Goal: Task Accomplishment & Management: Use online tool/utility

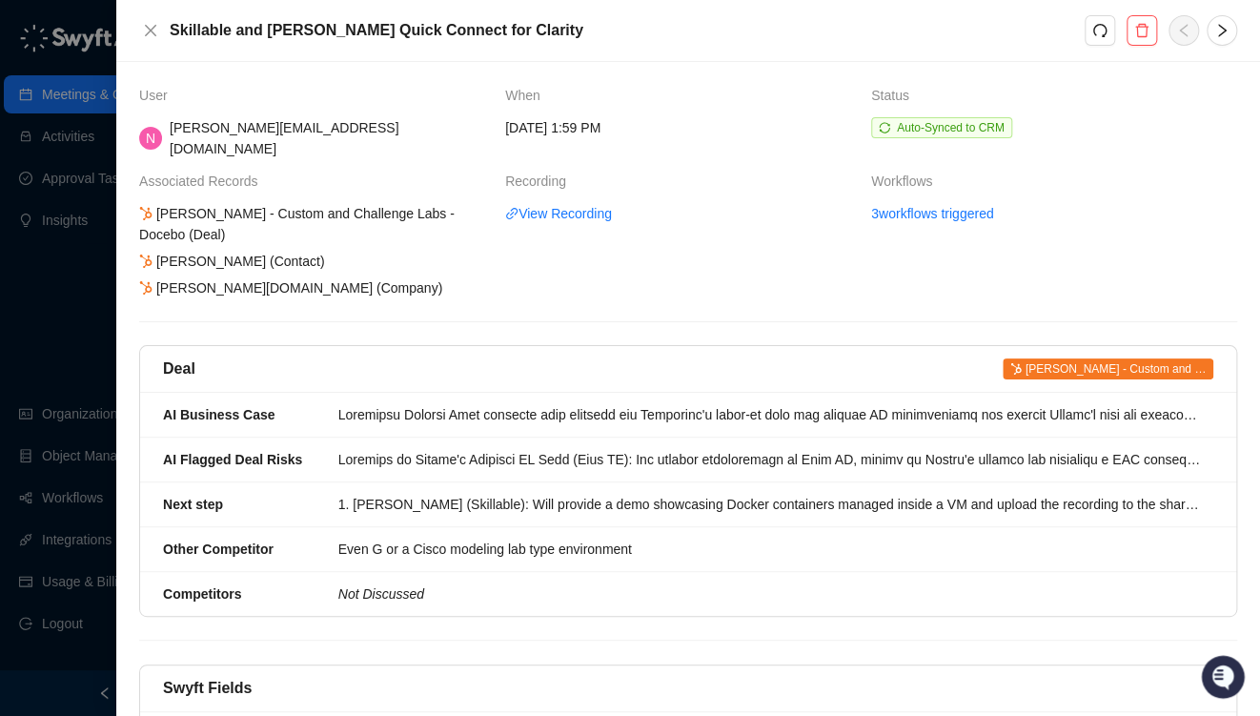
click at [34, 332] on div at bounding box center [630, 358] width 1260 height 716
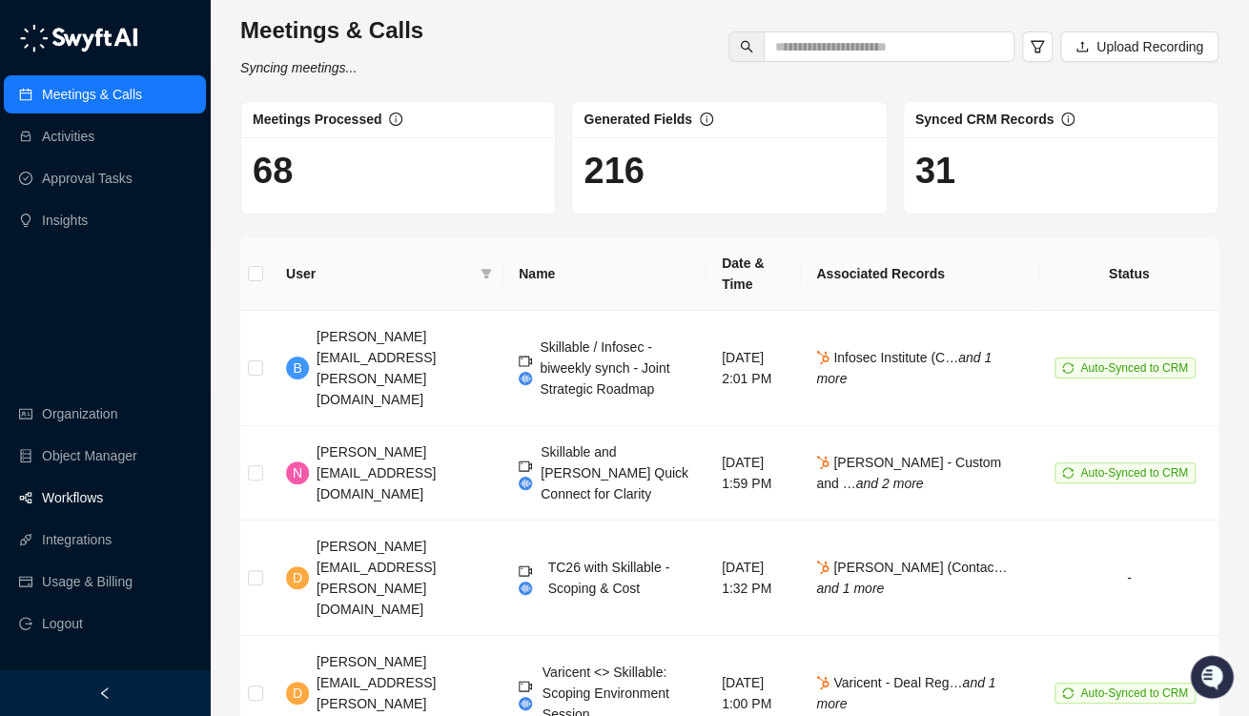
click at [44, 503] on link "Workflows" at bounding box center [72, 498] width 61 height 38
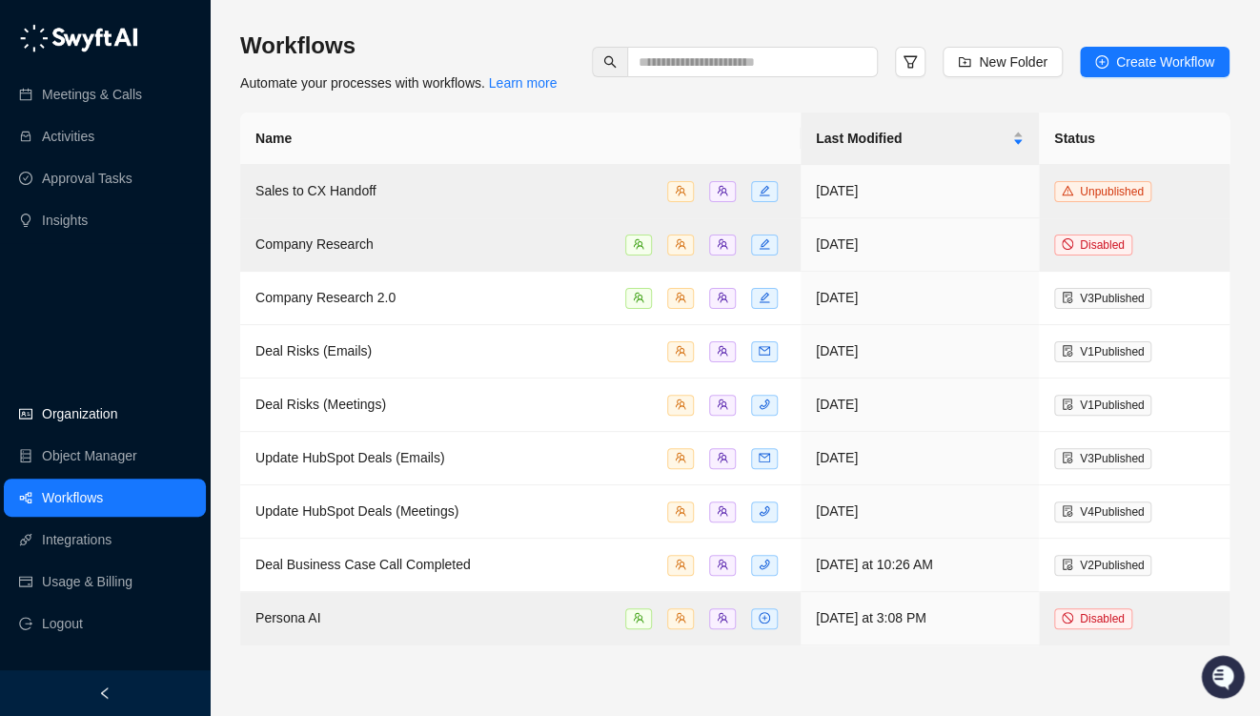
click at [63, 414] on link "Organization" at bounding box center [79, 414] width 75 height 38
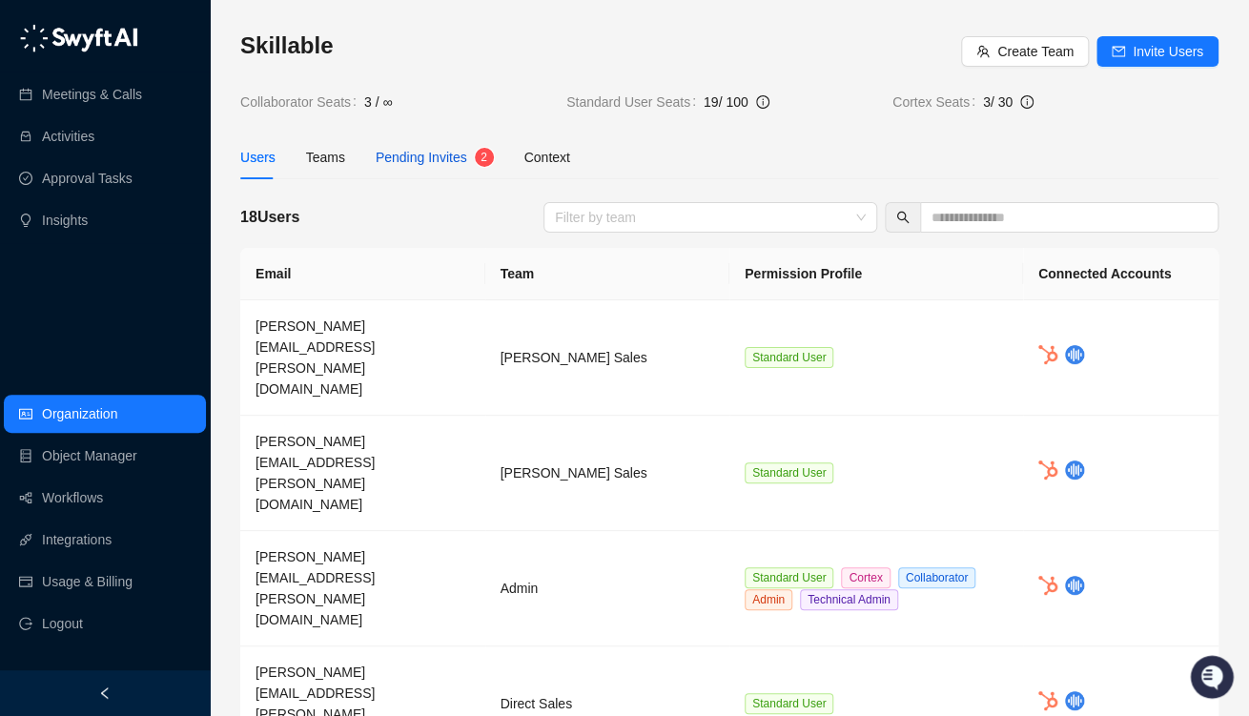
click at [445, 147] on div "Pending Invites" at bounding box center [422, 157] width 92 height 21
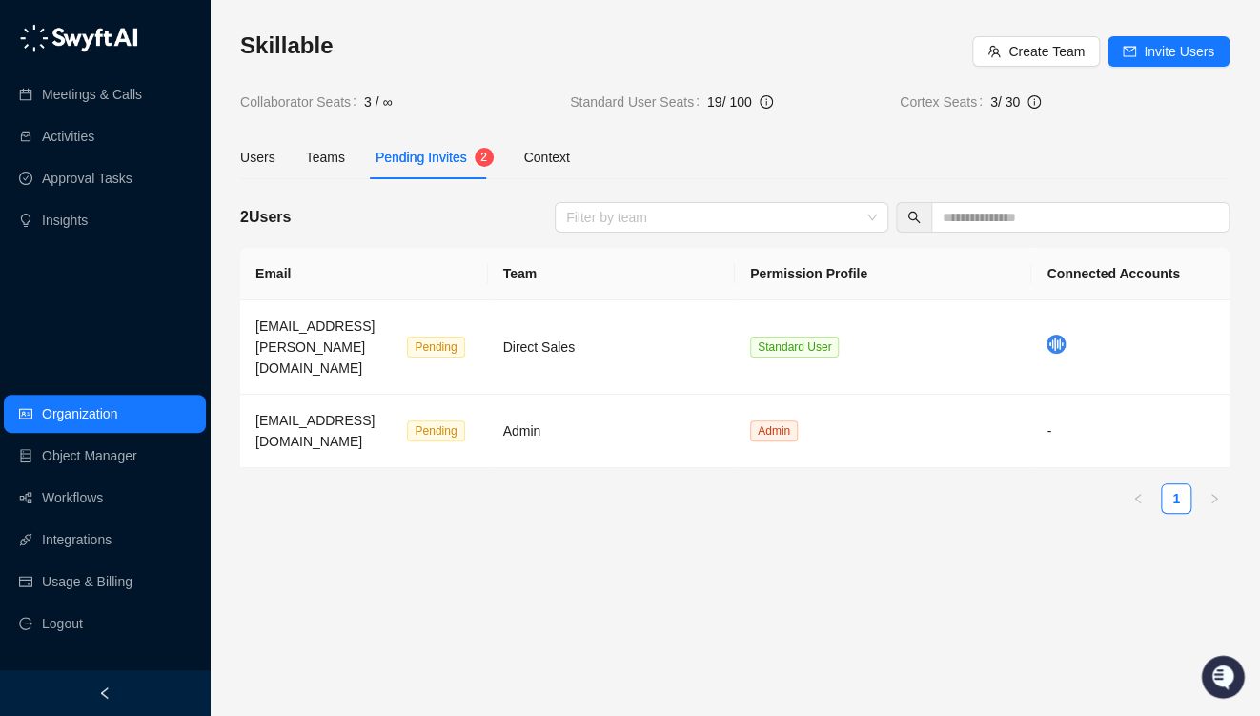
drag, startPoint x: 328, startPoint y: 500, endPoint x: 315, endPoint y: 495, distance: 14.2
click at [328, 500] on div "Email Team Permission Profile Connected Accounts [EMAIL_ADDRESS][PERSON_NAME][D…" at bounding box center [734, 388] width 989 height 281
click at [116, 410] on link "Organization" at bounding box center [79, 414] width 75 height 38
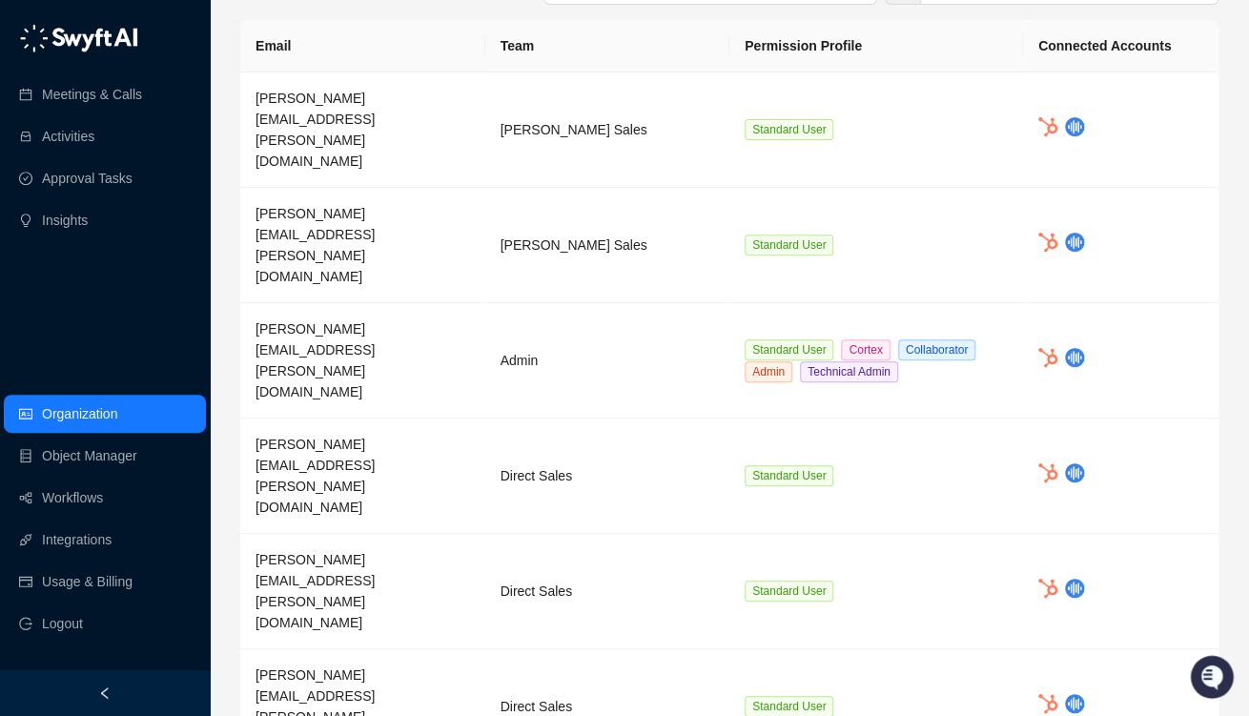
scroll to position [202, 0]
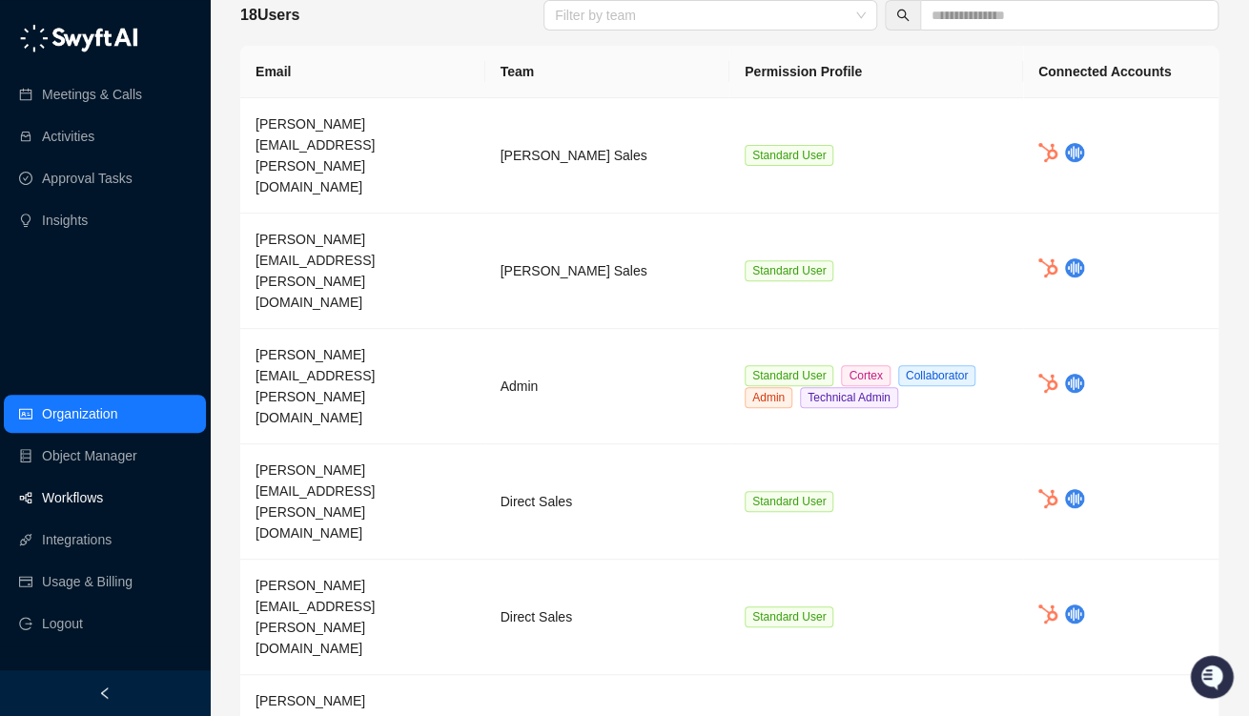
click at [98, 501] on link "Workflows" at bounding box center [72, 498] width 61 height 38
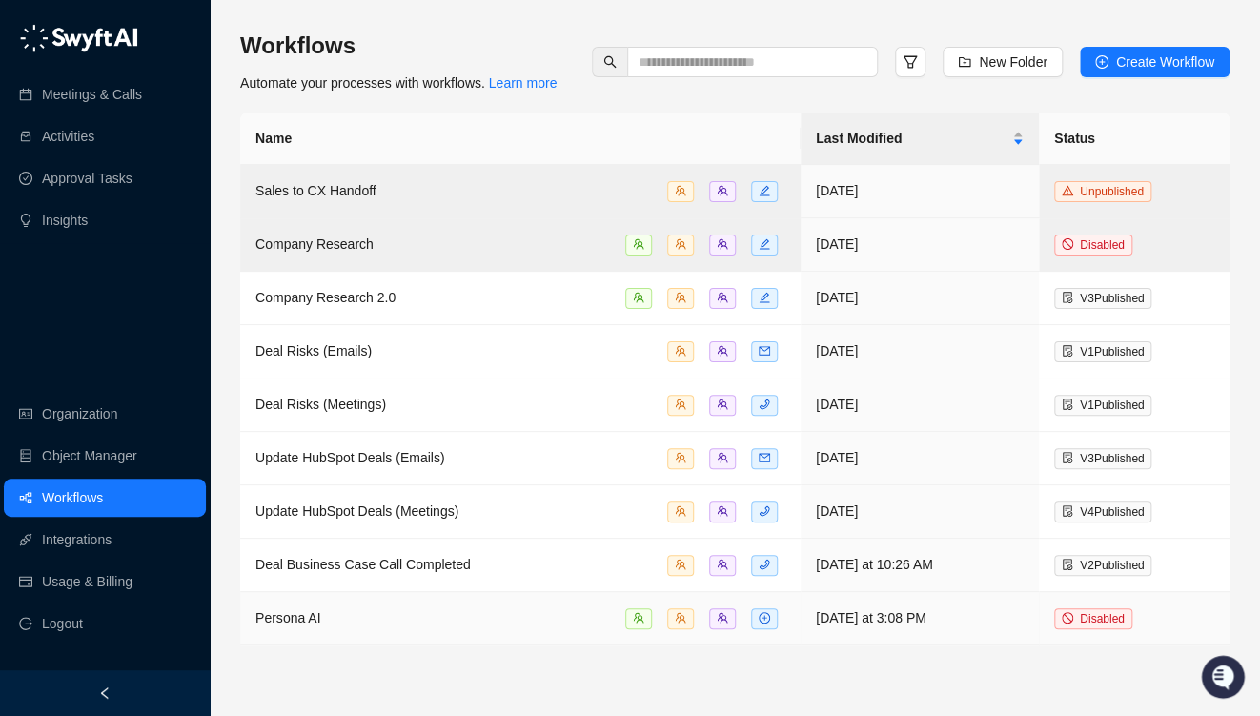
click at [351, 613] on div "Persona AI" at bounding box center [520, 618] width 530 height 22
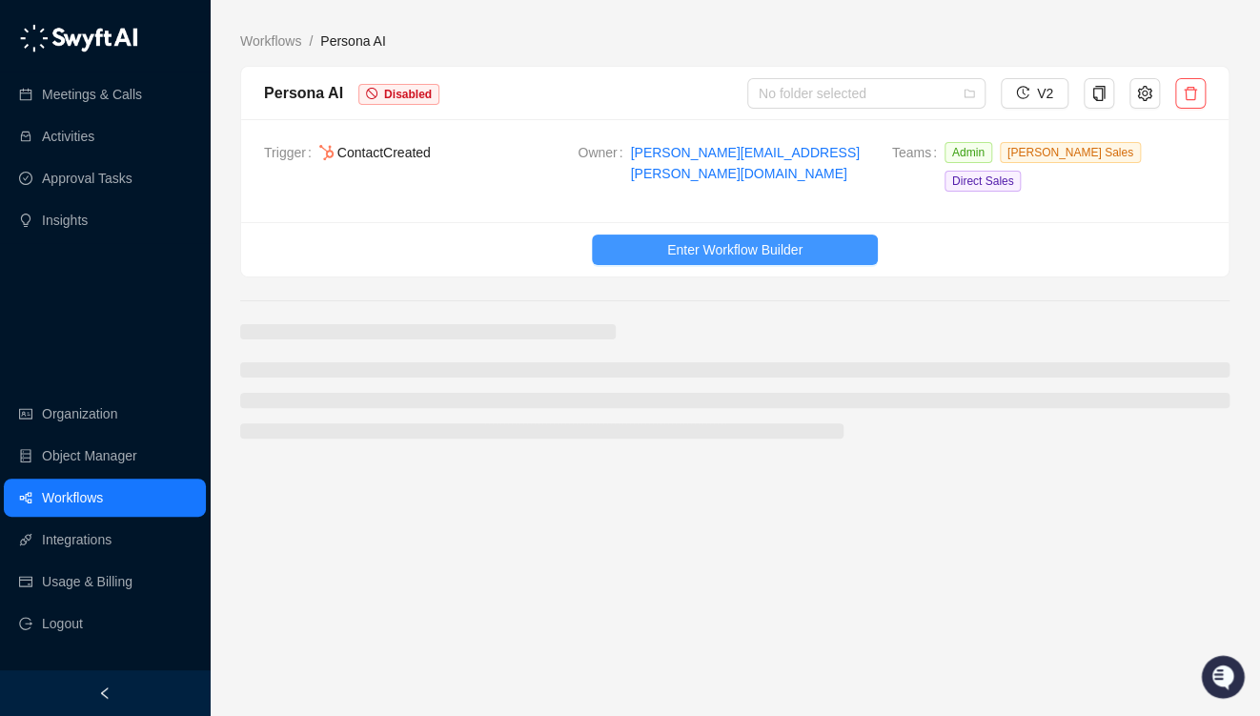
click at [745, 239] on span "Enter Workflow Builder" at bounding box center [734, 249] width 135 height 21
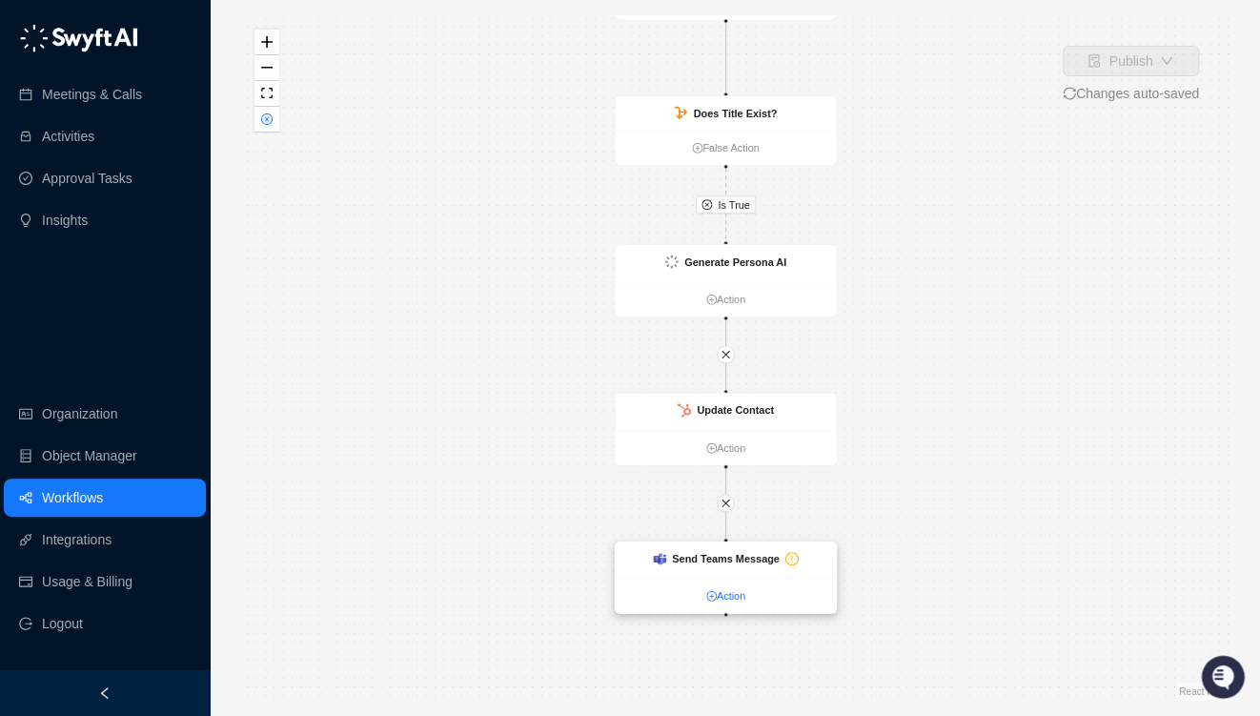
click at [724, 597] on link "Action" at bounding box center [725, 596] width 221 height 16
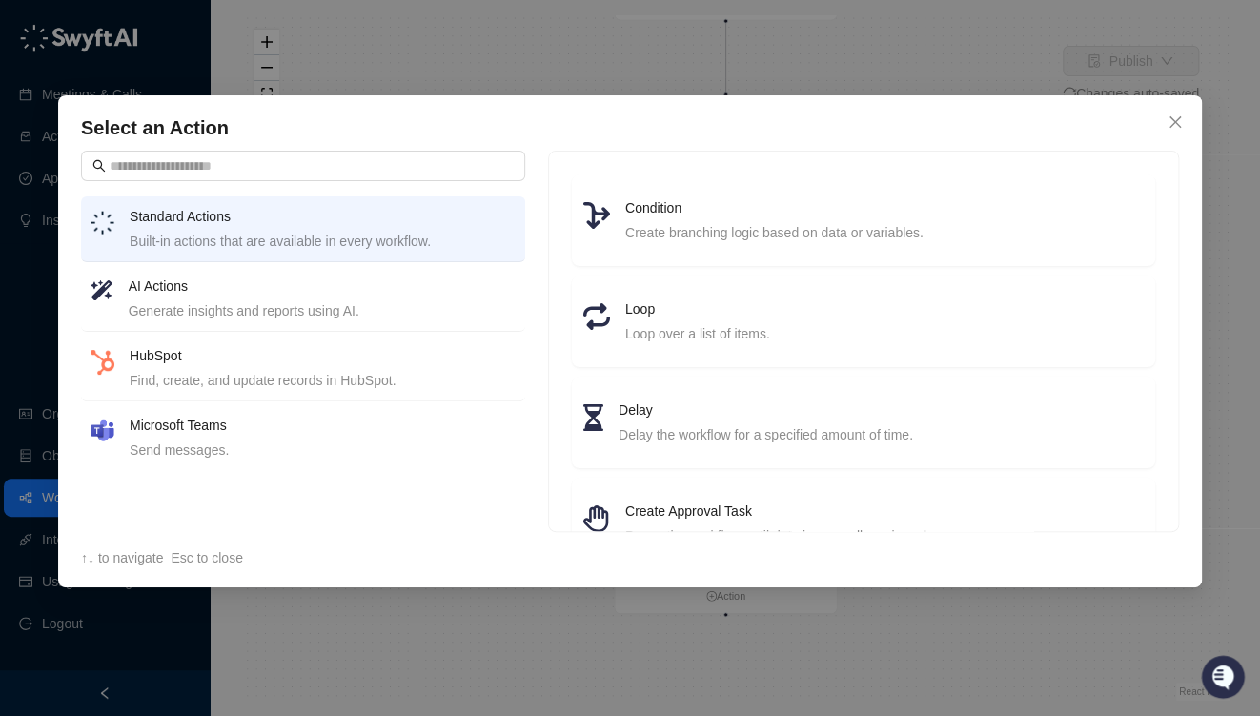
click at [152, 359] on h4 "HubSpot" at bounding box center [323, 355] width 386 height 21
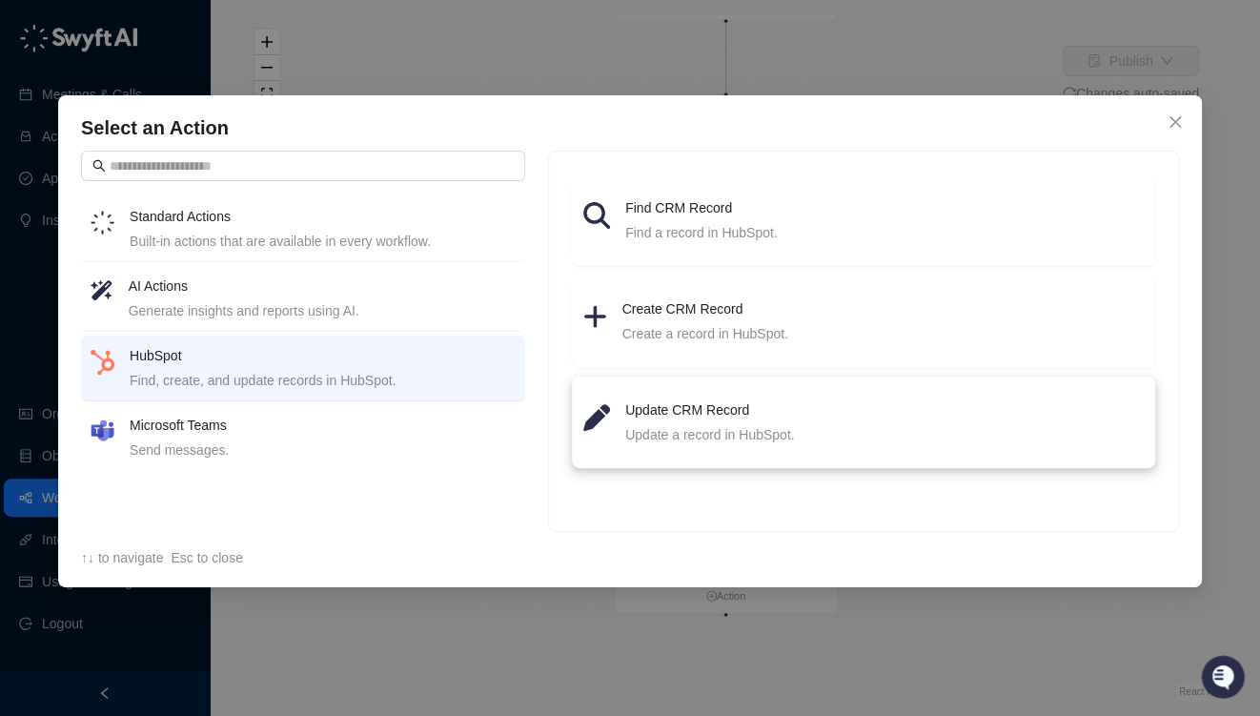
click at [628, 409] on h4 "Update CRM Record" at bounding box center [884, 409] width 519 height 21
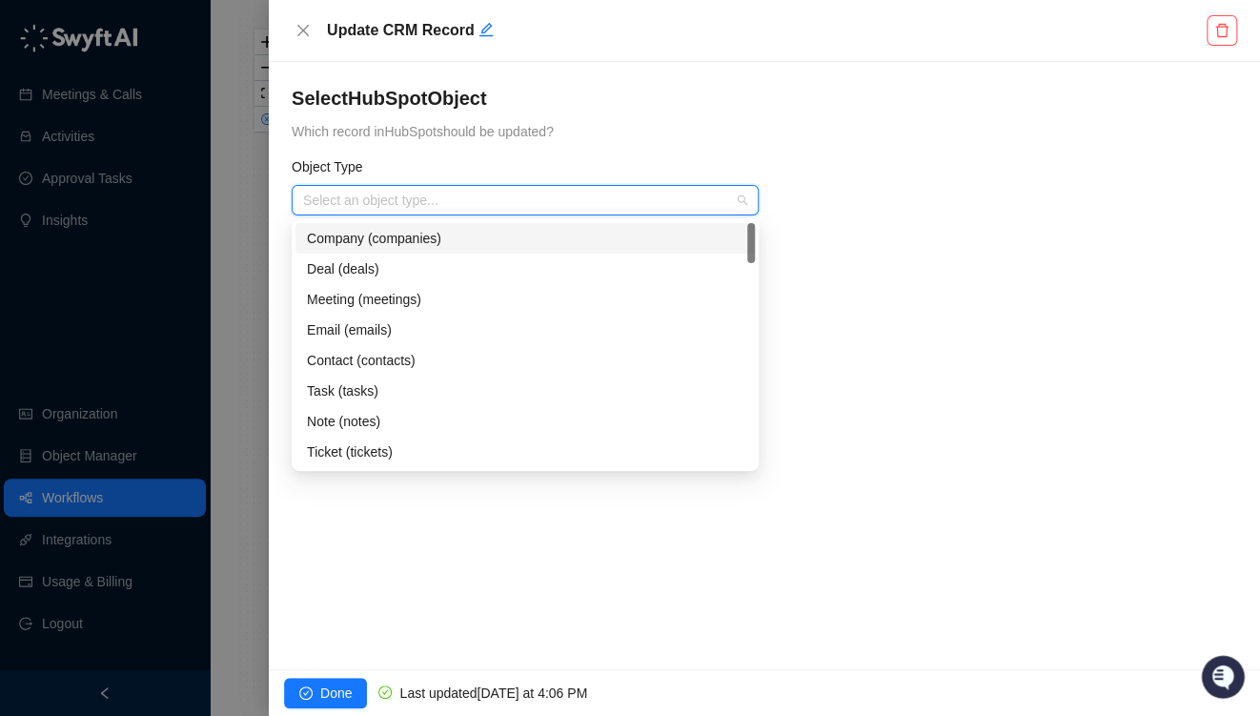
click at [434, 197] on input "search" at bounding box center [519, 200] width 433 height 29
click at [368, 419] on div "Note (notes)" at bounding box center [525, 421] width 437 height 21
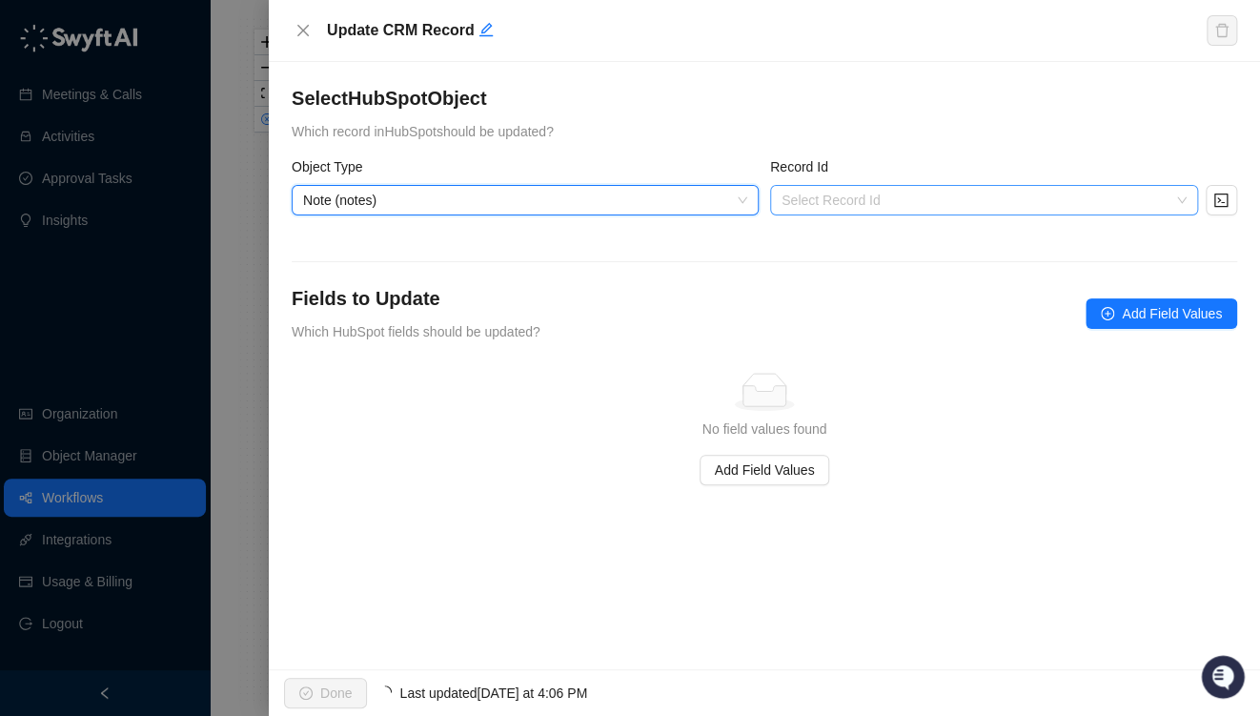
click at [847, 192] on input "search" at bounding box center [979, 200] width 394 height 29
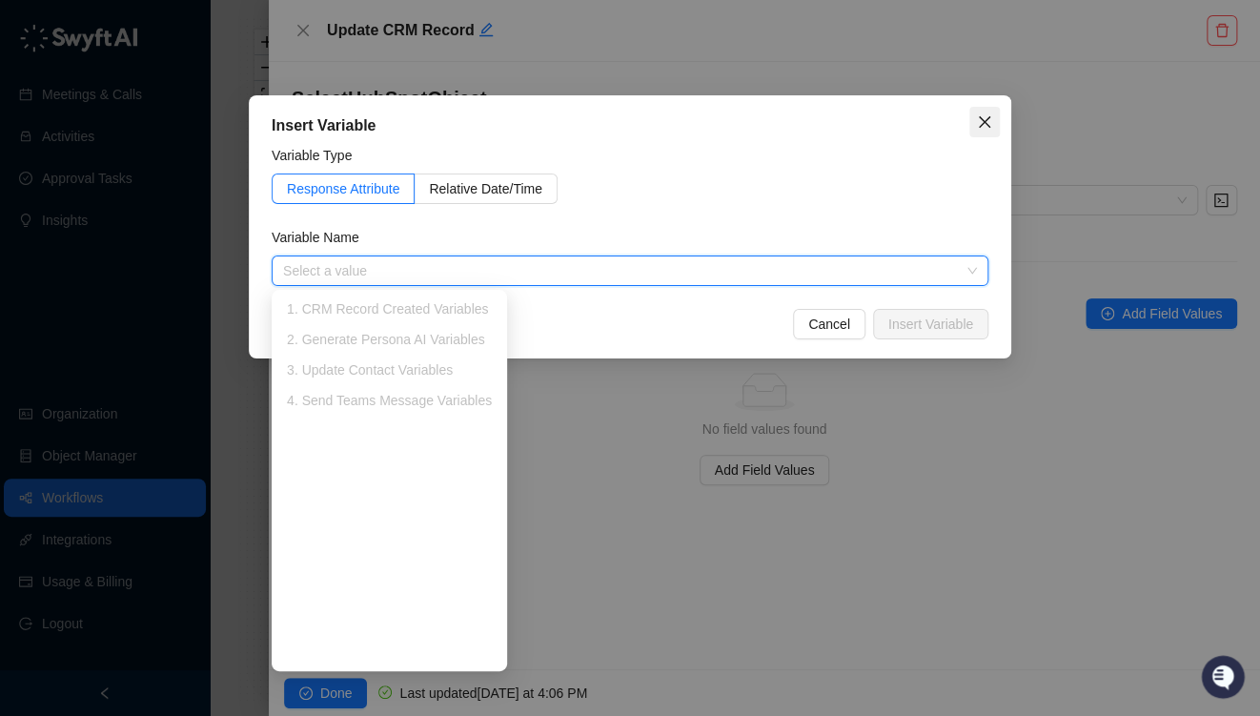
click at [991, 122] on icon "close" at bounding box center [984, 121] width 15 height 15
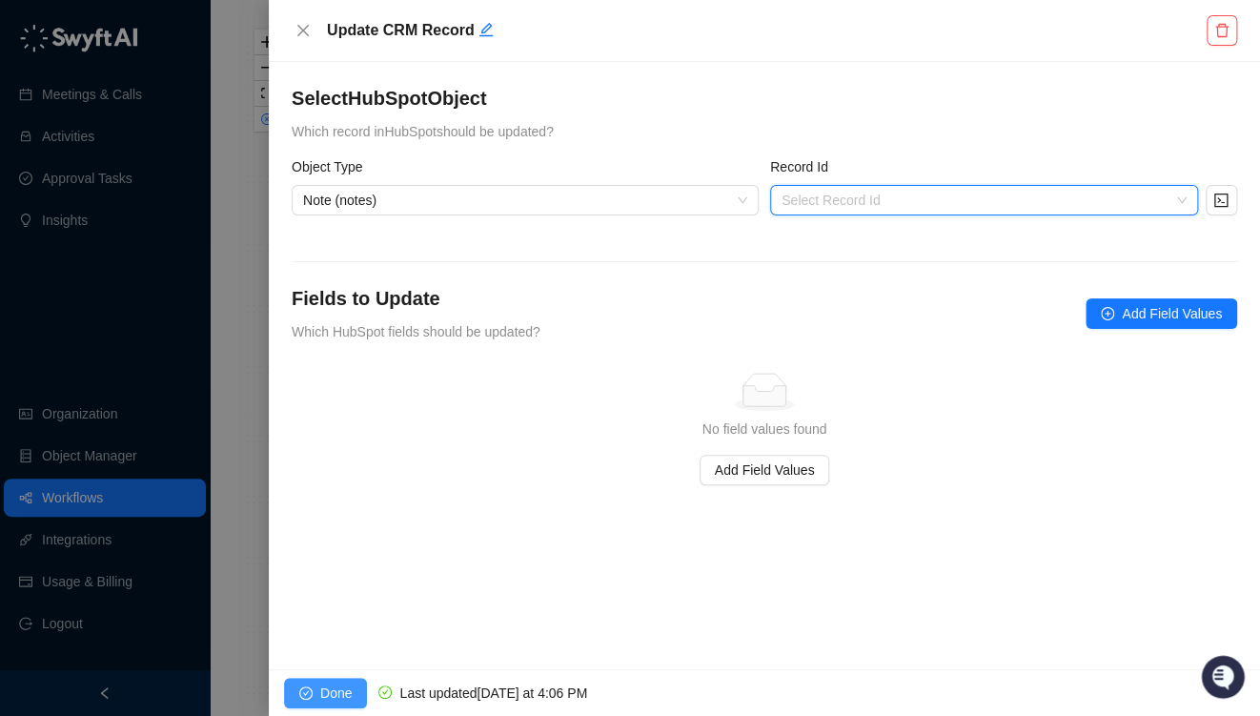
click at [317, 683] on button "Done" at bounding box center [325, 693] width 83 height 31
click at [323, 691] on span "Done" at bounding box center [335, 693] width 31 height 21
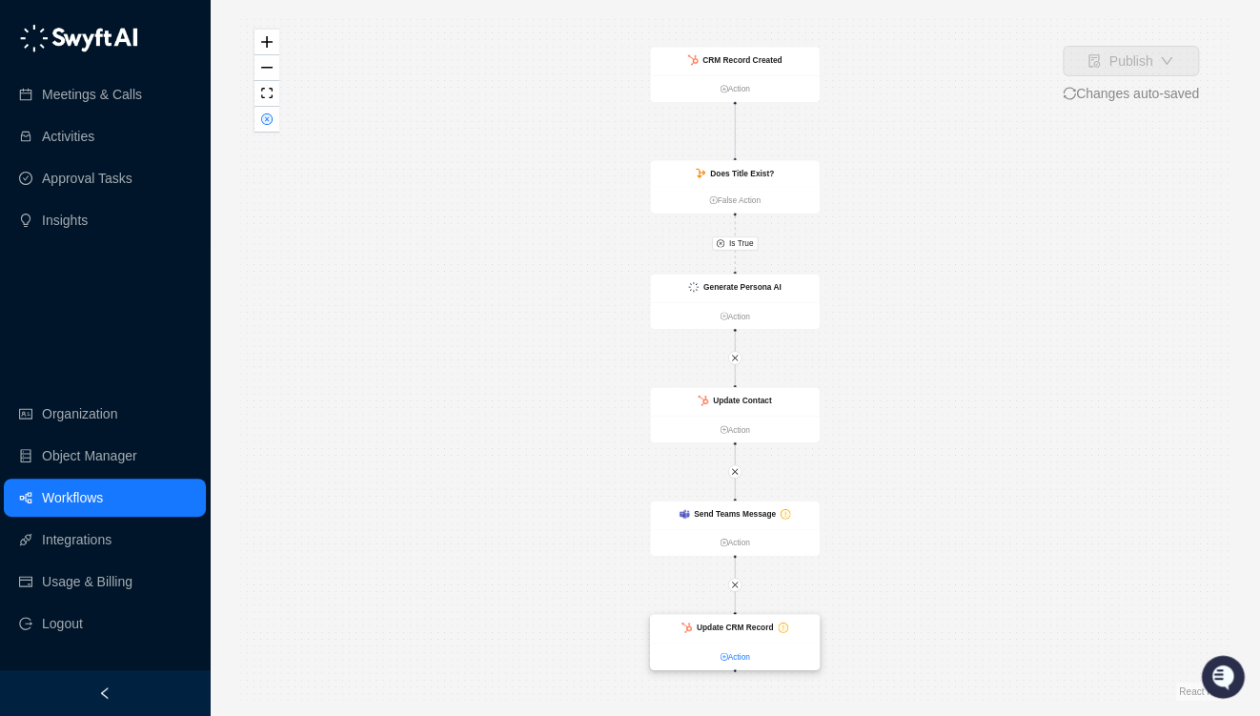
click at [726, 653] on link "Action" at bounding box center [734, 656] width 169 height 12
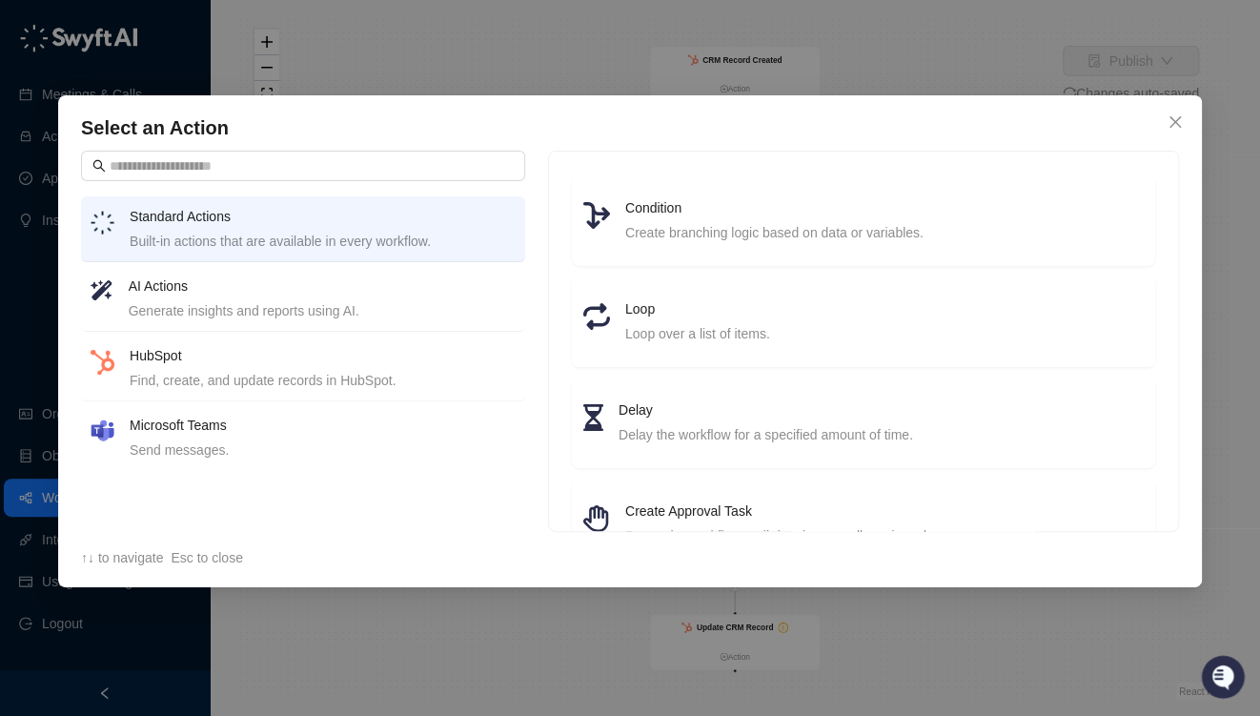
click at [252, 363] on h4 "HubSpot" at bounding box center [323, 355] width 386 height 21
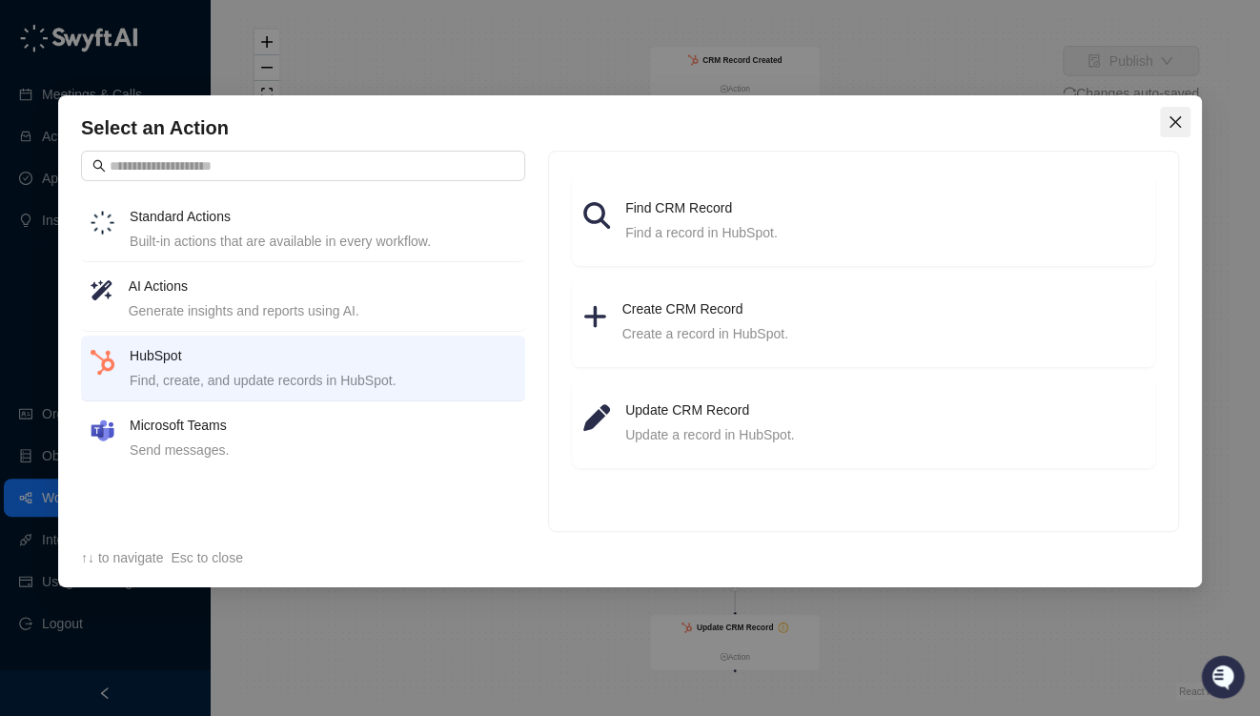
click at [1178, 124] on icon "close" at bounding box center [1175, 121] width 15 height 15
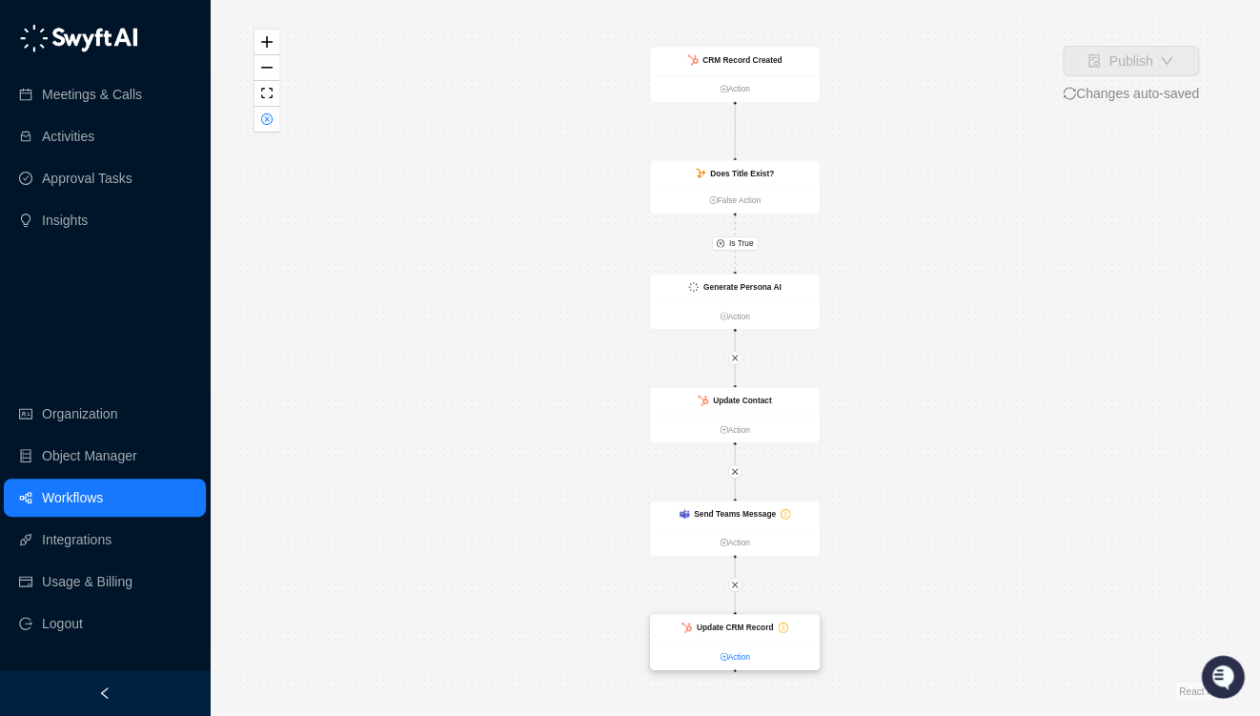
click at [732, 658] on link "Action" at bounding box center [734, 656] width 169 height 12
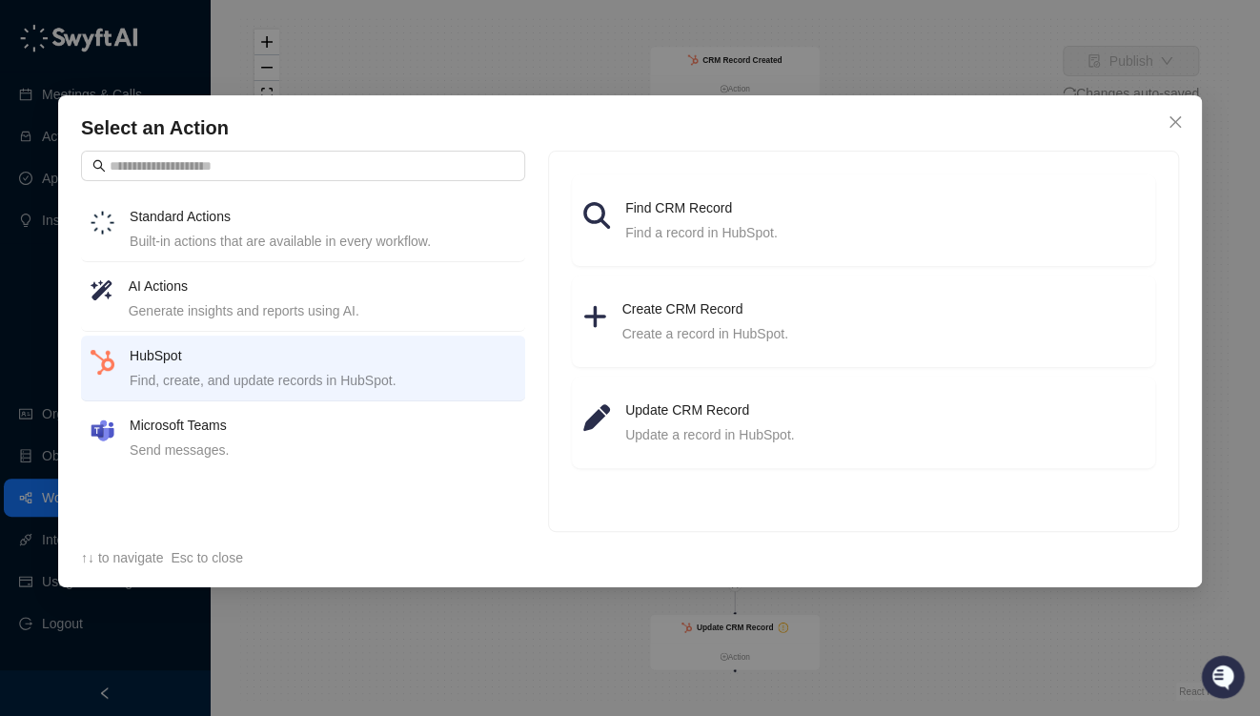
click at [930, 68] on div "Select an Action Standard Actions Built-in actions that are available in every …" at bounding box center [630, 358] width 1260 height 716
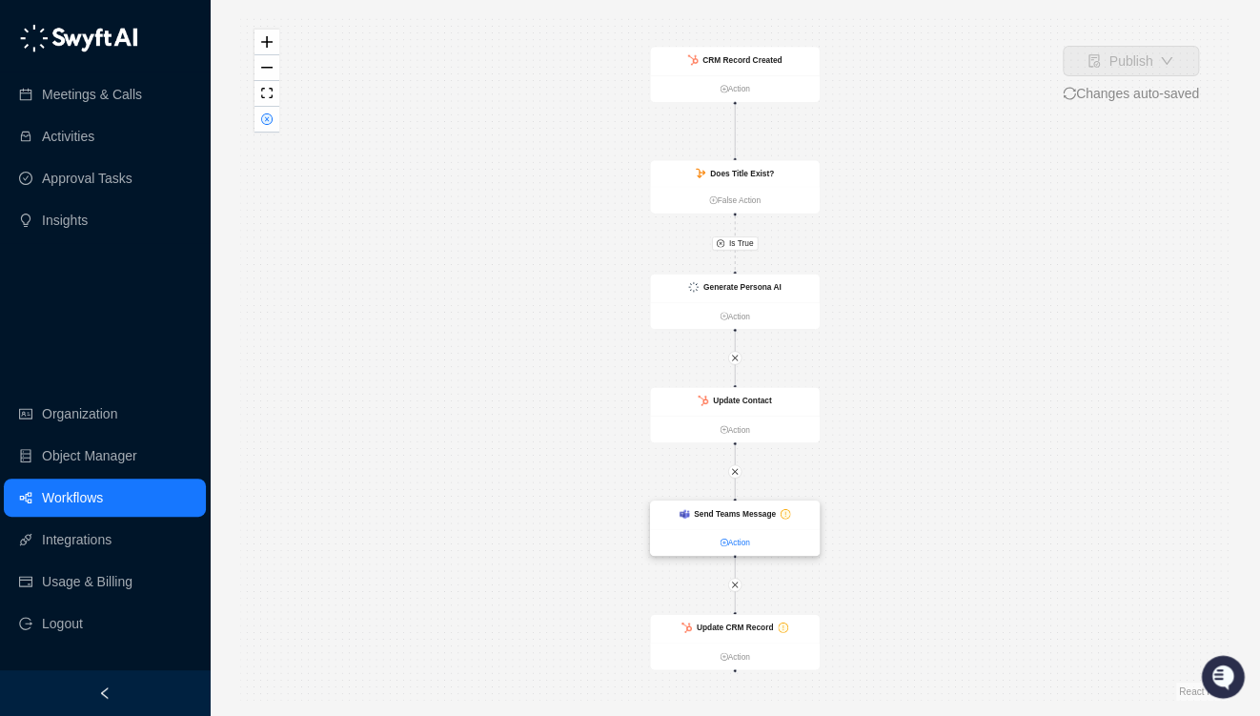
click at [735, 543] on link "Action" at bounding box center [734, 543] width 169 height 12
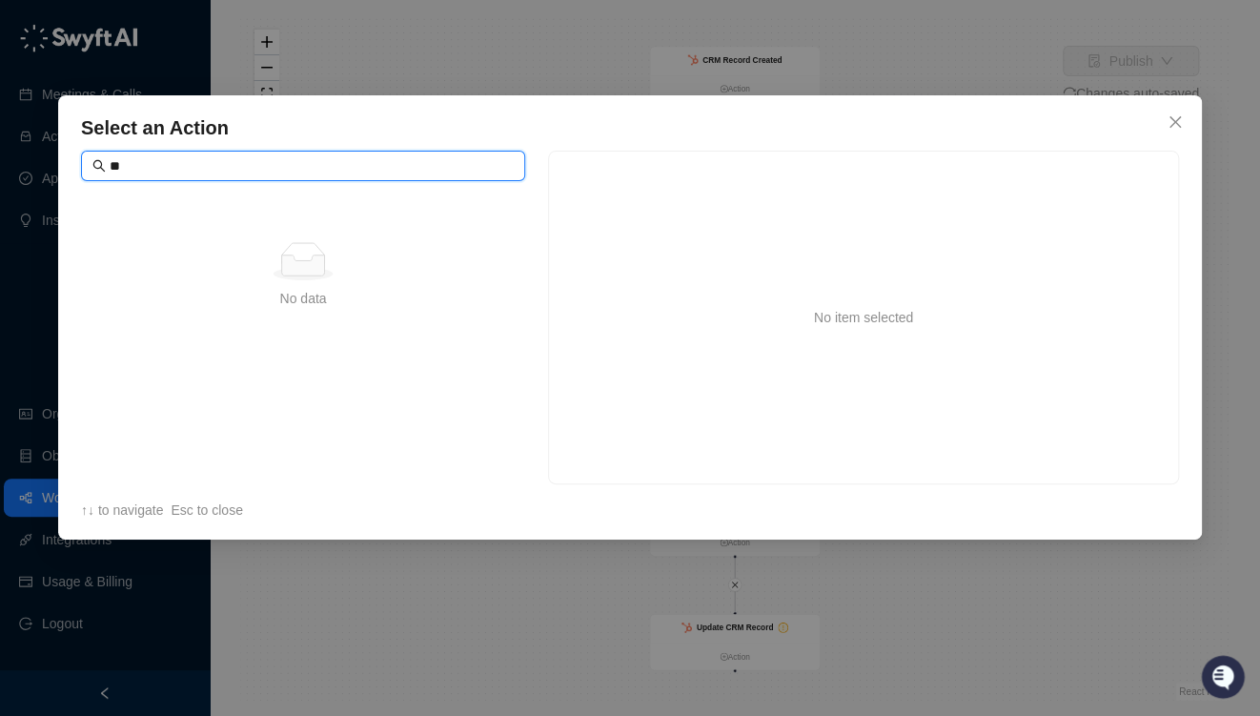
type input "*"
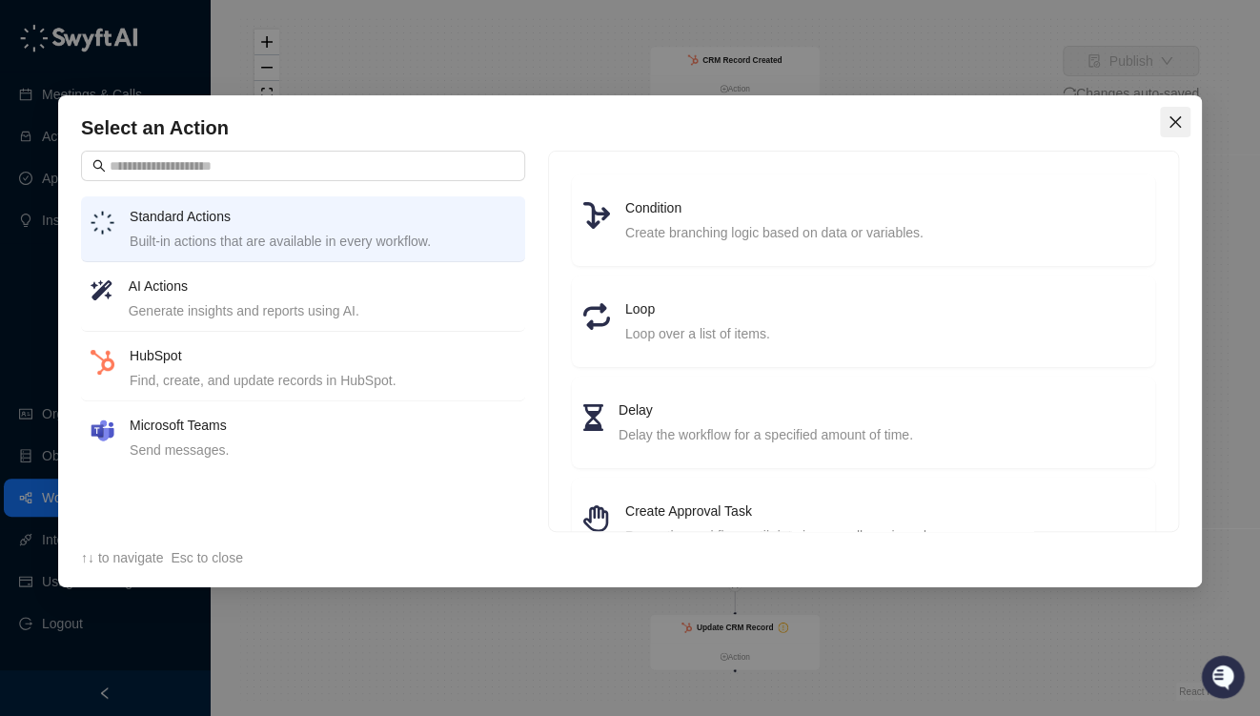
click at [1175, 116] on icon "close" at bounding box center [1175, 121] width 15 height 15
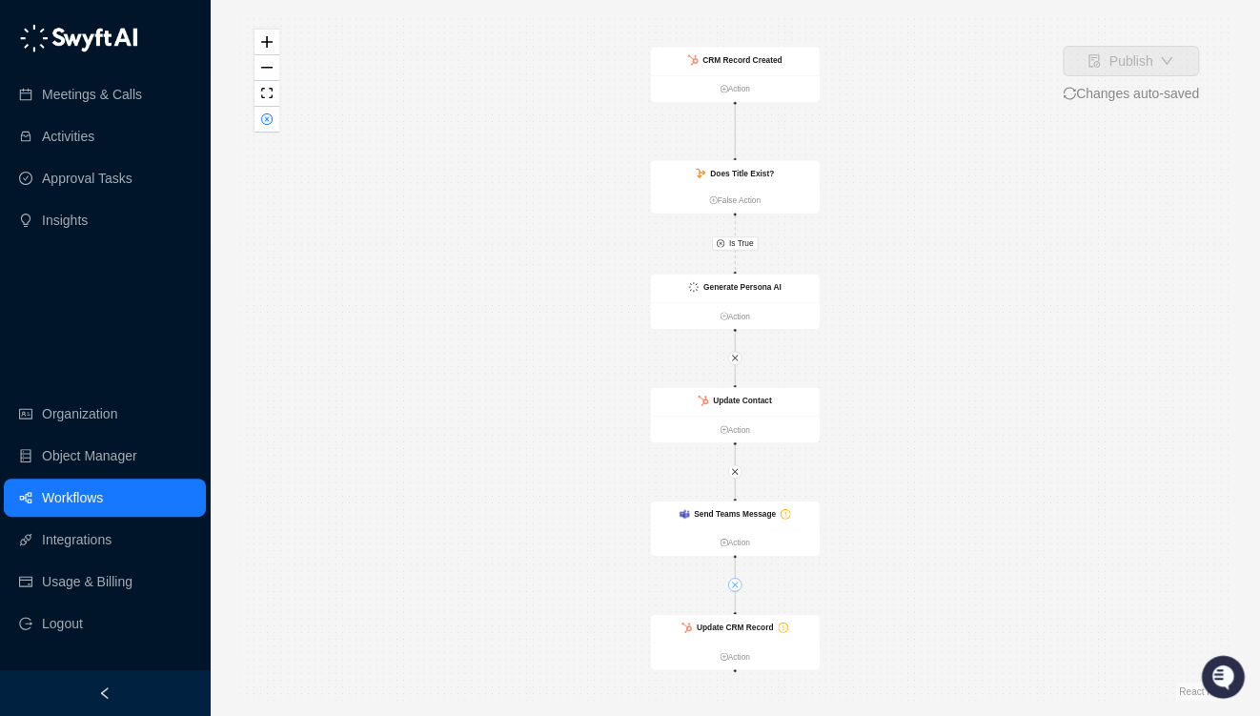
click at [735, 584] on icon "close" at bounding box center [735, 584] width 6 height 6
click at [733, 643] on ul "Action" at bounding box center [734, 656] width 169 height 27
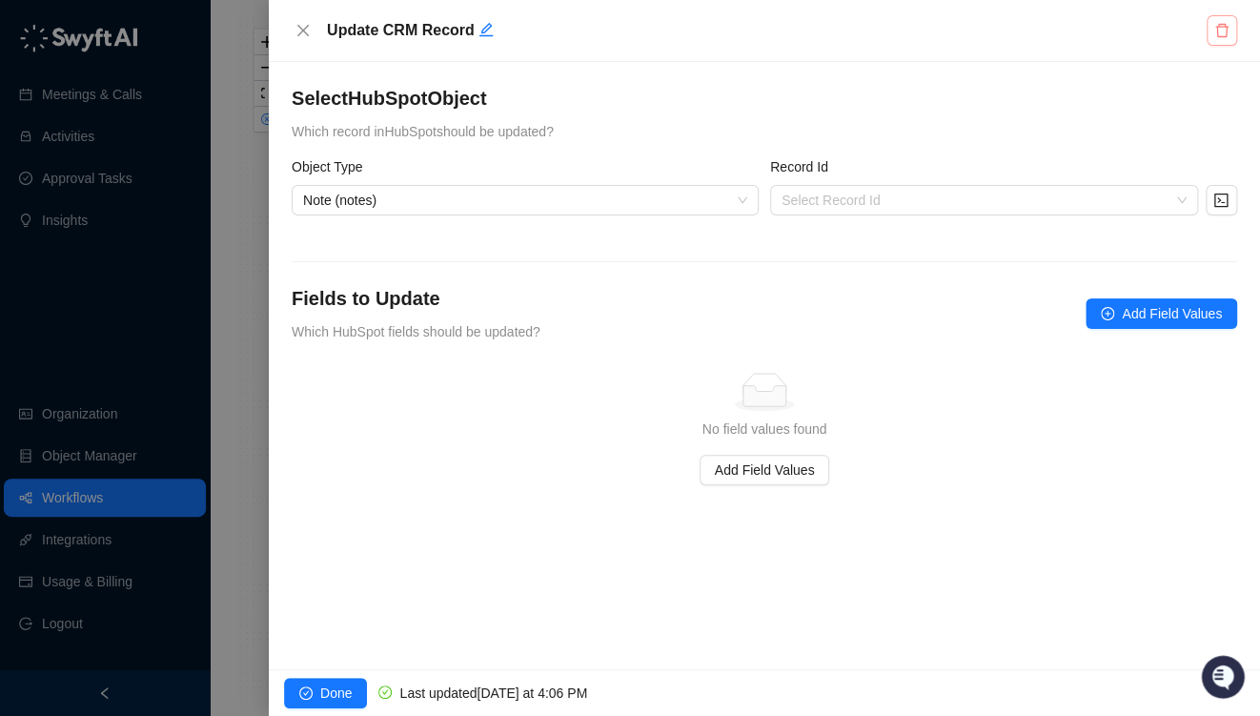
click at [1225, 31] on icon "delete" at bounding box center [1221, 30] width 15 height 15
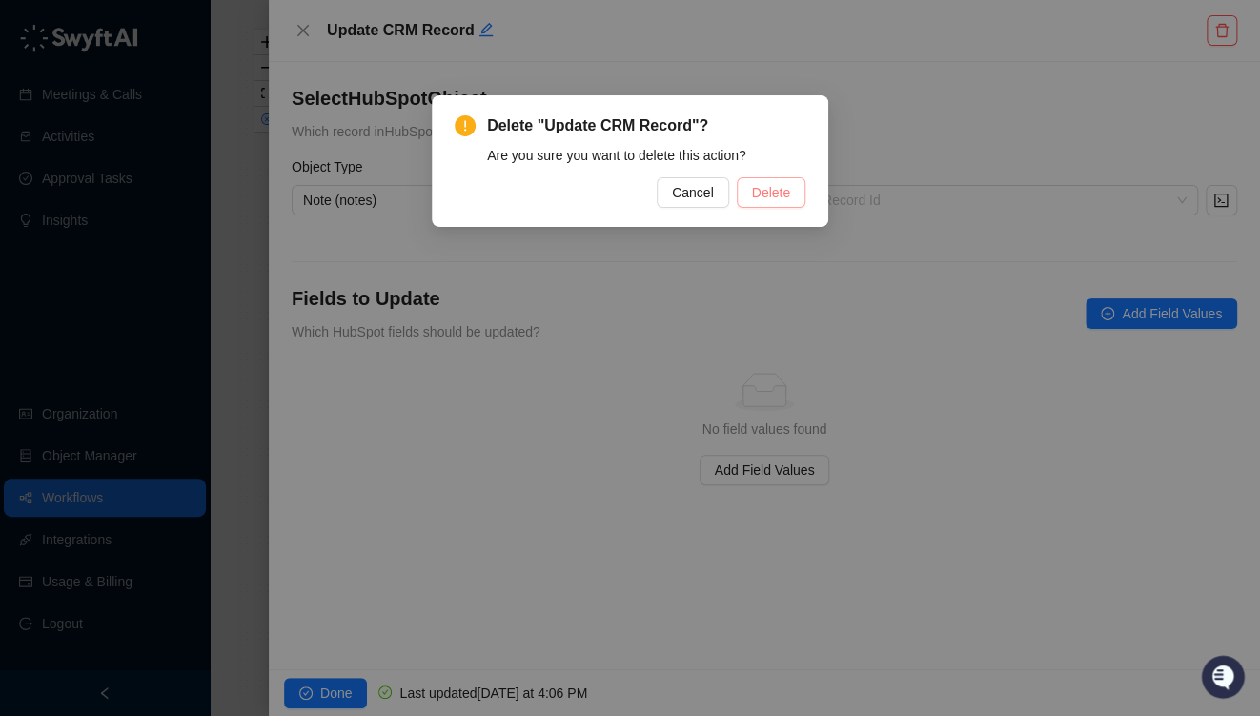
click at [765, 188] on span "Delete" at bounding box center [771, 192] width 38 height 21
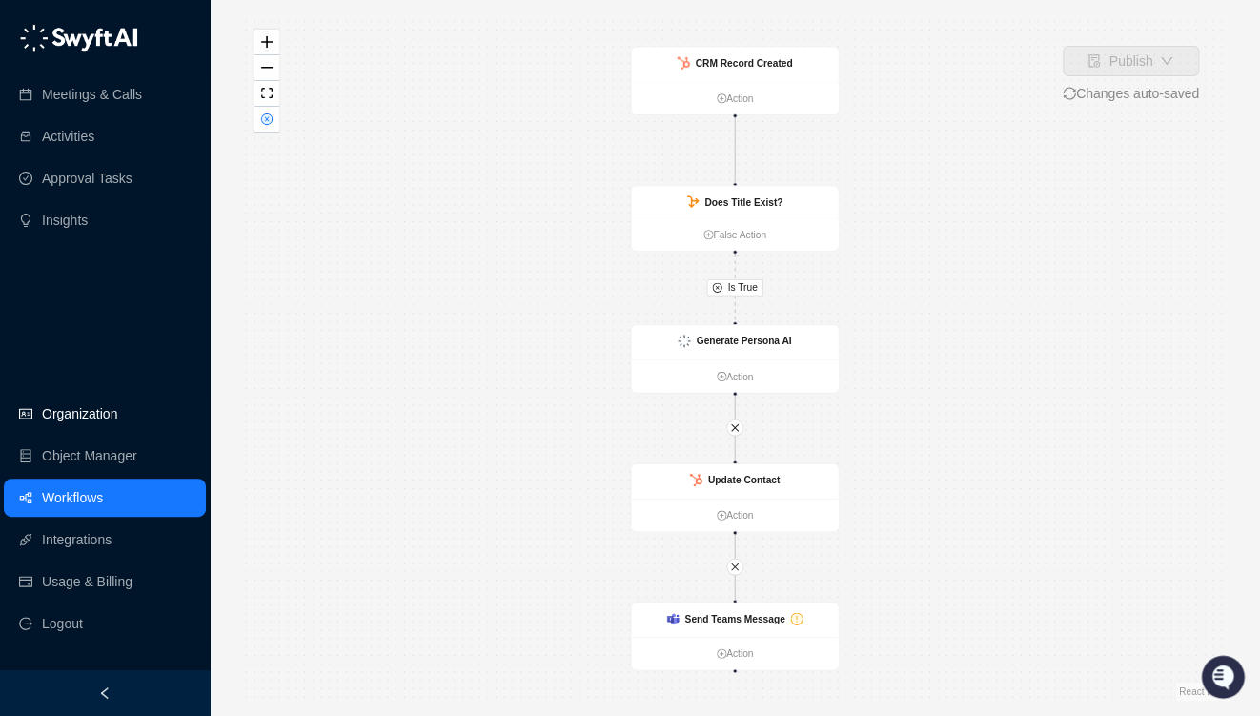
click at [92, 419] on link "Organization" at bounding box center [79, 414] width 75 height 38
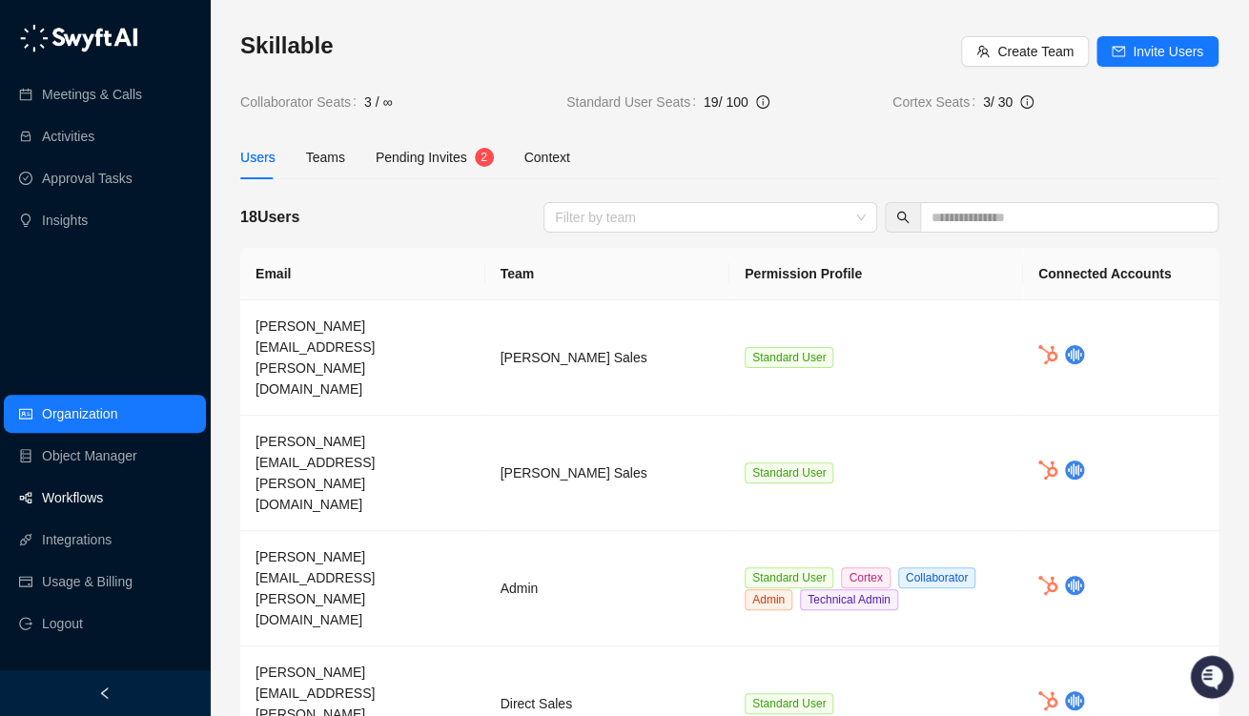
click at [82, 498] on link "Workflows" at bounding box center [72, 498] width 61 height 38
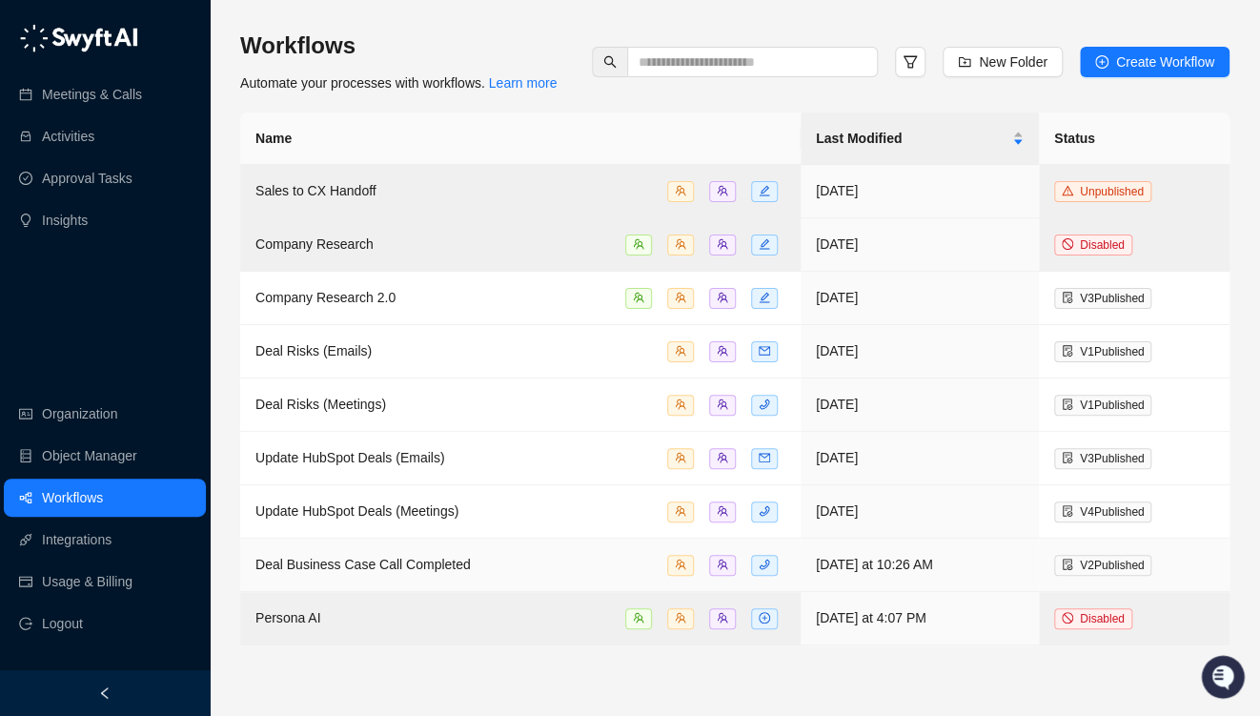
click at [377, 564] on span "Deal Business Case Call Completed" at bounding box center [362, 564] width 215 height 15
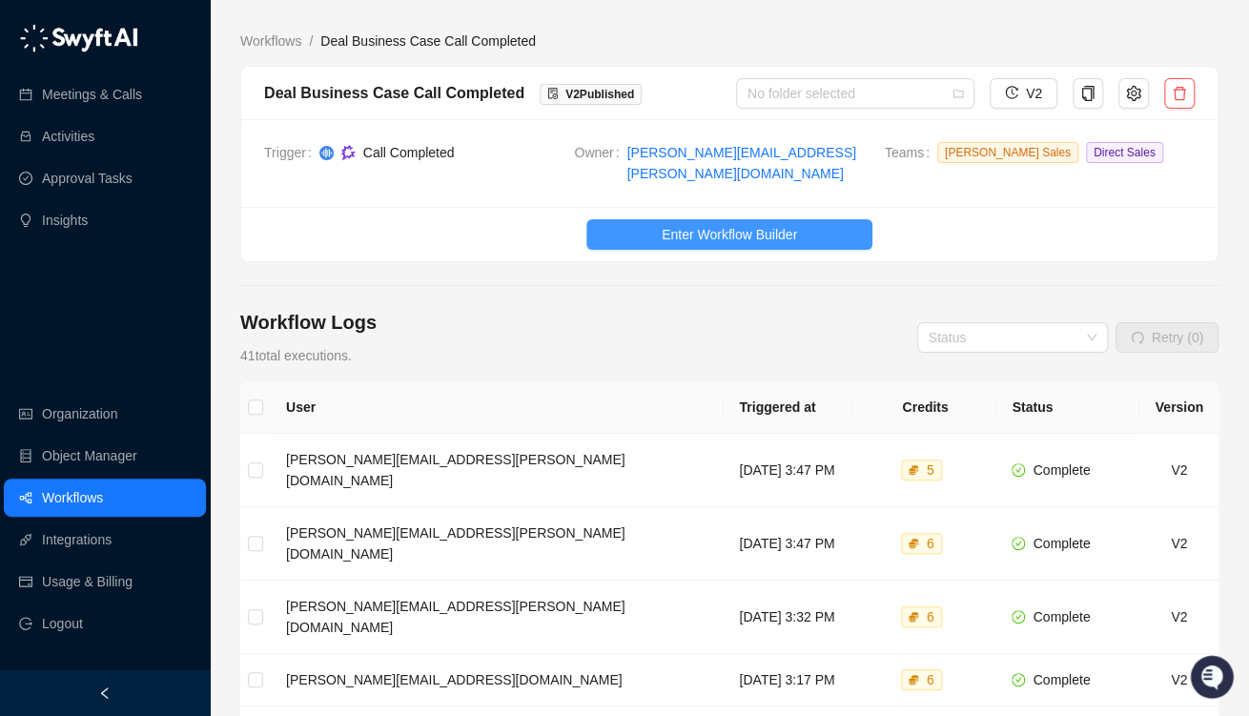
click at [747, 229] on span "Enter Workflow Builder" at bounding box center [729, 234] width 135 height 21
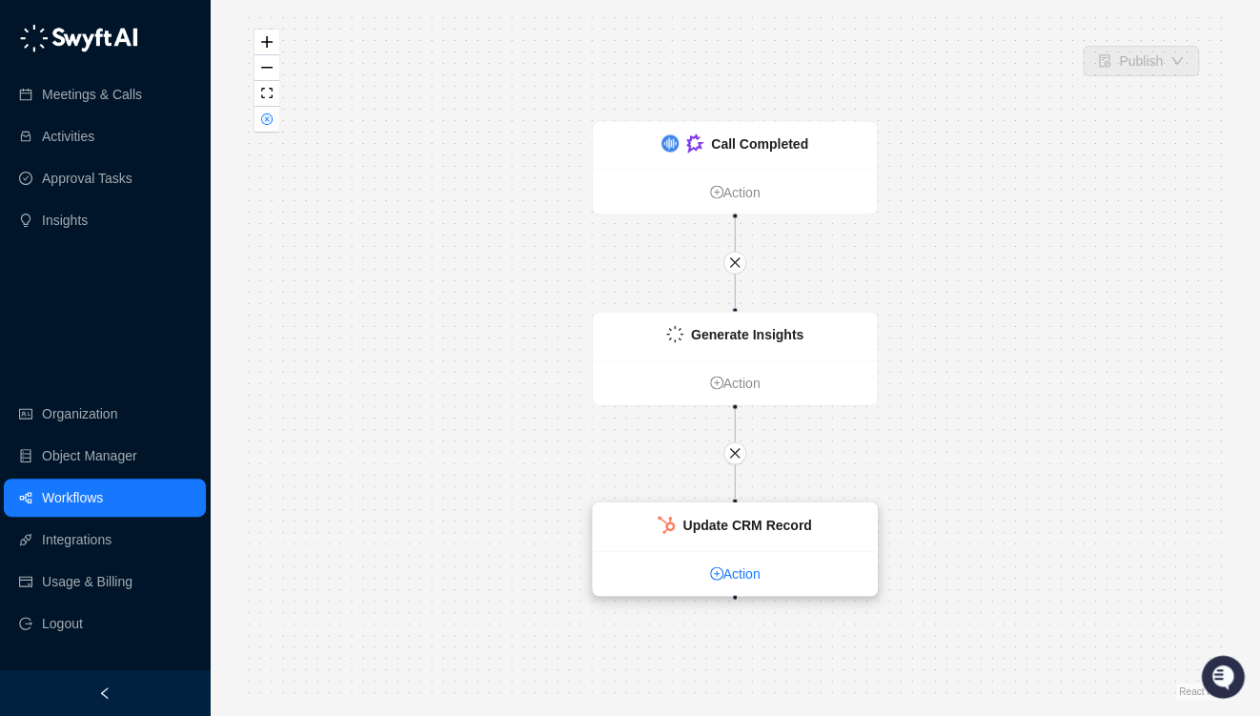
click at [728, 572] on link "Action" at bounding box center [735, 573] width 284 height 21
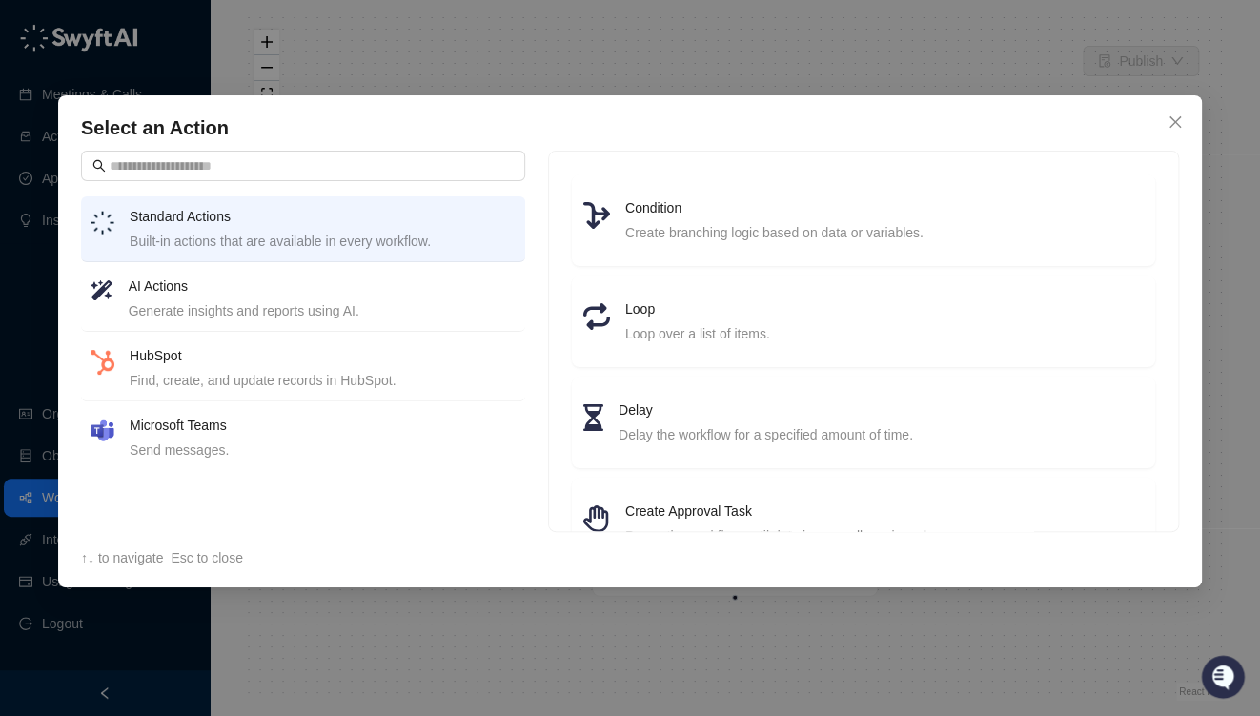
click at [200, 345] on h4 "HubSpot" at bounding box center [323, 355] width 386 height 21
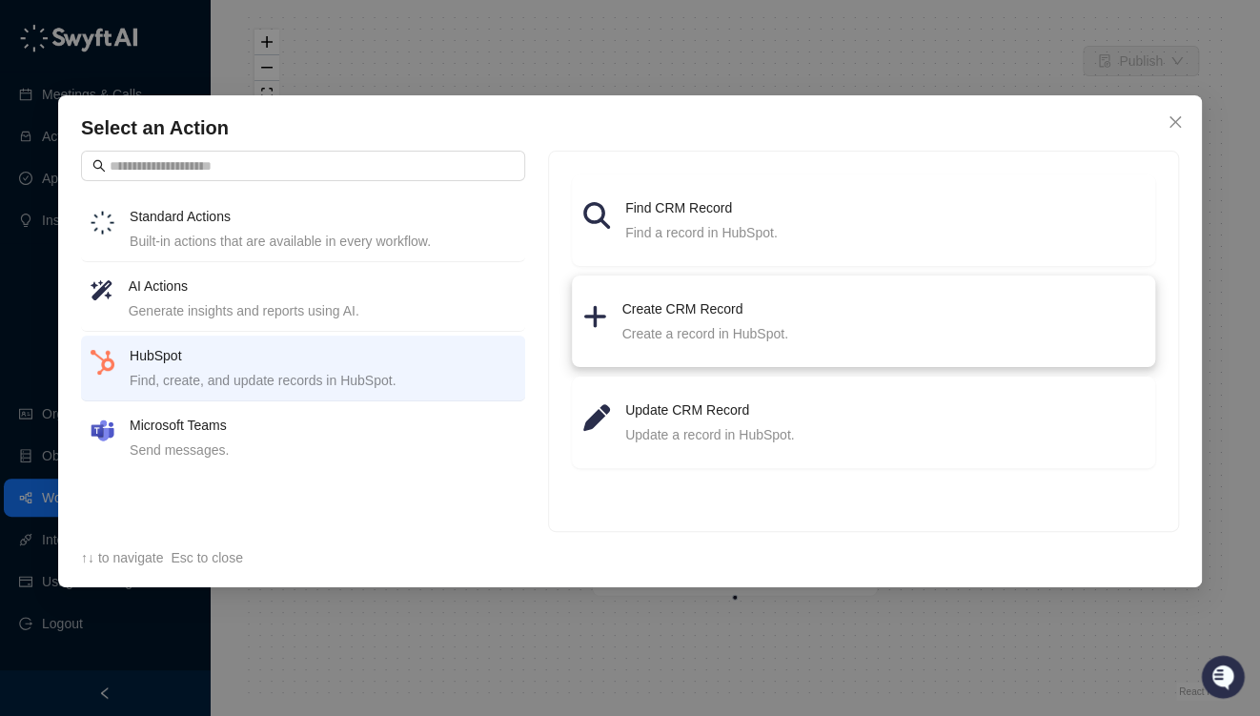
click at [655, 318] on h4 "Create CRM Record" at bounding box center [882, 308] width 521 height 21
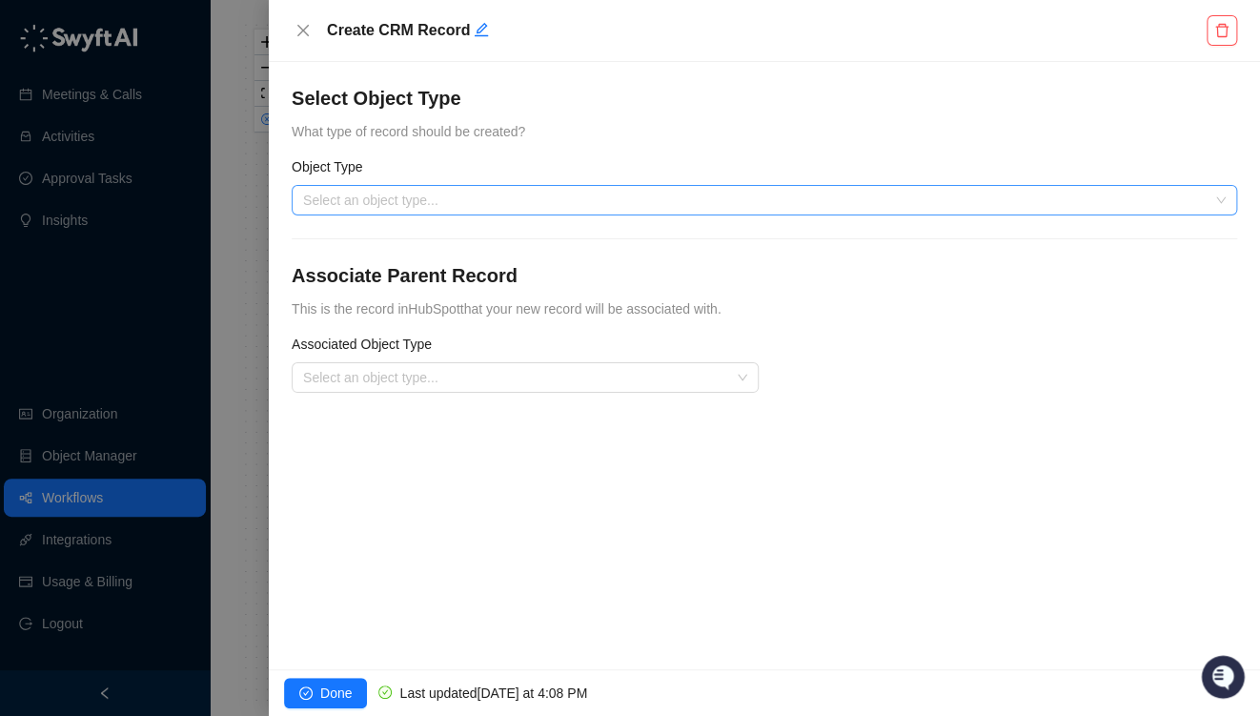
click at [404, 198] on input "search" at bounding box center [758, 200] width 911 height 29
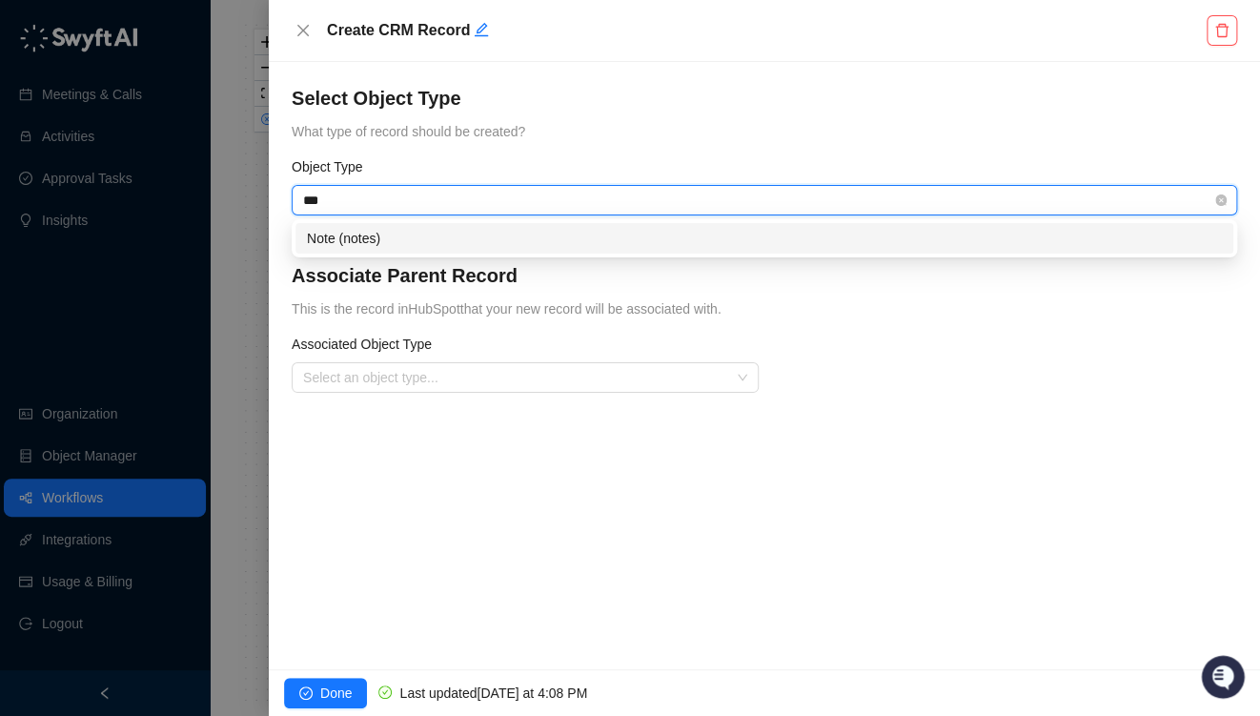
type input "****"
click at [352, 229] on div "Note (notes)" at bounding box center [764, 238] width 915 height 21
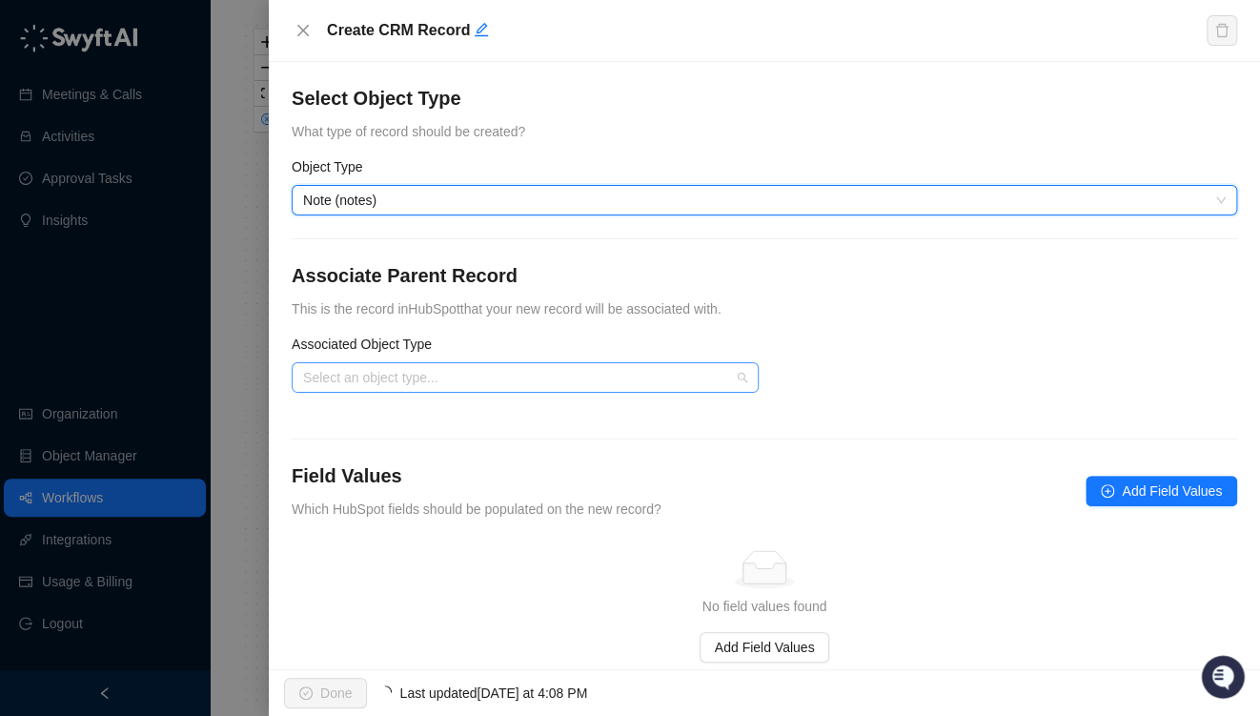
click at [389, 385] on input "search" at bounding box center [519, 377] width 433 height 29
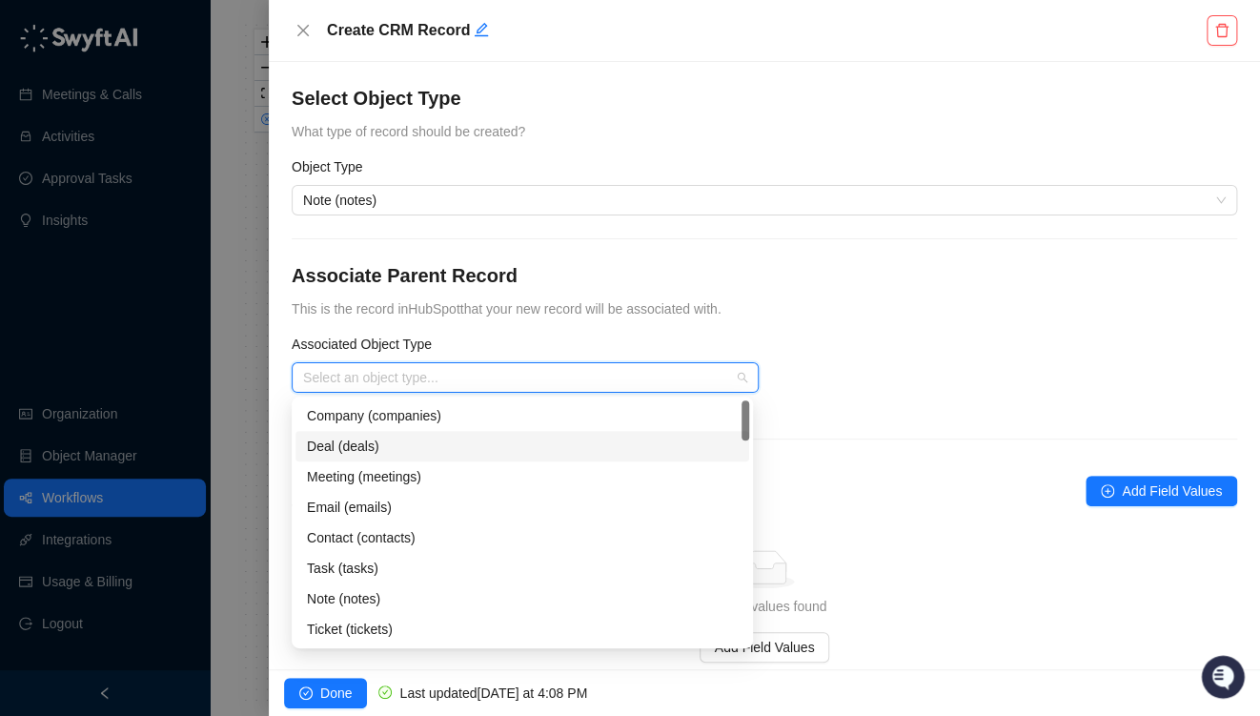
click at [343, 443] on div "Deal (deals)" at bounding box center [522, 446] width 431 height 21
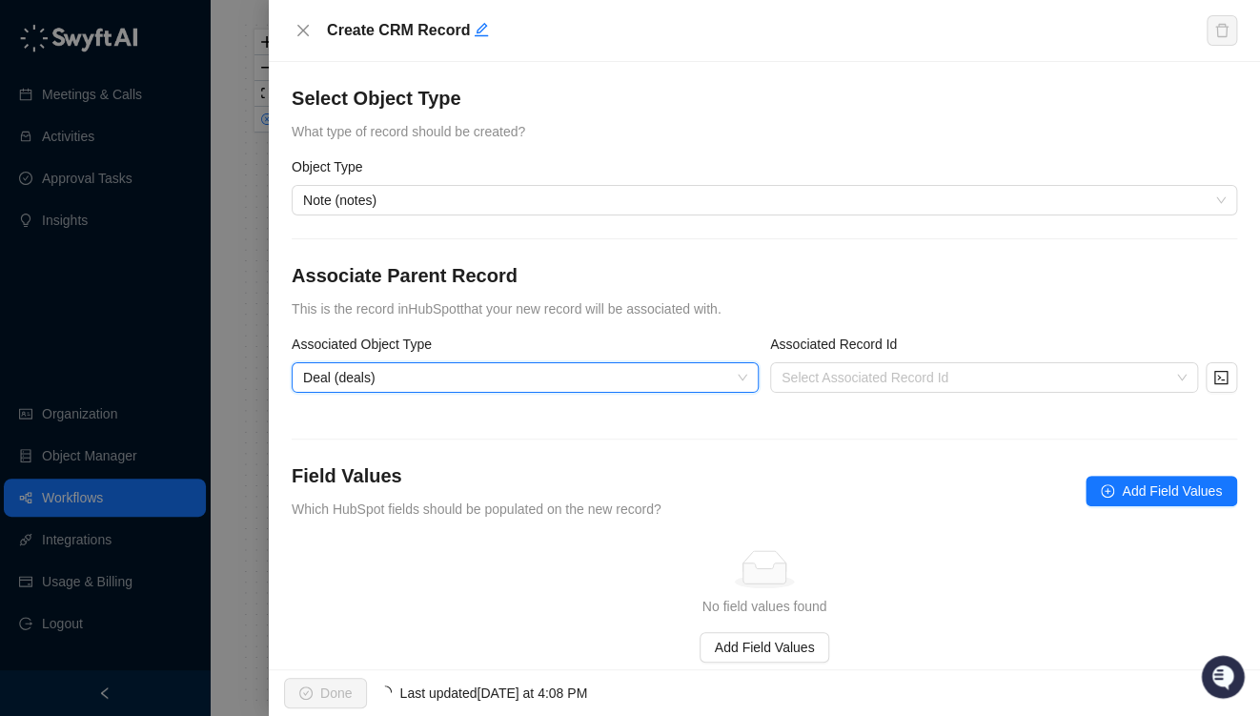
click at [868, 337] on label "Associated Record Id" at bounding box center [840, 344] width 140 height 21
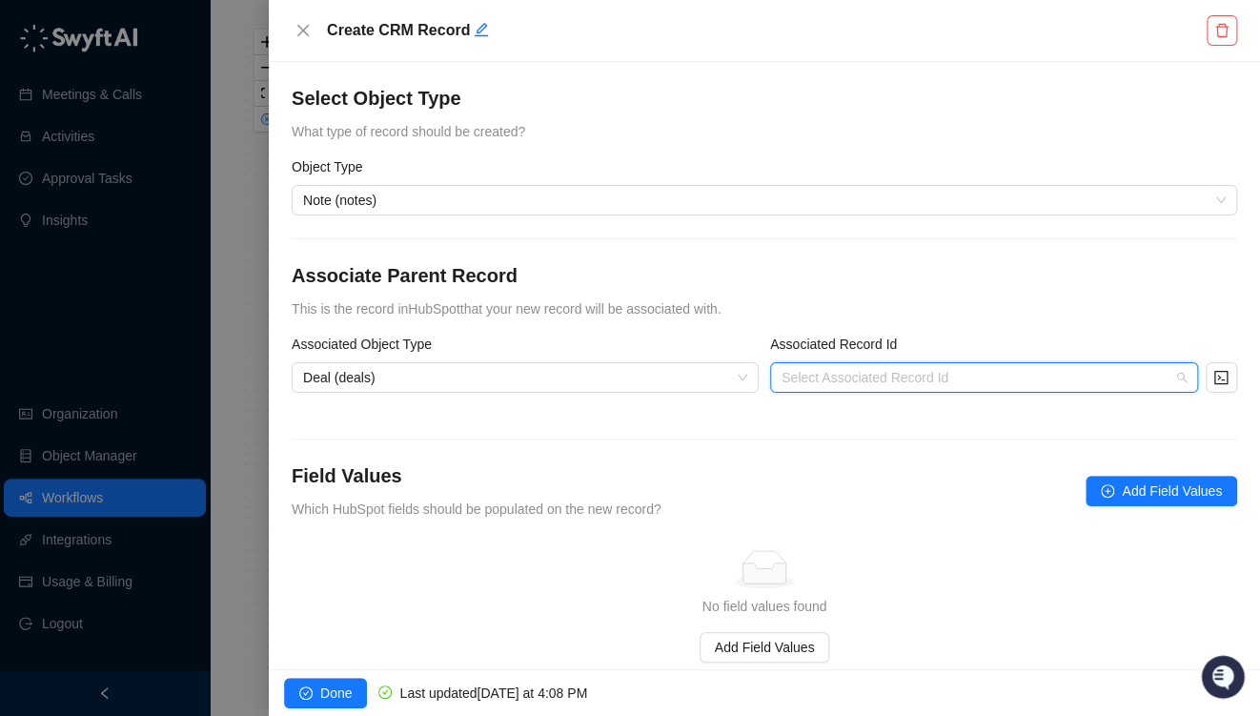
click at [832, 381] on input "search" at bounding box center [979, 377] width 394 height 29
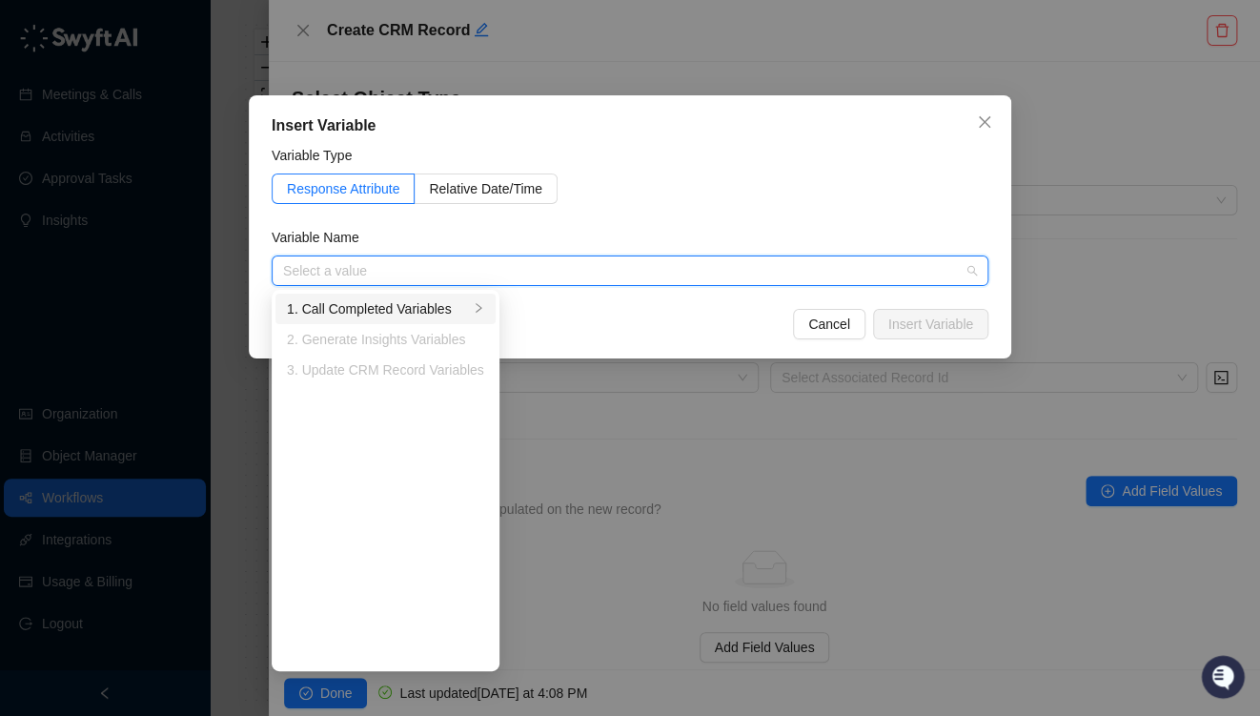
click at [362, 309] on div "1. Call Completed Variables" at bounding box center [378, 308] width 182 height 21
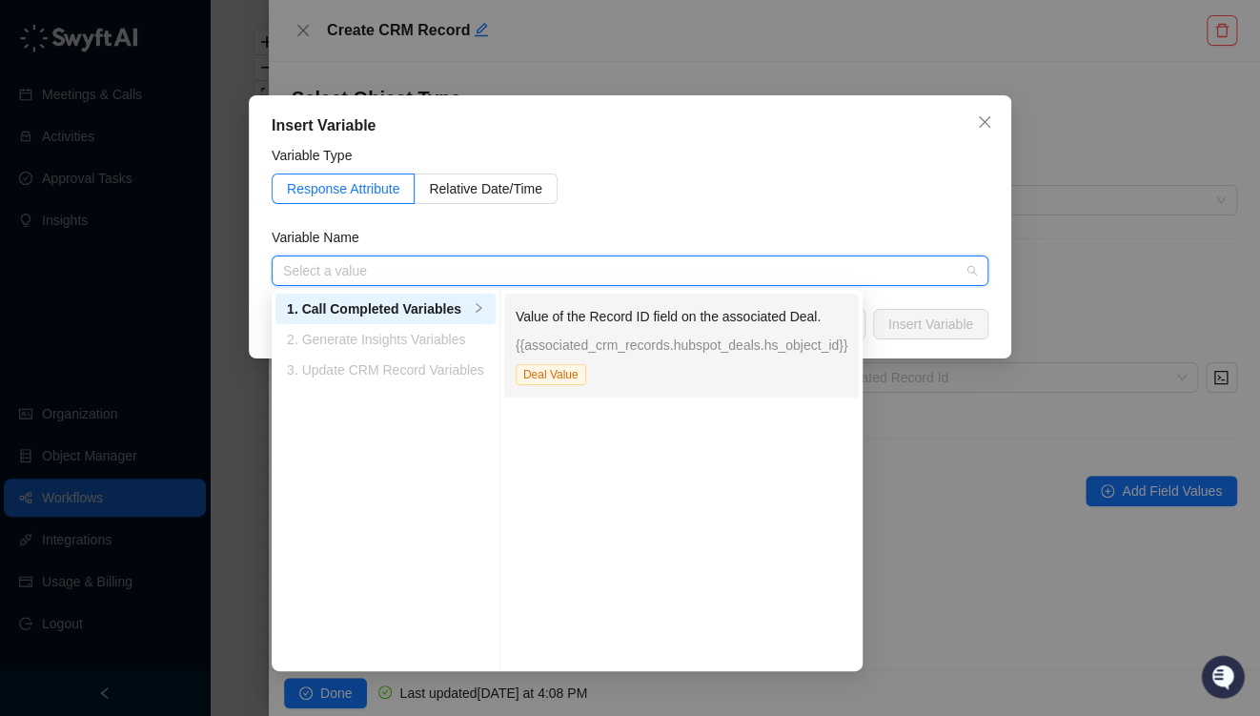
click at [561, 365] on span "Deal Value" at bounding box center [551, 374] width 71 height 21
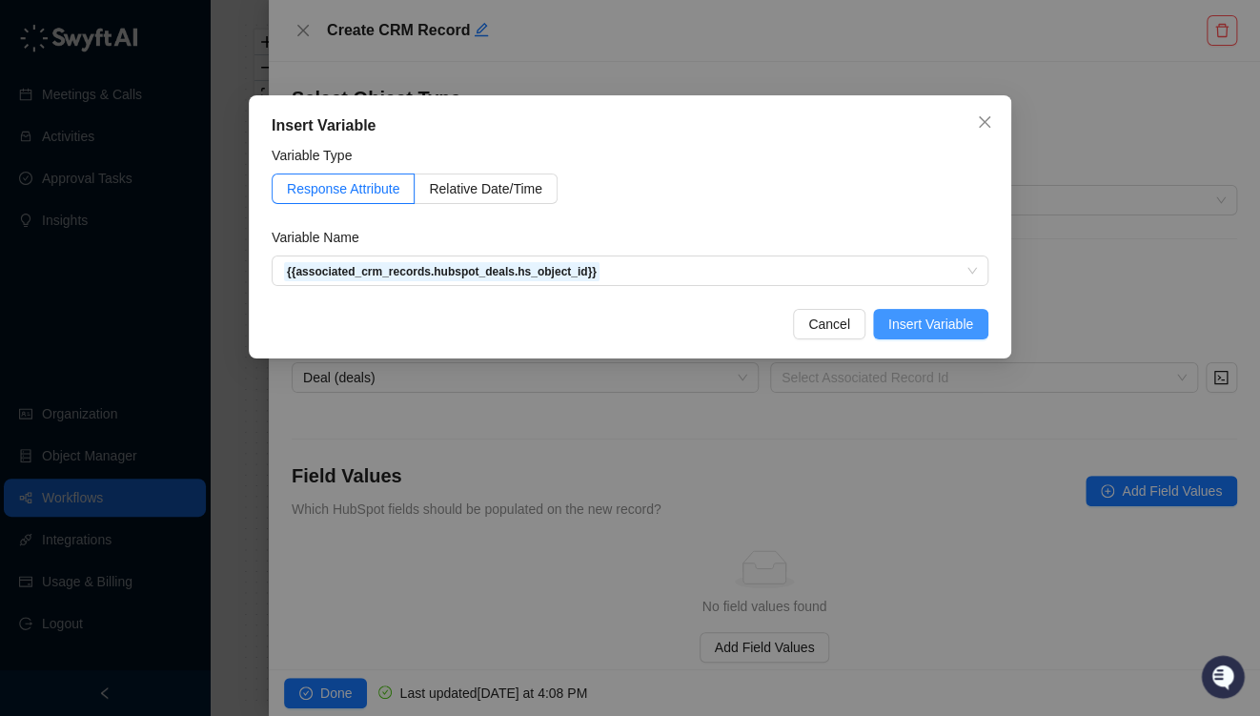
click at [953, 325] on span "Insert Variable" at bounding box center [930, 324] width 85 height 21
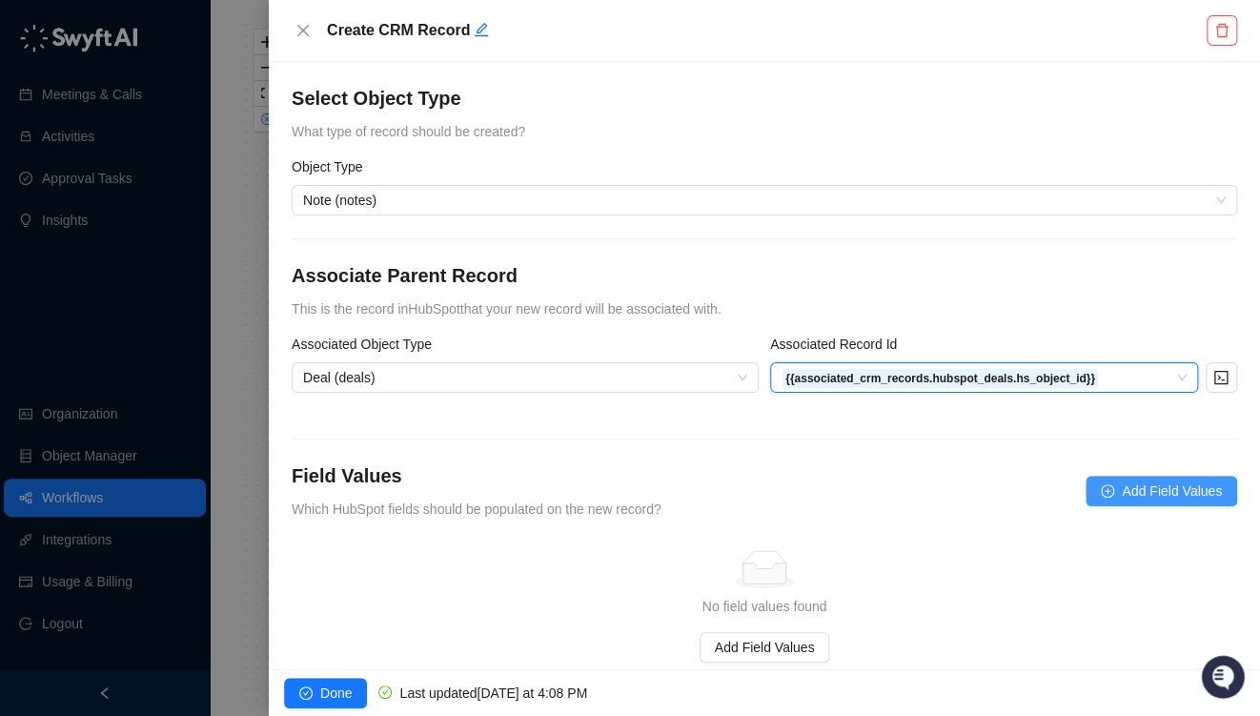
click at [1163, 486] on span "Add Field Values" at bounding box center [1172, 490] width 100 height 21
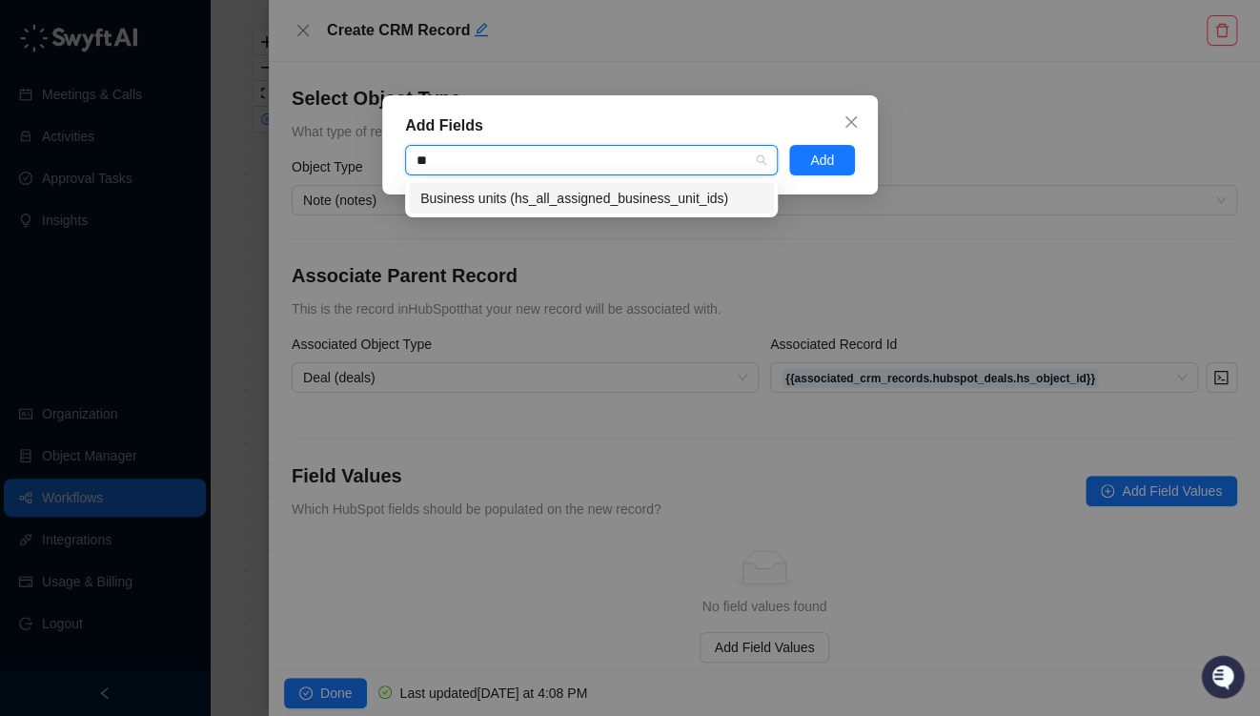
type input "*"
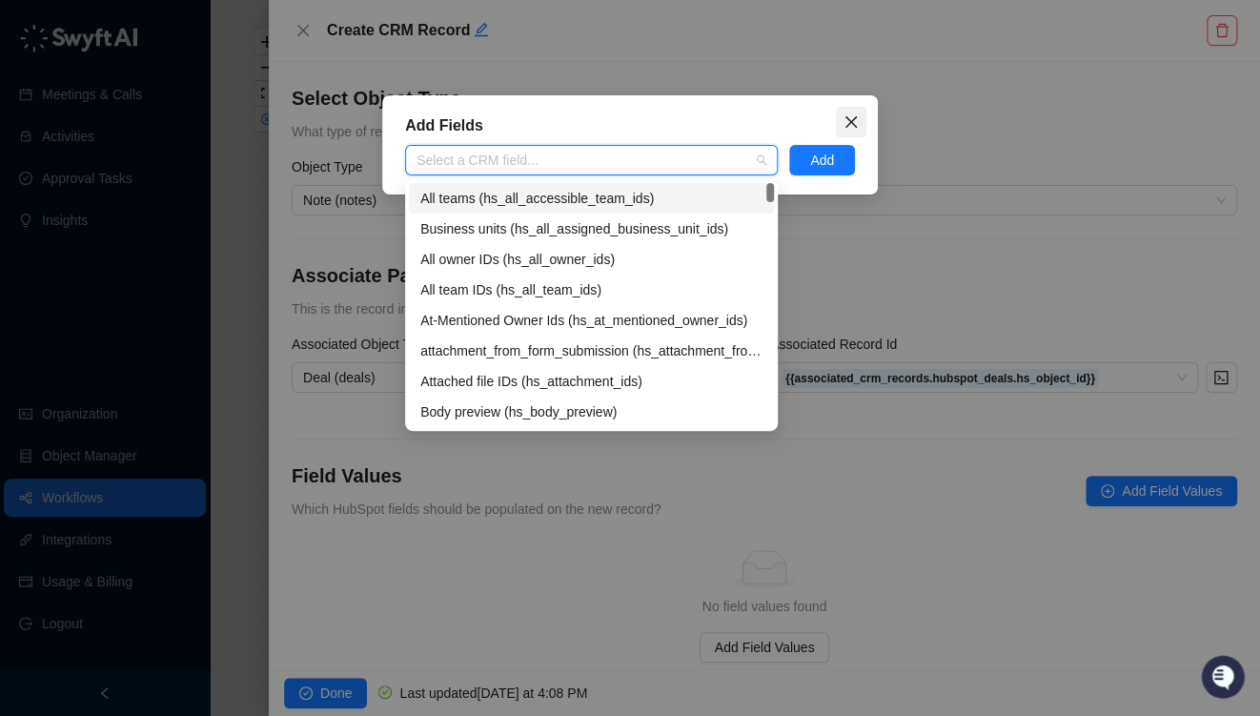
click at [850, 118] on icon "close" at bounding box center [851, 121] width 15 height 15
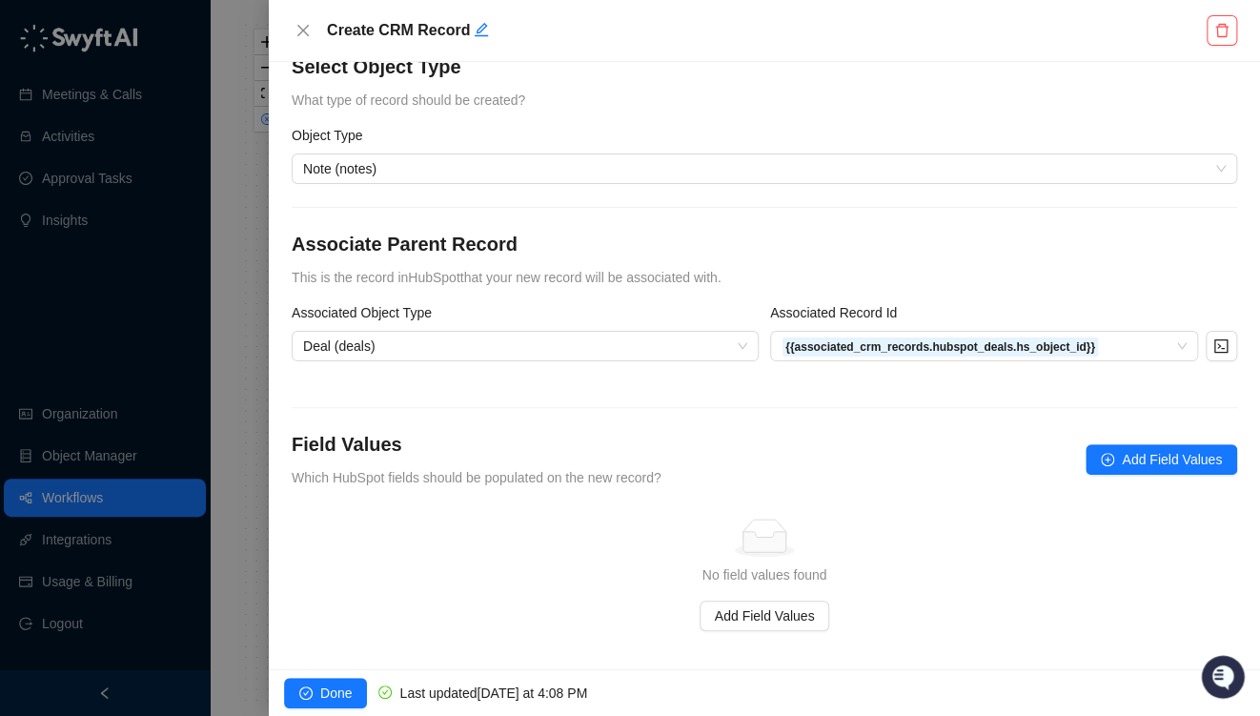
scroll to position [46, 0]
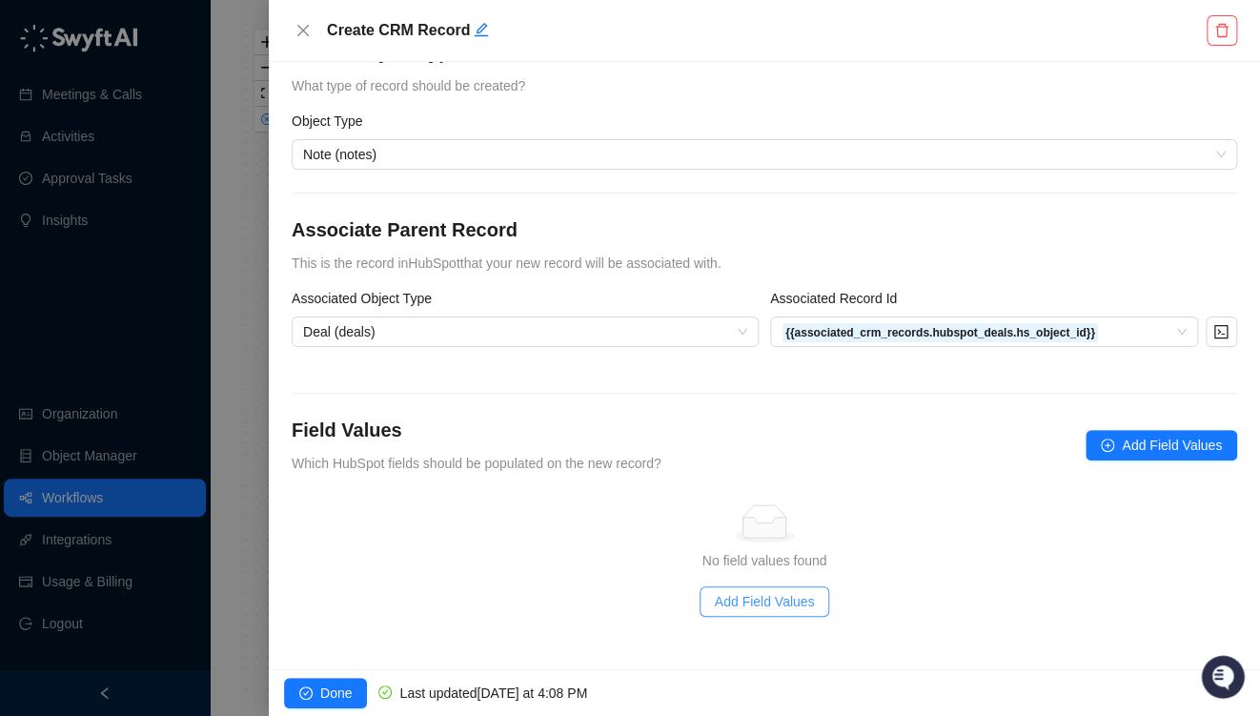
click at [751, 602] on span "Add Field Values" at bounding box center [765, 601] width 100 height 21
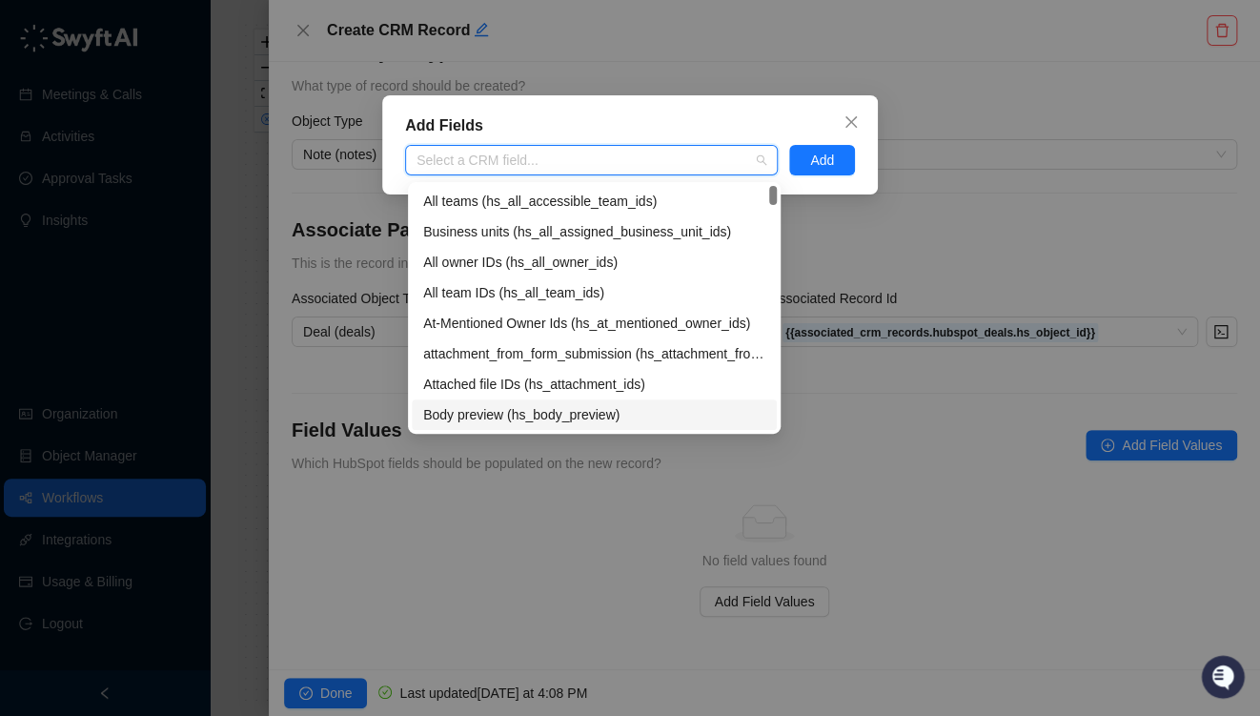
click at [538, 414] on div "Body preview (hs_body_preview)" at bounding box center [594, 414] width 342 height 21
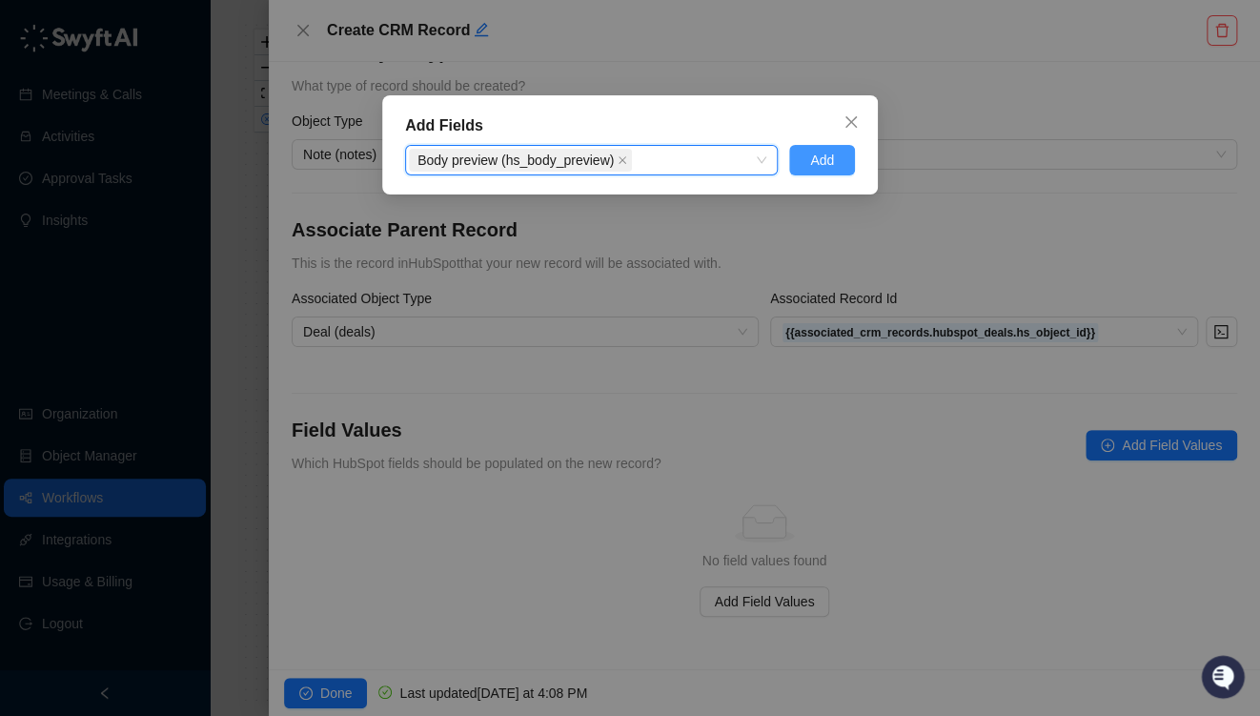
click at [831, 167] on span "Add" at bounding box center [822, 160] width 24 height 21
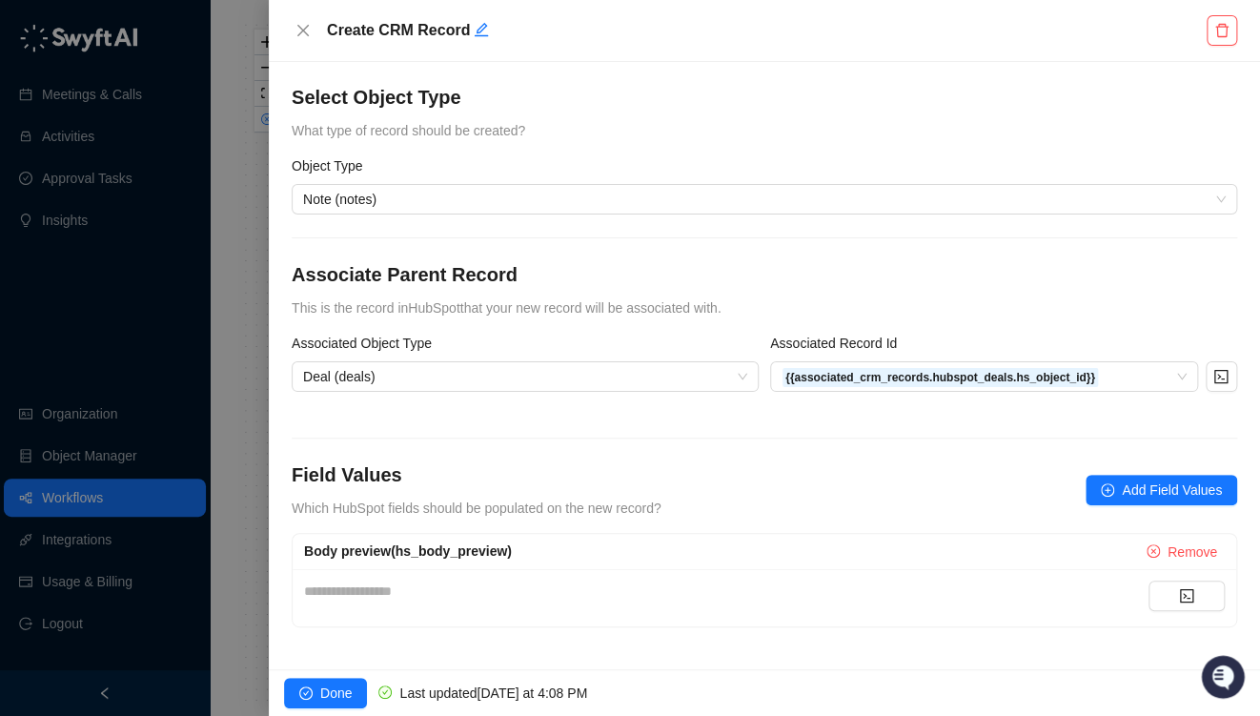
scroll to position [0, 0]
click at [495, 583] on div "**********" at bounding box center [726, 591] width 845 height 21
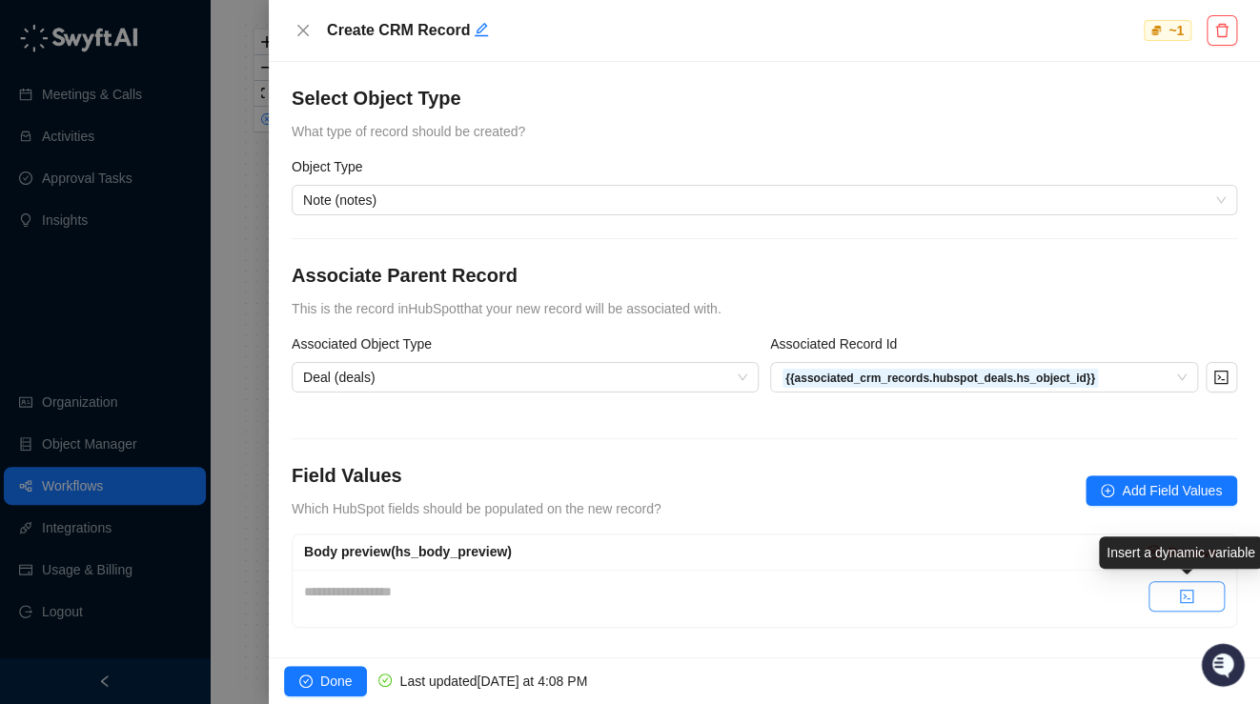
click at [1173, 595] on button "button" at bounding box center [1187, 596] width 76 height 31
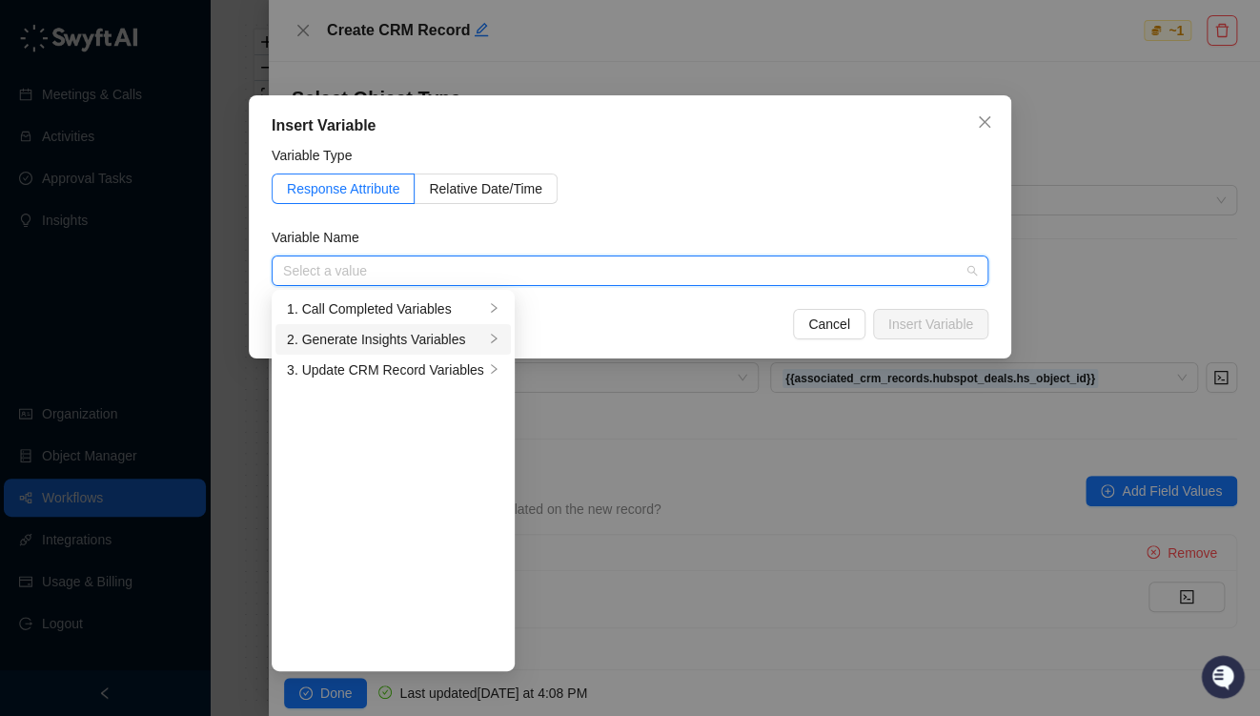
click at [376, 339] on div "2. Generate Insights Variables" at bounding box center [385, 339] width 197 height 21
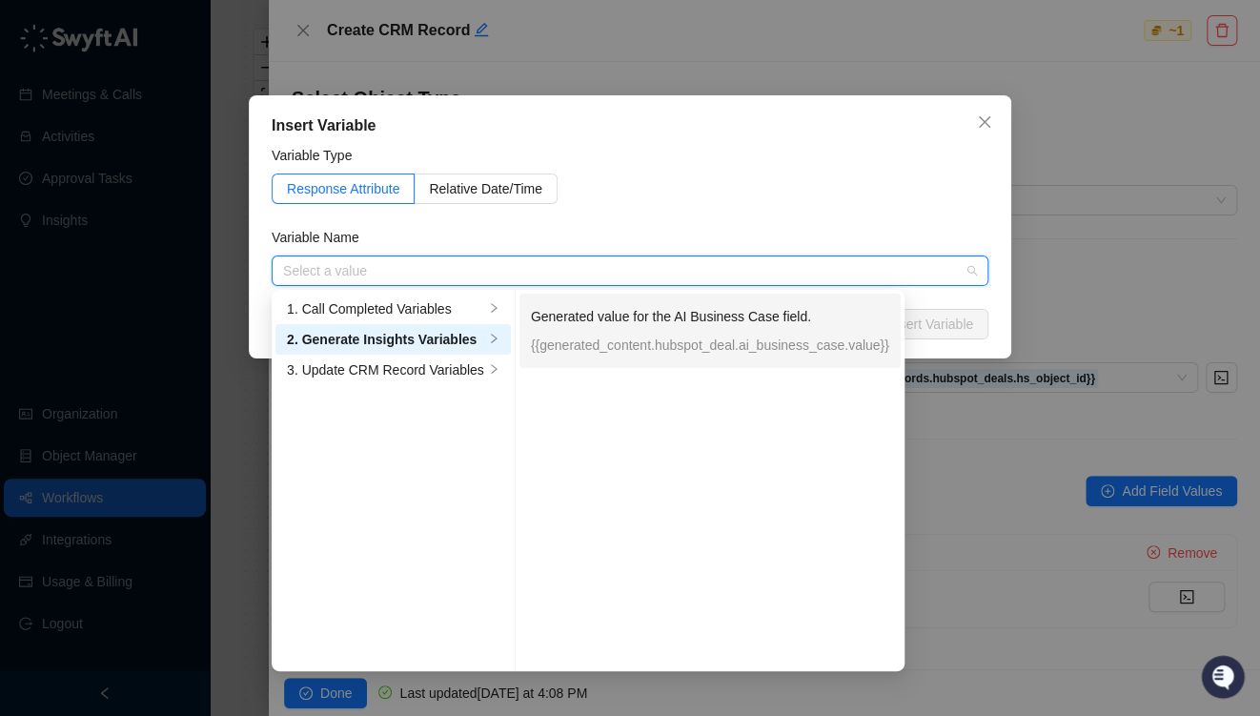
click at [617, 347] on p "{{generated_content.hubspot_deal.ai_business_case.value}}" at bounding box center [710, 345] width 358 height 21
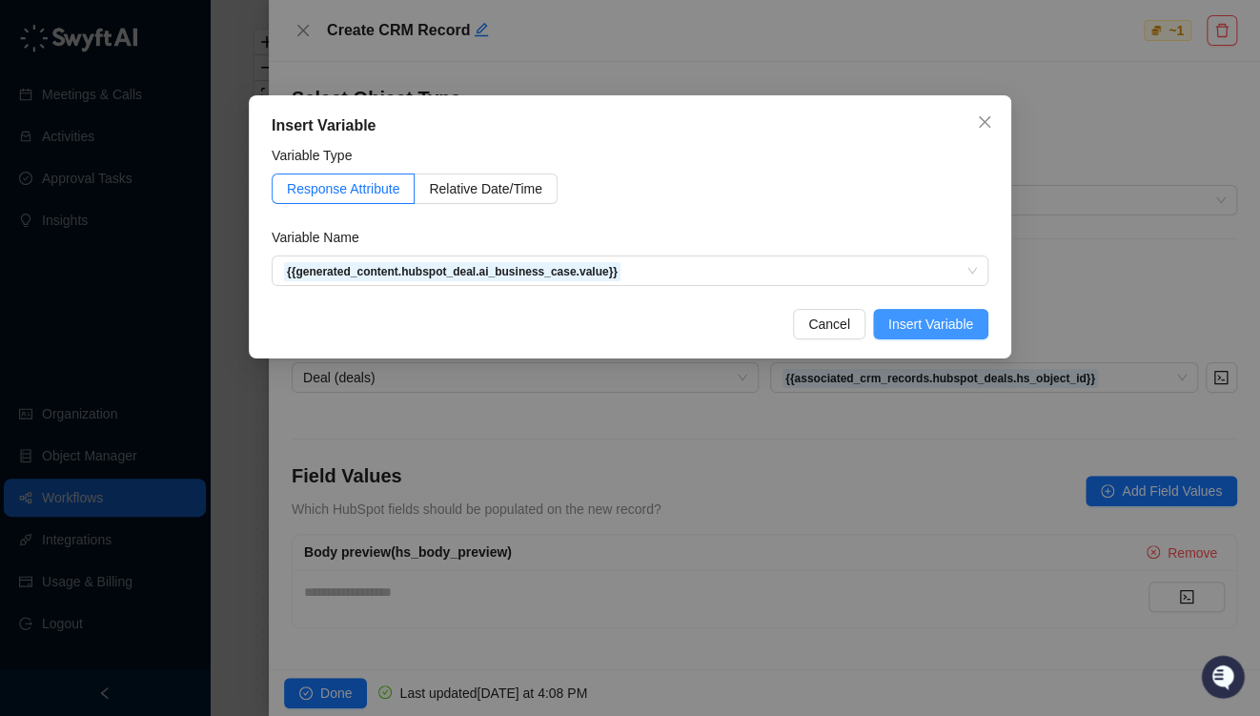
click at [941, 319] on span "Insert Variable" at bounding box center [930, 324] width 85 height 21
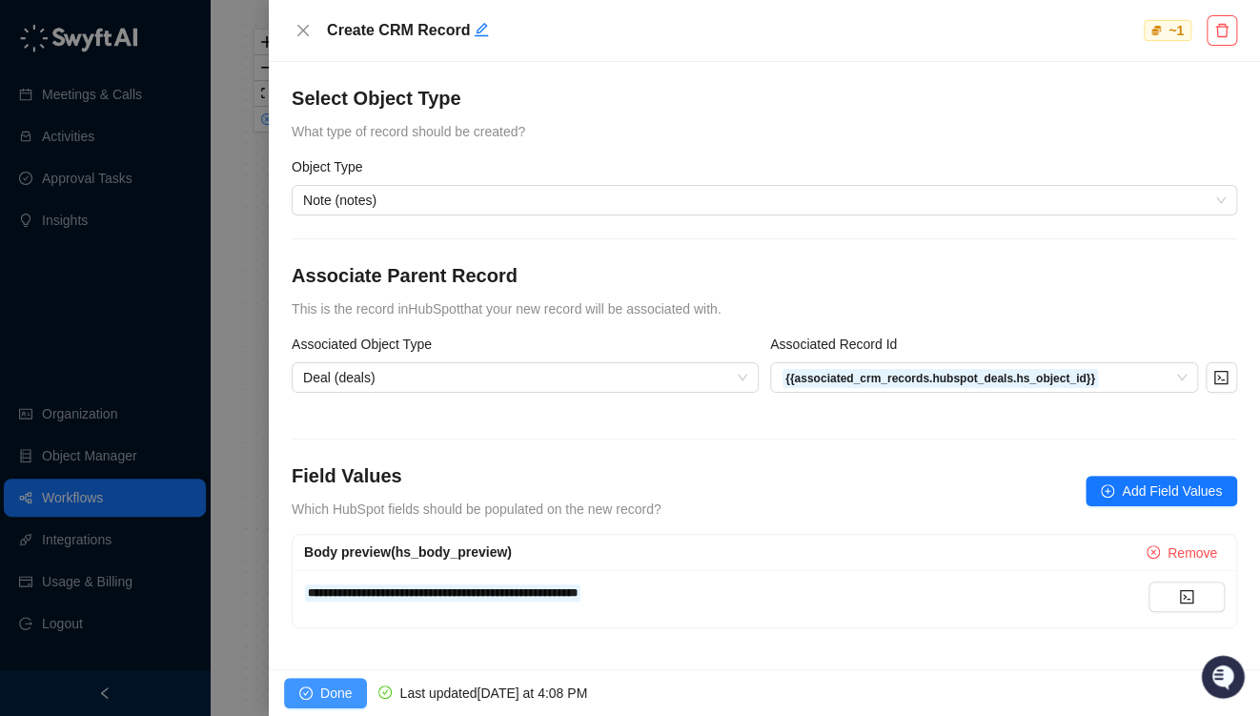
click at [329, 686] on span "Done" at bounding box center [335, 693] width 31 height 21
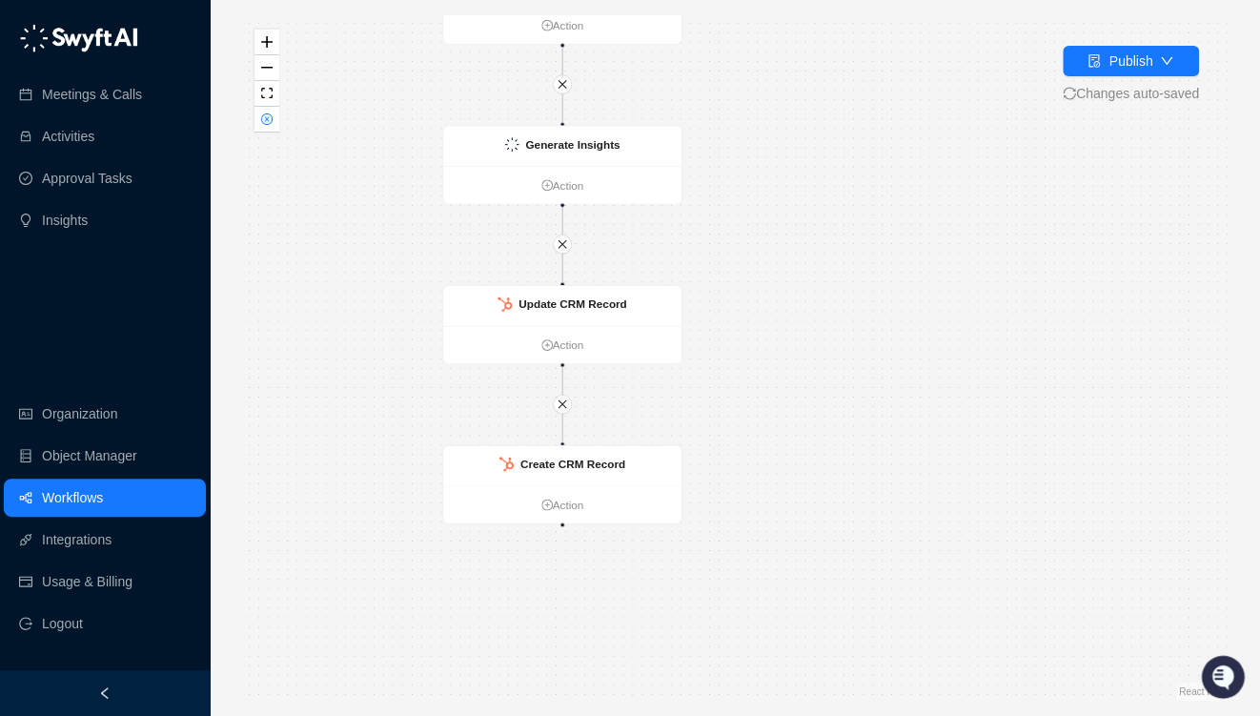
drag, startPoint x: 1002, startPoint y: 500, endPoint x: 899, endPoint y: 389, distance: 151.1
click at [904, 385] on div "Update CRM Record Action Call Completed Action Generate Insights Action Create …" at bounding box center [734, 357] width 989 height 685
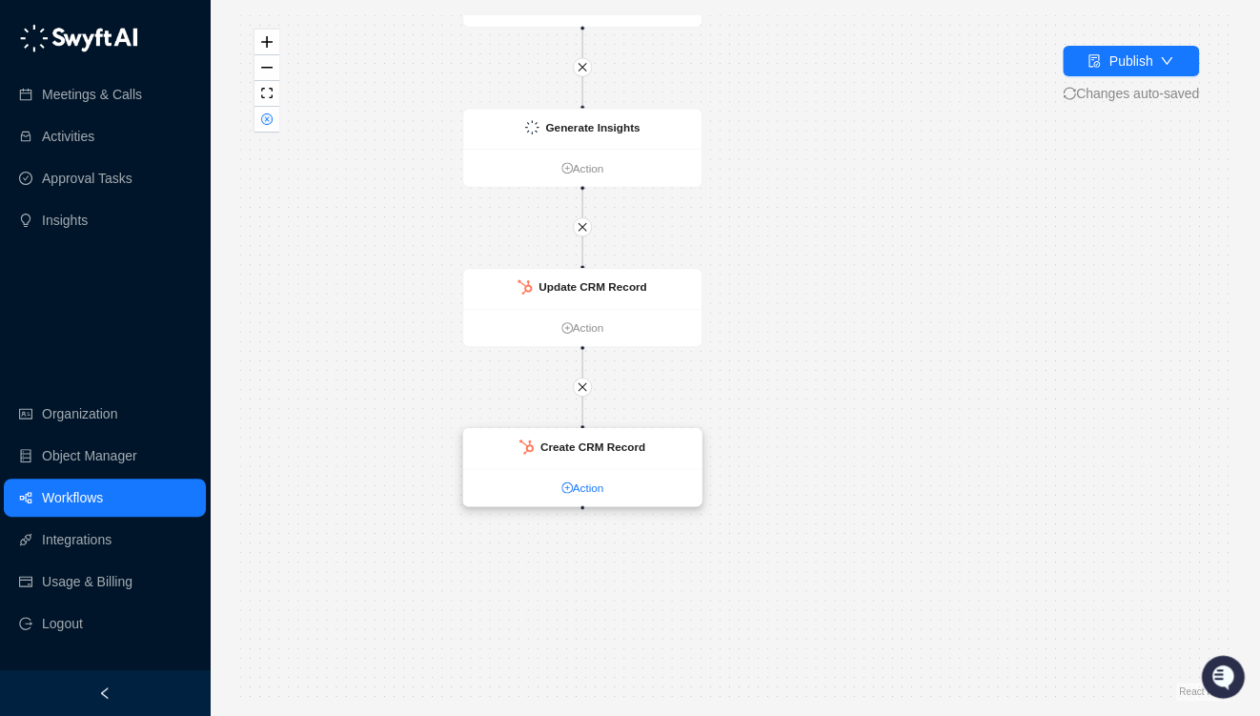
click at [588, 490] on link "Action" at bounding box center [582, 487] width 238 height 17
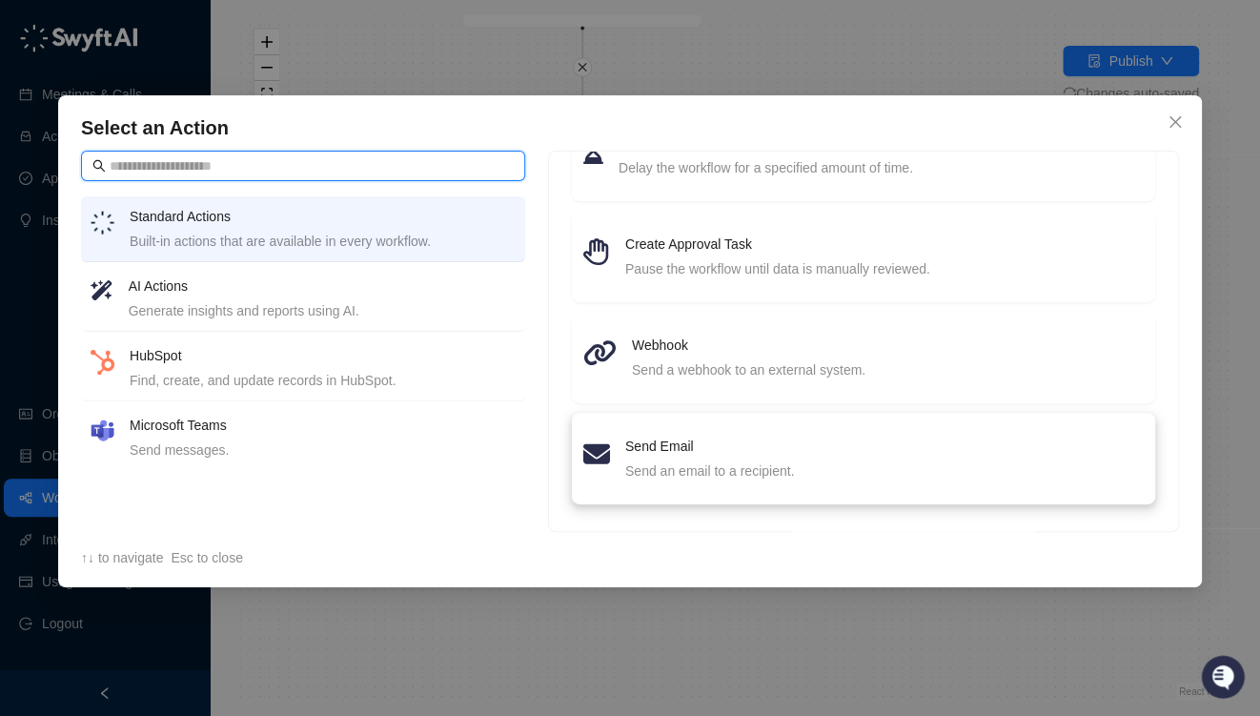
scroll to position [272, 0]
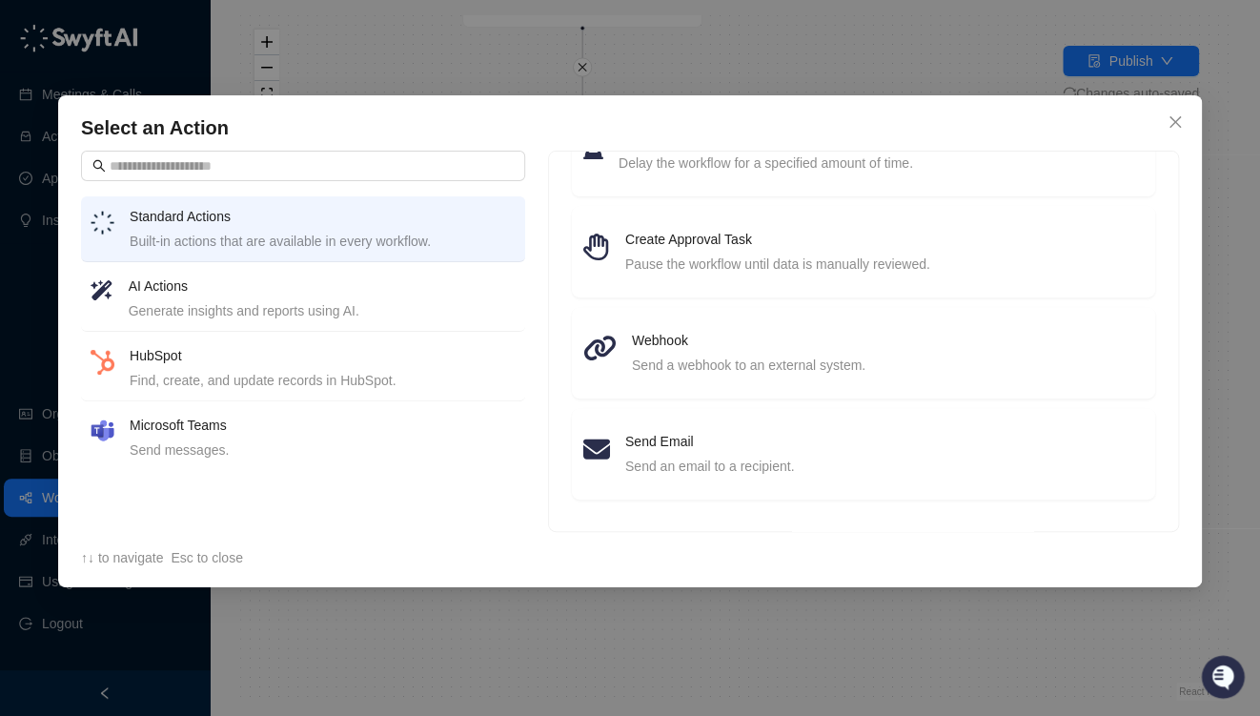
click at [315, 374] on div "Find, create, and update records in HubSpot." at bounding box center [323, 380] width 386 height 21
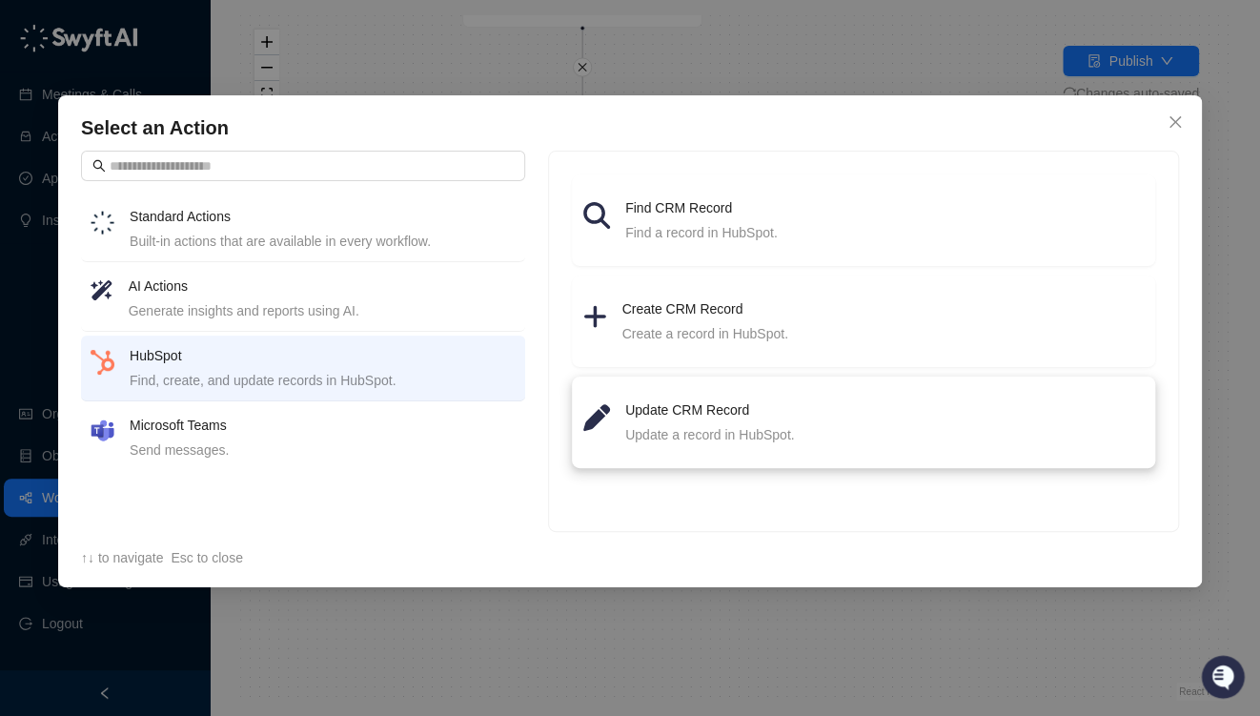
click at [681, 421] on div "Update CRM Record Update a record in HubSpot." at bounding box center [884, 422] width 519 height 46
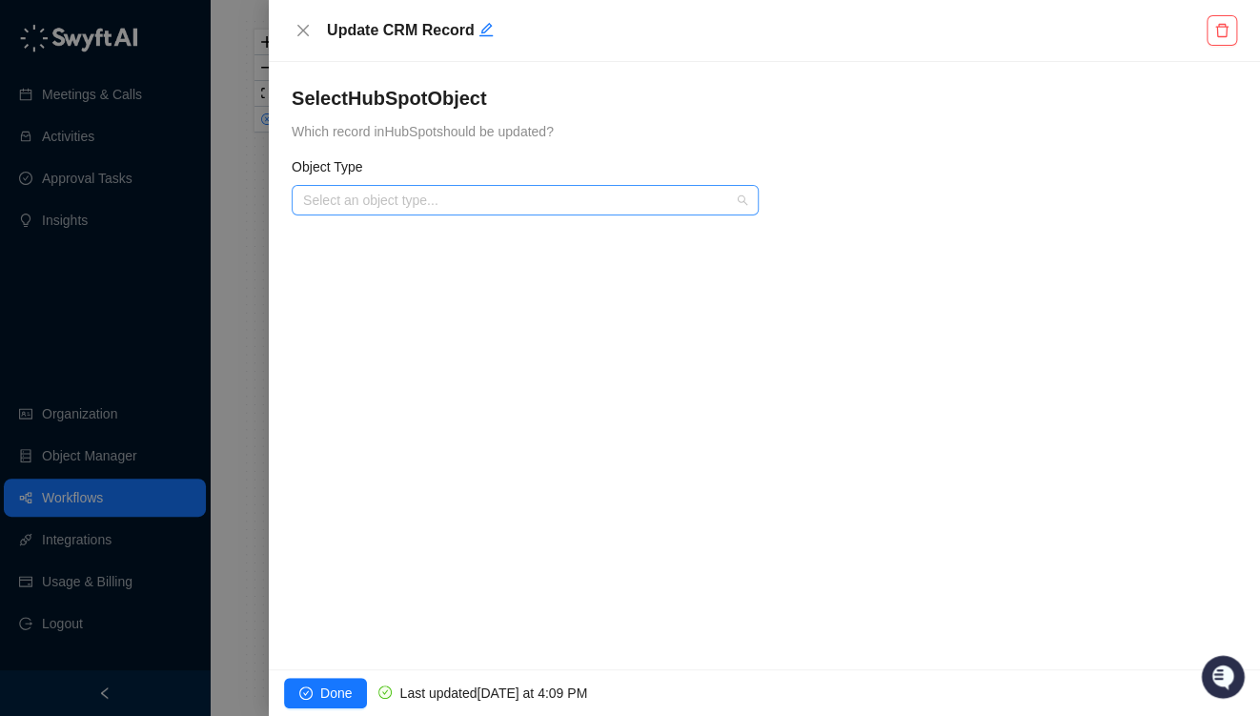
click at [435, 206] on input "search" at bounding box center [519, 200] width 433 height 29
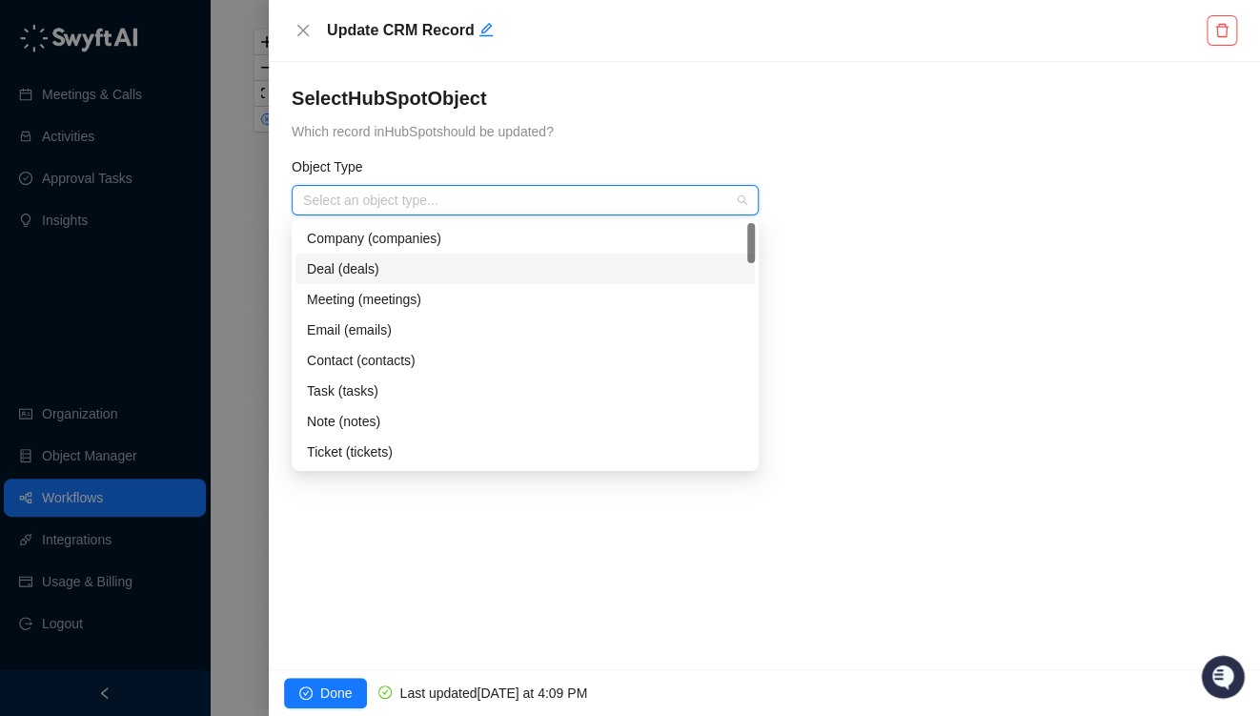
click at [370, 274] on div "Deal (deals)" at bounding box center [525, 268] width 437 height 21
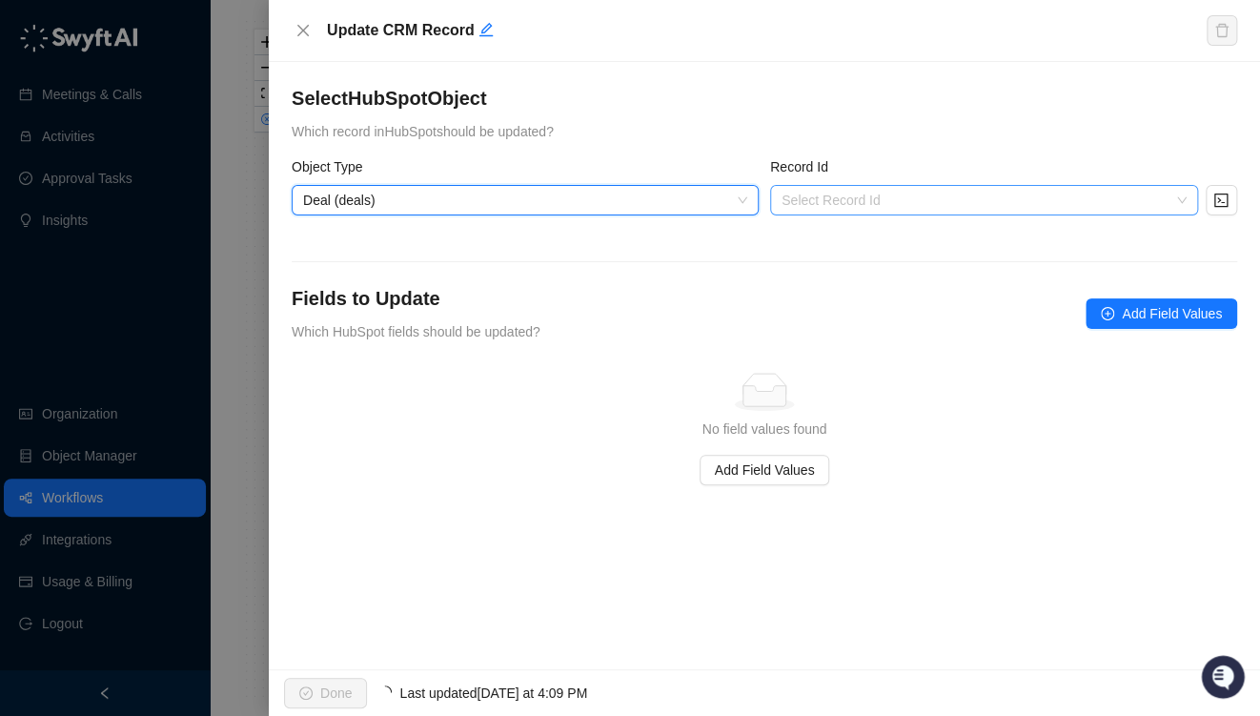
click at [846, 194] on input "search" at bounding box center [979, 200] width 394 height 29
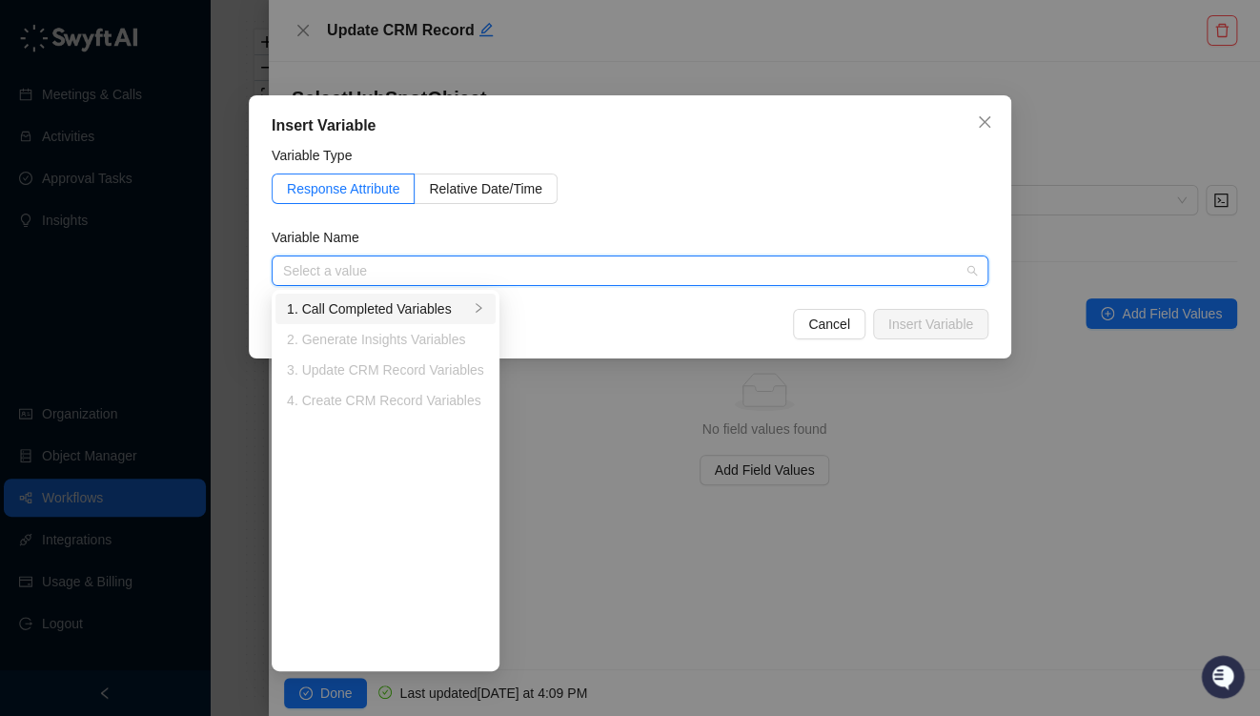
click at [339, 306] on div "1. Call Completed Variables" at bounding box center [378, 308] width 182 height 21
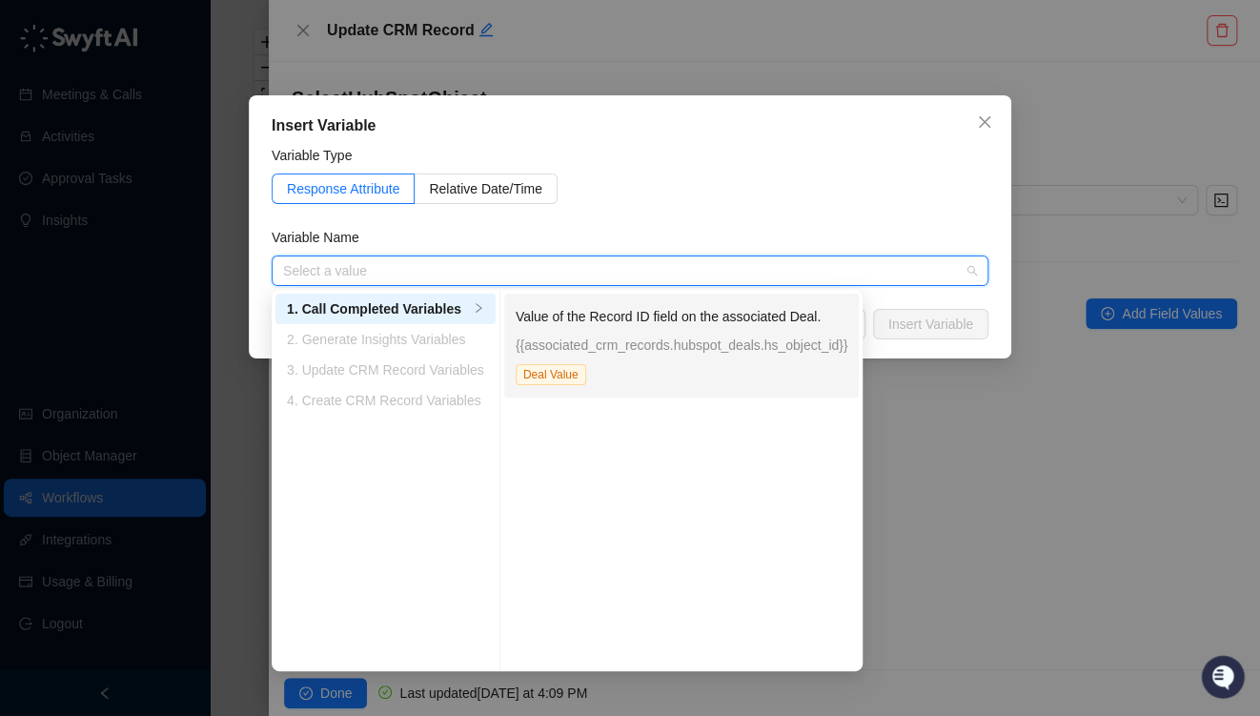
click at [587, 345] on p "{{associated_crm_records.hubspot_deals.hs_object_id}}" at bounding box center [682, 345] width 333 height 21
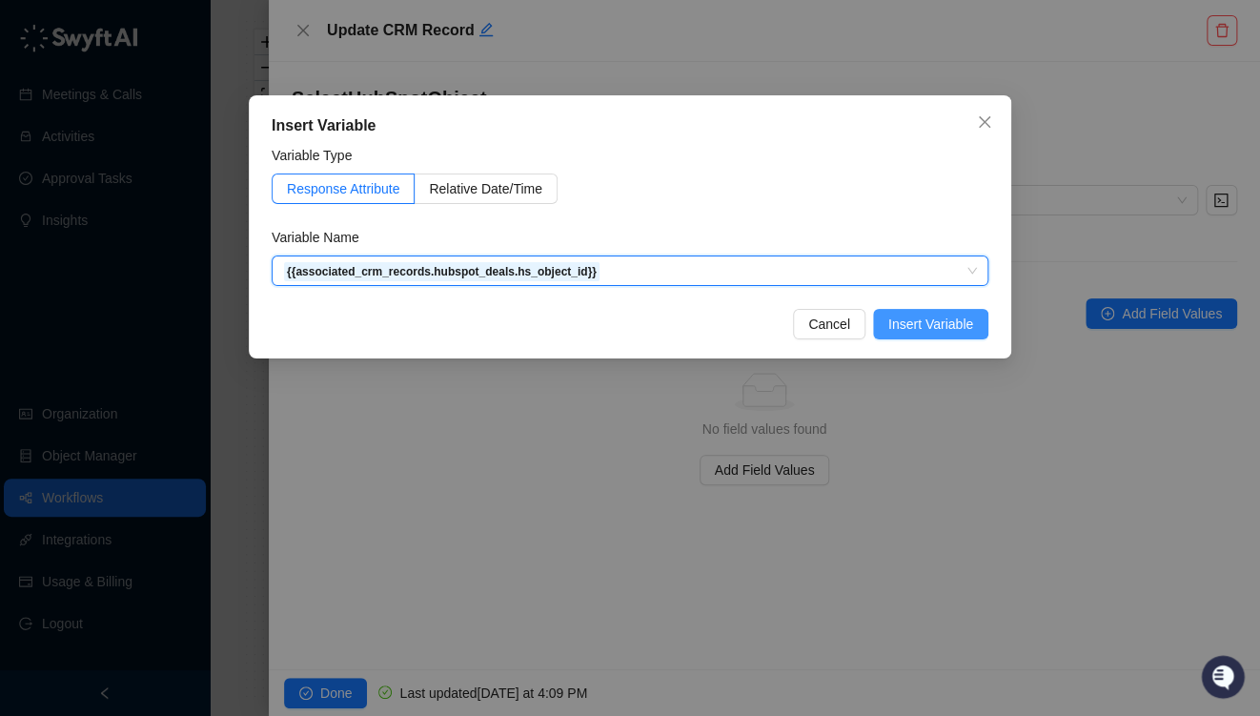
click at [934, 326] on span "Insert Variable" at bounding box center [930, 324] width 85 height 21
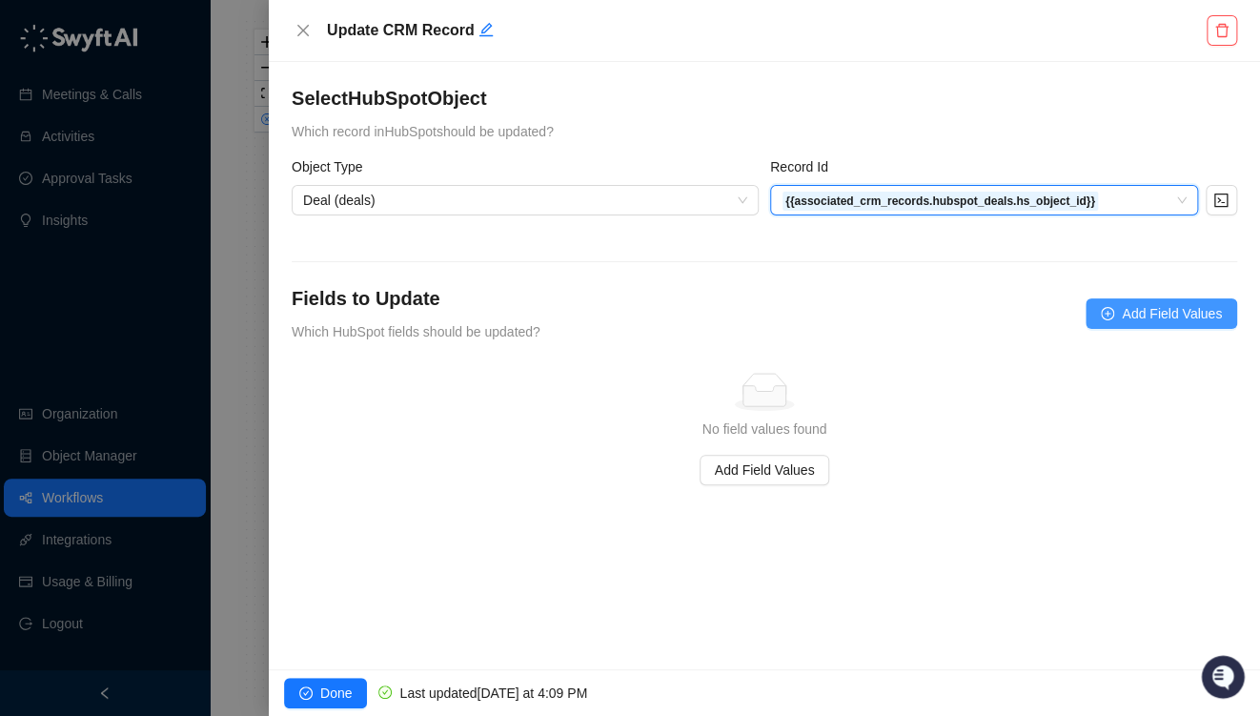
click at [1158, 317] on span "Add Field Values" at bounding box center [1172, 313] width 100 height 21
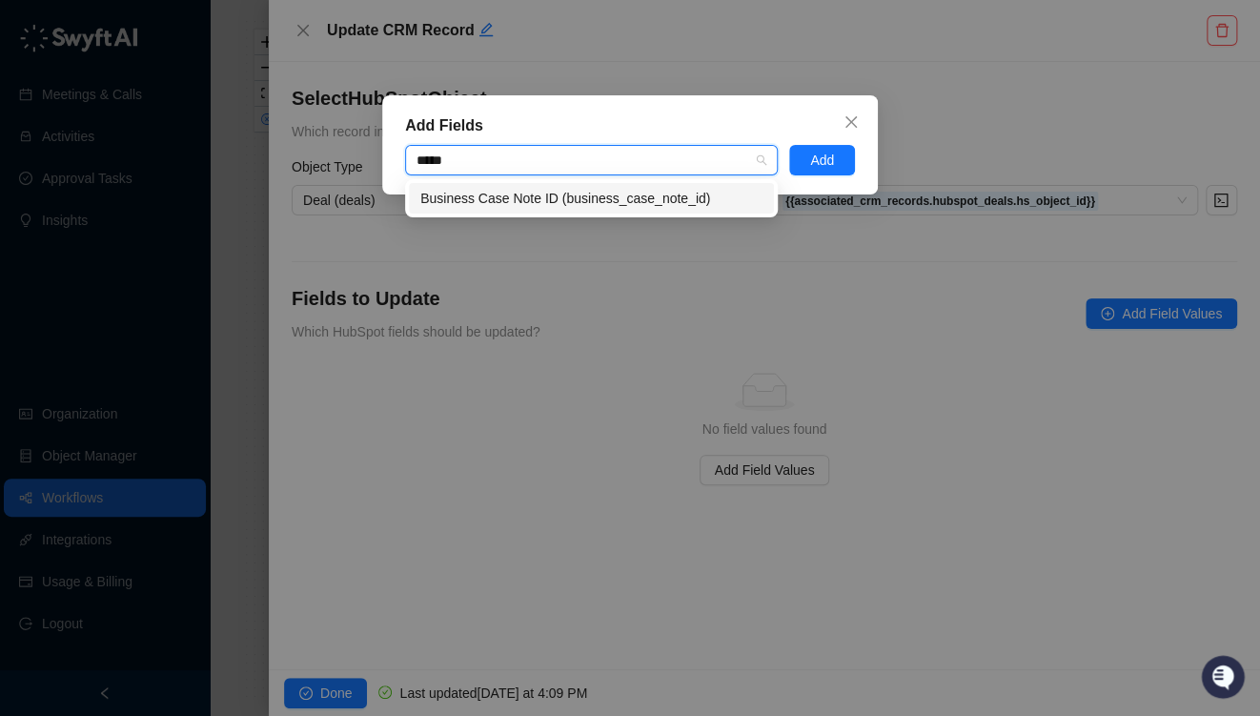
type input "******"
click at [563, 199] on div "Business Case Note ID (business_case_note_id)" at bounding box center [591, 198] width 342 height 21
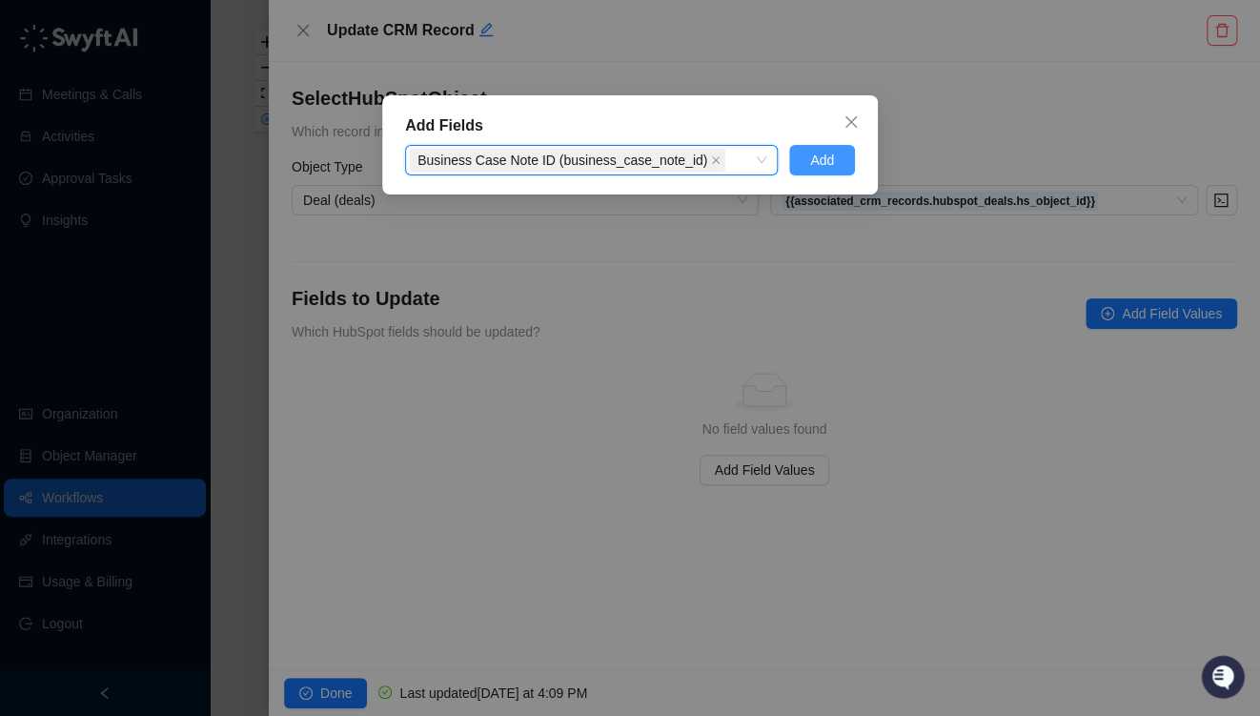
click at [817, 154] on span "Add" at bounding box center [822, 160] width 24 height 21
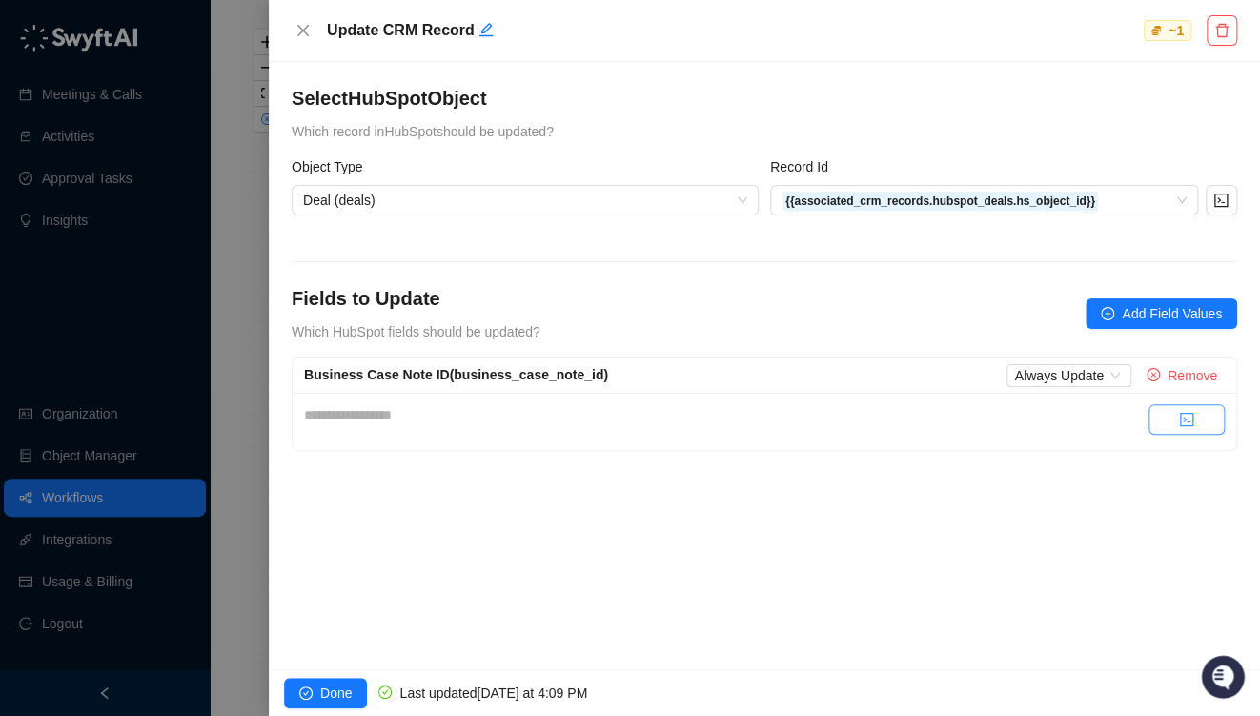
click at [1224, 427] on div "**********" at bounding box center [765, 421] width 944 height 57
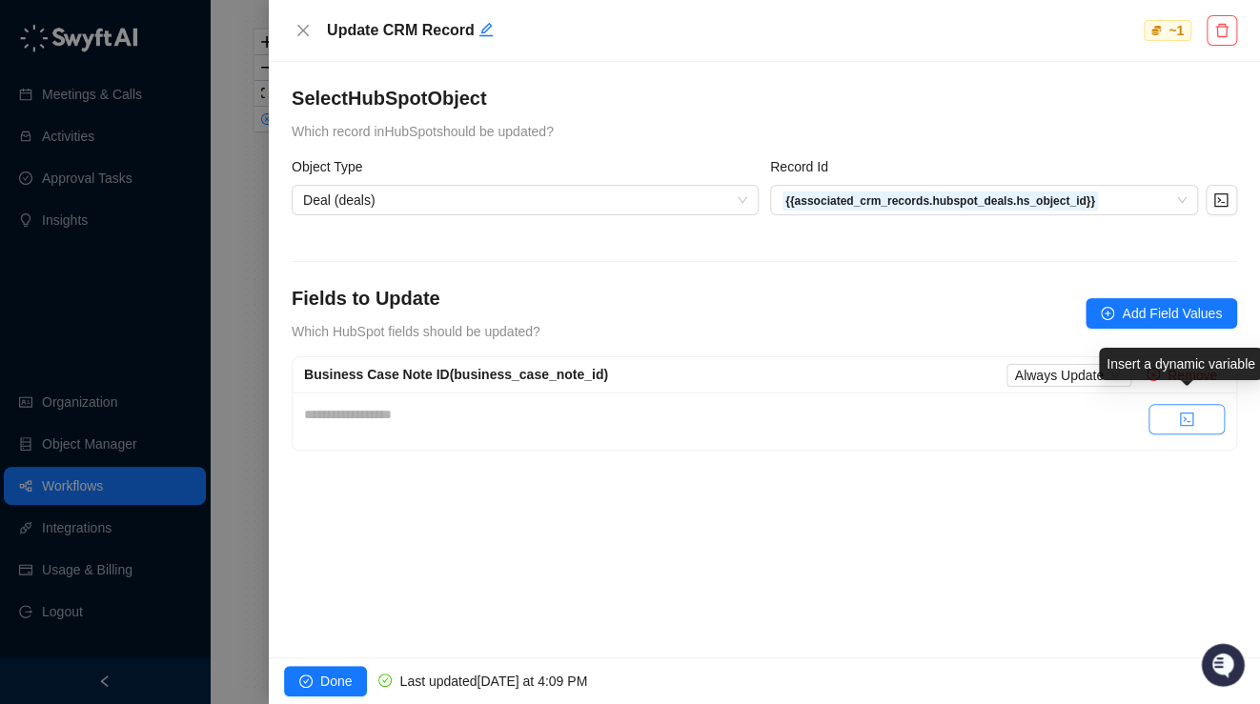
click at [1179, 419] on icon "code" at bounding box center [1186, 419] width 15 height 15
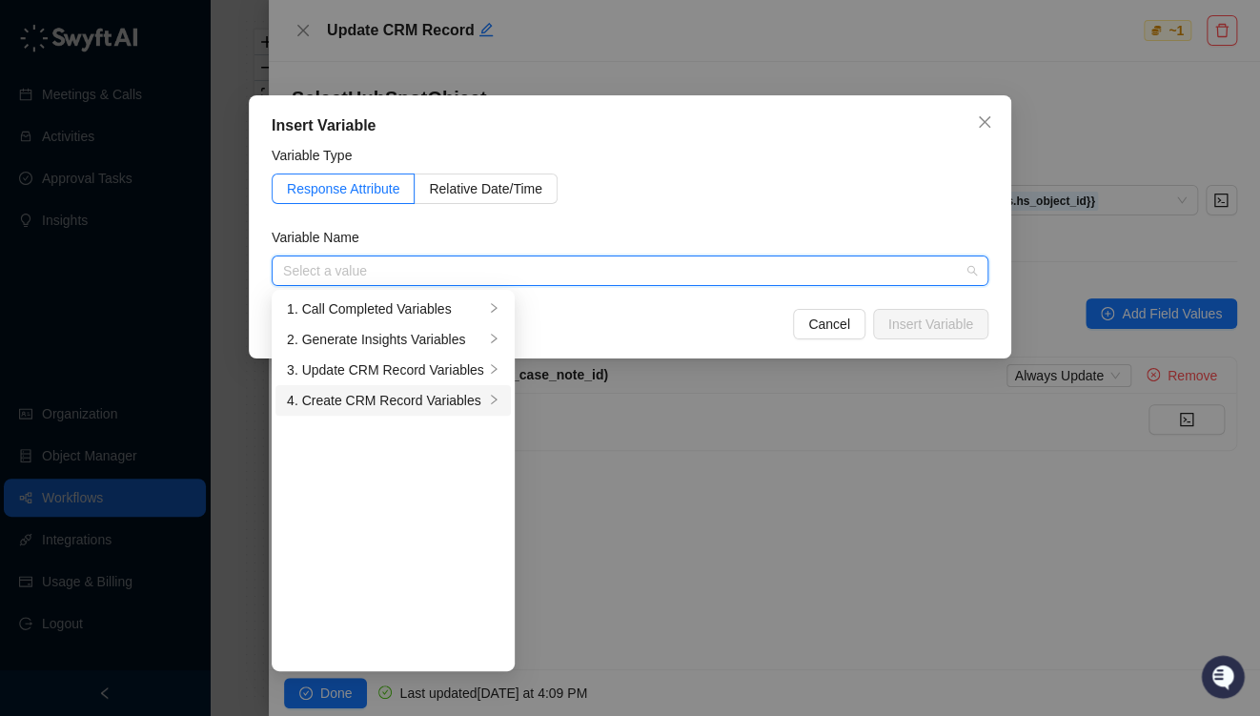
click at [384, 400] on div "4. Create CRM Record Variables" at bounding box center [385, 400] width 197 height 21
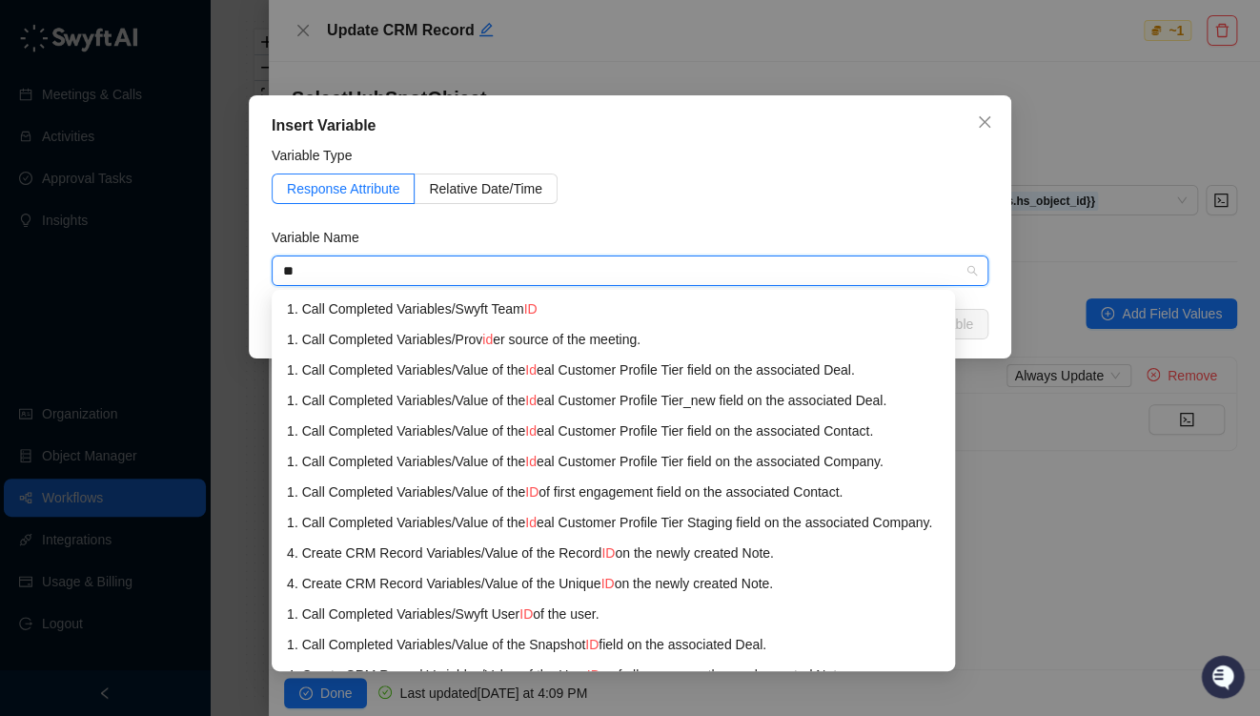
type input "**"
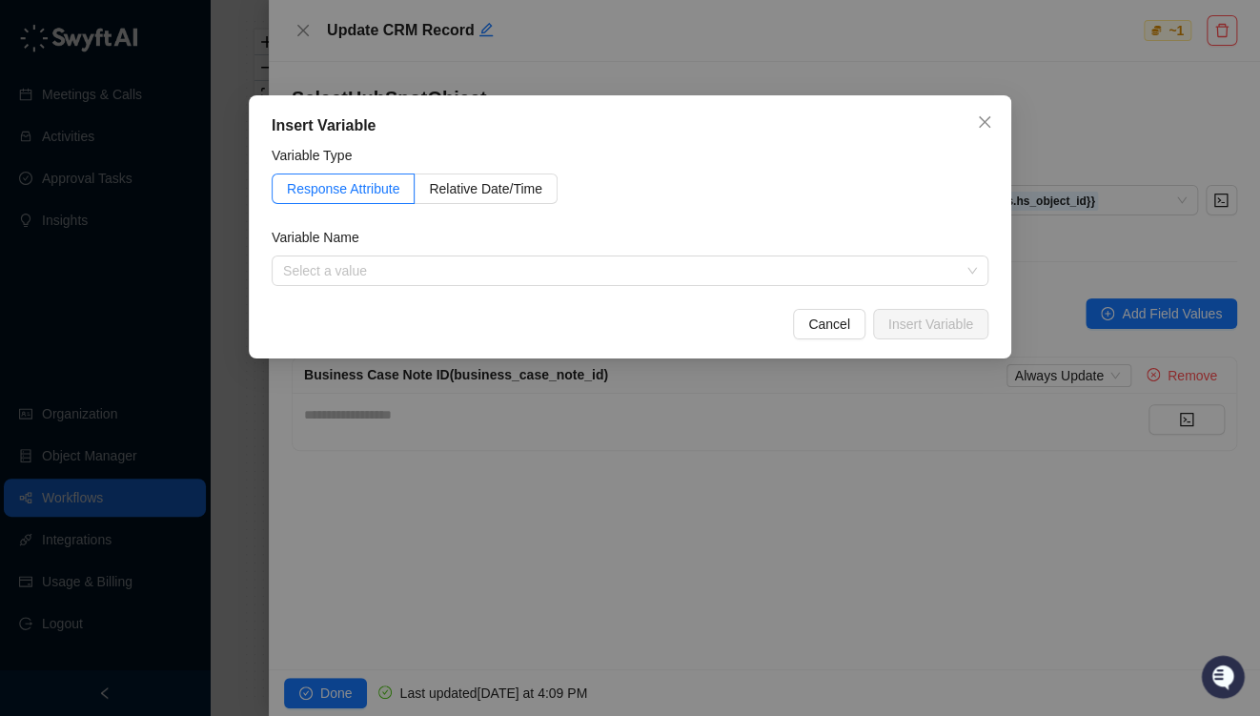
click at [549, 236] on div "Variable Name" at bounding box center [630, 241] width 717 height 29
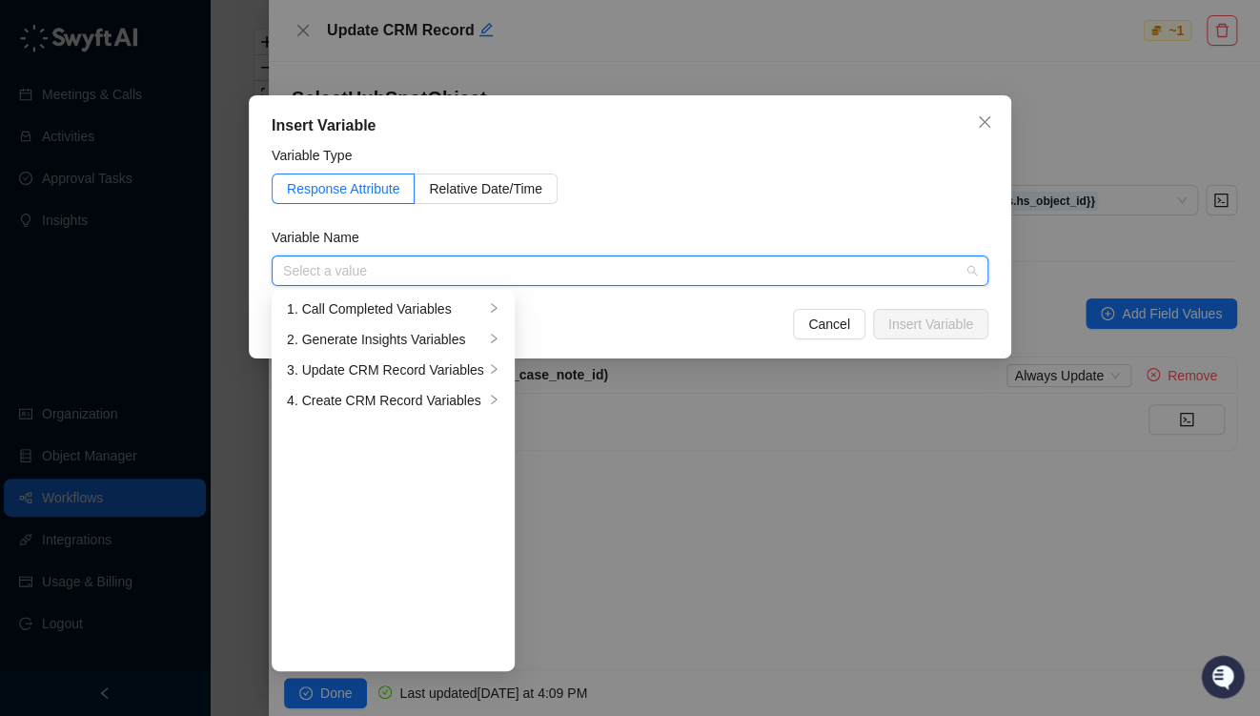
click at [418, 267] on input "search" at bounding box center [624, 270] width 683 height 29
click at [409, 396] on div "4. Create CRM Record Variables" at bounding box center [385, 400] width 197 height 21
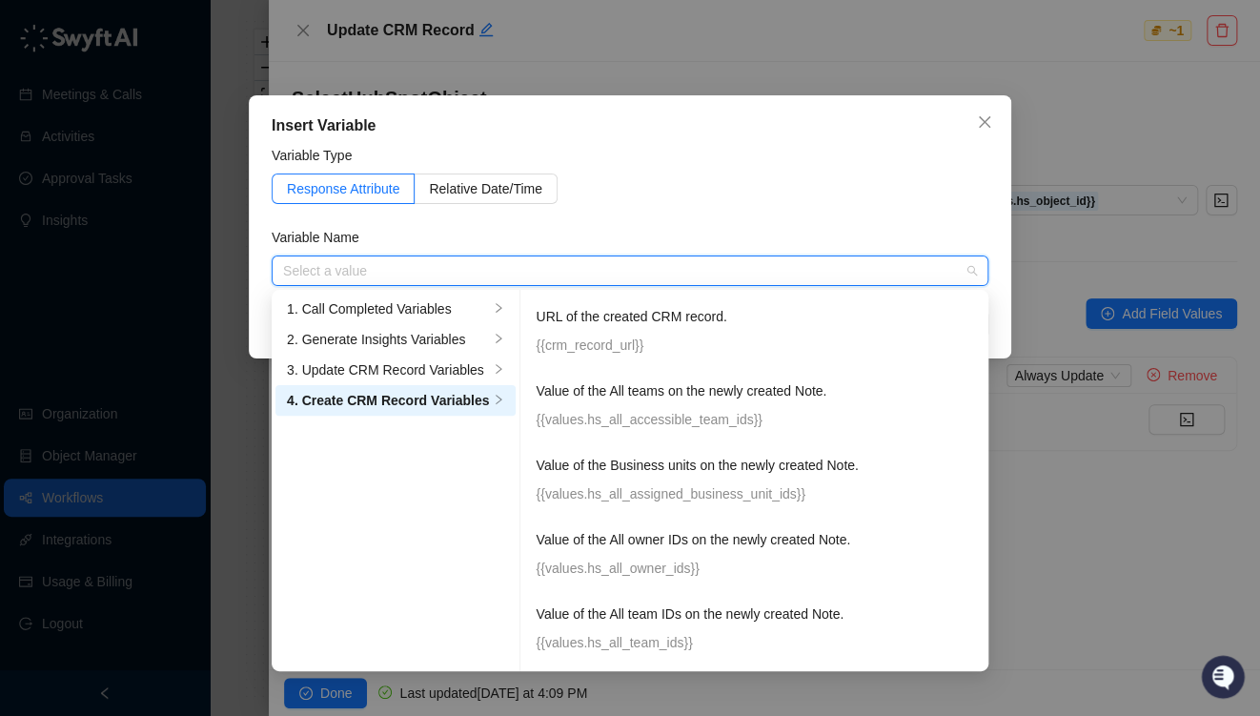
click at [532, 251] on div "Variable Name" at bounding box center [630, 241] width 717 height 29
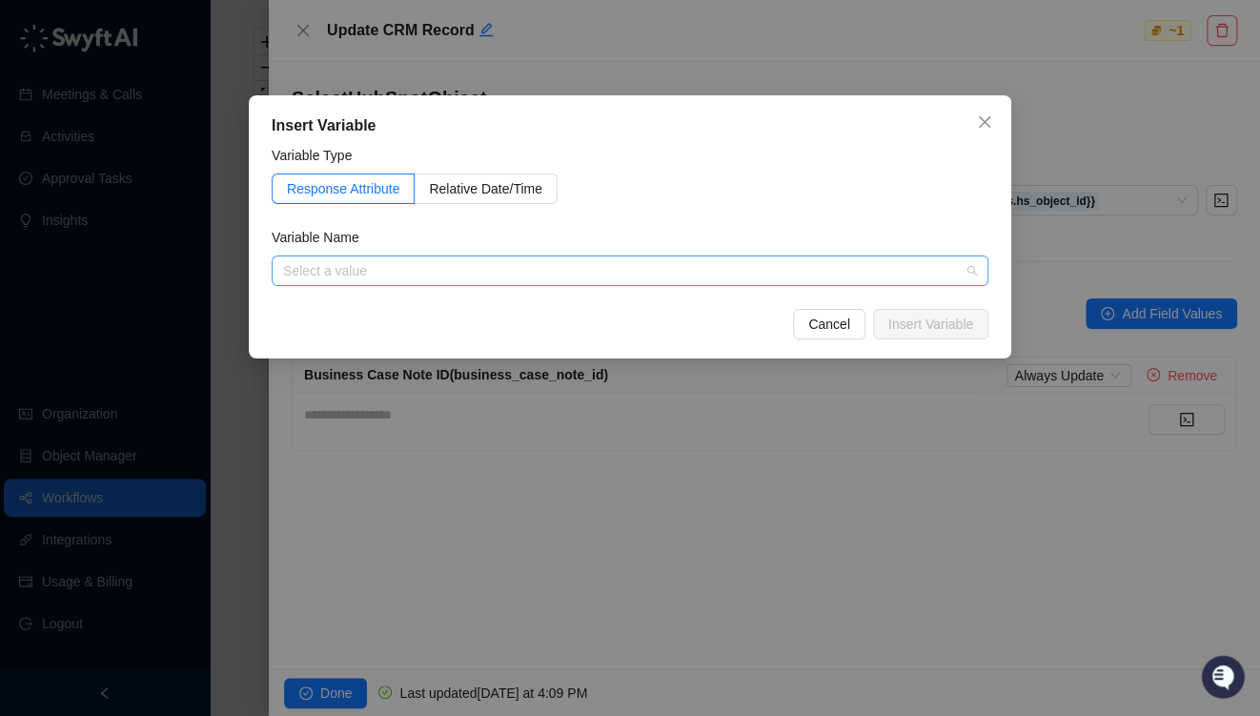
click at [509, 275] on input "search" at bounding box center [624, 270] width 683 height 29
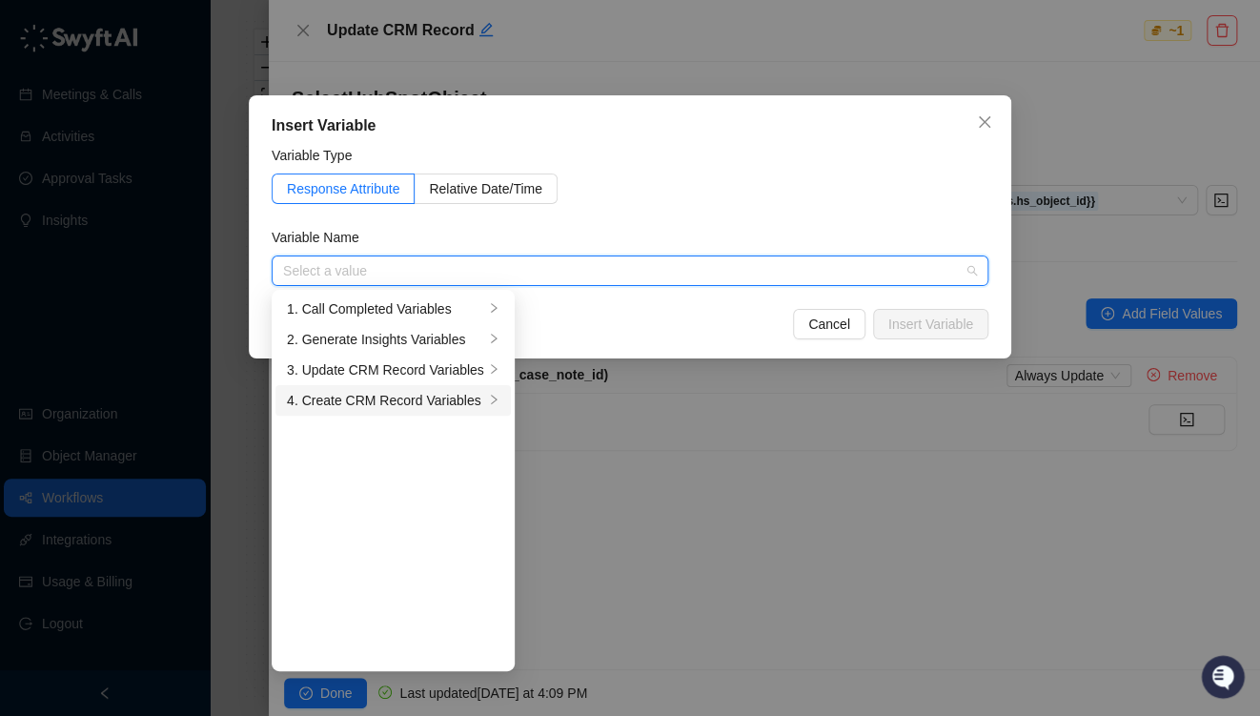
click at [361, 402] on div "4. Create CRM Record Variables" at bounding box center [385, 400] width 197 height 21
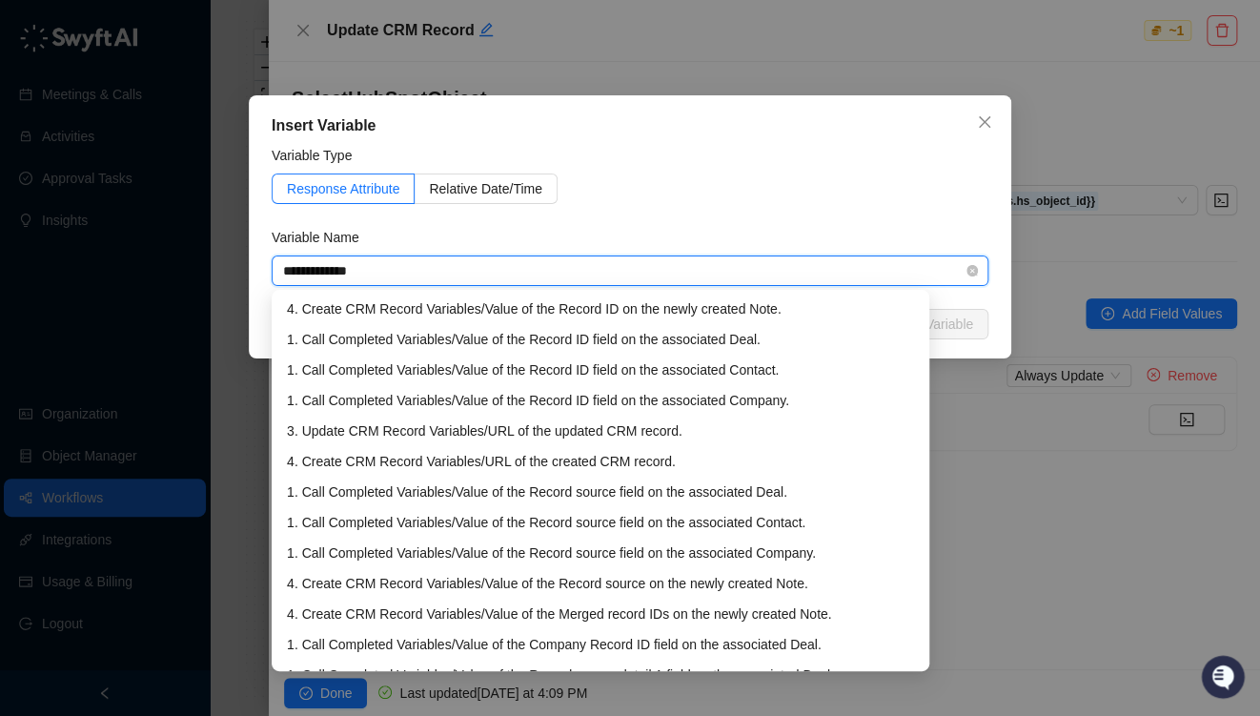
type input "**********"
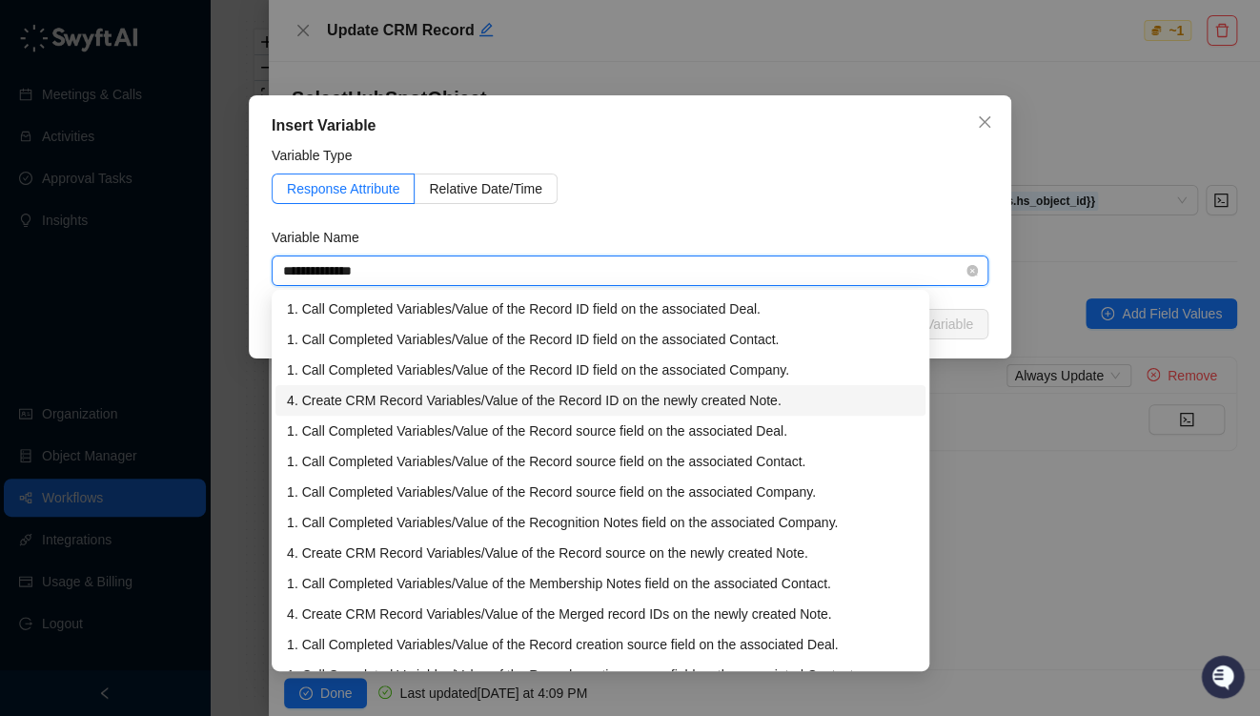
click at [622, 404] on div "4. Create CRM Record Variables / Value of the Record ID on the newly created No…" at bounding box center [600, 400] width 627 height 21
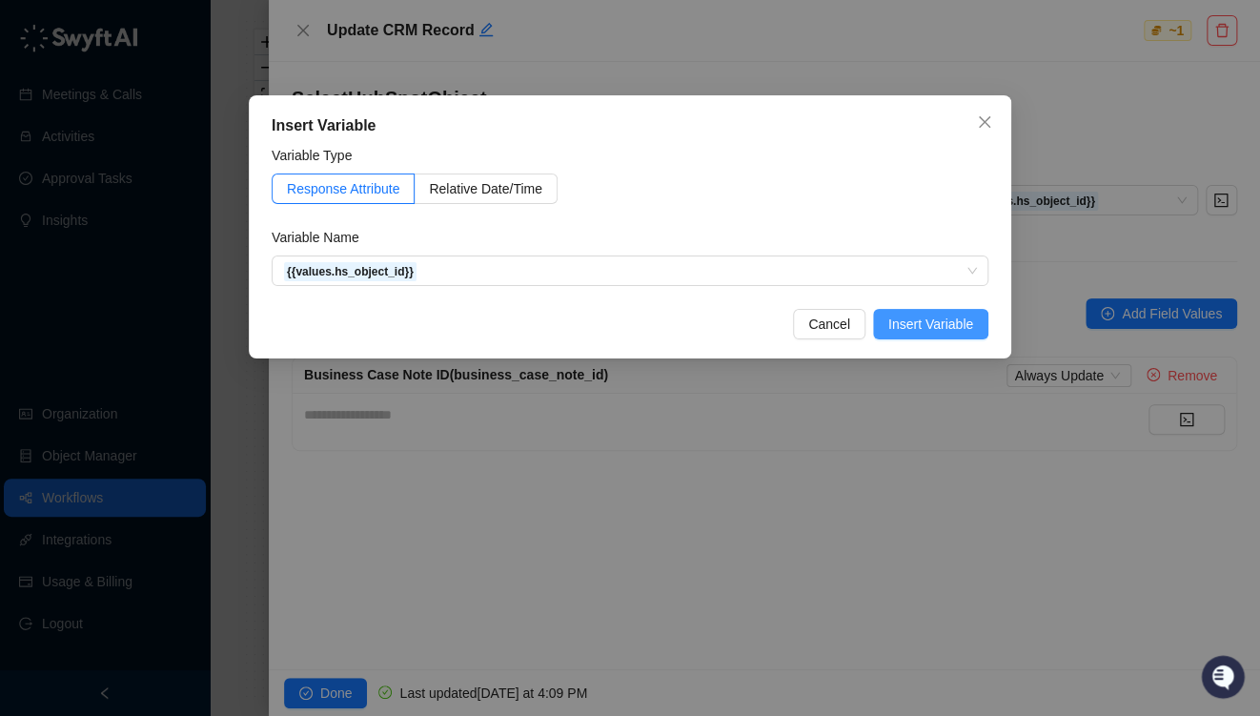
click at [936, 329] on span "Insert Variable" at bounding box center [930, 324] width 85 height 21
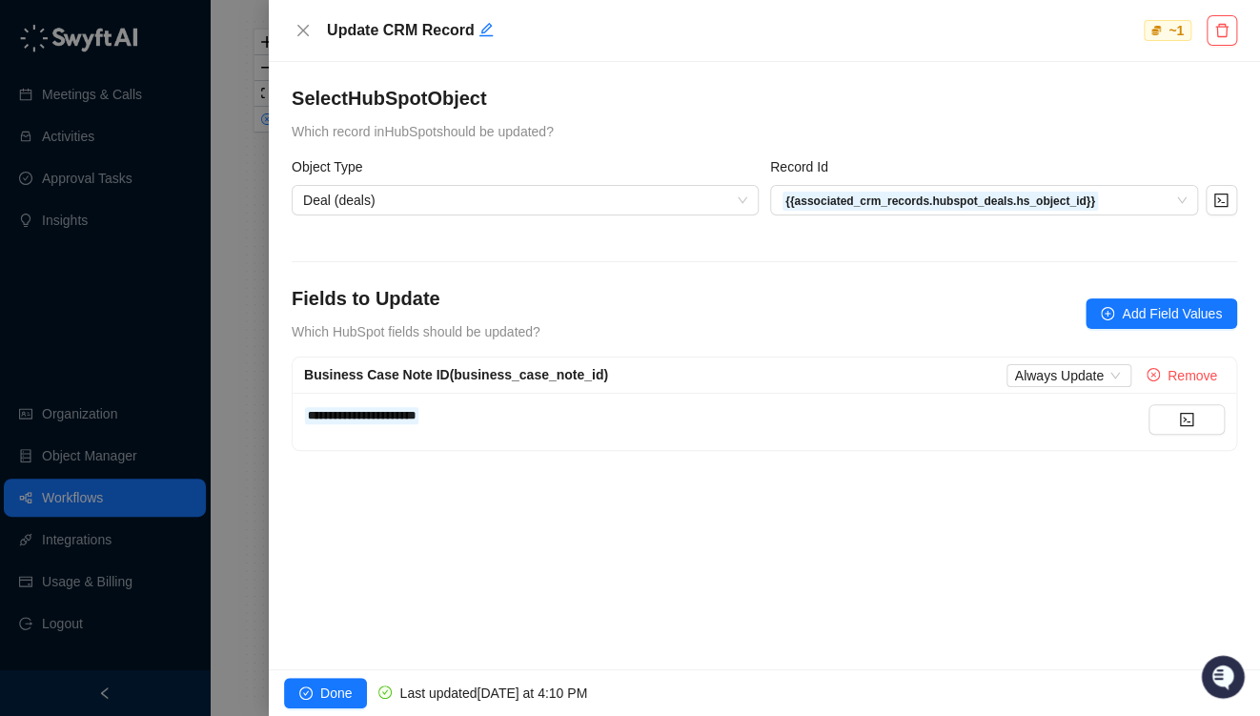
click at [329, 673] on div "Done Last updated [DATE] at 4:10 PM" at bounding box center [764, 692] width 991 height 47
click at [337, 685] on span "Done" at bounding box center [335, 693] width 31 height 21
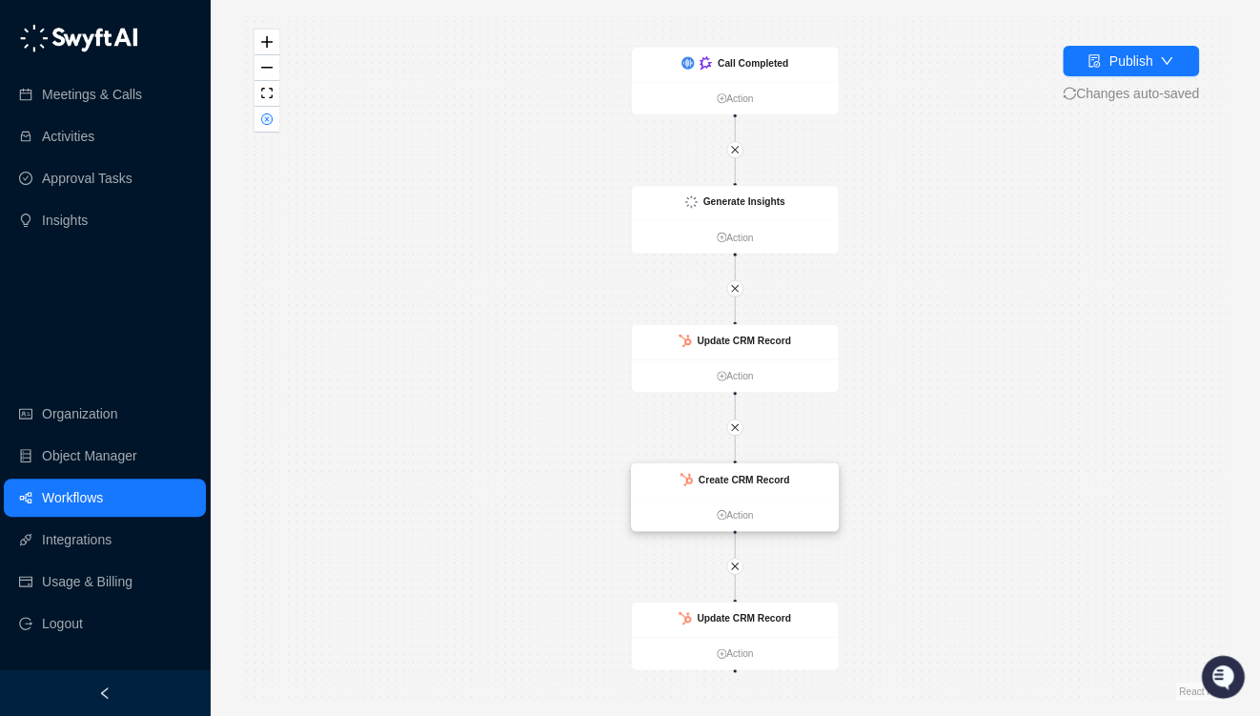
click at [765, 475] on strong "Create CRM Record" at bounding box center [745, 479] width 92 height 11
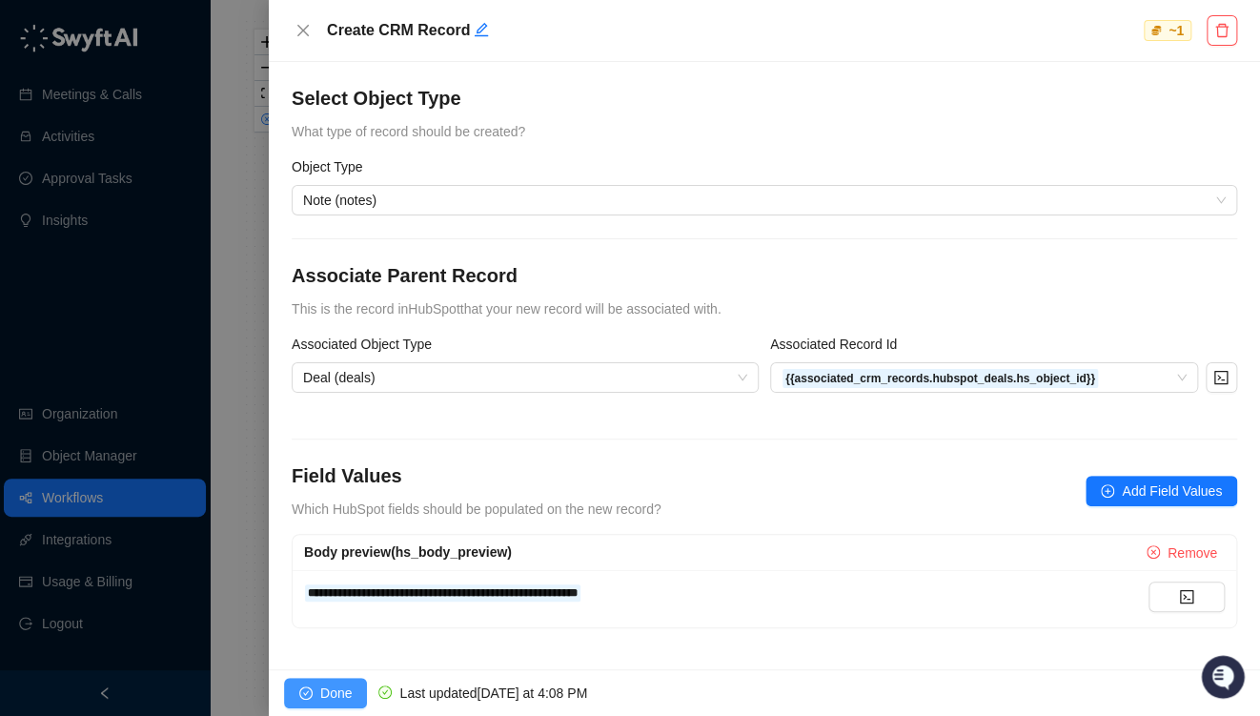
click at [326, 690] on span "Done" at bounding box center [335, 693] width 31 height 21
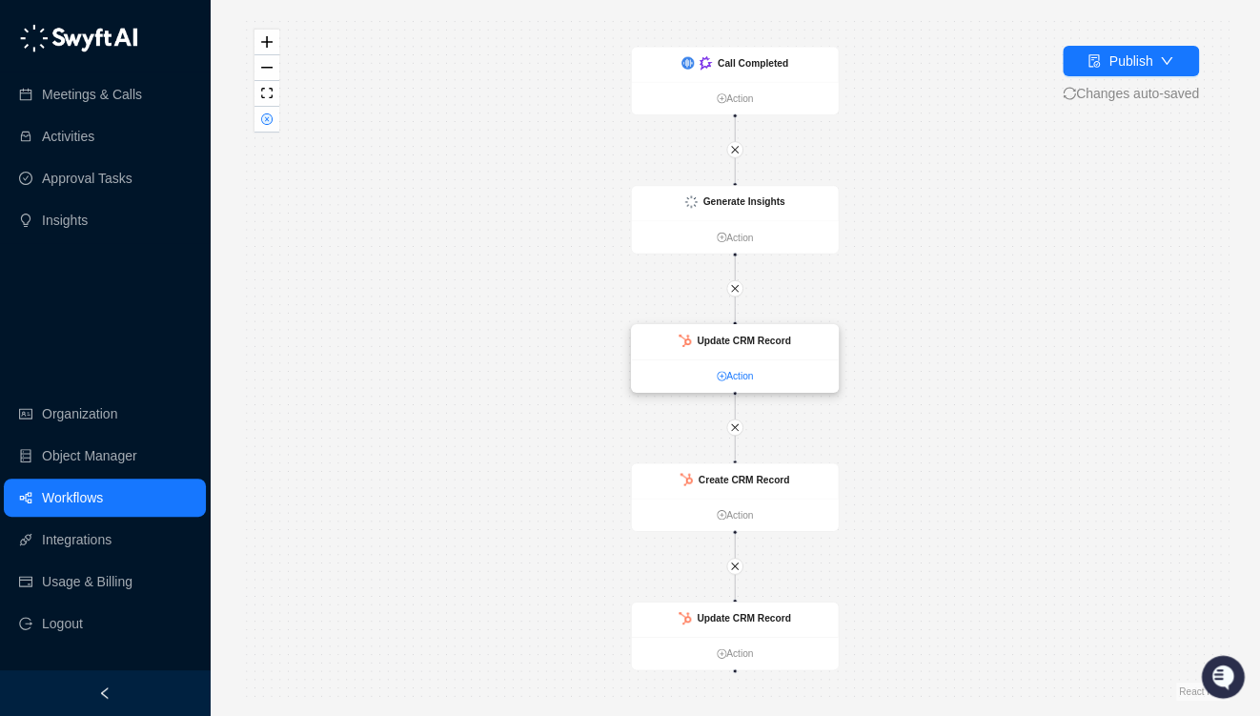
click at [745, 378] on link "Action" at bounding box center [735, 376] width 207 height 15
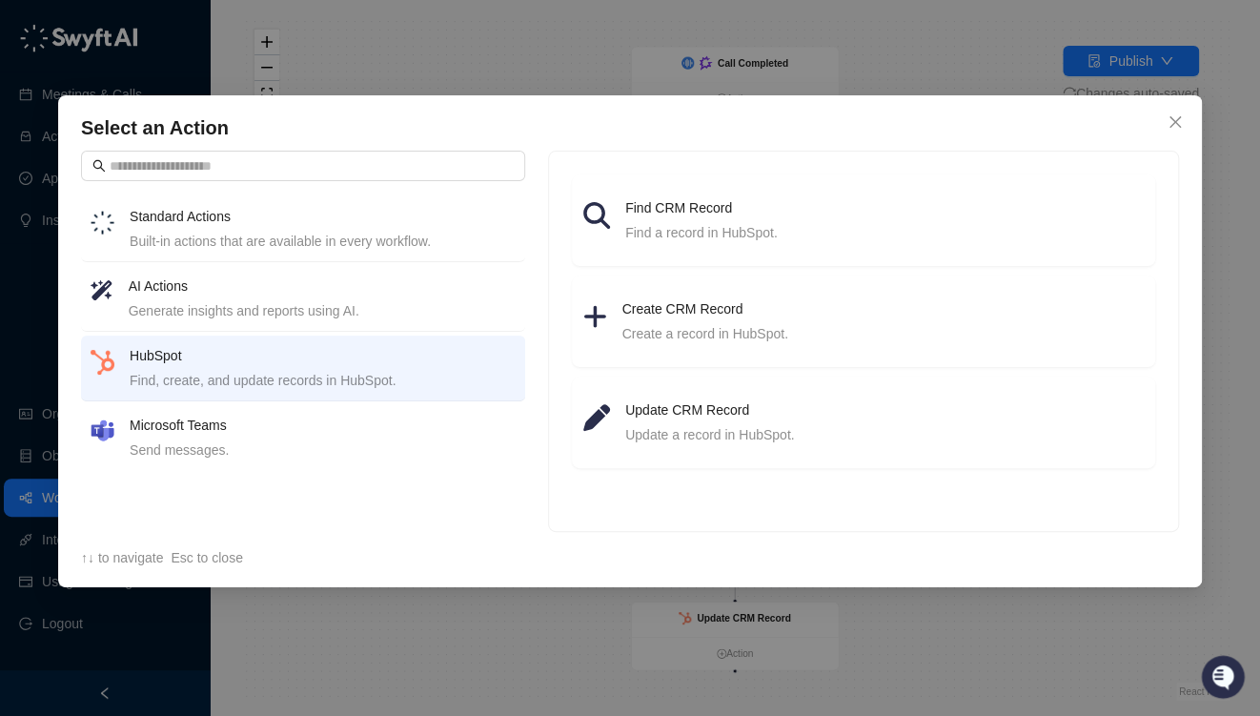
click at [225, 246] on div "Built-in actions that are available in every workflow." at bounding box center [323, 241] width 386 height 21
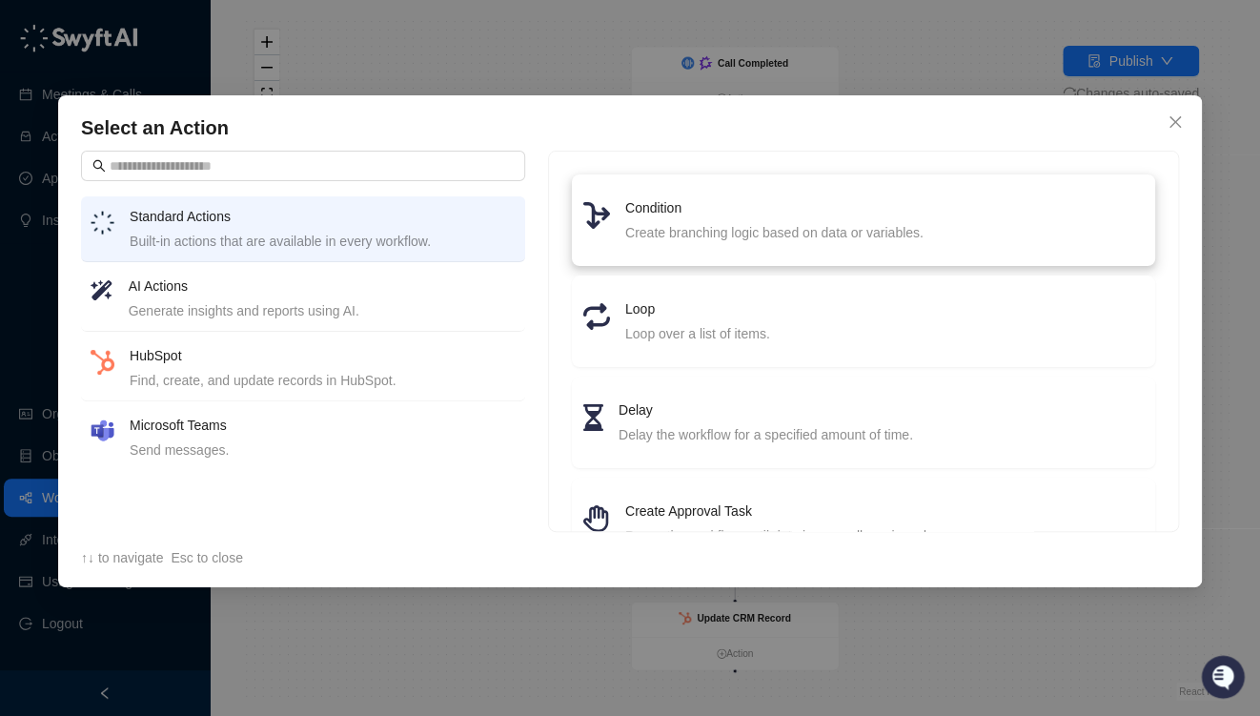
click at [714, 226] on div "Create branching logic based on data or variables." at bounding box center [884, 232] width 519 height 21
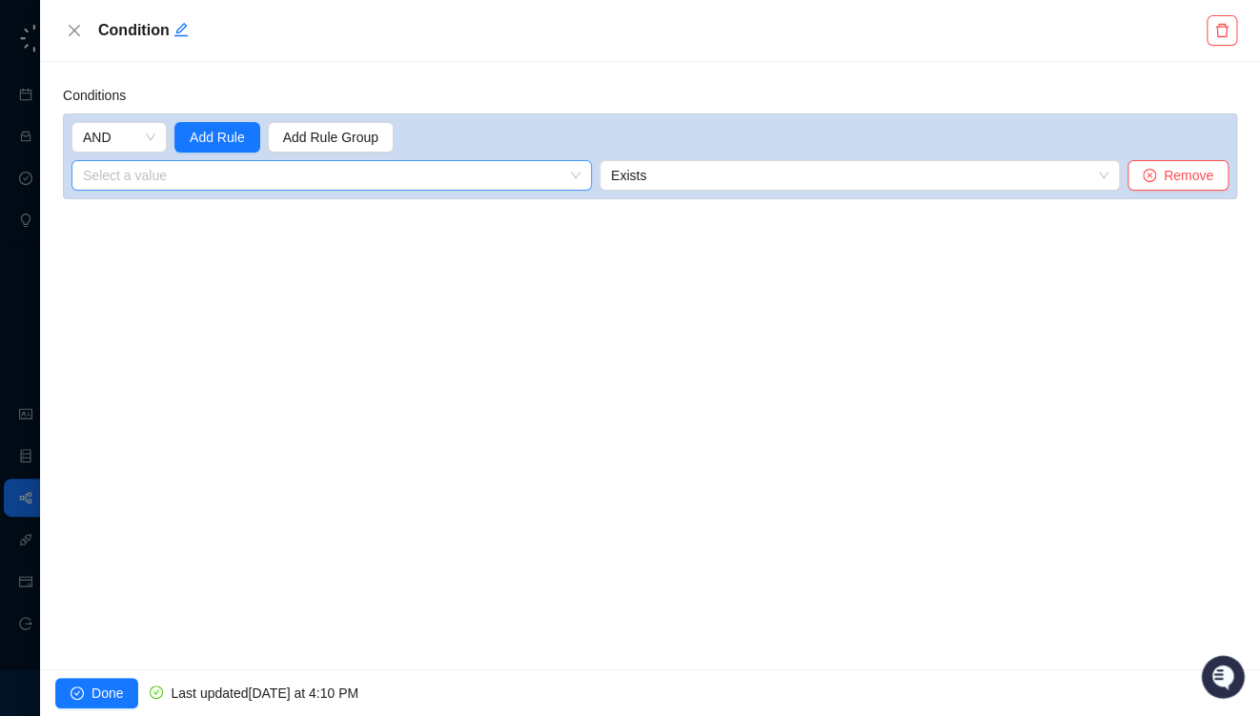
click at [305, 180] on input "search" at bounding box center [326, 175] width 486 height 29
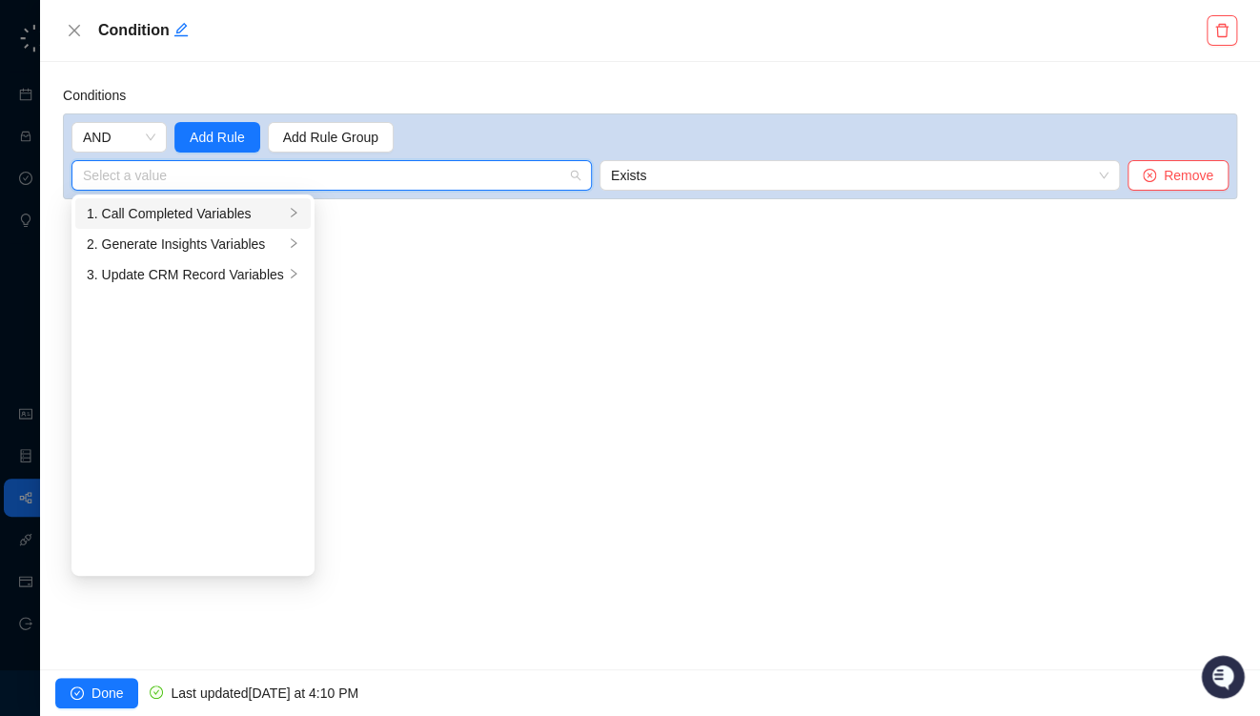
click at [255, 218] on div "1. Call Completed Variables" at bounding box center [185, 213] width 197 height 21
click at [265, 214] on div "1. Call Completed Variables" at bounding box center [185, 213] width 197 height 21
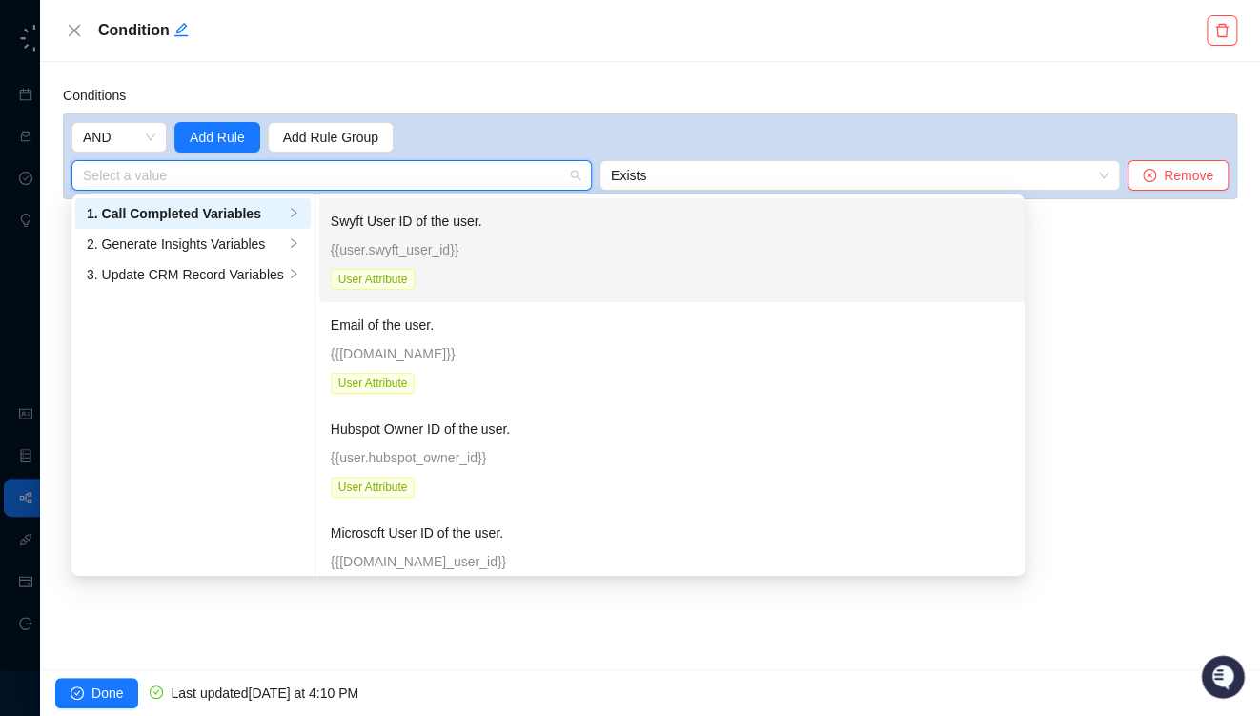
drag, startPoint x: 284, startPoint y: 210, endPoint x: 332, endPoint y: 208, distance: 47.7
click at [288, 210] on icon "right" at bounding box center [293, 212] width 11 height 11
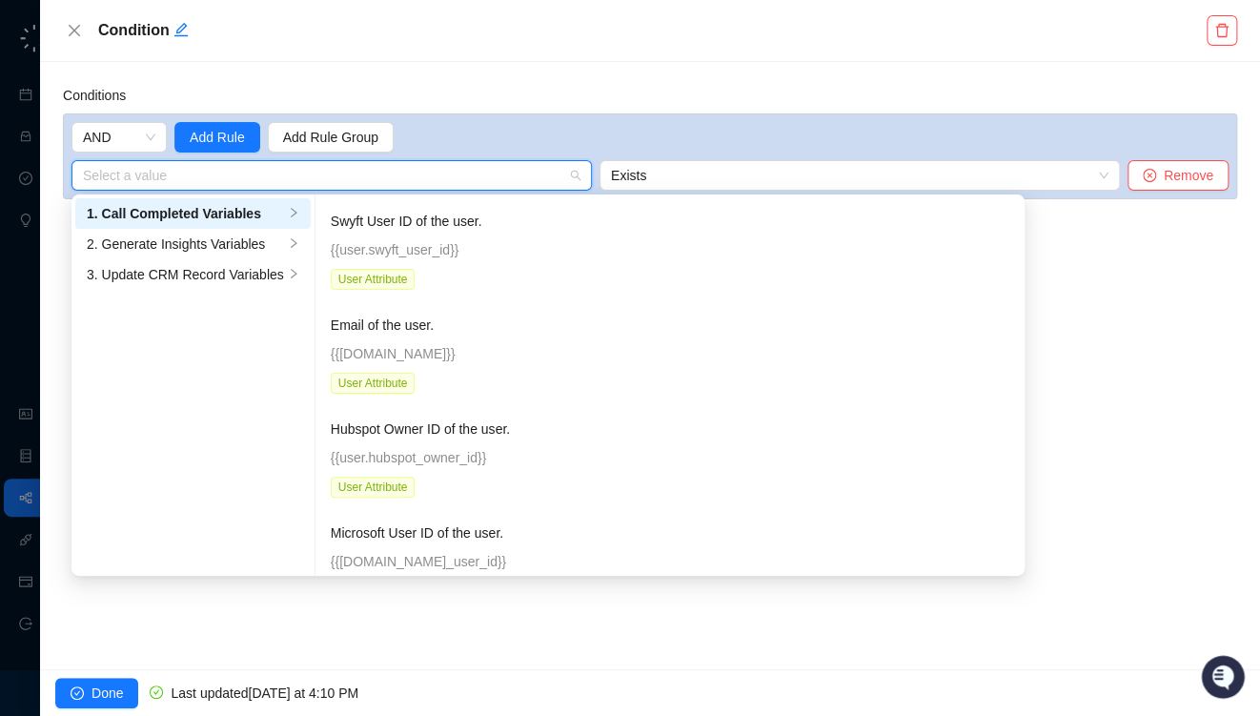
click at [327, 175] on input "search" at bounding box center [326, 175] width 486 height 29
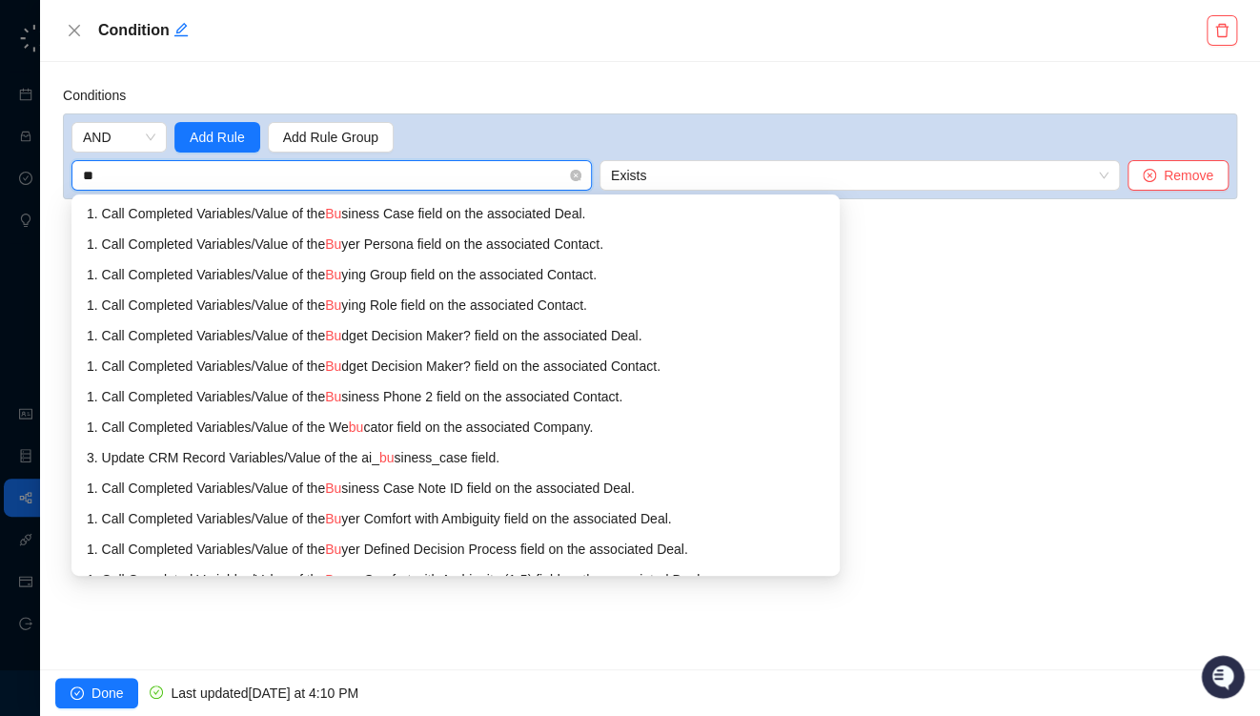
type input "*"
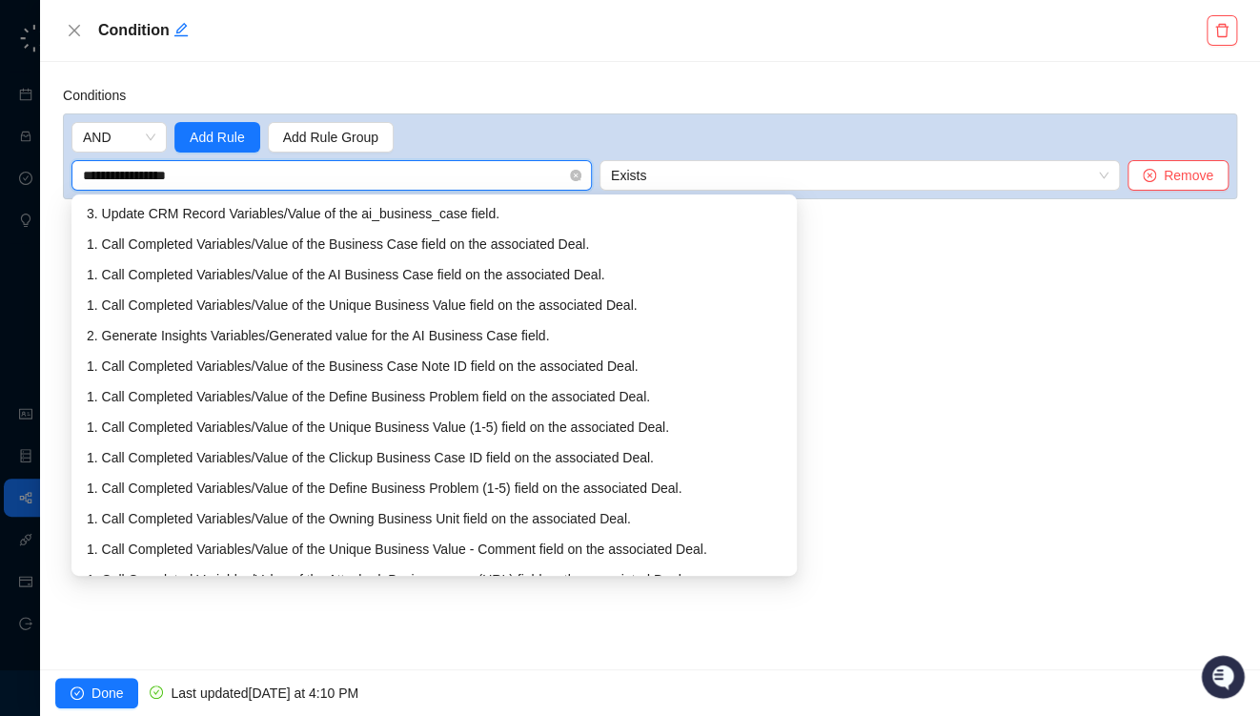
type input "**********"
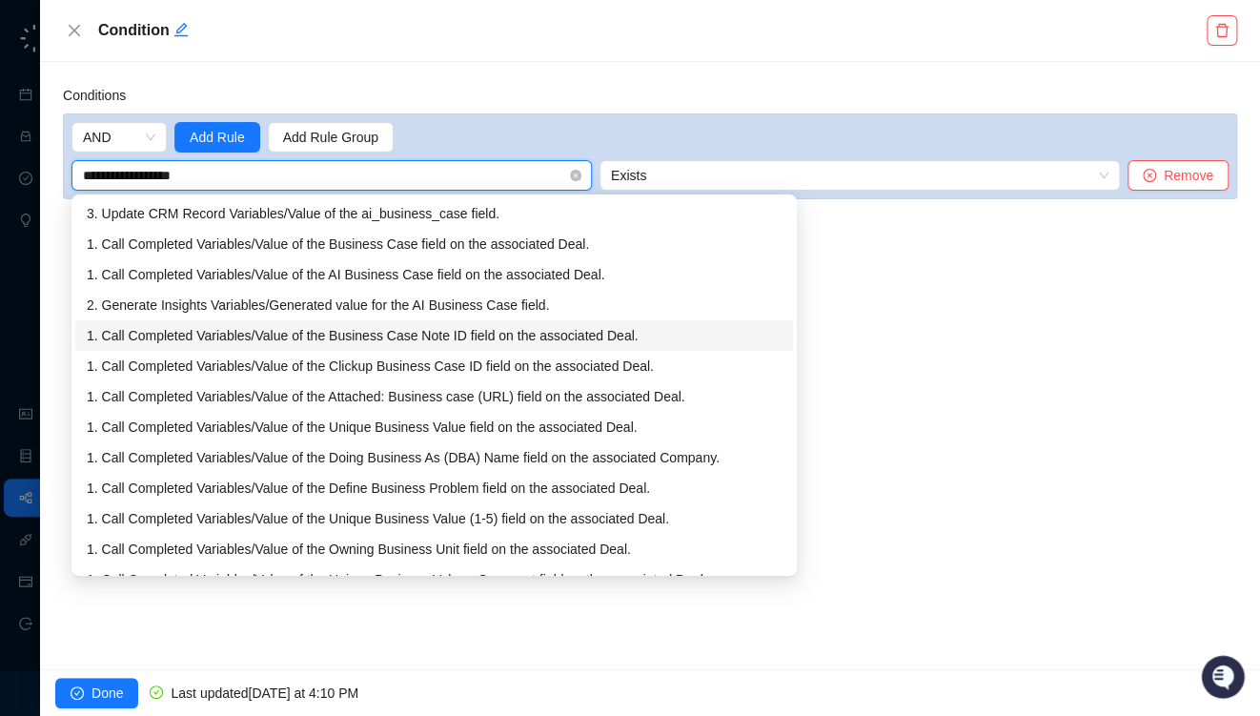
click at [410, 334] on div "1. Call Completed Variables / Value of the Business Case Note ID field on the a…" at bounding box center [434, 335] width 695 height 21
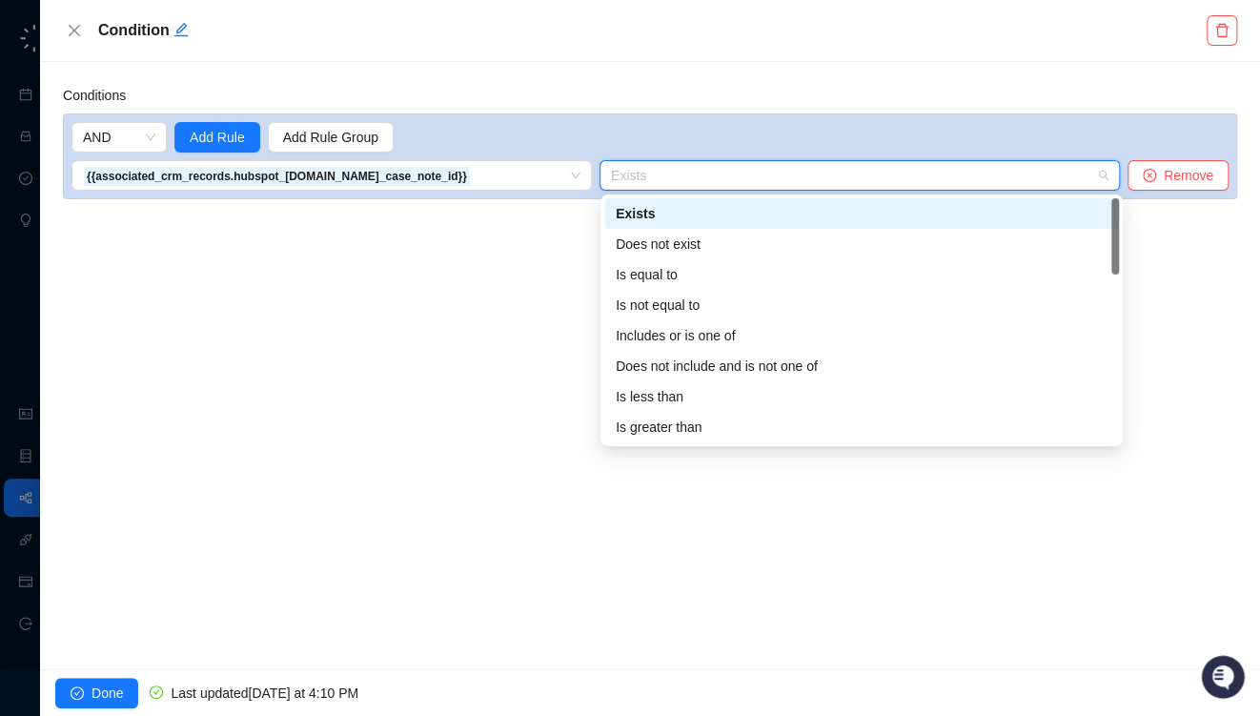
click at [687, 214] on div "Exists" at bounding box center [862, 213] width 492 height 21
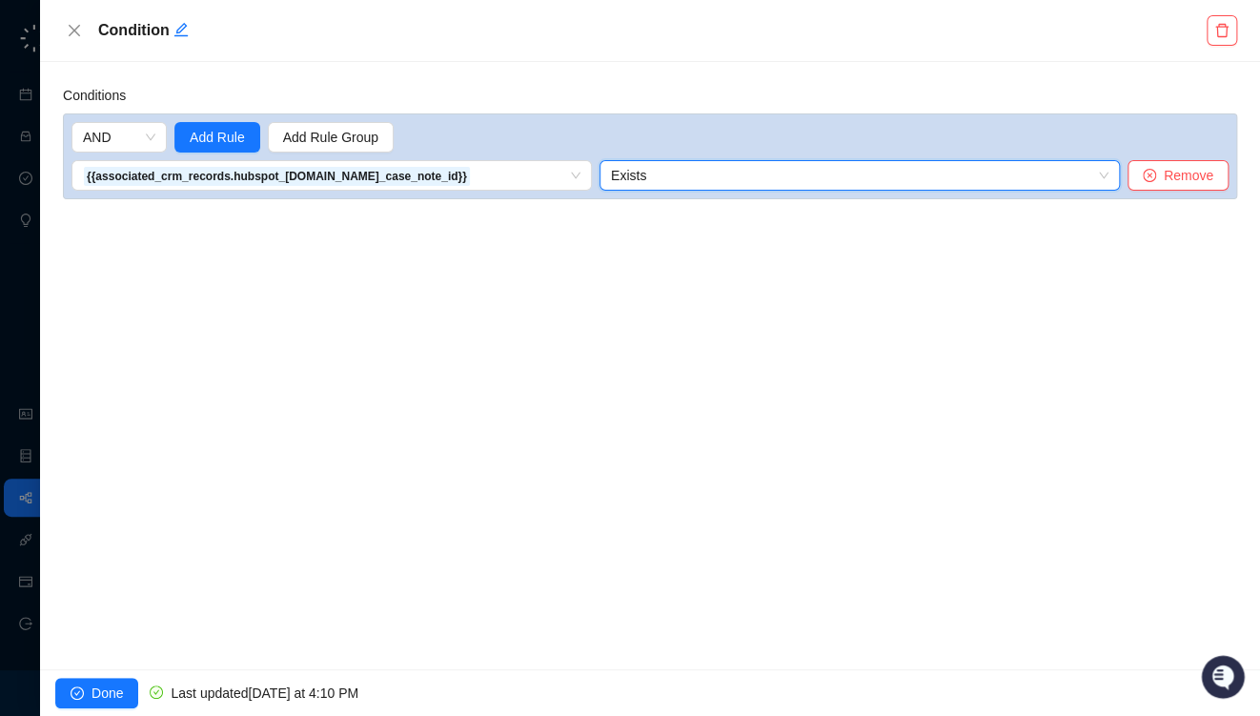
click at [1076, 296] on div "Conditions AND Add Rule Add Rule Group {{associated_crm_records.hubspot_[DOMAIN…" at bounding box center [650, 365] width 1220 height 607
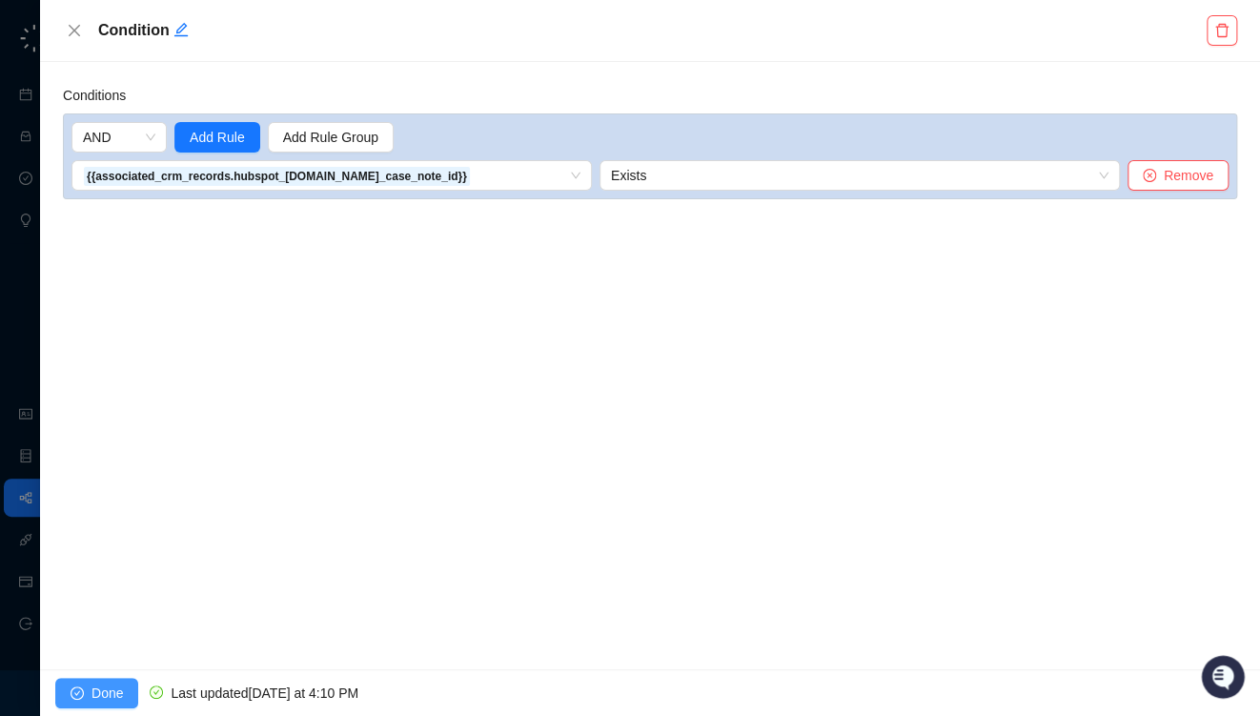
click at [97, 690] on span "Done" at bounding box center [107, 693] width 31 height 21
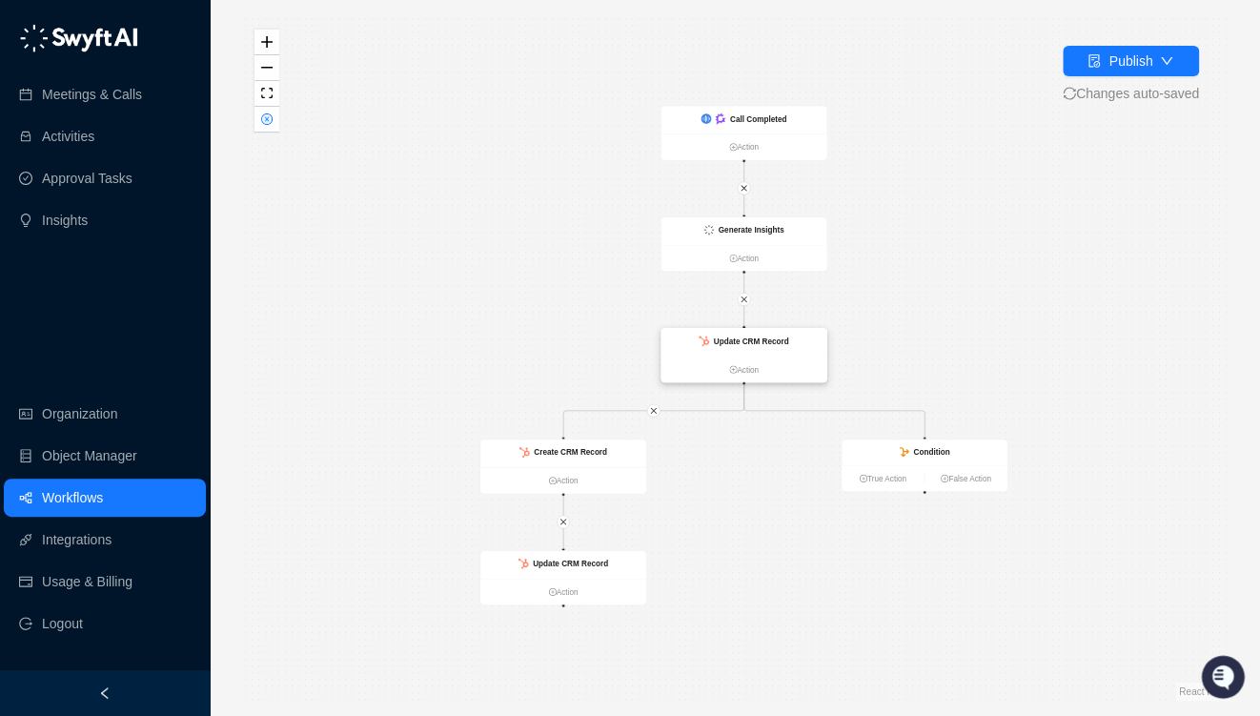
click at [771, 337] on strong "Update CRM Record" at bounding box center [751, 341] width 75 height 9
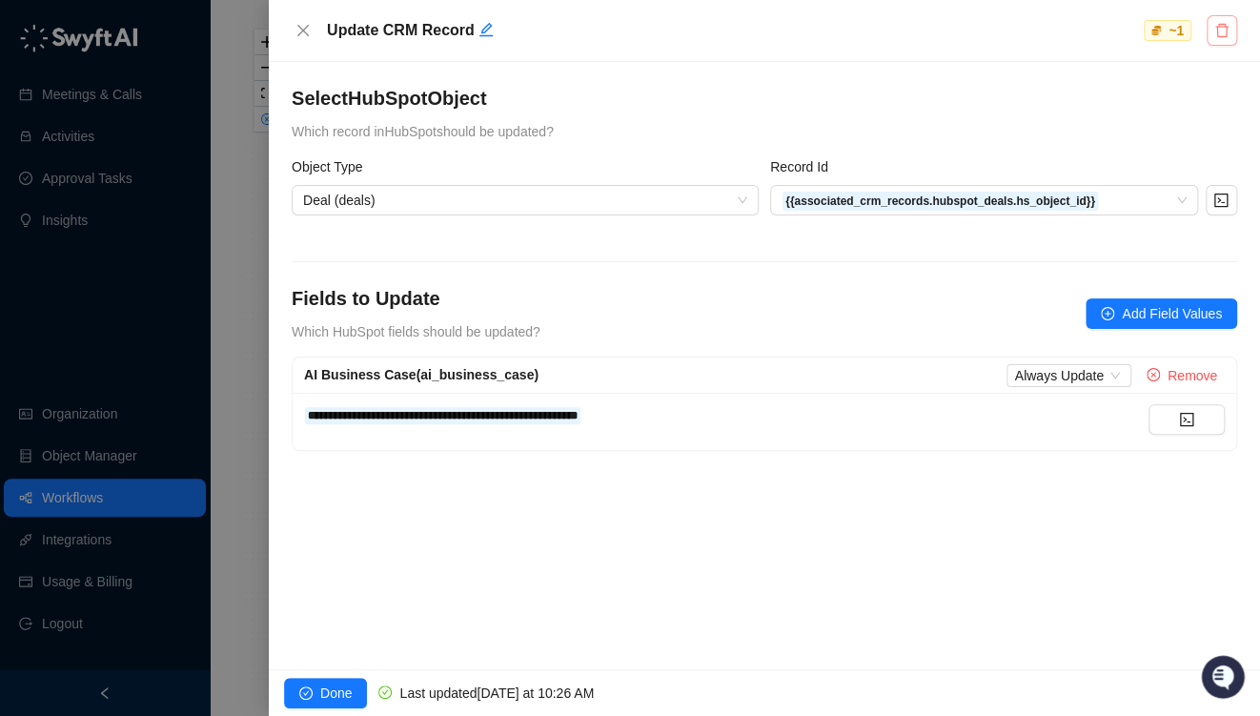
click at [1224, 28] on icon "delete" at bounding box center [1221, 30] width 15 height 15
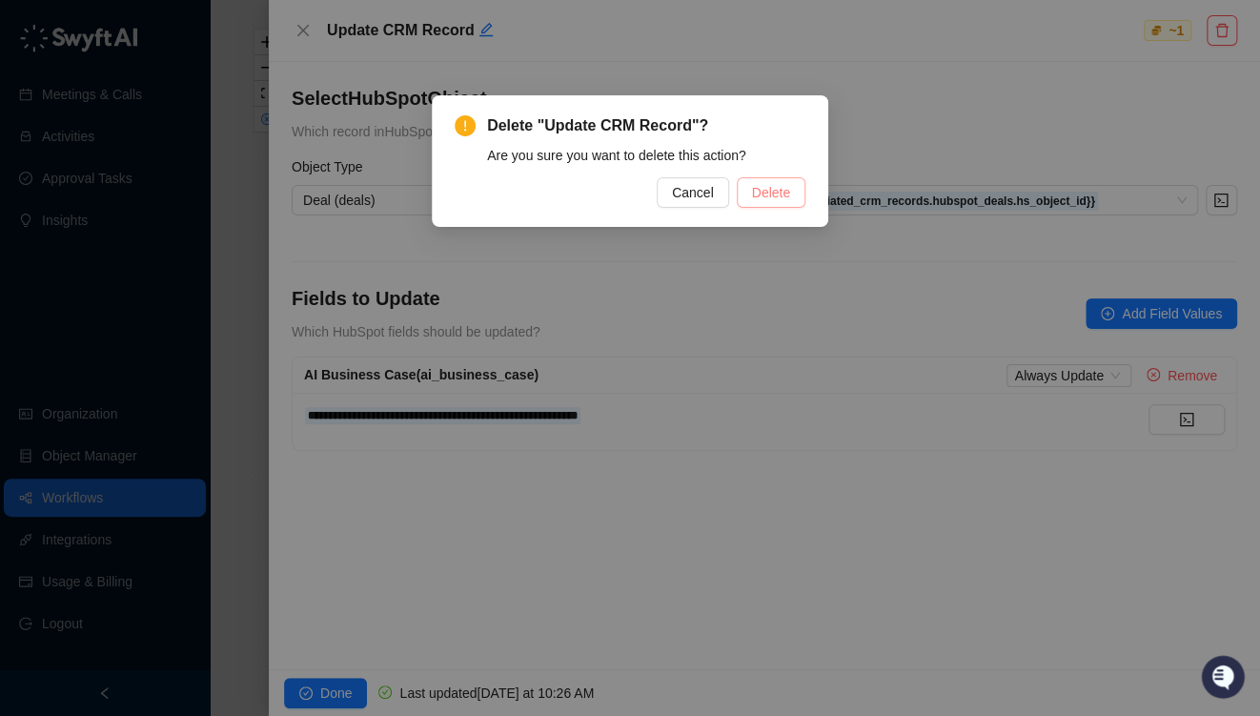
click at [777, 187] on span "Delete" at bounding box center [771, 192] width 38 height 21
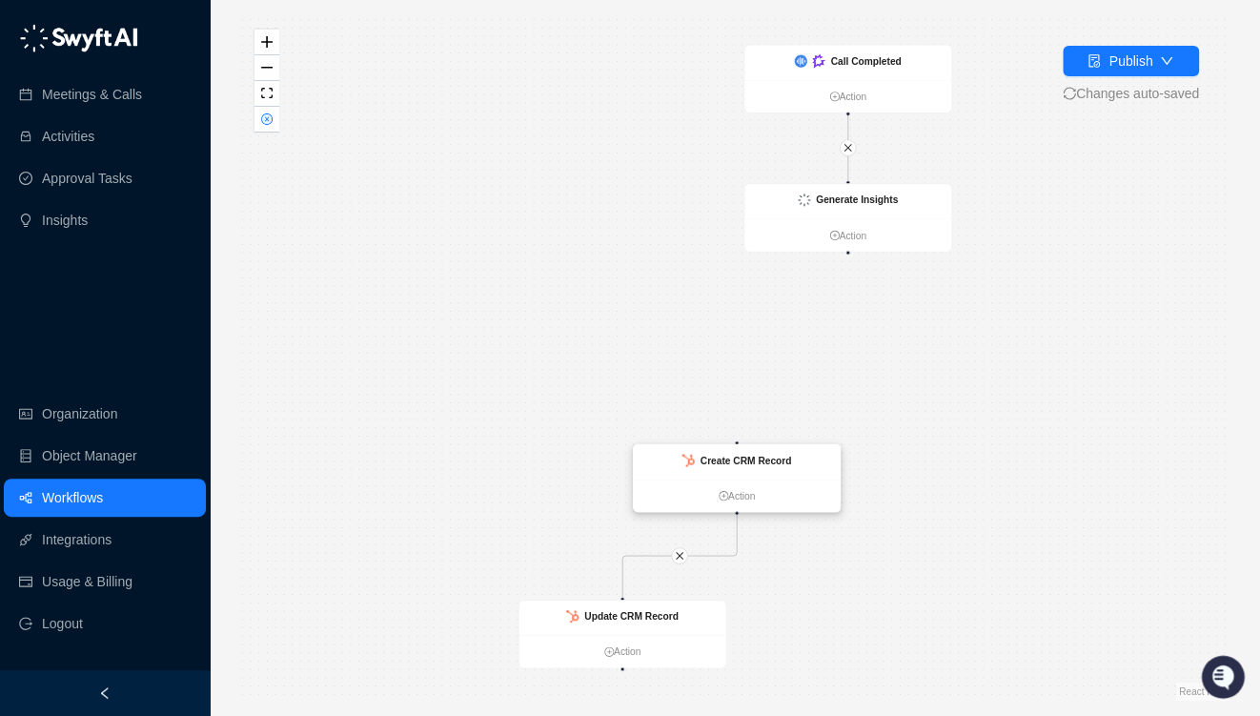
drag, startPoint x: 662, startPoint y: 471, endPoint x: 793, endPoint y: 418, distance: 142.0
click at [792, 455] on strong "Create CRM Record" at bounding box center [747, 460] width 92 height 11
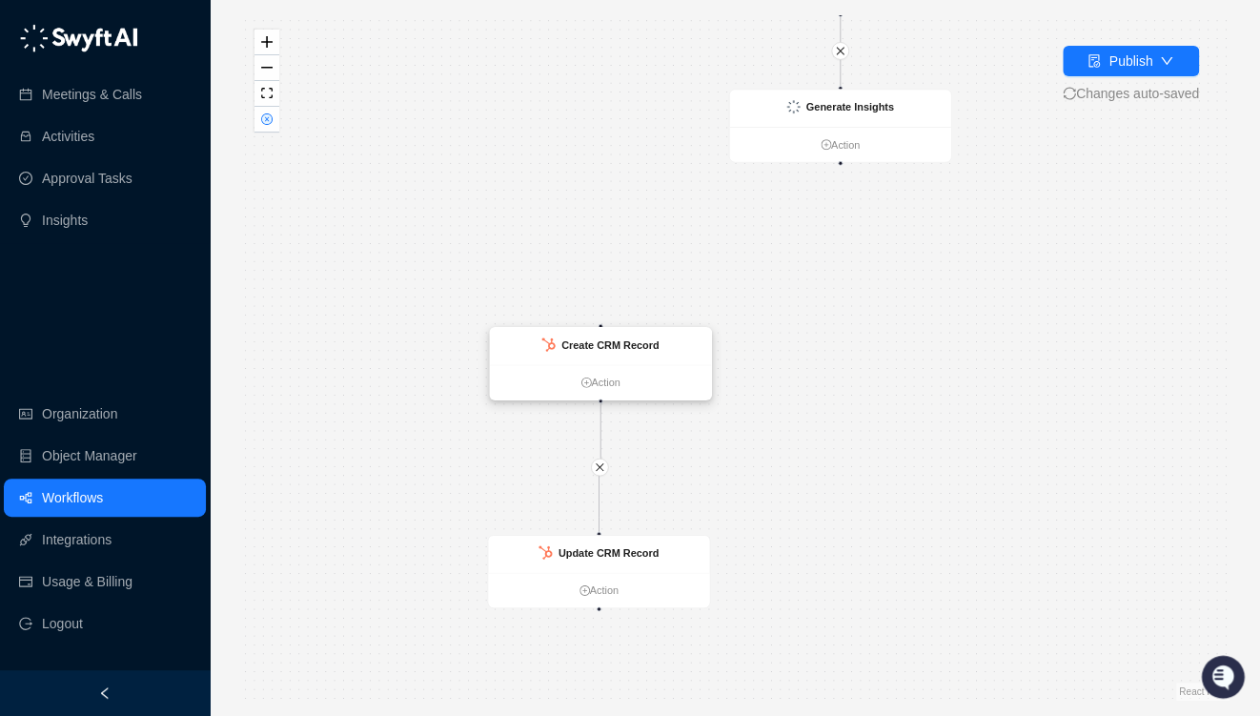
drag, startPoint x: 755, startPoint y: 416, endPoint x: 616, endPoint y: 339, distance: 158.7
click at [616, 339] on strong "Create CRM Record" at bounding box center [609, 343] width 97 height 11
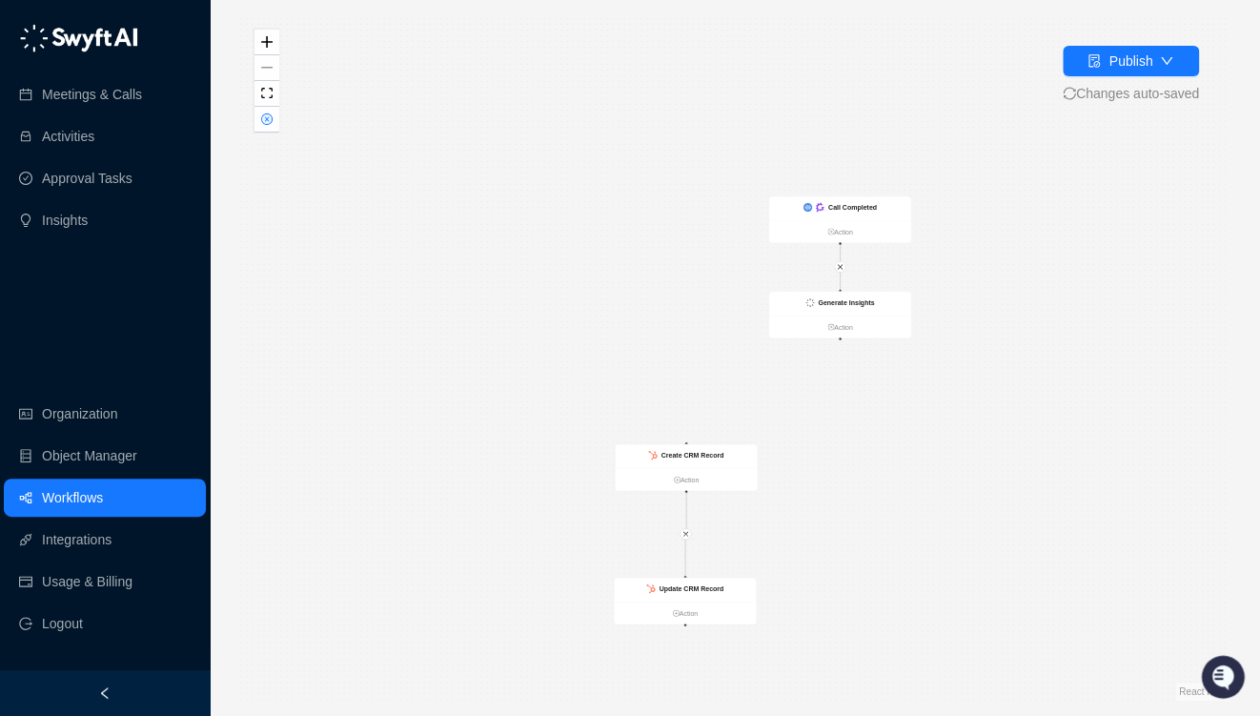
drag, startPoint x: 788, startPoint y: 318, endPoint x: 831, endPoint y: 419, distance: 109.8
click at [755, 484] on div "Call Completed Action Generate Insights Action Create CRM Record Action Update …" at bounding box center [734, 357] width 989 height 685
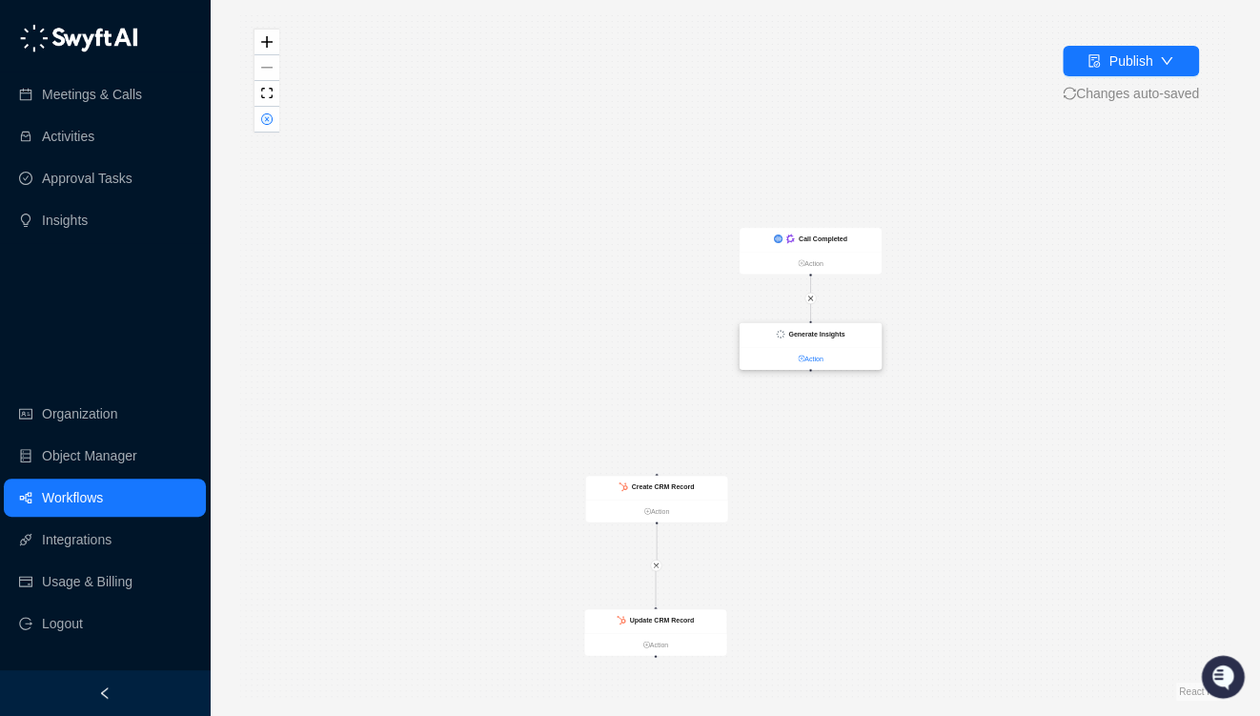
click at [808, 358] on link "Action" at bounding box center [811, 358] width 142 height 10
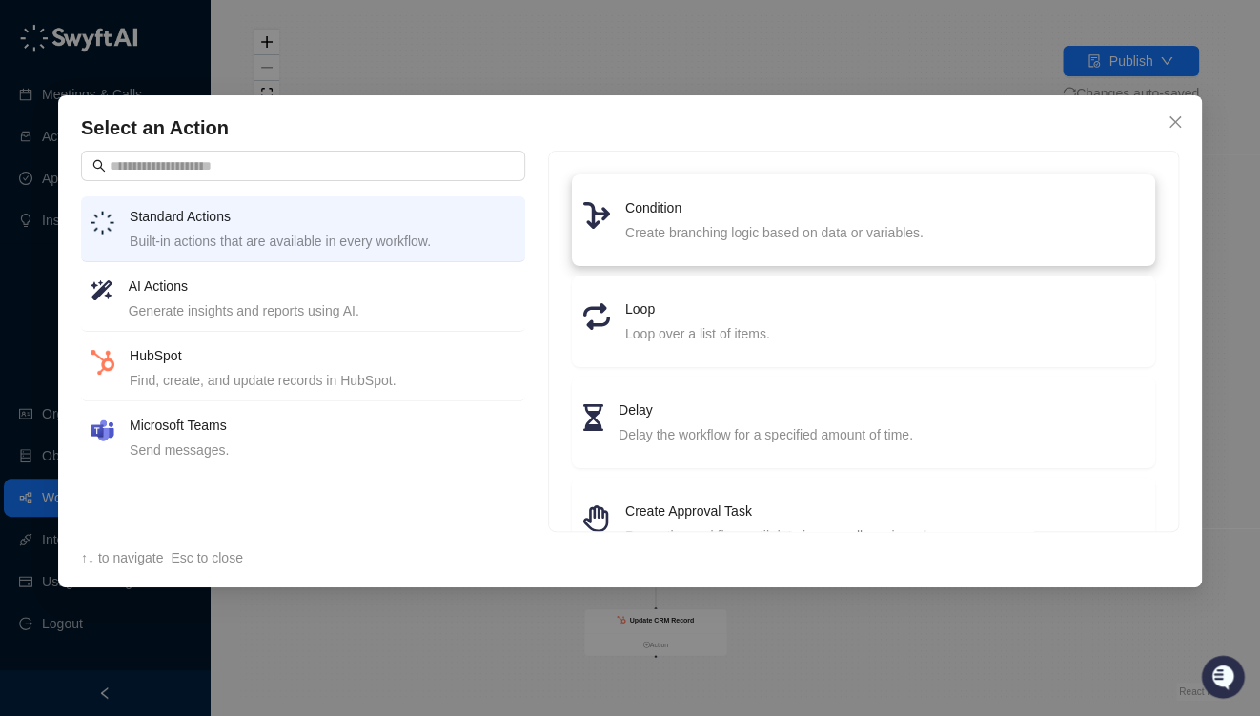
click at [686, 235] on div "Create branching logic based on data or variables." at bounding box center [884, 232] width 519 height 21
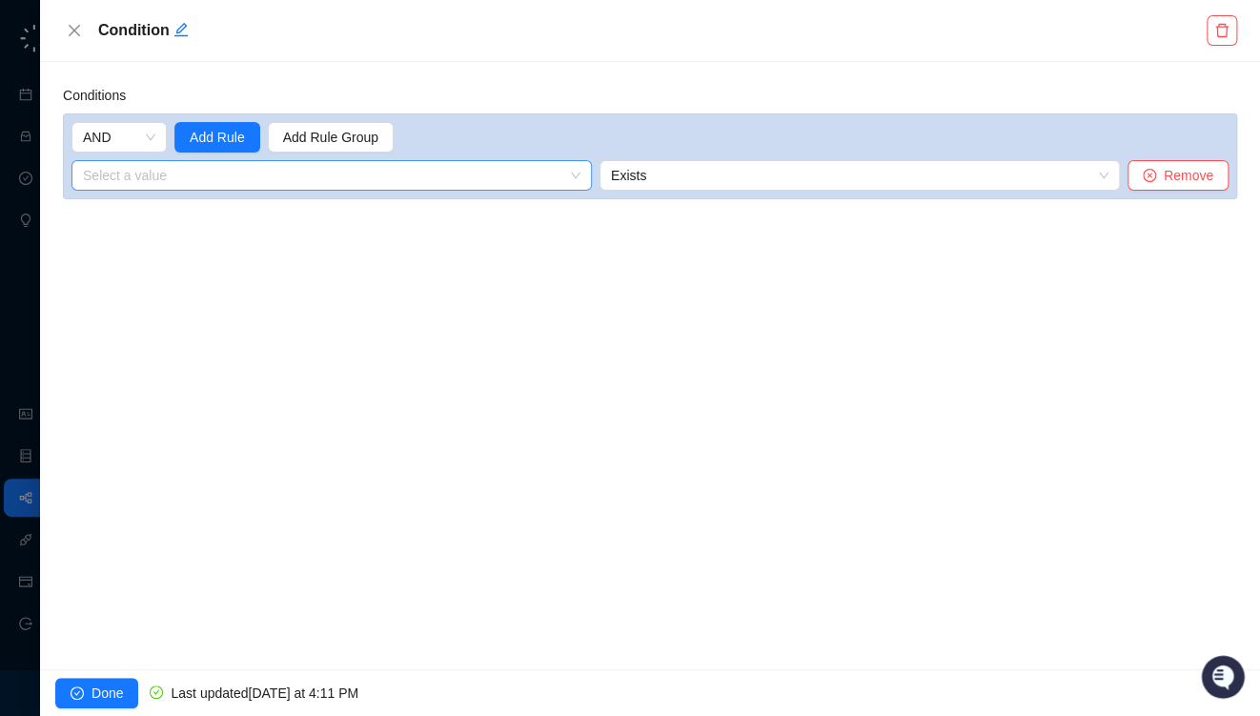
click at [294, 171] on input "search" at bounding box center [326, 175] width 486 height 29
click at [193, 216] on div "1. Call Completed Variables" at bounding box center [176, 213] width 178 height 21
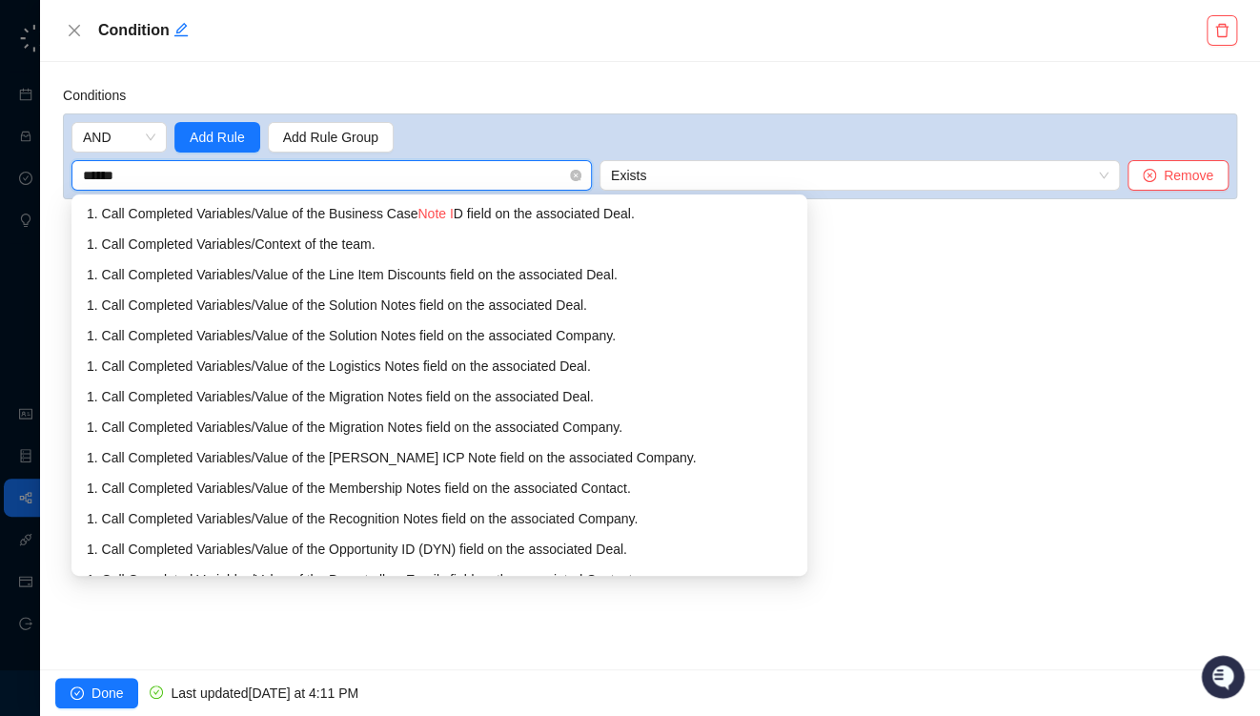
type input "*******"
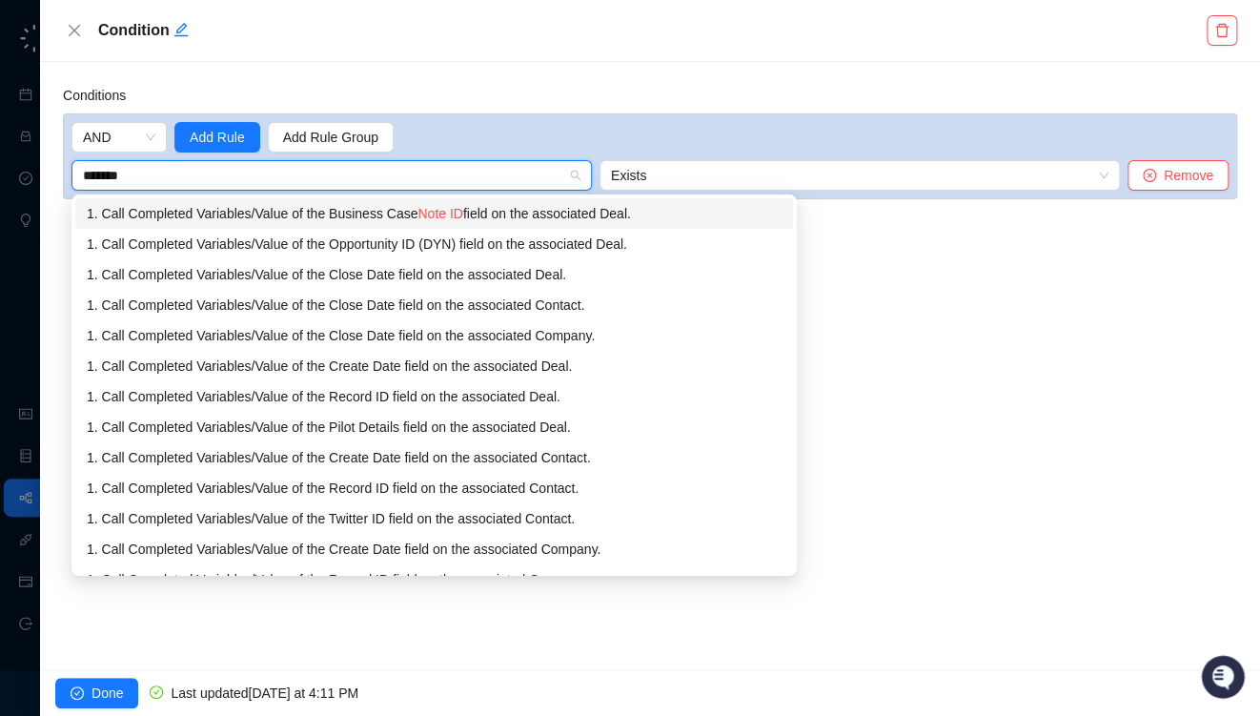
click at [351, 216] on div "1. Call Completed Variables / Value of the Business Case Note ID field on the a…" at bounding box center [434, 213] width 695 height 21
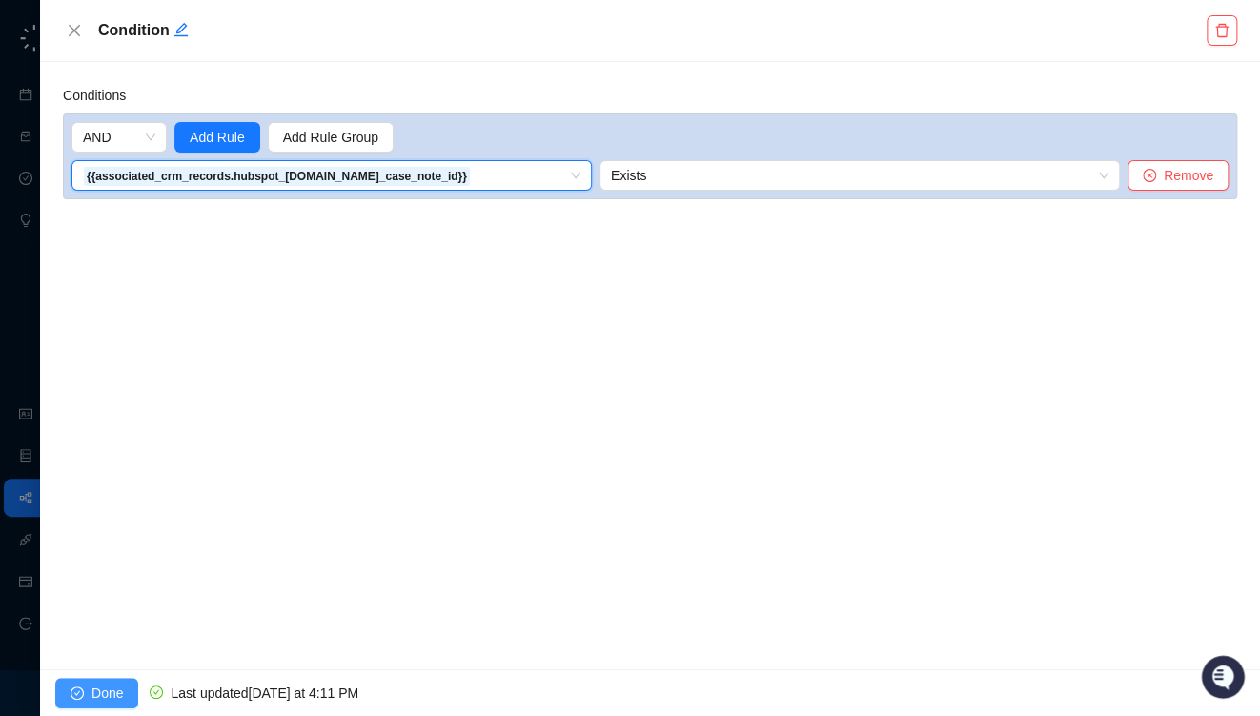
click at [102, 691] on span "Done" at bounding box center [107, 693] width 31 height 21
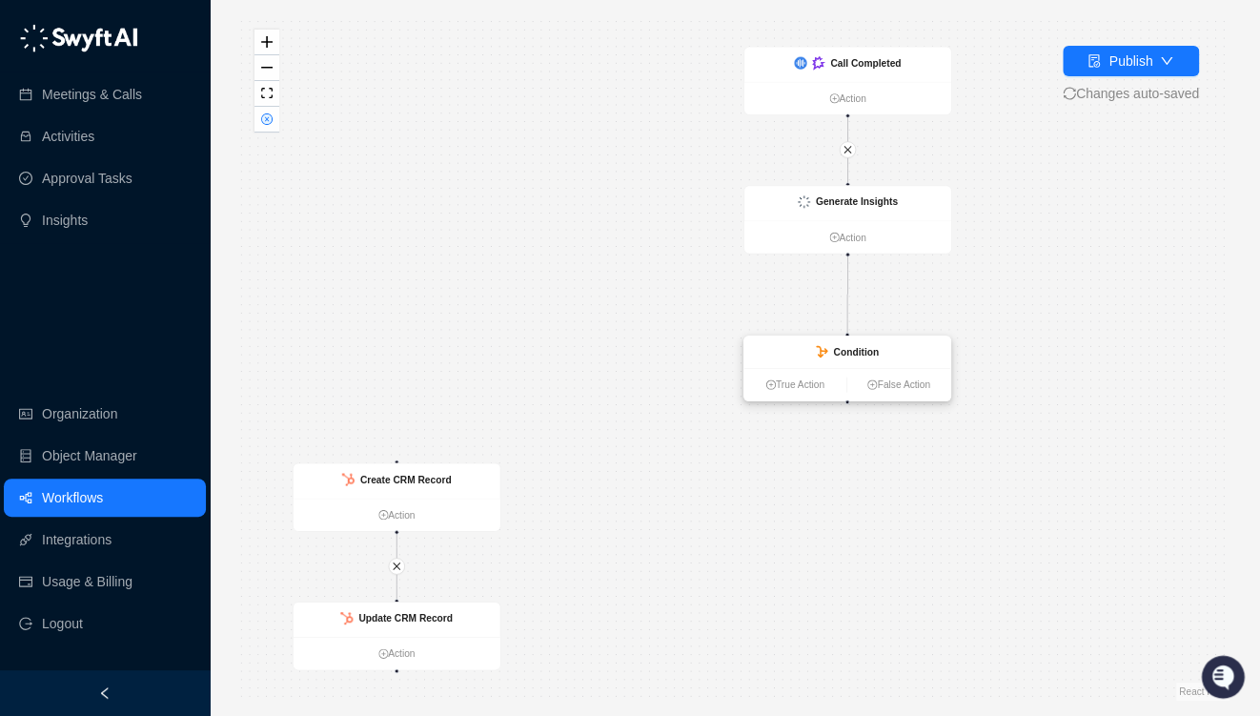
drag, startPoint x: 1037, startPoint y: 354, endPoint x: 814, endPoint y: 362, distance: 223.2
click at [814, 362] on div "Condition" at bounding box center [847, 352] width 207 height 31
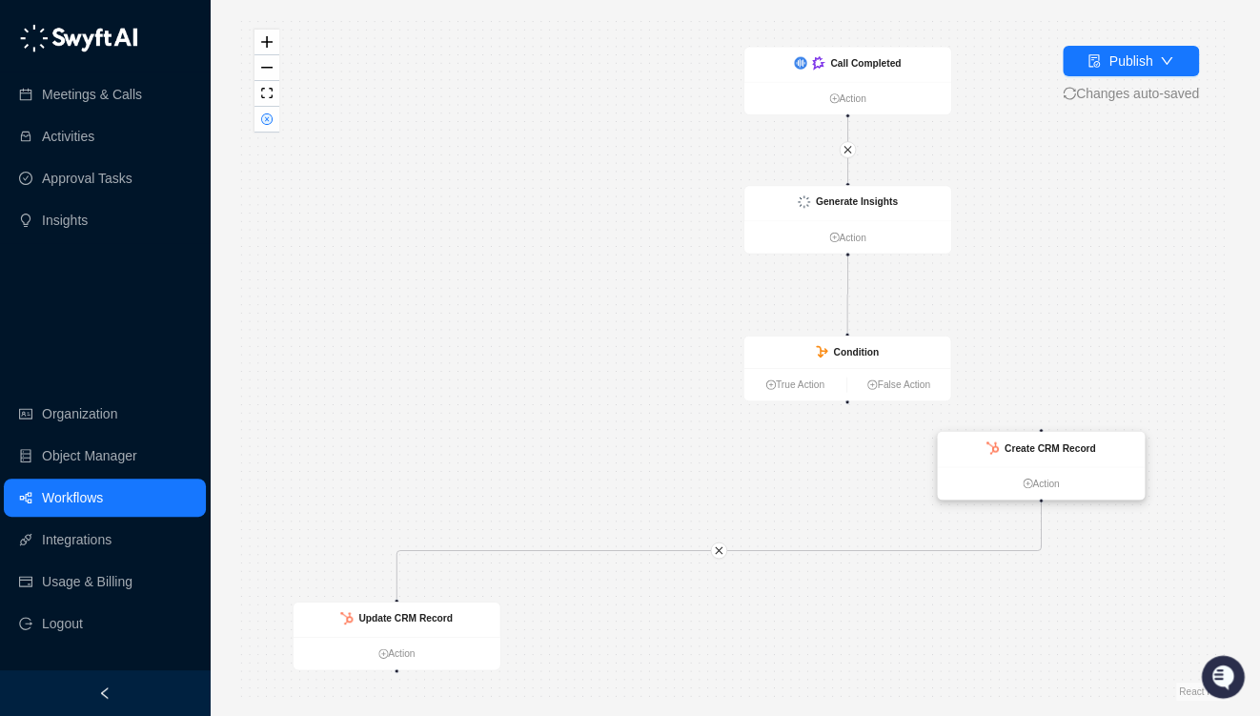
drag, startPoint x: 408, startPoint y: 496, endPoint x: 1048, endPoint y: 466, distance: 640.3
click at [1048, 467] on ul "Action" at bounding box center [1041, 483] width 207 height 32
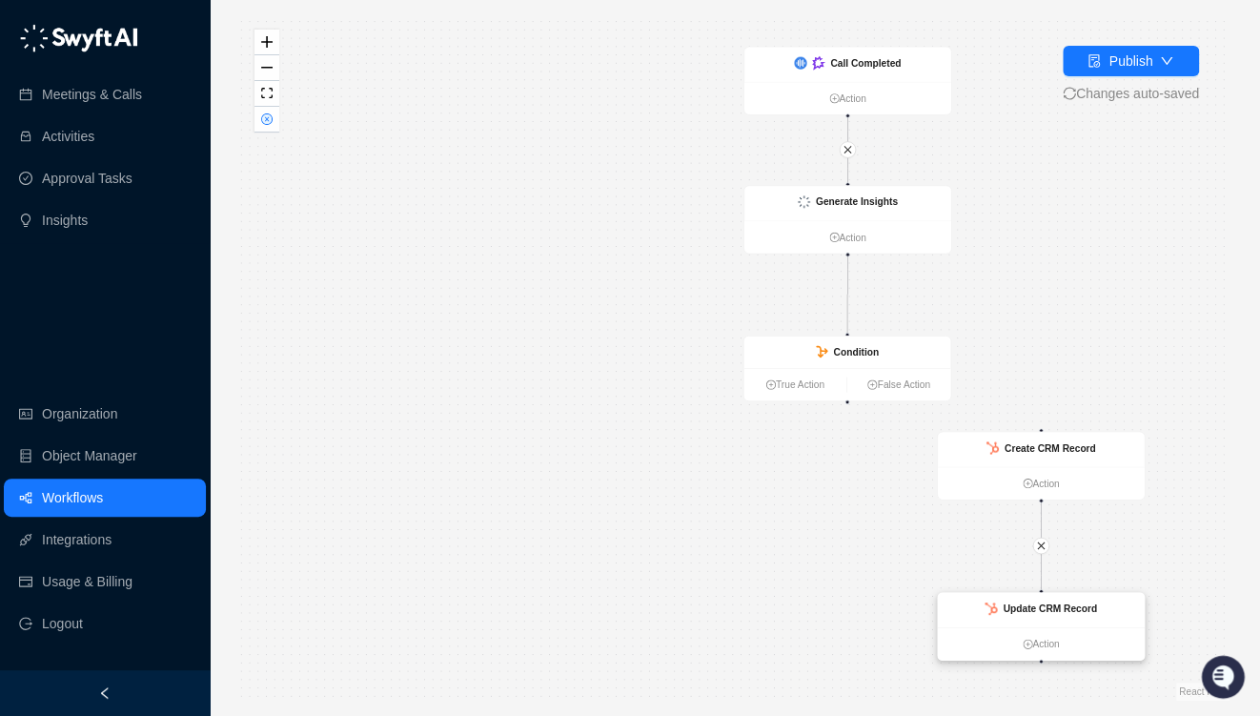
drag, startPoint x: 412, startPoint y: 630, endPoint x: 1056, endPoint y: 622, distance: 644.5
click at [1056, 622] on div "Update CRM Record" at bounding box center [1041, 610] width 207 height 35
click at [905, 392] on link "False Action" at bounding box center [898, 384] width 103 height 15
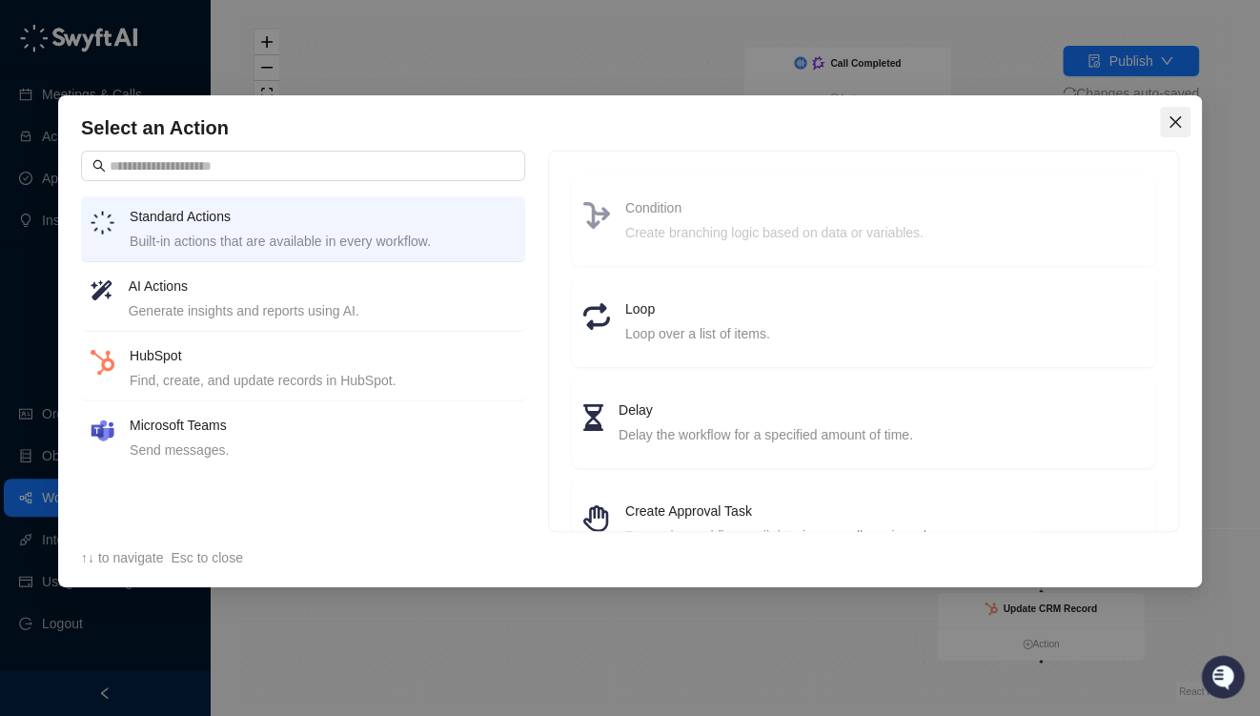
click at [1162, 121] on span "Close" at bounding box center [1175, 121] width 31 height 15
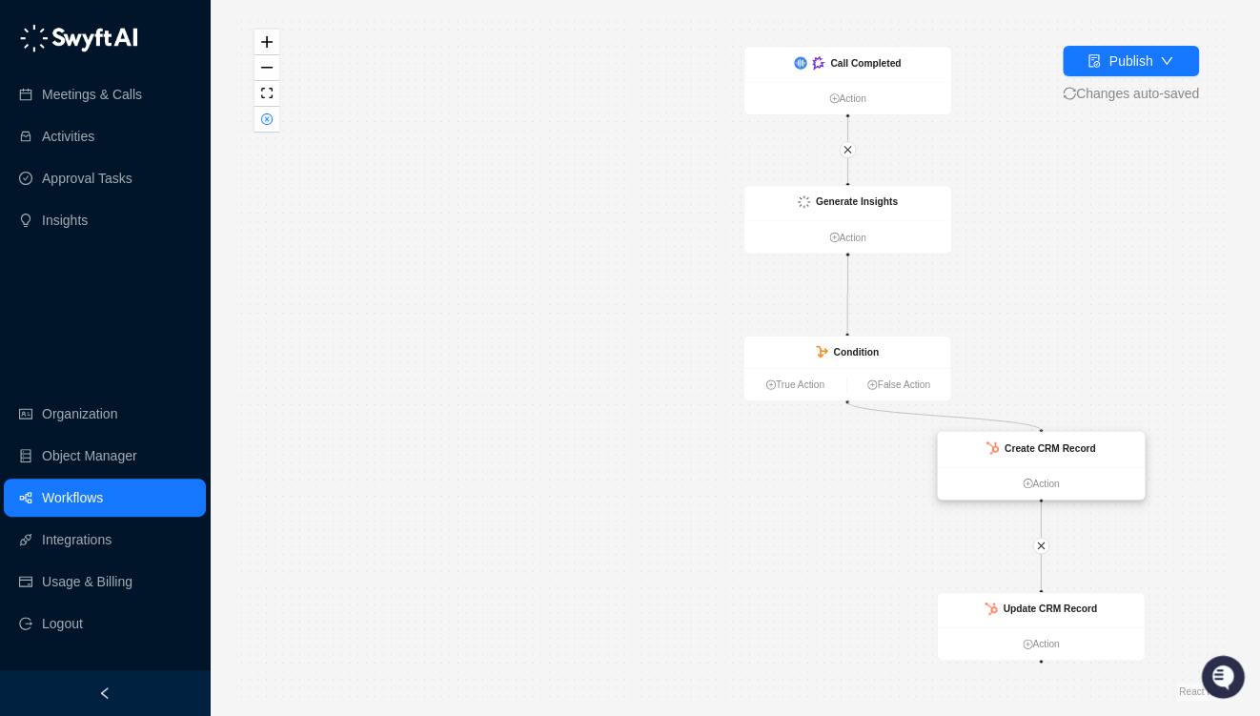
drag, startPoint x: 847, startPoint y: 403, endPoint x: 1040, endPoint y: 435, distance: 195.1
click at [562, 435] on div "Call Completed Action Generate Insights Action Condition True Action False Acti…" at bounding box center [202, 296] width 721 height 499
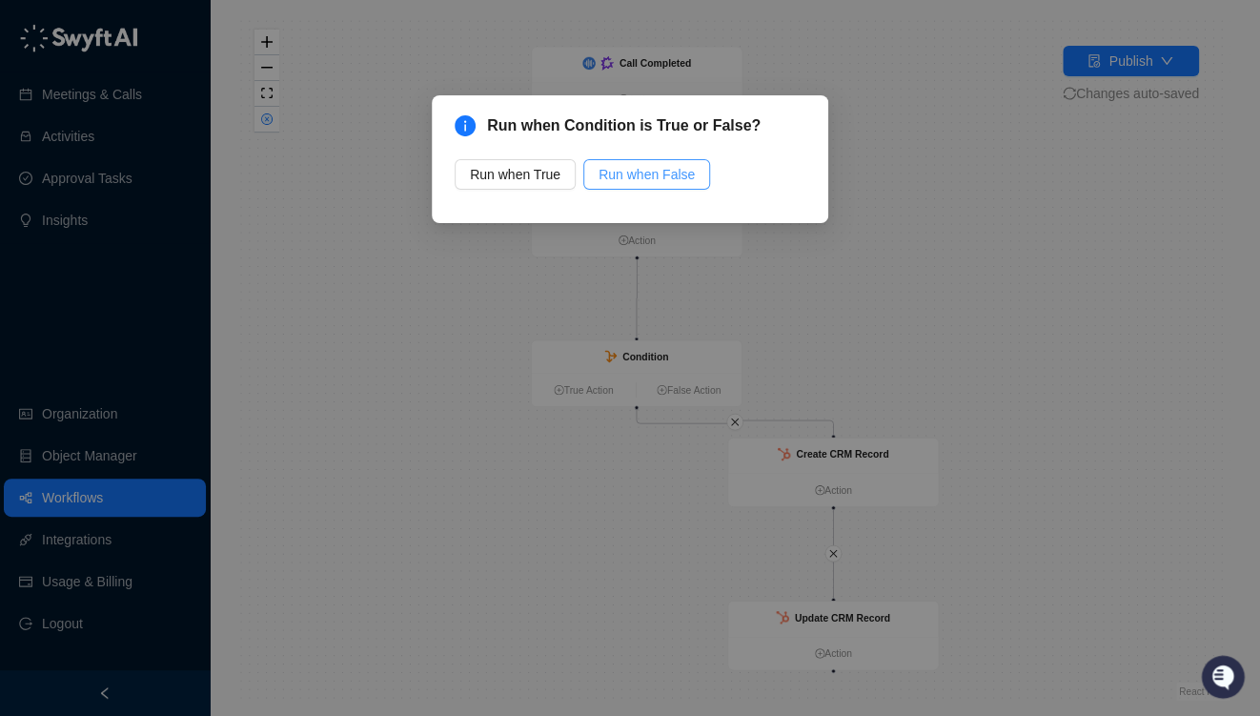
click at [632, 170] on span "Run when False" at bounding box center [647, 174] width 96 height 21
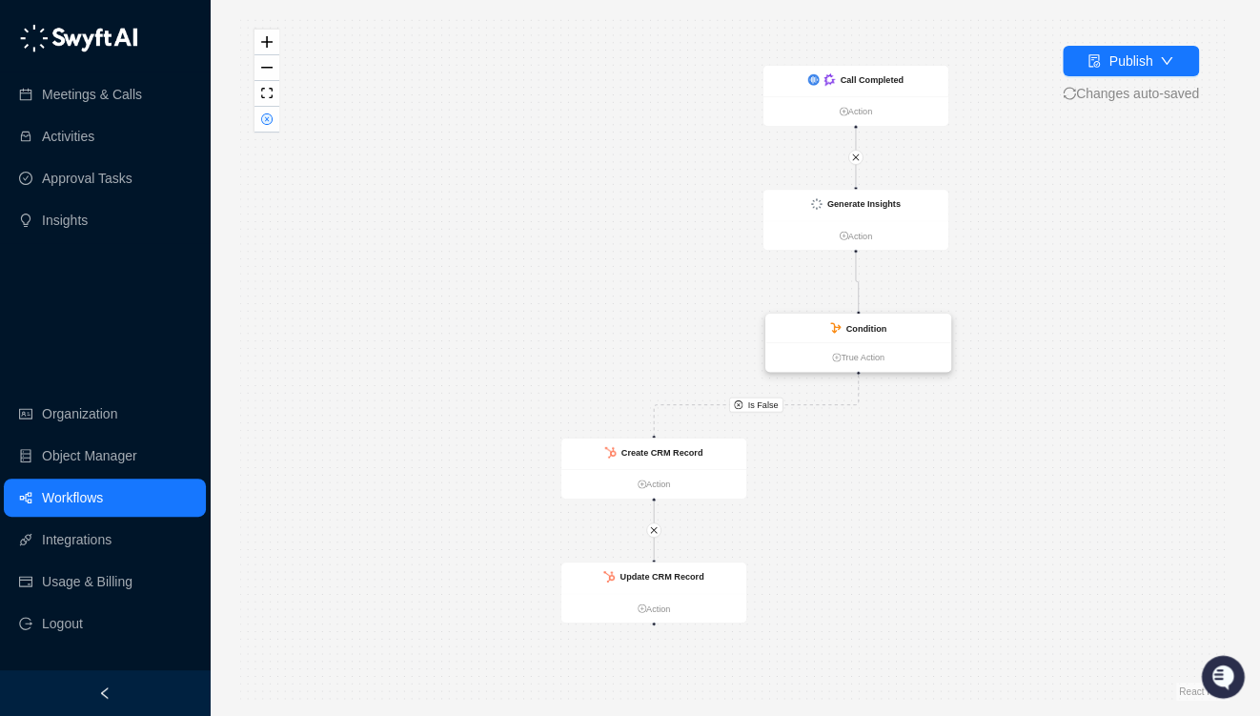
drag, startPoint x: 675, startPoint y: 330, endPoint x: 886, endPoint y: 331, distance: 210.7
click at [886, 331] on div "Condition" at bounding box center [857, 328] width 185 height 29
click at [847, 332] on strong "Condition" at bounding box center [862, 328] width 41 height 10
click at [855, 326] on strong "Condition" at bounding box center [862, 328] width 41 height 10
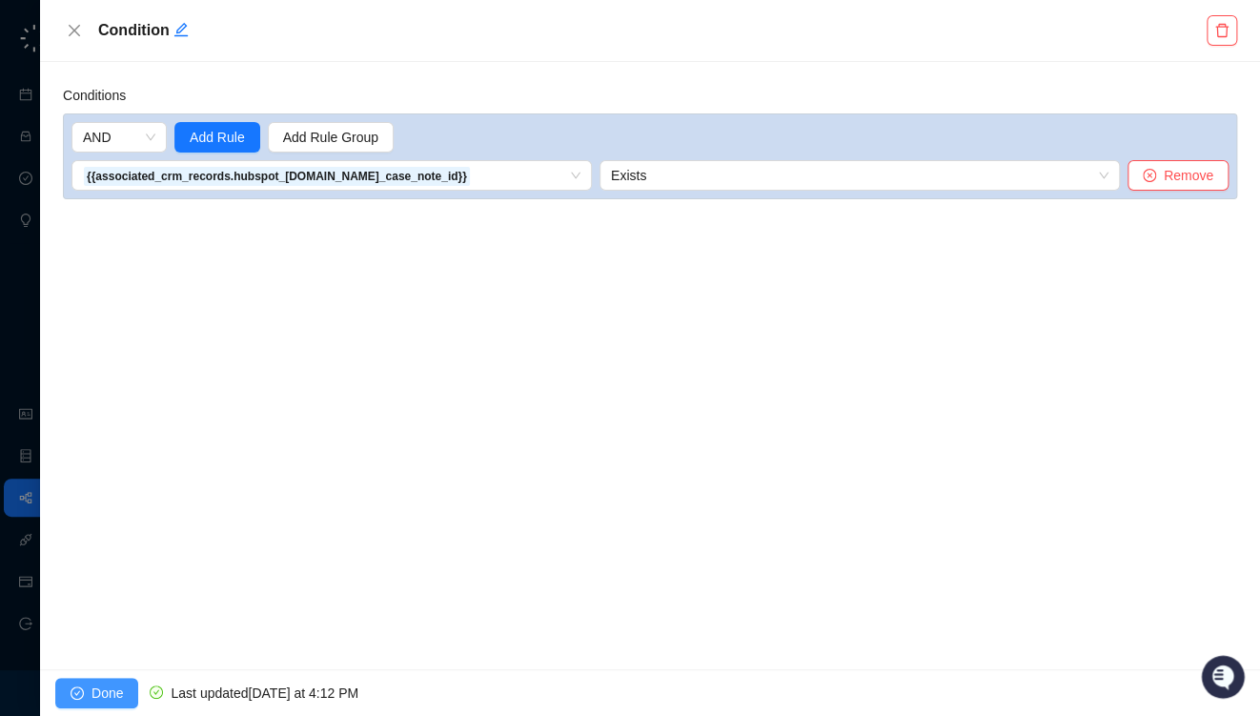
click at [101, 695] on span "Done" at bounding box center [107, 693] width 31 height 21
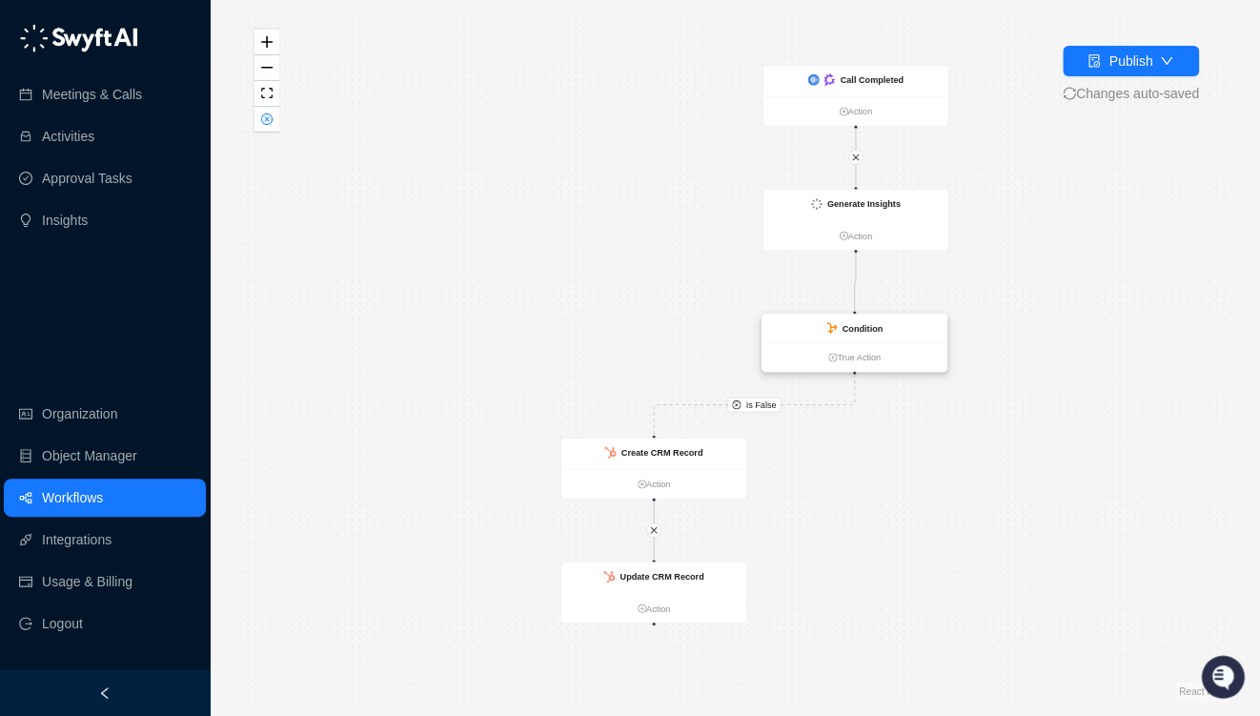
click at [875, 329] on strong "Condition" at bounding box center [862, 328] width 41 height 10
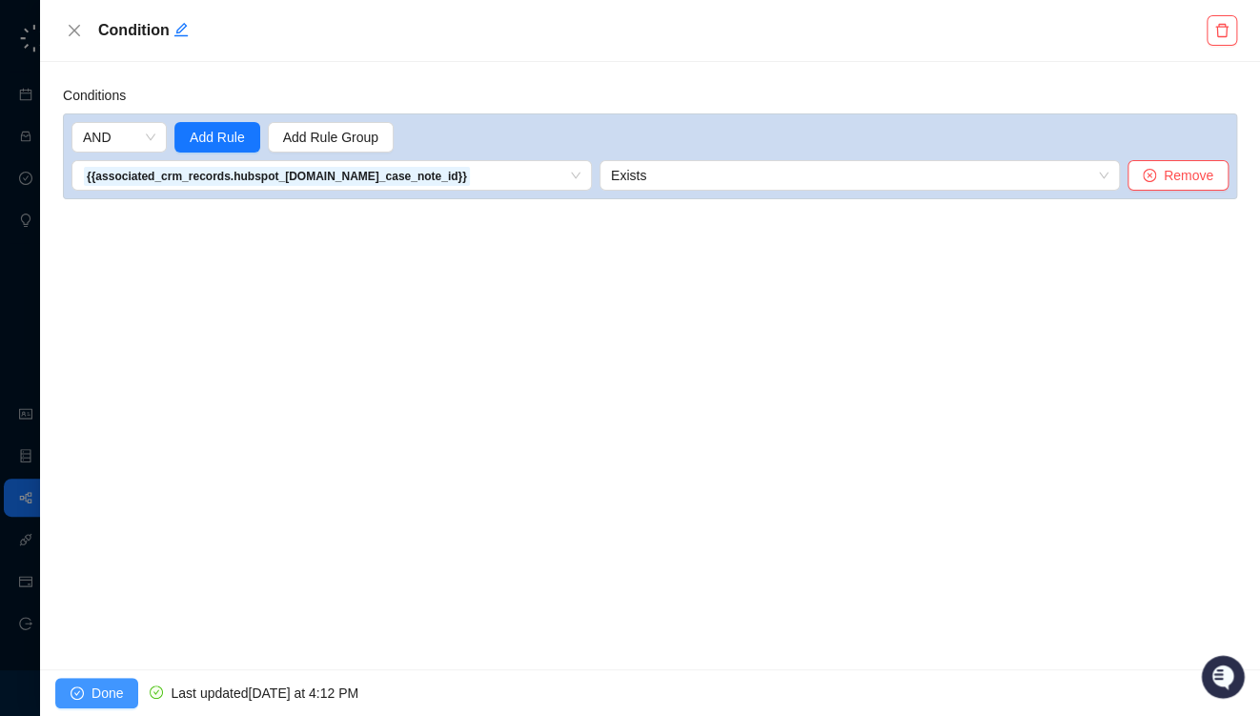
click at [101, 692] on span "Done" at bounding box center [107, 693] width 31 height 21
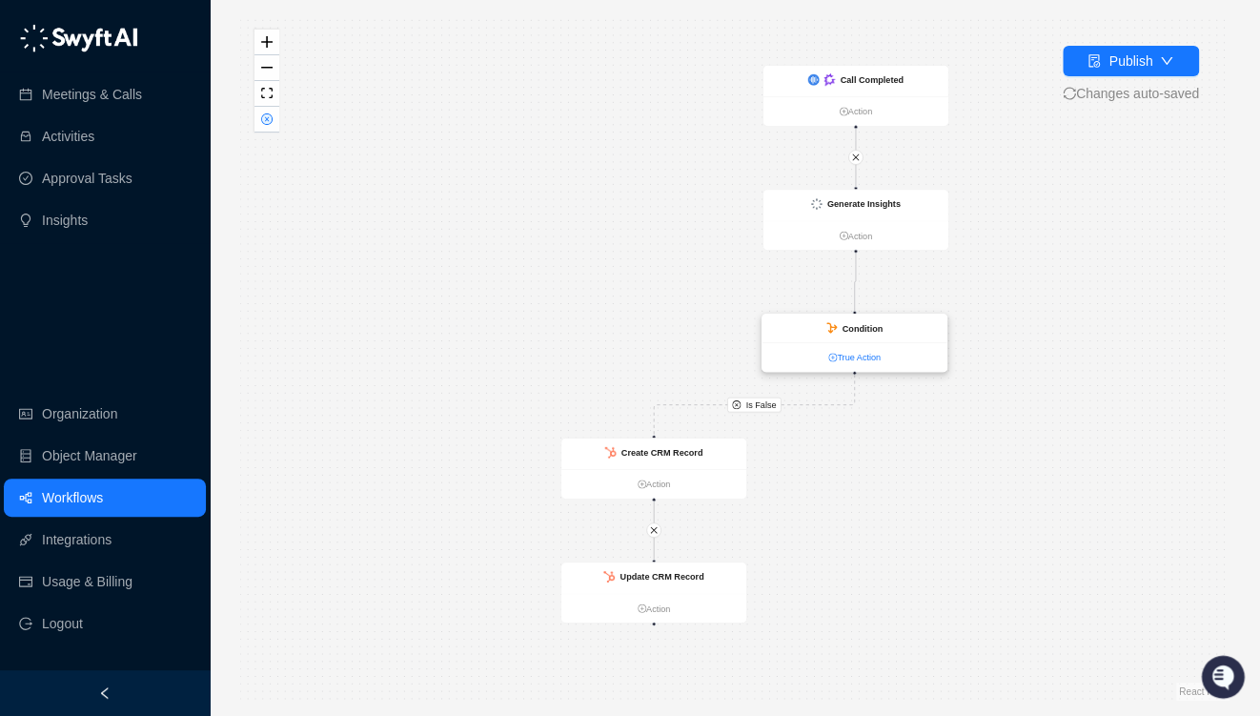
click at [856, 362] on link "True Action" at bounding box center [854, 357] width 185 height 13
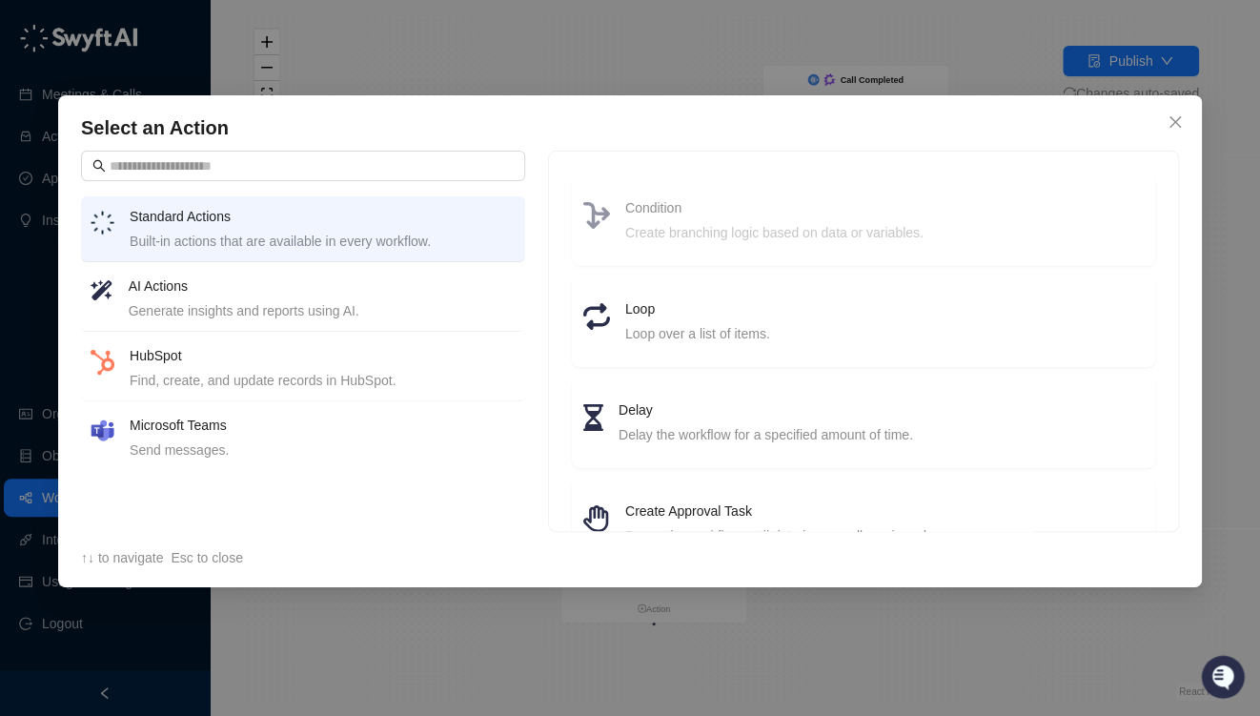
click at [200, 361] on h4 "HubSpot" at bounding box center [323, 355] width 386 height 21
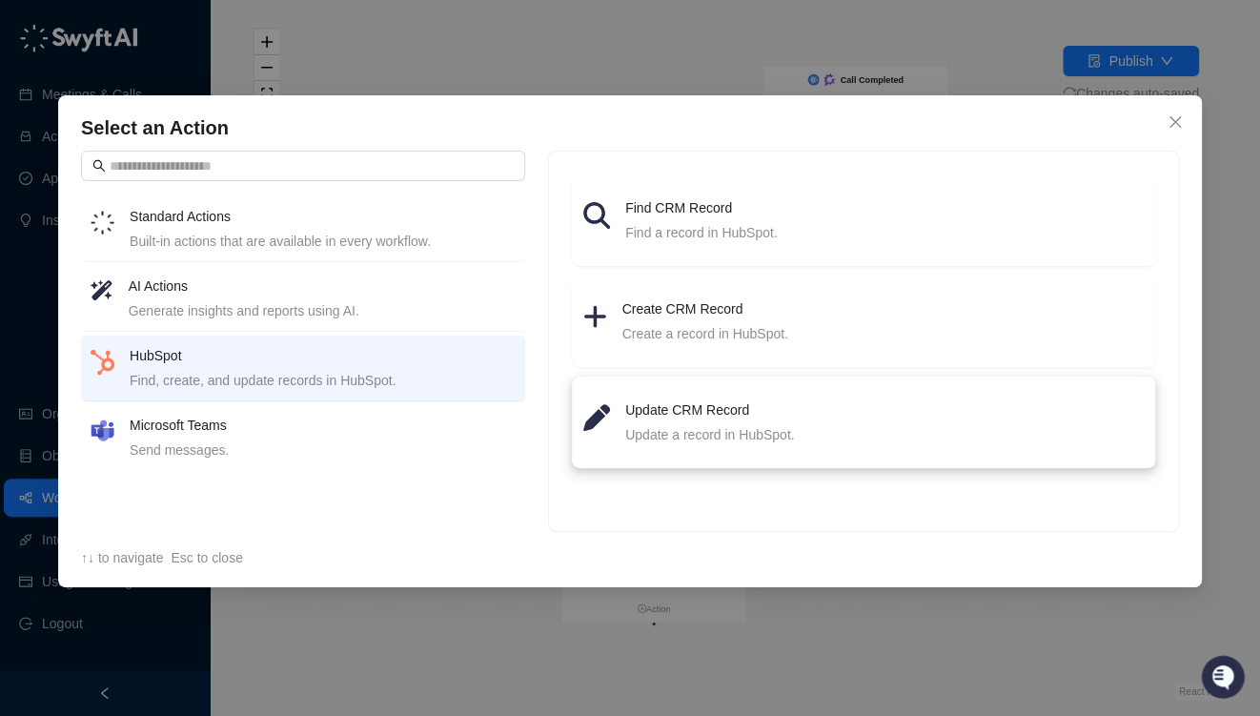
click at [734, 417] on h4 "Update CRM Record" at bounding box center [884, 409] width 519 height 21
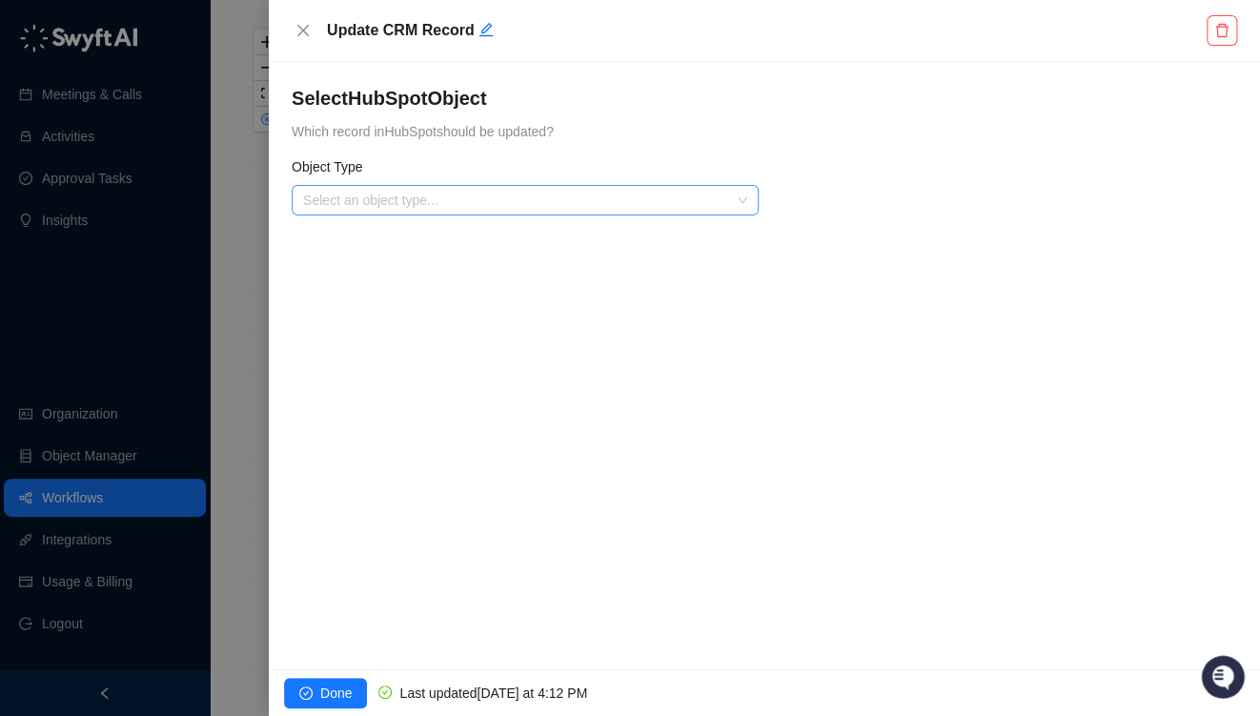
click at [427, 201] on input "search" at bounding box center [519, 200] width 433 height 29
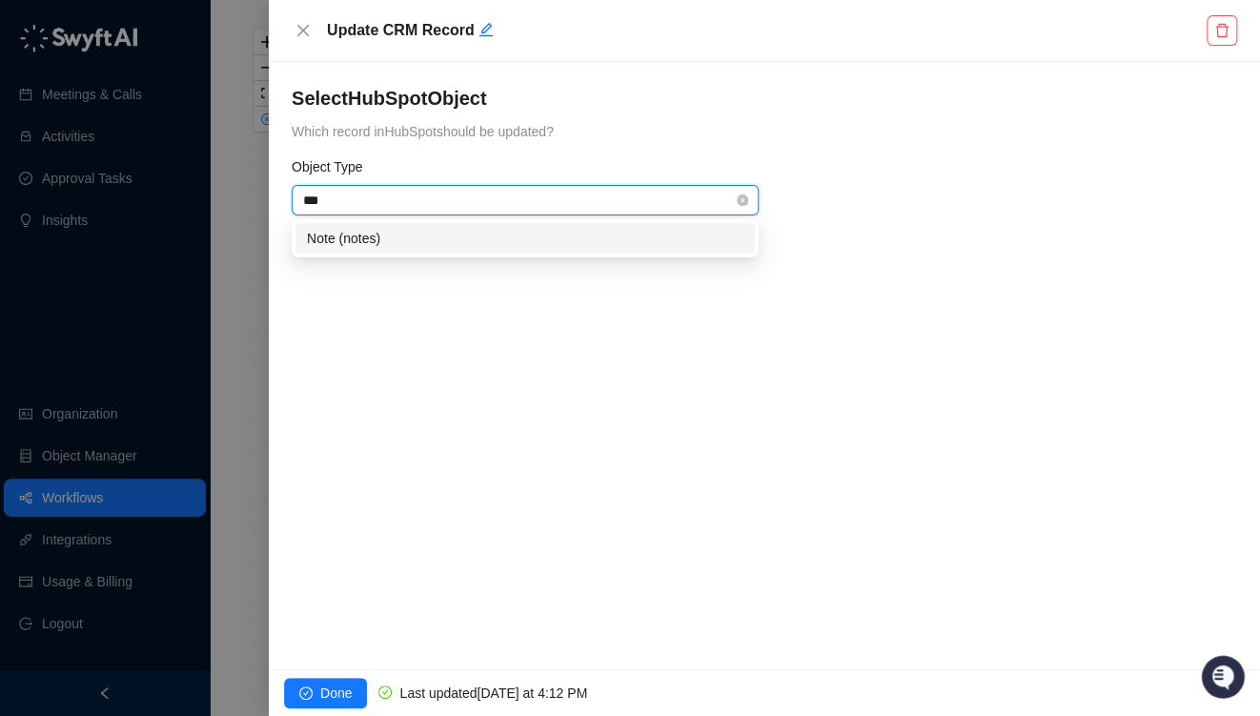
type input "****"
click at [458, 236] on div "Note (notes)" at bounding box center [525, 238] width 437 height 21
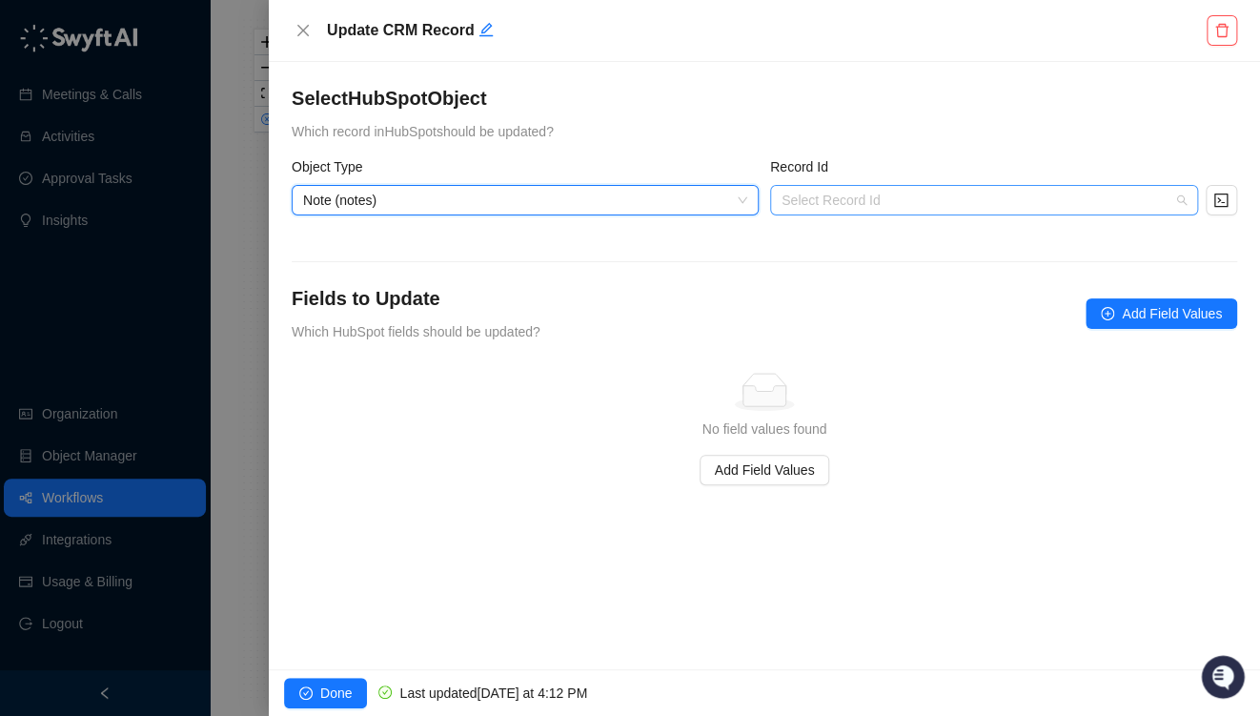
click at [836, 197] on input "search" at bounding box center [979, 200] width 394 height 29
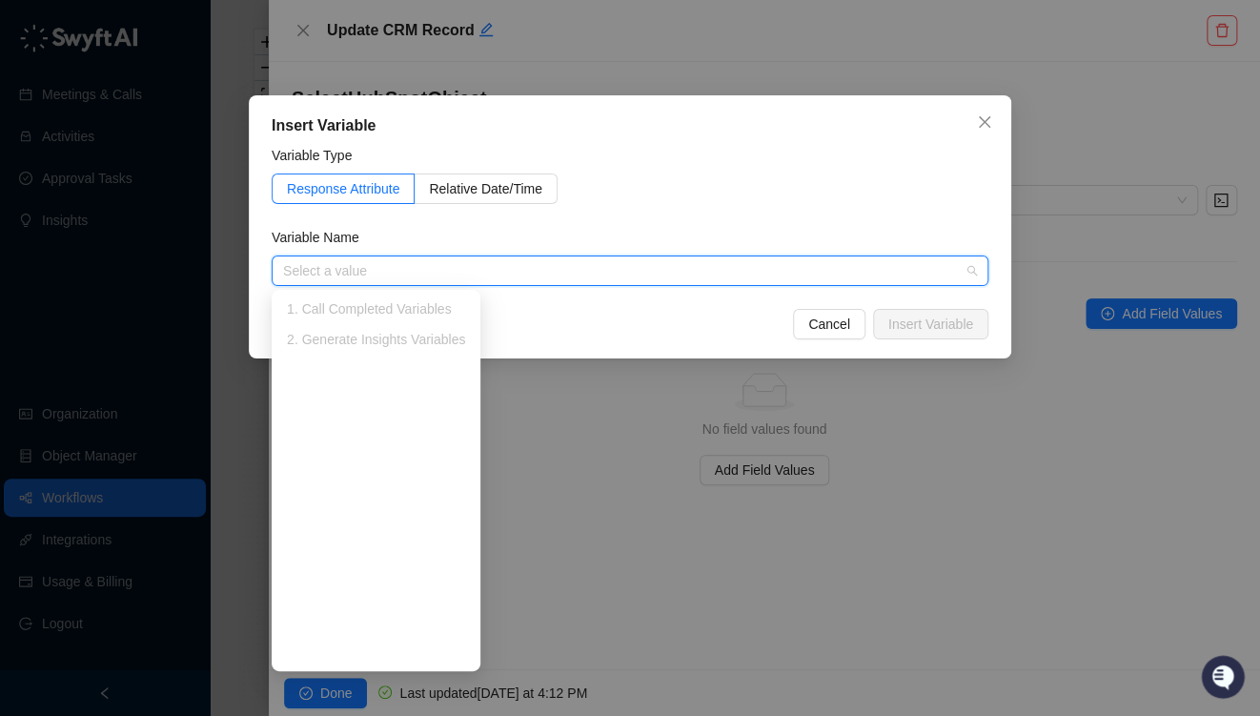
click at [367, 282] on input "search" at bounding box center [624, 270] width 683 height 29
click at [359, 317] on div "1. Call Completed Variables" at bounding box center [376, 308] width 178 height 21
click at [476, 258] on input "search" at bounding box center [624, 270] width 683 height 29
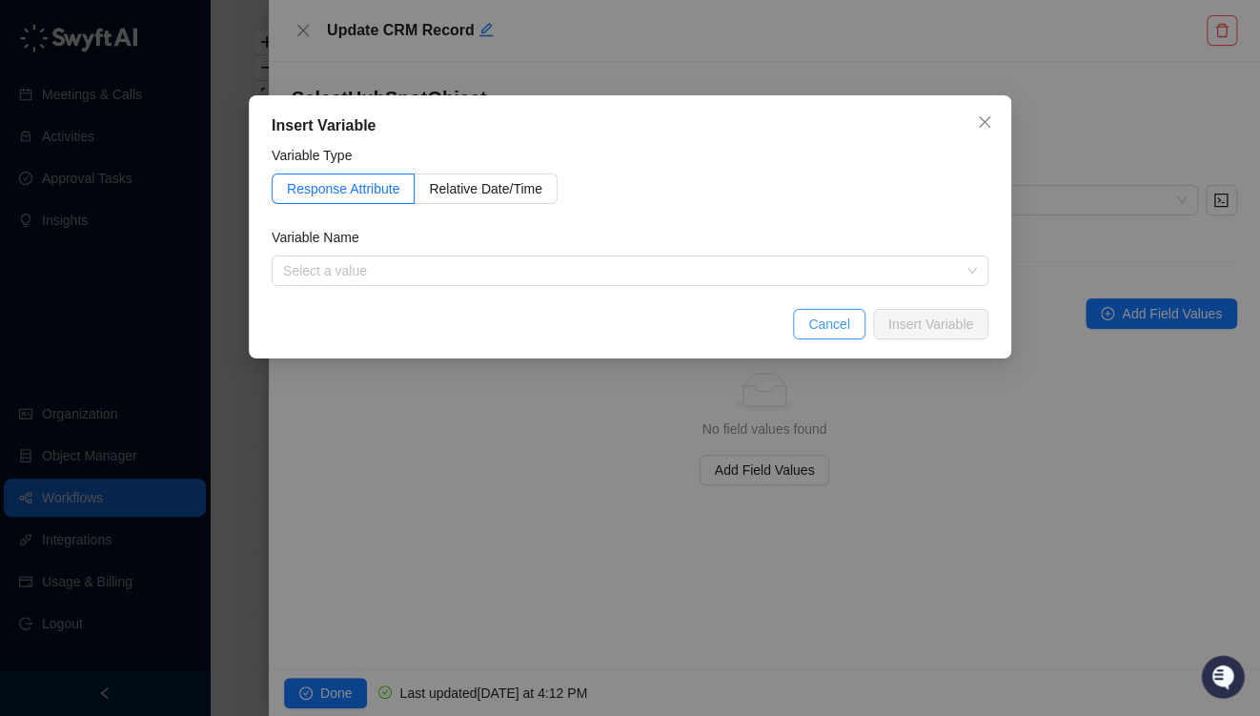
click at [812, 319] on button "Cancel" at bounding box center [829, 324] width 72 height 31
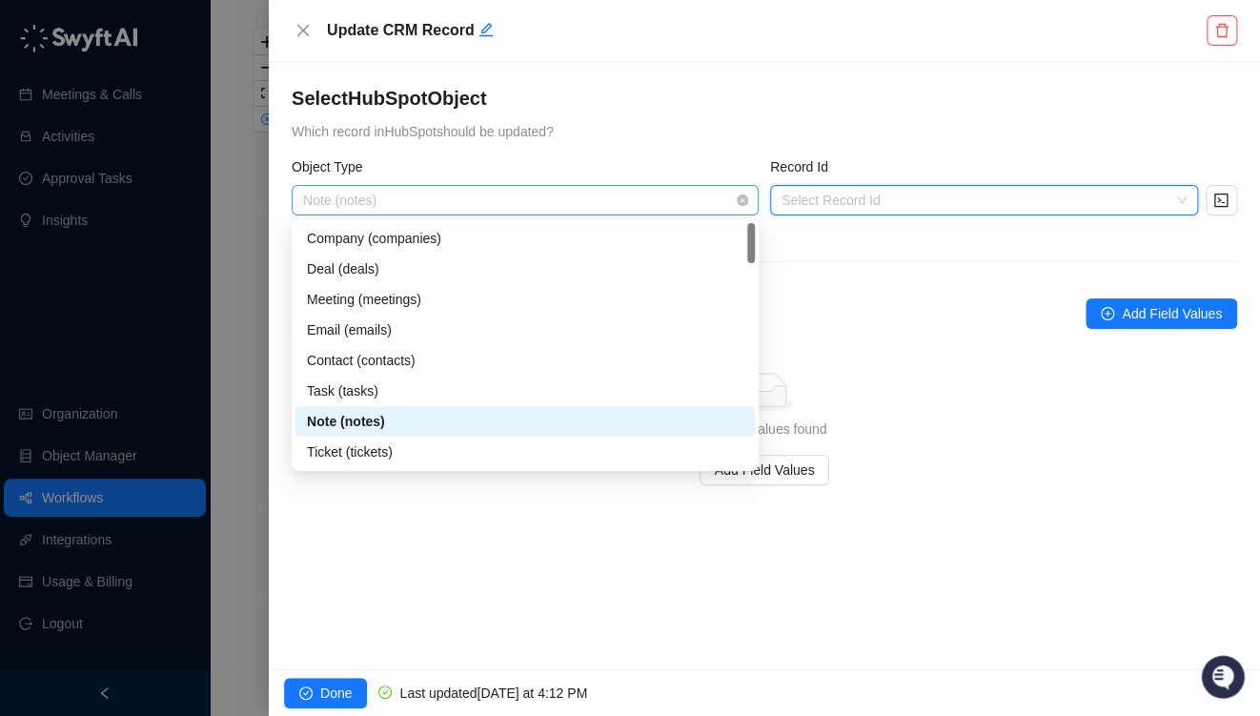
click at [485, 206] on span "Note (notes)" at bounding box center [525, 200] width 444 height 29
click at [456, 418] on div "Note (notes)" at bounding box center [525, 421] width 437 height 21
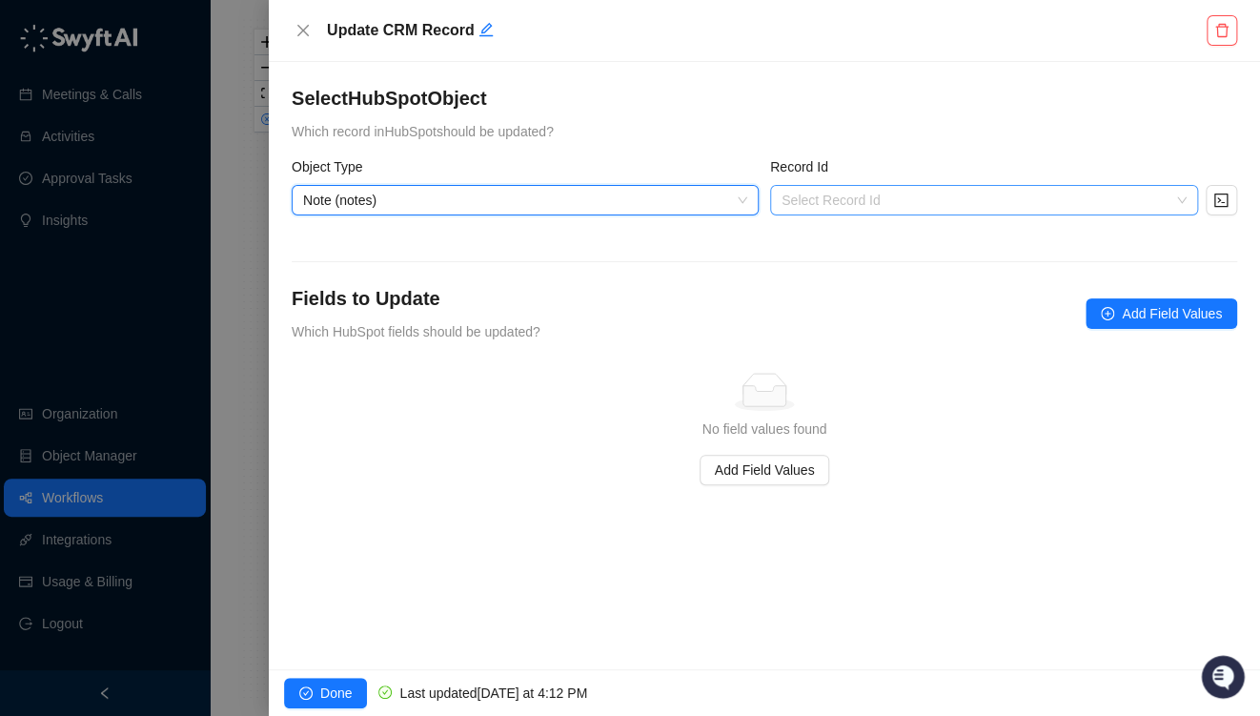
click at [889, 206] on input "search" at bounding box center [979, 200] width 394 height 29
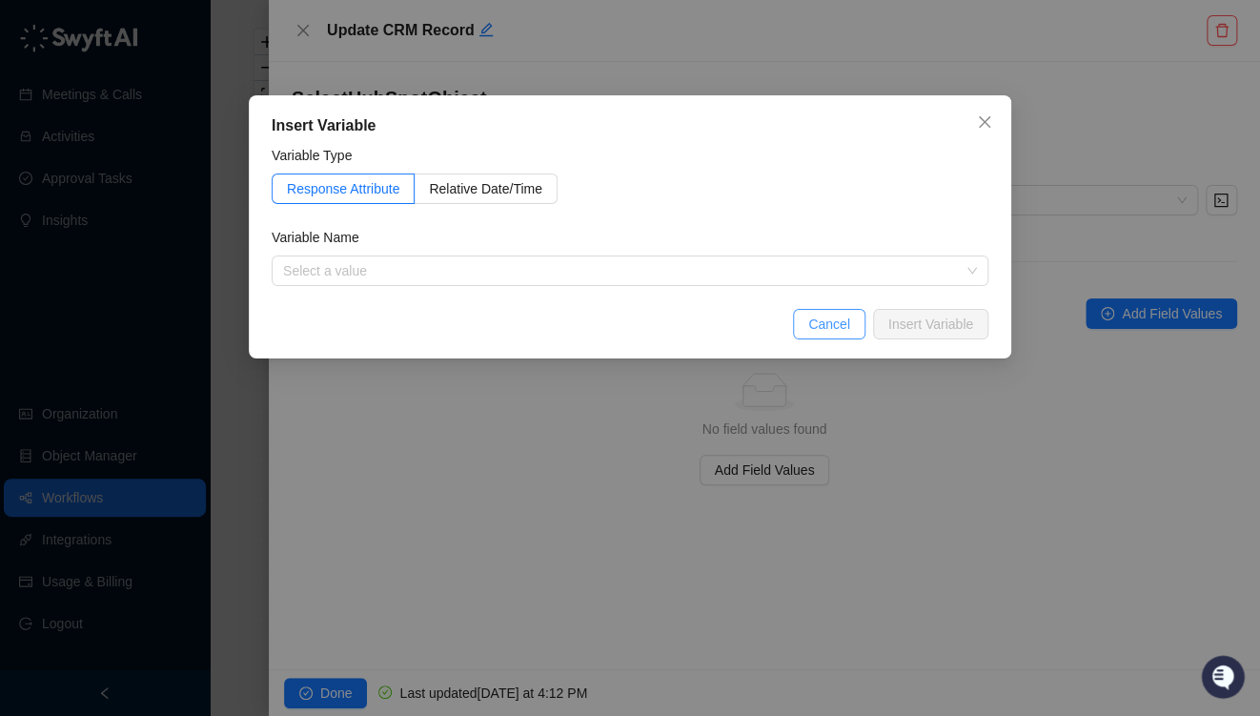
click at [847, 325] on span "Cancel" at bounding box center [829, 324] width 42 height 21
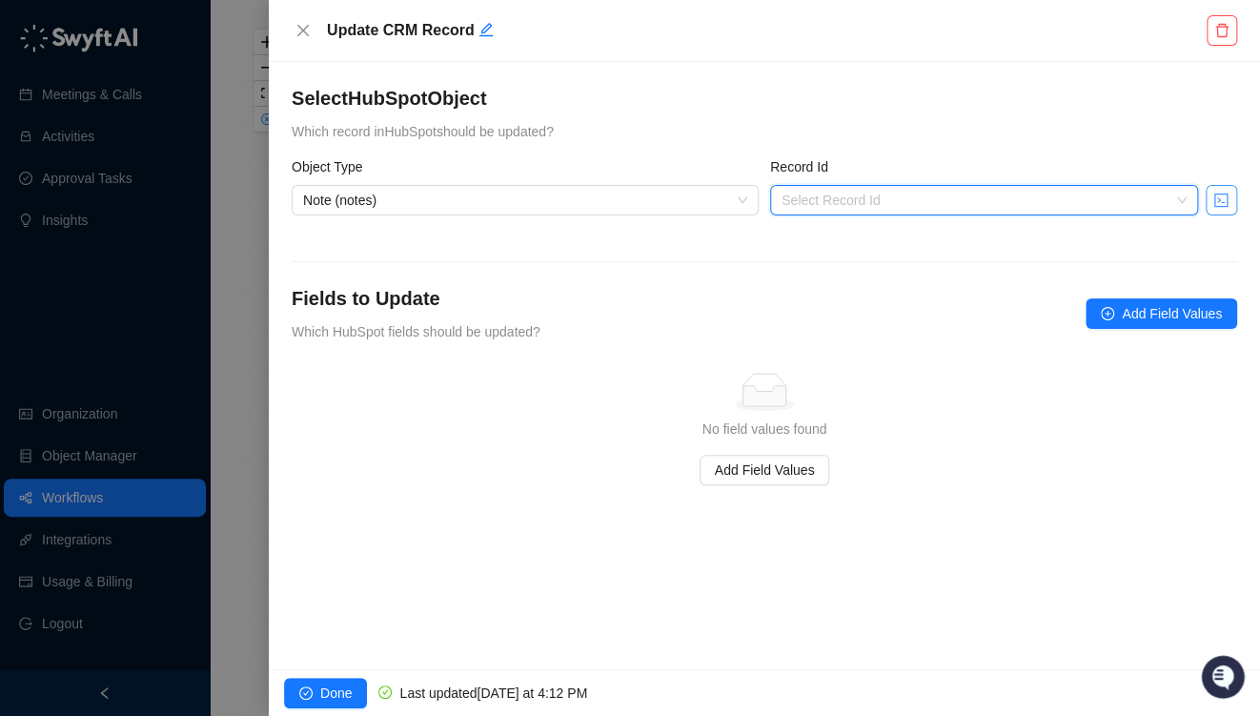
click at [1231, 198] on button "button" at bounding box center [1221, 200] width 31 height 31
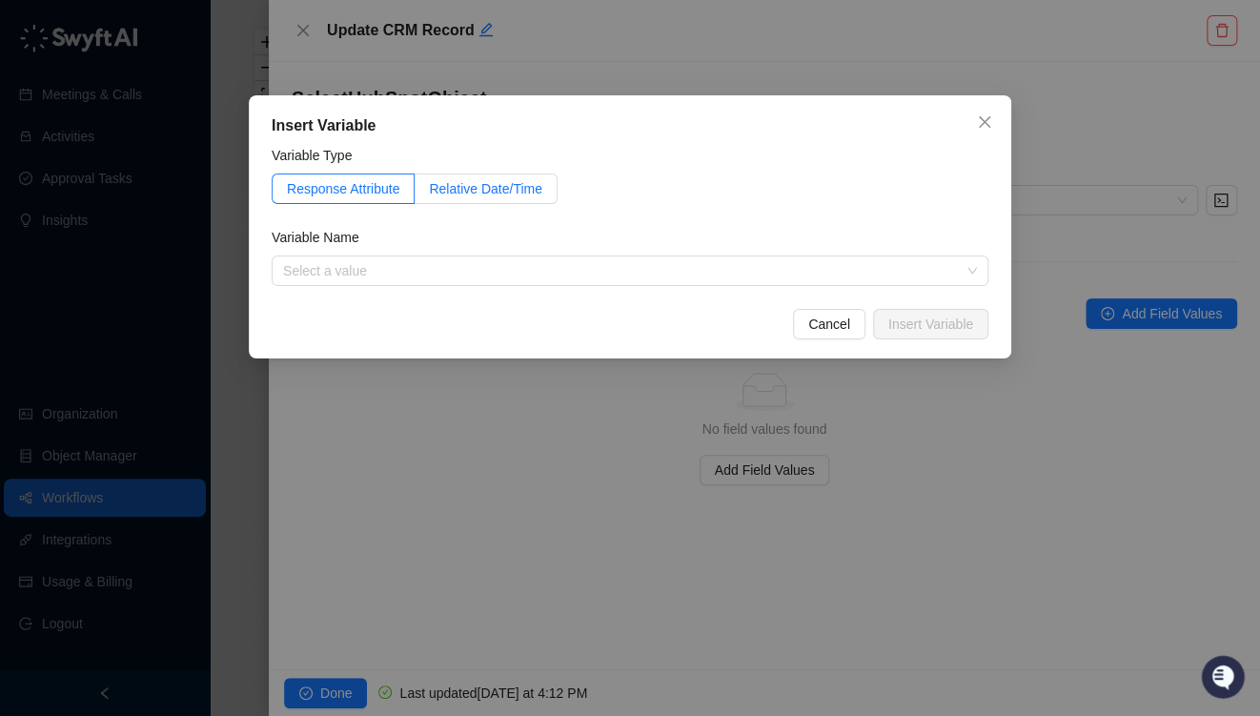
click at [488, 190] on span "Relative Date/Time" at bounding box center [485, 188] width 113 height 15
click at [320, 187] on span "Response Attribute" at bounding box center [343, 188] width 112 height 15
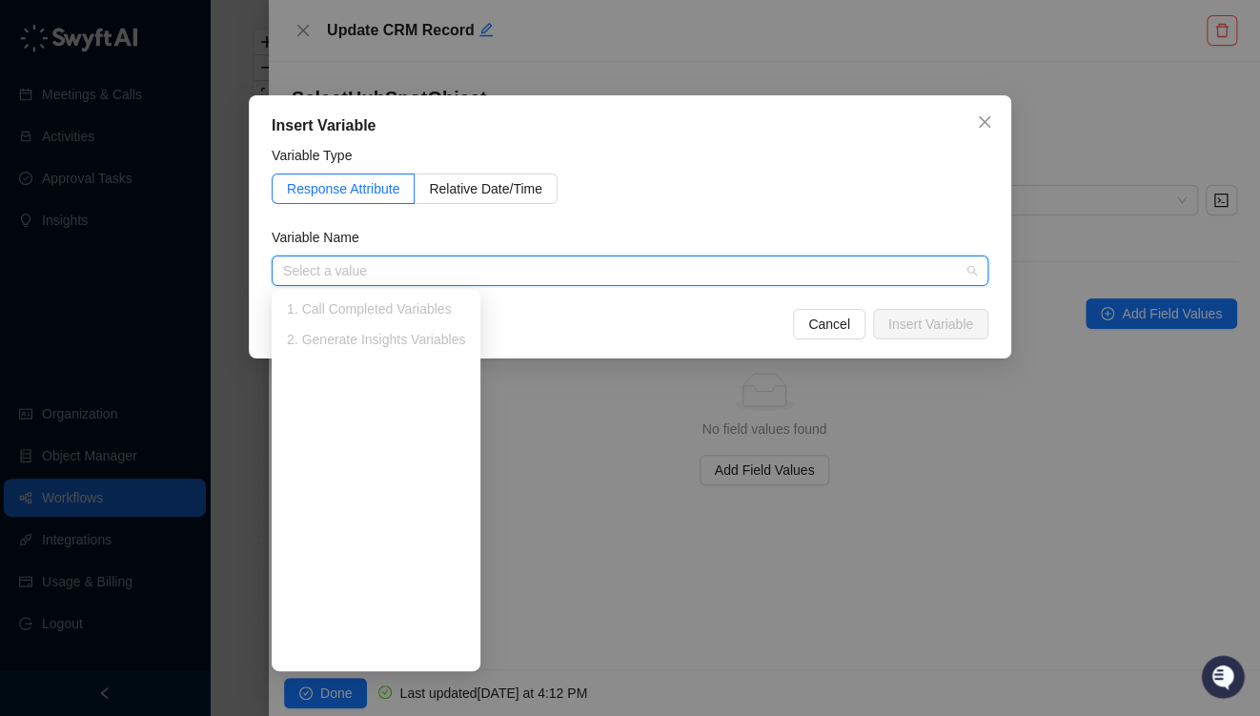
click at [830, 337] on button "Cancel" at bounding box center [829, 324] width 72 height 31
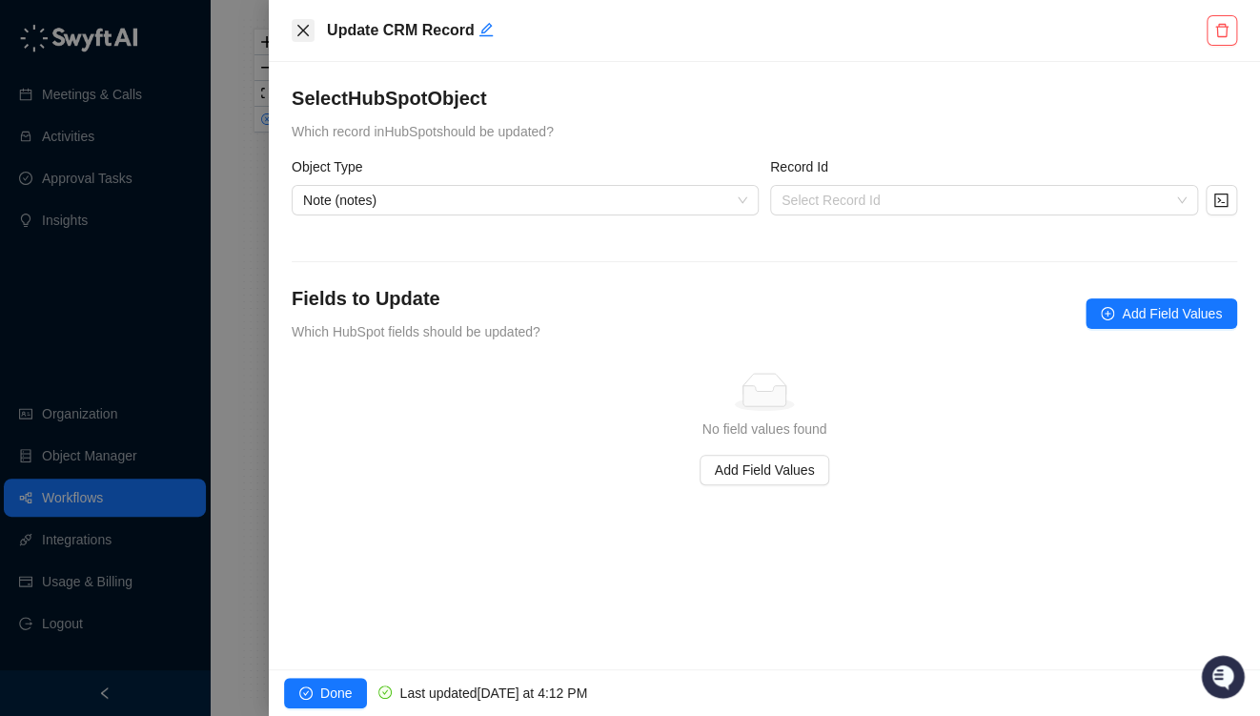
click at [302, 32] on icon "close" at bounding box center [303, 30] width 15 height 15
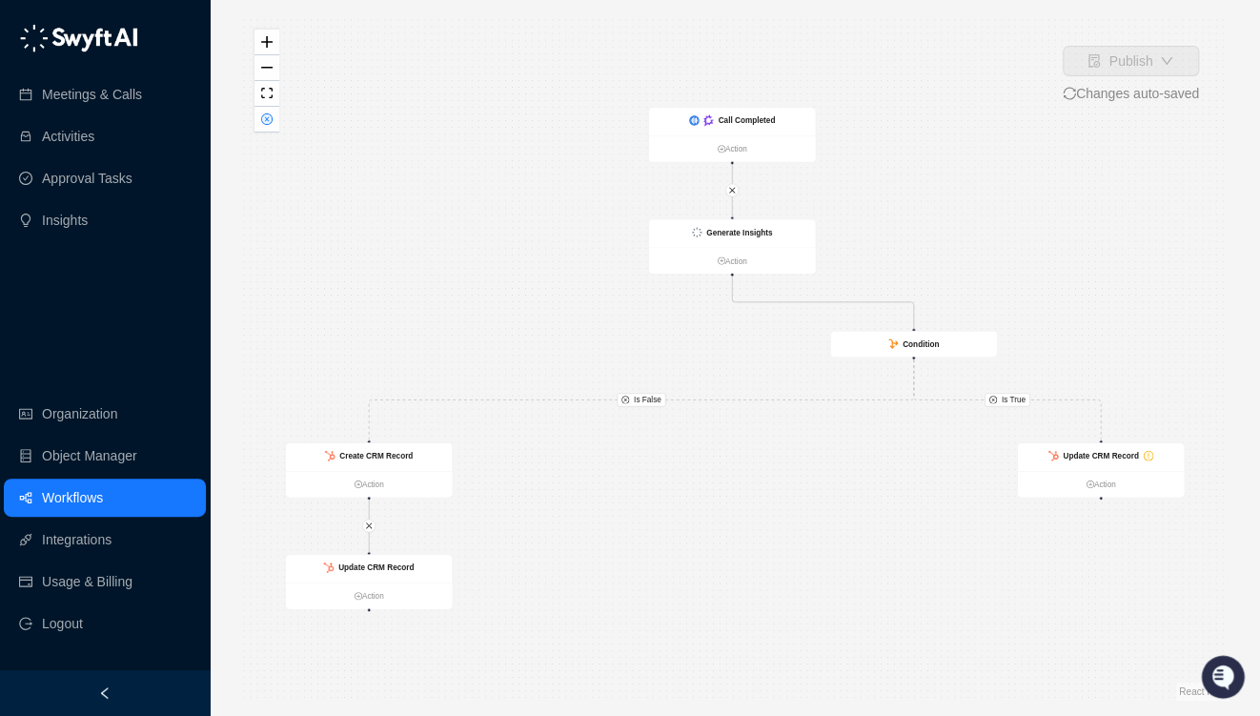
click at [910, 549] on div "Is False Is True Call Completed Action Generate Insights Action Condition Creat…" at bounding box center [734, 357] width 989 height 685
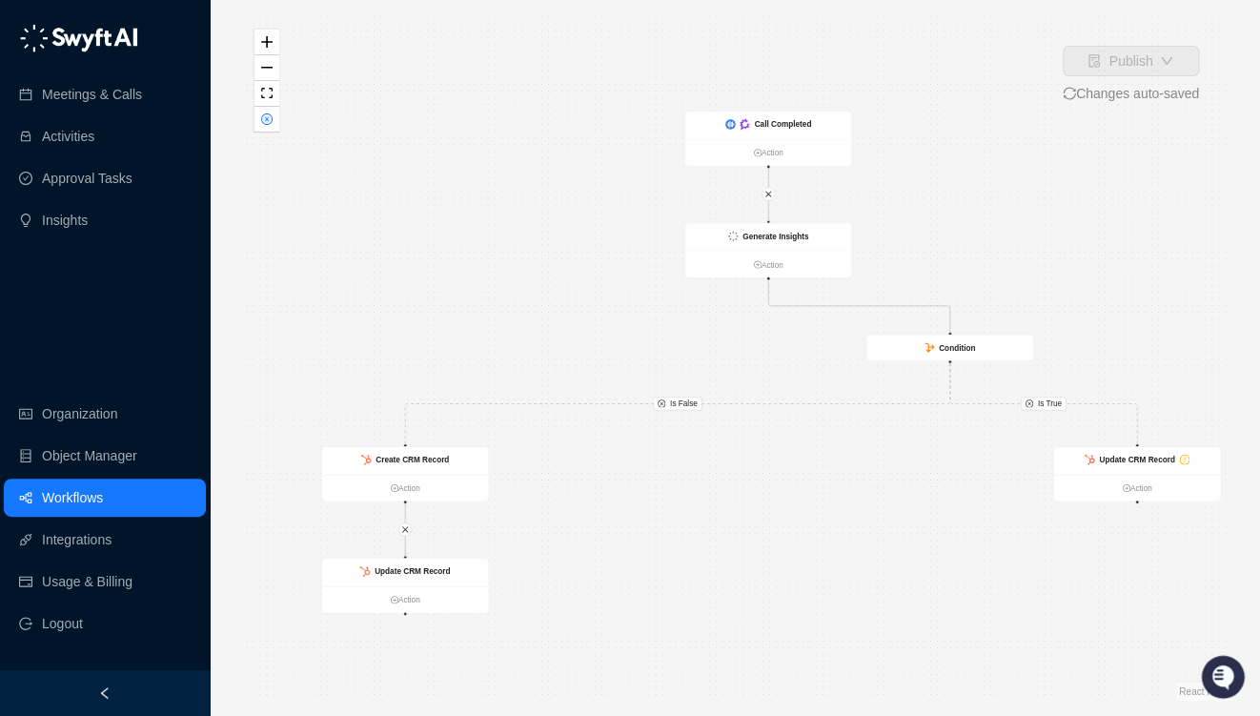
drag, startPoint x: 908, startPoint y: 428, endPoint x: 956, endPoint y: 435, distance: 48.1
click at [956, 435] on div "Is False Is True Call Completed Action Generate Insights Action Condition Creat…" at bounding box center [734, 357] width 989 height 685
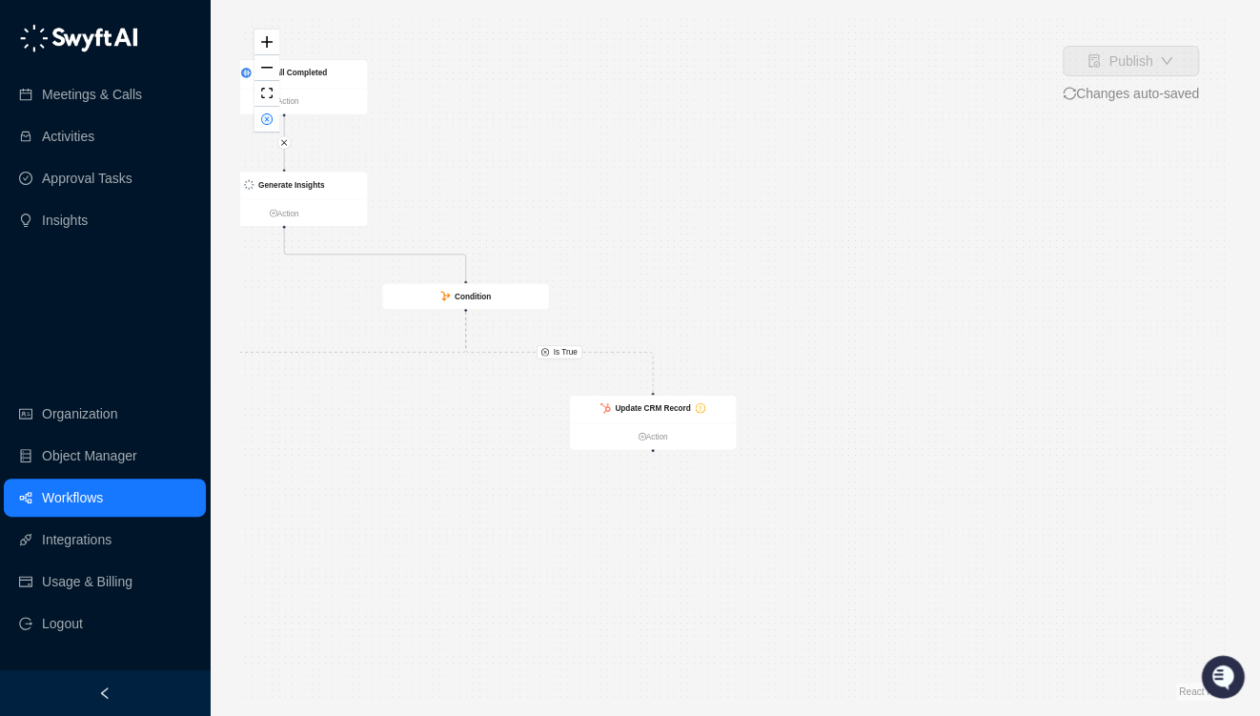
drag, startPoint x: 934, startPoint y: 423, endPoint x: 439, endPoint y: 369, distance: 498.7
click at [439, 369] on div "Is False Is True Call Completed Action Generate Insights Action Condition Creat…" at bounding box center [734, 357] width 989 height 685
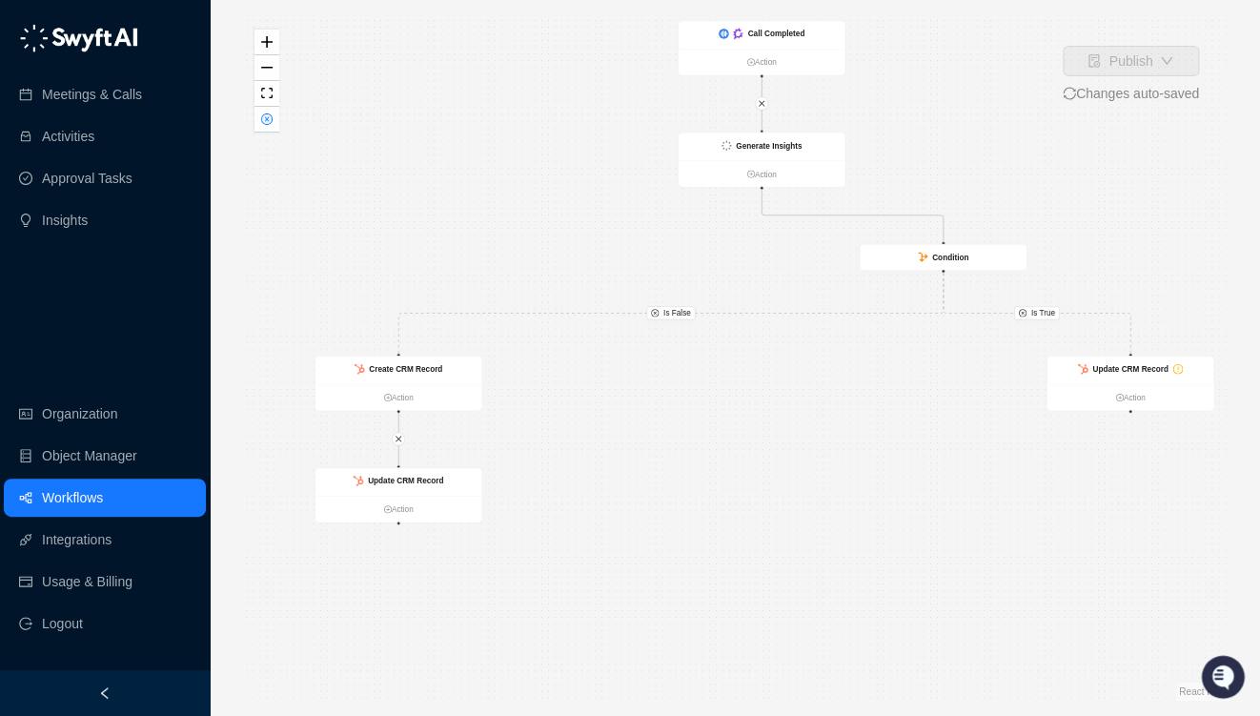
drag, startPoint x: 444, startPoint y: 401, endPoint x: 1046, endPoint y: 419, distance: 601.8
click at [1045, 404] on div "Is False Is True Call Completed Action Generate Insights Action Condition Creat…" at bounding box center [734, 357] width 989 height 685
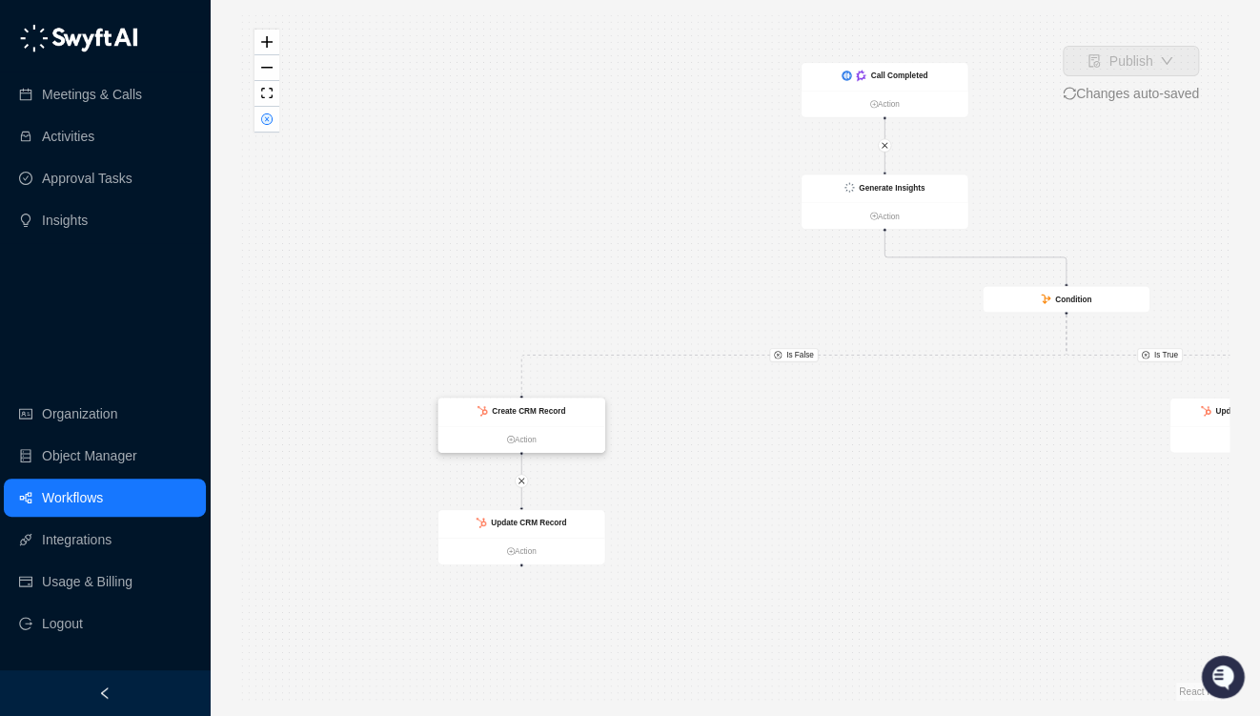
click at [515, 409] on strong "Create CRM Record" at bounding box center [528, 410] width 73 height 9
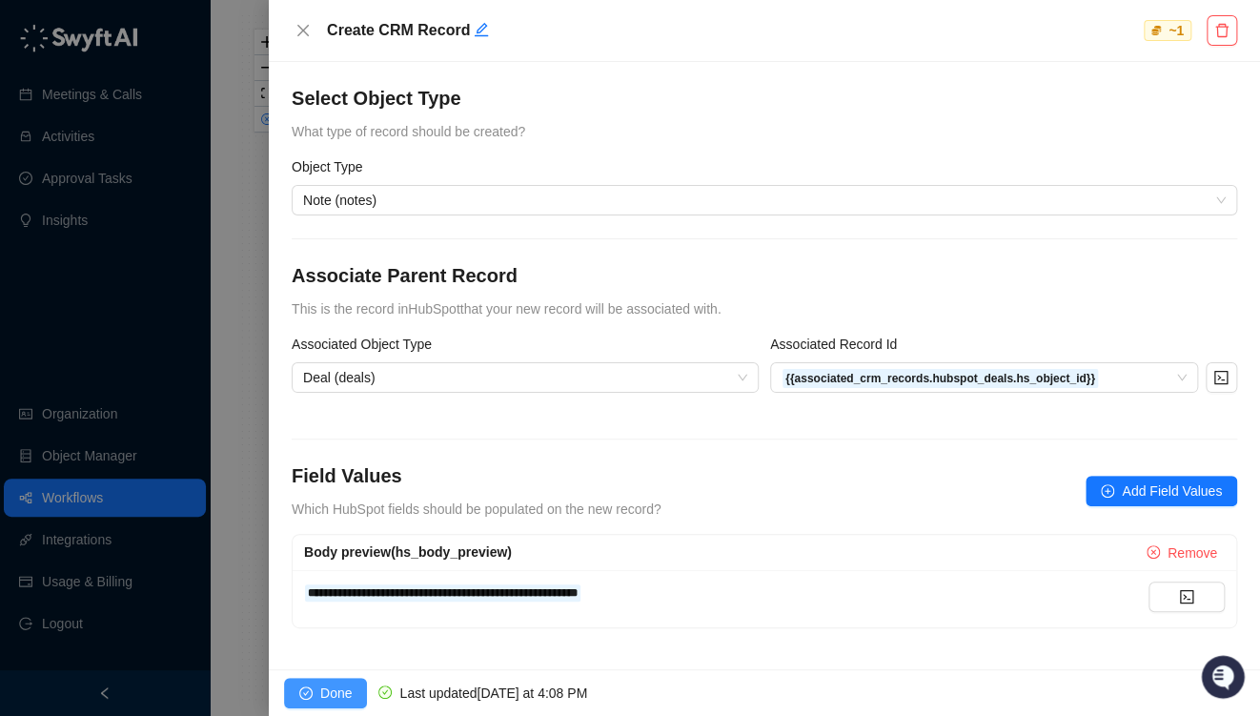
click at [345, 693] on span "Done" at bounding box center [335, 693] width 31 height 21
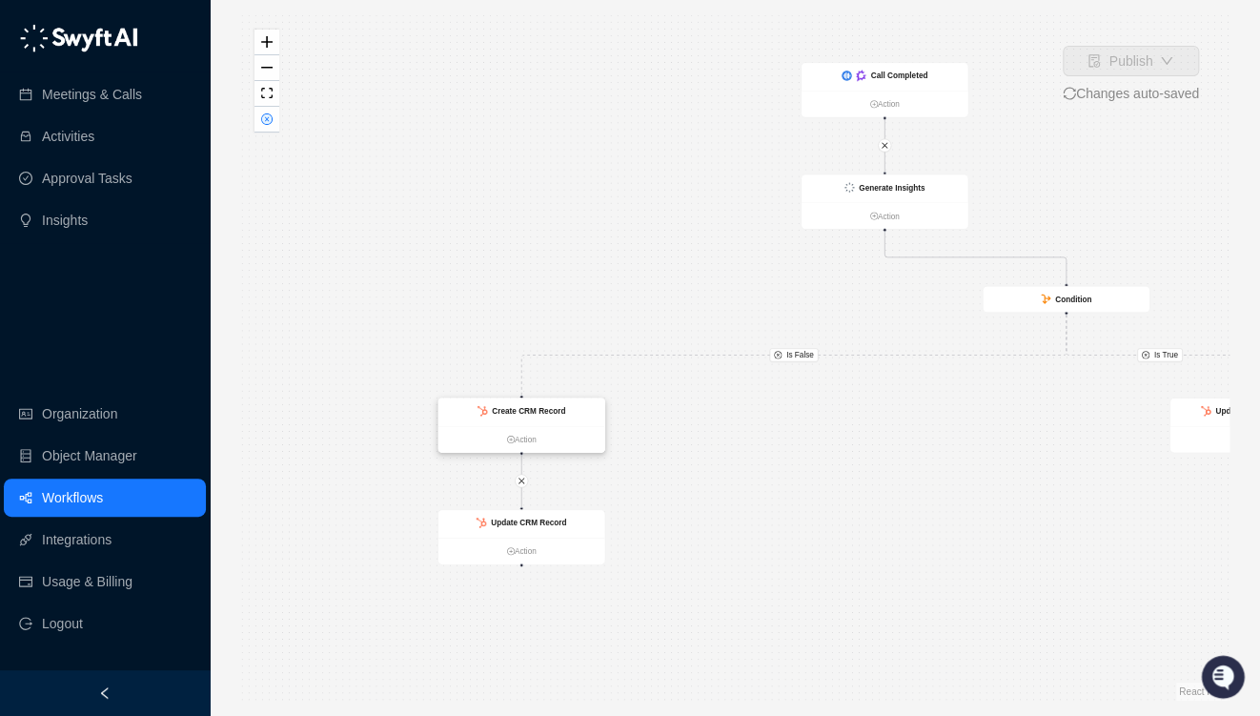
click at [522, 415] on strong "Create CRM Record" at bounding box center [528, 410] width 73 height 9
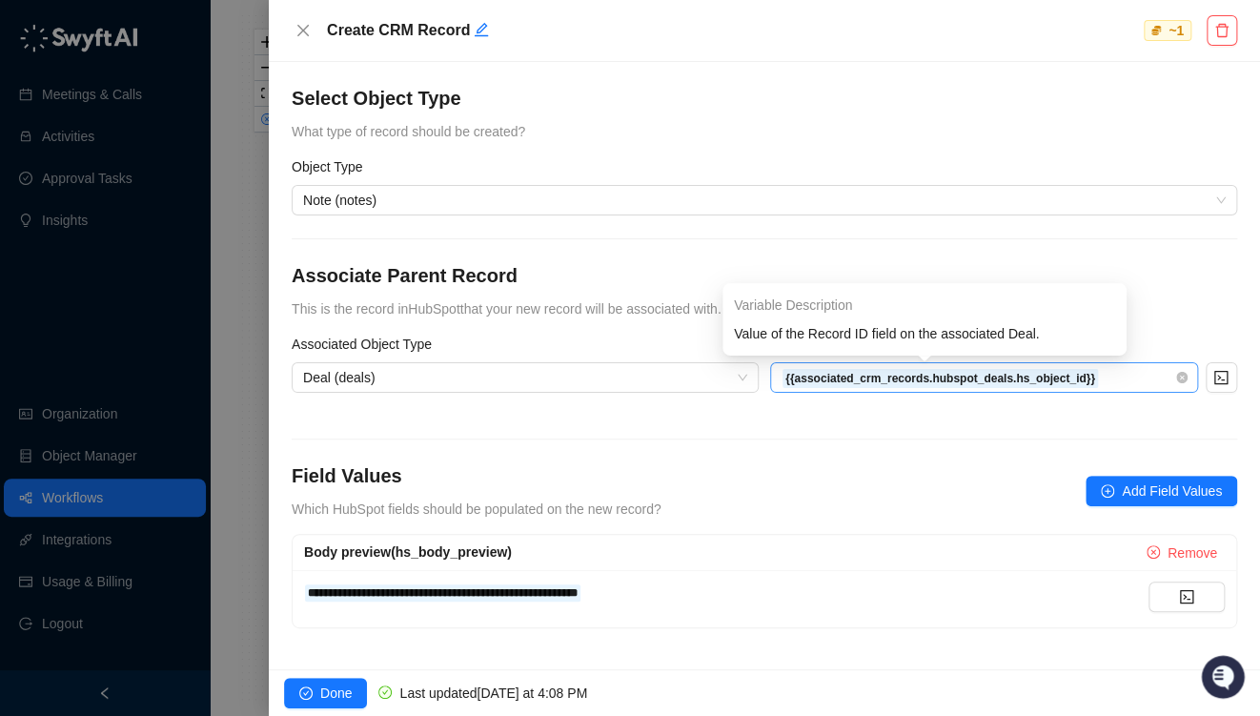
click at [1110, 382] on span "{{associated_crm_records.hubspot_deals.hs_object_id}}" at bounding box center [984, 377] width 405 height 29
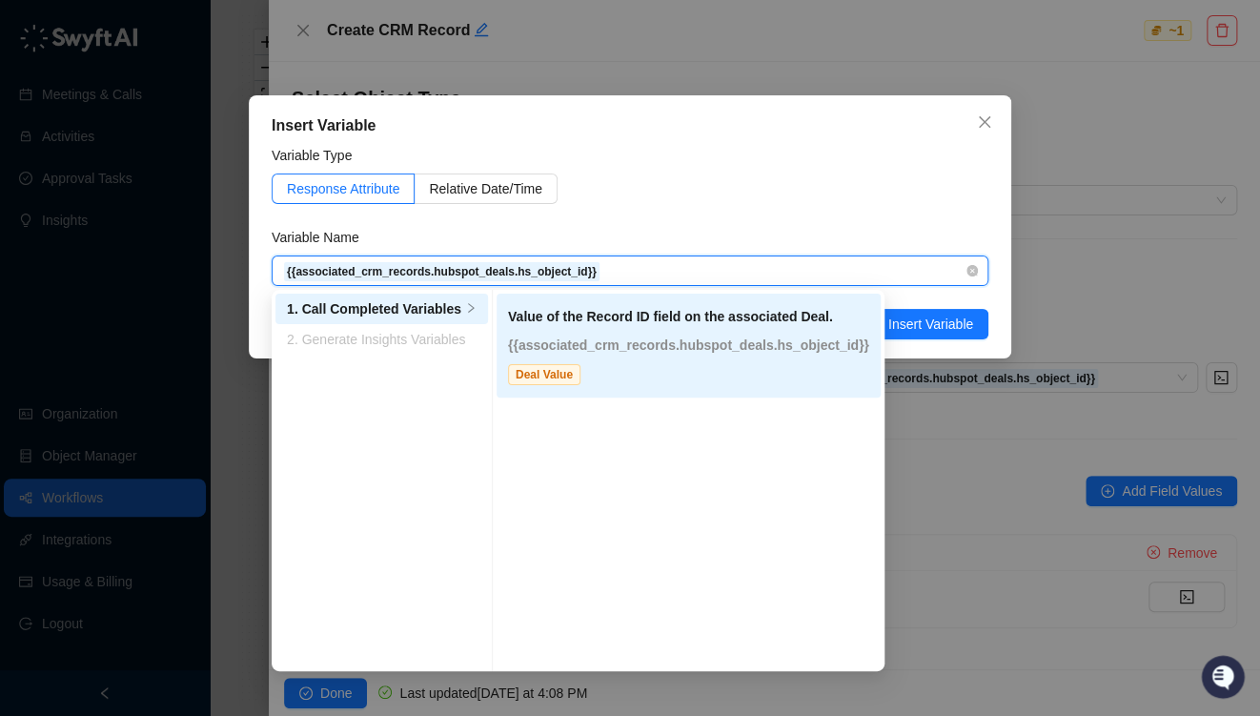
click at [608, 266] on span "{{associated_crm_records.hubspot_deals.hs_object_id}}" at bounding box center [630, 270] width 694 height 29
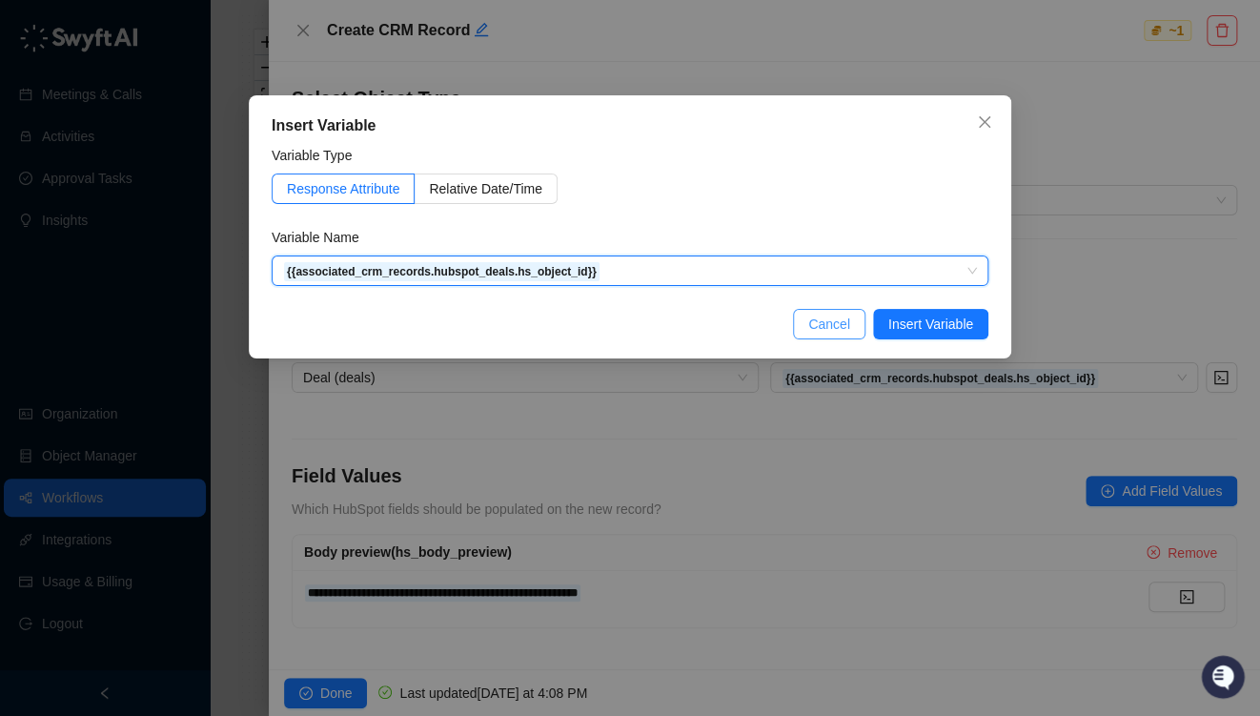
click at [825, 325] on span "Cancel" at bounding box center [829, 324] width 42 height 21
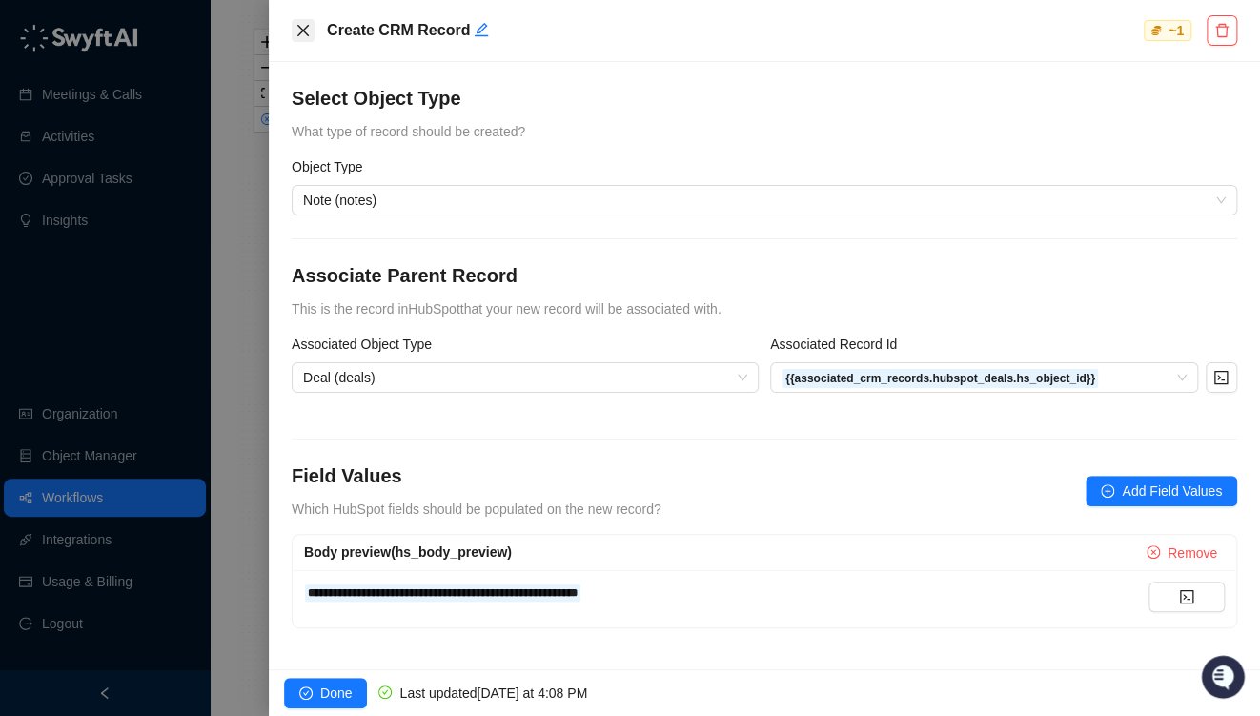
click at [296, 36] on icon "close" at bounding box center [303, 30] width 15 height 15
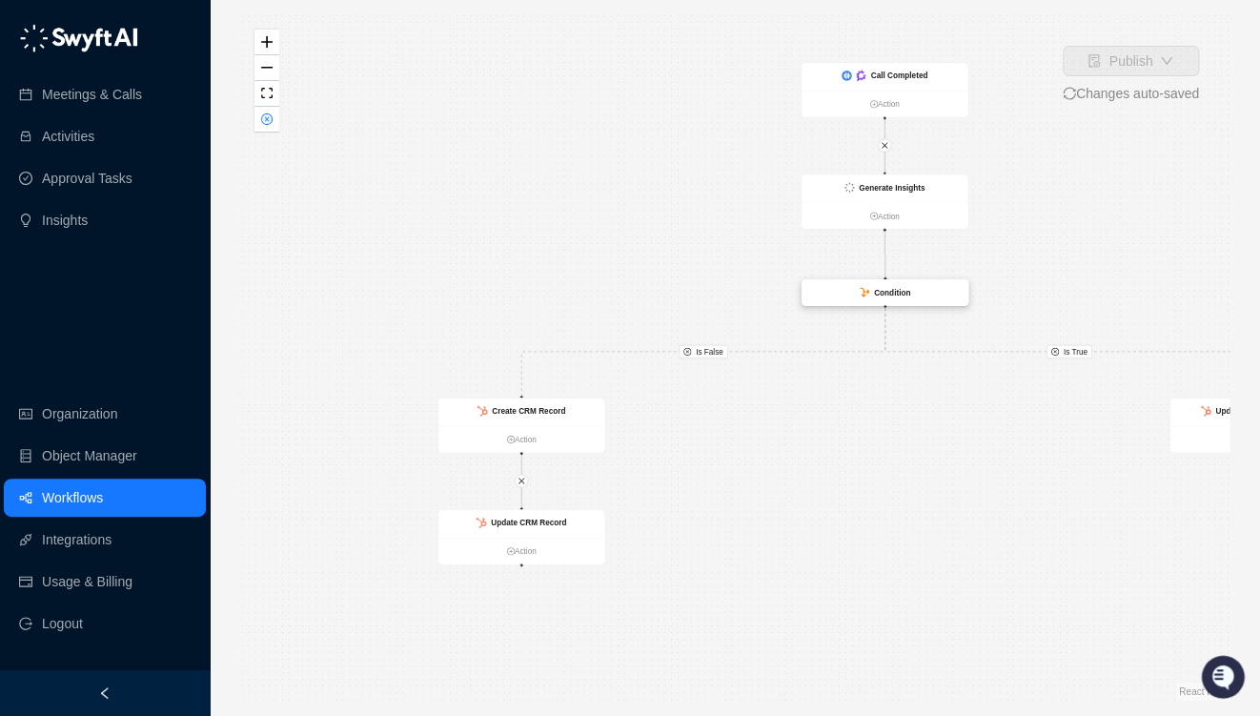
drag, startPoint x: 1066, startPoint y: 299, endPoint x: 885, endPoint y: 293, distance: 181.2
click at [885, 293] on strong "Condition" at bounding box center [892, 292] width 36 height 9
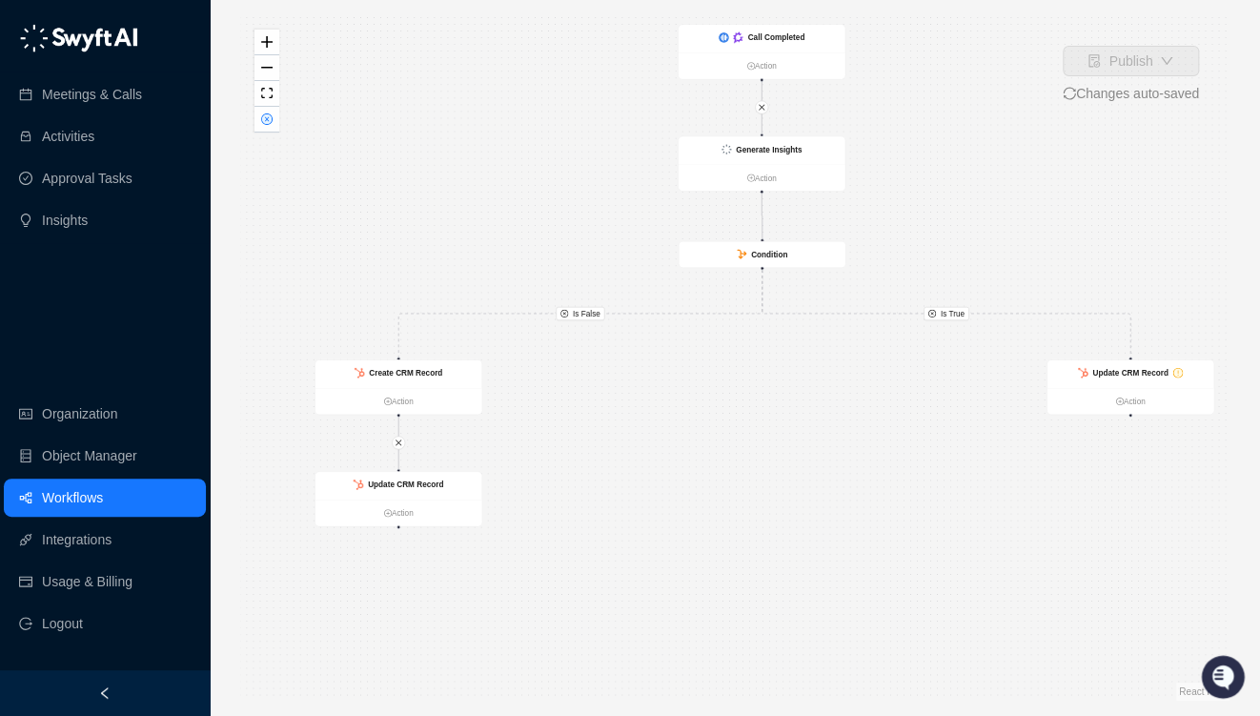
drag, startPoint x: 1033, startPoint y: 461, endPoint x: 910, endPoint y: 423, distance: 128.7
click at [910, 423] on div "Is False Is True Call Completed Action Generate Insights Action Condition Creat…" at bounding box center [734, 357] width 989 height 685
click at [1133, 374] on strong "Update CRM Record" at bounding box center [1129, 372] width 75 height 9
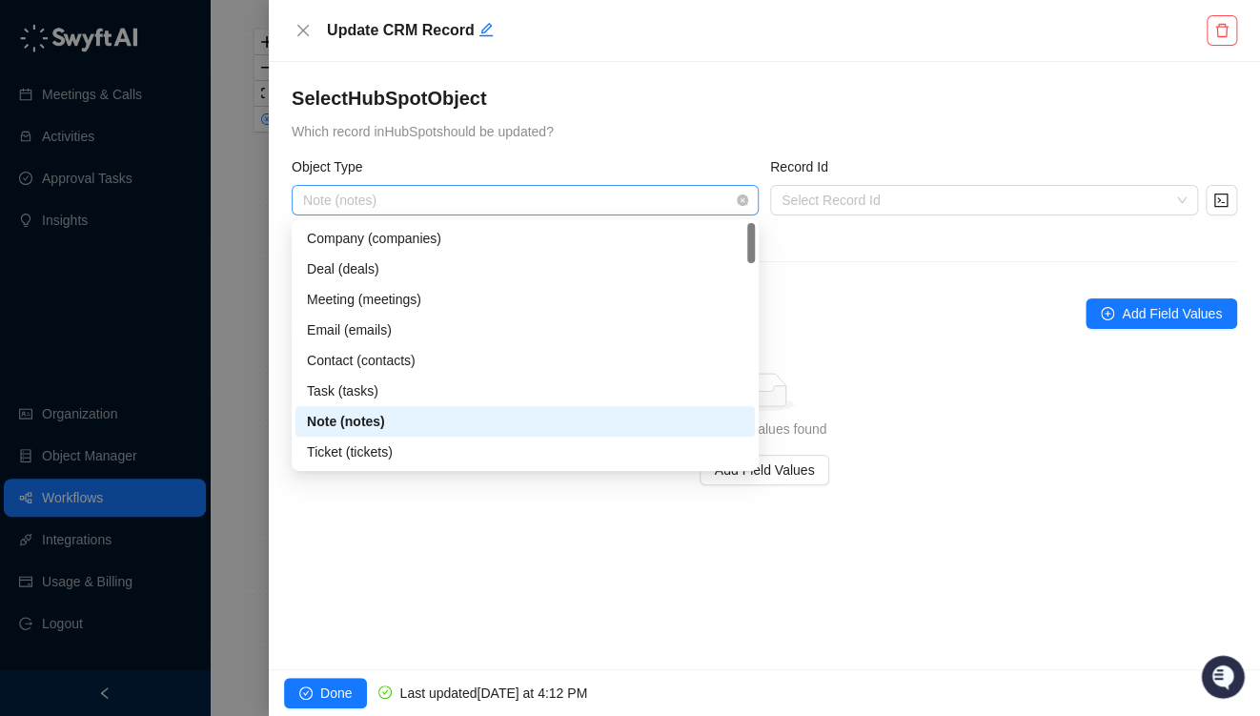
drag, startPoint x: 584, startPoint y: 195, endPoint x: 578, endPoint y: 210, distance: 15.8
click at [581, 202] on span "Note (notes)" at bounding box center [525, 200] width 444 height 29
click at [354, 419] on div "Note (notes)" at bounding box center [525, 421] width 437 height 21
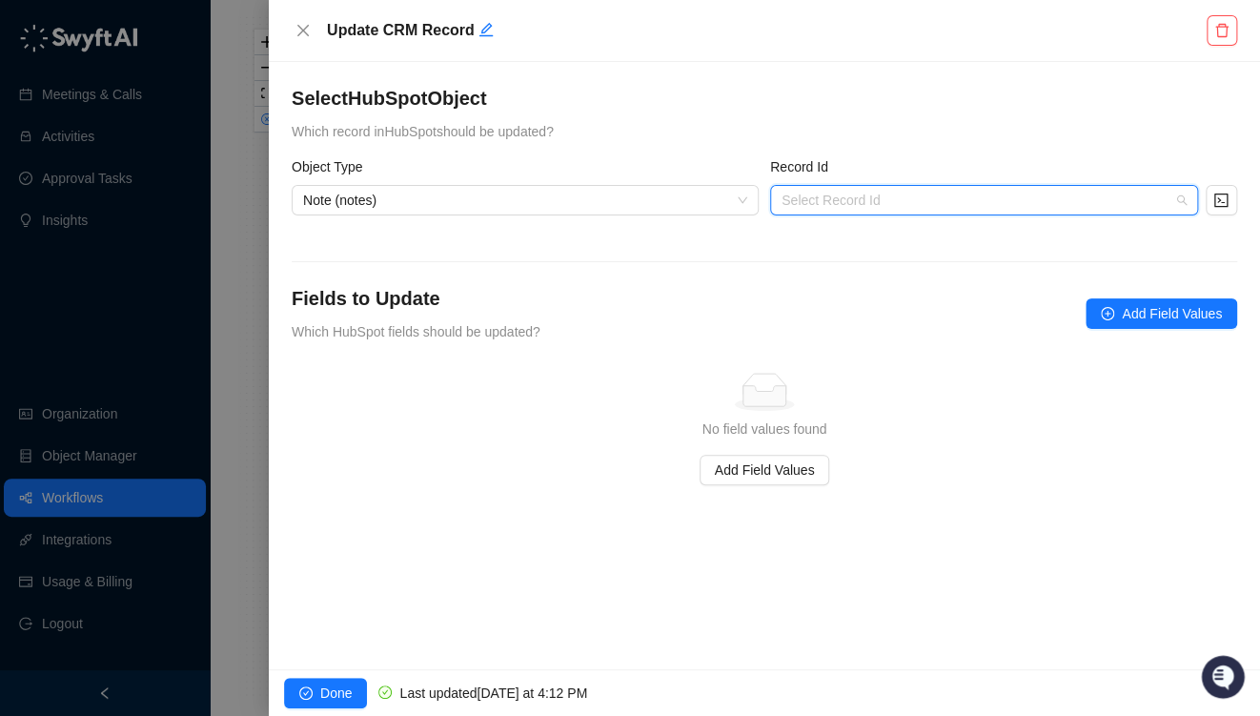
click at [865, 210] on input "search" at bounding box center [979, 200] width 394 height 29
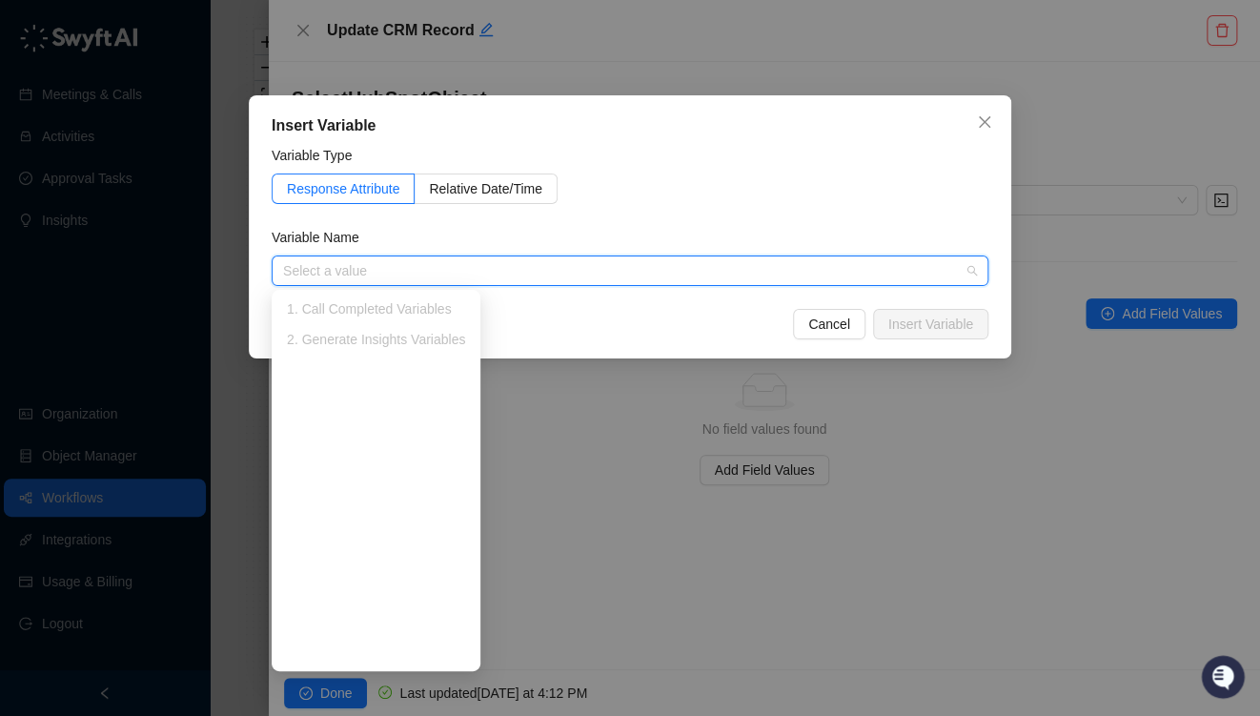
click at [330, 309] on div "1. Call Completed Variables" at bounding box center [376, 308] width 178 height 21
click at [321, 309] on div "1. Call Completed Variables" at bounding box center [376, 308] width 178 height 21
click at [319, 309] on div "1. Call Completed Variables" at bounding box center [376, 308] width 178 height 21
click at [320, 347] on div "2. Generate Insights Variables" at bounding box center [376, 339] width 178 height 21
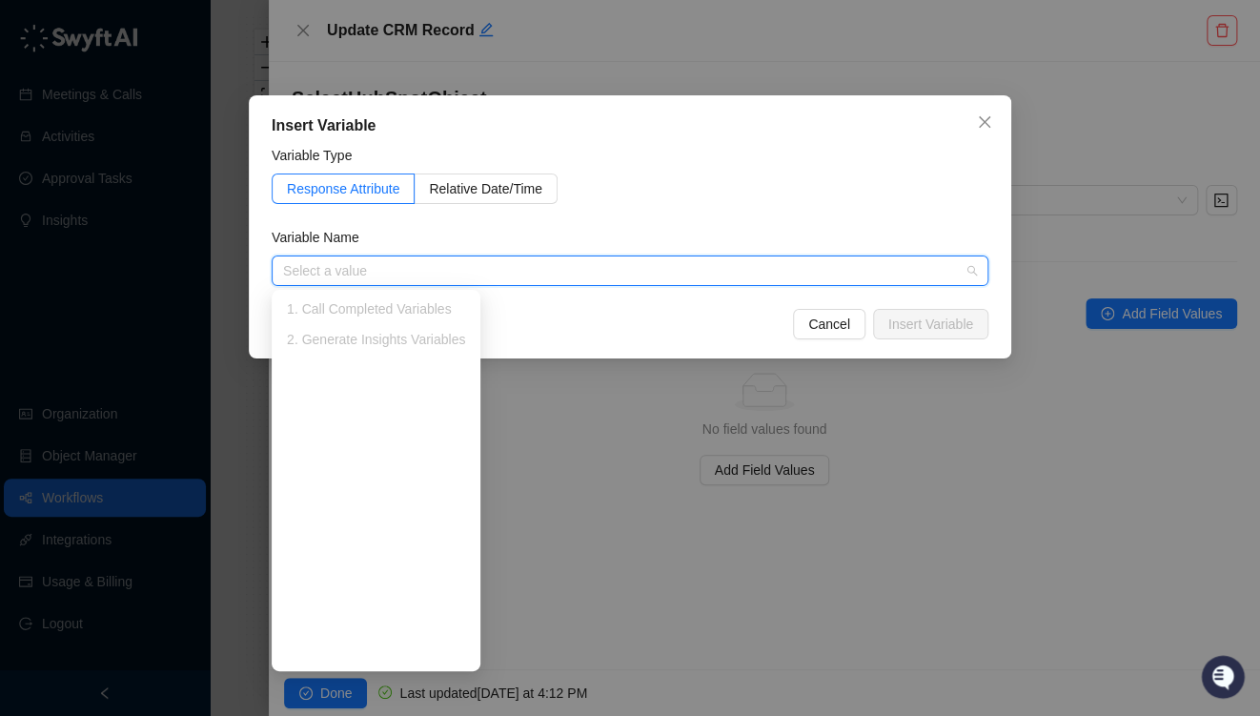
click at [339, 308] on div "1. Call Completed Variables" at bounding box center [376, 308] width 178 height 21
drag, startPoint x: 379, startPoint y: 346, endPoint x: 393, endPoint y: 343, distance: 13.6
click at [382, 346] on div "2. Generate Insights Variables" at bounding box center [376, 339] width 178 height 21
click at [459, 238] on div "Variable Name" at bounding box center [630, 241] width 717 height 29
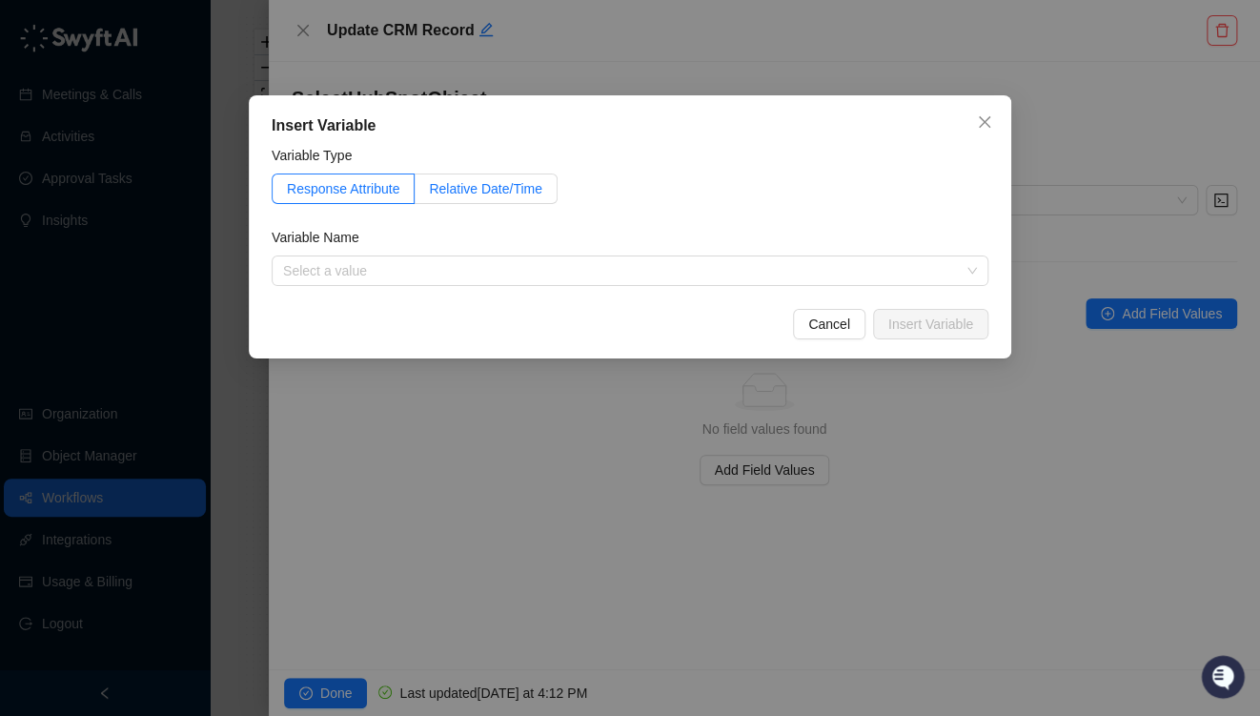
click at [488, 176] on label "Relative Date/Time" at bounding box center [486, 188] width 143 height 31
click at [323, 192] on span "Response Attribute" at bounding box center [343, 188] width 112 height 15
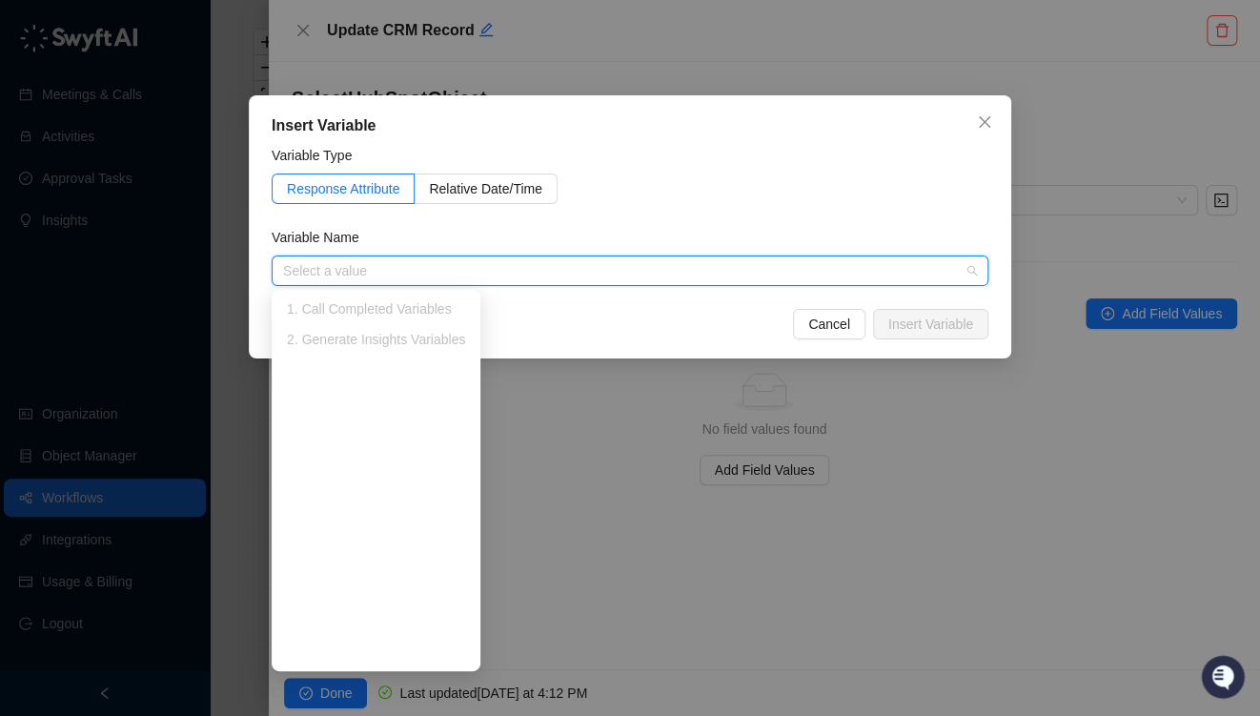
click at [316, 308] on div "1. Call Completed Variables" at bounding box center [376, 308] width 178 height 21
drag, startPoint x: 1226, startPoint y: 658, endPoint x: 1230, endPoint y: 677, distance: 19.4
click at [1226, 660] on div at bounding box center [1224, 677] width 51 height 48
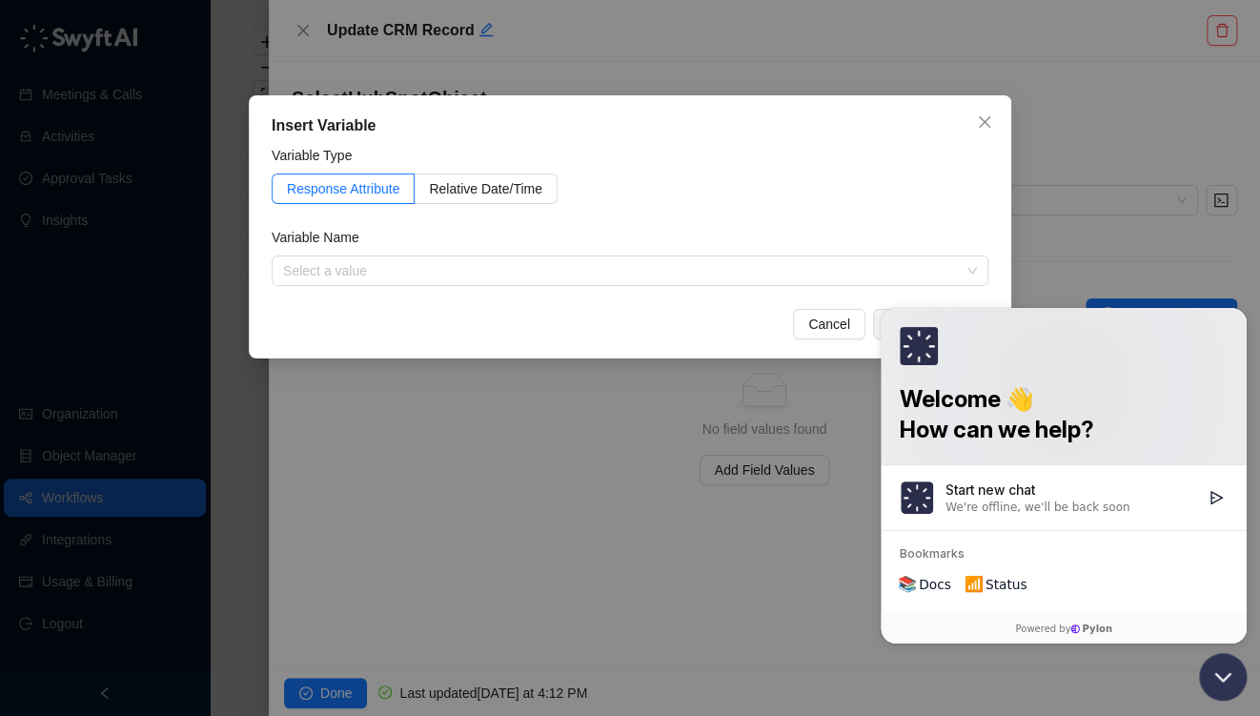
click at [1233, 684] on icon "Open customer support" at bounding box center [1223, 677] width 48 height 48
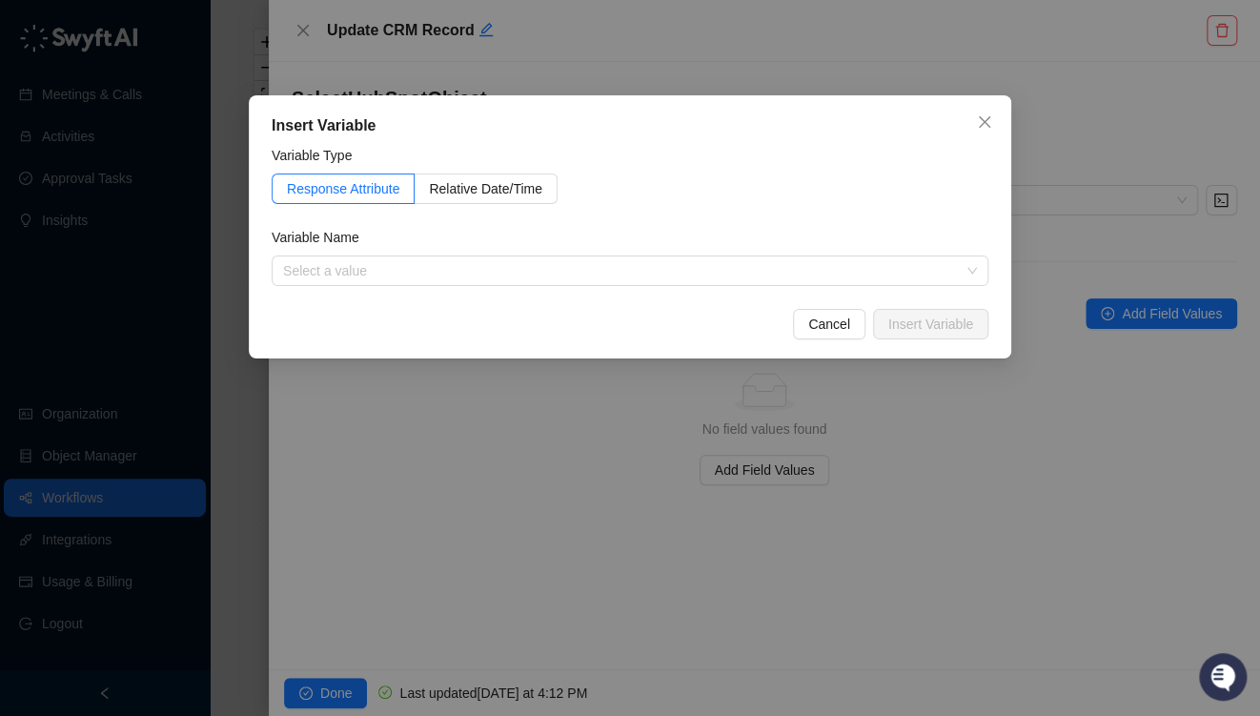
click at [1233, 684] on icon "Open customer support" at bounding box center [1223, 701] width 48 height 48
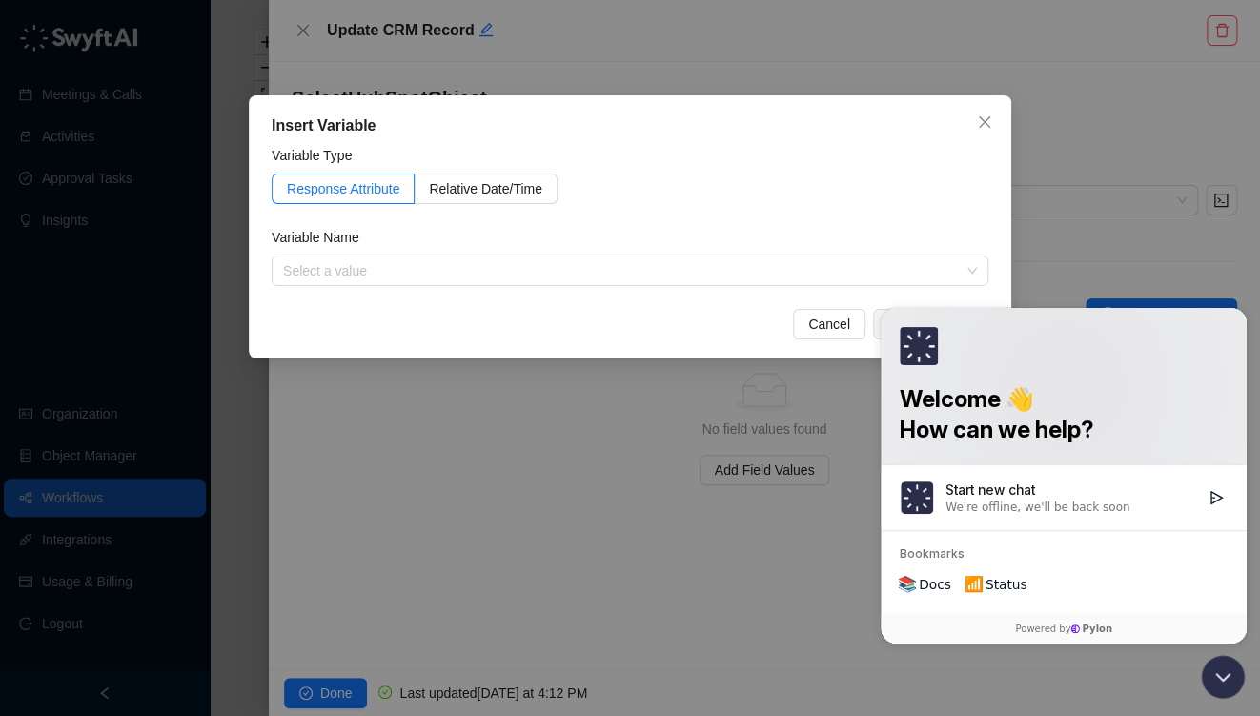
click at [1131, 271] on div "Insert Variable Variable Type Response Attribute Relative Date/Time Variable Na…" at bounding box center [630, 358] width 1260 height 716
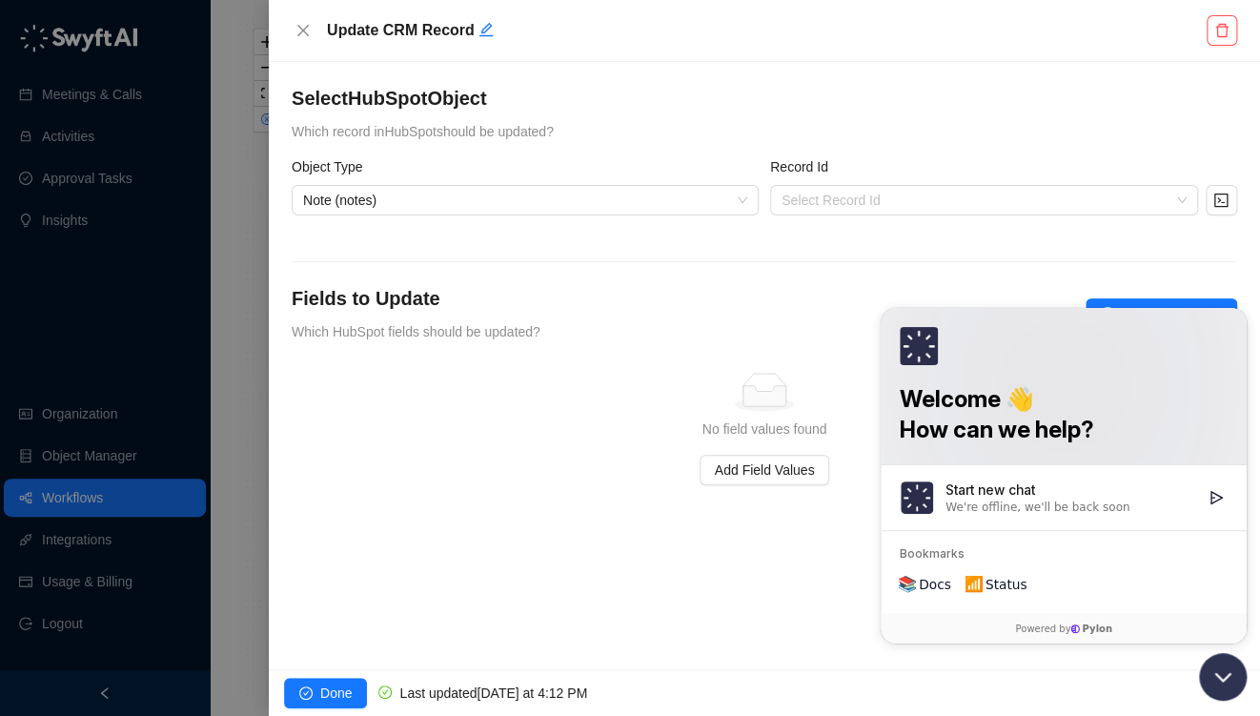
click at [1217, 668] on icon "Open customer support" at bounding box center [1223, 677] width 48 height 48
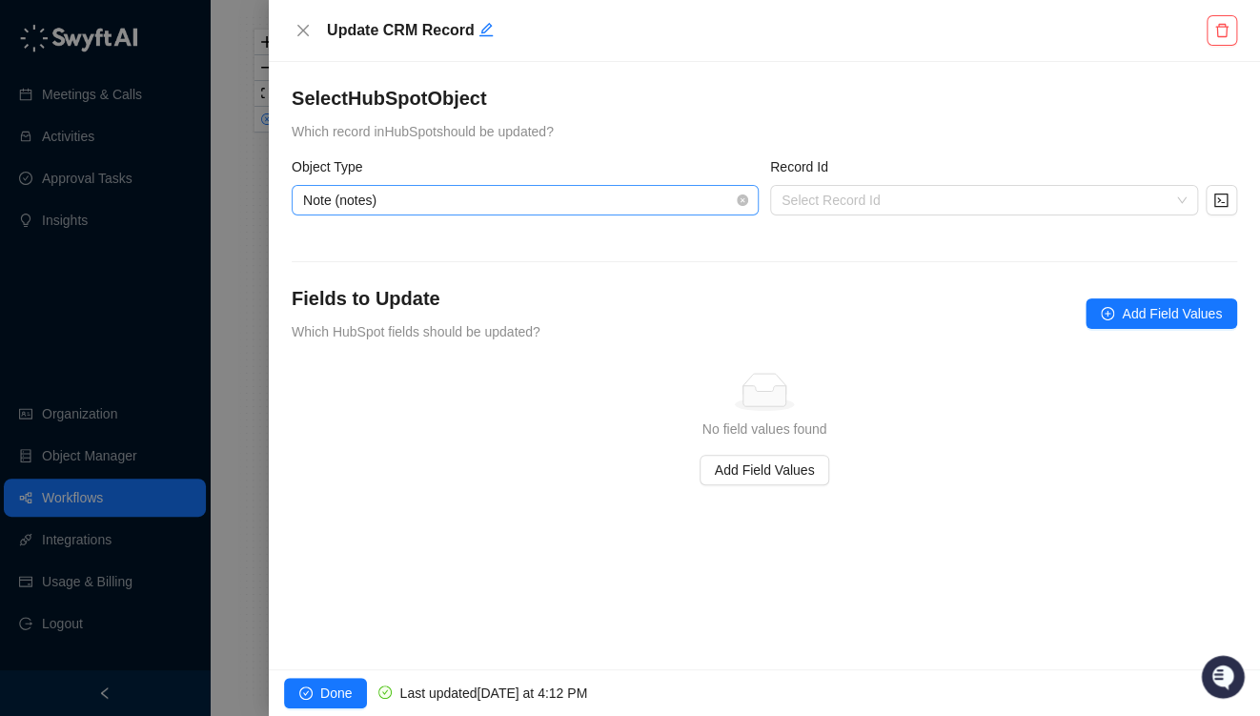
click at [416, 204] on span "Note (notes)" at bounding box center [525, 200] width 444 height 29
click at [225, 294] on div at bounding box center [630, 358] width 1260 height 716
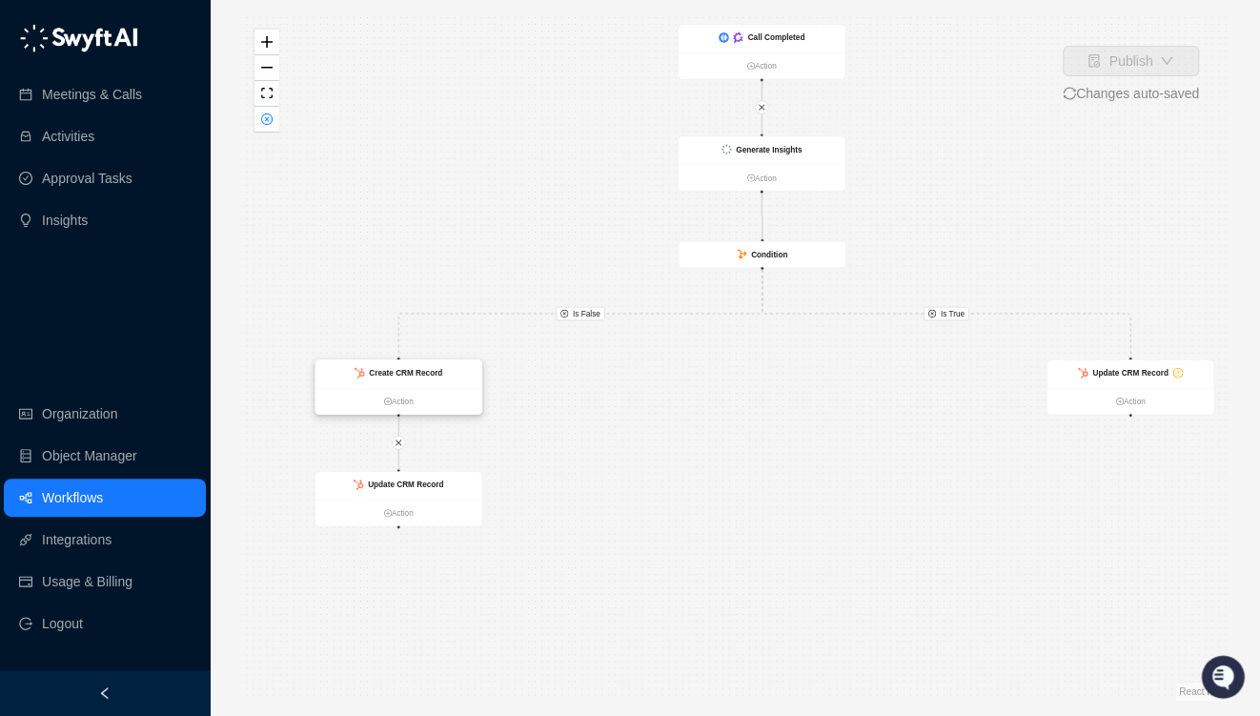
click at [393, 372] on strong "Create CRM Record" at bounding box center [405, 372] width 73 height 9
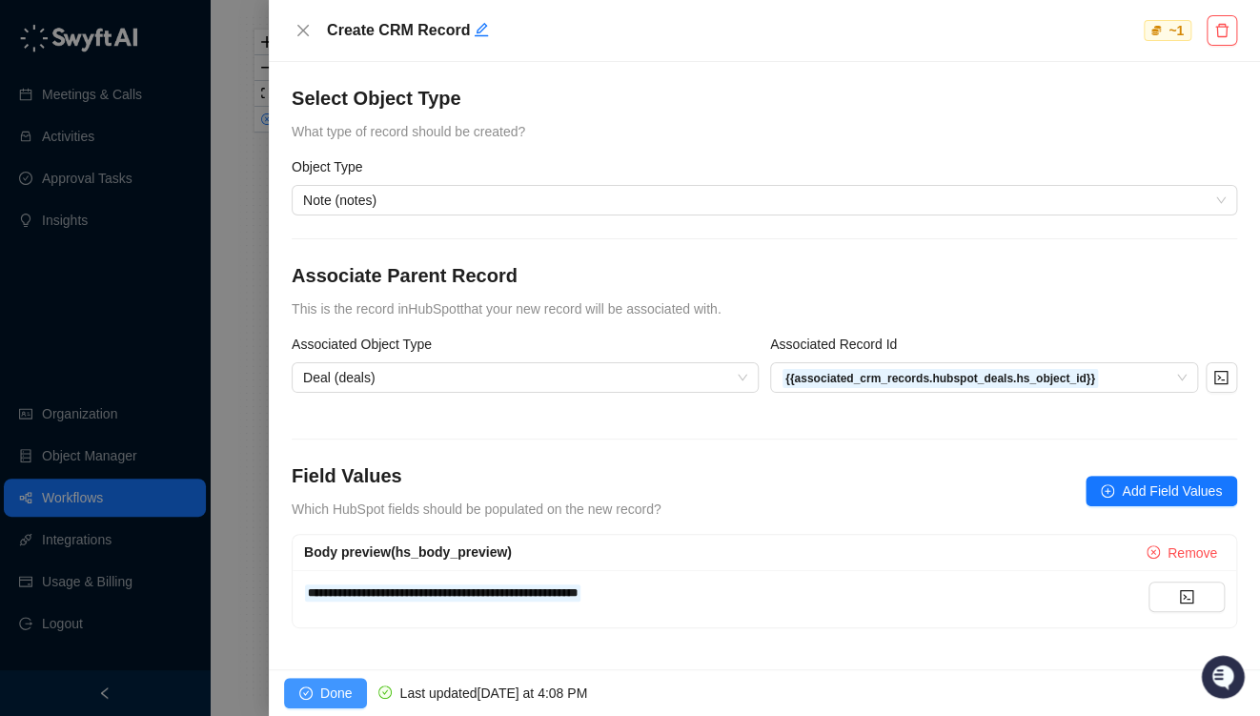
click at [346, 694] on span "Done" at bounding box center [335, 693] width 31 height 21
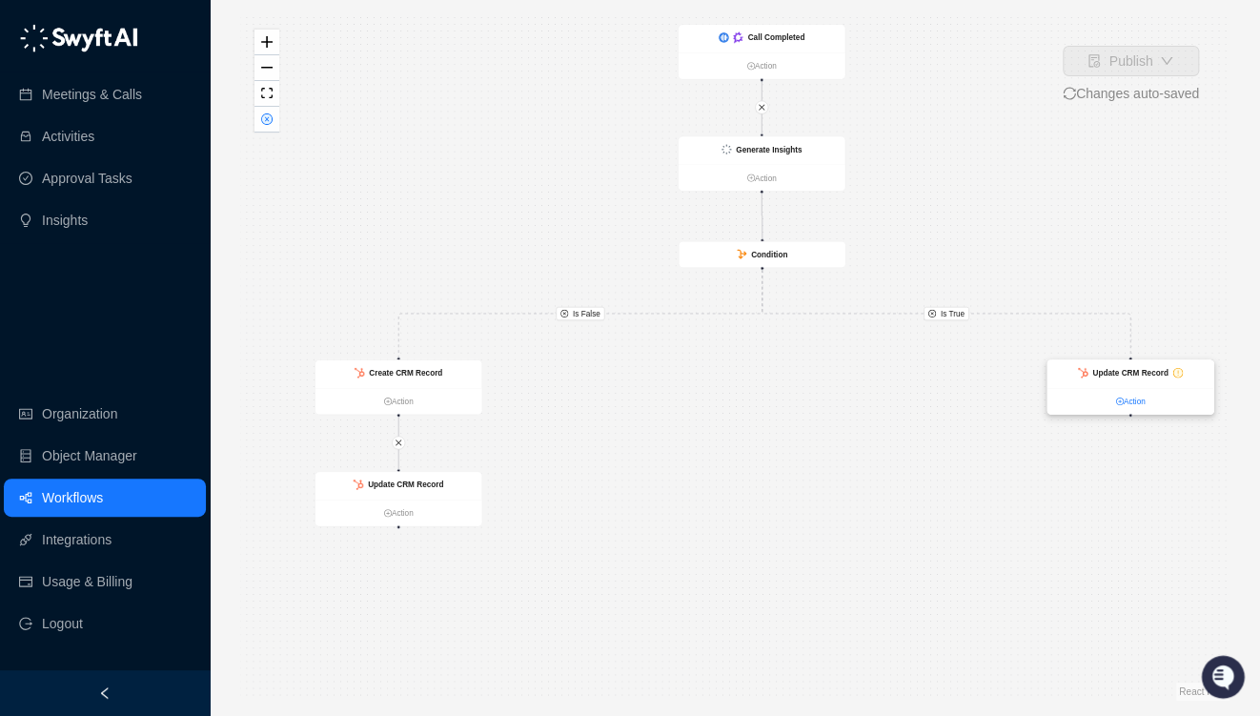
click at [1132, 398] on link "Action" at bounding box center [1131, 402] width 167 height 12
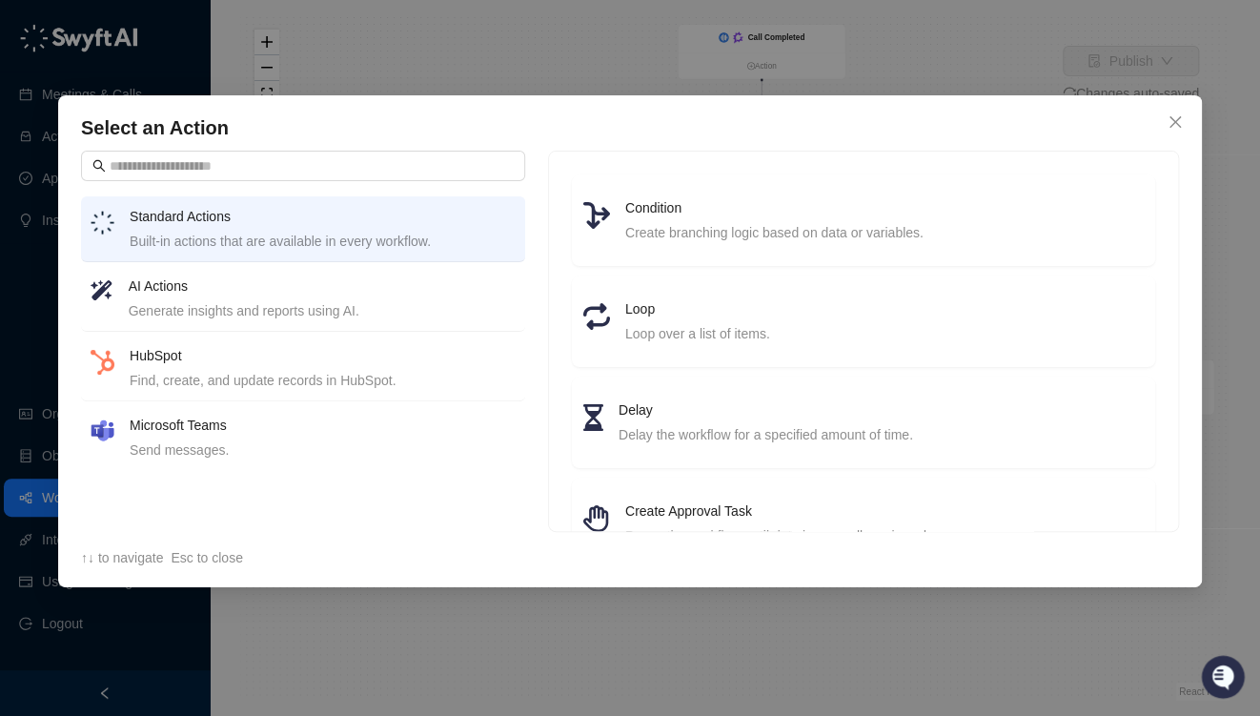
click at [214, 368] on div "HubSpot Find, create, and update records in HubSpot." at bounding box center [323, 368] width 386 height 46
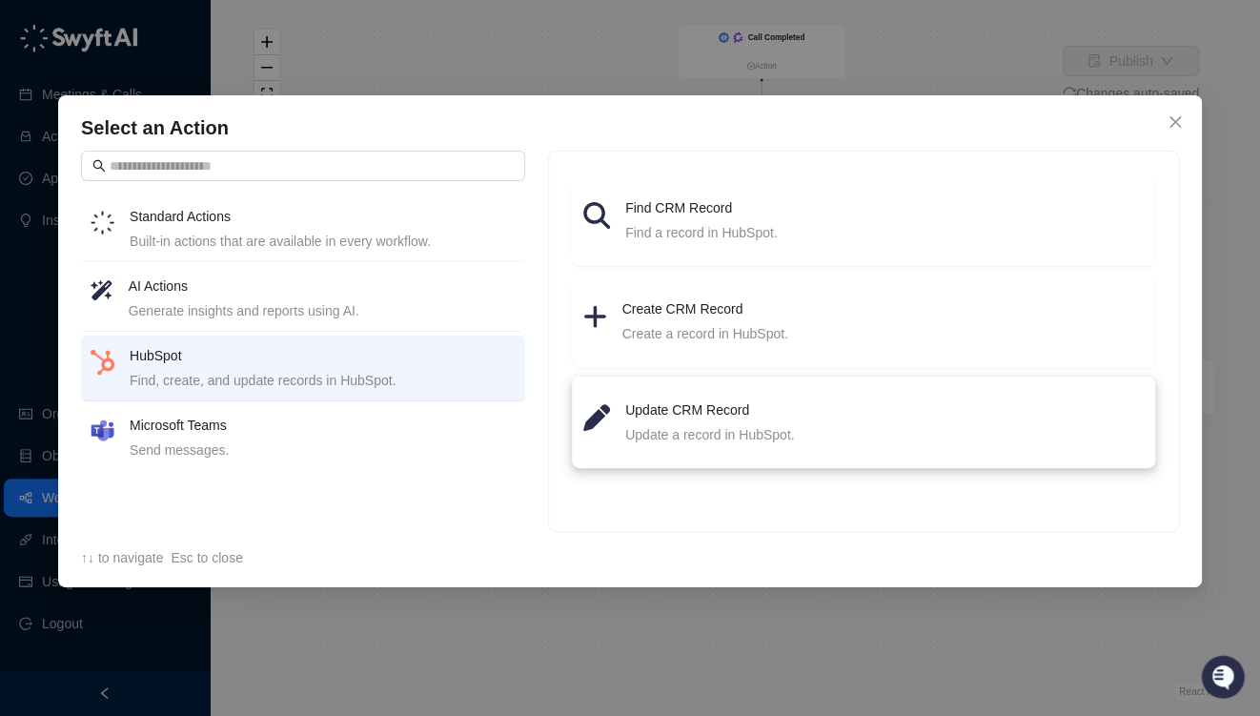
click at [669, 412] on h4 "Update CRM Record" at bounding box center [884, 409] width 519 height 21
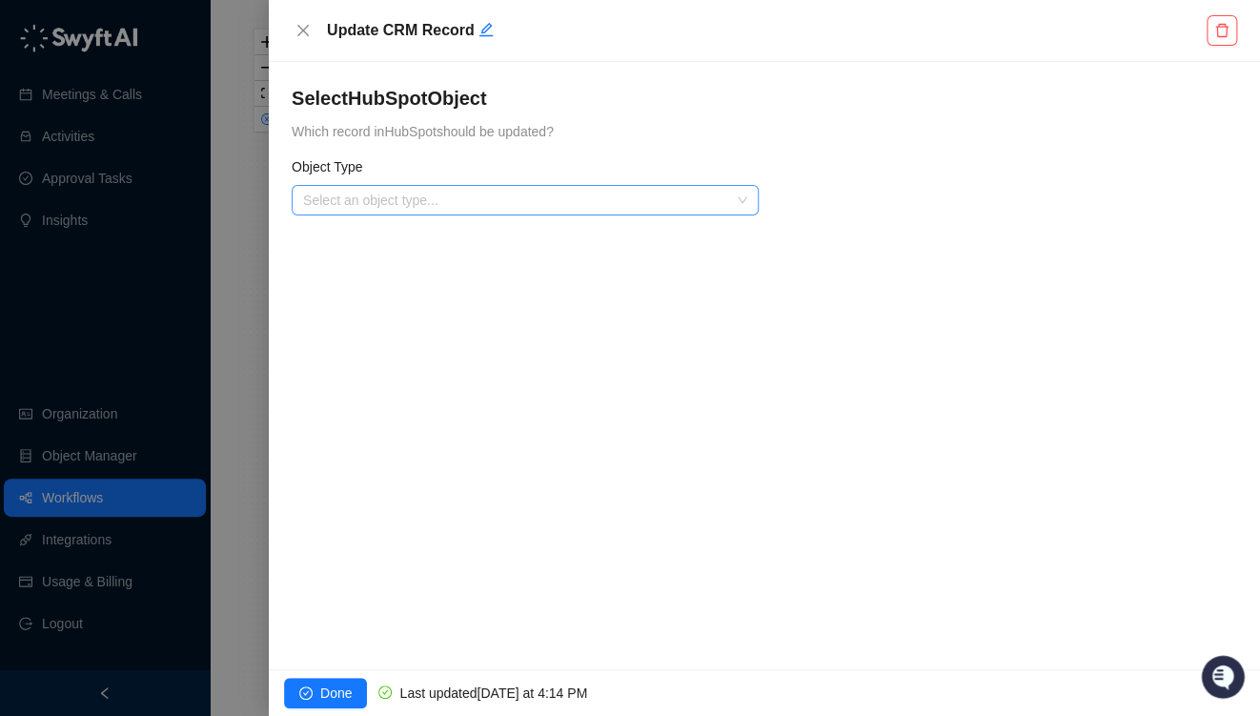
click at [456, 189] on input "search" at bounding box center [519, 200] width 433 height 29
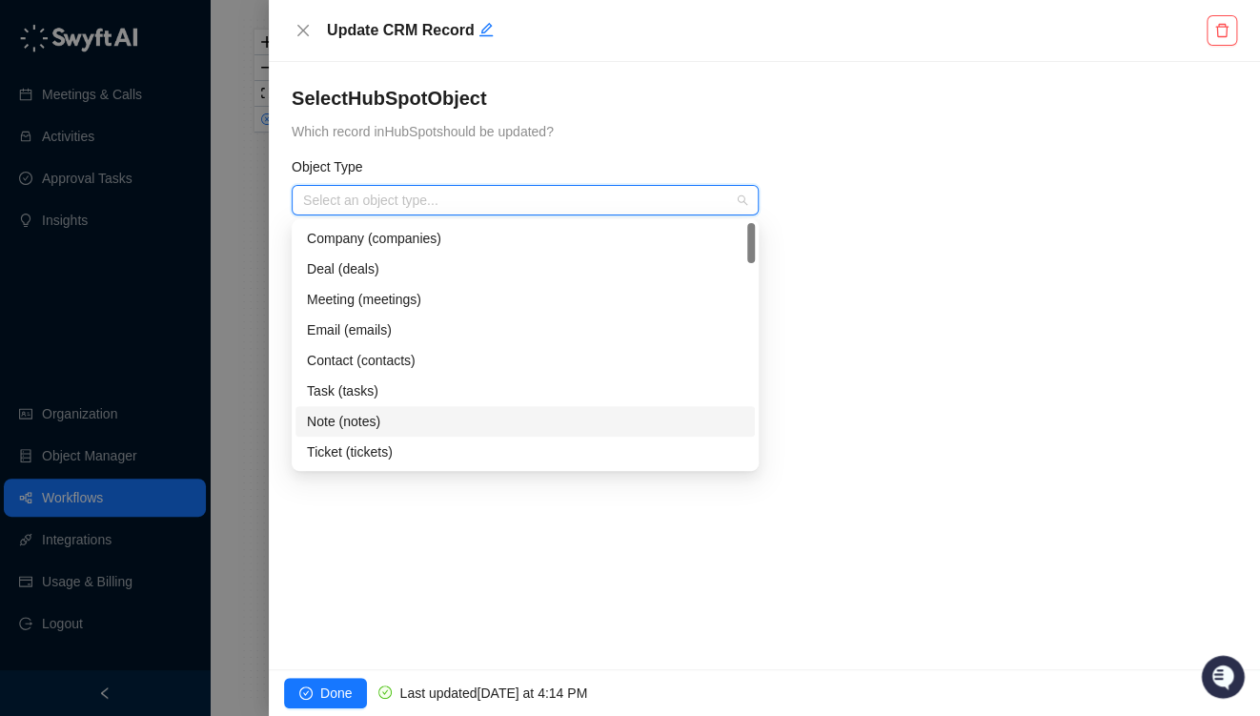
click at [358, 416] on div "Note (notes)" at bounding box center [525, 421] width 437 height 21
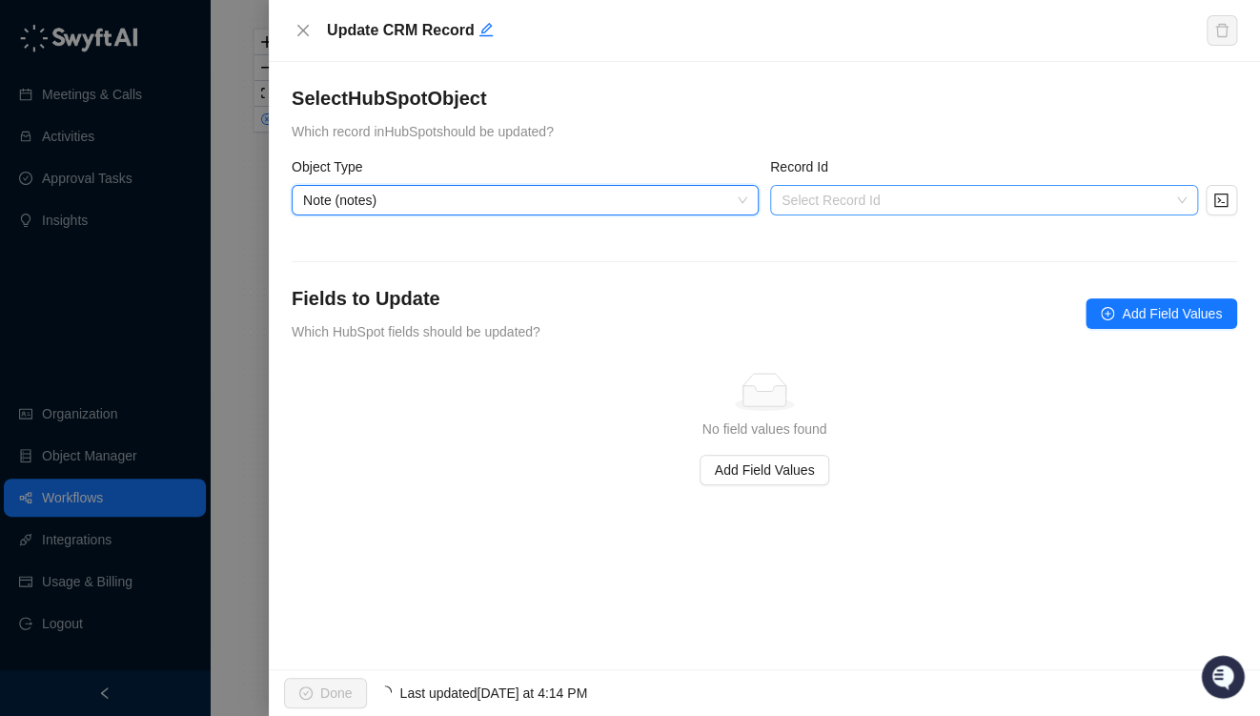
click at [839, 198] on input "search" at bounding box center [979, 200] width 394 height 29
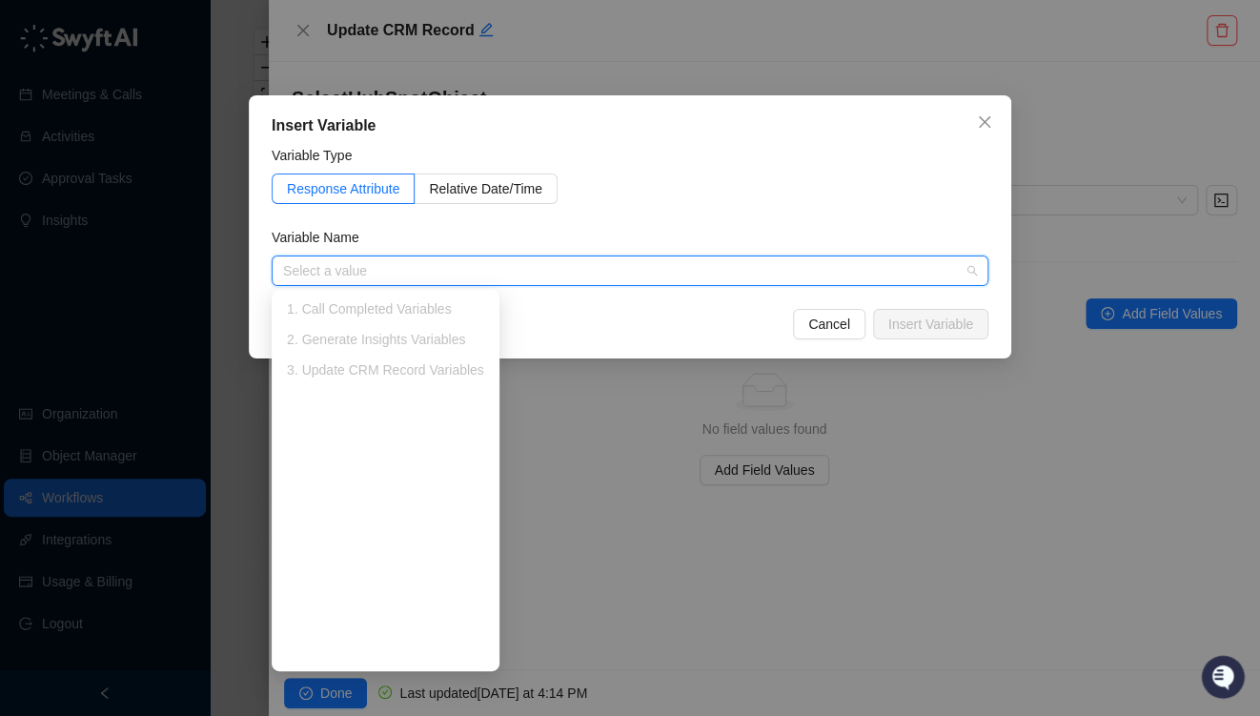
click at [328, 316] on div "1. Call Completed Variables" at bounding box center [385, 308] width 197 height 21
click at [416, 359] on div "3. Update CRM Record Variables" at bounding box center [385, 369] width 197 height 21
click at [388, 326] on li "2. Generate Insights Variables" at bounding box center [385, 339] width 220 height 31
drag, startPoint x: 469, startPoint y: 266, endPoint x: 651, endPoint y: 280, distance: 182.6
click at [472, 266] on input "search" at bounding box center [624, 270] width 683 height 29
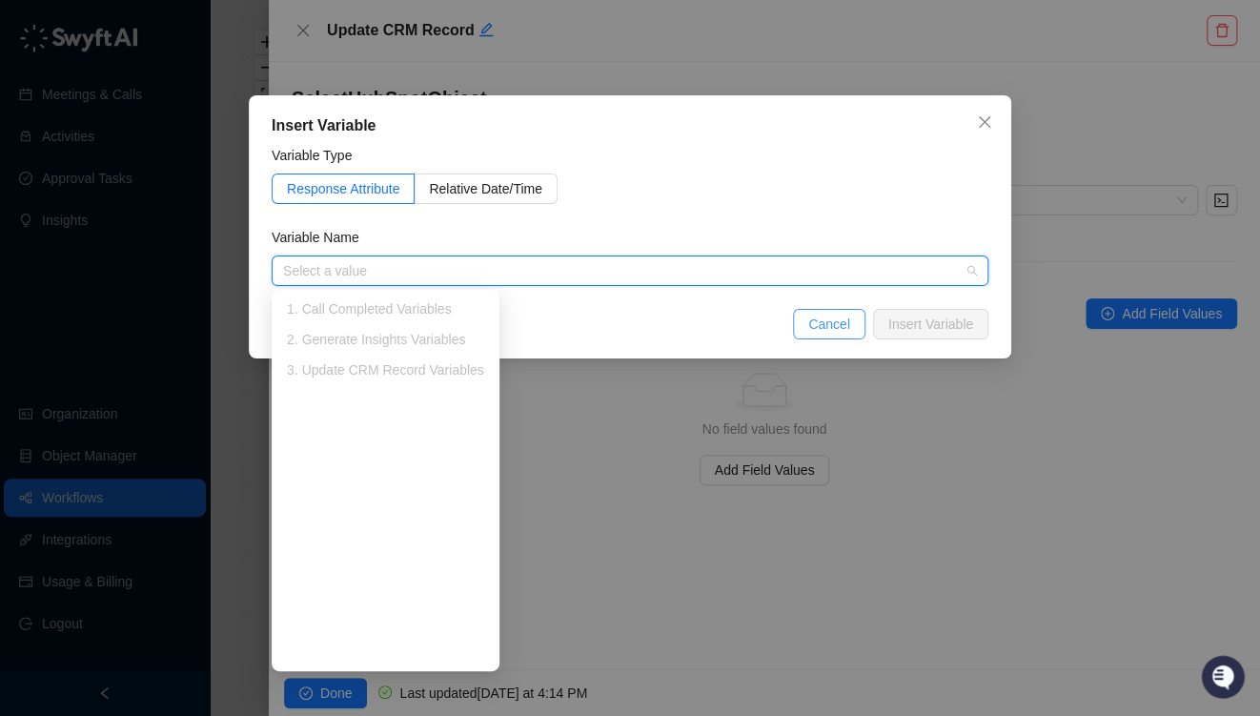
click at [814, 335] on button "Cancel" at bounding box center [829, 324] width 72 height 31
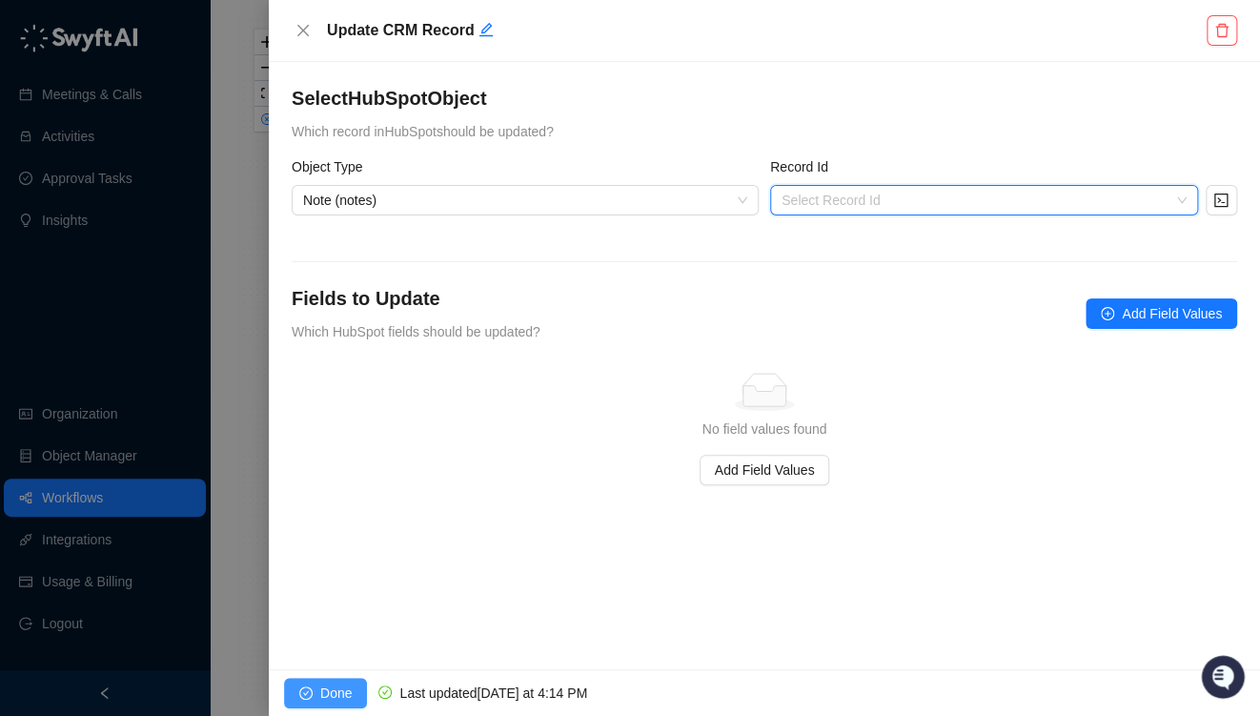
click at [317, 690] on button "Done" at bounding box center [325, 693] width 83 height 31
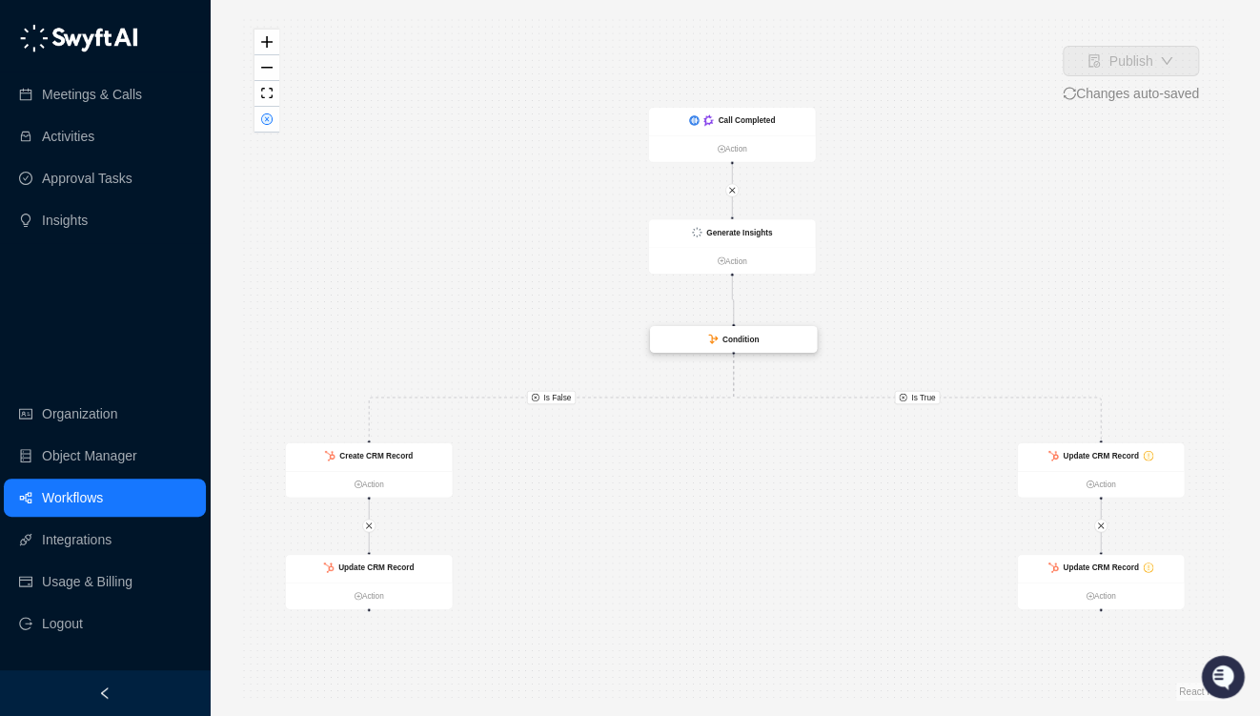
drag, startPoint x: 925, startPoint y: 346, endPoint x: 746, endPoint y: 339, distance: 178.4
click at [746, 339] on strong "Condition" at bounding box center [741, 339] width 36 height 9
click at [1113, 462] on div "Update CRM Record" at bounding box center [1101, 457] width 167 height 28
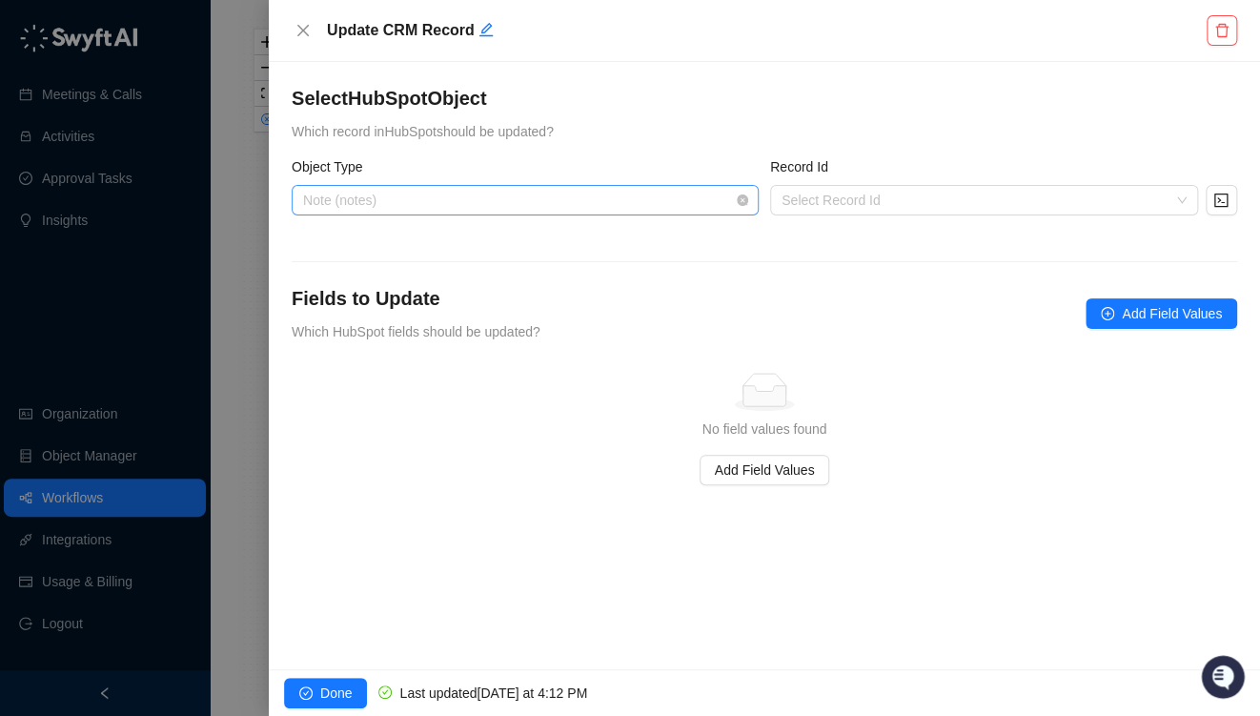
click at [389, 210] on span "Note (notes)" at bounding box center [525, 200] width 444 height 29
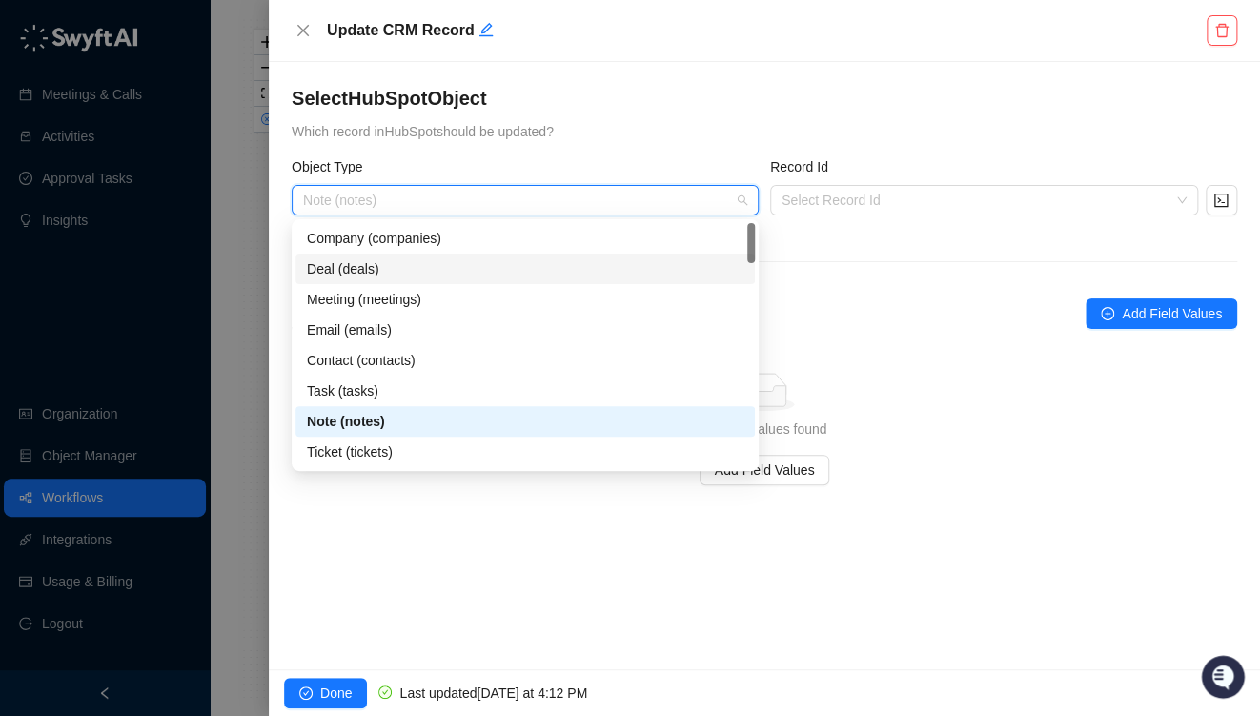
click at [357, 261] on div "Deal (deals)" at bounding box center [525, 268] width 437 height 21
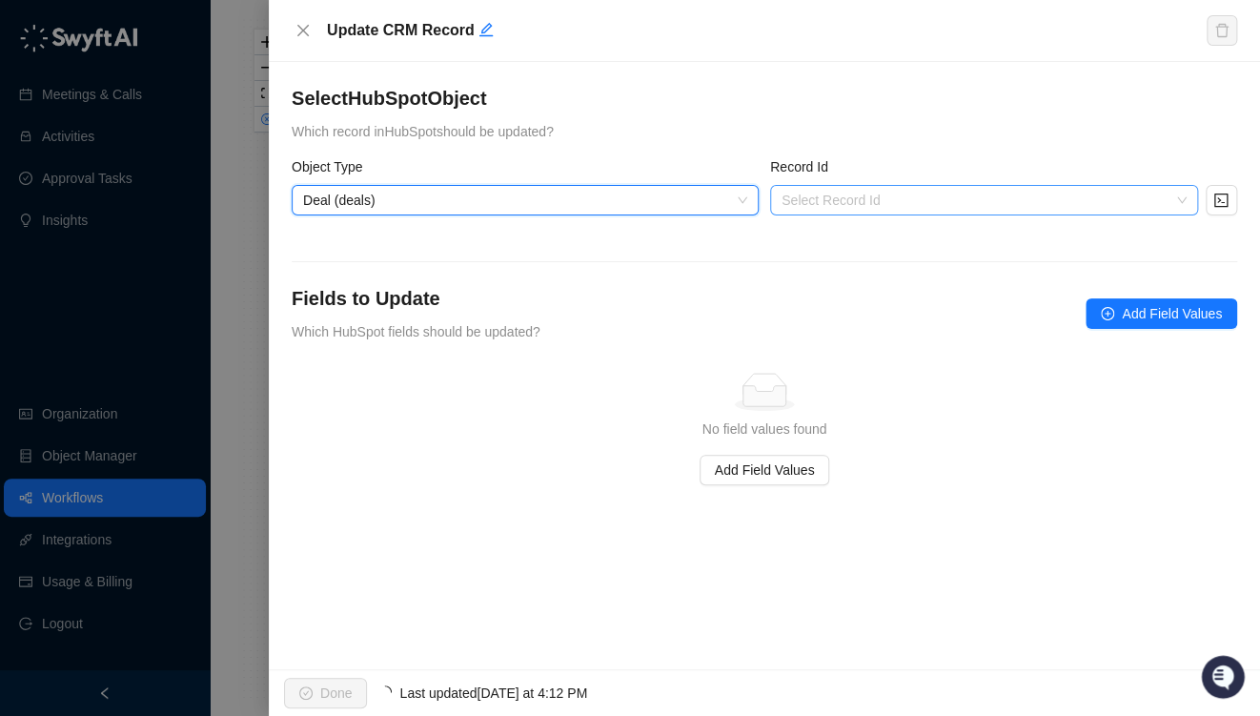
click at [915, 191] on input "search" at bounding box center [979, 200] width 394 height 29
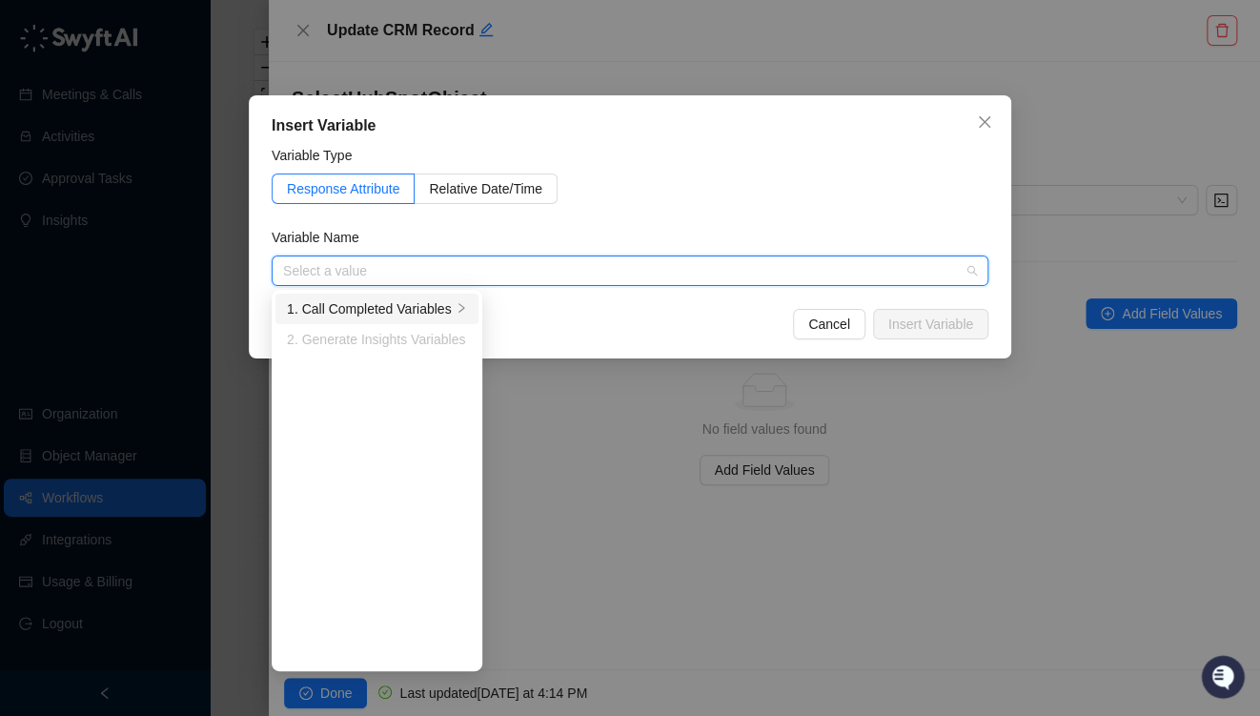
click at [405, 305] on div "1. Call Completed Variables" at bounding box center [369, 308] width 165 height 21
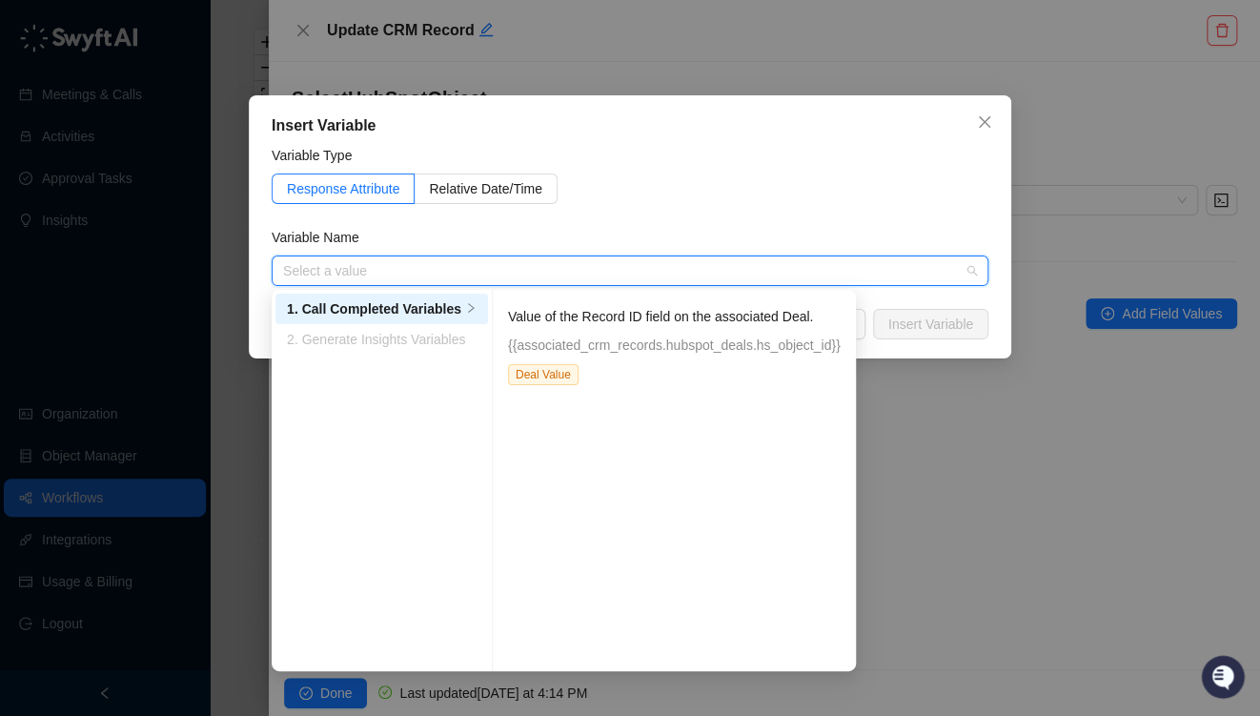
click at [772, 187] on div "Response Attribute Relative Date/Time" at bounding box center [630, 188] width 717 height 31
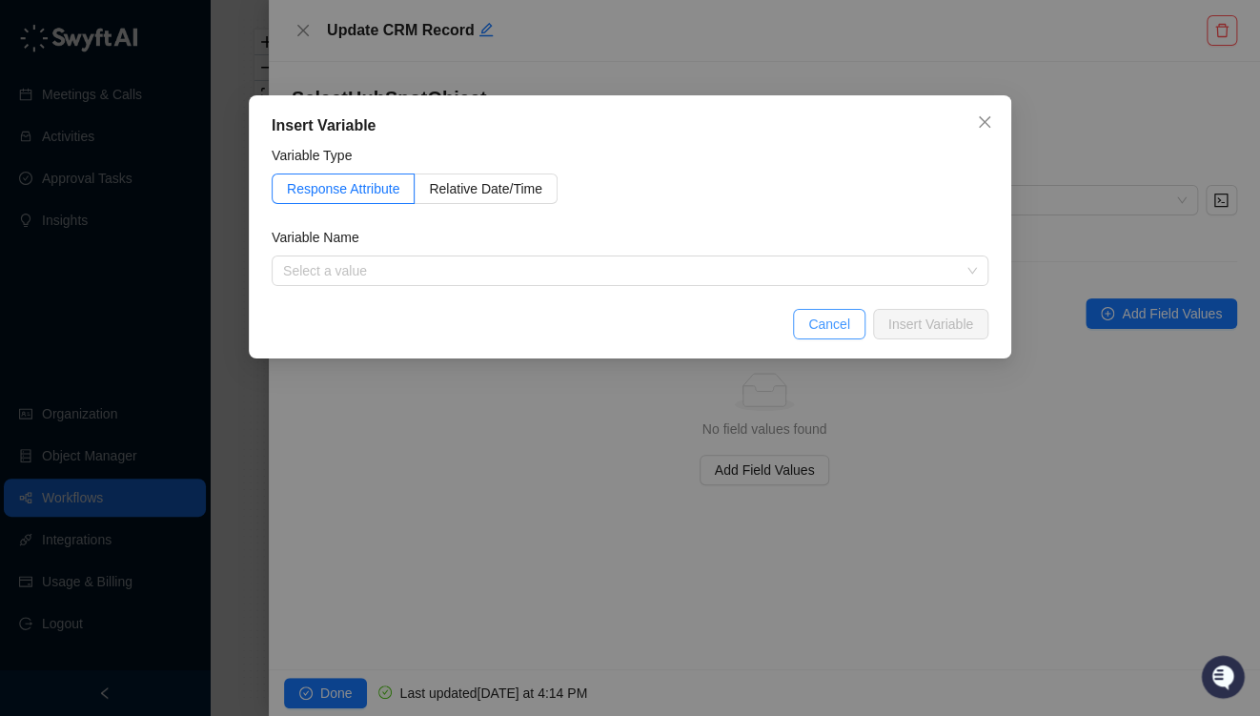
click at [828, 323] on span "Cancel" at bounding box center [829, 324] width 42 height 21
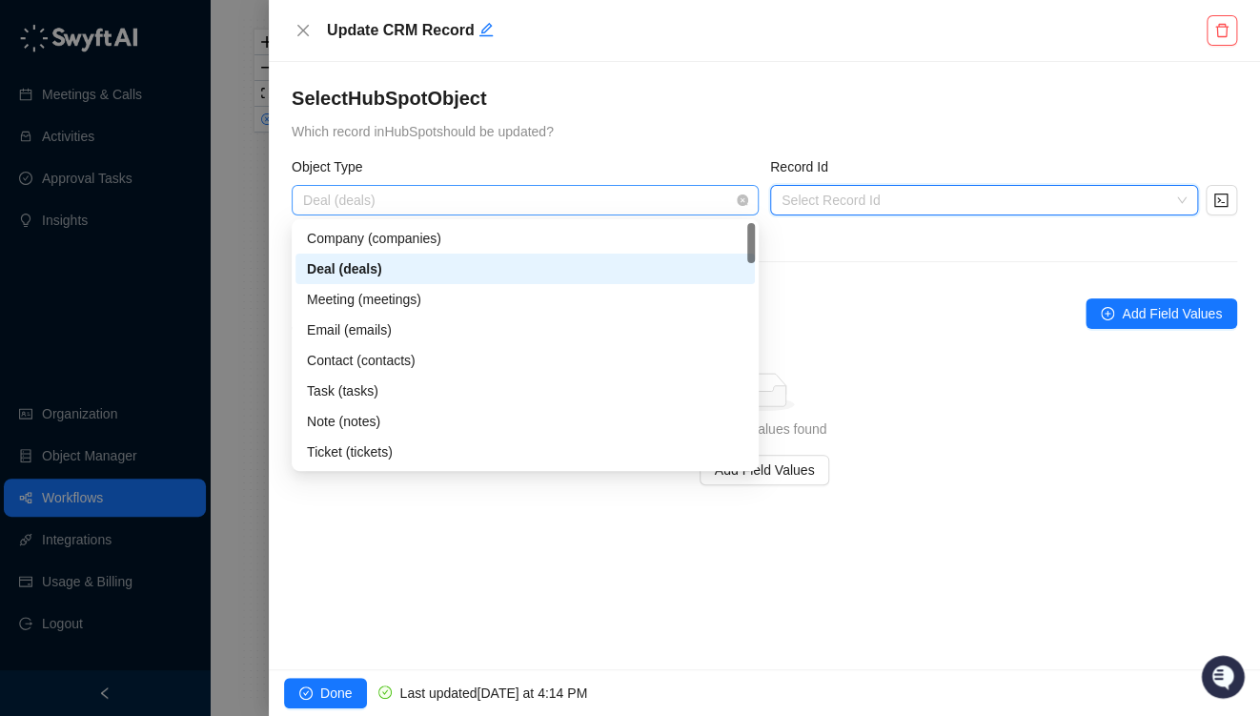
click at [522, 194] on span "Deal (deals)" at bounding box center [525, 200] width 444 height 29
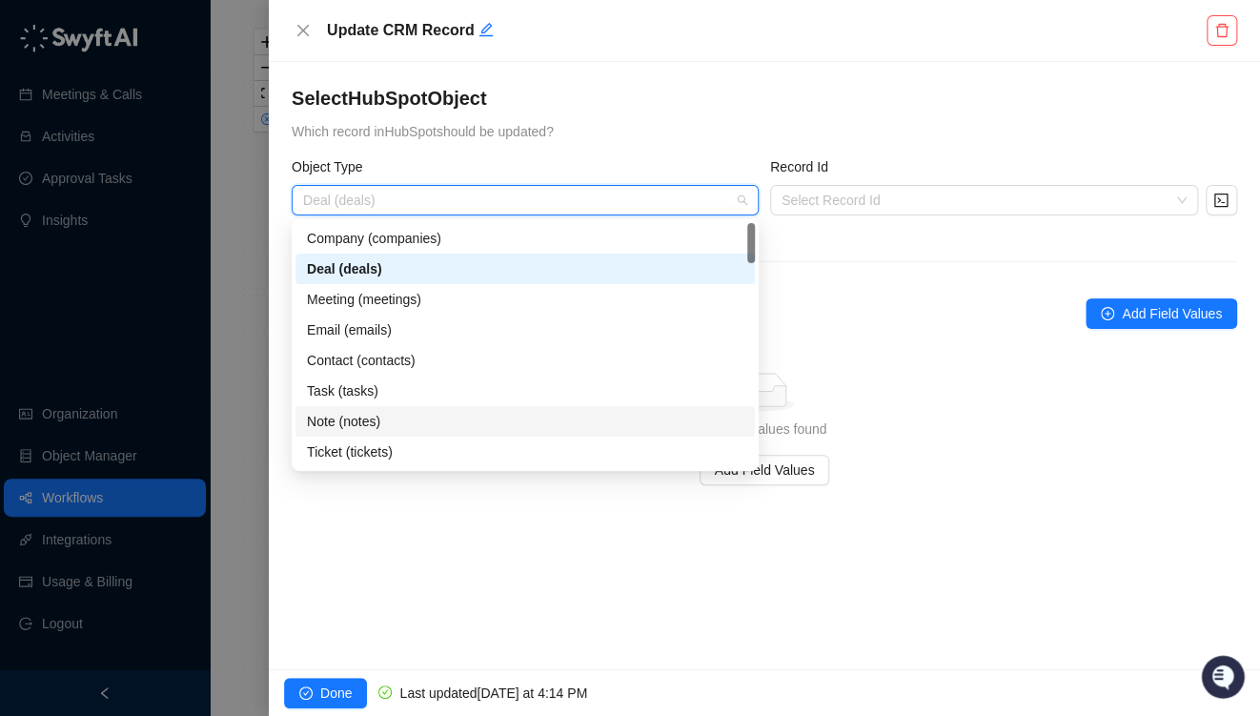
click at [362, 426] on div "Note (notes)" at bounding box center [525, 421] width 437 height 21
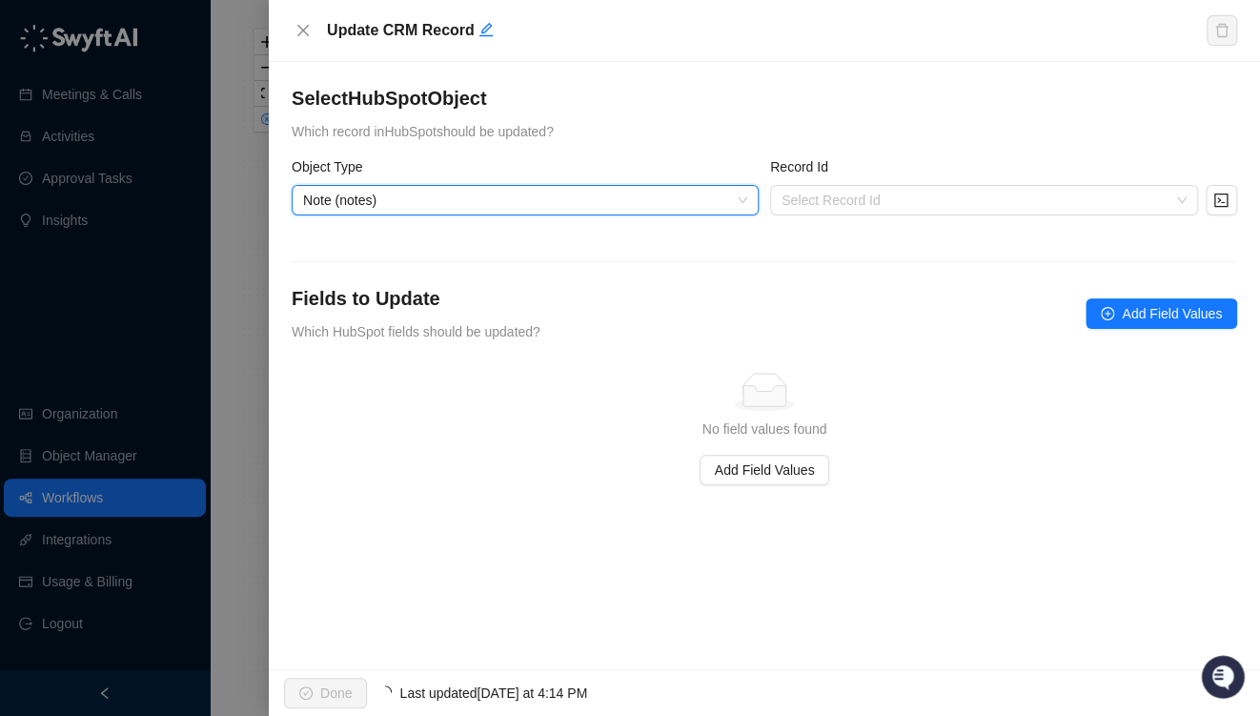
click at [823, 171] on label "Record Id" at bounding box center [805, 166] width 71 height 21
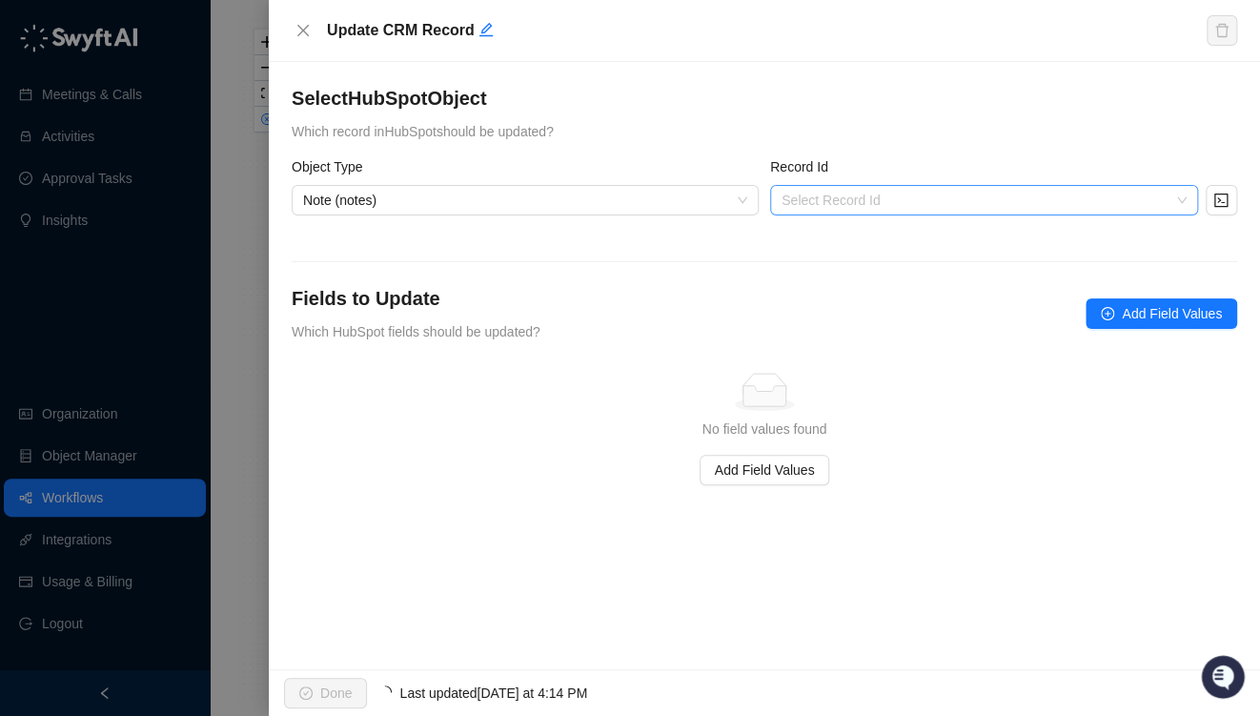
click at [812, 211] on input "search" at bounding box center [979, 200] width 394 height 29
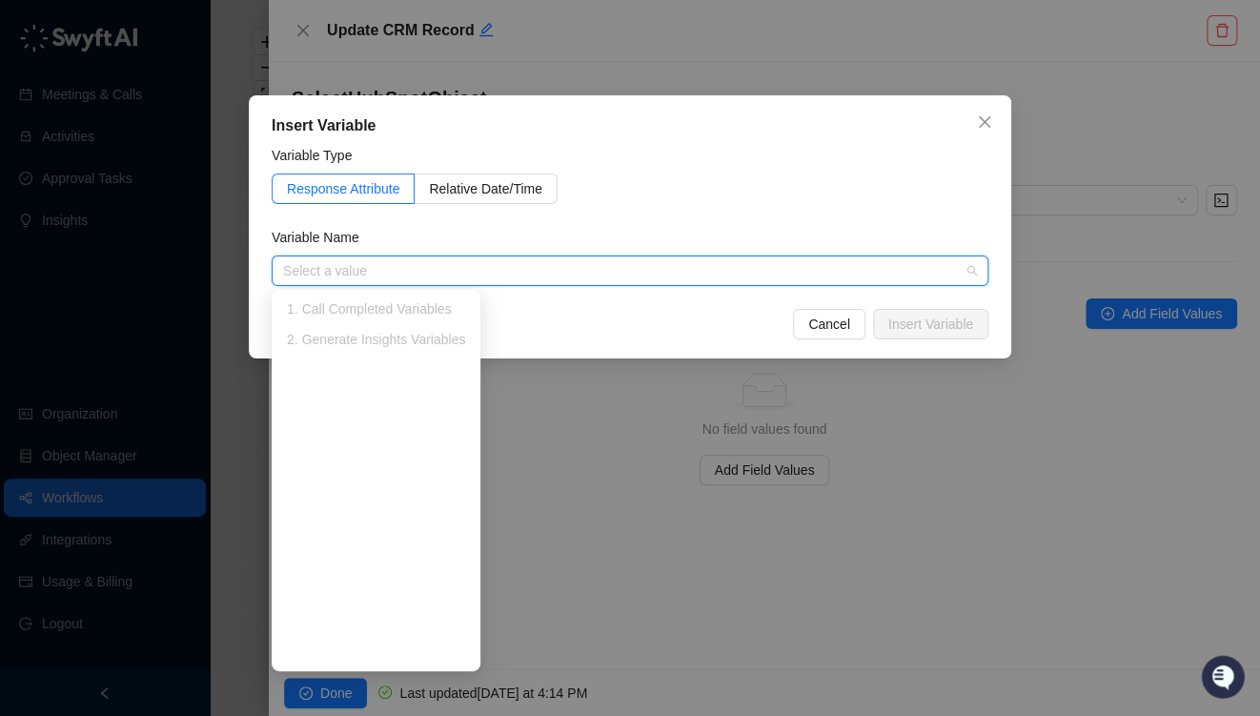
click at [366, 273] on input "search" at bounding box center [624, 270] width 683 height 29
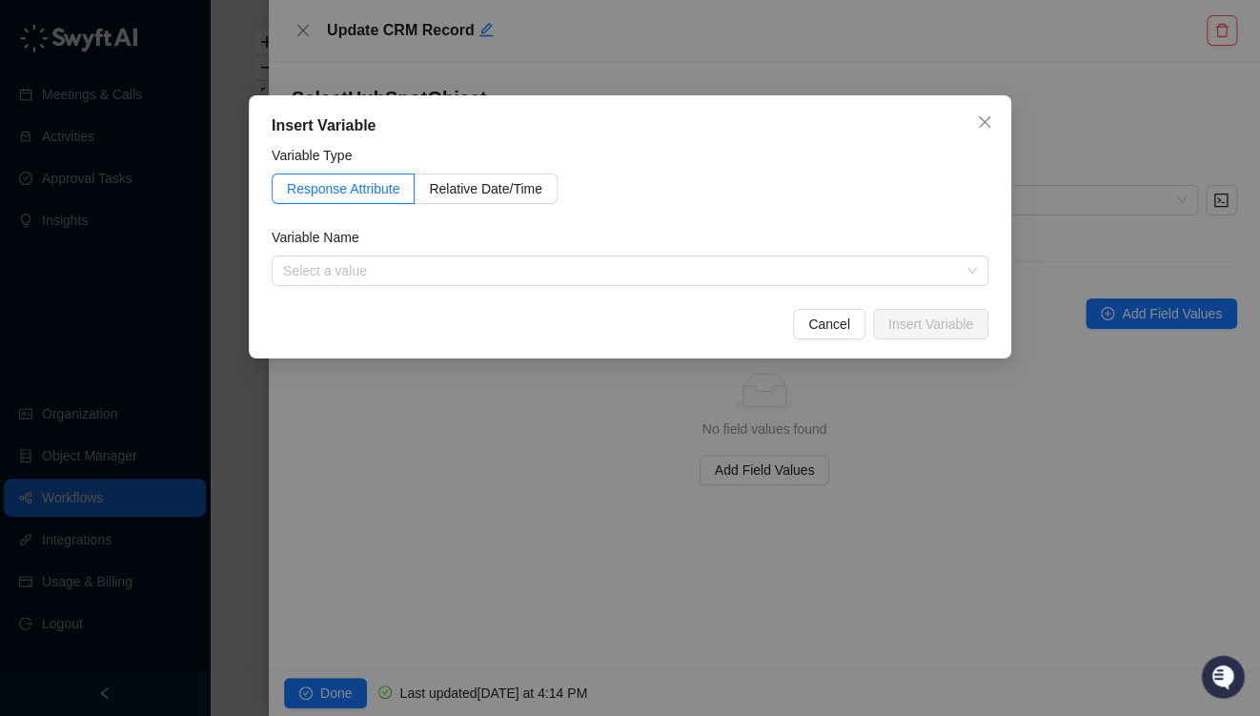
click at [835, 317] on span "Cancel" at bounding box center [829, 324] width 42 height 21
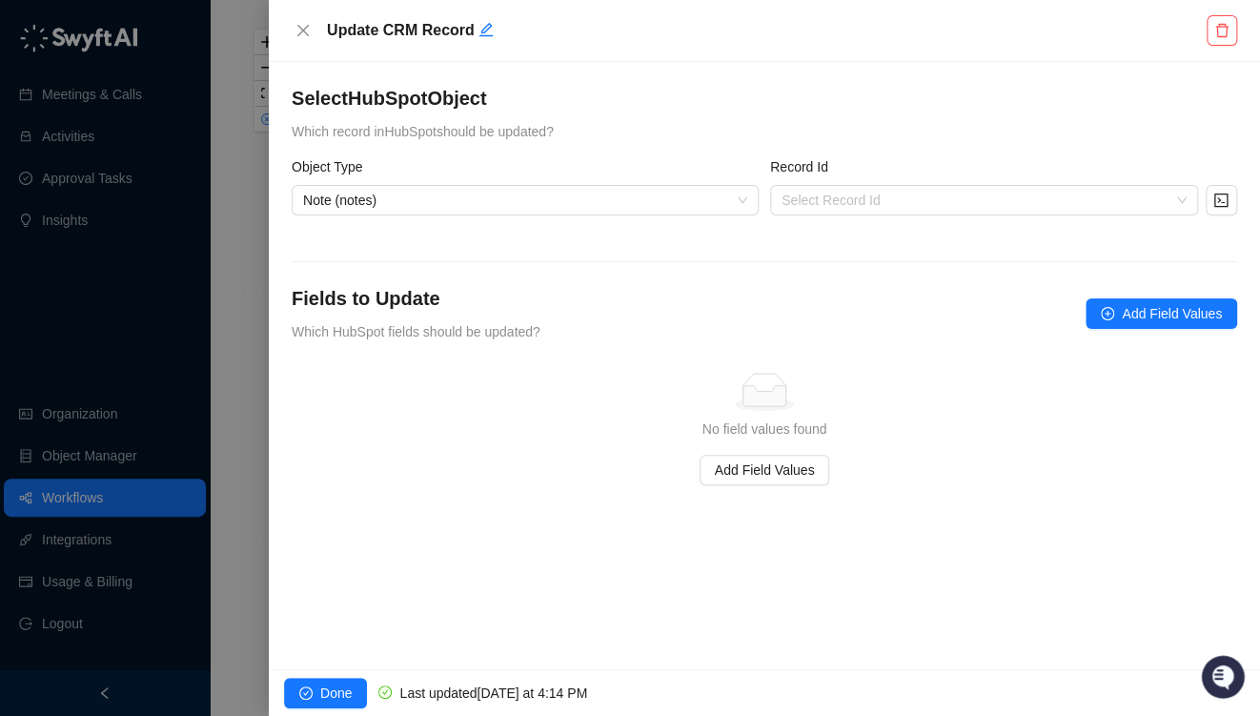
click at [1148, 80] on div "Select HubSpot Object Which record in HubSpot should be updated? Object Type No…" at bounding box center [764, 365] width 991 height 607
click at [316, 25] on div "Update CRM Record" at bounding box center [765, 30] width 946 height 31
click at [301, 29] on icon "close" at bounding box center [302, 30] width 11 height 11
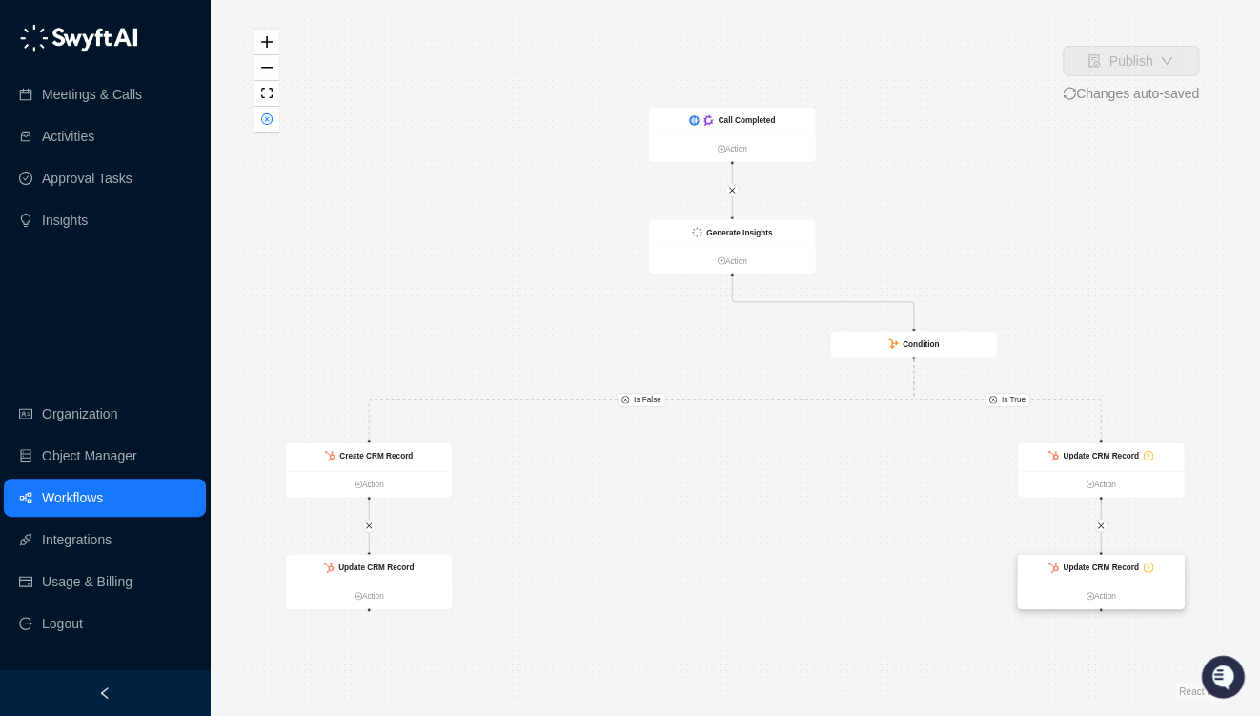
click at [1107, 561] on div "Update CRM Record" at bounding box center [1100, 567] width 75 height 12
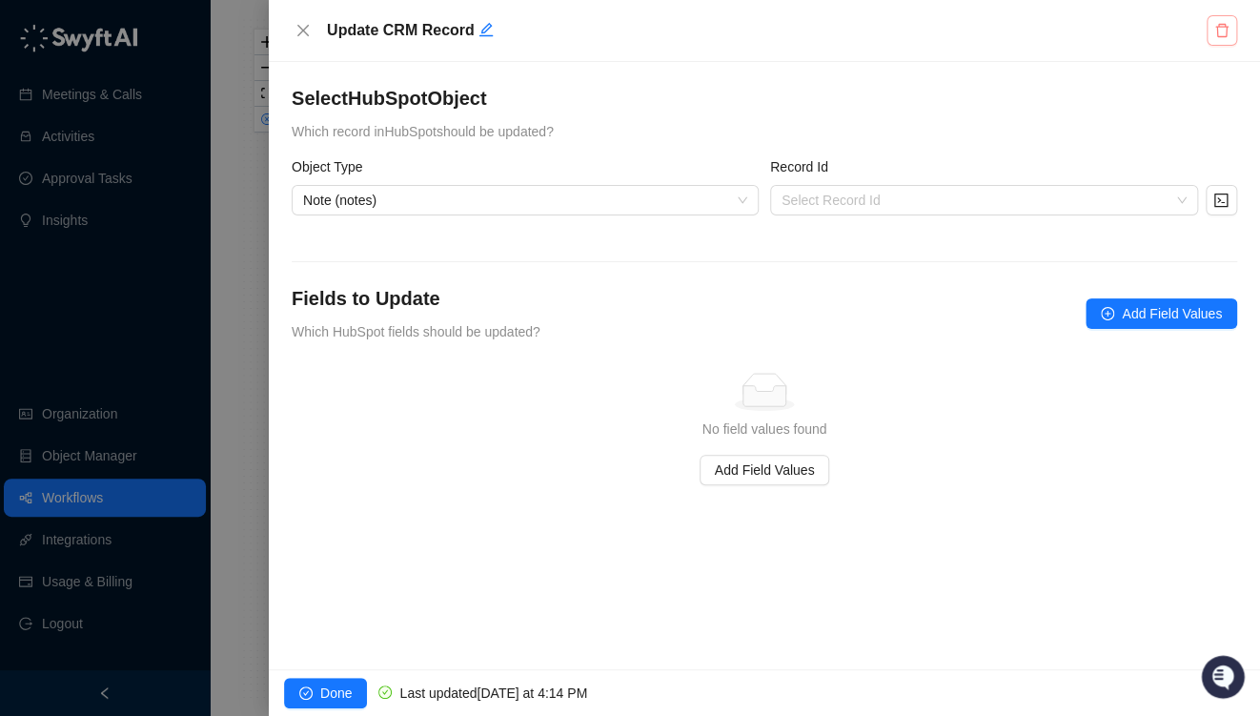
click at [1226, 42] on button "button" at bounding box center [1222, 30] width 31 height 31
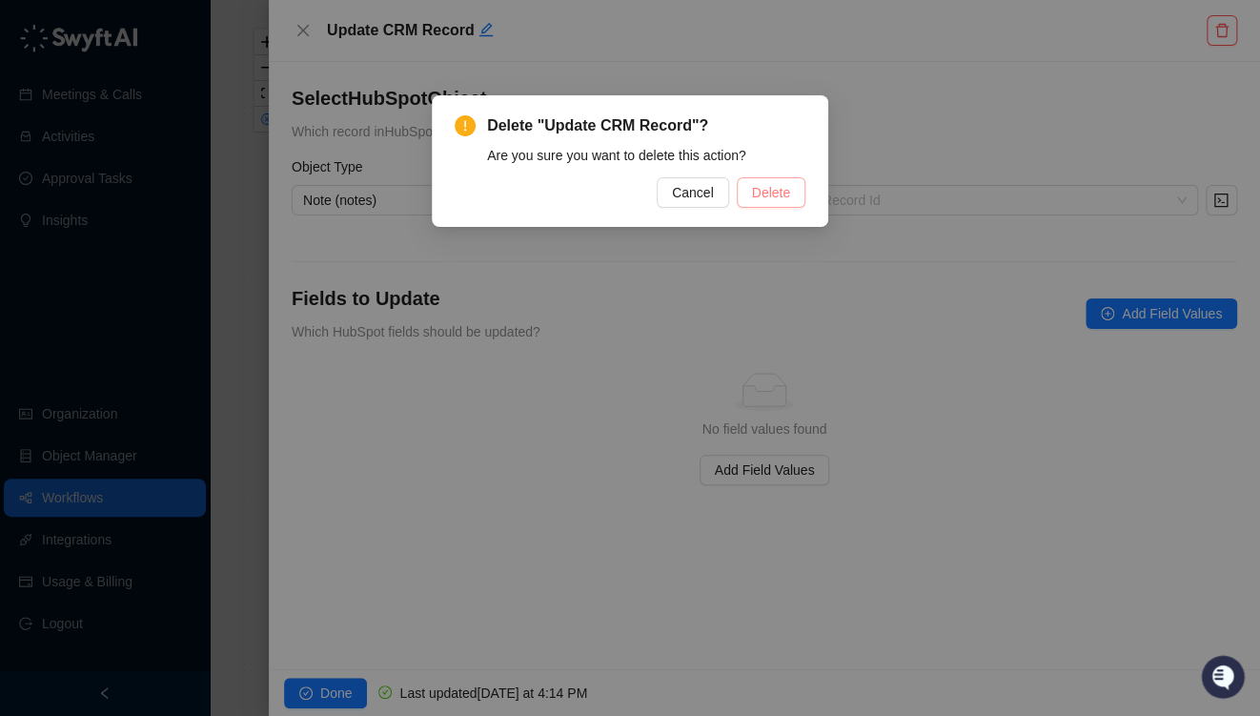
click at [758, 188] on span "Delete" at bounding box center [771, 192] width 38 height 21
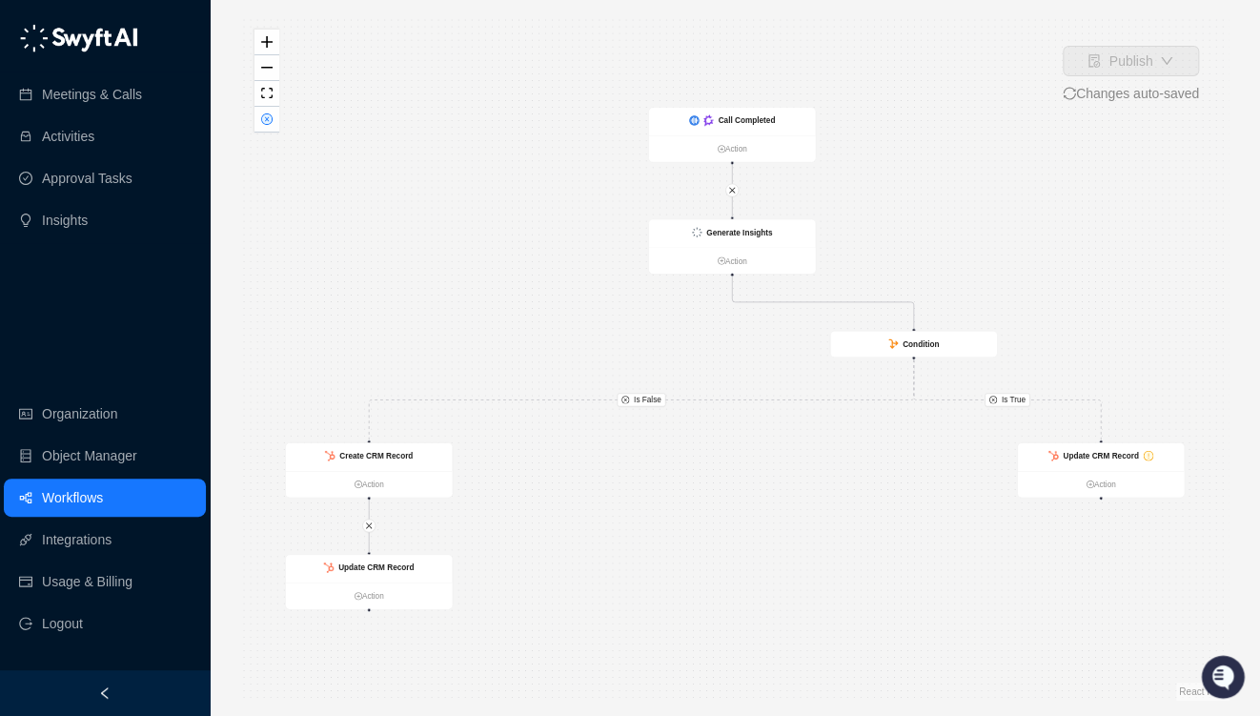
click at [618, 358] on div "Is False Is True Call Completed Action Generate Insights Action Condition Creat…" at bounding box center [734, 357] width 989 height 685
click at [1214, 671] on icon "Open customer support" at bounding box center [1224, 675] width 24 height 24
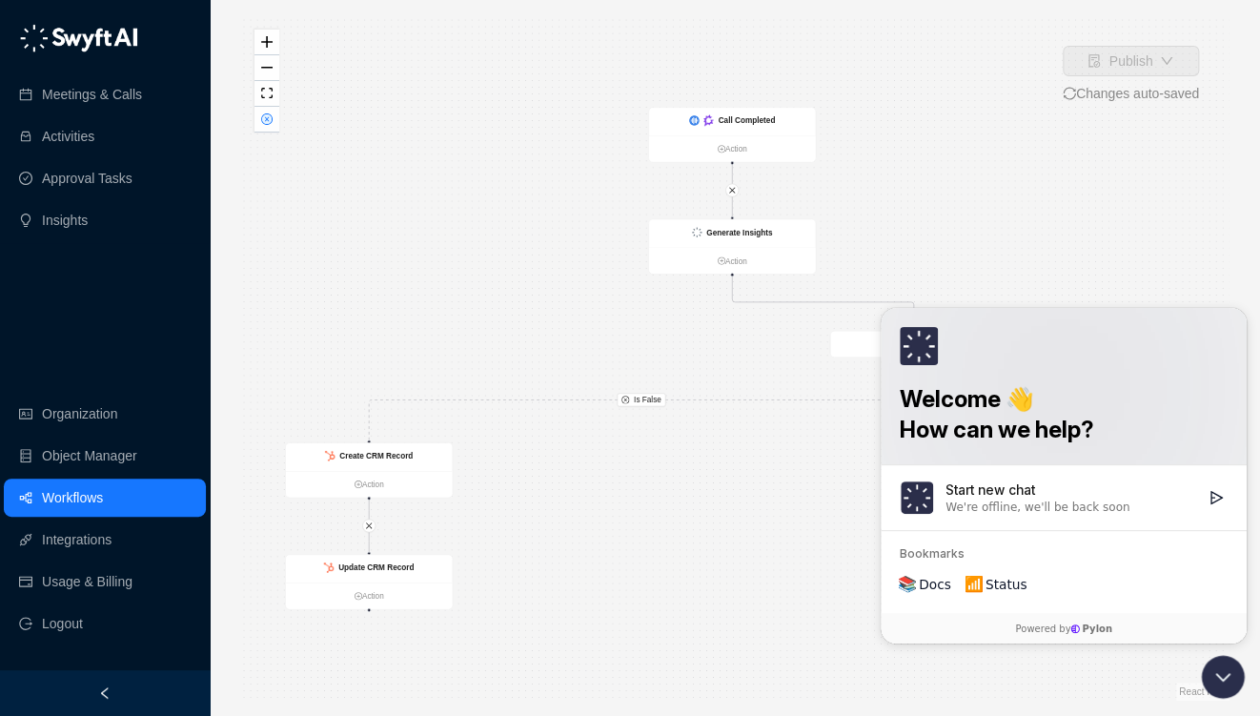
click at [1002, 243] on div "Is False Is True Call Completed Action Generate Insights Action Condition Creat…" at bounding box center [734, 357] width 989 height 685
click at [1241, 689] on div at bounding box center [1224, 677] width 51 height 48
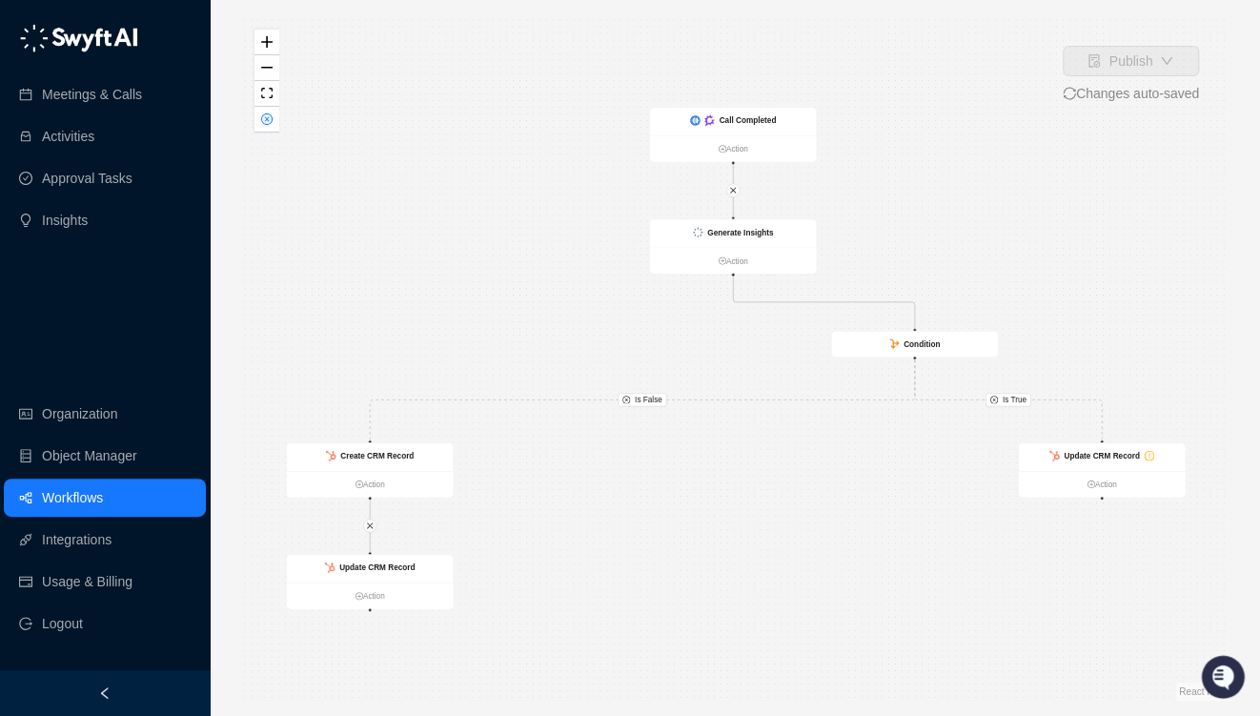
click at [331, 258] on div "Is False Is True Call Completed Action Generate Insights Action Condition Creat…" at bounding box center [734, 357] width 989 height 685
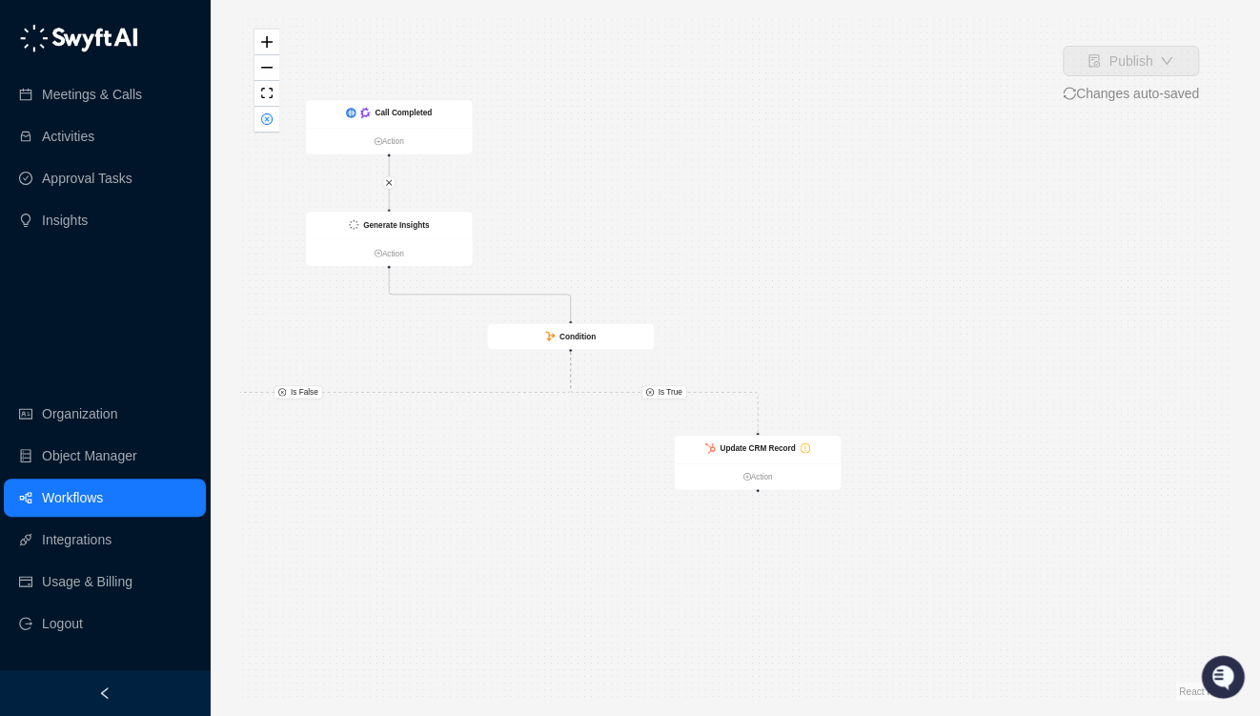
drag, startPoint x: 828, startPoint y: 475, endPoint x: 614, endPoint y: 467, distance: 214.6
click at [608, 467] on div "Is False Is True Call Completed Action Generate Insights Action Condition Creat…" at bounding box center [734, 357] width 989 height 685
click at [769, 432] on div "Is False Is True Call Completed Action Generate Insights Action Condition Creat…" at bounding box center [734, 357] width 989 height 685
click at [746, 404] on div "Is False Is True Call Completed Action Generate Insights Action Condition Creat…" at bounding box center [734, 357] width 989 height 685
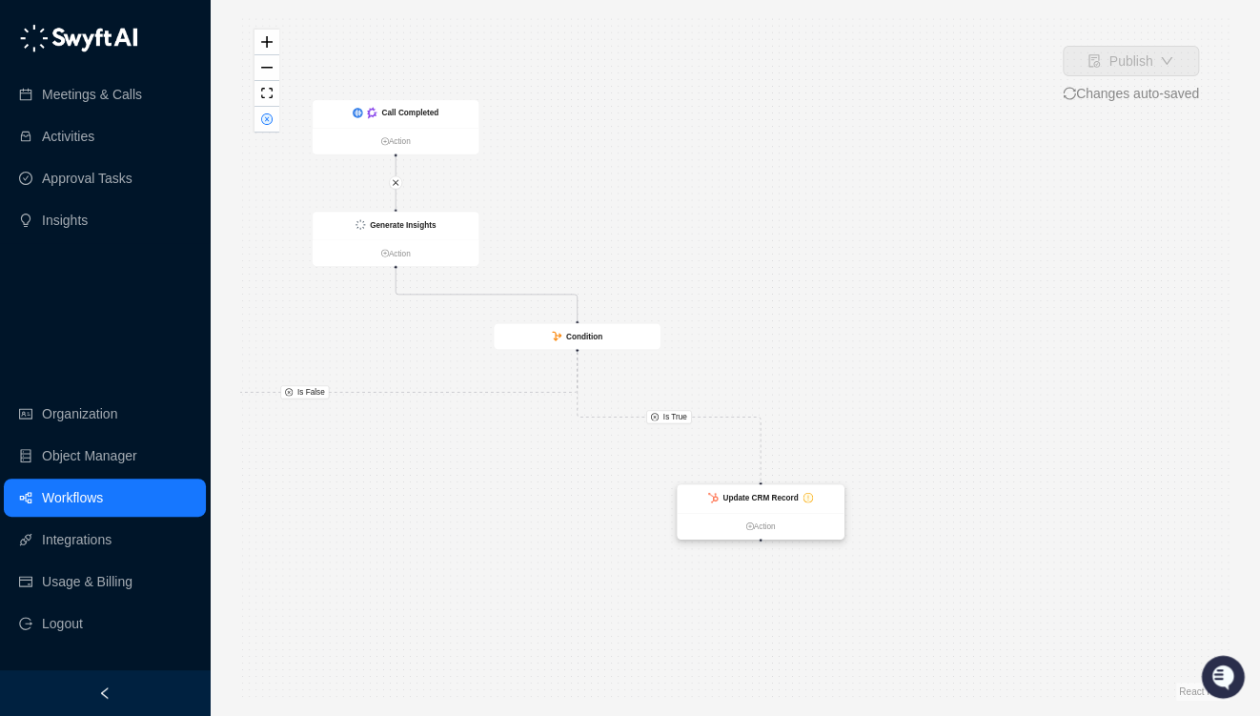
drag, startPoint x: 754, startPoint y: 449, endPoint x: 750, endPoint y: 499, distance: 49.7
click at [750, 499] on strong "Update CRM Record" at bounding box center [760, 497] width 75 height 9
click at [765, 442] on div "Is False Is True Call Completed Action Generate Insights Action Condition Creat…" at bounding box center [734, 357] width 989 height 685
click at [758, 442] on icon "Edge from dc5bf310-878a-013e-4532-126e9fa29a4f to fdbf3b40-878a-013e-39fd-6aabd…" at bounding box center [666, 417] width 183 height 131
click at [755, 442] on icon "Edge from dc5bf310-878a-013e-4532-126e9fa29a4f to fdbf3b40-878a-013e-39fd-6aabd…" at bounding box center [666, 417] width 183 height 131
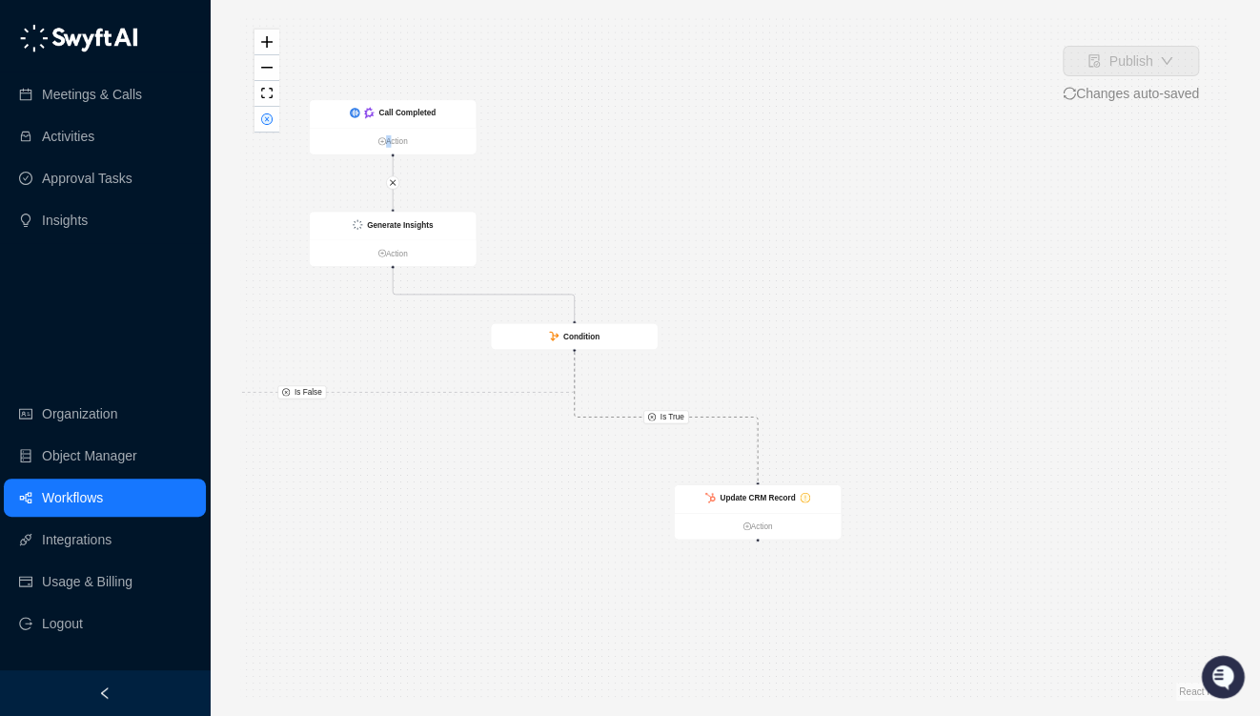
click at [755, 442] on icon "Edge from dc5bf310-878a-013e-4532-126e9fa29a4f to fdbf3b40-878a-013e-39fd-6aabd…" at bounding box center [666, 417] width 183 height 131
click at [755, 439] on icon "Edge from dc5bf310-878a-013e-4532-126e9fa29a4f to fdbf3b40-878a-013e-39fd-6aabd…" at bounding box center [666, 417] width 183 height 131
click at [670, 411] on span "Is True" at bounding box center [673, 417] width 24 height 12
click at [662, 410] on div "Is False Is True Call Completed Action Generate Insights Action Condition Creat…" at bounding box center [734, 357] width 989 height 685
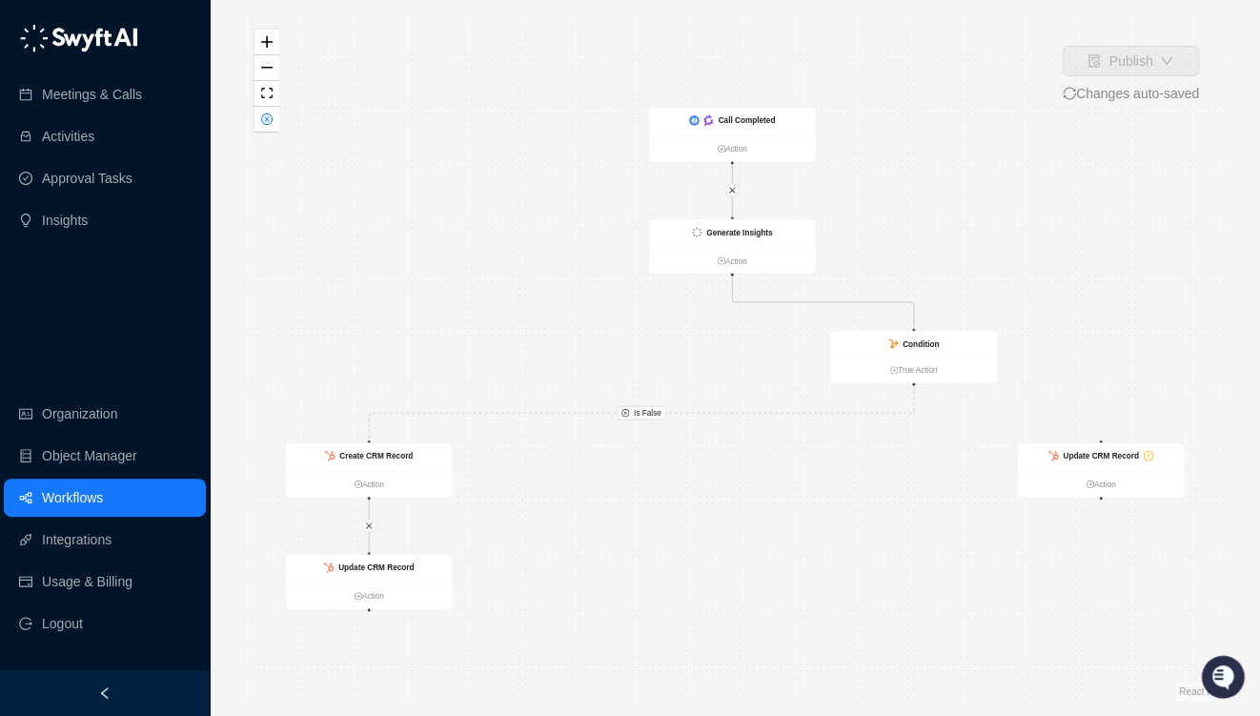
click at [662, 410] on div "Is False Call Completed Action Generate Insights Action Condition True Action C…" at bounding box center [734, 357] width 989 height 685
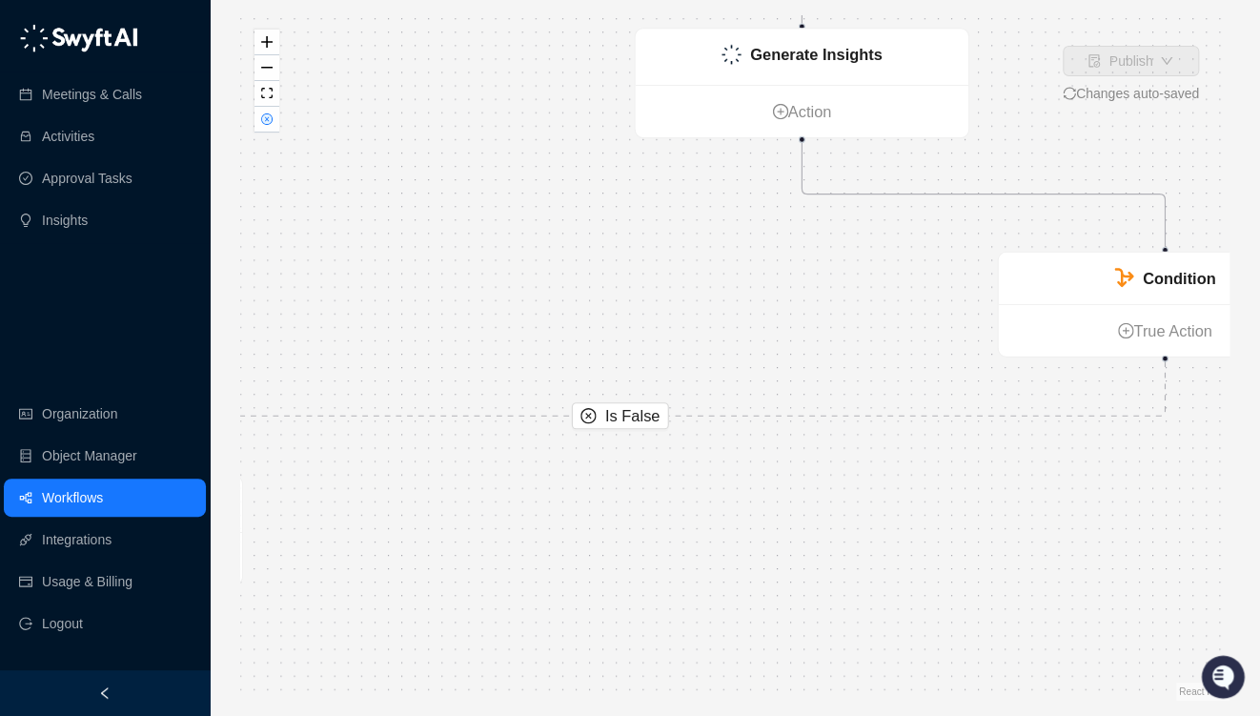
drag, startPoint x: 982, startPoint y: 441, endPoint x: 968, endPoint y: 442, distance: 14.3
click at [972, 441] on div "Is False Call Completed Action Generate Insights Action Condition True Action C…" at bounding box center [734, 357] width 989 height 685
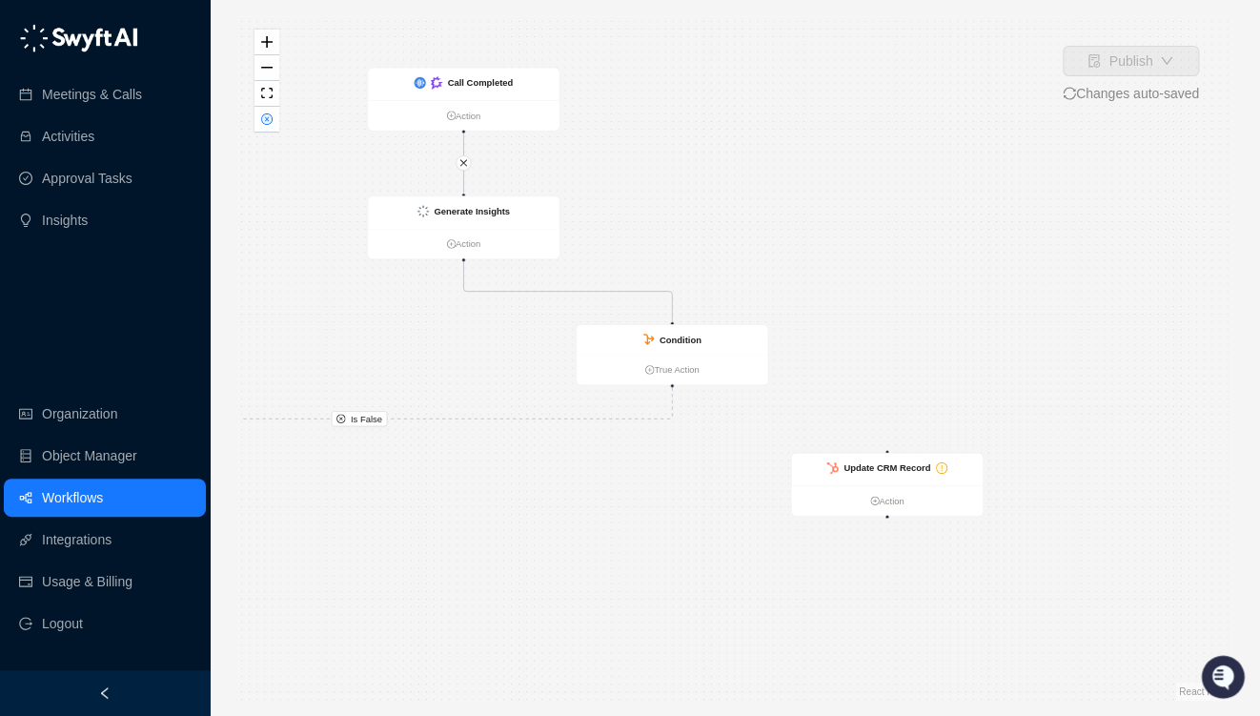
drag, startPoint x: 1052, startPoint y: 445, endPoint x: 667, endPoint y: 440, distance: 385.1
click at [665, 446] on div "Is False Call Completed Action Generate Insights Action Condition True Action C…" at bounding box center [734, 357] width 989 height 685
click at [664, 353] on ul "True Action" at bounding box center [673, 364] width 192 height 31
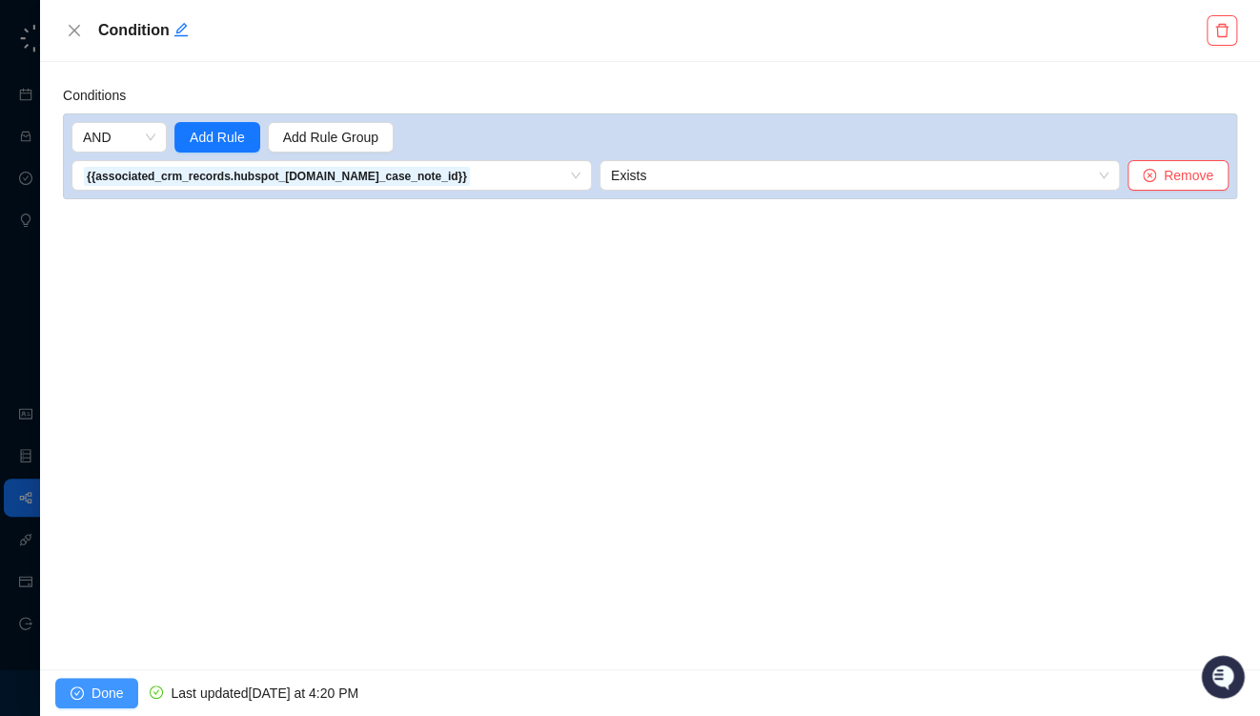
click at [104, 686] on span "Done" at bounding box center [107, 693] width 31 height 21
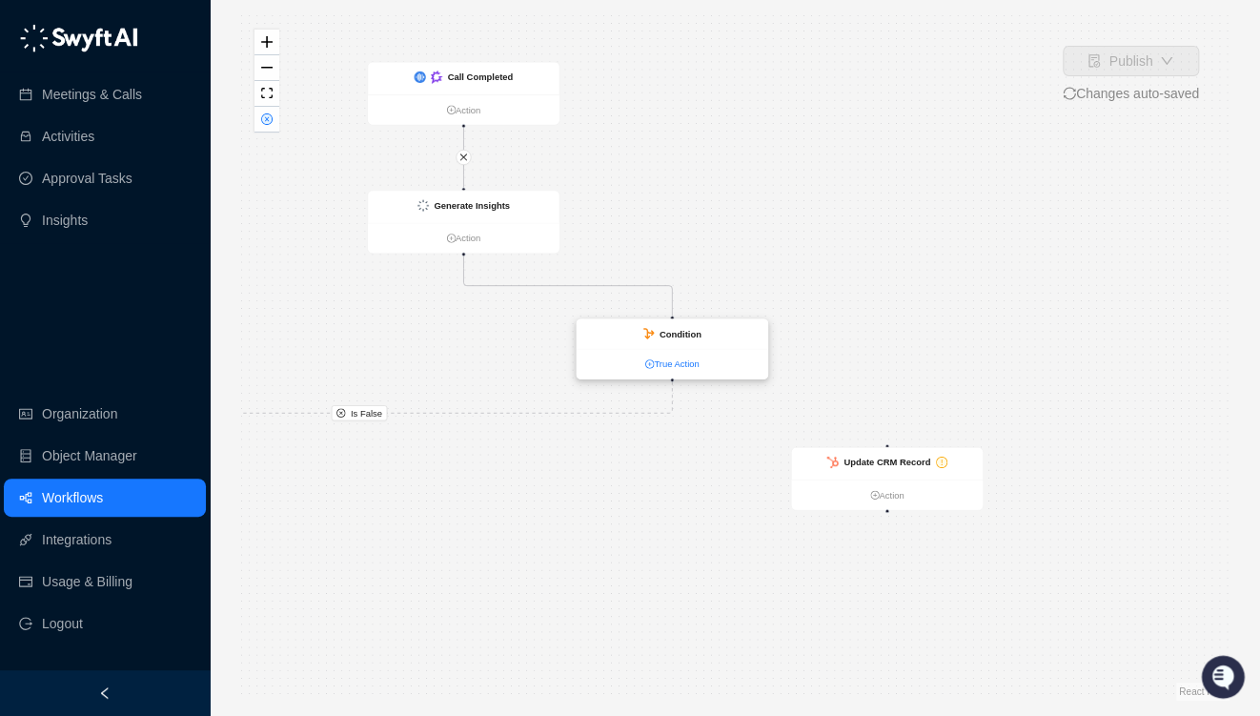
click at [671, 360] on link "True Action" at bounding box center [673, 364] width 192 height 14
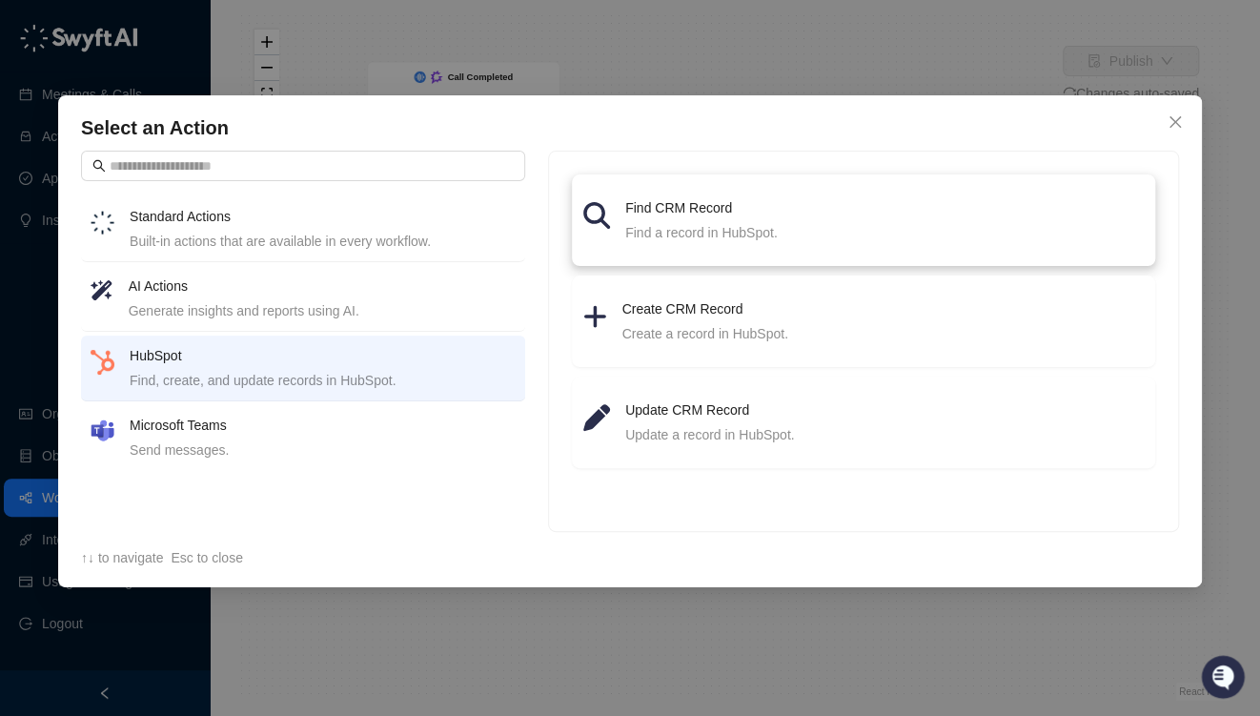
click at [648, 212] on h4 "Find CRM Record" at bounding box center [884, 207] width 519 height 21
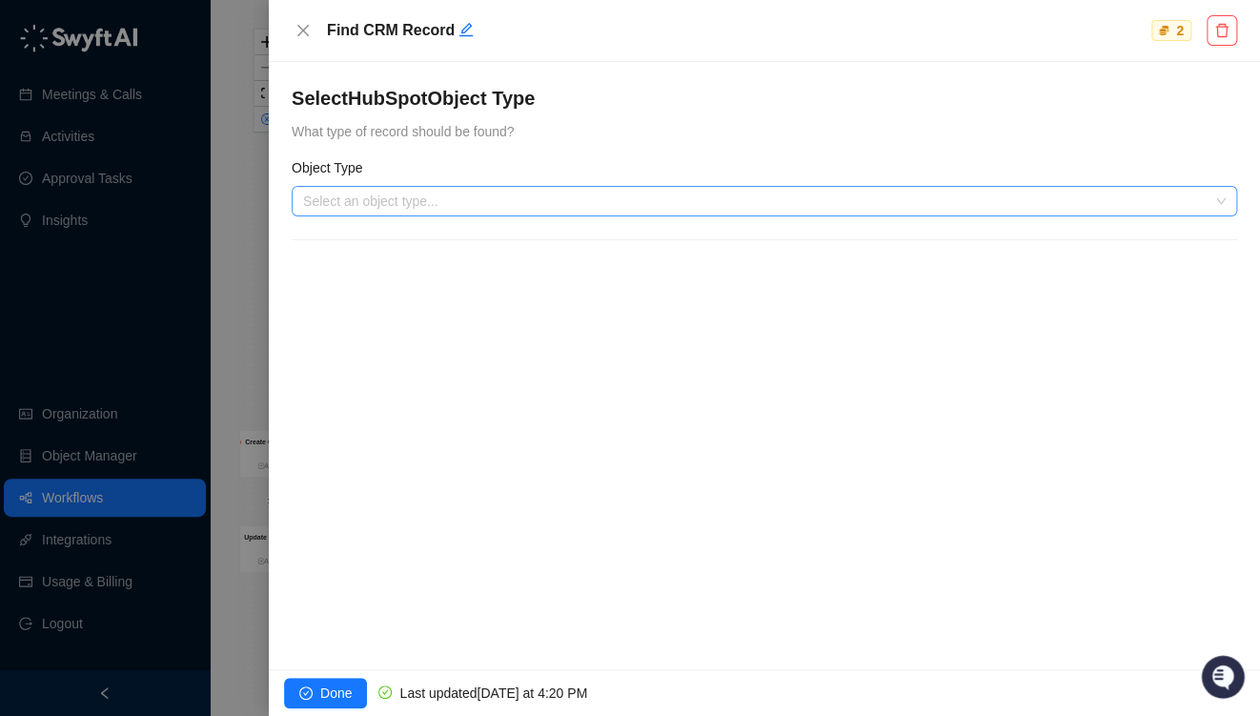
click at [398, 207] on input "search" at bounding box center [758, 201] width 911 height 29
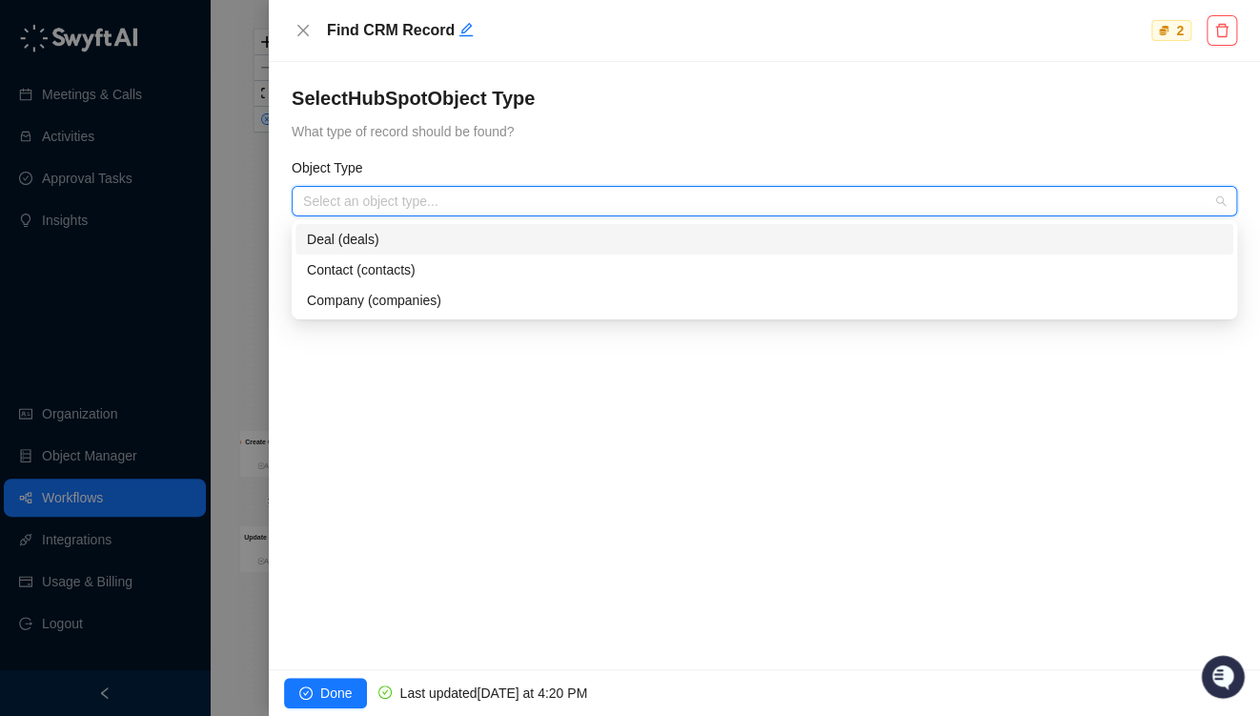
click at [383, 235] on div "Deal (deals)" at bounding box center [764, 239] width 915 height 21
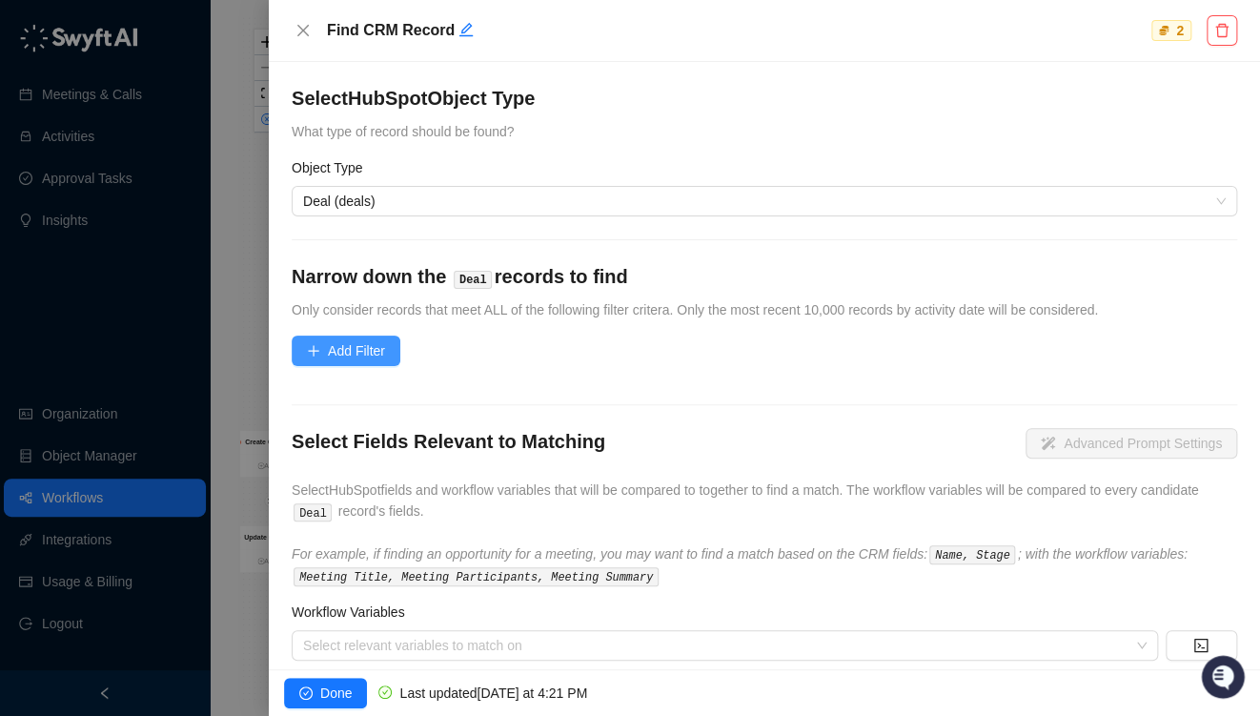
click at [354, 342] on span "Add Filter" at bounding box center [356, 350] width 57 height 21
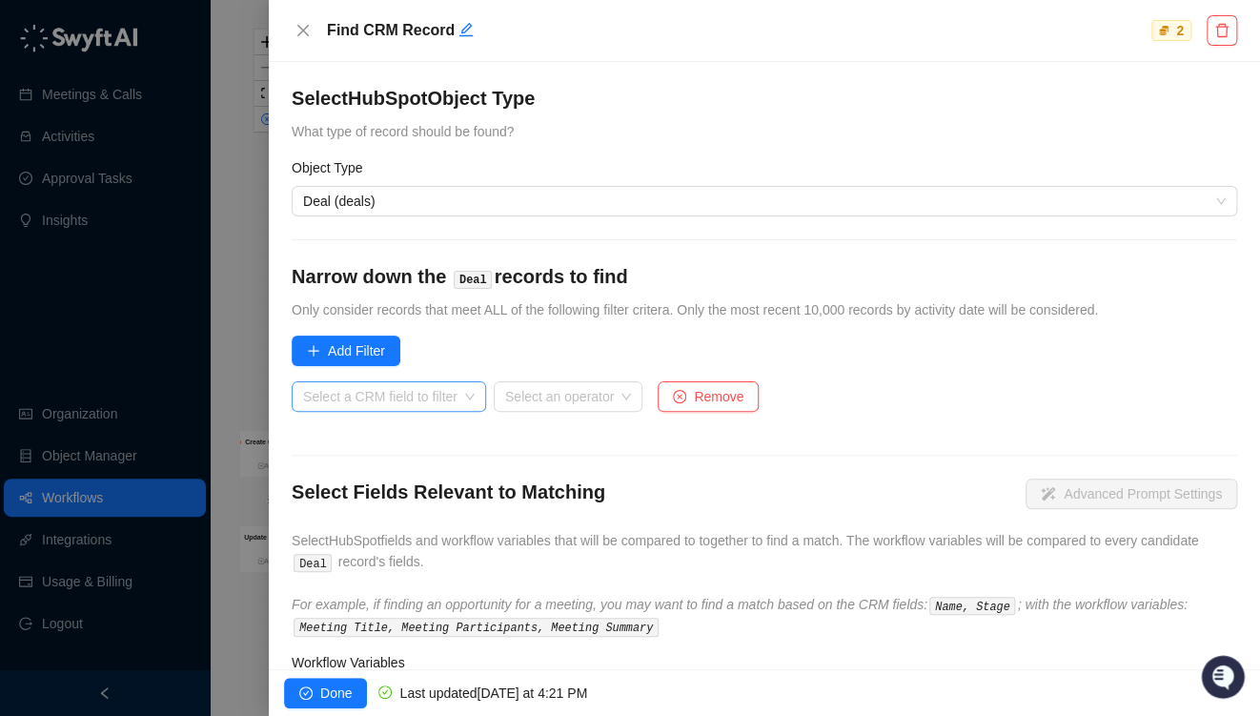
click at [386, 399] on input "search" at bounding box center [383, 396] width 160 height 29
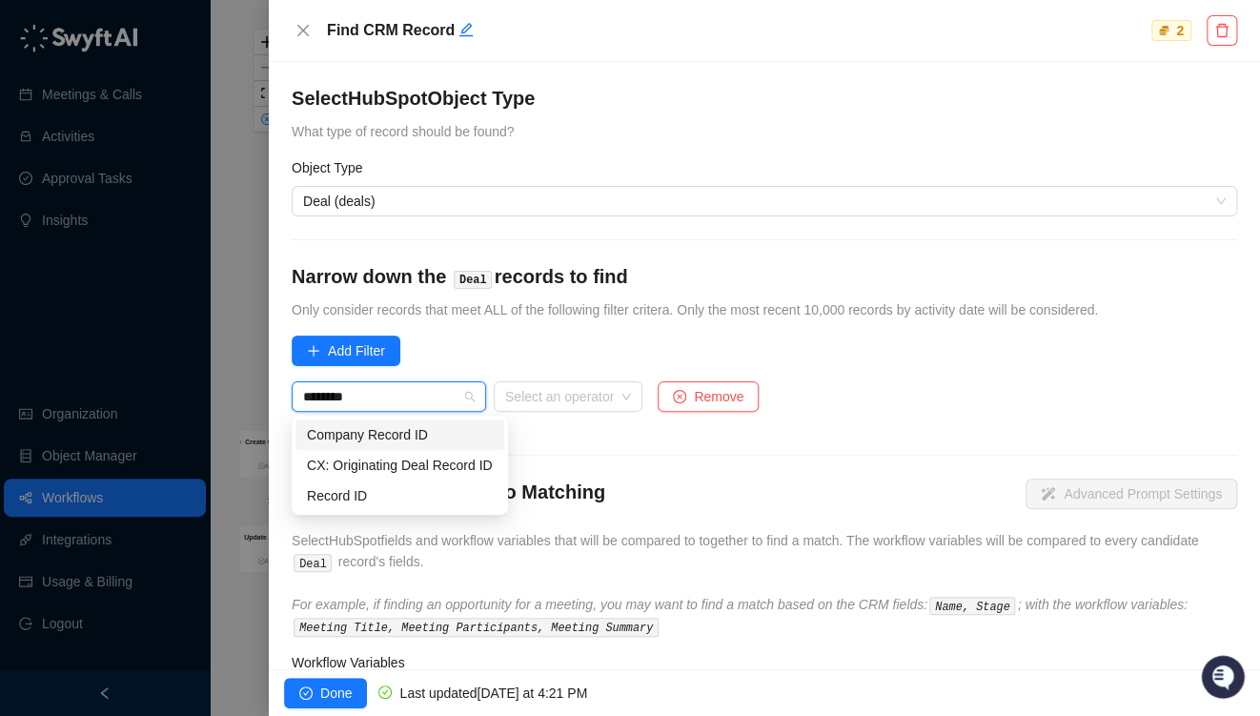
type input "*********"
click at [368, 494] on div "Record ID" at bounding box center [400, 495] width 186 height 21
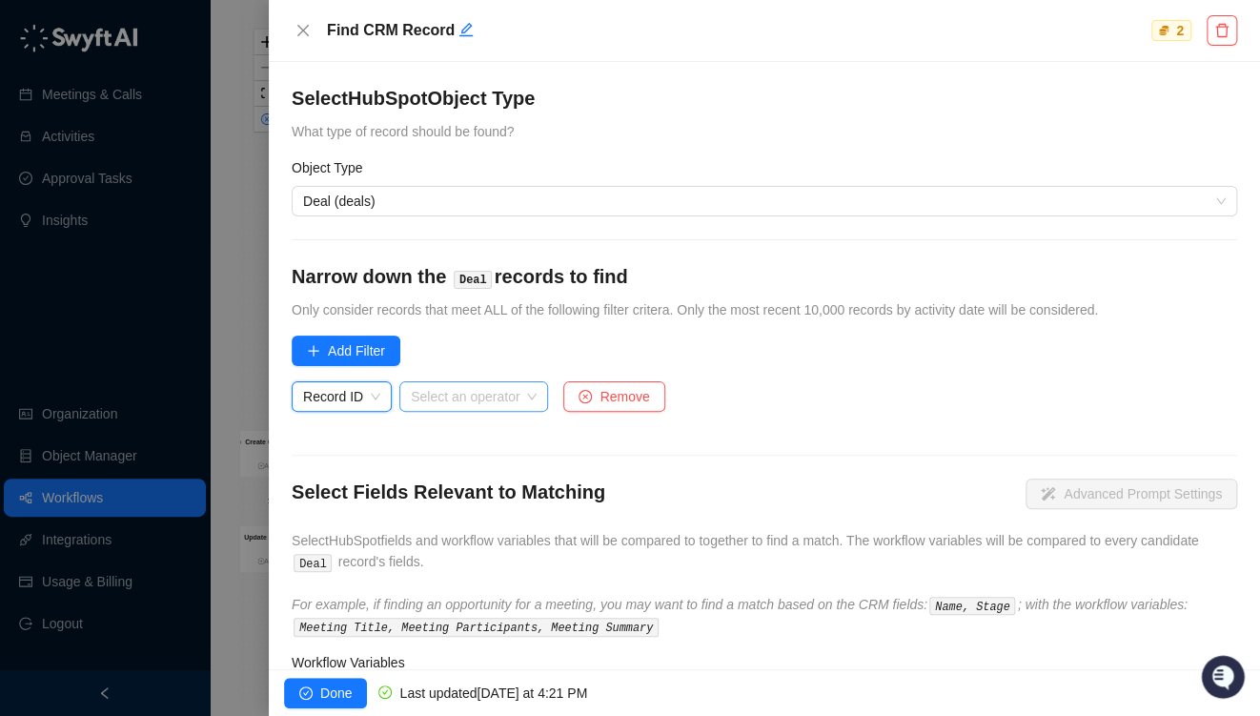
click at [484, 382] on input "search" at bounding box center [468, 396] width 114 height 29
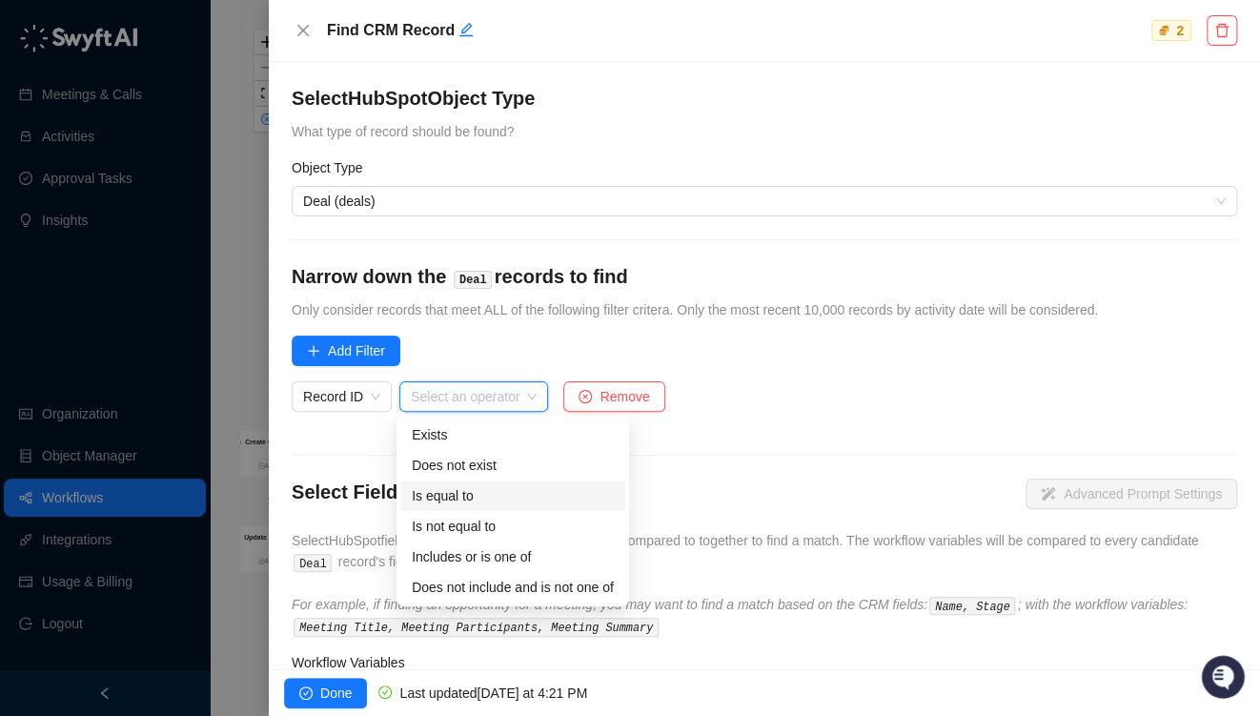
click at [452, 498] on div "Is equal to" at bounding box center [513, 495] width 202 height 21
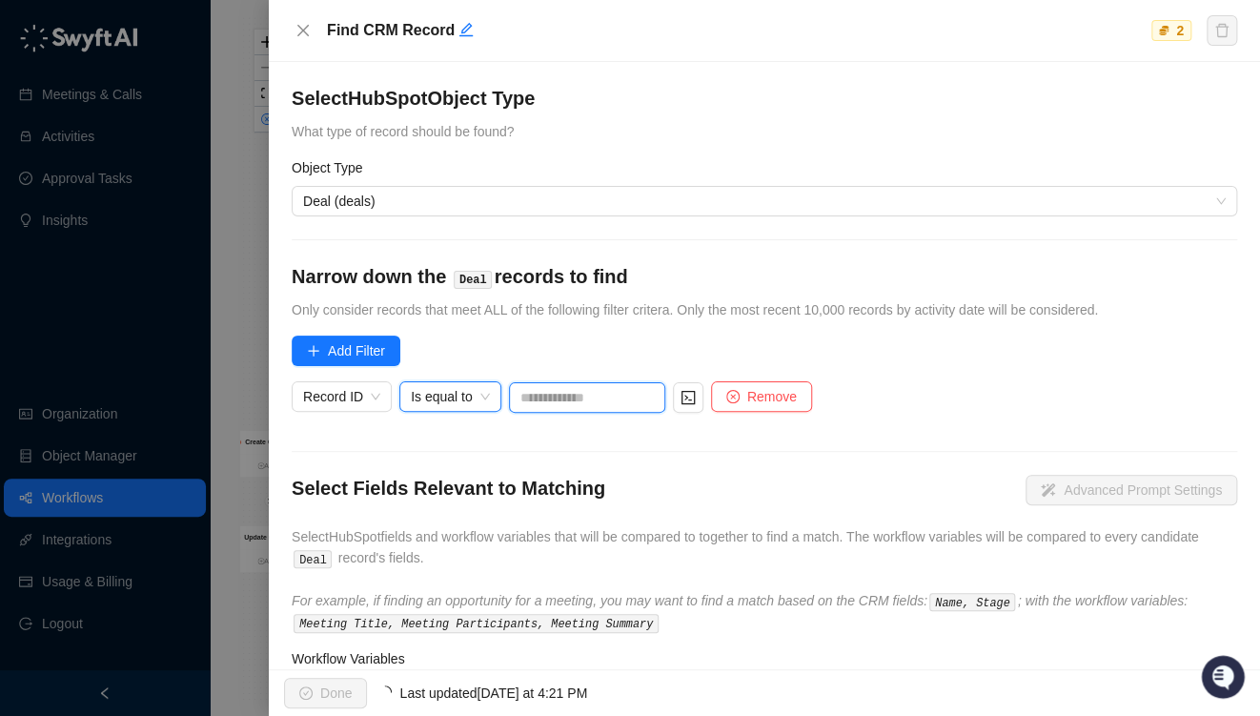
click at [603, 393] on input "text" at bounding box center [587, 397] width 156 height 31
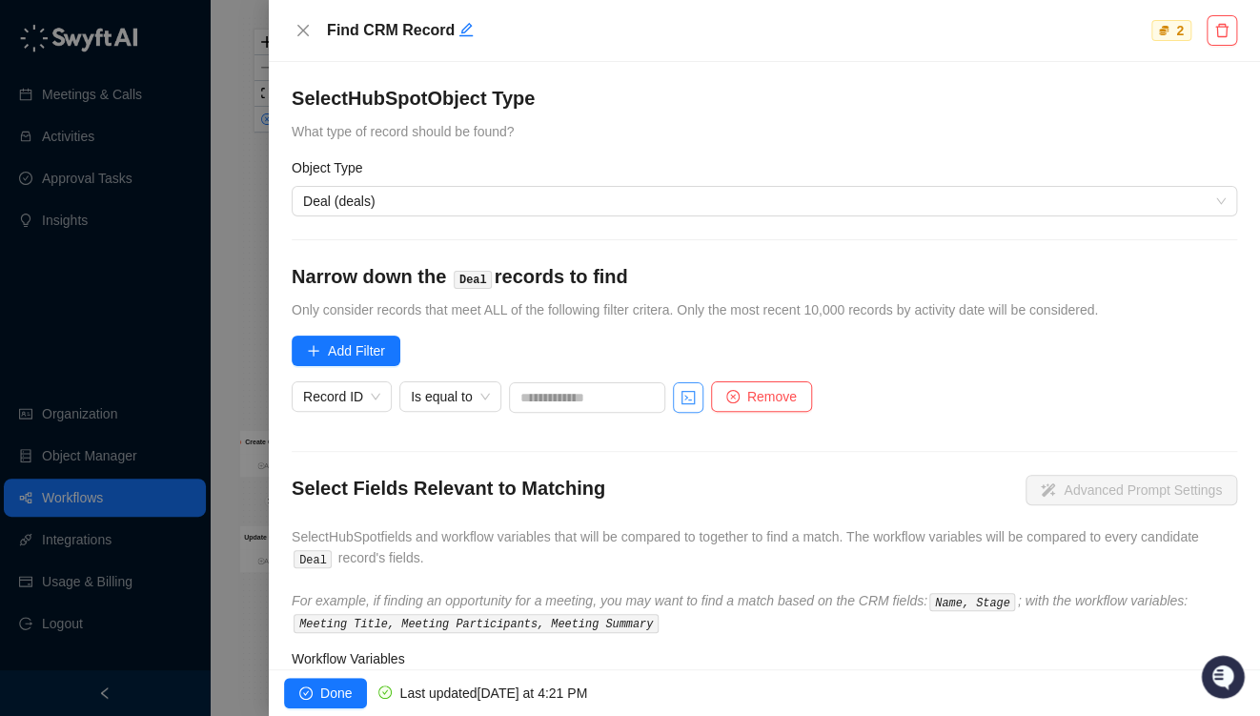
click at [686, 397] on button "button" at bounding box center [688, 397] width 31 height 31
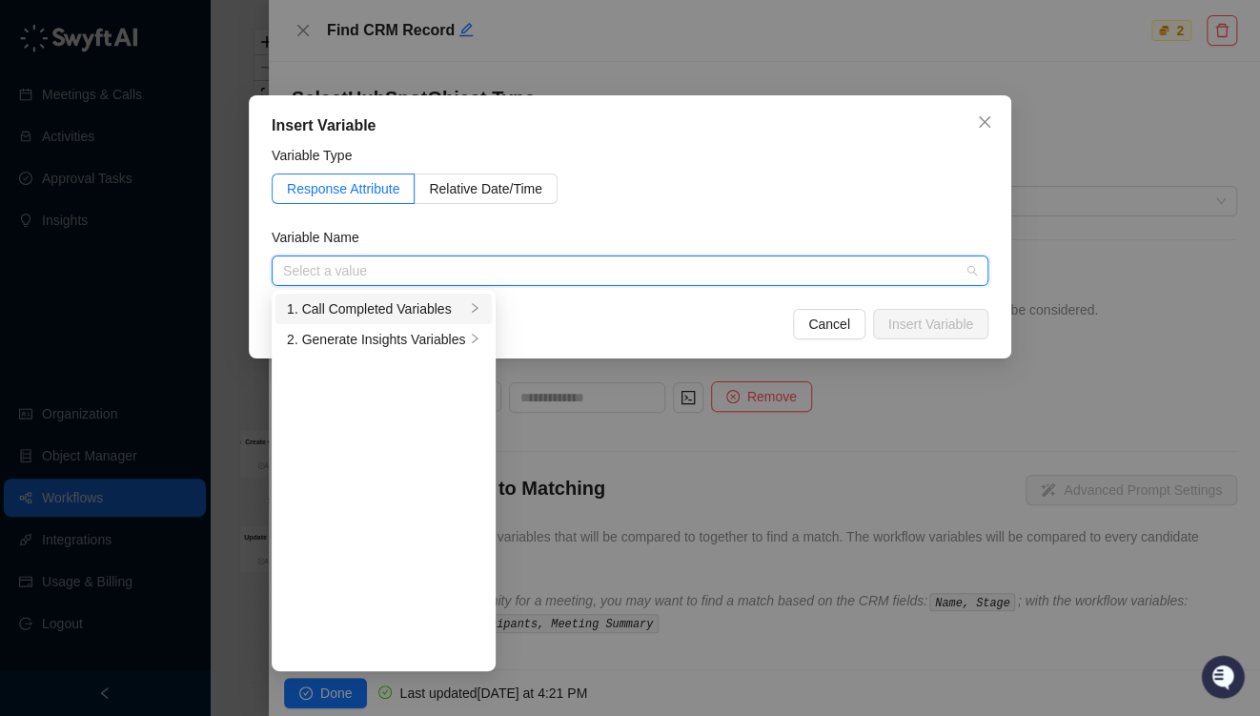
click at [366, 311] on div "1. Call Completed Variables" at bounding box center [376, 308] width 178 height 21
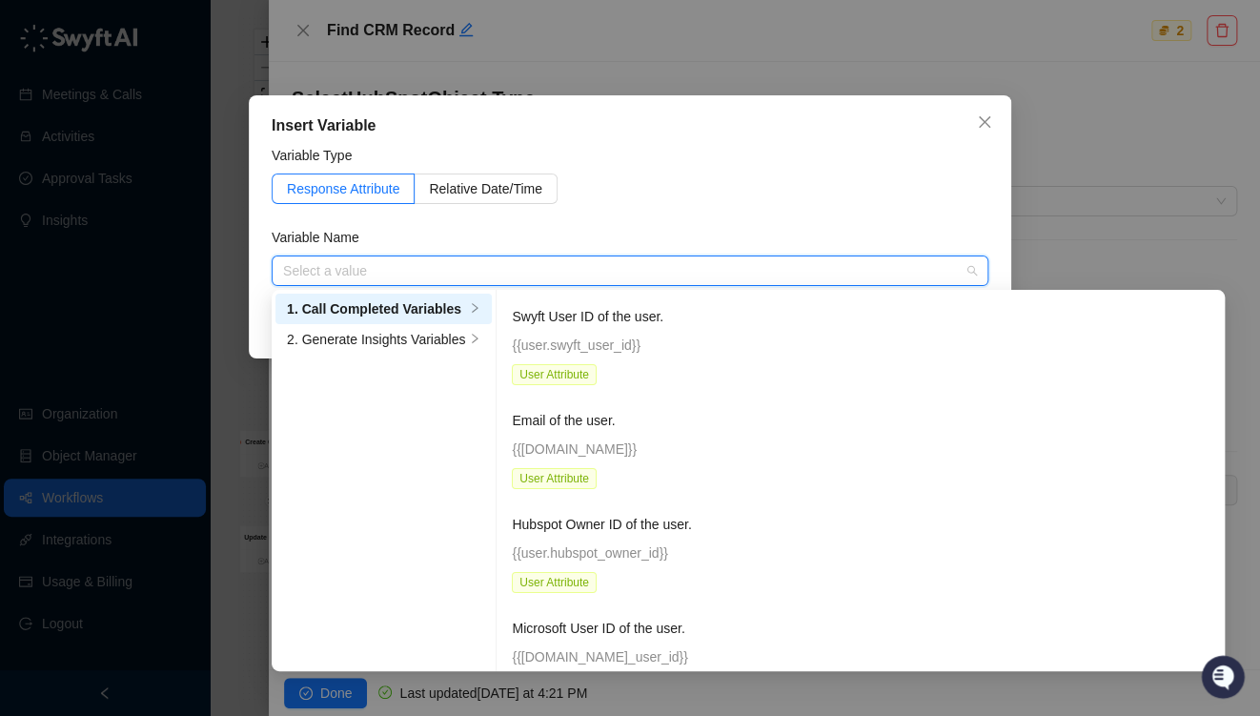
click at [418, 307] on div "1. Call Completed Variables" at bounding box center [376, 308] width 178 height 21
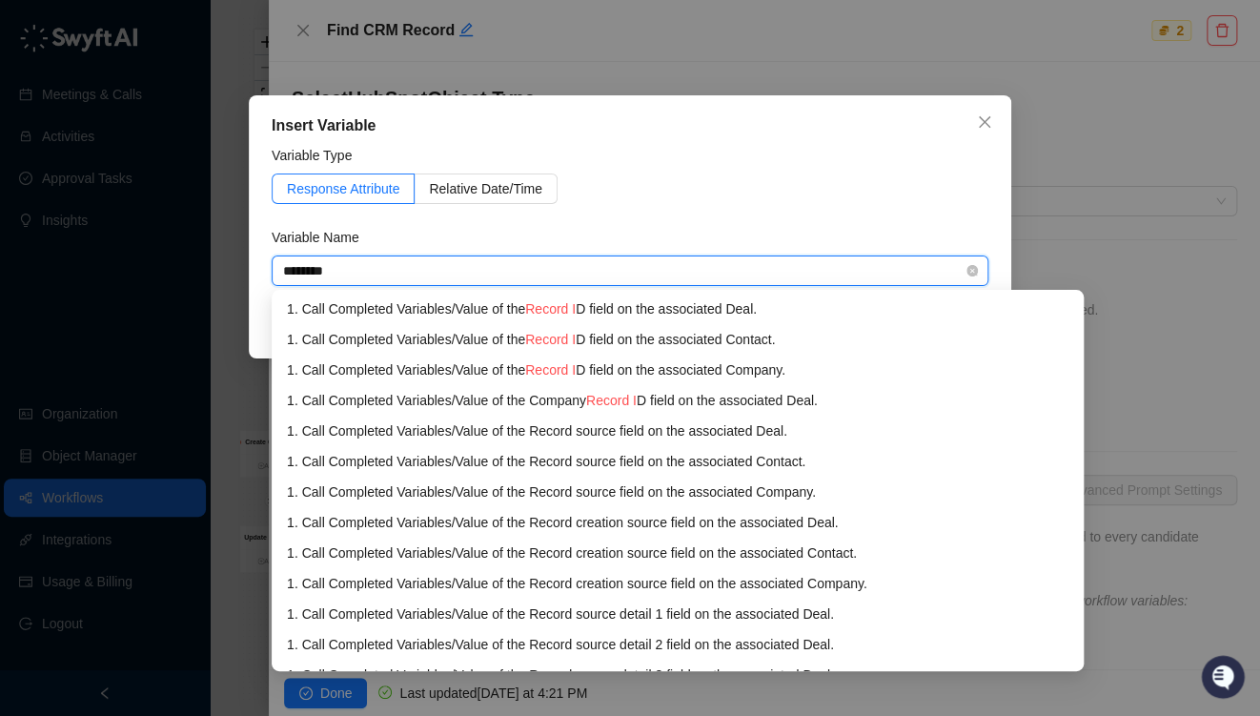
type input "*********"
click at [522, 303] on div "1. Call Completed Variables / Value of the Record ID field on the associated De…" at bounding box center [678, 308] width 782 height 21
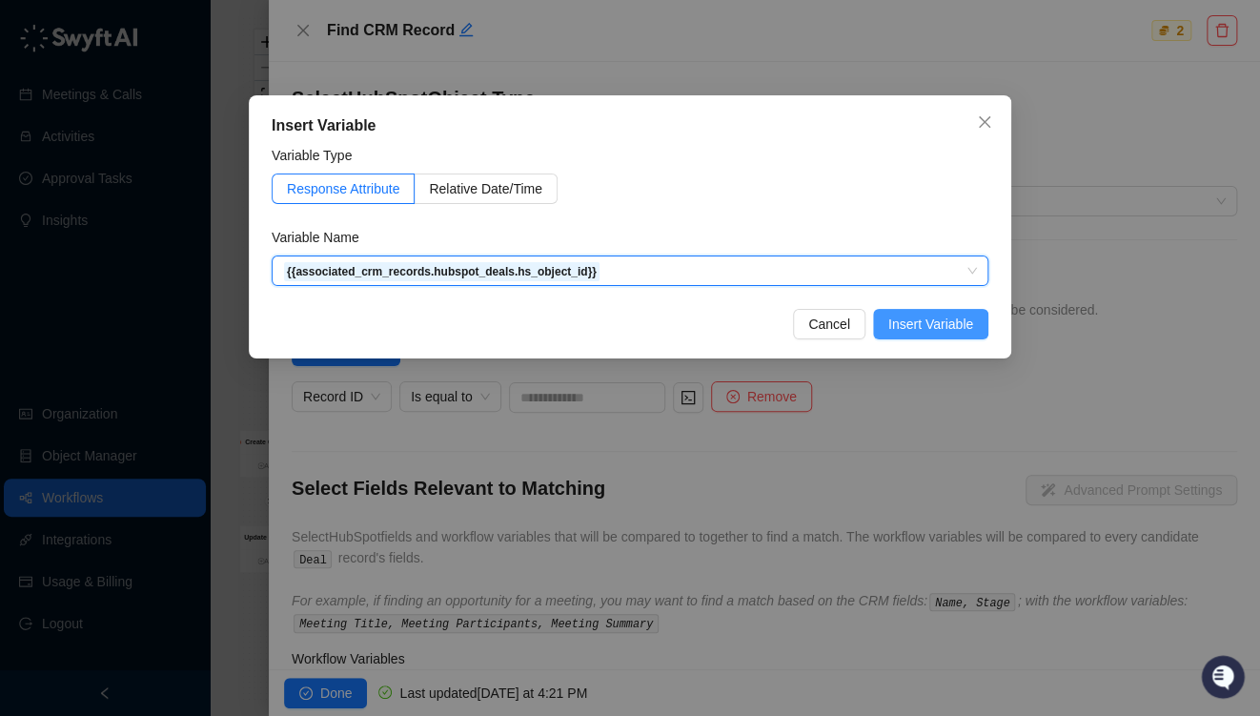
click at [939, 320] on span "Insert Variable" at bounding box center [930, 324] width 85 height 21
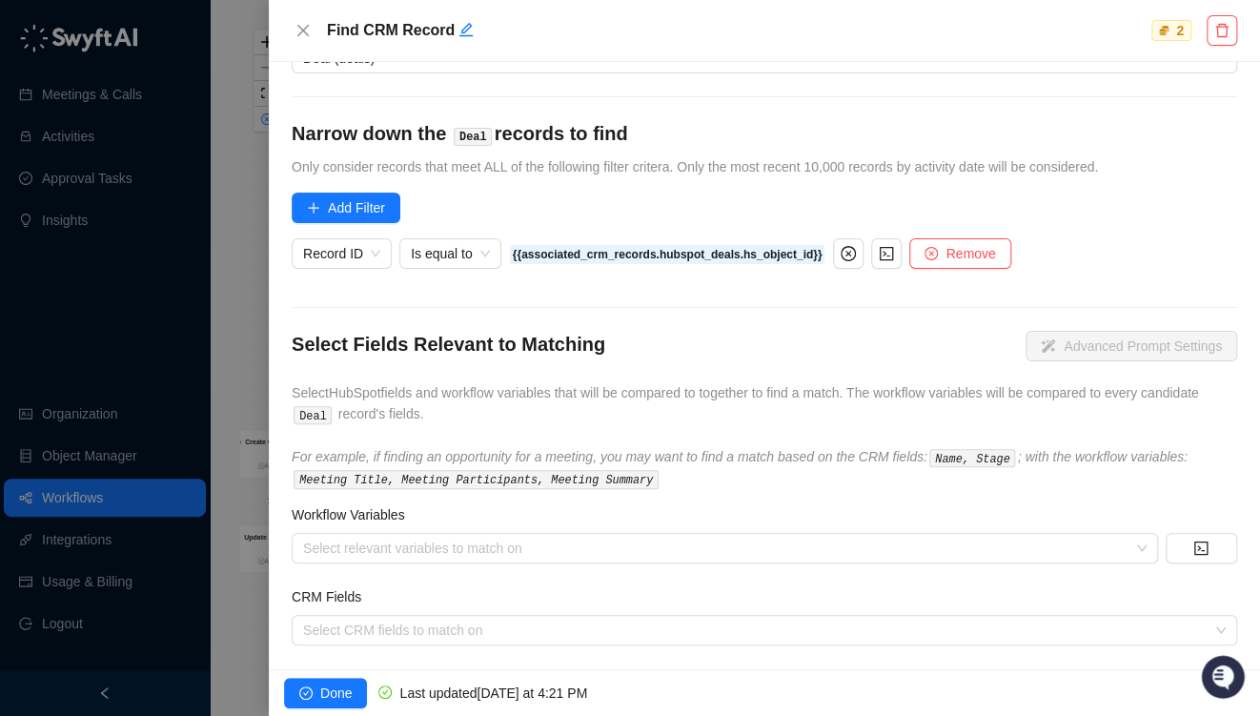
scroll to position [164, 0]
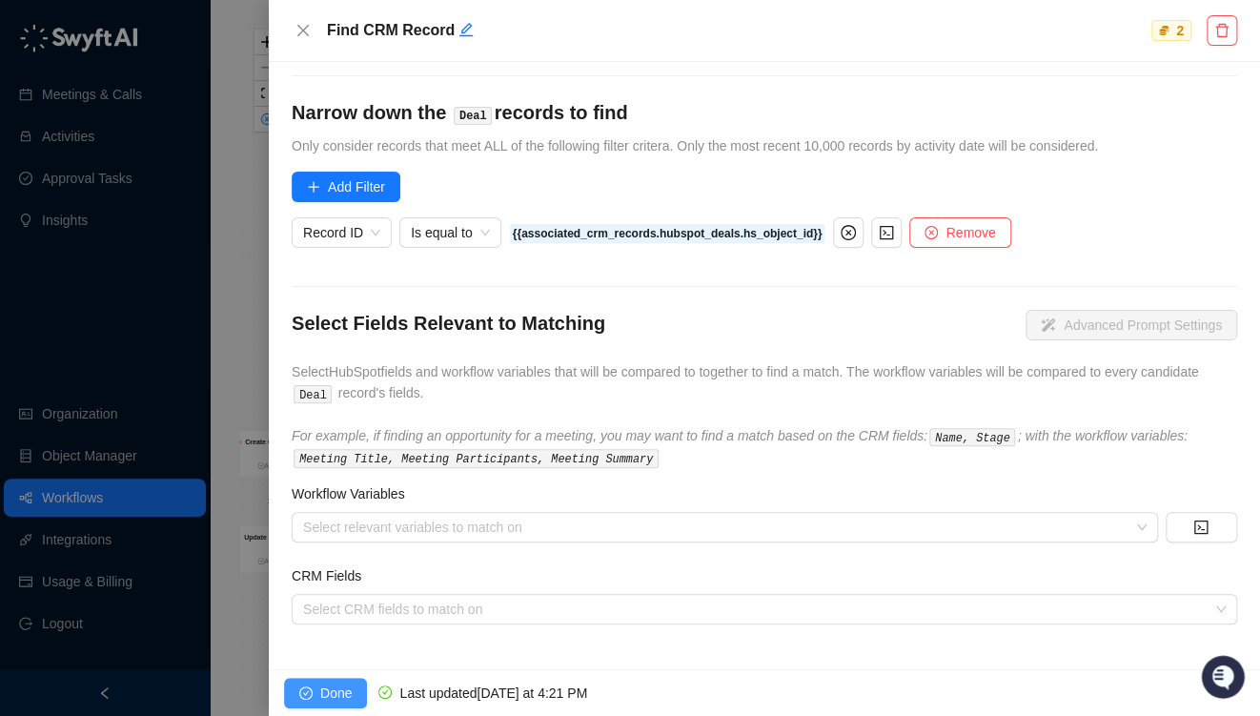
click at [336, 687] on span "Done" at bounding box center [335, 693] width 31 height 21
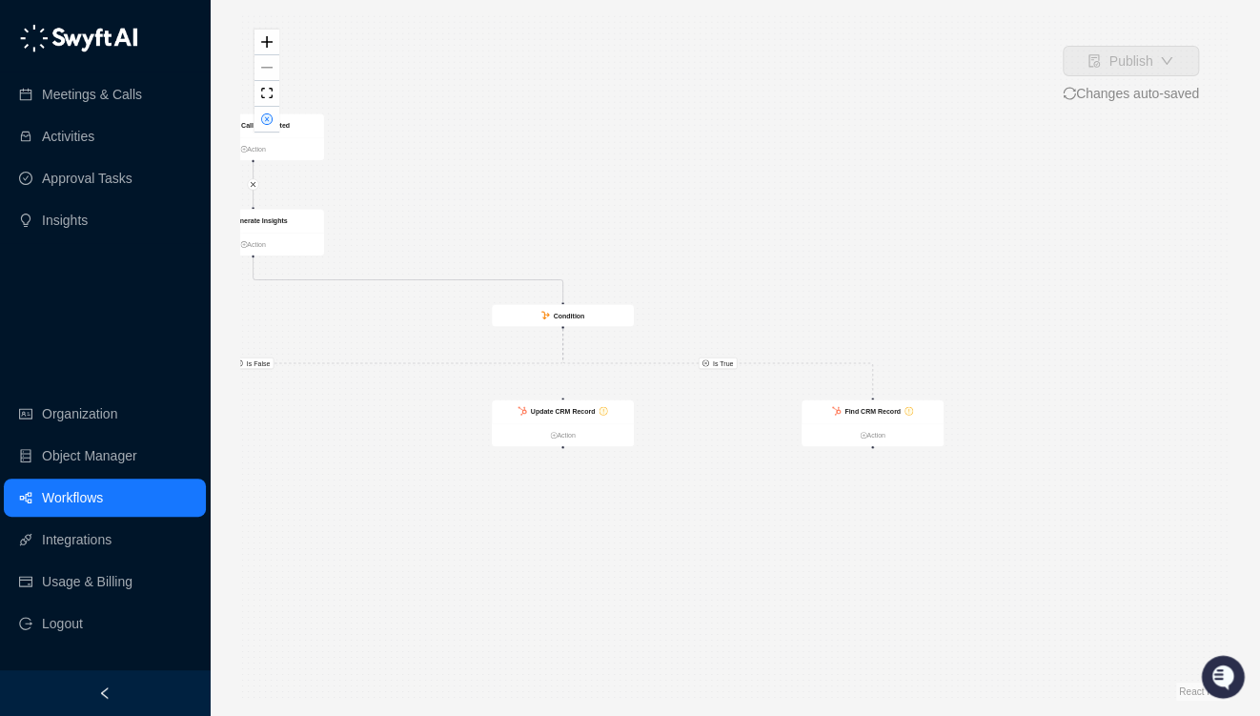
drag, startPoint x: 1033, startPoint y: 496, endPoint x: 724, endPoint y: 465, distance: 311.3
click at [724, 465] on div "Is False Is True Call Completed Action Generate Insights Action Condition Creat…" at bounding box center [734, 357] width 989 height 685
drag, startPoint x: 577, startPoint y: 415, endPoint x: 888, endPoint y: 514, distance: 327.1
click at [888, 516] on strong "Update CRM Record" at bounding box center [896, 520] width 65 height 8
drag, startPoint x: 889, startPoint y: 447, endPoint x: 897, endPoint y: 503, distance: 56.8
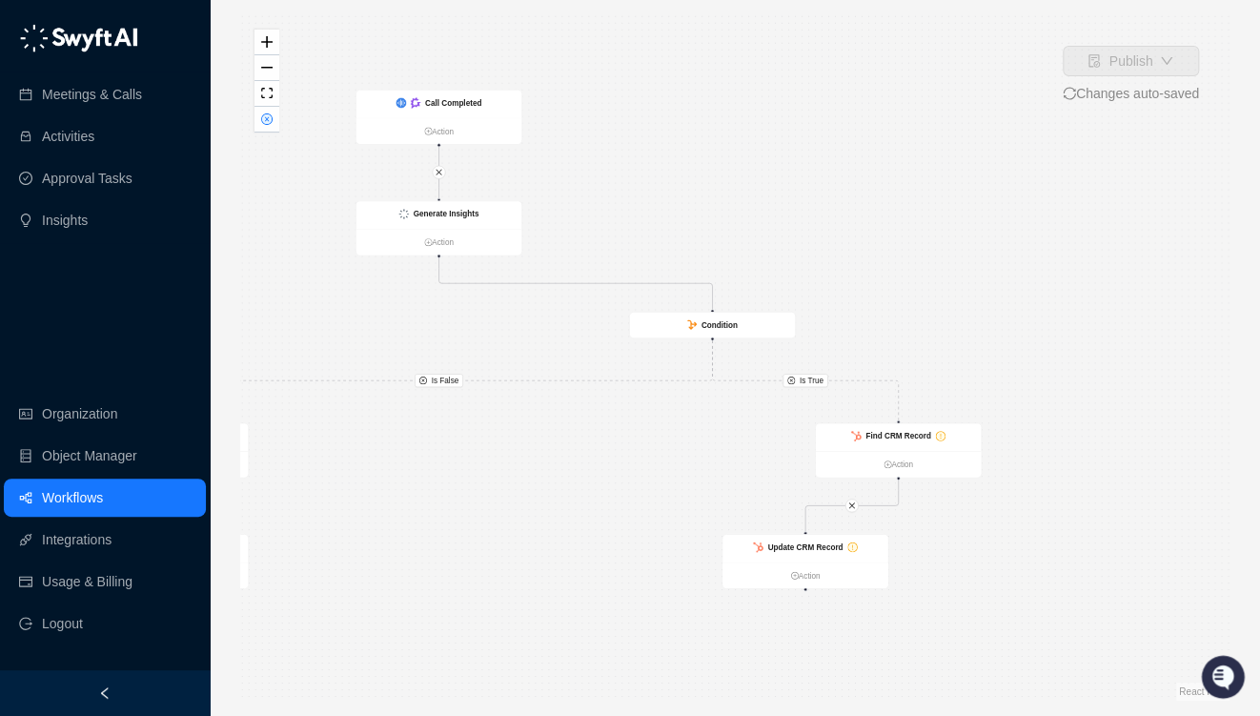
drag, startPoint x: 1022, startPoint y: 510, endPoint x: 790, endPoint y: 484, distance: 233.1
click at [790, 484] on div "Is False Is True Call Completed Action Generate Insights Action Condition Creat…" at bounding box center [734, 357] width 989 height 685
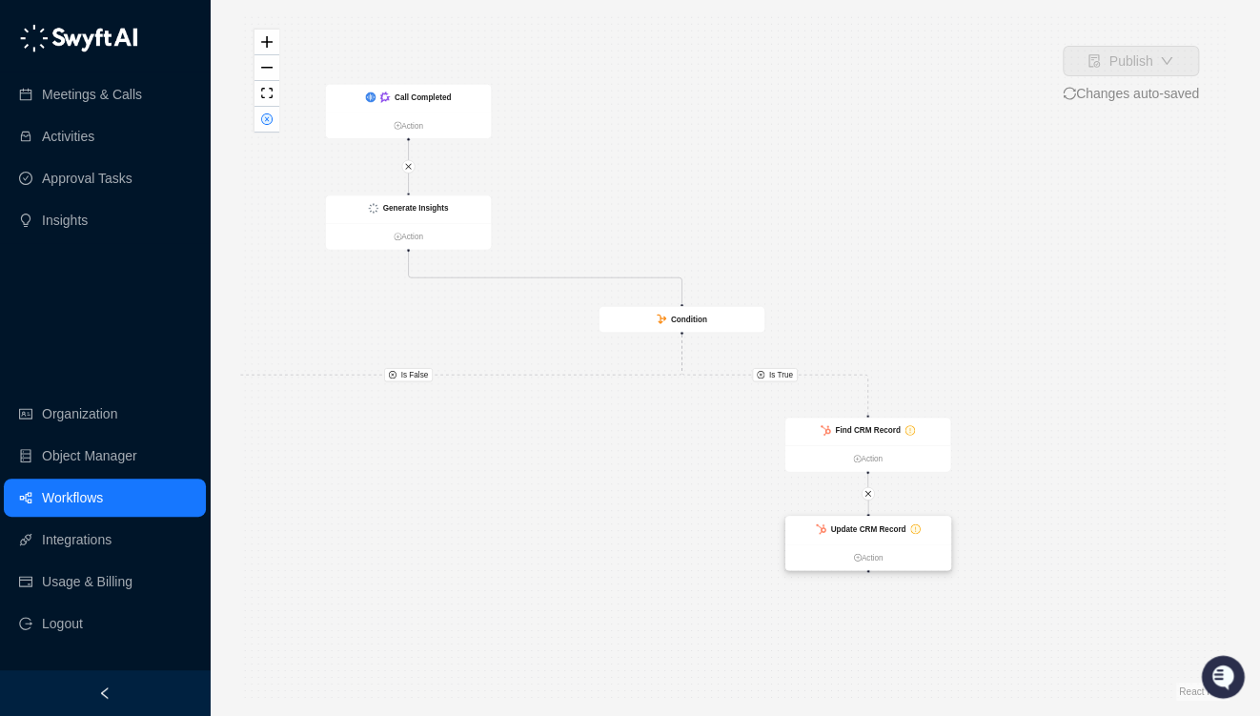
drag, startPoint x: 799, startPoint y: 541, endPoint x: 892, endPoint y: 529, distance: 94.2
click at [892, 529] on strong "Update CRM Record" at bounding box center [867, 528] width 75 height 9
click at [858, 521] on div "Update CRM Record" at bounding box center [868, 531] width 166 height 28
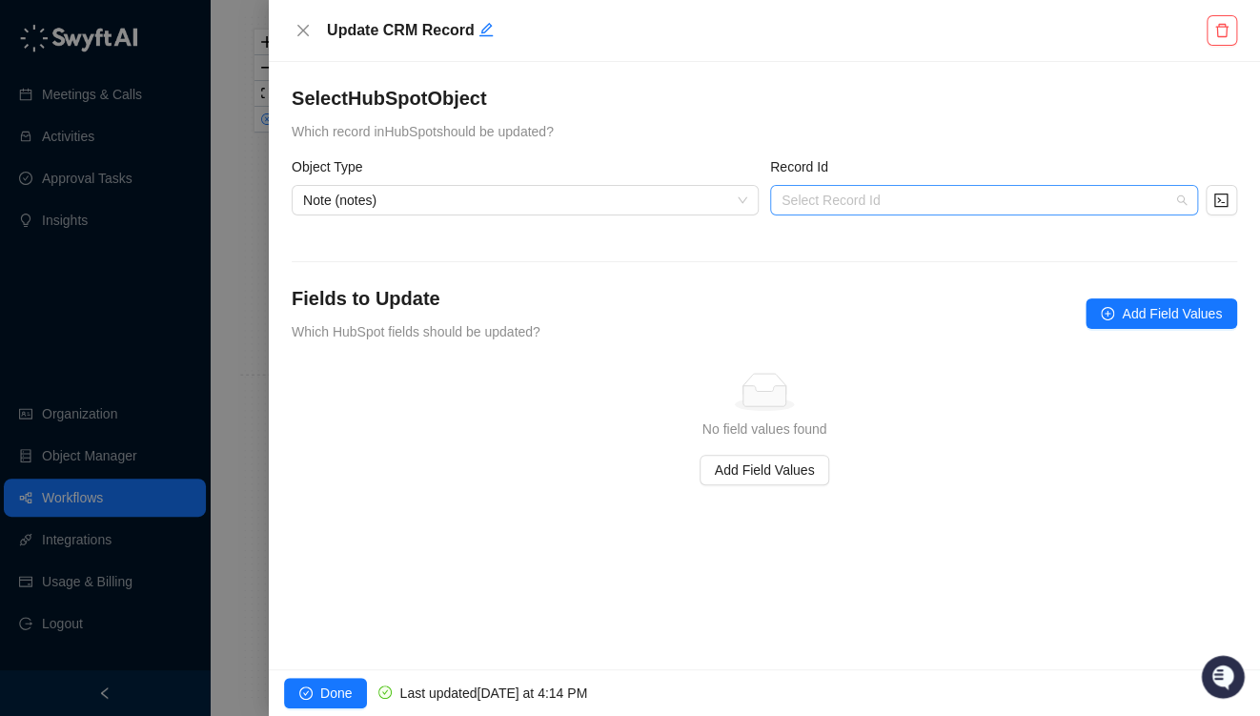
click at [785, 198] on input "search" at bounding box center [979, 200] width 394 height 29
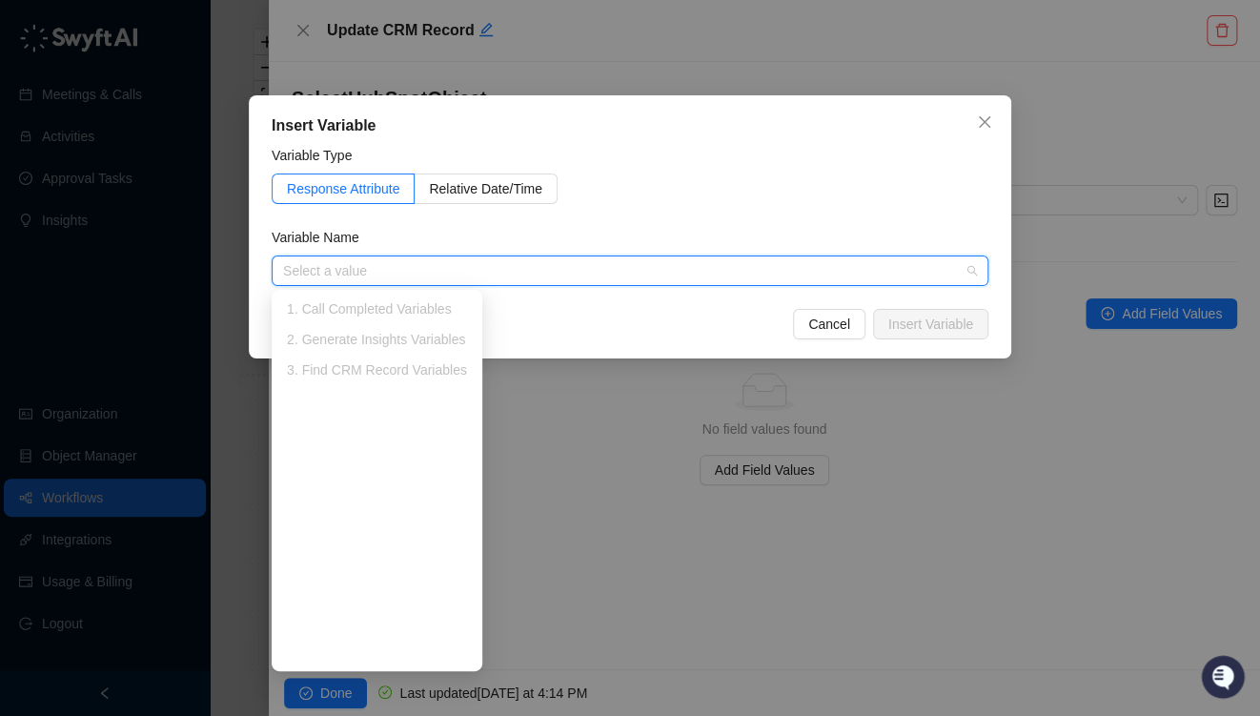
drag, startPoint x: 859, startPoint y: 313, endPoint x: 849, endPoint y: 319, distance: 11.6
click at [859, 313] on button "Cancel" at bounding box center [829, 324] width 72 height 31
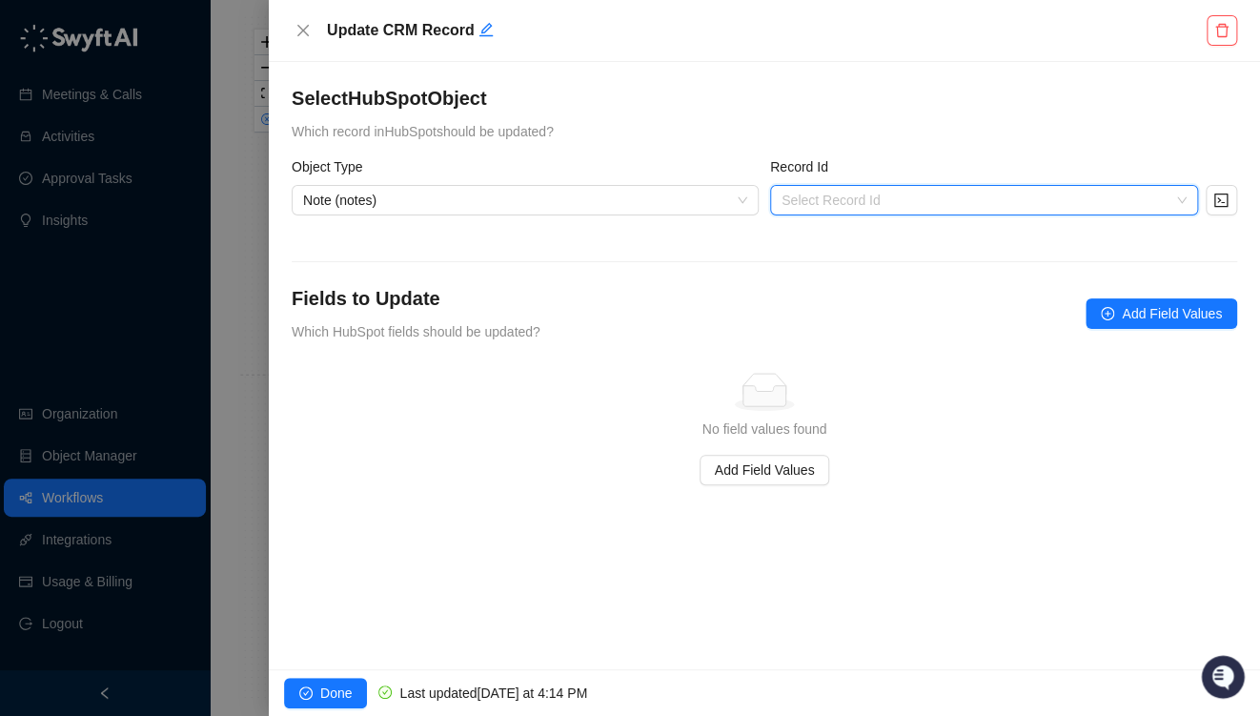
click at [728, 332] on div "Fields to Update Which HubSpot fields should be updated? Add Field Values" at bounding box center [765, 313] width 946 height 57
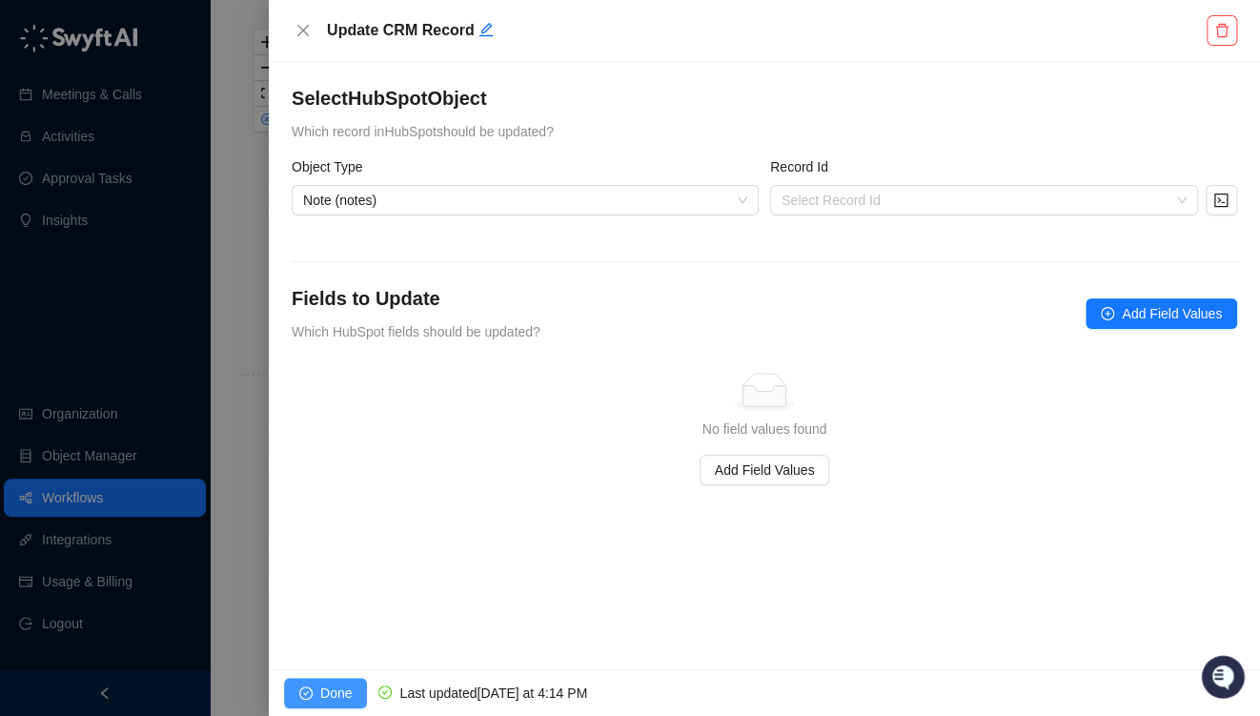
click at [323, 702] on span "Done" at bounding box center [335, 693] width 31 height 21
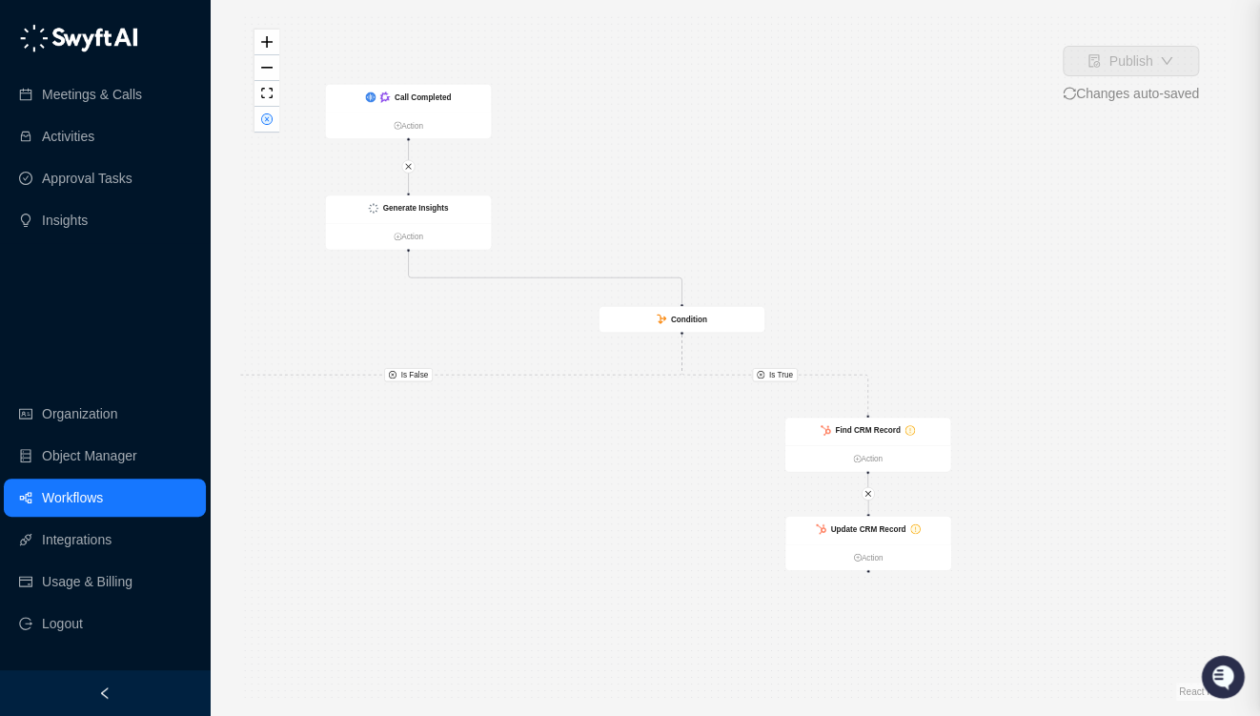
click at [608, 528] on div "Is False Is True Call Completed Action Generate Insights Action Condition Creat…" at bounding box center [734, 357] width 989 height 685
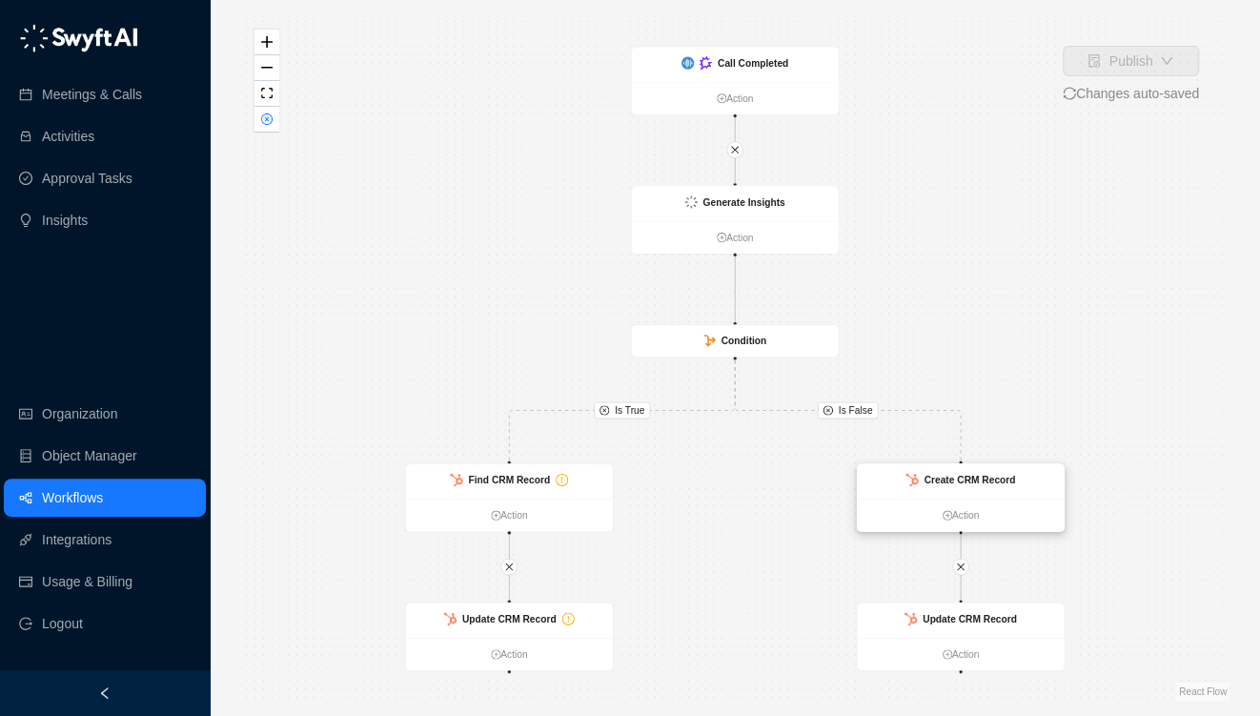
click at [930, 484] on strong "Create CRM Record" at bounding box center [970, 480] width 92 height 11
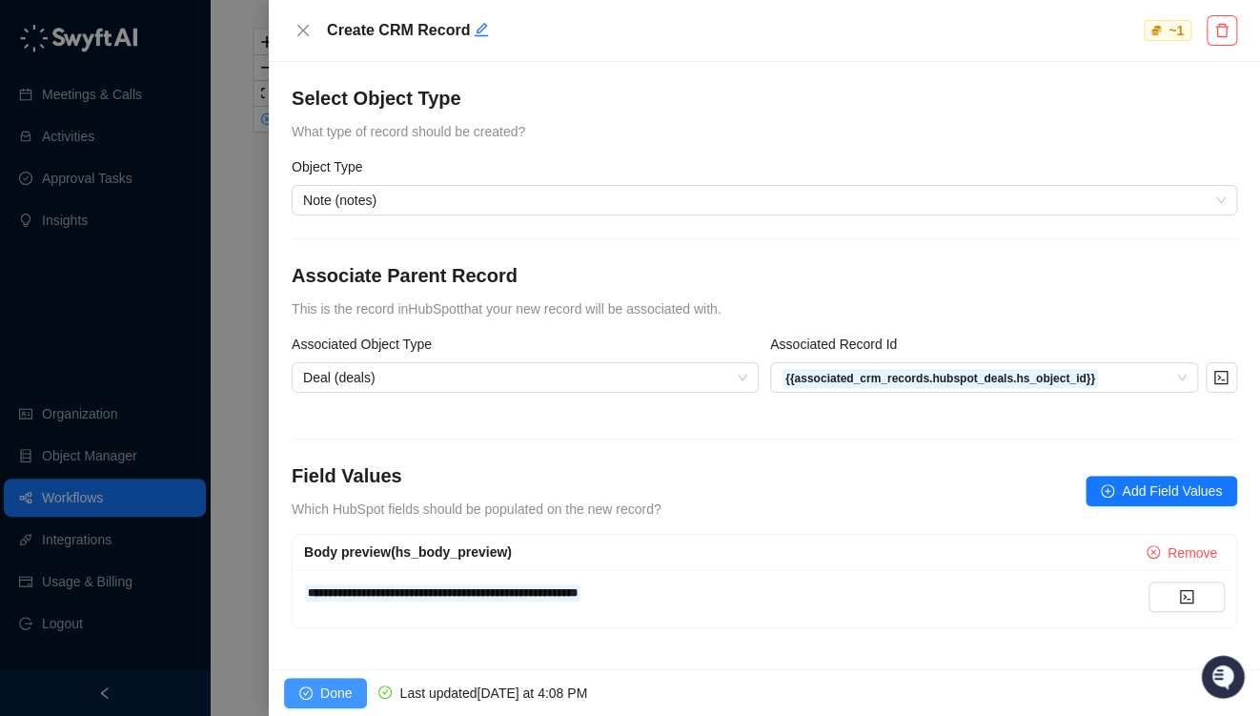
click at [304, 690] on icon "check-circle" at bounding box center [305, 692] width 13 height 13
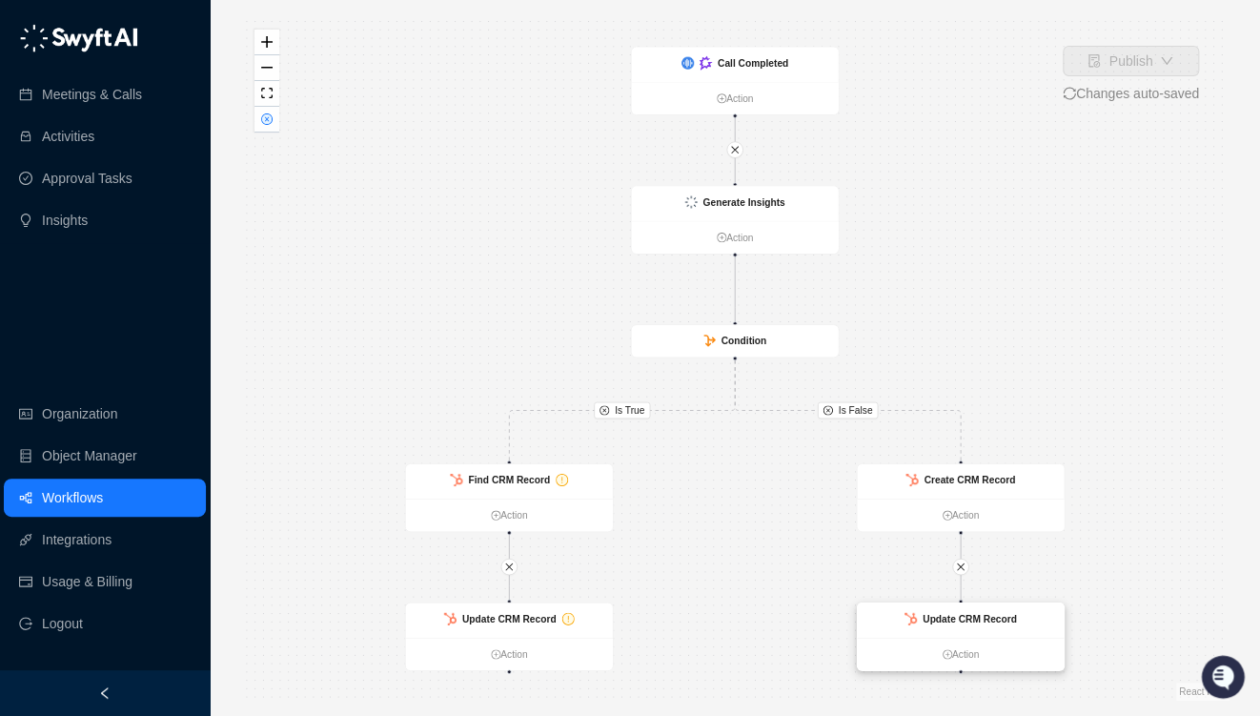
click at [977, 622] on strong "Update CRM Record" at bounding box center [970, 618] width 94 height 11
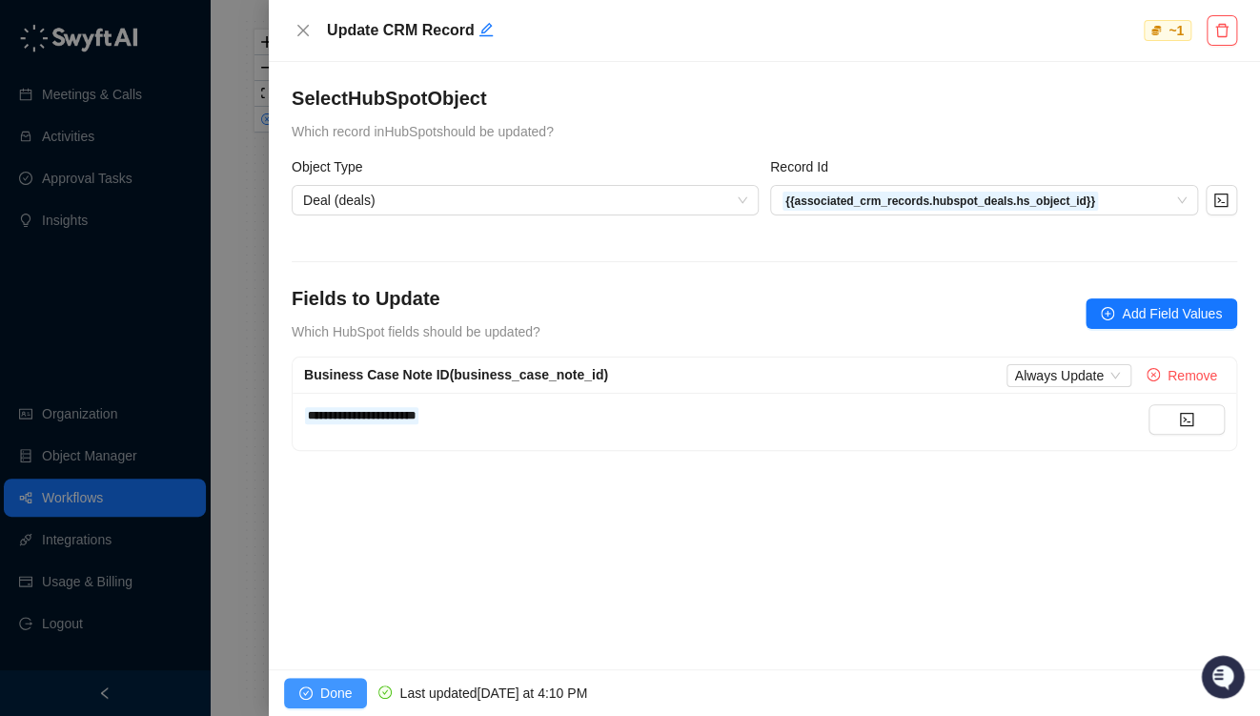
click at [338, 700] on span "Done" at bounding box center [335, 693] width 31 height 21
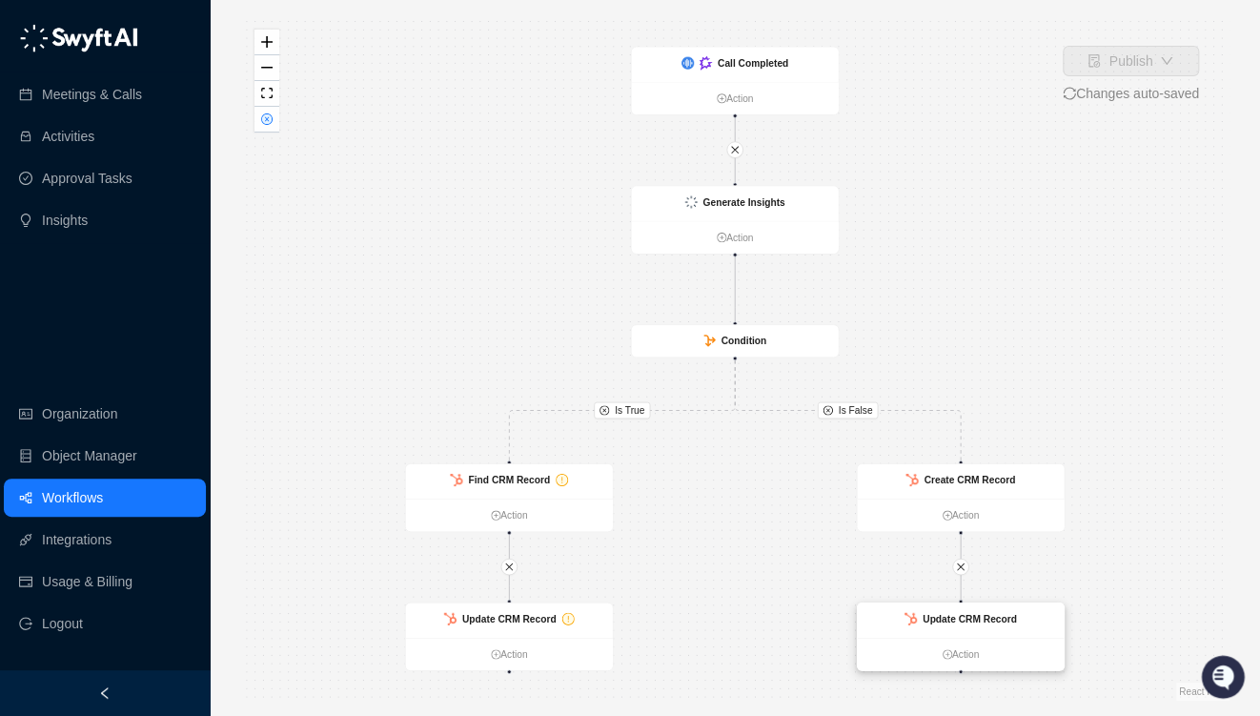
click at [942, 615] on strong "Update CRM Record" at bounding box center [970, 618] width 94 height 11
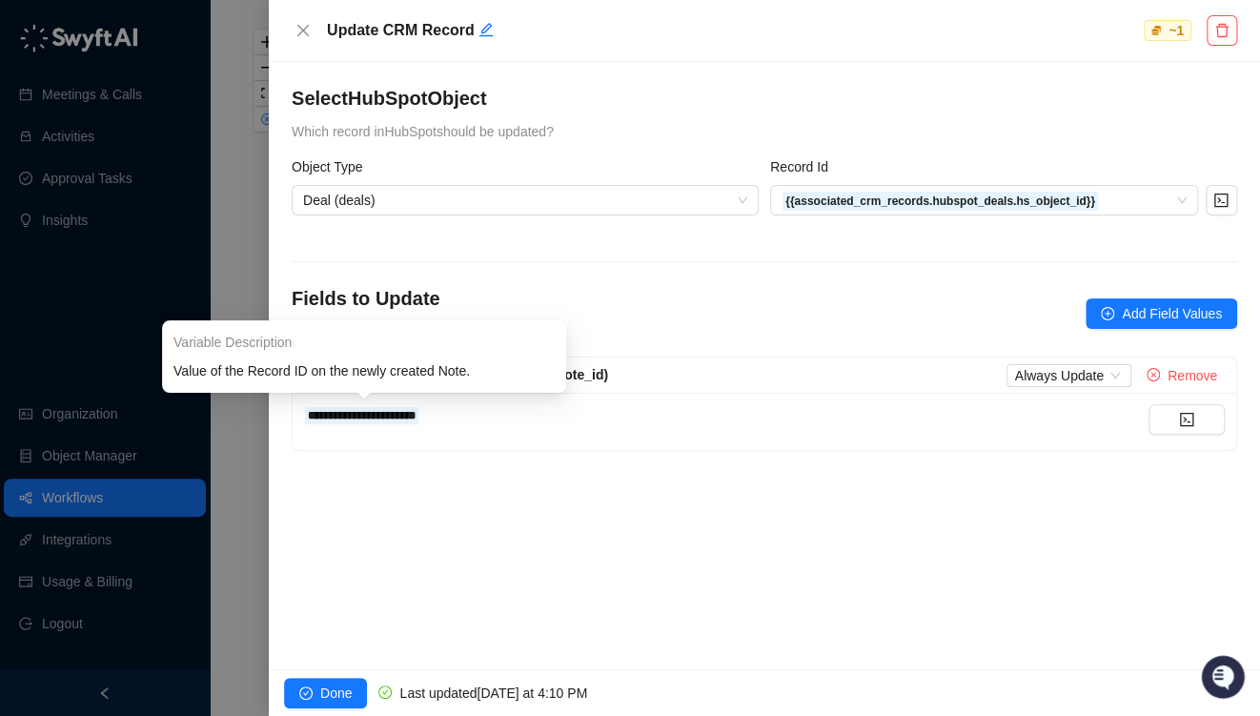
click at [433, 415] on div "**********" at bounding box center [726, 414] width 845 height 21
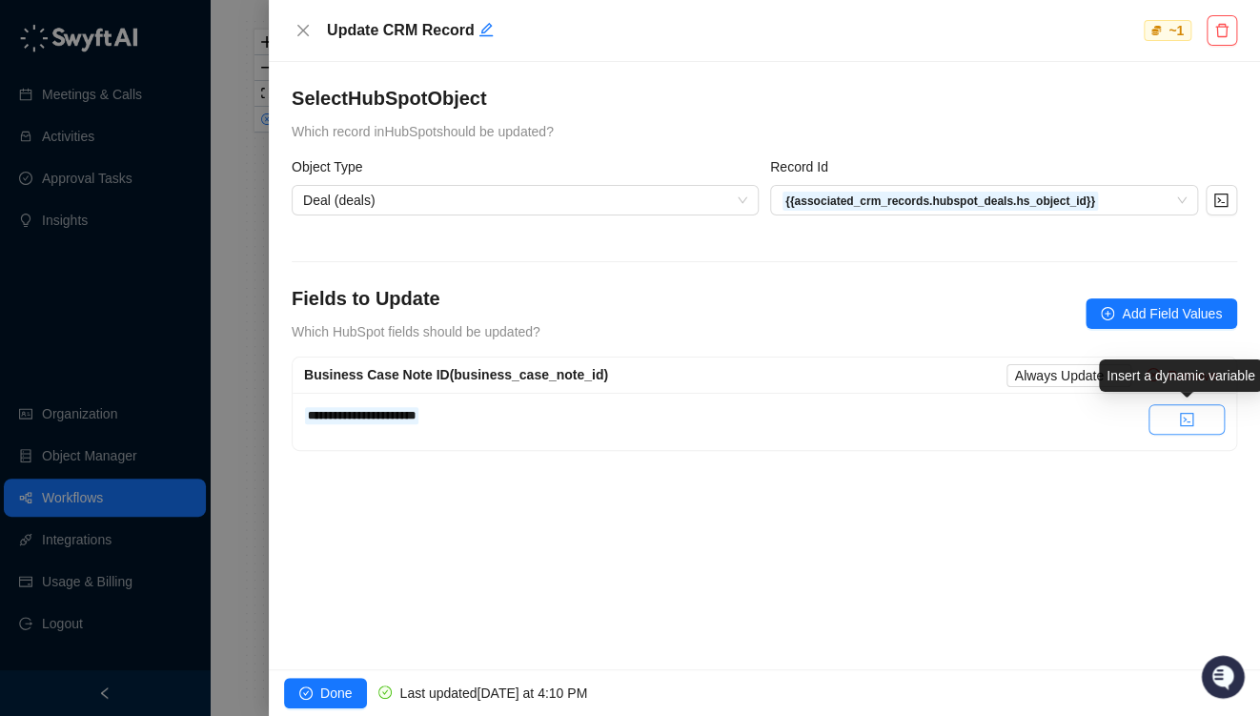
click at [1200, 416] on button "button" at bounding box center [1187, 419] width 76 height 31
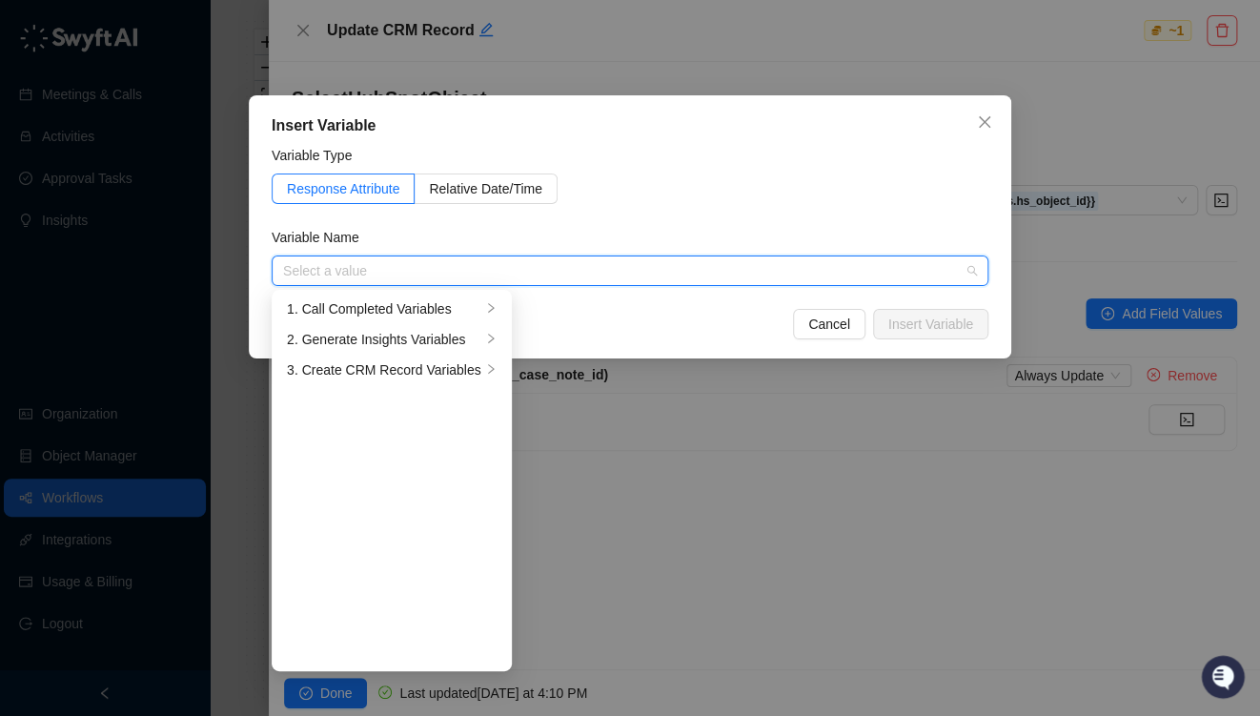
click at [460, 232] on div "Variable Name" at bounding box center [630, 241] width 717 height 29
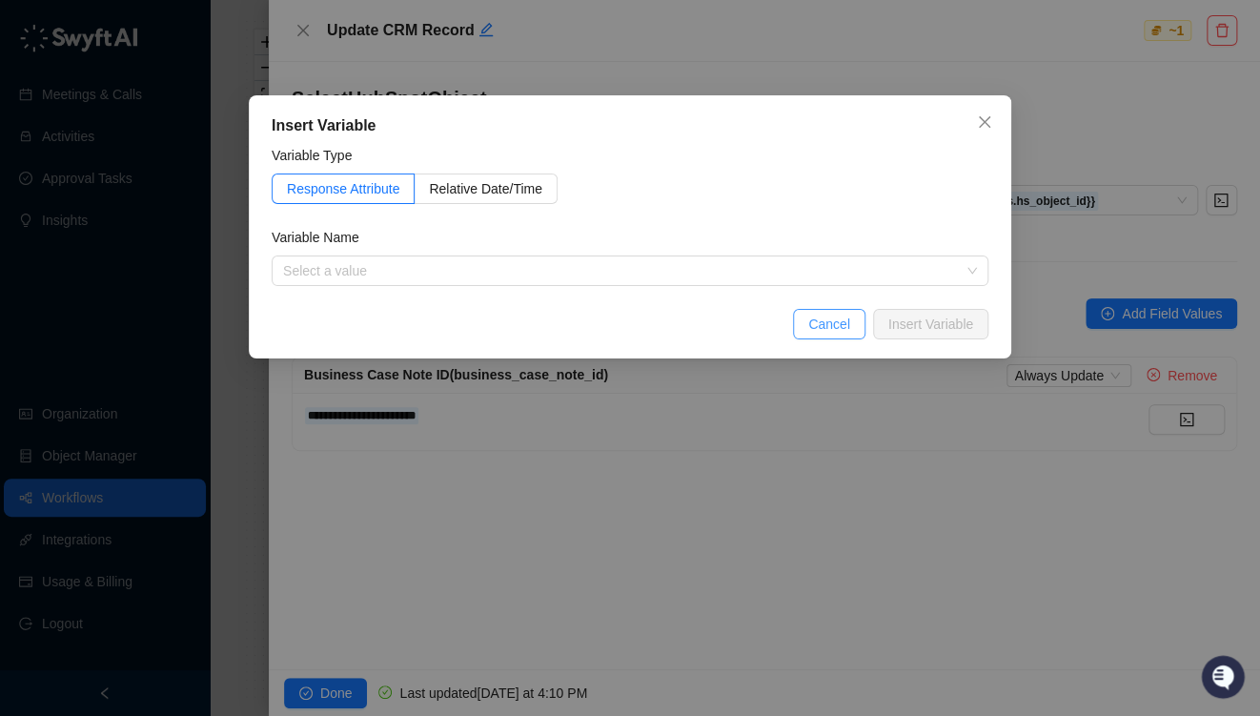
click at [841, 324] on span "Cancel" at bounding box center [829, 324] width 42 height 21
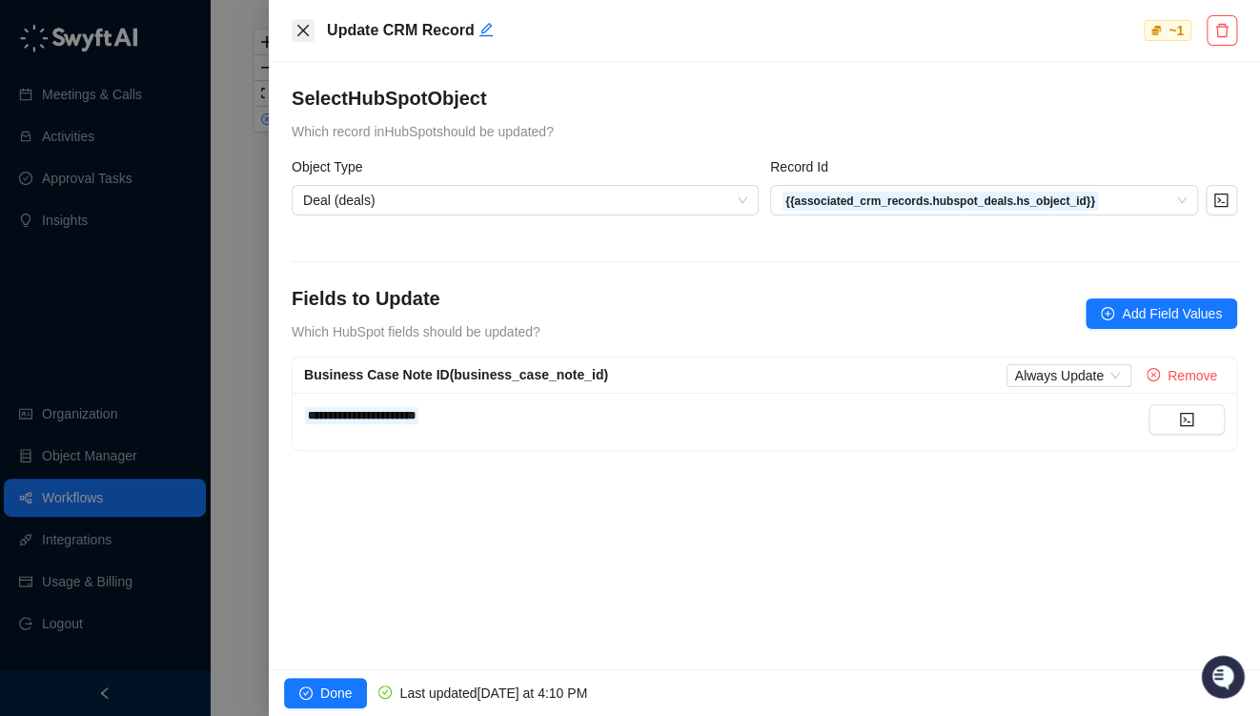
click at [292, 31] on button "Close" at bounding box center [303, 30] width 23 height 23
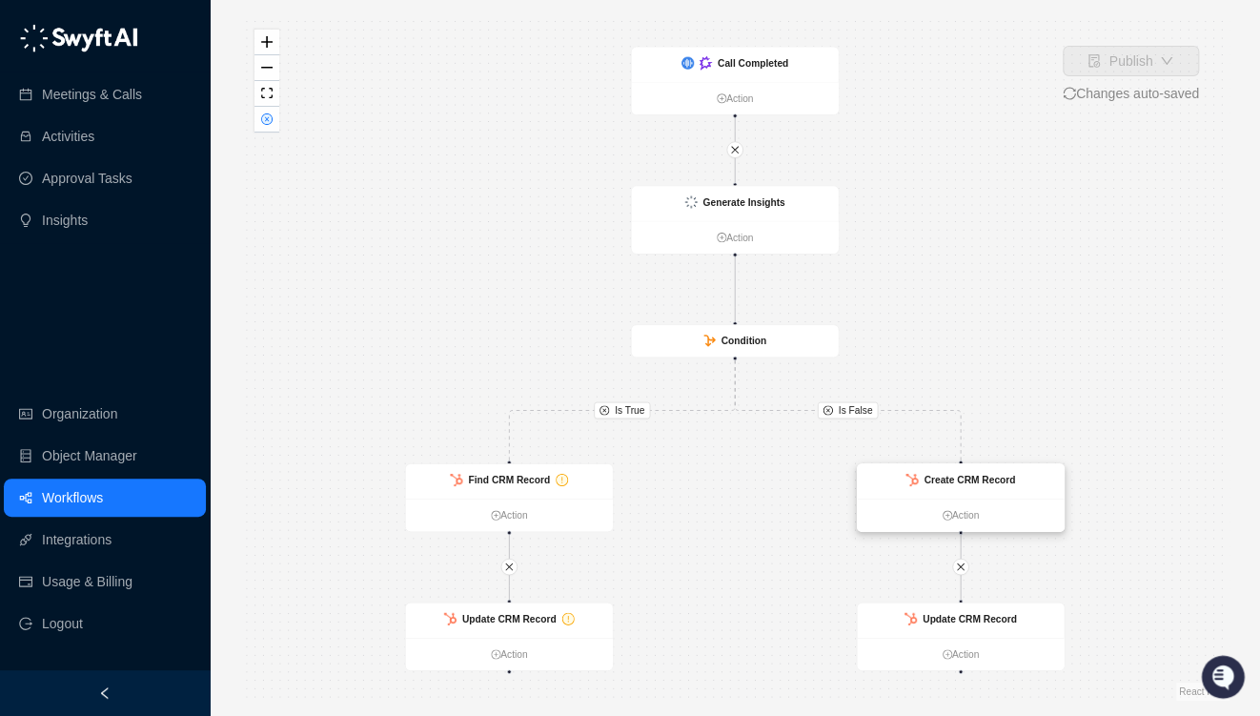
click at [954, 500] on ul "Action" at bounding box center [960, 515] width 207 height 32
click at [968, 472] on strong "Create CRM Record" at bounding box center [969, 477] width 92 height 11
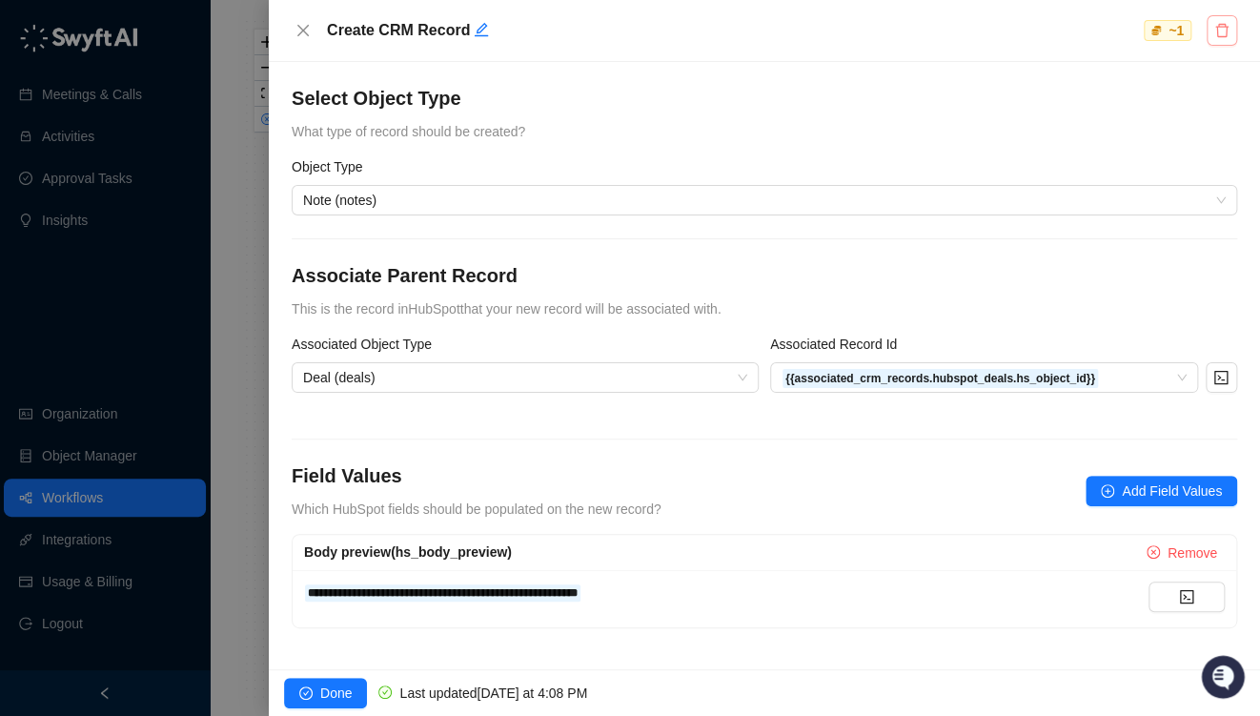
click at [1226, 23] on icon "delete" at bounding box center [1221, 30] width 15 height 15
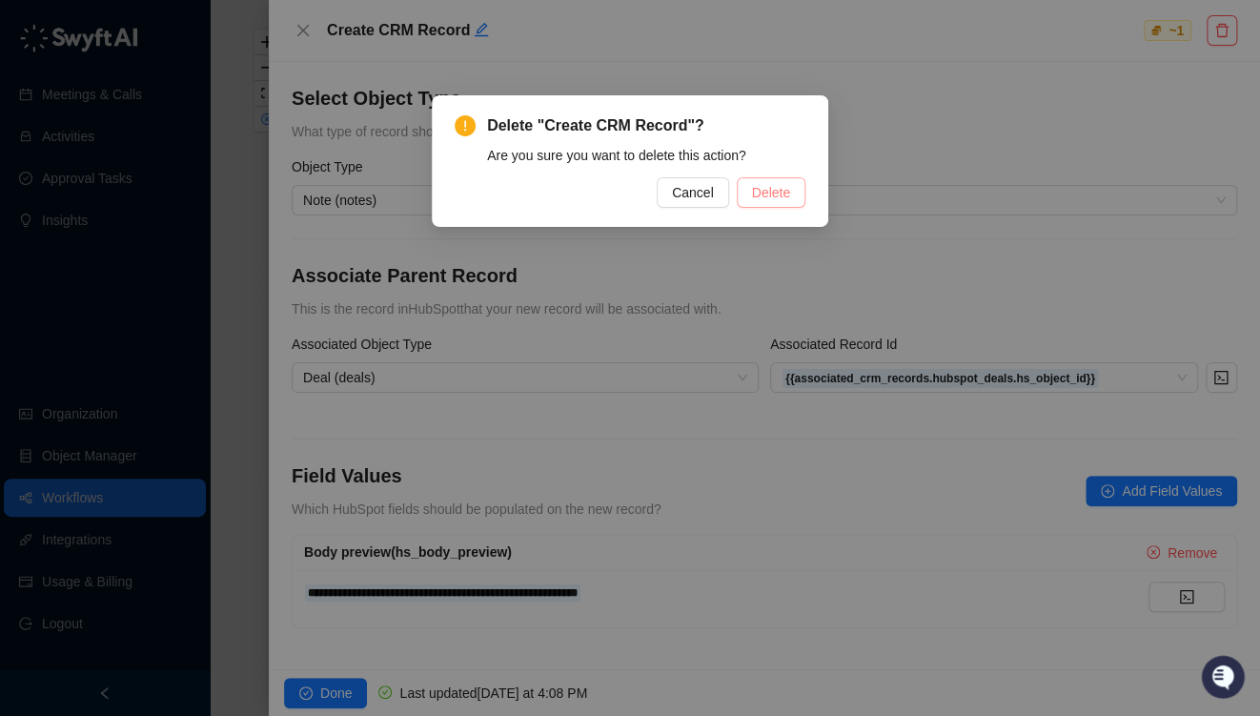
click at [782, 193] on span "Delete" at bounding box center [771, 192] width 38 height 21
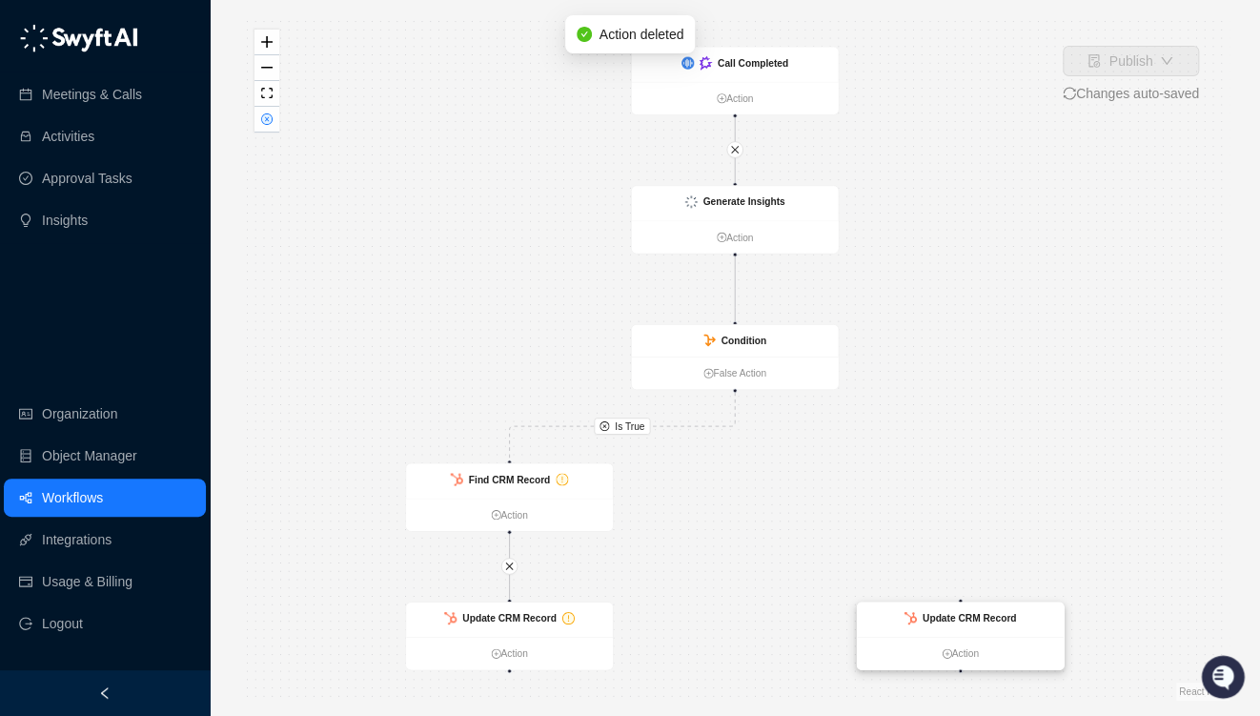
click at [965, 618] on strong "Update CRM Record" at bounding box center [970, 618] width 94 height 11
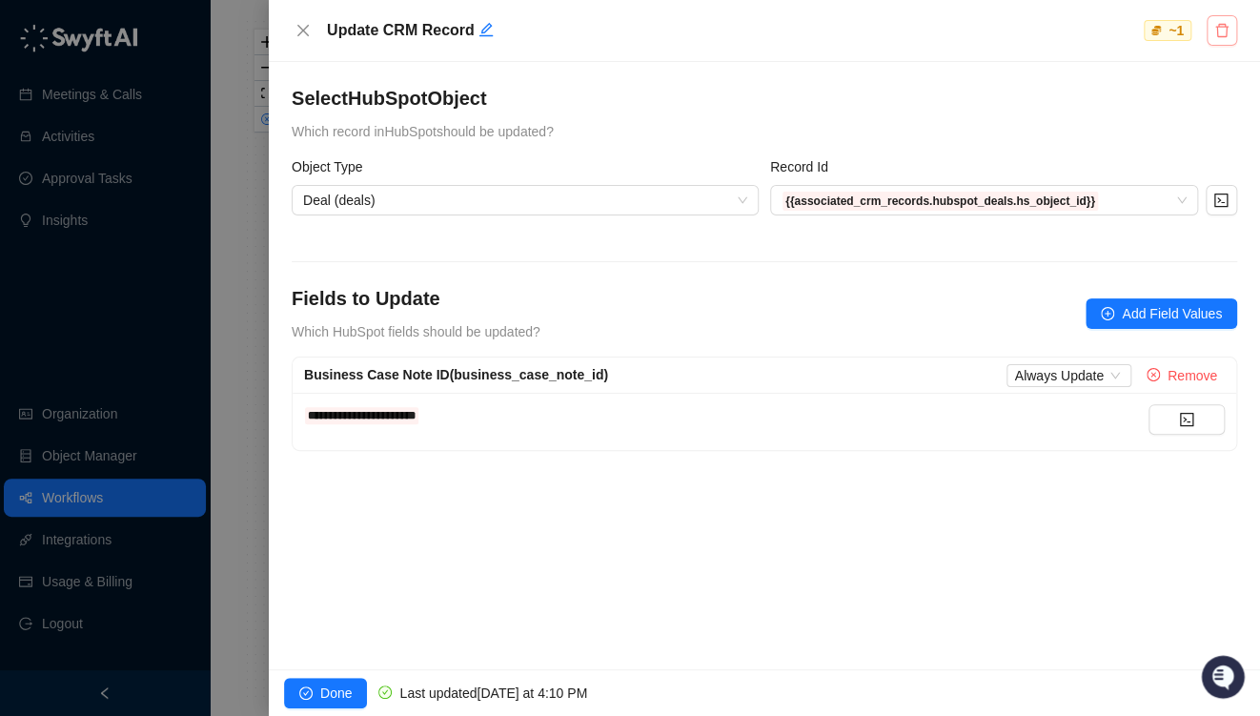
click at [1220, 29] on icon "delete" at bounding box center [1221, 30] width 15 height 15
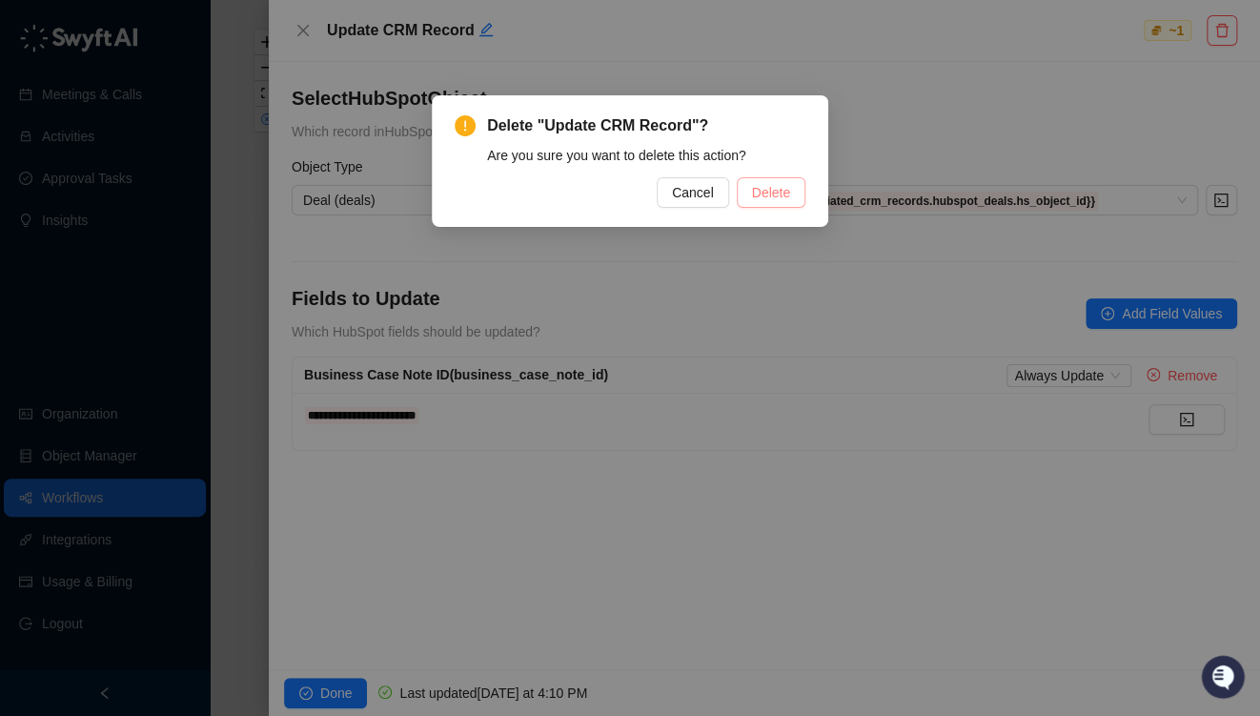
click at [786, 179] on button "Delete" at bounding box center [771, 192] width 69 height 31
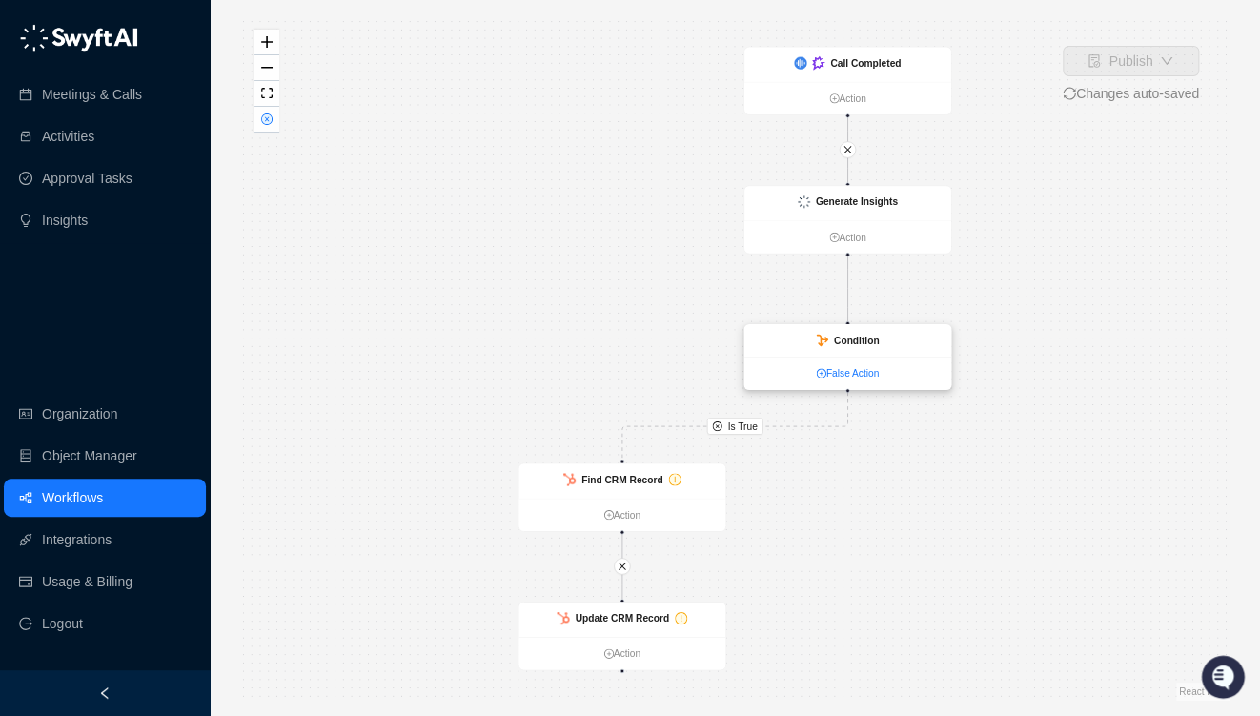
click at [850, 370] on link "False Action" at bounding box center [848, 373] width 207 height 15
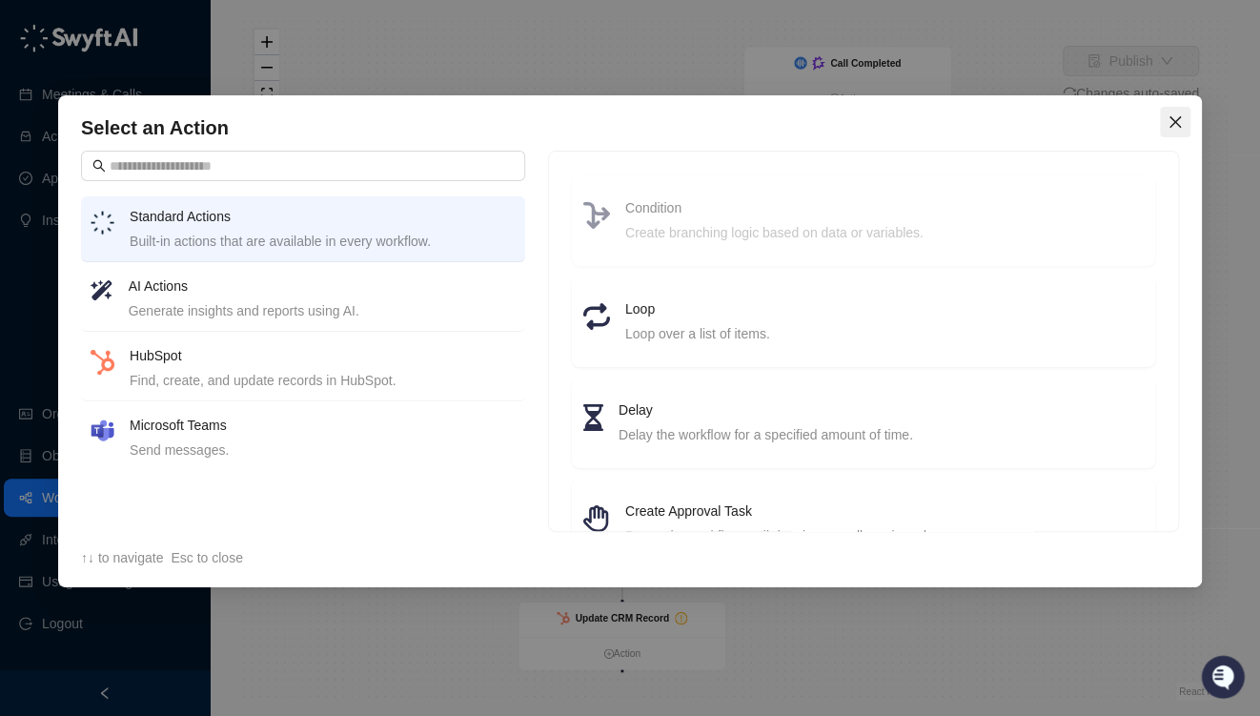
click at [1176, 119] on icon "close" at bounding box center [1175, 121] width 11 height 11
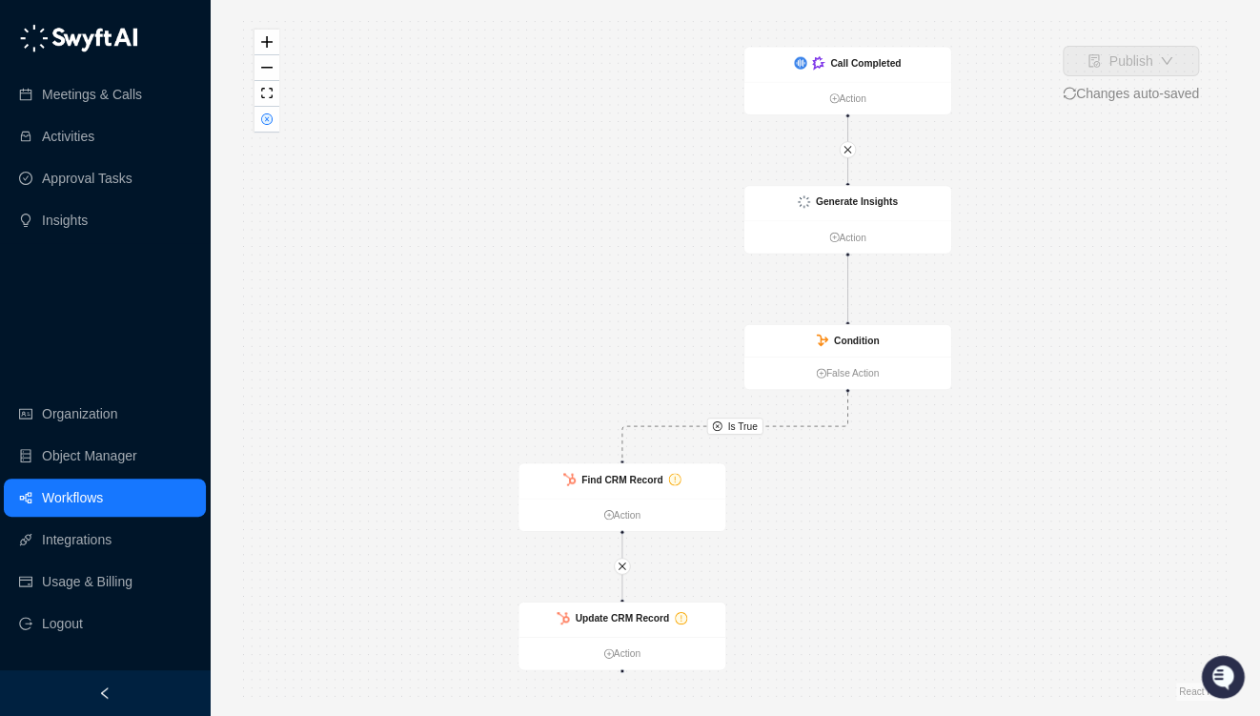
click at [665, 431] on icon "Edge from dc5bf310-878a-013e-4532-126e9fa29a4f to 282d4a40-878c-013e-73fe-4a809…" at bounding box center [735, 426] width 226 height 68
click at [664, 424] on icon "Edge from dc5bf310-878a-013e-4532-126e9fa29a4f to 282d4a40-878c-013e-73fe-4a809…" at bounding box center [735, 426] width 226 height 68
click at [704, 419] on icon "Edge from dc5bf310-878a-013e-4532-126e9fa29a4f to 282d4a40-878c-013e-73fe-4a809…" at bounding box center [735, 426] width 226 height 68
click at [724, 426] on button "Is True" at bounding box center [735, 426] width 56 height 16
click at [885, 376] on link "False Action" at bounding box center [898, 373] width 103 height 15
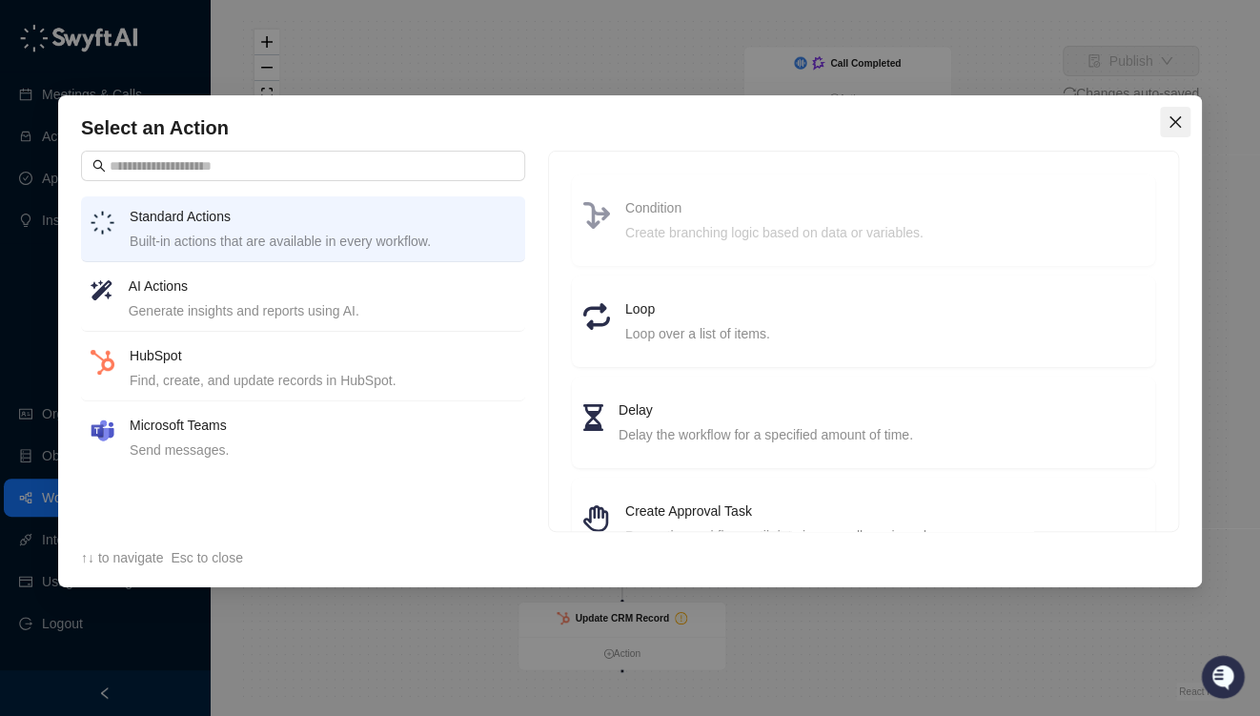
click at [1174, 123] on icon "close" at bounding box center [1175, 121] width 11 height 11
click at [1174, 123] on div "Select an Action Standard Actions Built-in actions that are available in every …" at bounding box center [630, 358] width 1260 height 716
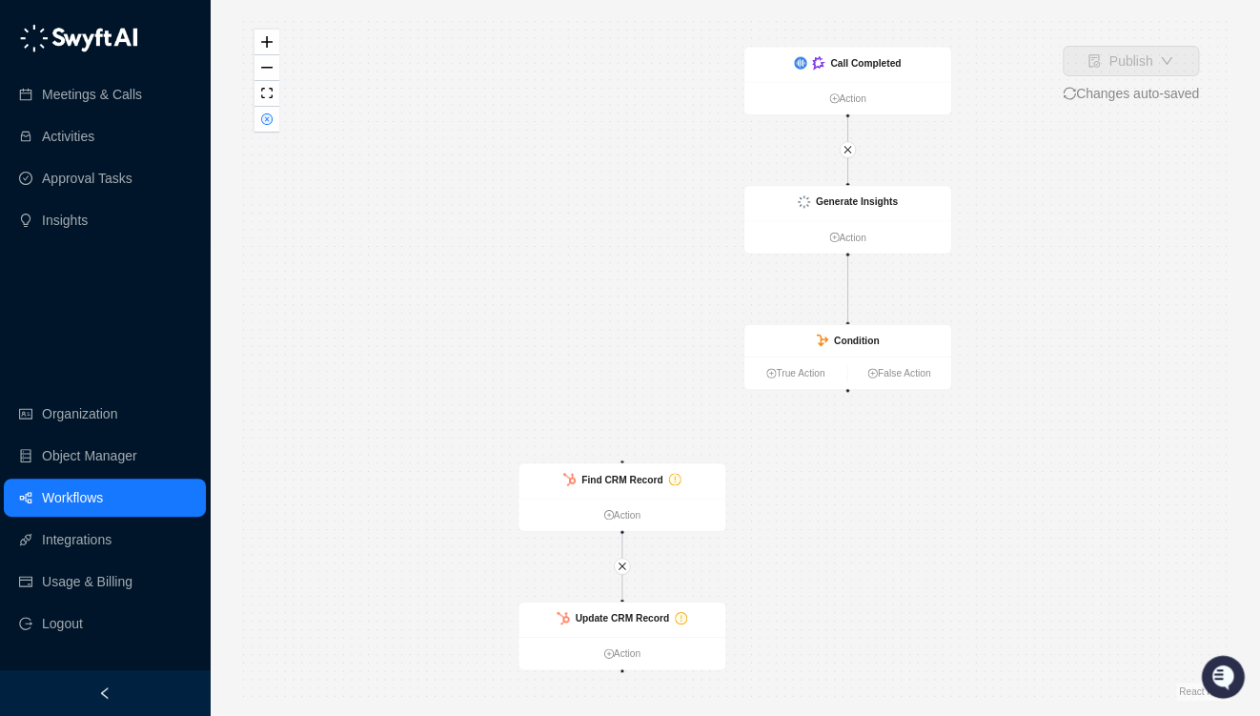
click at [843, 397] on div "Call Completed Action Generate Insights Action Condition True Action False Acti…" at bounding box center [734, 357] width 989 height 685
click at [632, 461] on div "Call Completed Action Generate Insights Action Condition True Action False Acti…" at bounding box center [734, 357] width 989 height 685
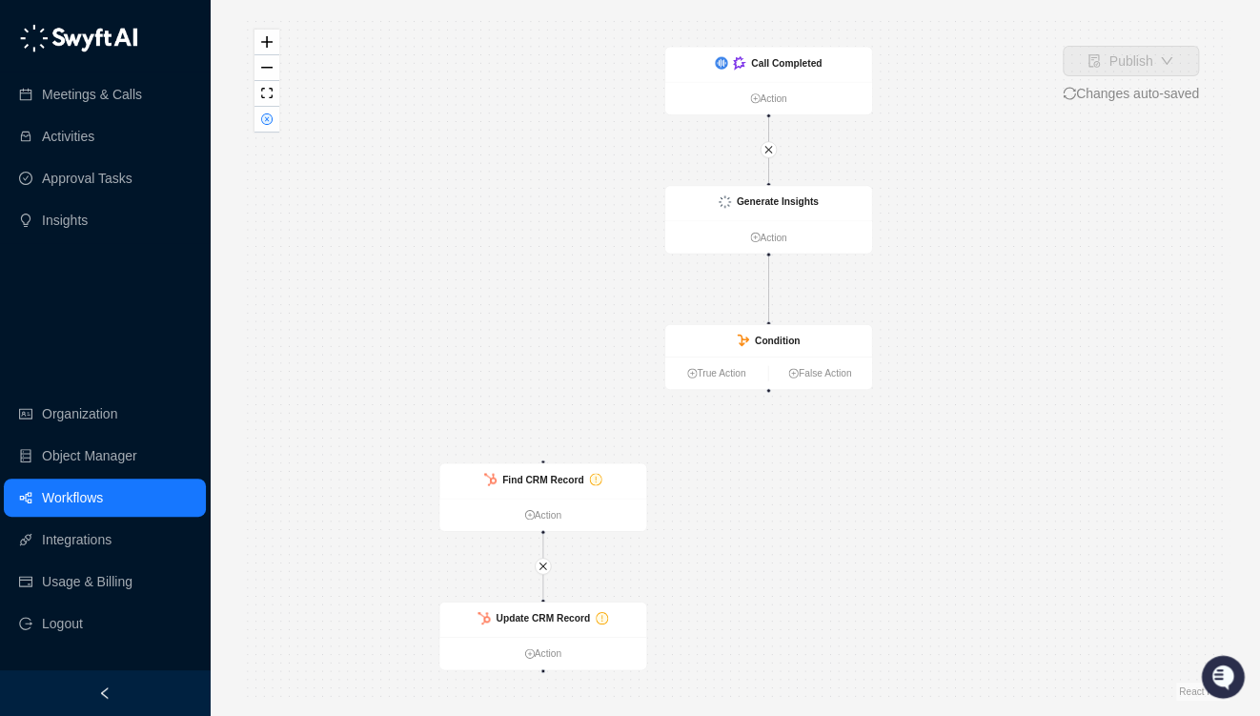
drag, startPoint x: 810, startPoint y: 435, endPoint x: 736, endPoint y: 439, distance: 74.5
click at [736, 439] on div "Call Completed Action Generate Insights Action Condition True Action False Acti…" at bounding box center [734, 357] width 989 height 685
drag, startPoint x: 561, startPoint y: 480, endPoint x: 564, endPoint y: 490, distance: 10.3
click at [564, 490] on strong "Find CRM Record" at bounding box center [546, 488] width 81 height 11
click at [866, 488] on div "Call Completed Action Generate Insights Action Condition True Action False Acti…" at bounding box center [734, 357] width 989 height 685
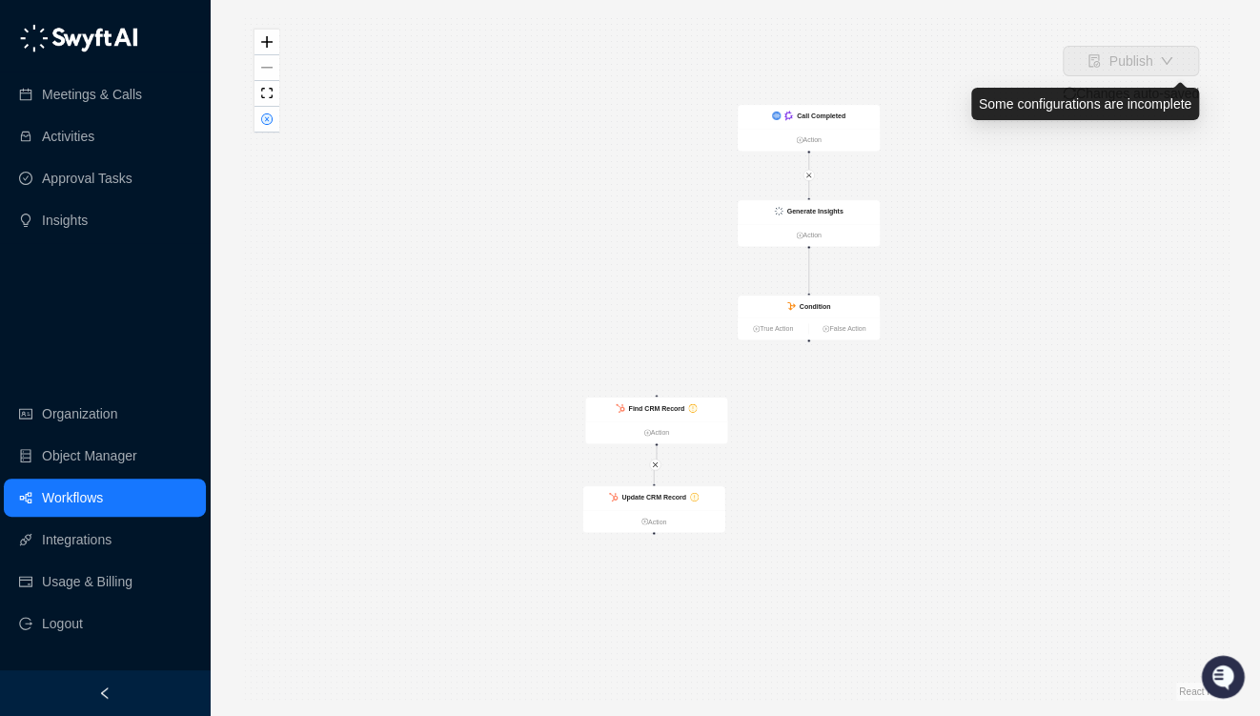
click at [1148, 76] on div "Publish Changes auto-saved" at bounding box center [1131, 75] width 136 height 58
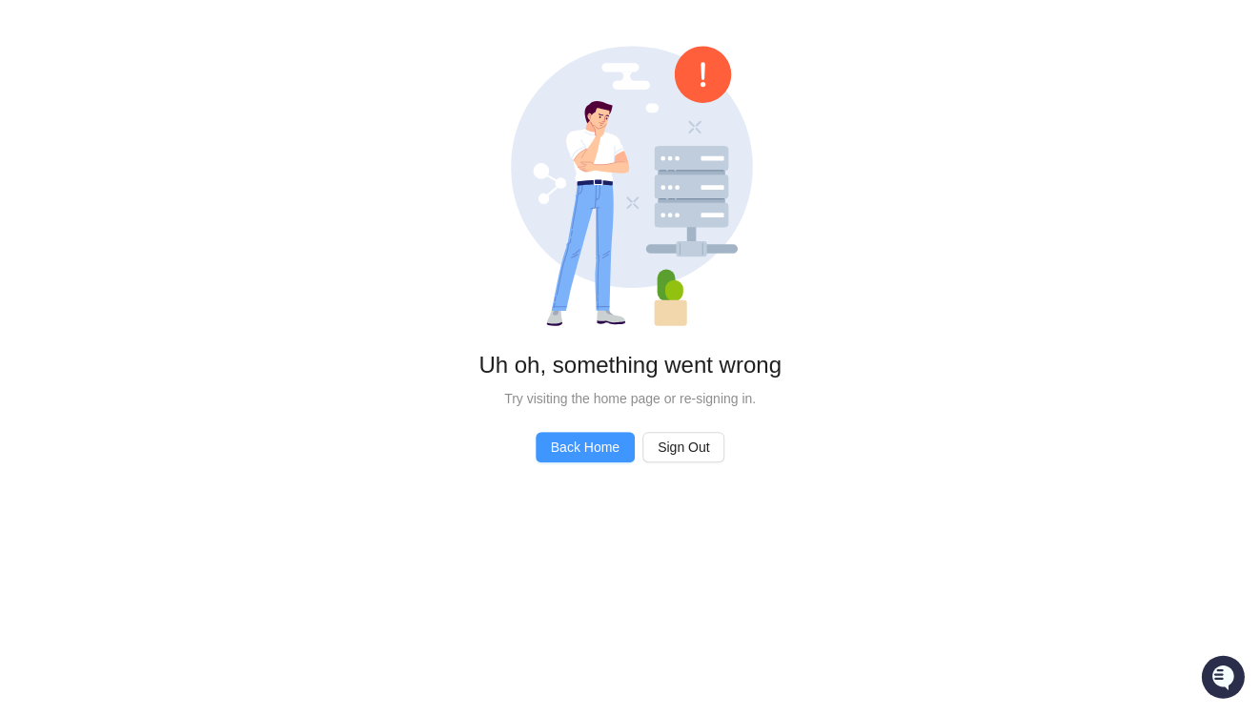
click at [602, 459] on link "Back Home" at bounding box center [585, 447] width 99 height 31
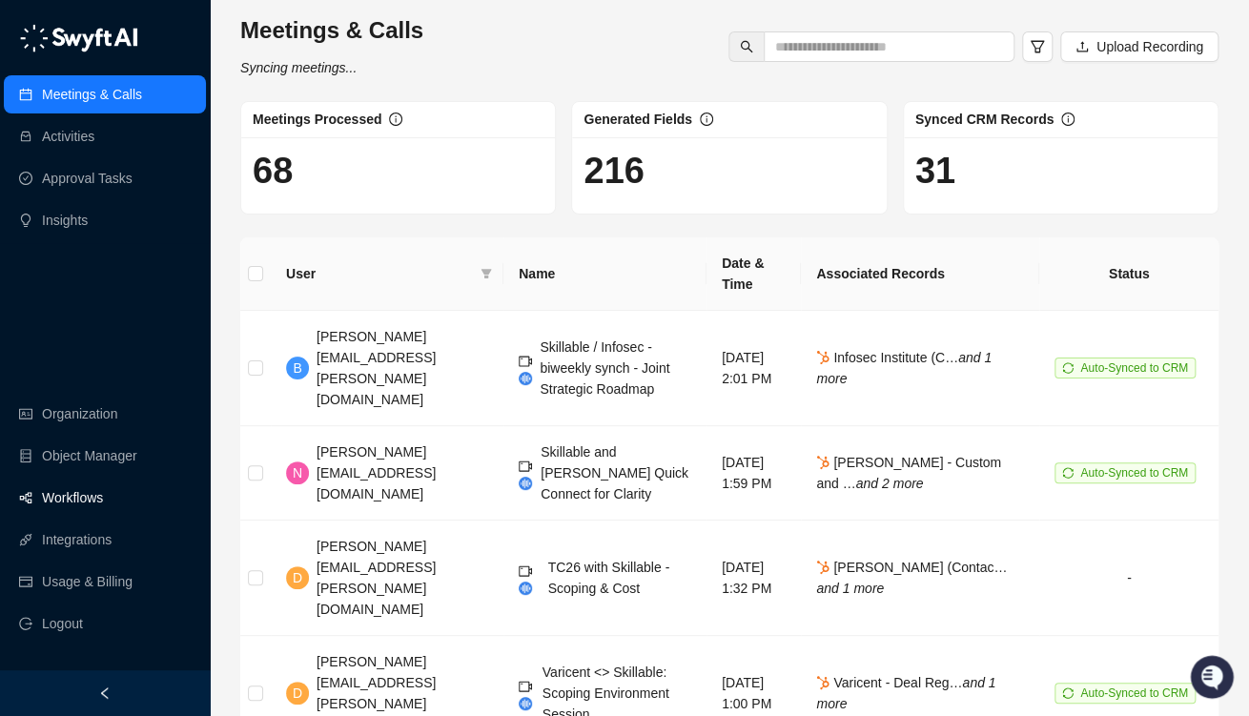
click at [42, 497] on link "Workflows" at bounding box center [72, 498] width 61 height 38
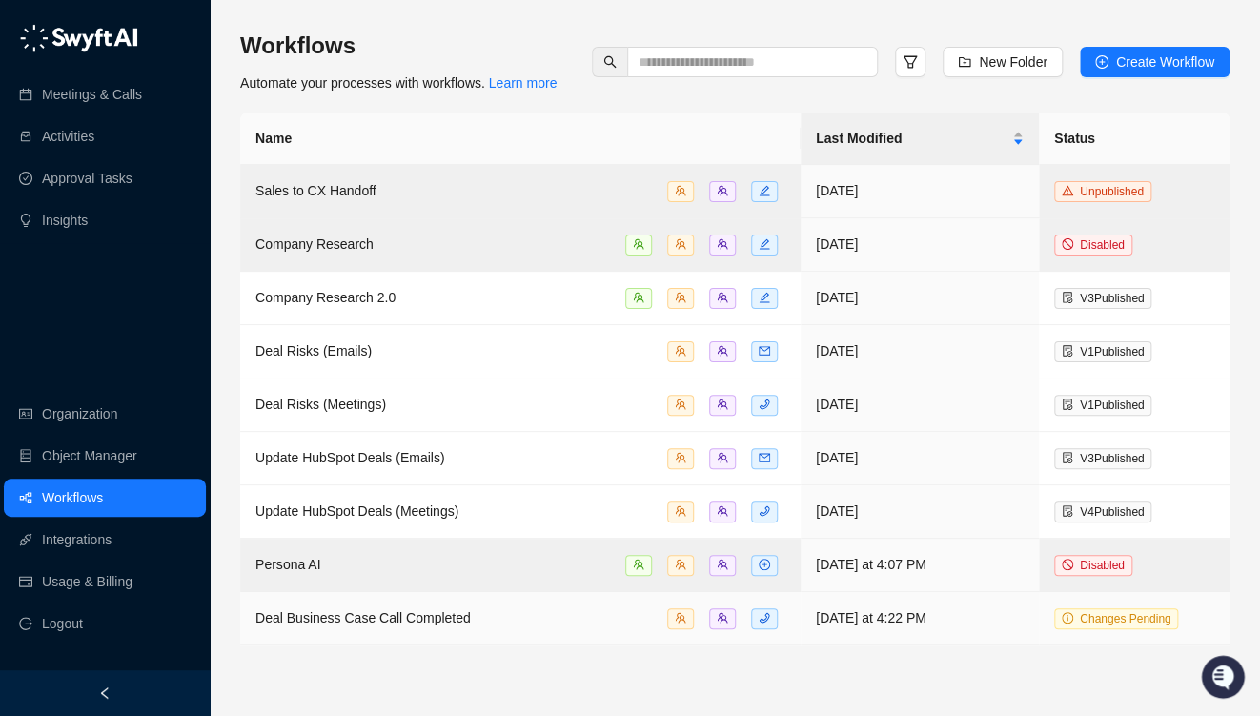
click at [346, 620] on span "Deal Business Case Call Completed" at bounding box center [362, 617] width 215 height 15
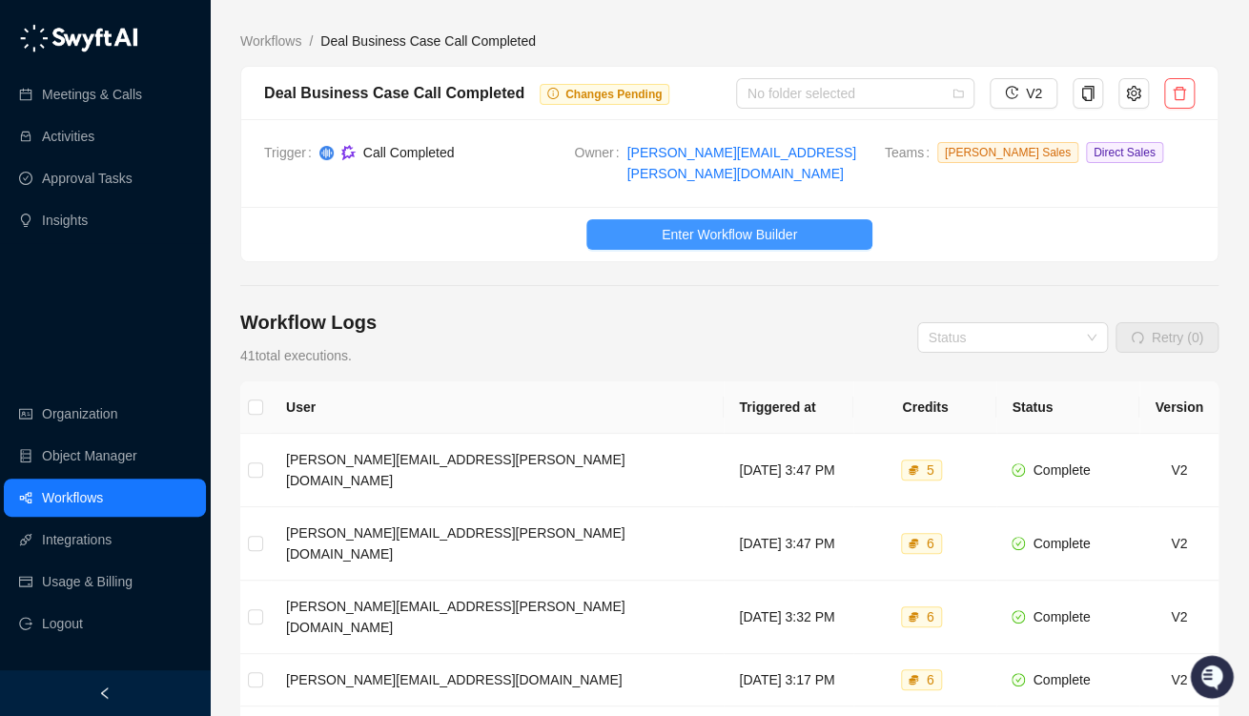
click at [749, 224] on span "Enter Workflow Builder" at bounding box center [729, 234] width 135 height 21
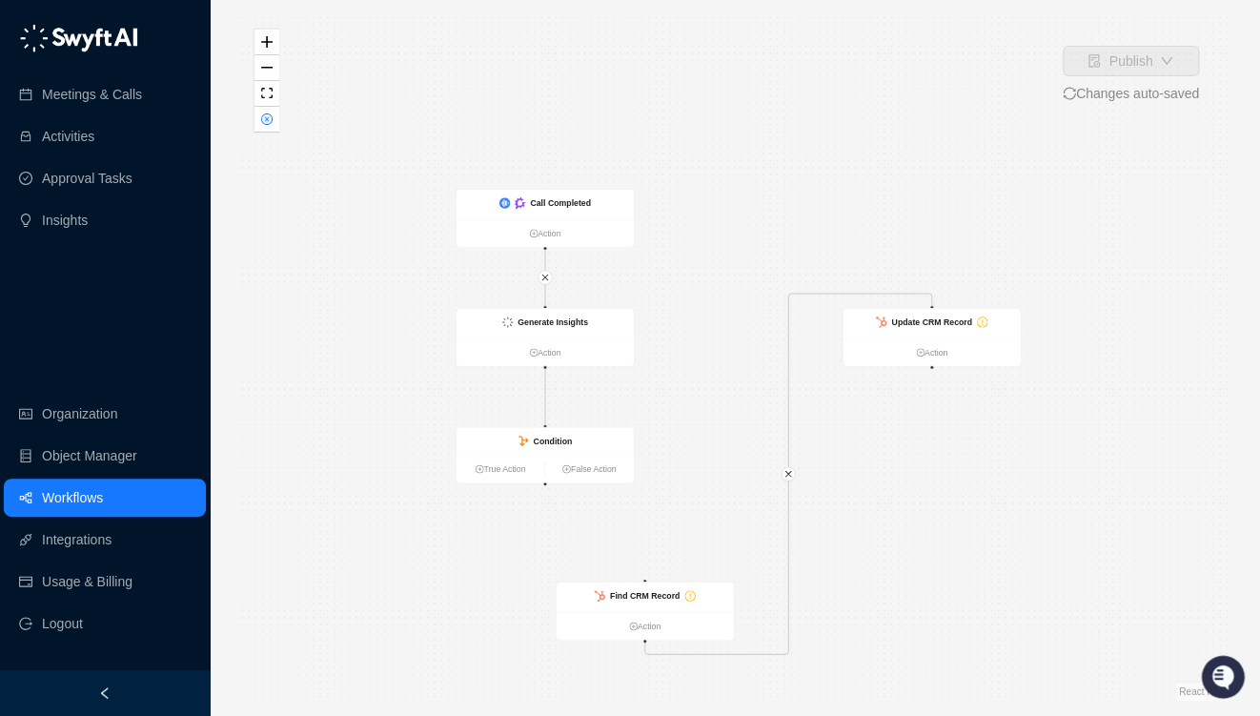
drag, startPoint x: 938, startPoint y: 209, endPoint x: 803, endPoint y: 477, distance: 300.1
click at [658, 591] on strong "Find CRM Record" at bounding box center [645, 596] width 70 height 10
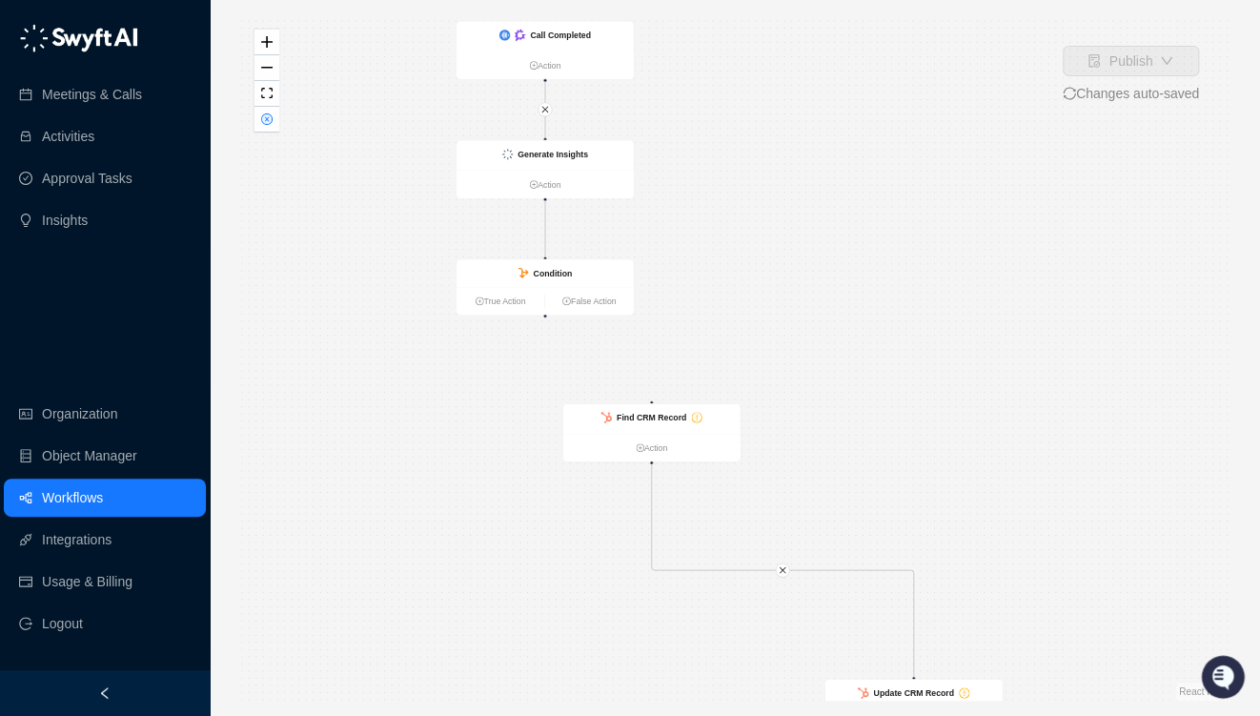
drag, startPoint x: 945, startPoint y: 336, endPoint x: 916, endPoint y: 725, distance: 390.9
click at [916, 715] on html "Meetings & Calls Activities Approval Tasks Insights Organization Object Manager…" at bounding box center [630, 429] width 1260 height 859
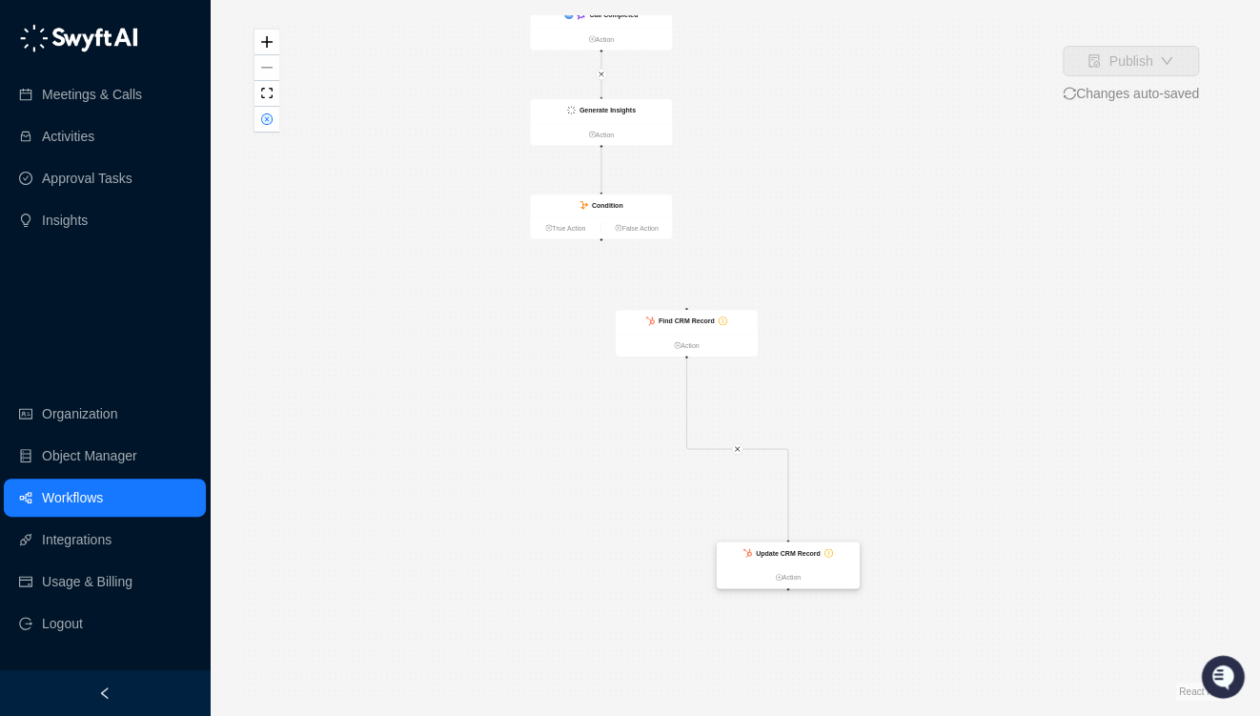
drag, startPoint x: 886, startPoint y: 675, endPoint x: 738, endPoint y: 454, distance: 266.0
click at [756, 549] on strong "Update CRM Record" at bounding box center [788, 553] width 65 height 8
click at [687, 324] on strong "Find CRM Record" at bounding box center [687, 321] width 56 height 8
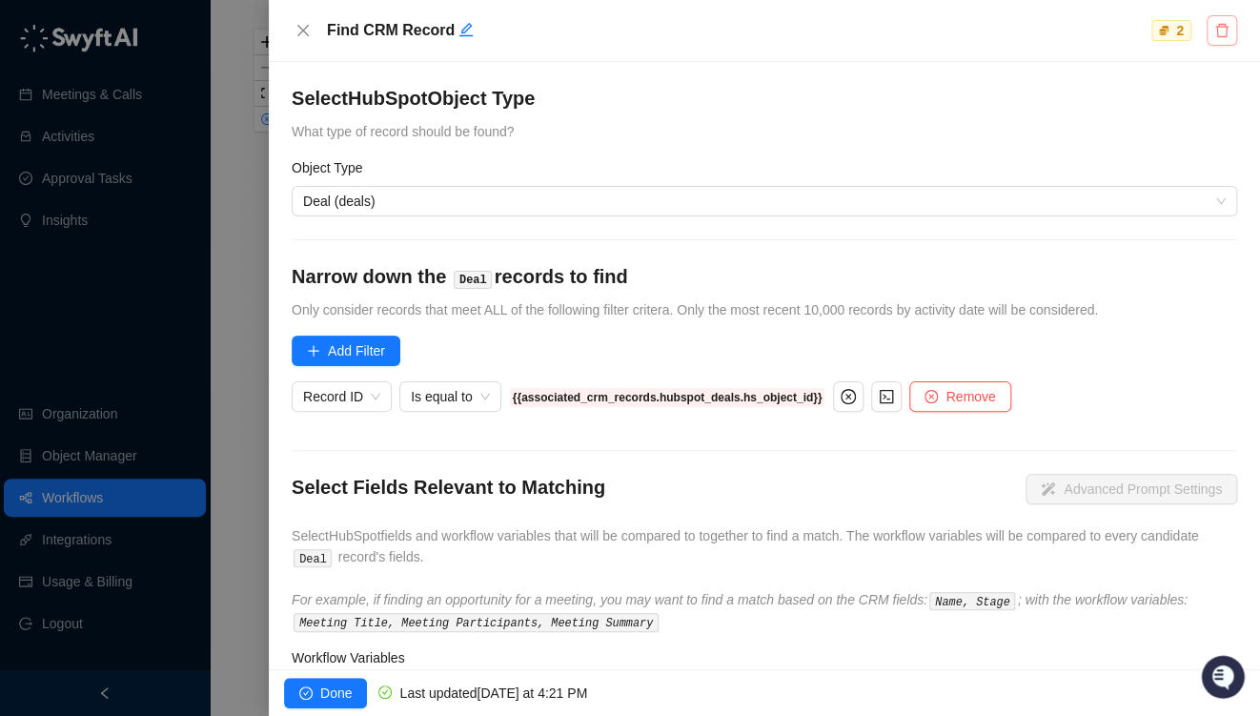
click at [1224, 27] on icon "delete" at bounding box center [1221, 30] width 15 height 15
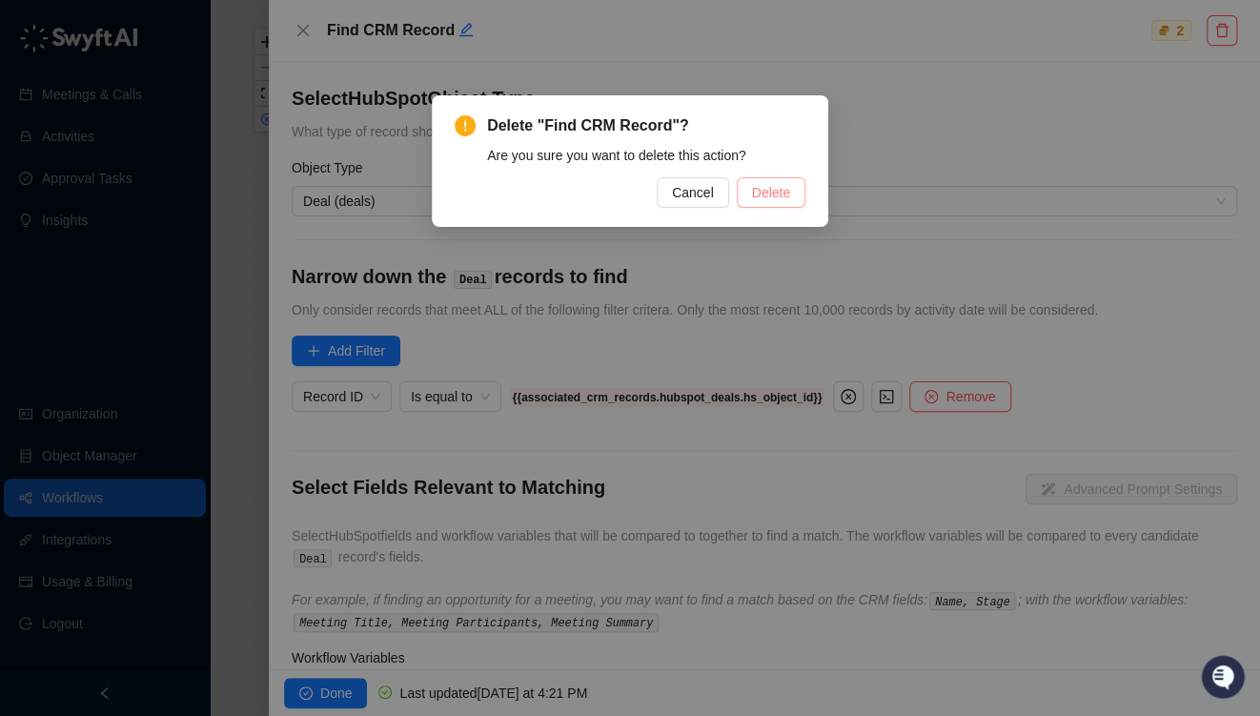
drag, startPoint x: 814, startPoint y: 181, endPoint x: 778, endPoint y: 197, distance: 39.7
click at [812, 183] on div "Delete "Find CRM Record"? Are you sure you want to delete this action? Cancel D…" at bounding box center [630, 161] width 397 height 132
click at [778, 197] on span "Delete" at bounding box center [771, 192] width 38 height 21
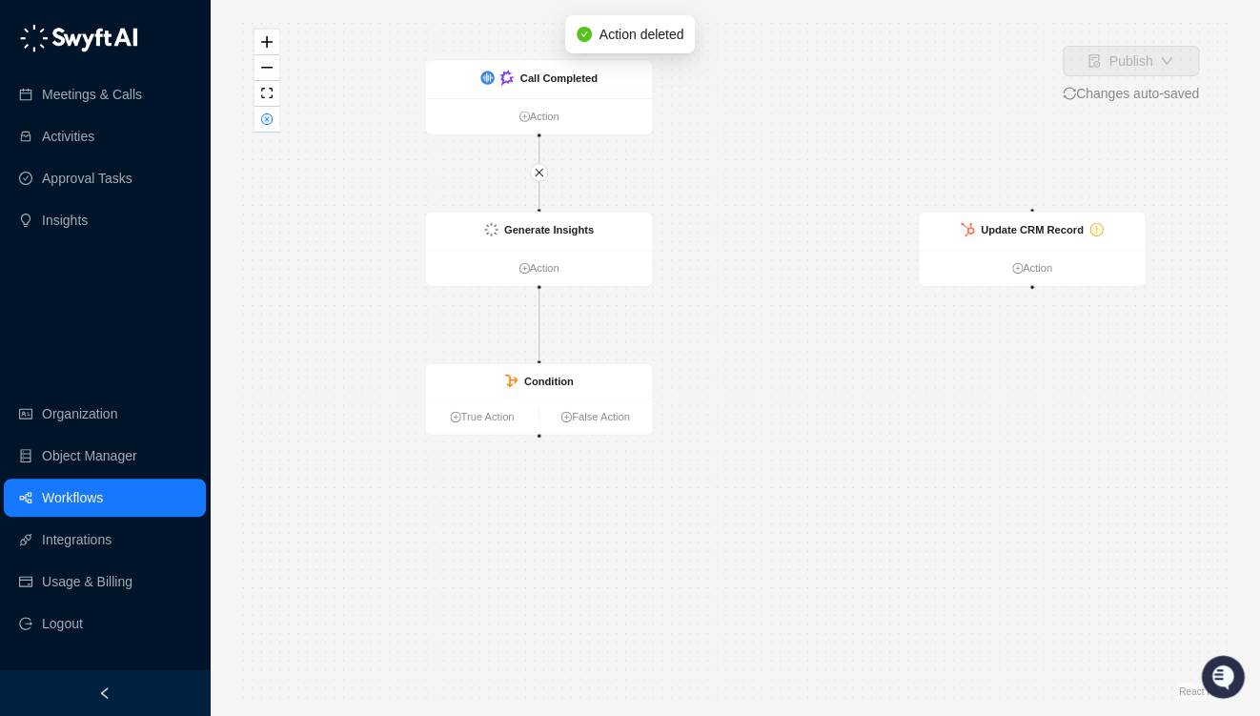
drag, startPoint x: 713, startPoint y: 442, endPoint x: 787, endPoint y: 319, distance: 143.7
click at [787, 319] on div "Call Completed Action Generate Insights Action Condition True Action False Acti…" at bounding box center [734, 357] width 989 height 685
click at [538, 381] on strong "Condition" at bounding box center [549, 382] width 50 height 12
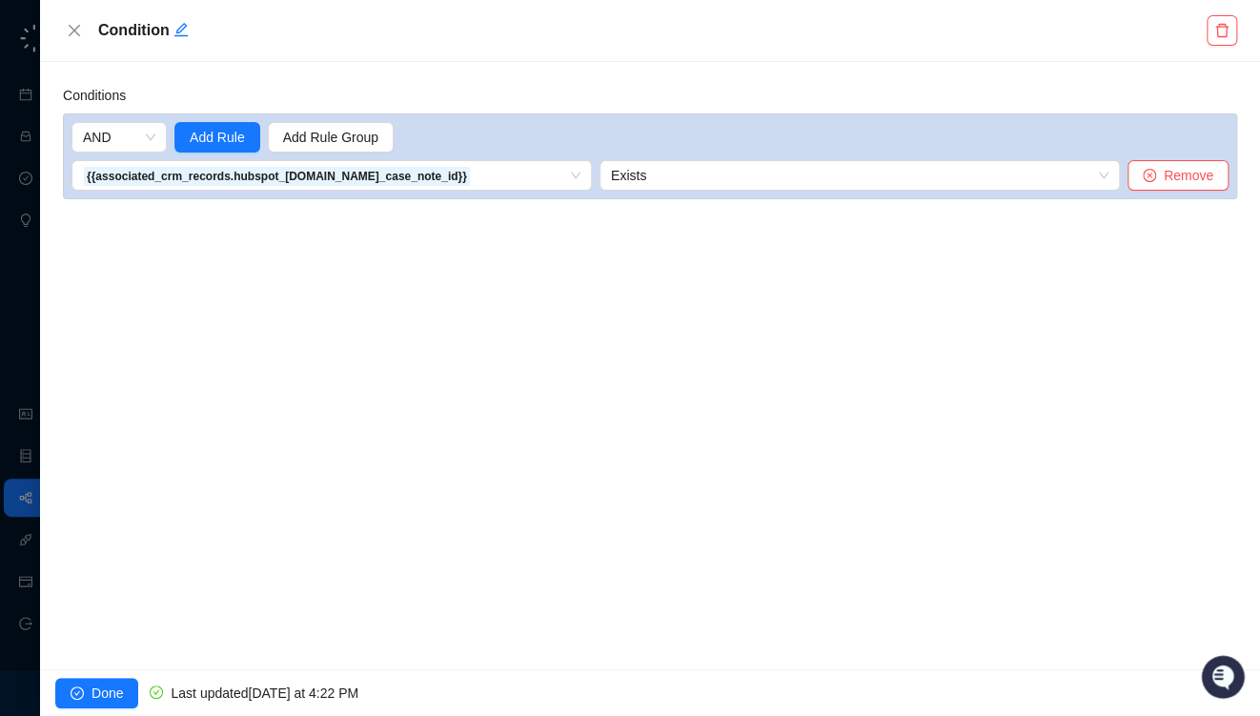
click at [598, 173] on div "{{associated_crm_records.hubspot_deals.business_case_note_id}} Exists Remove" at bounding box center [649, 175] width 1157 height 31
click at [662, 180] on span "Exists" at bounding box center [860, 175] width 498 height 29
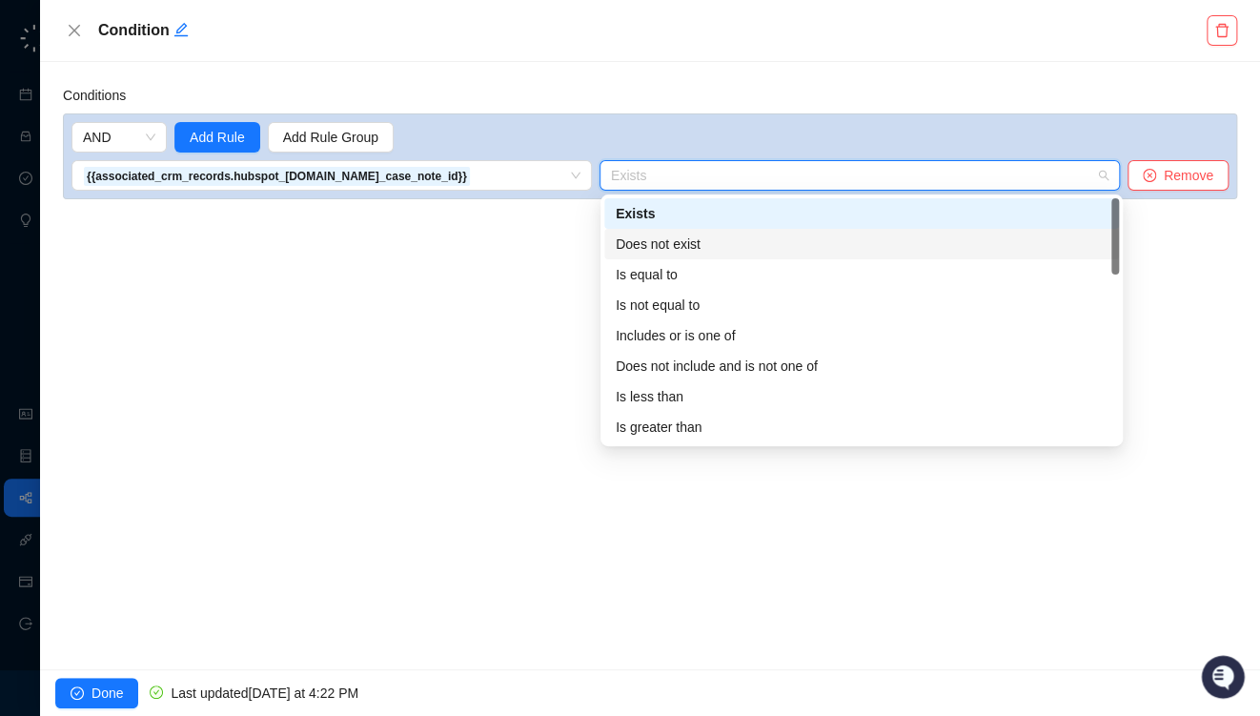
click at [657, 240] on div "Does not exist" at bounding box center [862, 244] width 492 height 21
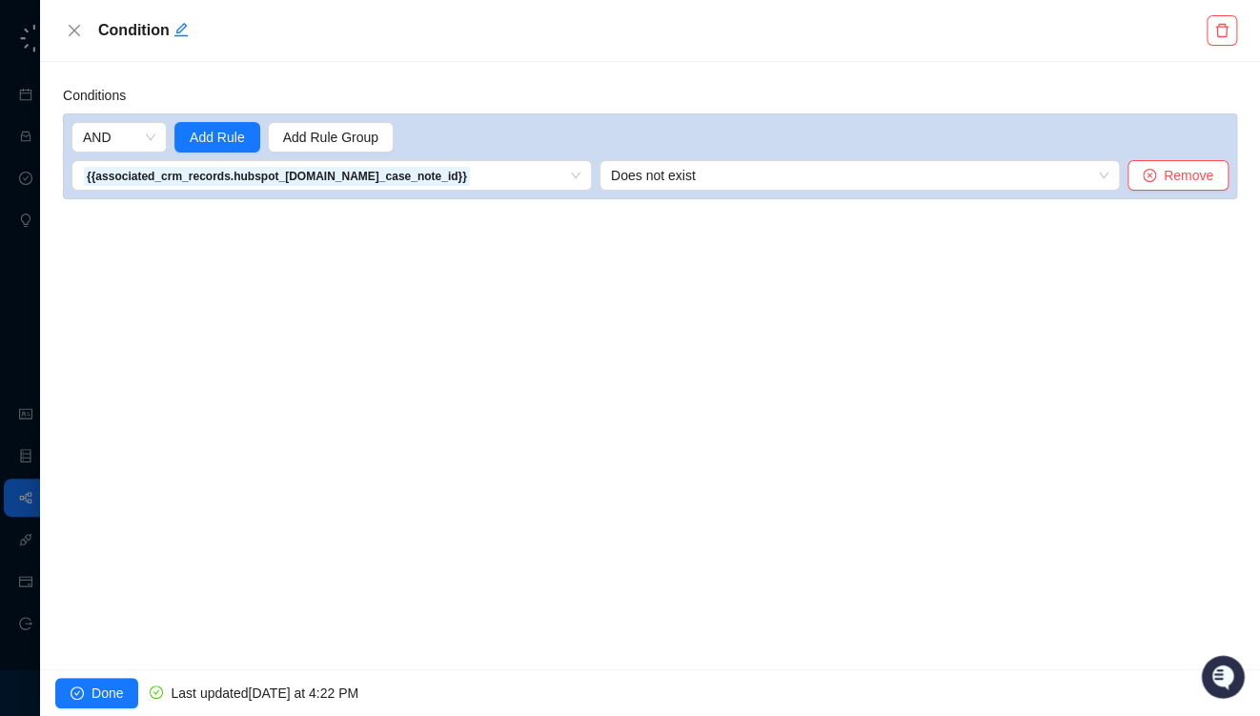
click at [567, 273] on div "Conditions AND Add Rule Add Rule Group {{associated_crm_records.hubspot_deals.b…" at bounding box center [650, 365] width 1220 height 607
click at [99, 704] on button "Done" at bounding box center [96, 693] width 83 height 31
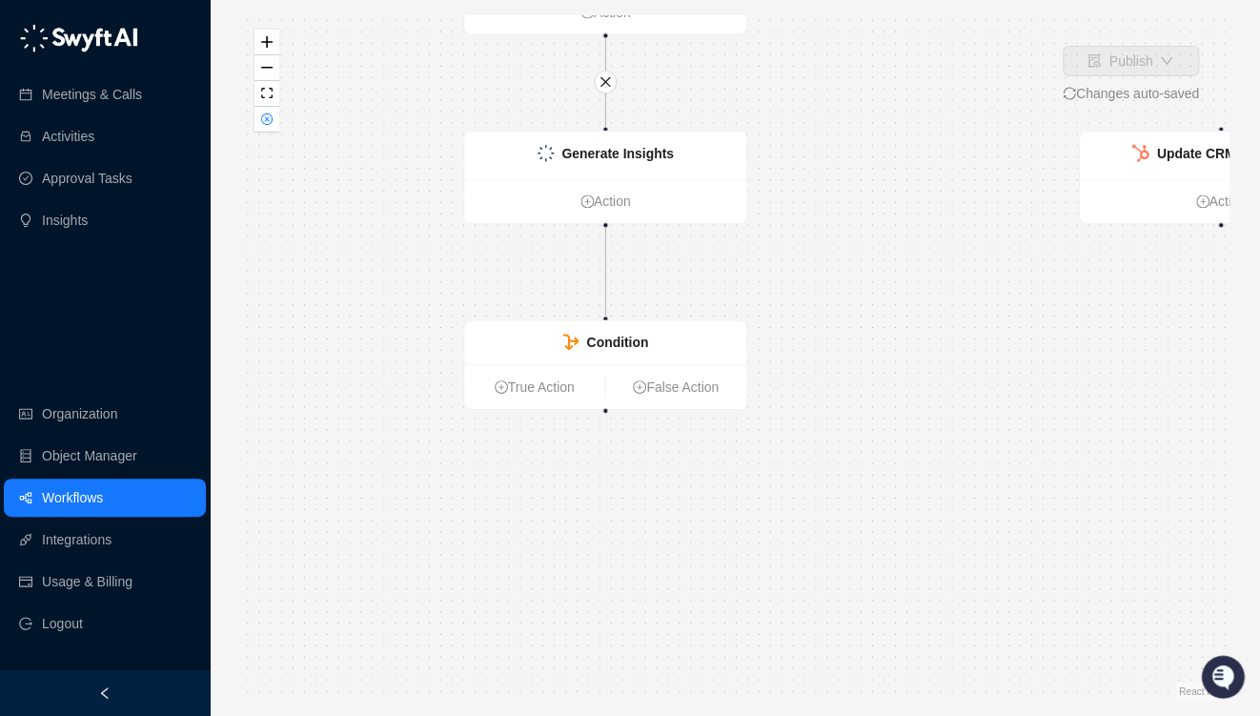
drag, startPoint x: 721, startPoint y: 575, endPoint x: 918, endPoint y: 378, distance: 278.4
click at [918, 378] on div "Call Completed Action Generate Insights Action Condition True Action False Acti…" at bounding box center [734, 357] width 989 height 685
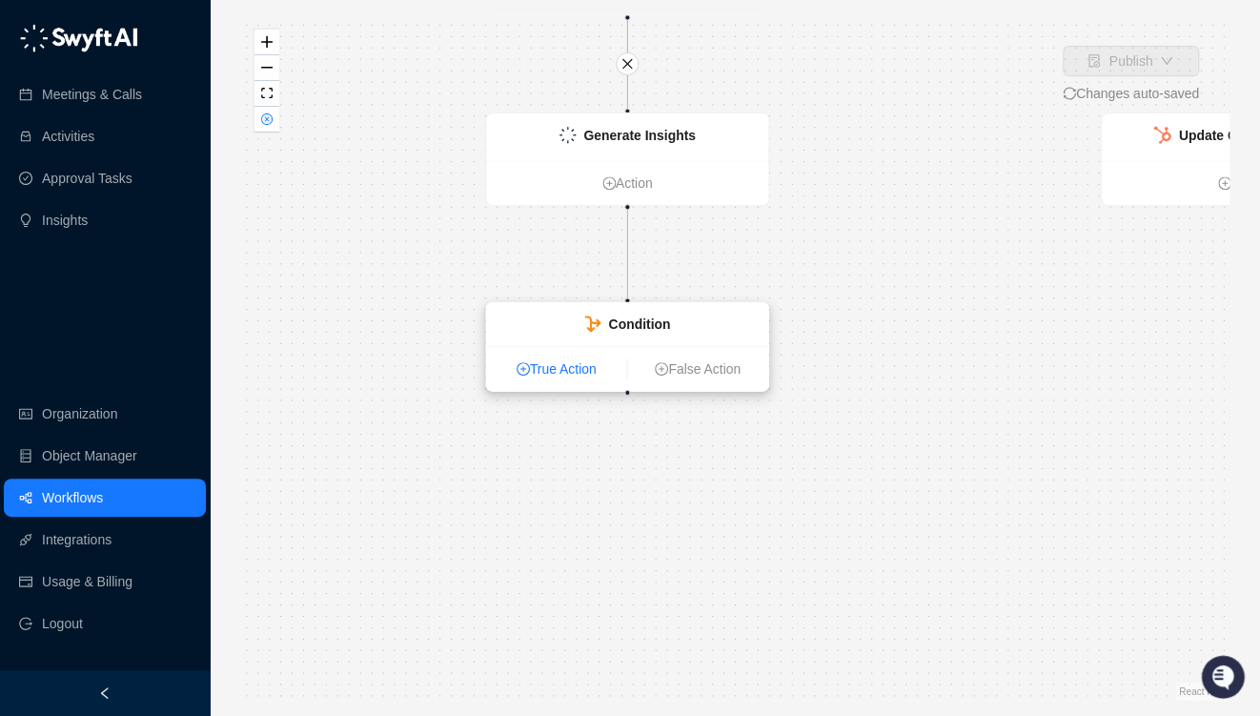
click at [567, 367] on link "True Action" at bounding box center [556, 368] width 140 height 21
click at [545, 368] on link "True Action" at bounding box center [555, 368] width 140 height 21
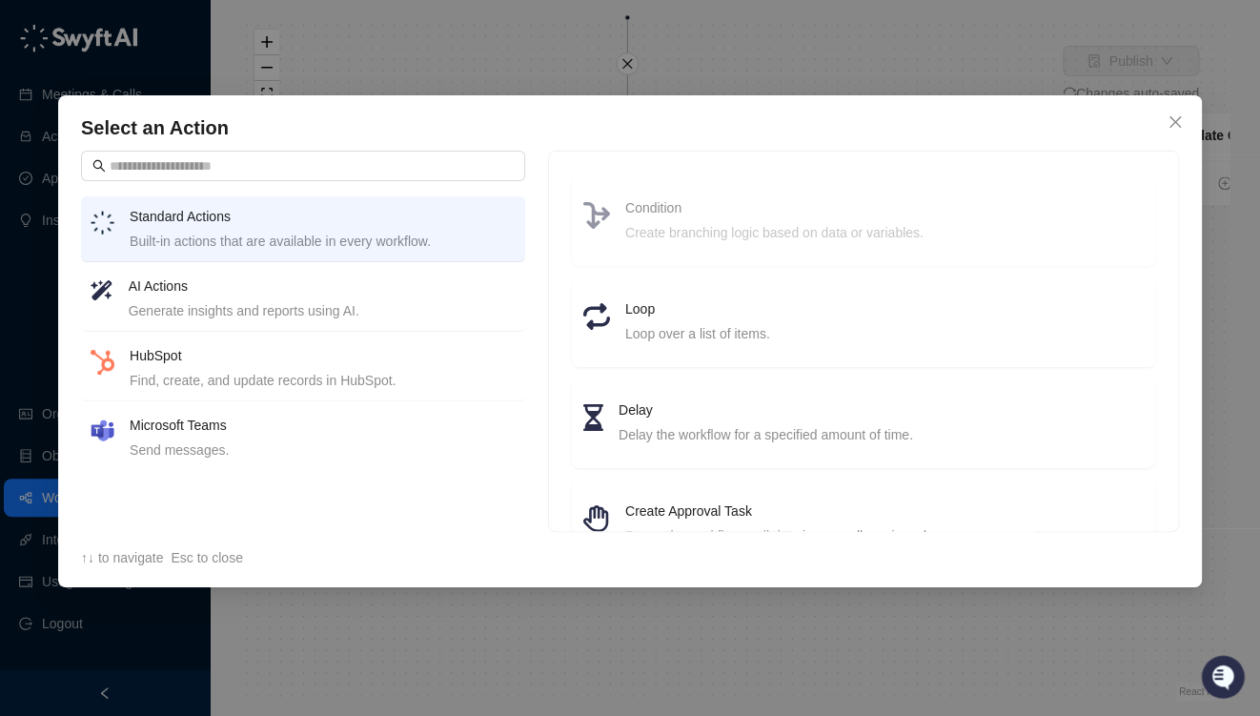
click at [165, 358] on h4 "HubSpot" at bounding box center [323, 355] width 386 height 21
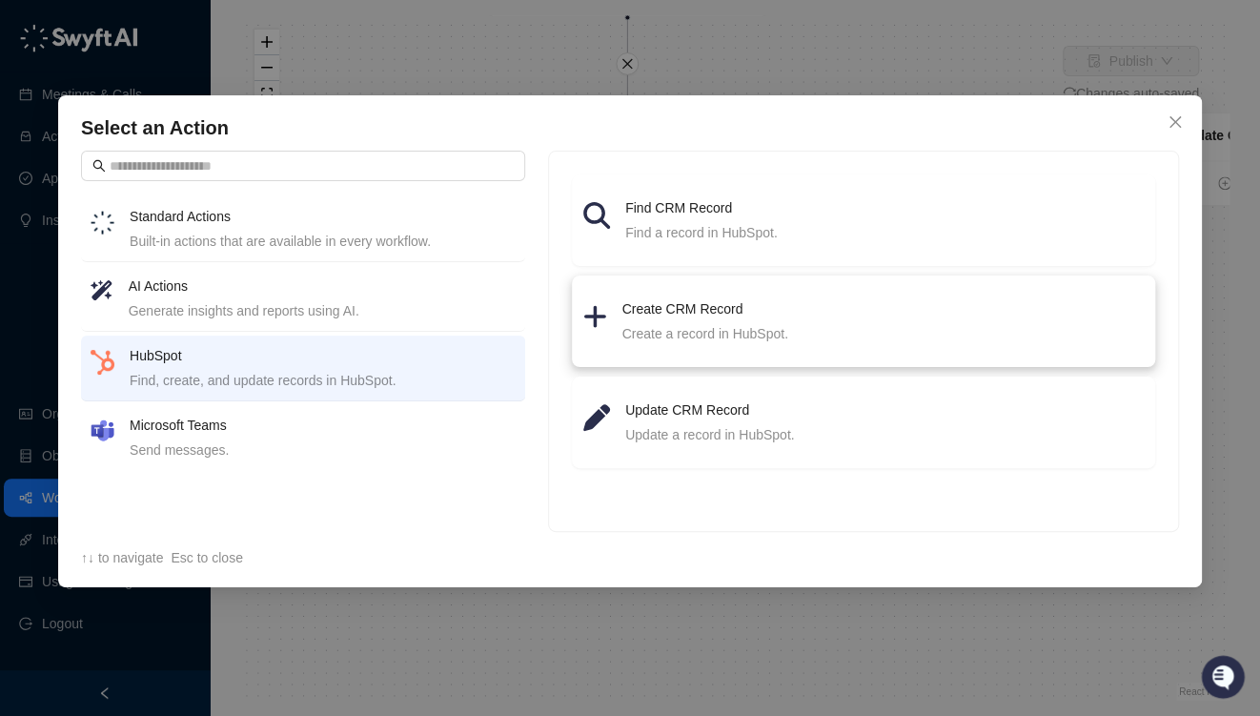
click at [666, 309] on h4 "Create CRM Record" at bounding box center [882, 308] width 521 height 21
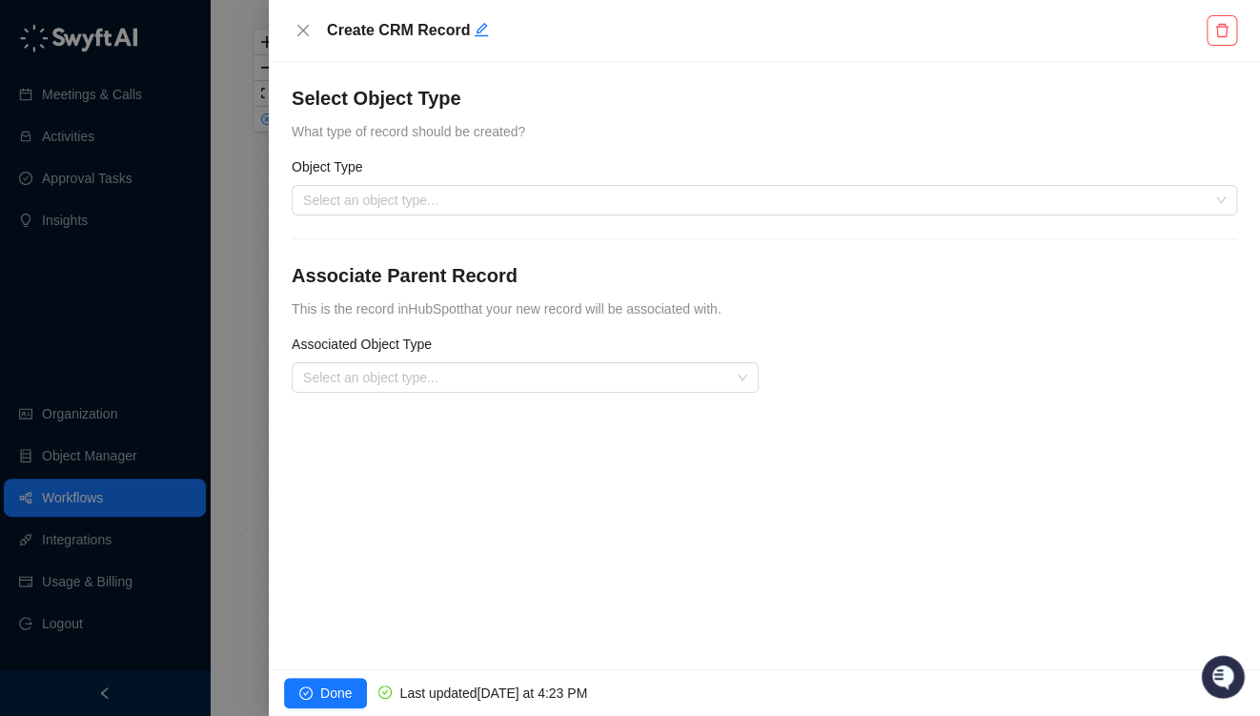
click at [390, 198] on input "search" at bounding box center [758, 200] width 911 height 29
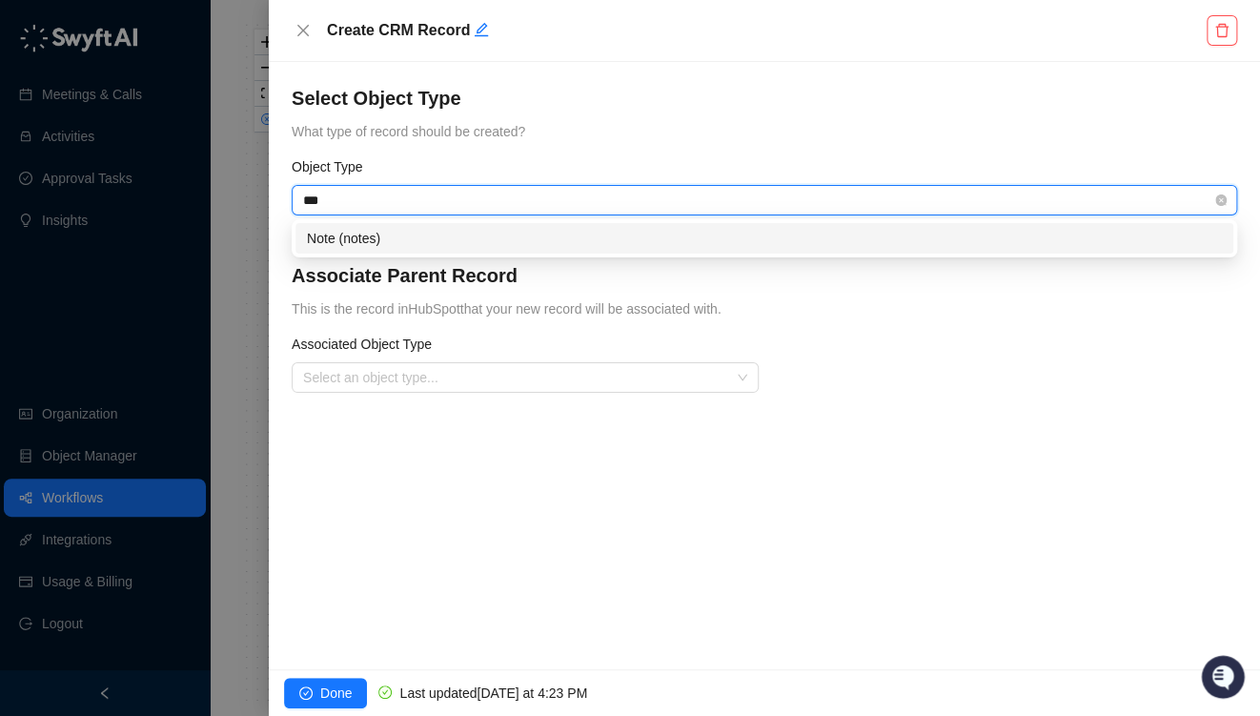
type input "****"
click at [337, 235] on div "Note (notes)" at bounding box center [764, 238] width 915 height 21
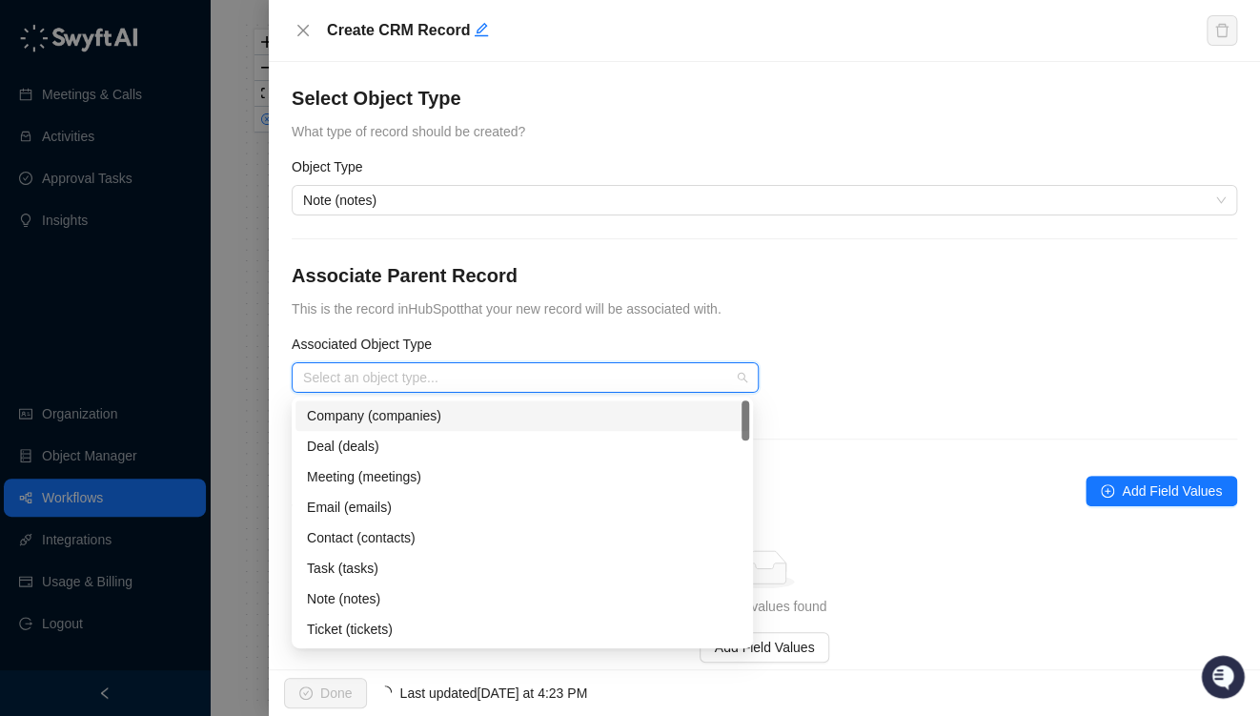
click at [380, 386] on input "search" at bounding box center [519, 377] width 433 height 29
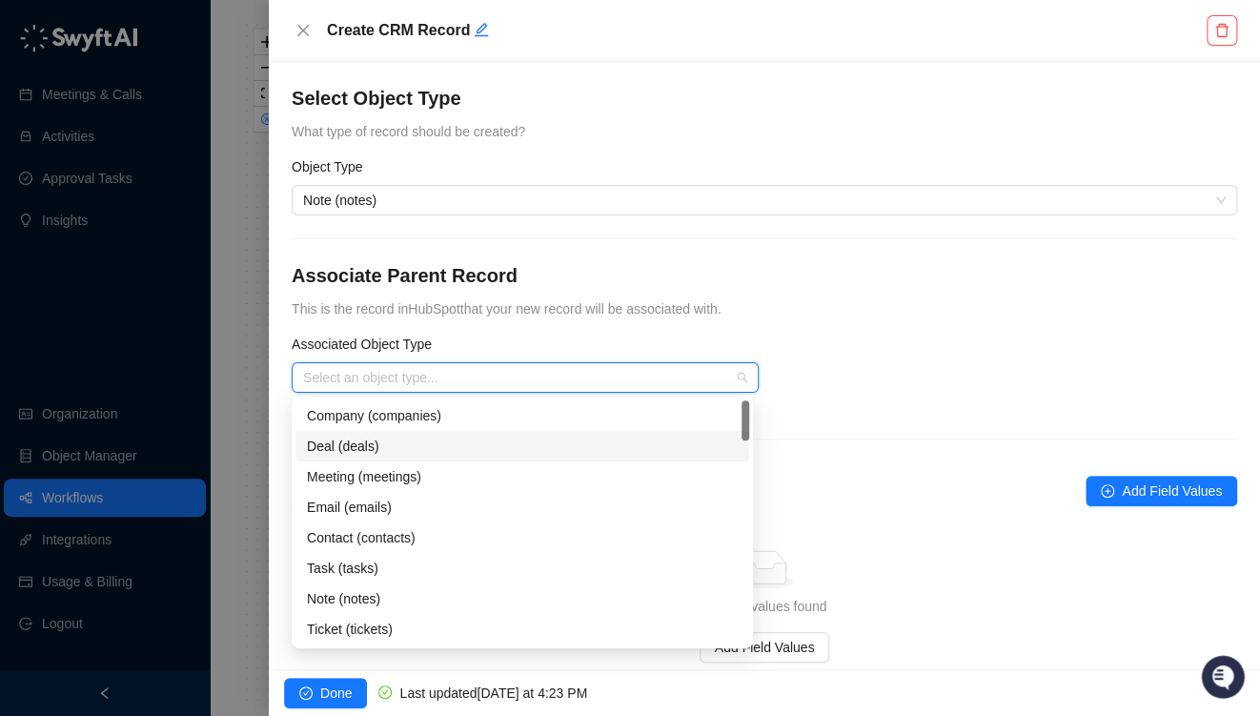
click at [361, 442] on div "Deal (deals)" at bounding box center [522, 446] width 431 height 21
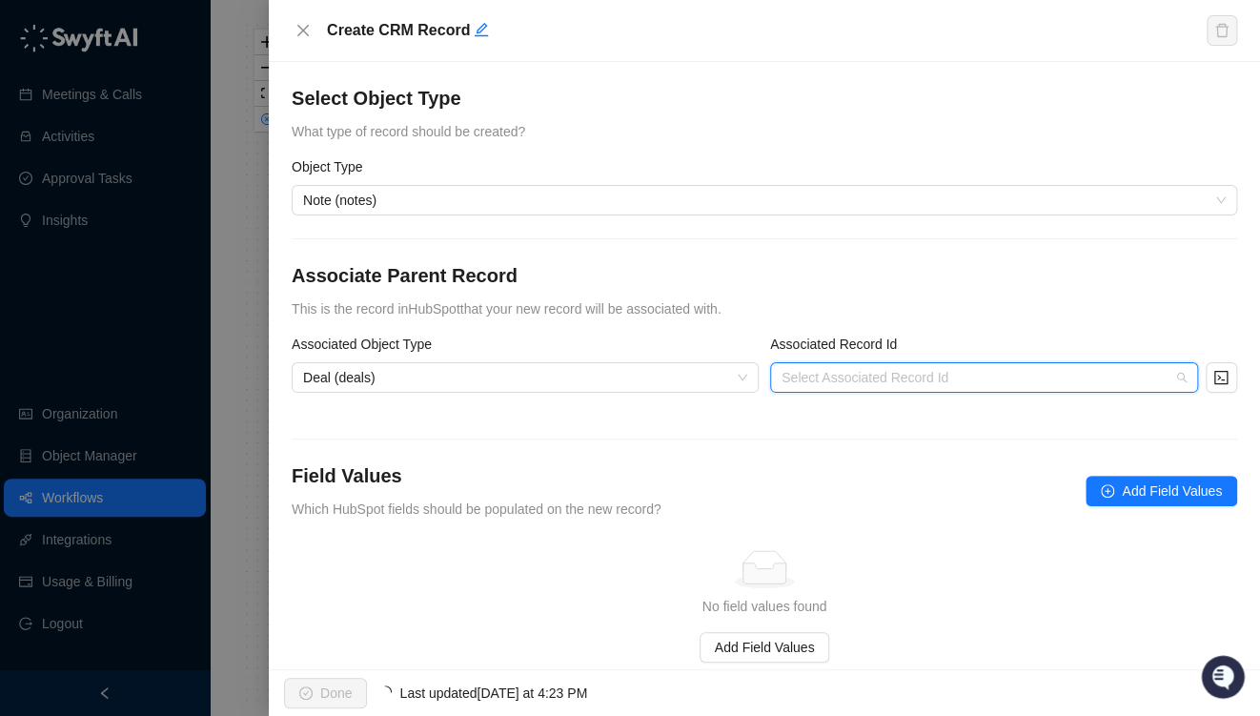
click at [890, 374] on input "search" at bounding box center [979, 377] width 394 height 29
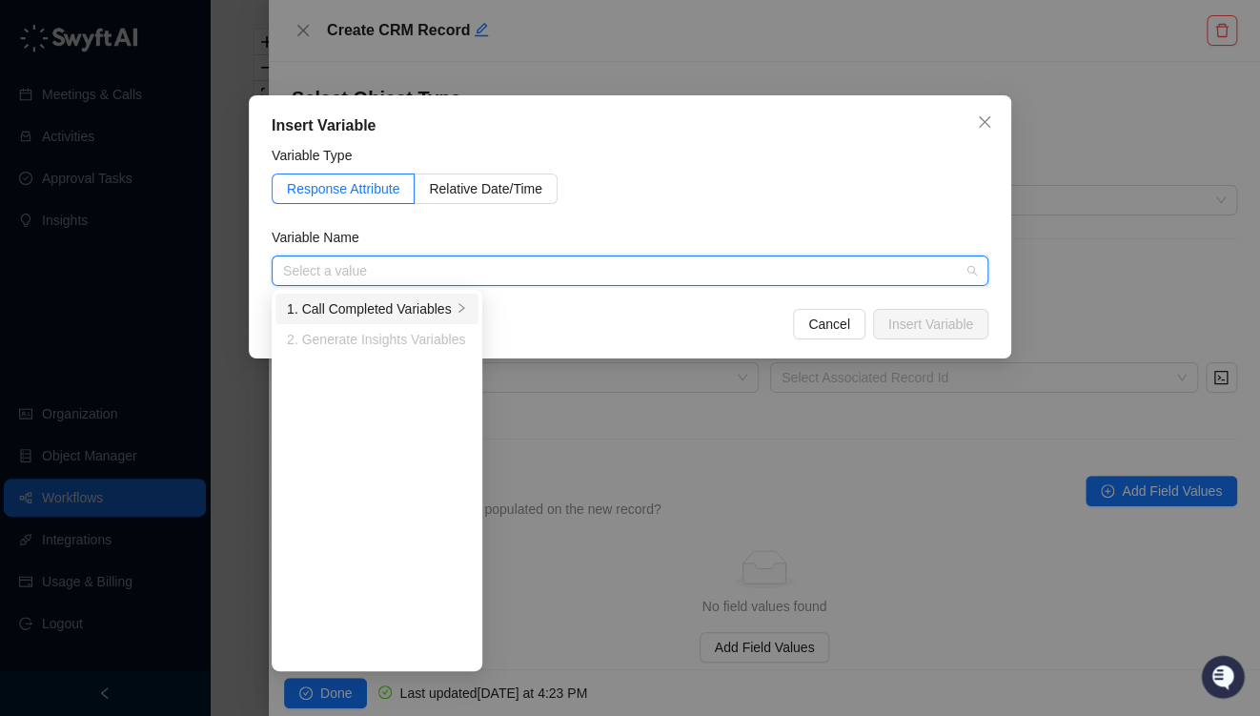
click at [423, 305] on div "1. Call Completed Variables" at bounding box center [369, 308] width 165 height 21
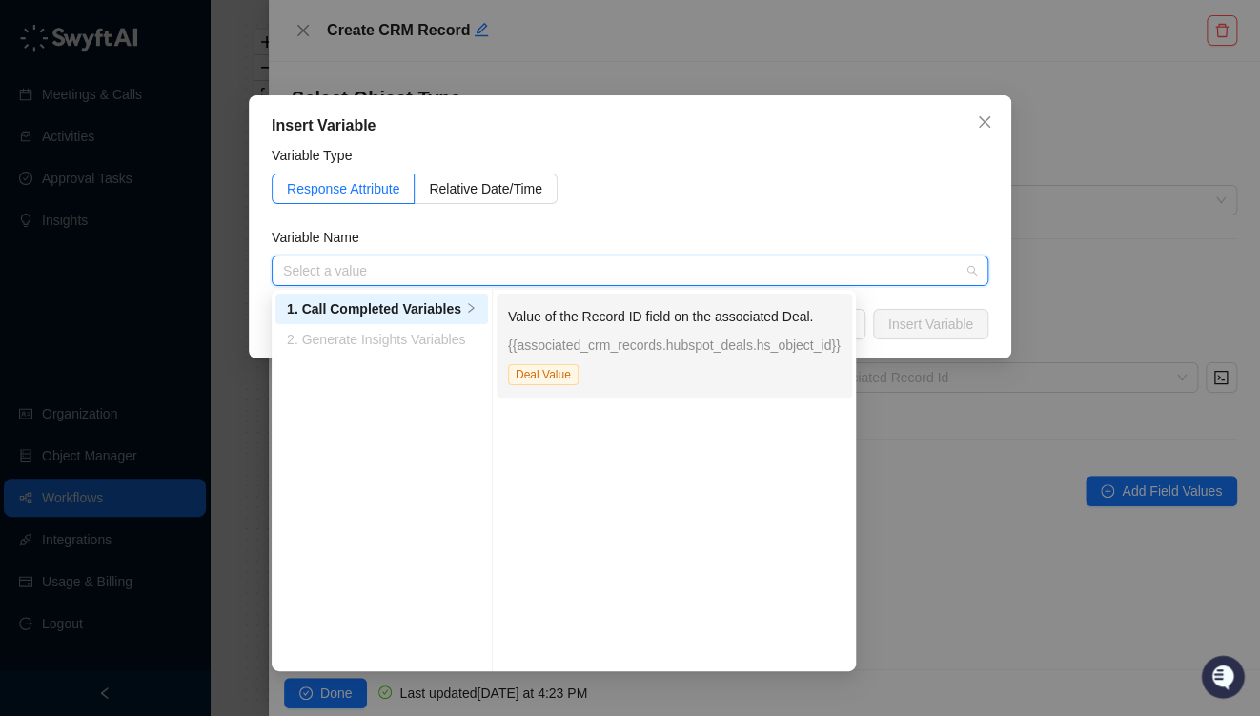
click at [548, 336] on p "{{associated_crm_records.hubspot_deals.hs_object_id}}" at bounding box center [674, 345] width 333 height 21
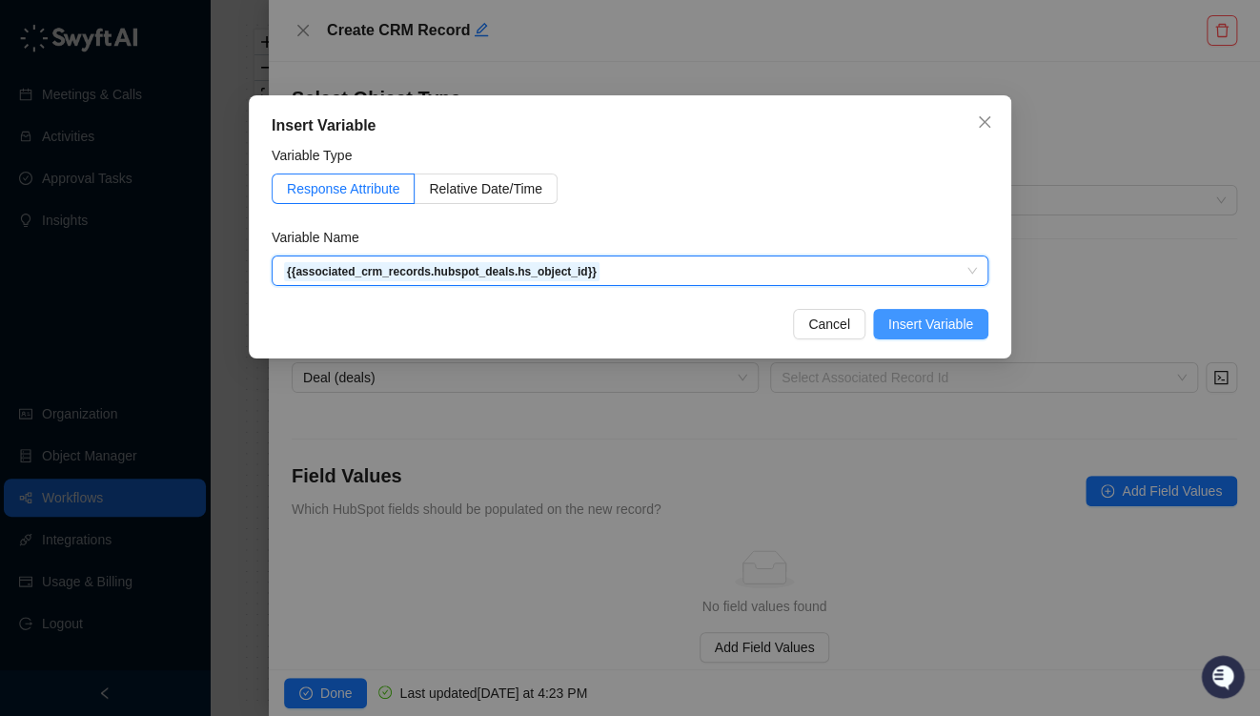
click at [908, 325] on span "Insert Variable" at bounding box center [930, 324] width 85 height 21
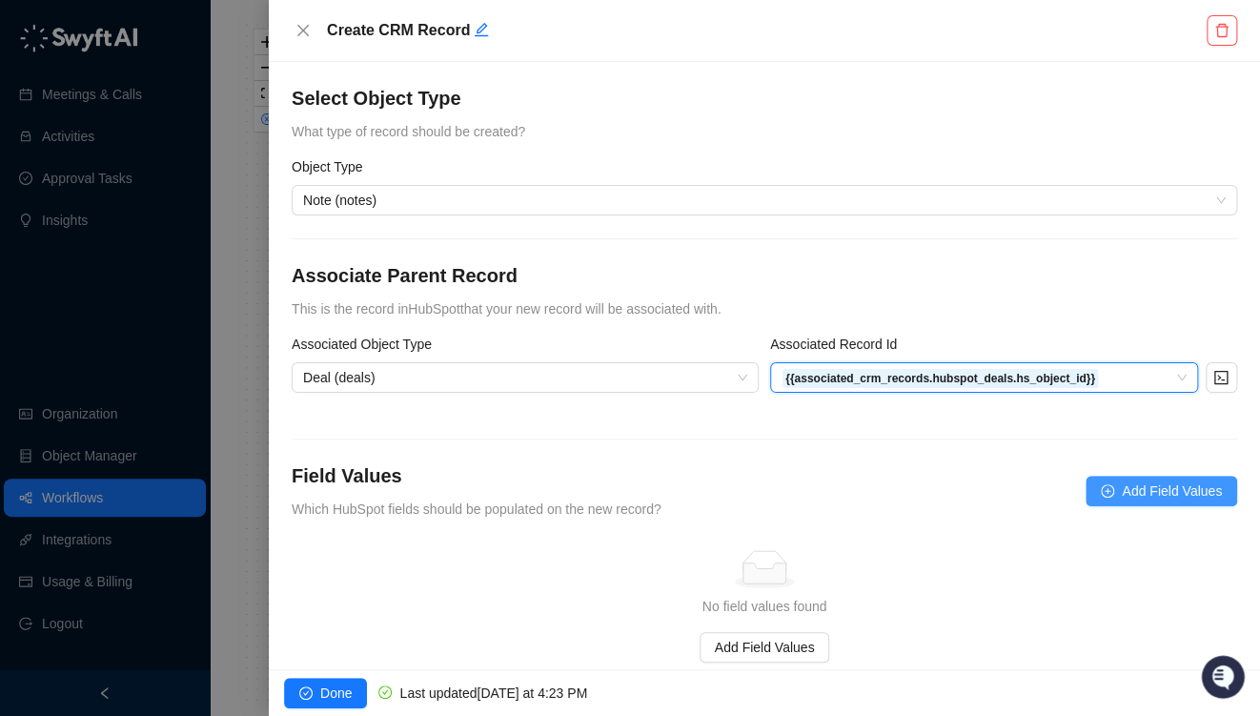
click at [1108, 498] on button "Add Field Values" at bounding box center [1162, 491] width 152 height 31
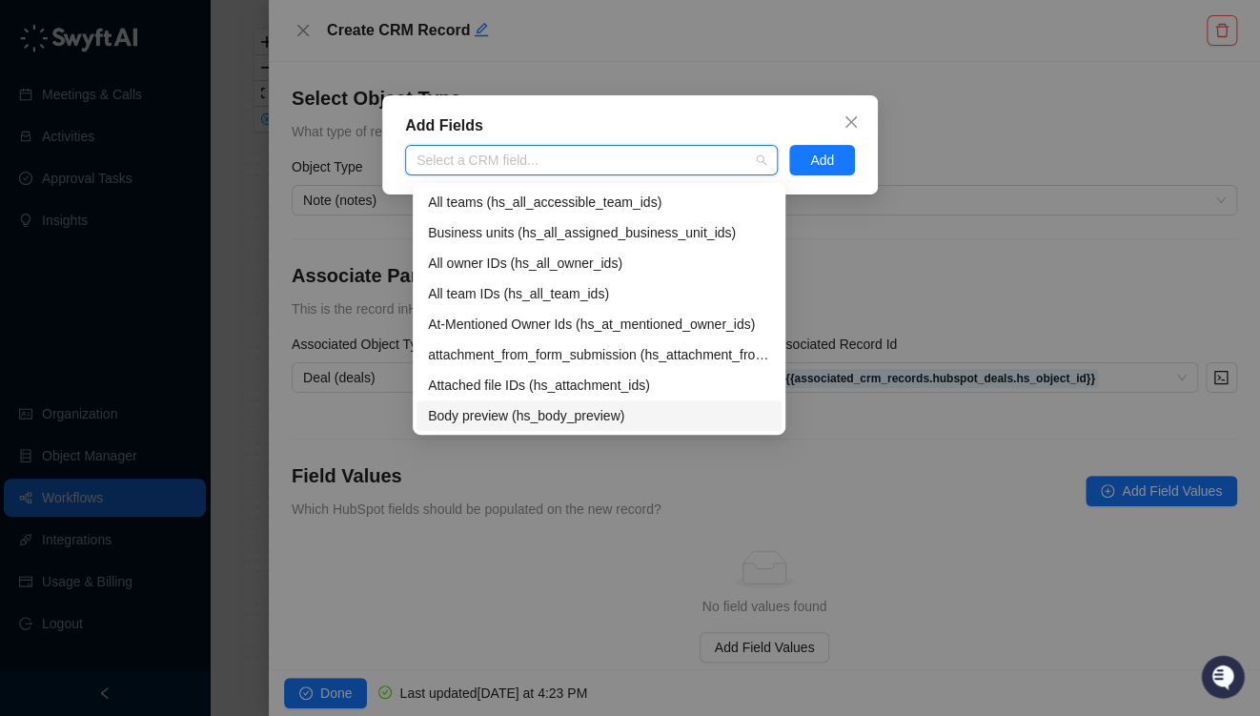
click at [478, 412] on div "Body preview (hs_body_preview)" at bounding box center [599, 415] width 342 height 21
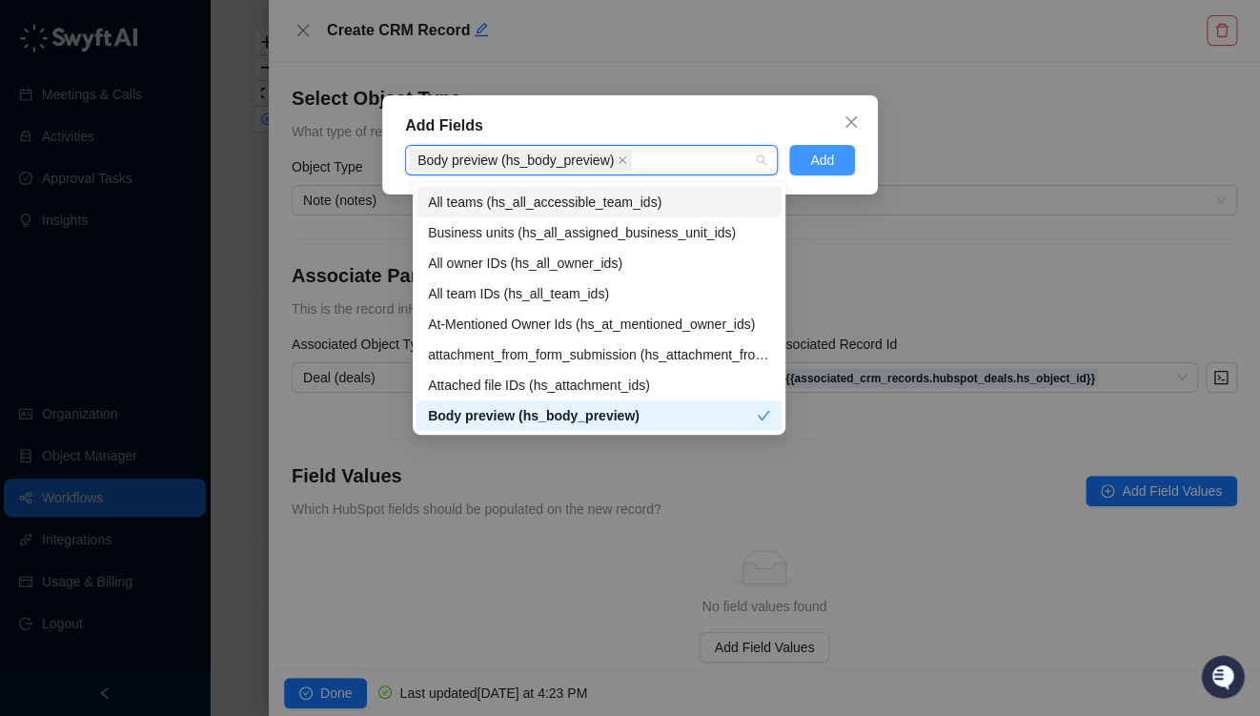
click at [811, 160] on span "Add" at bounding box center [822, 160] width 24 height 21
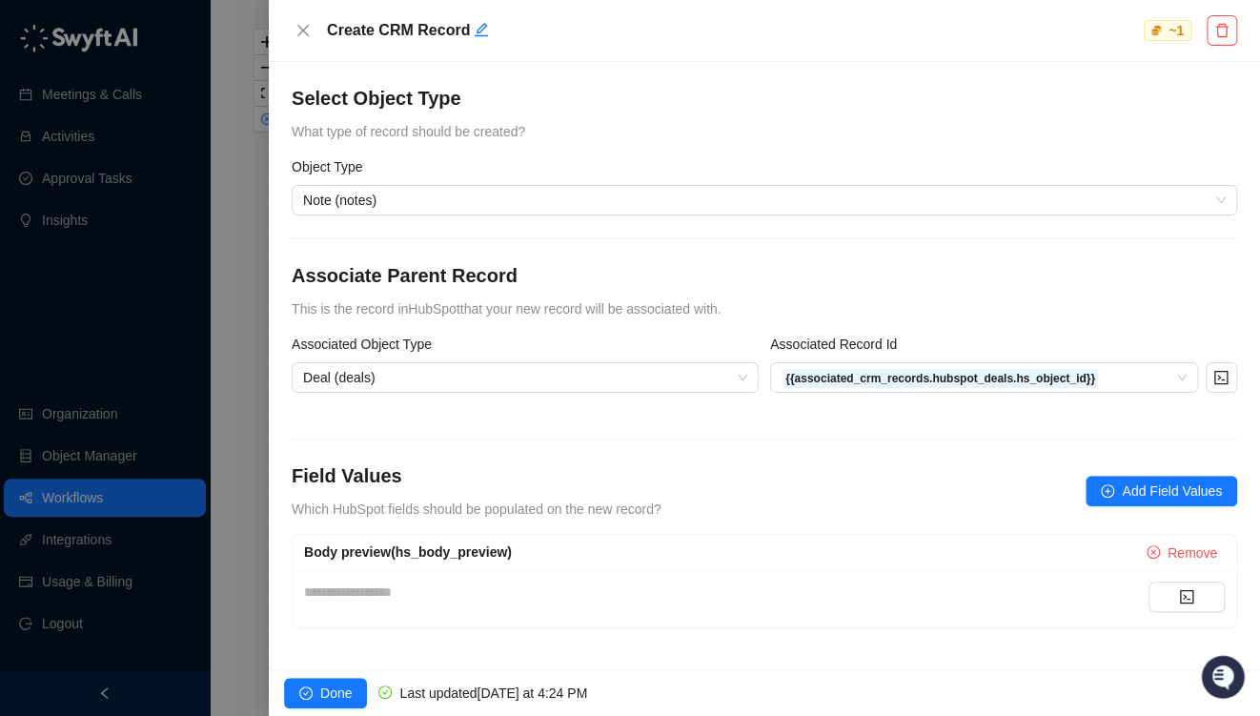
click at [399, 581] on div "**********" at bounding box center [726, 591] width 845 height 21
click at [1190, 591] on icon "code" at bounding box center [1186, 596] width 15 height 15
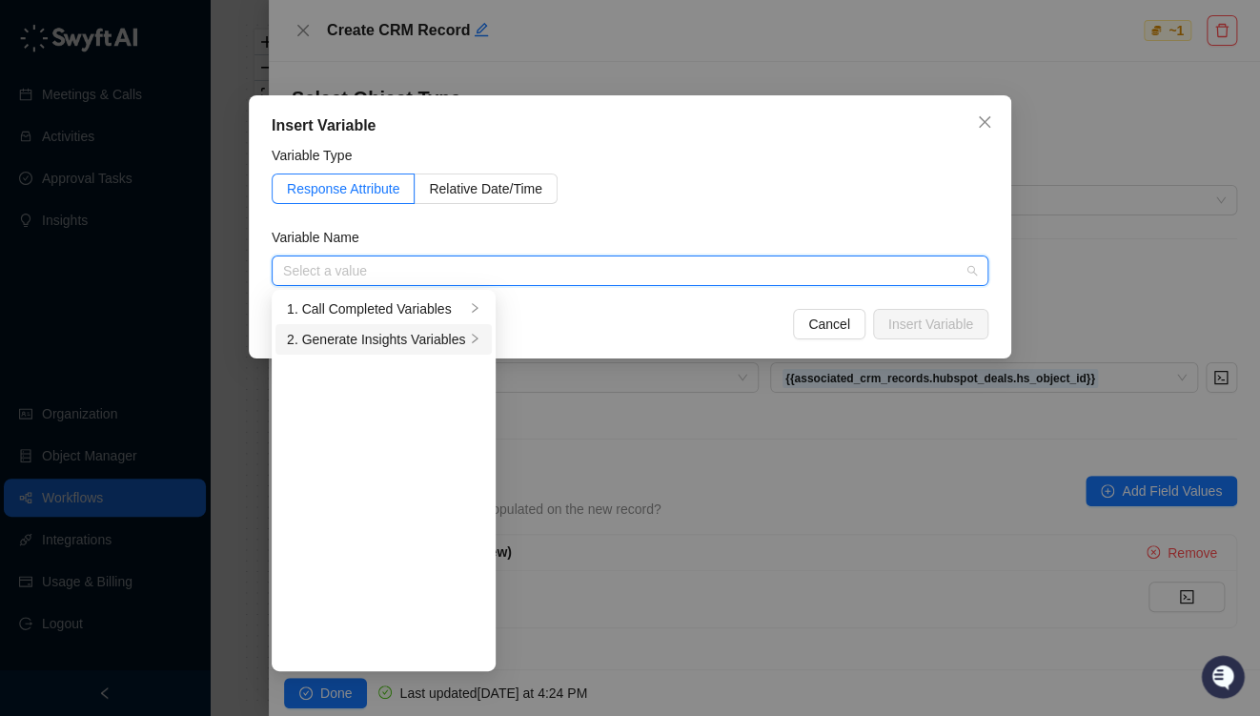
click at [381, 338] on div "2. Generate Insights Variables" at bounding box center [376, 339] width 178 height 21
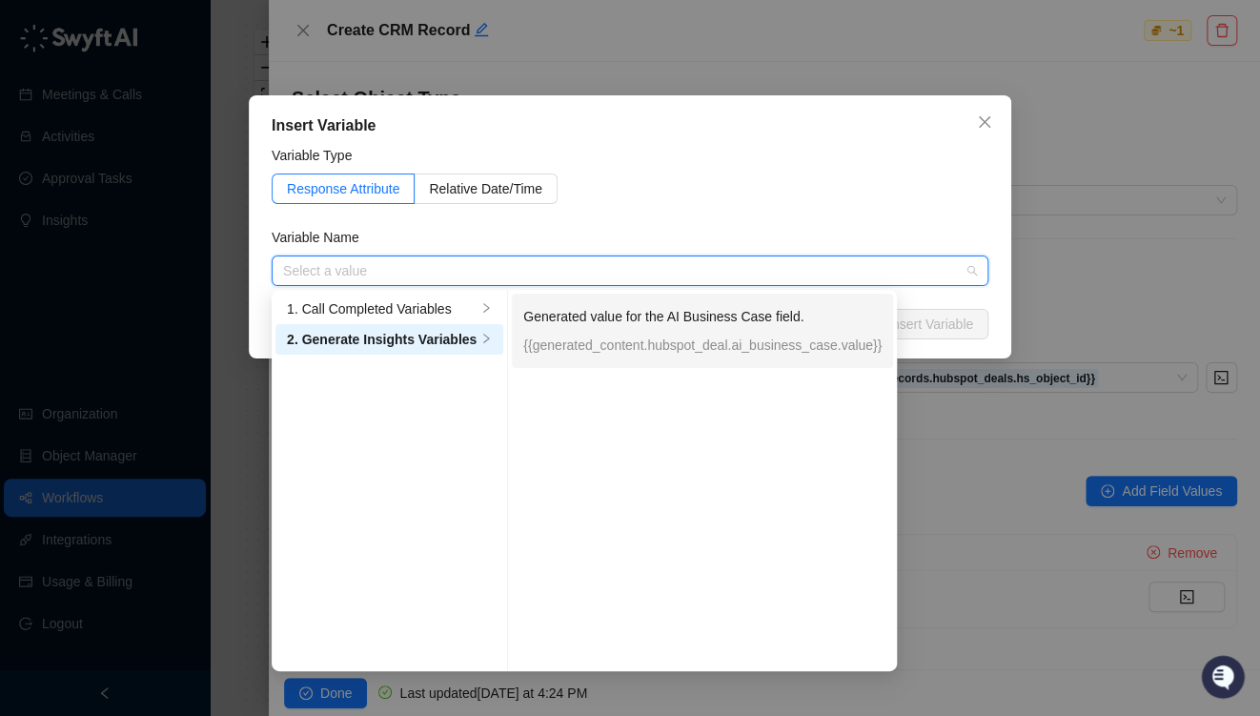
click at [583, 316] on p "Generated value for the AI Business Case field." at bounding box center [702, 316] width 358 height 21
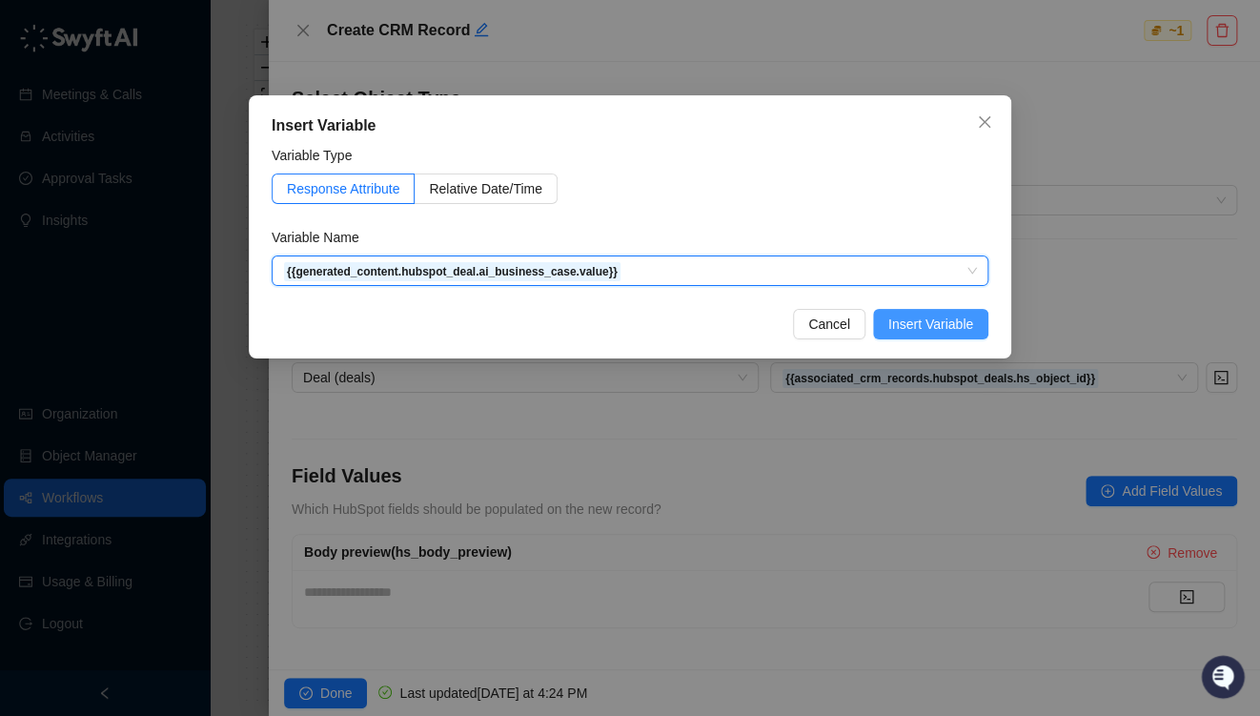
click at [935, 320] on span "Insert Variable" at bounding box center [930, 324] width 85 height 21
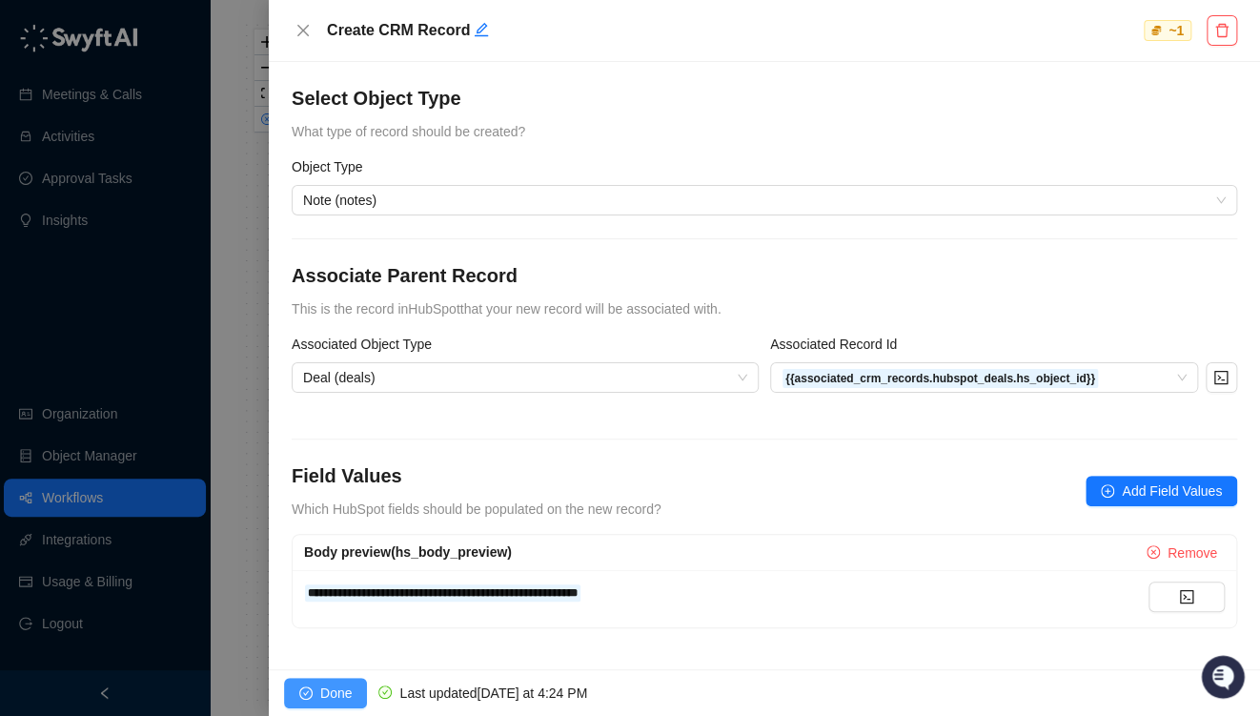
click at [312, 696] on icon "check-circle" at bounding box center [305, 692] width 13 height 13
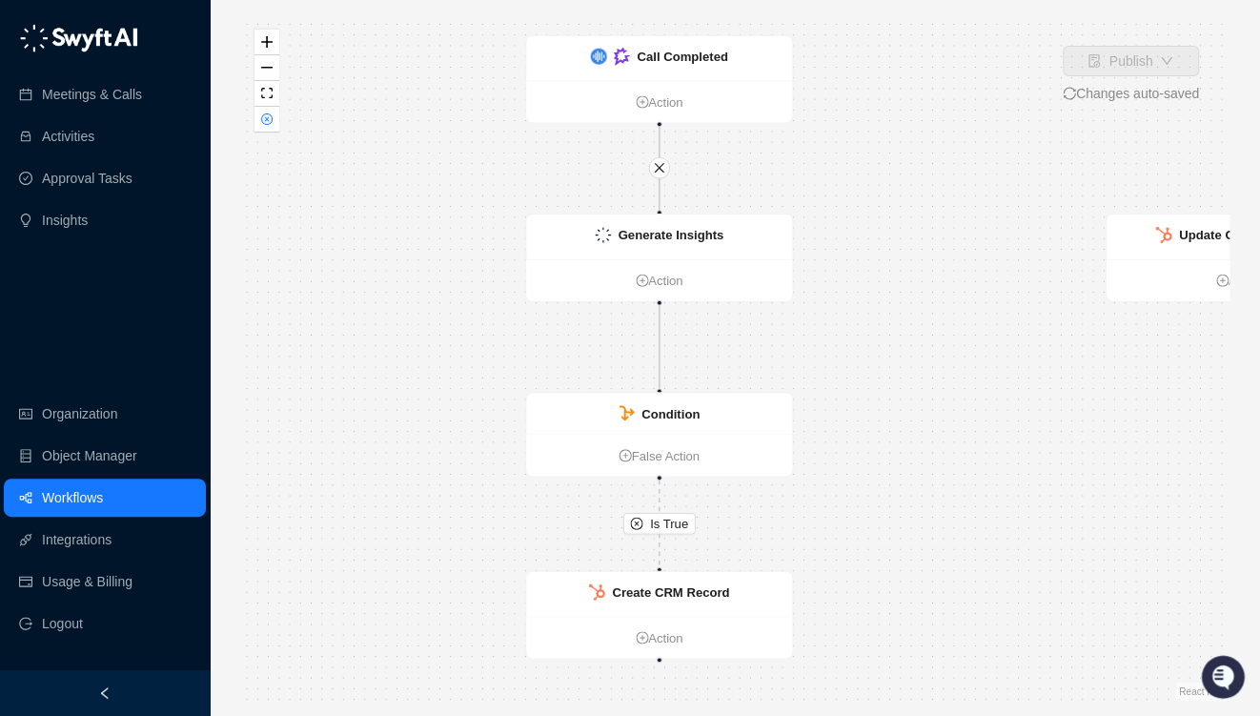
drag, startPoint x: 721, startPoint y: 435, endPoint x: 957, endPoint y: 401, distance: 238.8
click at [957, 401] on div "Is True Call Completed Action Generate Insights Action Condition False Action U…" at bounding box center [734, 357] width 989 height 685
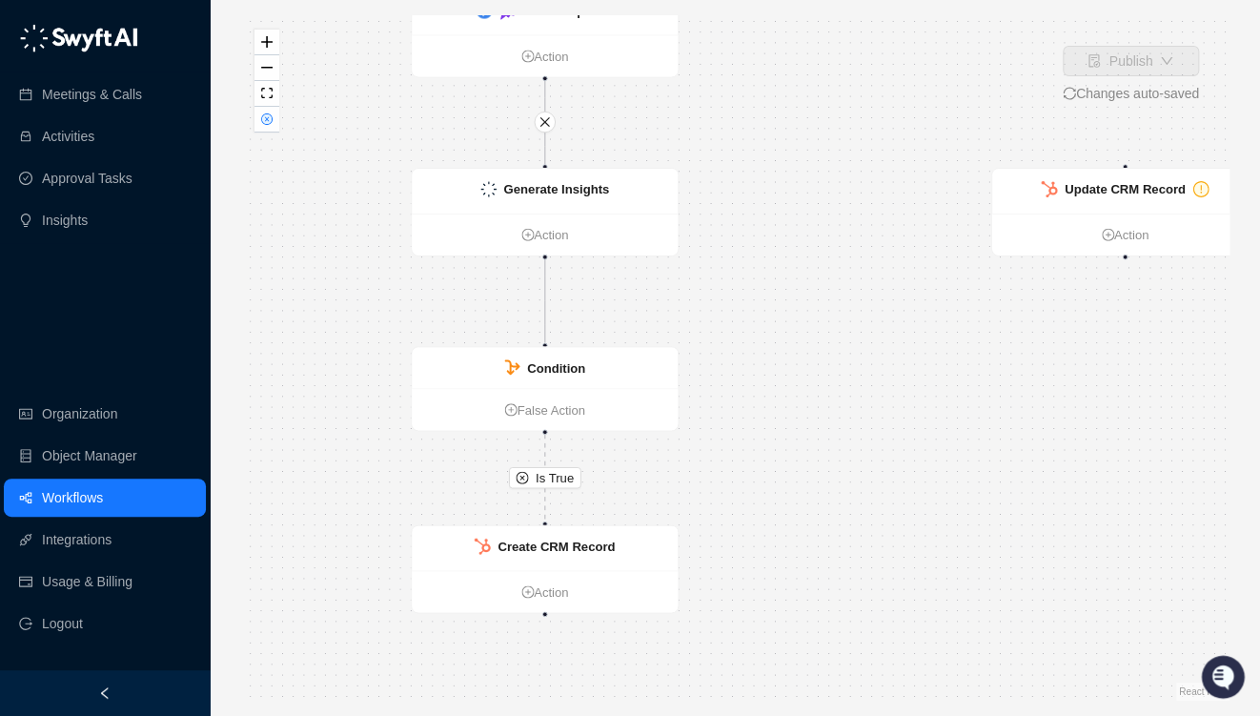
drag, startPoint x: 838, startPoint y: 406, endPoint x: 727, endPoint y: 374, distance: 115.2
click at [722, 384] on div "Is True Call Completed Action Generate Insights Action Condition False Action U…" at bounding box center [734, 357] width 989 height 685
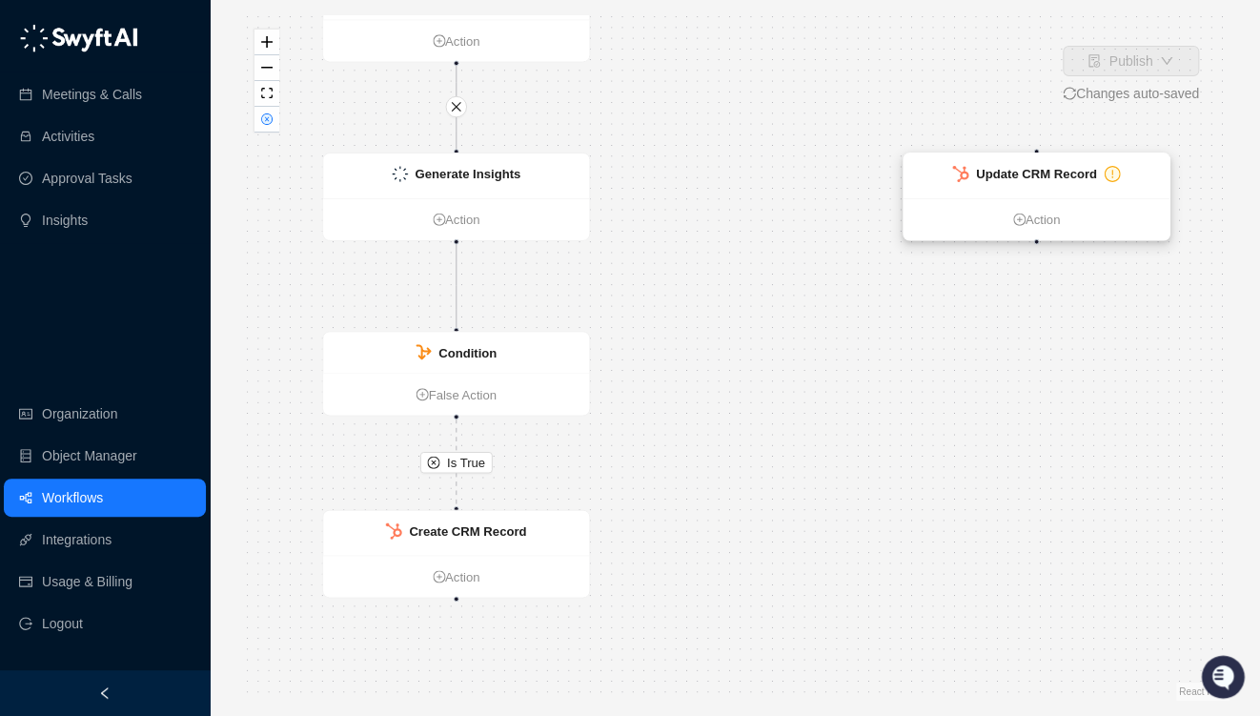
click at [1059, 177] on strong "Update CRM Record" at bounding box center [1036, 174] width 121 height 14
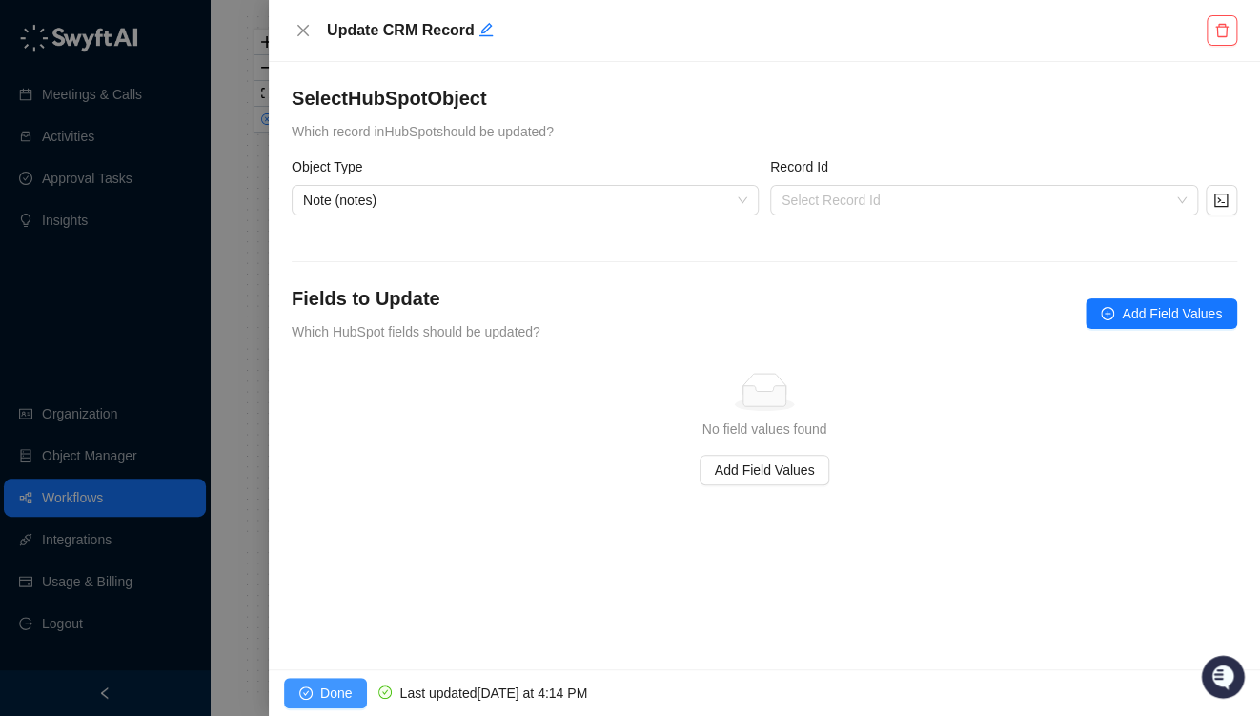
click at [318, 689] on button "Done" at bounding box center [325, 693] width 83 height 31
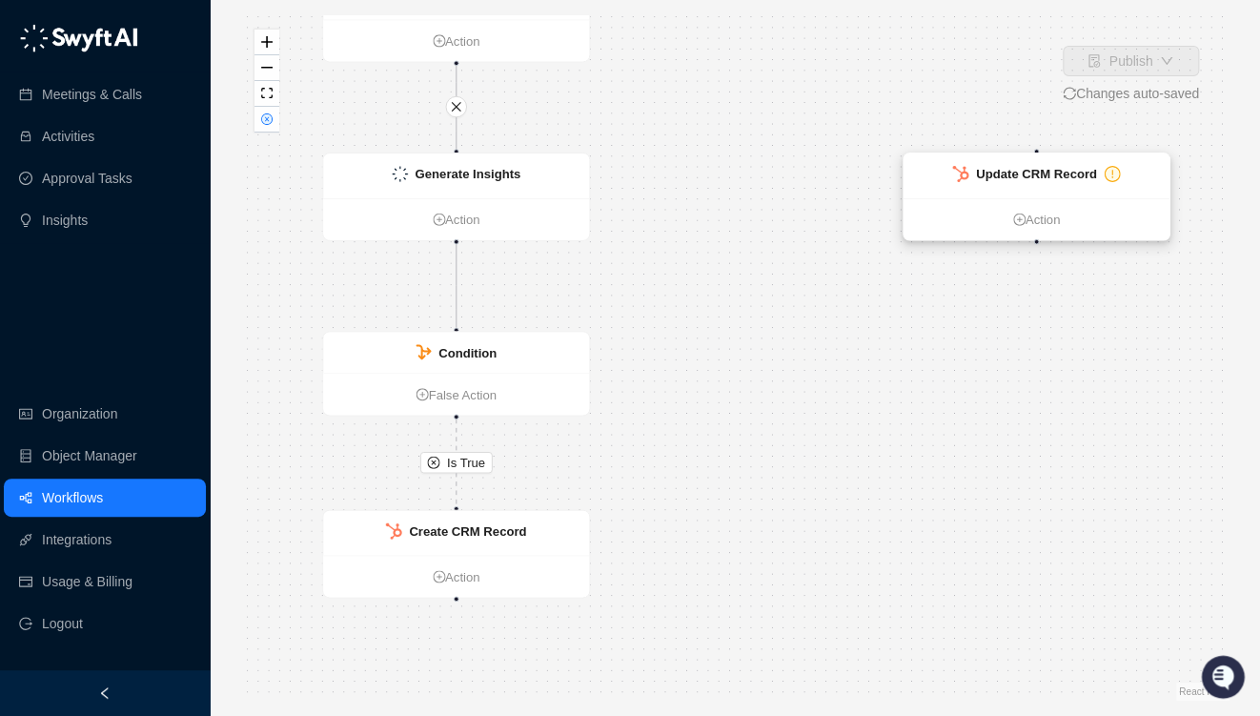
click at [1029, 179] on strong "Update CRM Record" at bounding box center [1036, 174] width 121 height 14
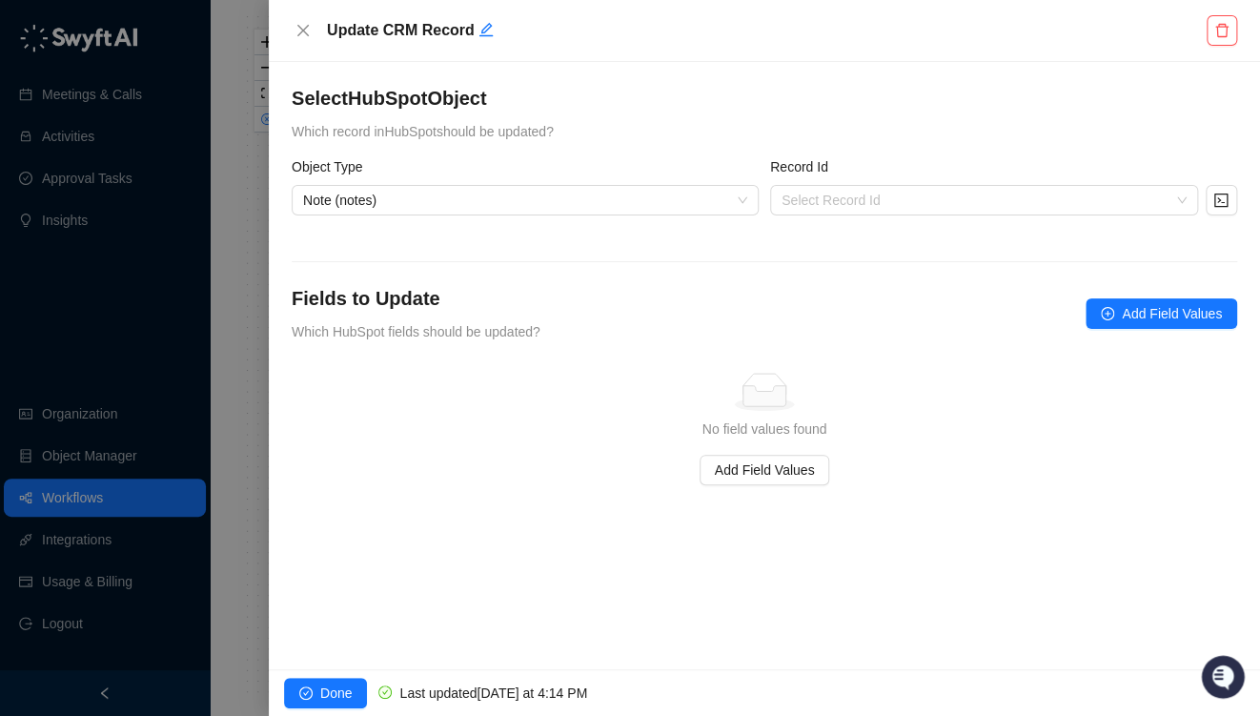
click at [1202, 27] on div "Update CRM Record" at bounding box center [764, 30] width 885 height 23
click at [1214, 31] on icon "delete" at bounding box center [1221, 30] width 15 height 15
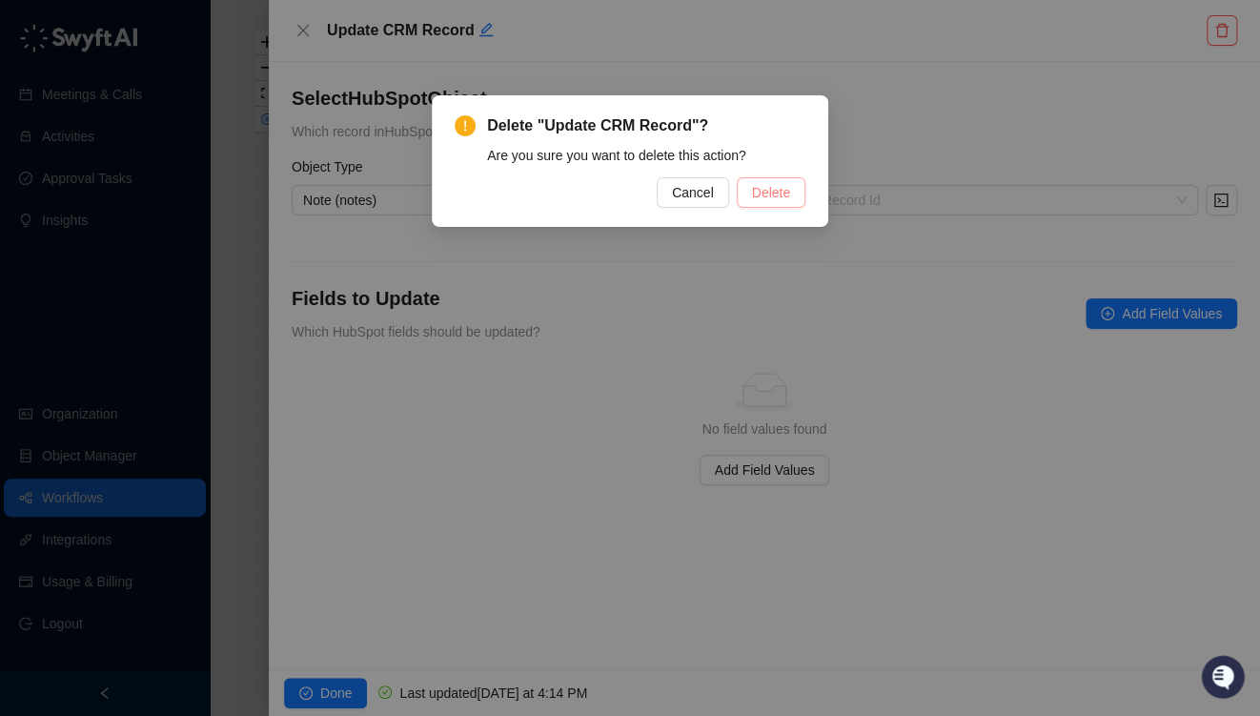
click at [763, 194] on span "Delete" at bounding box center [771, 192] width 38 height 21
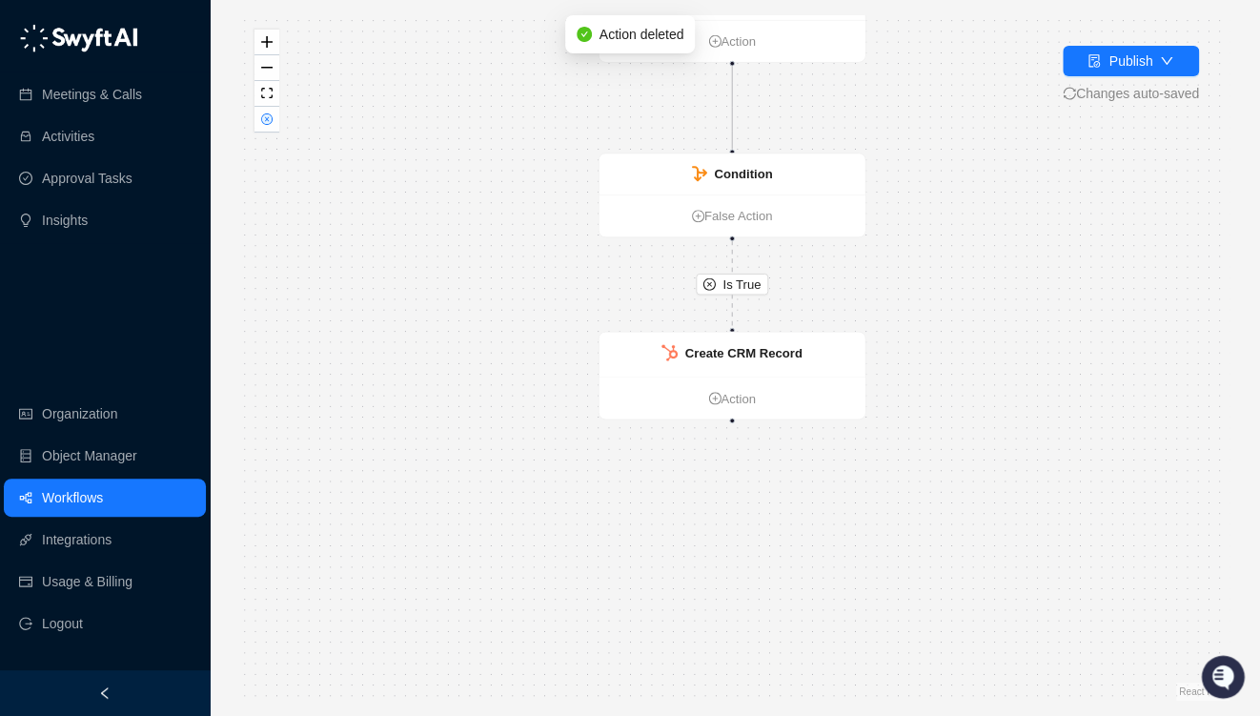
drag, startPoint x: 435, startPoint y: 408, endPoint x: 592, endPoint y: 325, distance: 177.8
click at [432, 187] on div "Is True Call Completed Action Generate Insights Action Condition False Action C…" at bounding box center [734, 357] width 989 height 685
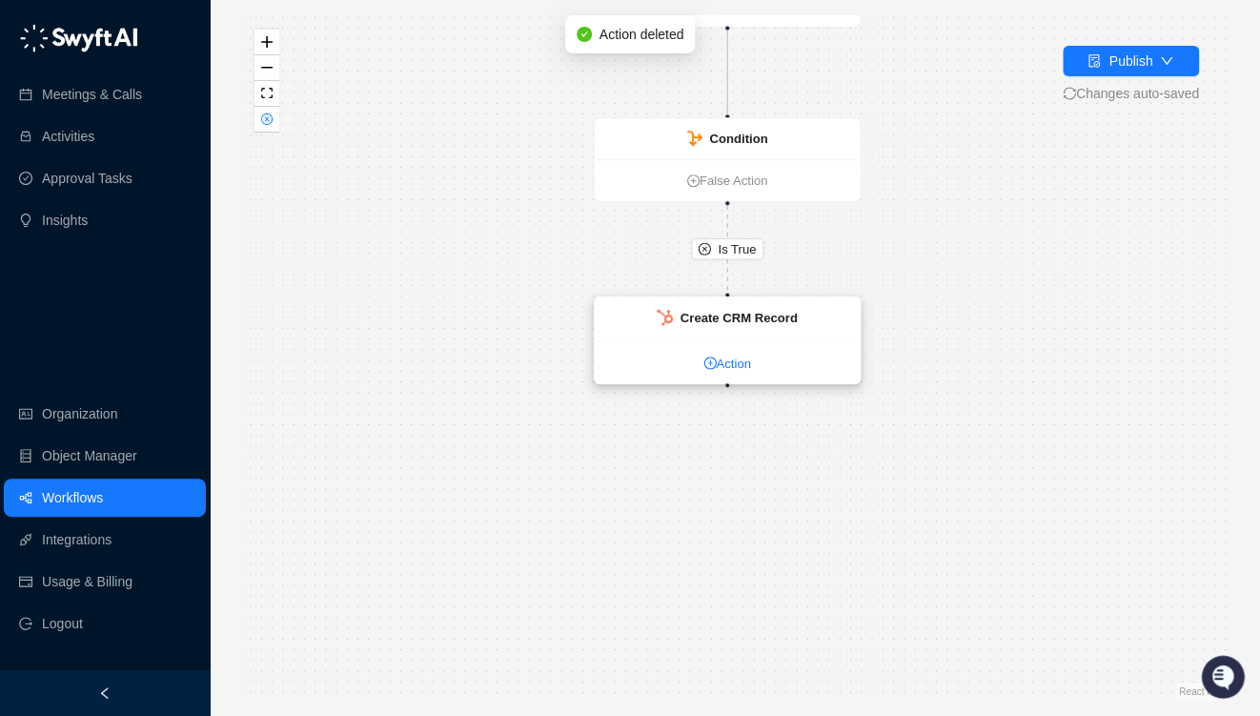
click at [713, 361] on icon "plus-circle" at bounding box center [710, 363] width 12 height 12
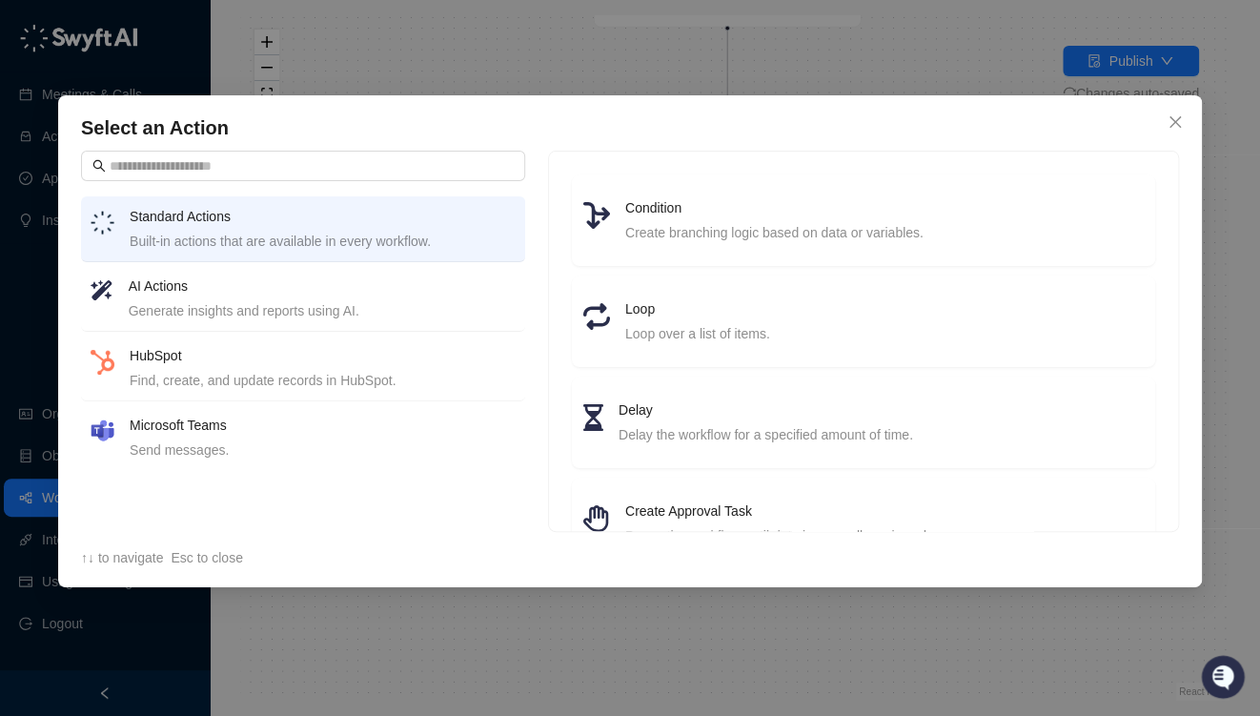
click at [156, 370] on div "Find, create, and update records in HubSpot." at bounding box center [323, 380] width 386 height 21
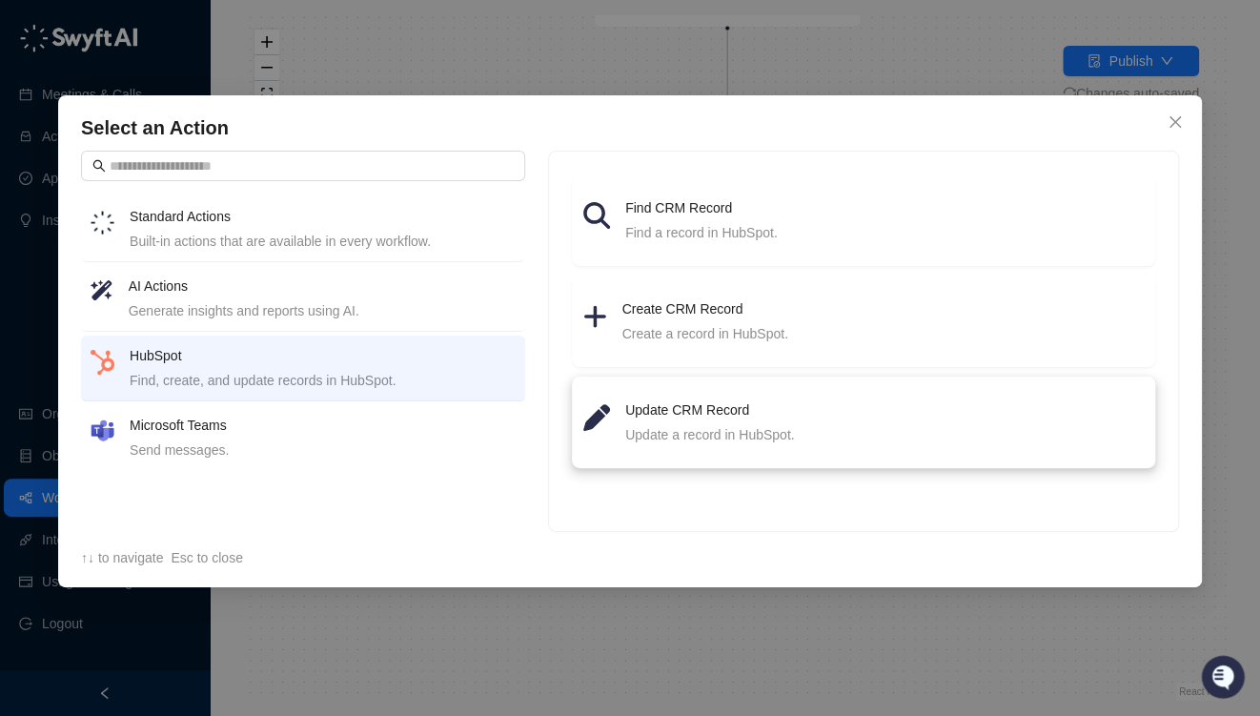
click at [631, 416] on h4 "Update CRM Record" at bounding box center [884, 409] width 519 height 21
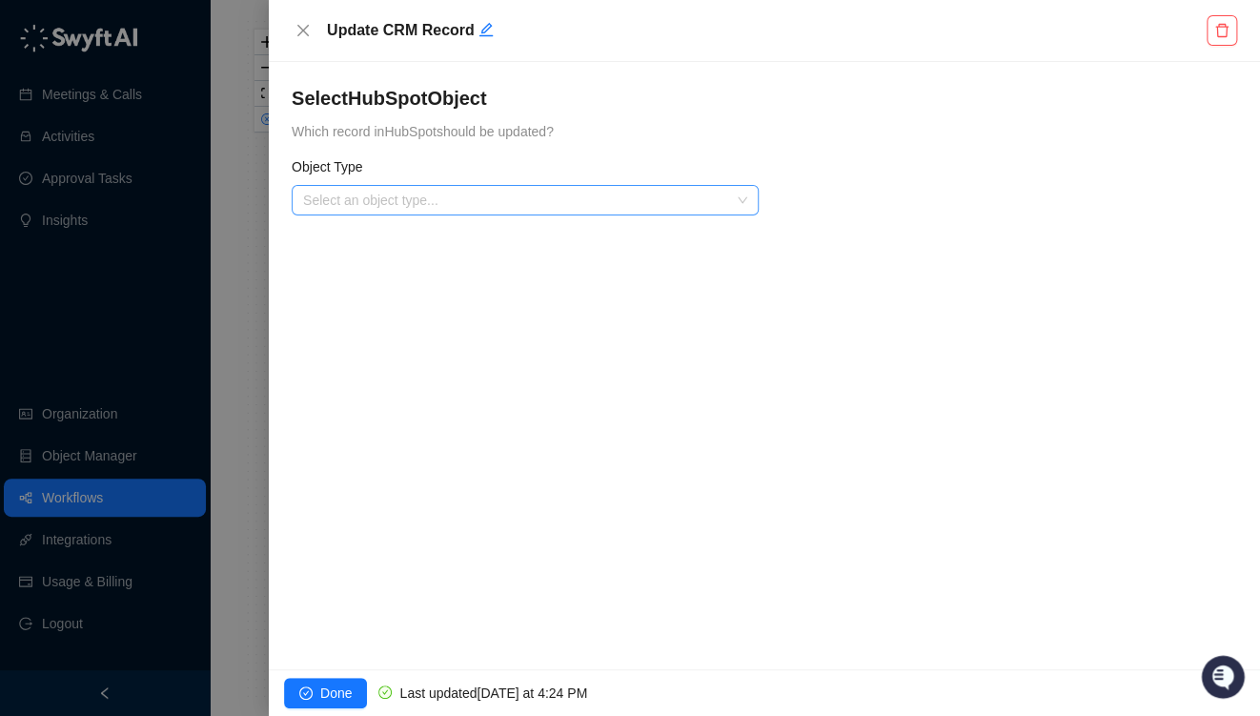
click at [408, 205] on input "search" at bounding box center [519, 200] width 433 height 29
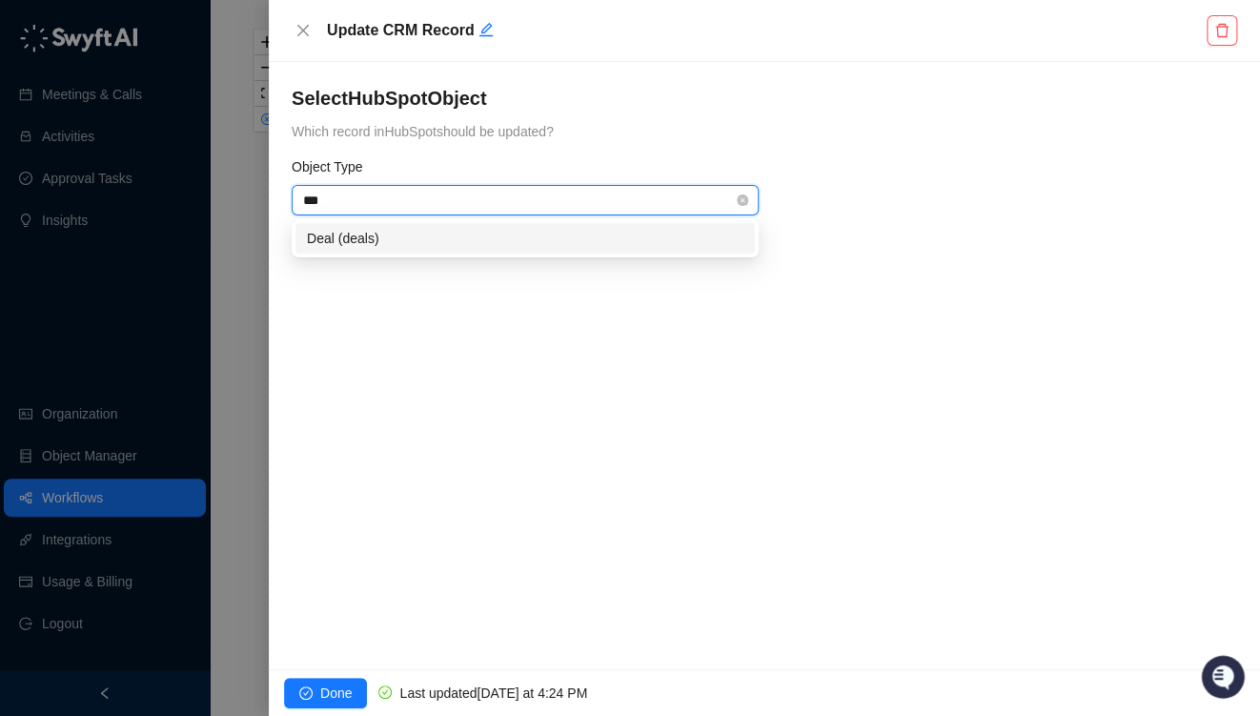
type input "****"
click at [406, 225] on div "Deal (deals)" at bounding box center [525, 238] width 459 height 31
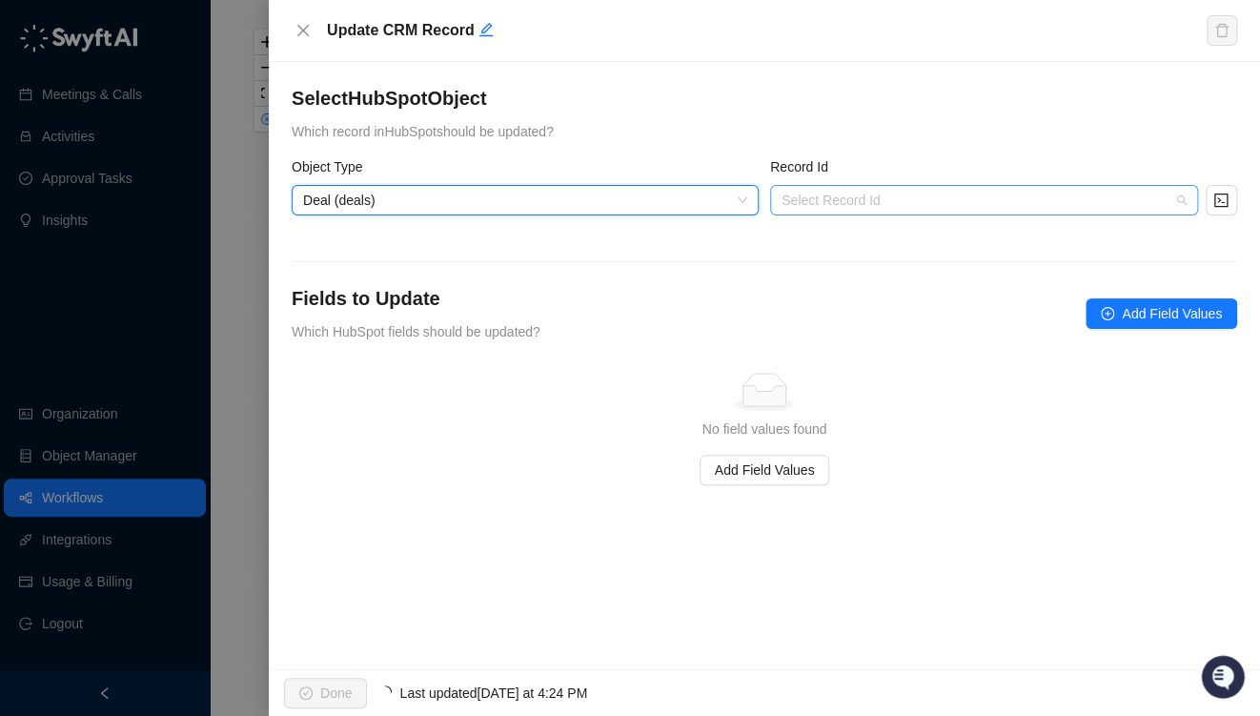
click at [825, 194] on input "search" at bounding box center [979, 200] width 394 height 29
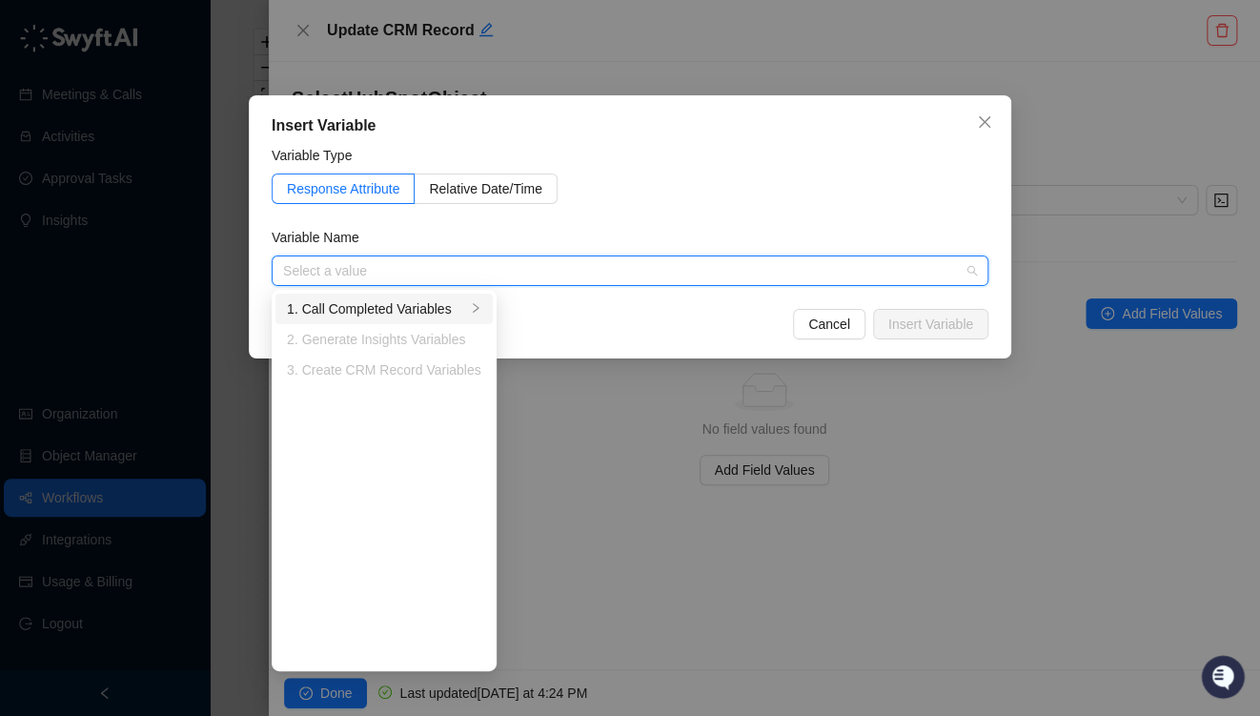
click at [400, 301] on div "1. Call Completed Variables" at bounding box center [376, 308] width 179 height 21
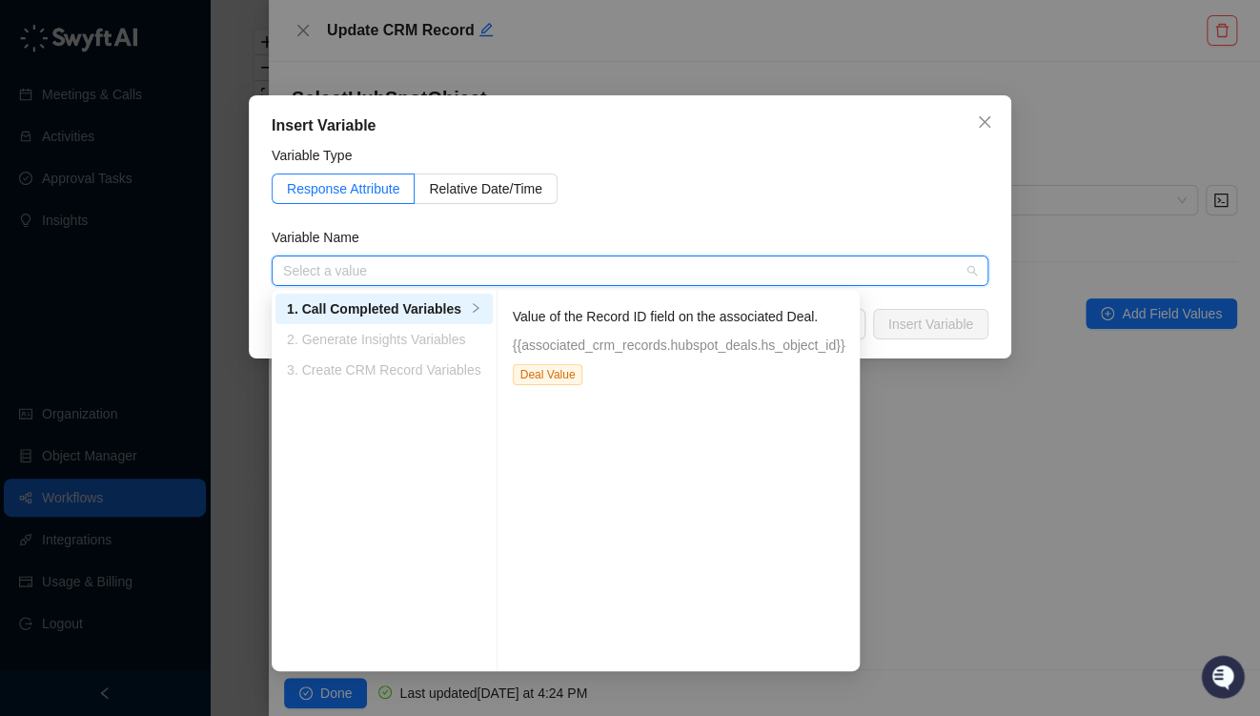
click at [557, 320] on p "Value of the Record ID field on the associated Deal." at bounding box center [679, 316] width 333 height 21
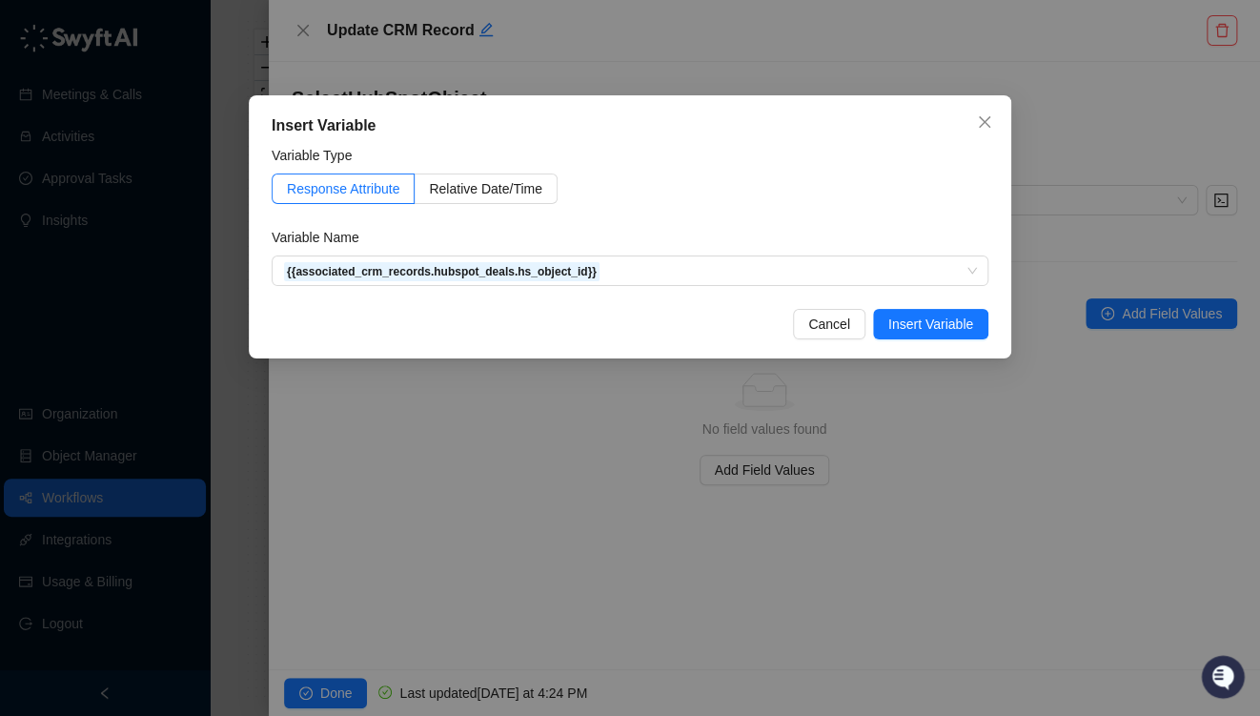
click at [911, 320] on span "Insert Variable" at bounding box center [930, 324] width 85 height 21
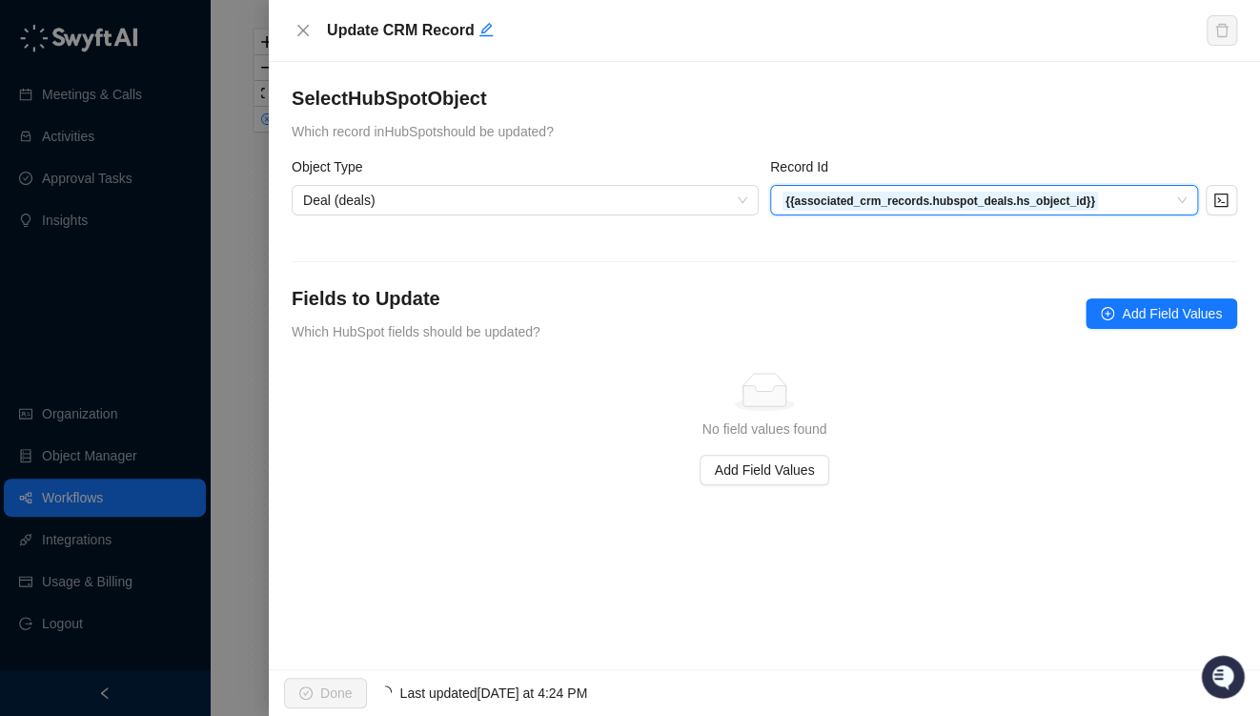
click at [1173, 331] on div "Fields to Update Which HubSpot fields should be updated? Add Field Values" at bounding box center [765, 313] width 946 height 57
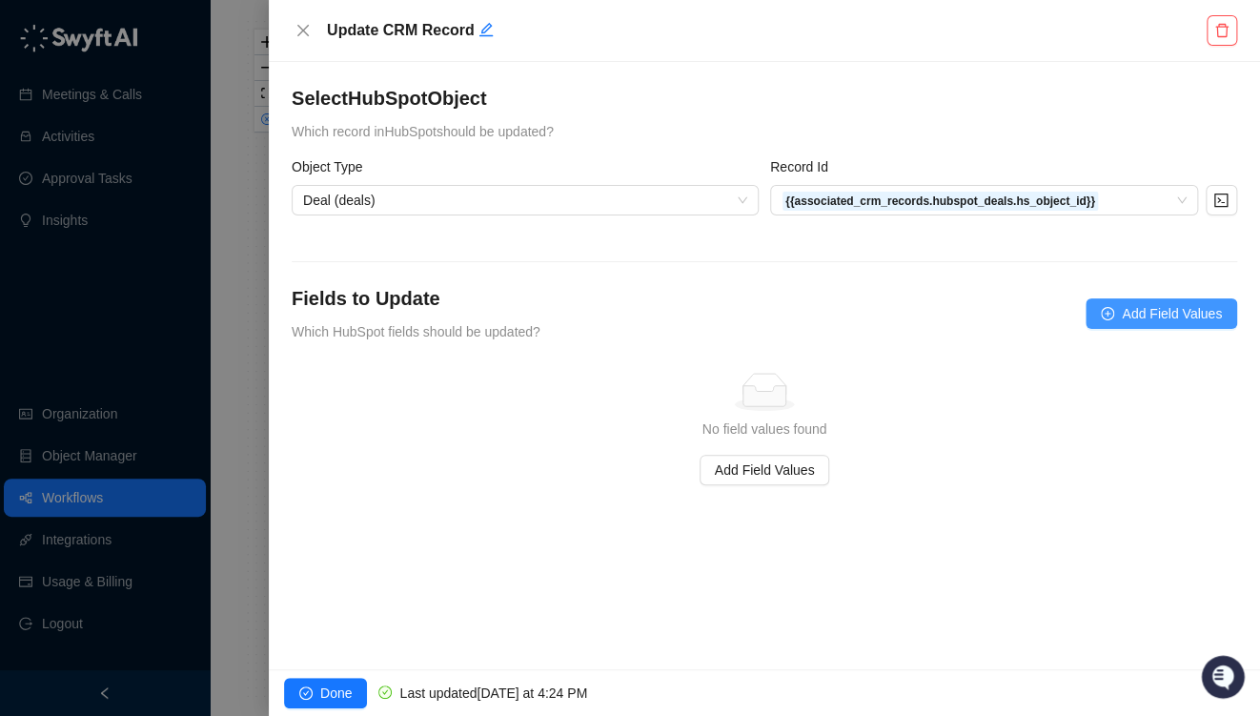
click at [1152, 311] on span "Add Field Values" at bounding box center [1172, 313] width 100 height 21
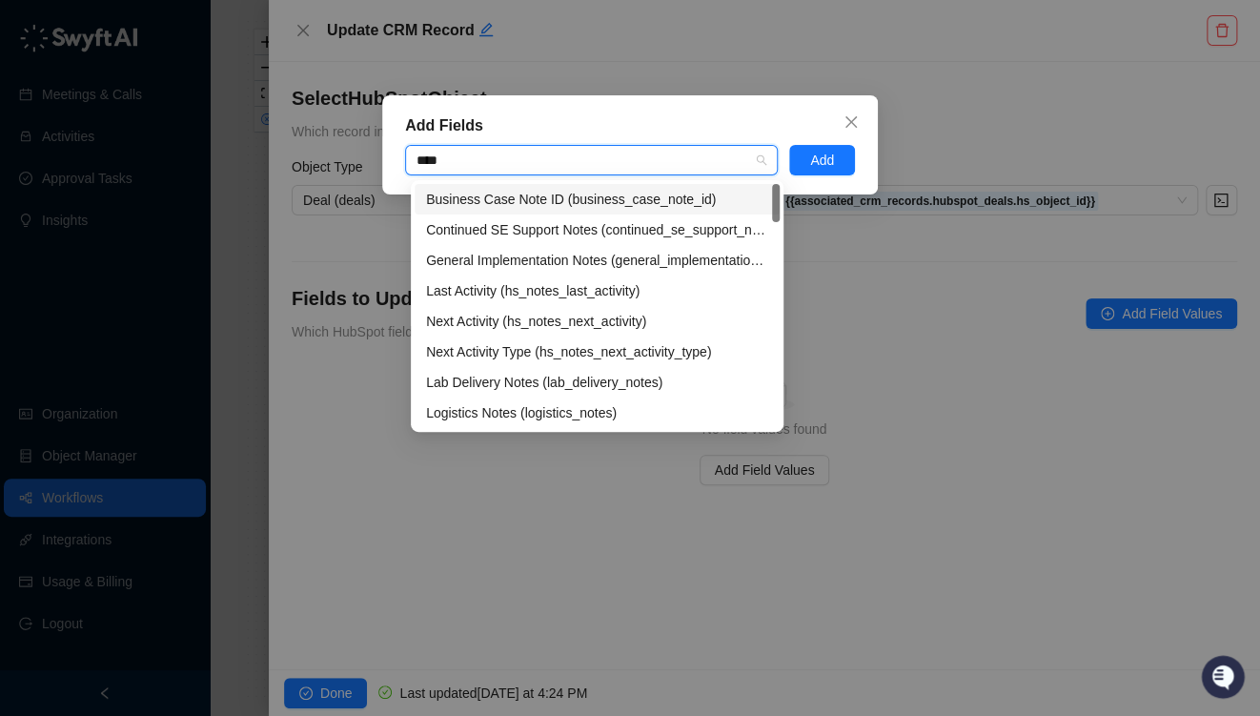
type input "****"
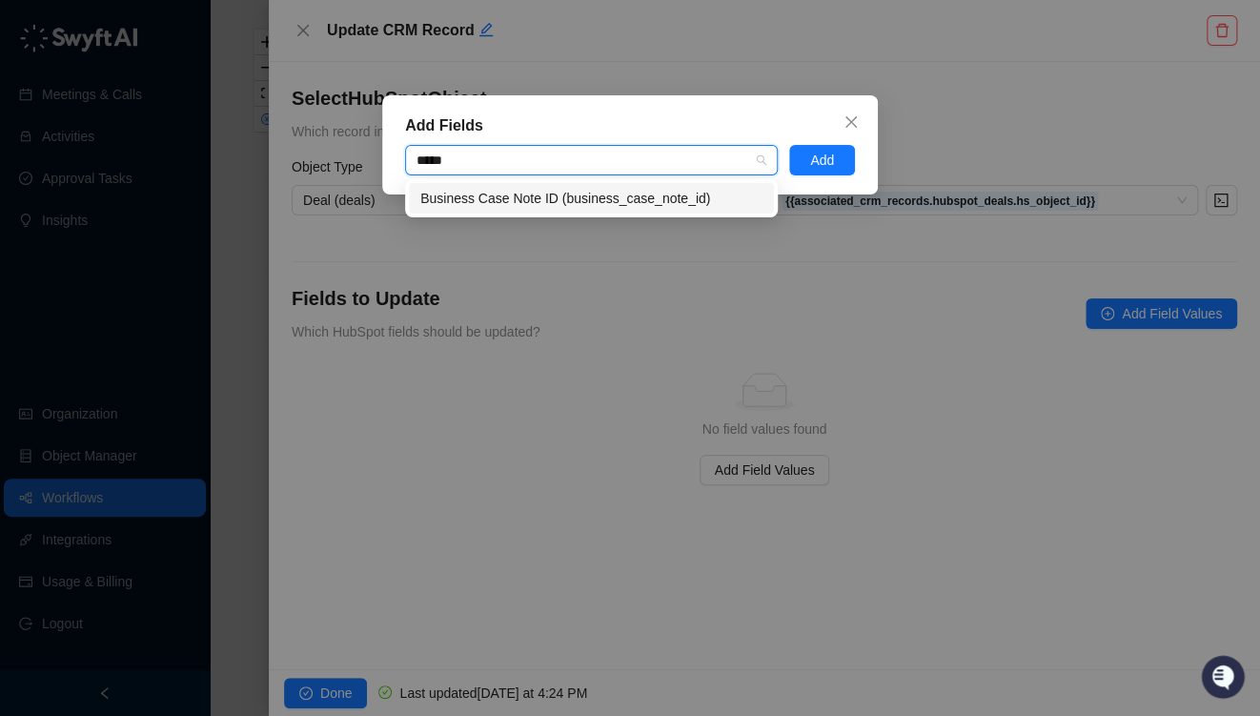
click at [561, 197] on div "Business Case Note ID (business_case_note_id)" at bounding box center [591, 198] width 342 height 21
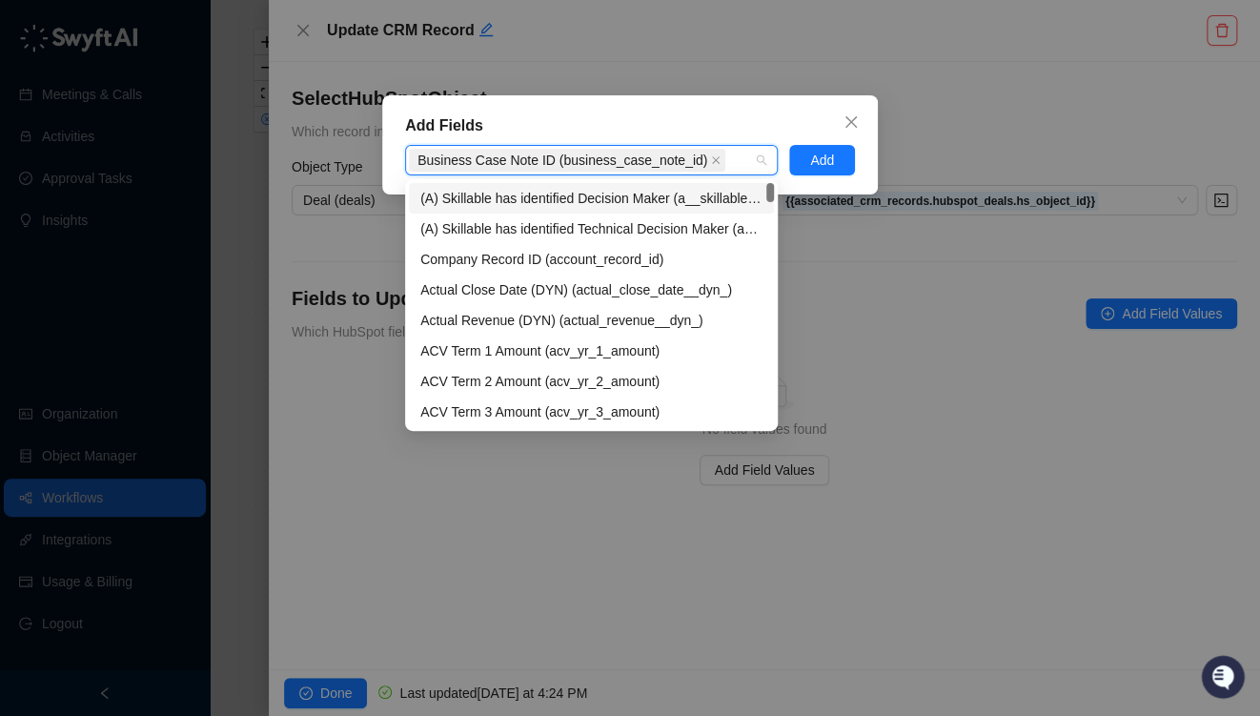
click at [869, 165] on div "Add Fields Business Case Note ID (business_case_note_id) Add" at bounding box center [630, 144] width 496 height 99
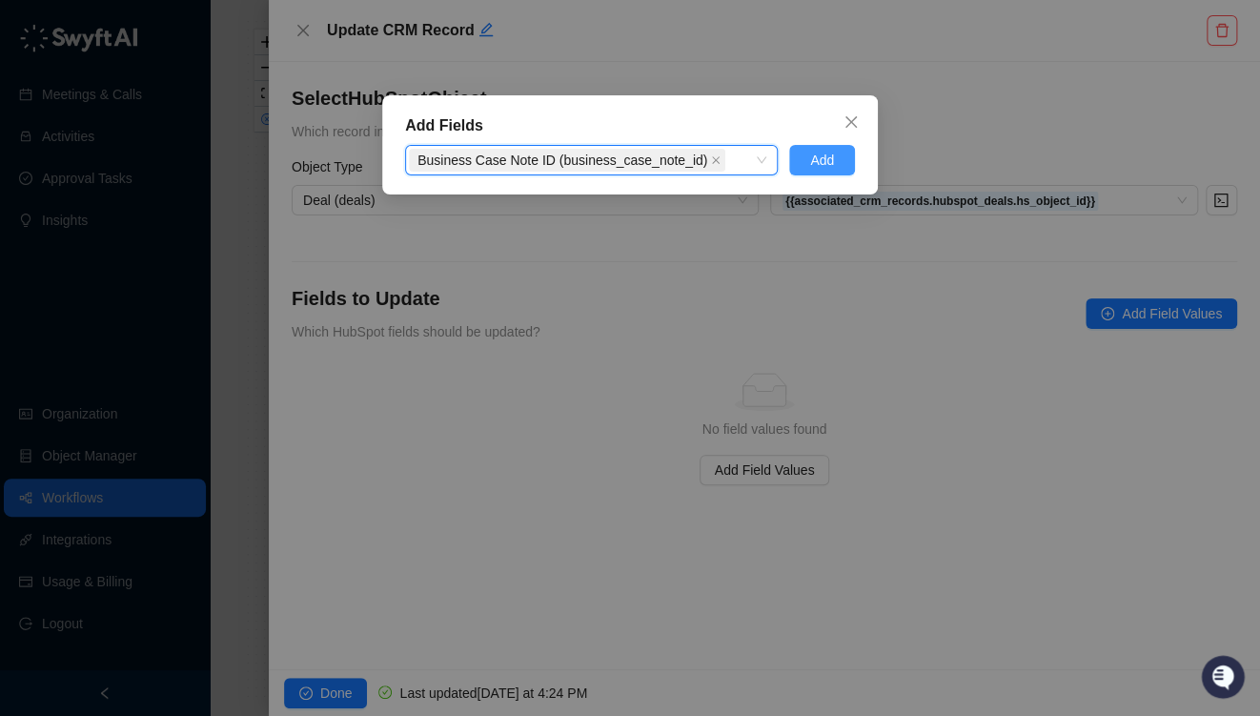
click at [835, 168] on button "Add" at bounding box center [822, 160] width 66 height 31
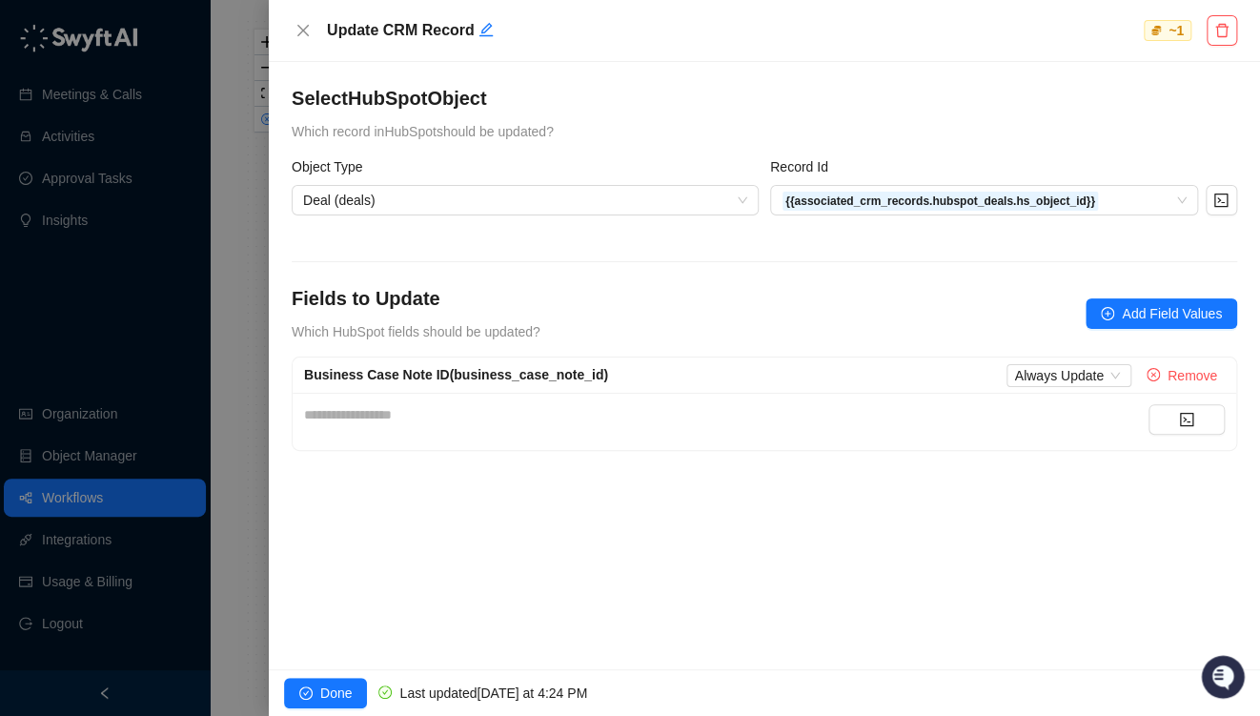
click at [599, 424] on div "**********" at bounding box center [726, 421] width 845 height 34
click at [403, 412] on div "**********" at bounding box center [726, 414] width 845 height 21
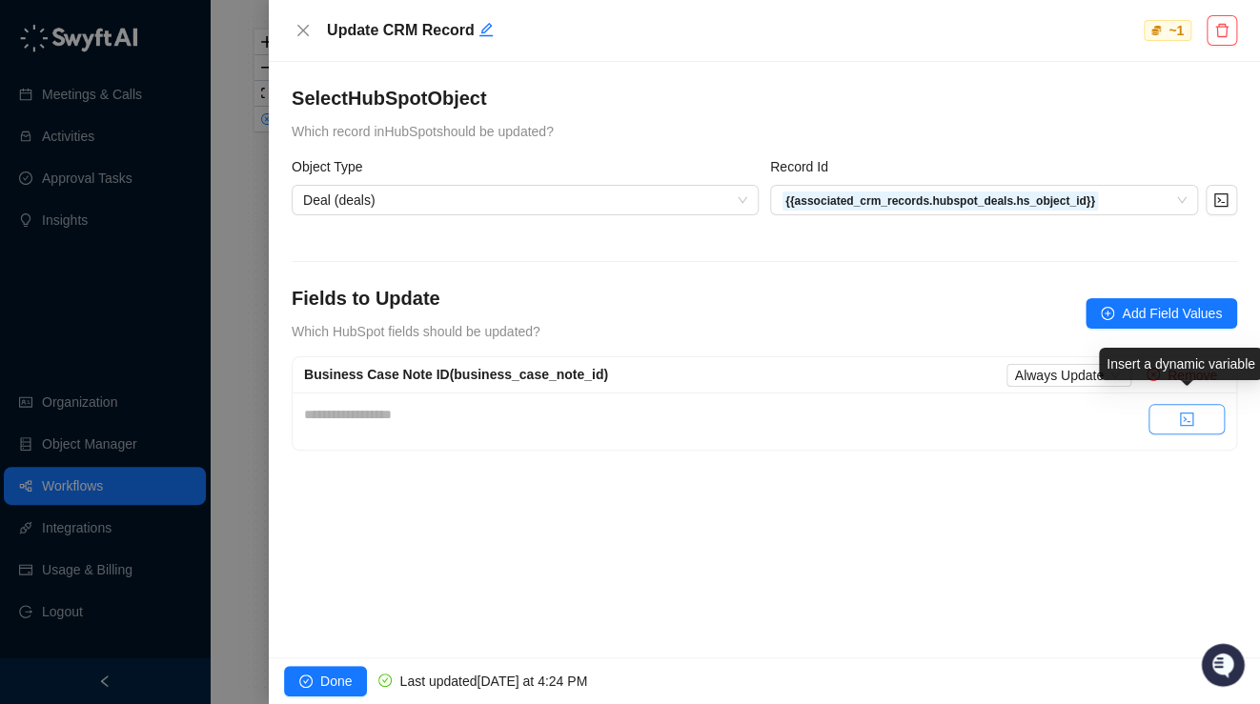
click at [1200, 418] on button "button" at bounding box center [1187, 419] width 76 height 31
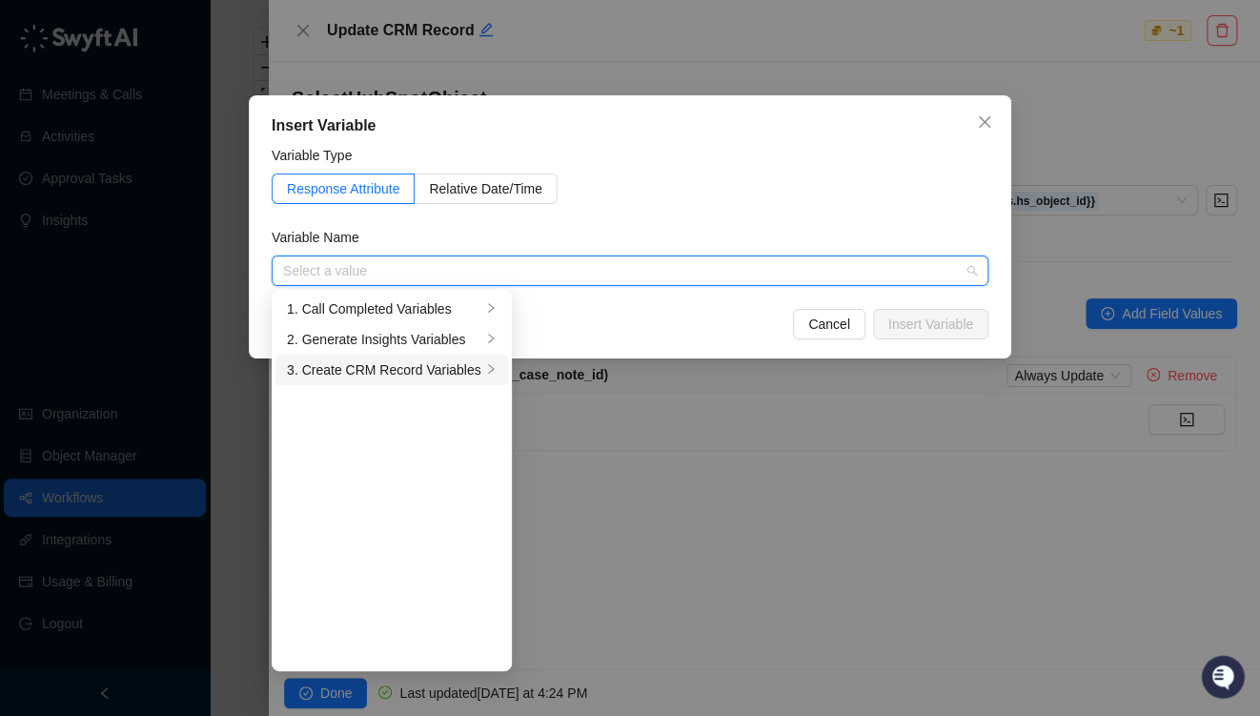
click at [359, 365] on div "3. Create CRM Record Variables" at bounding box center [384, 369] width 194 height 21
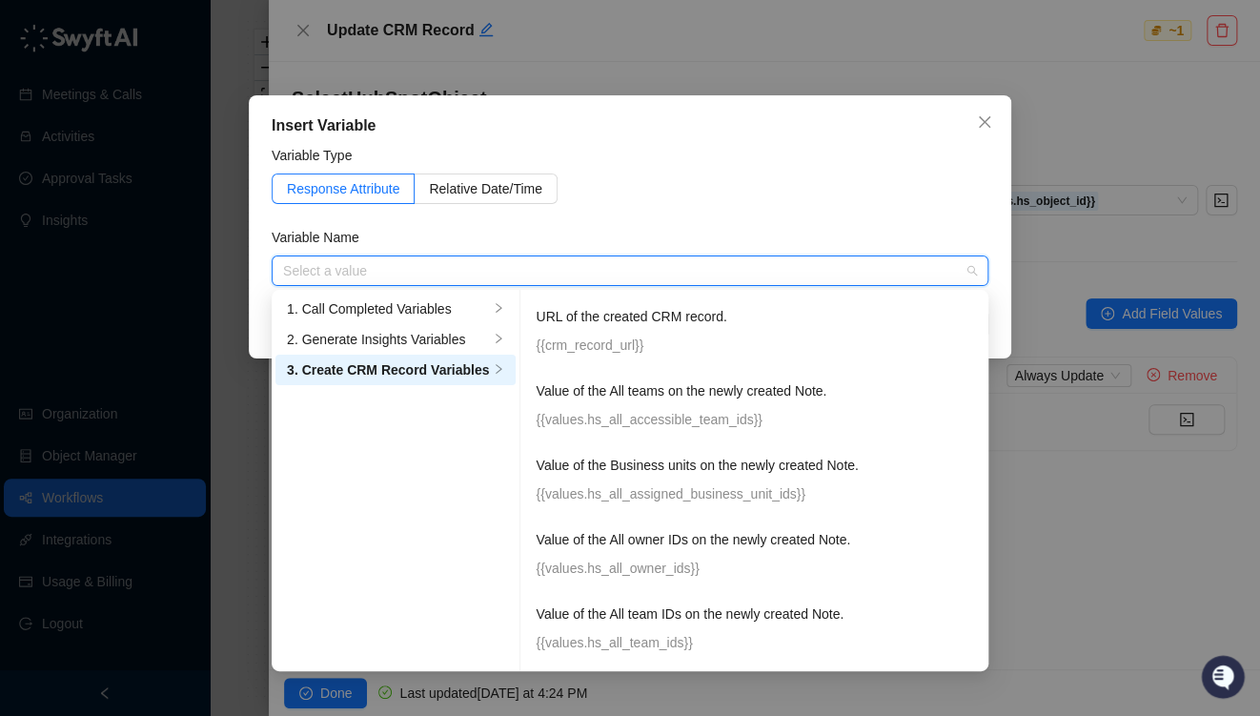
click at [488, 261] on input "search" at bounding box center [624, 270] width 683 height 29
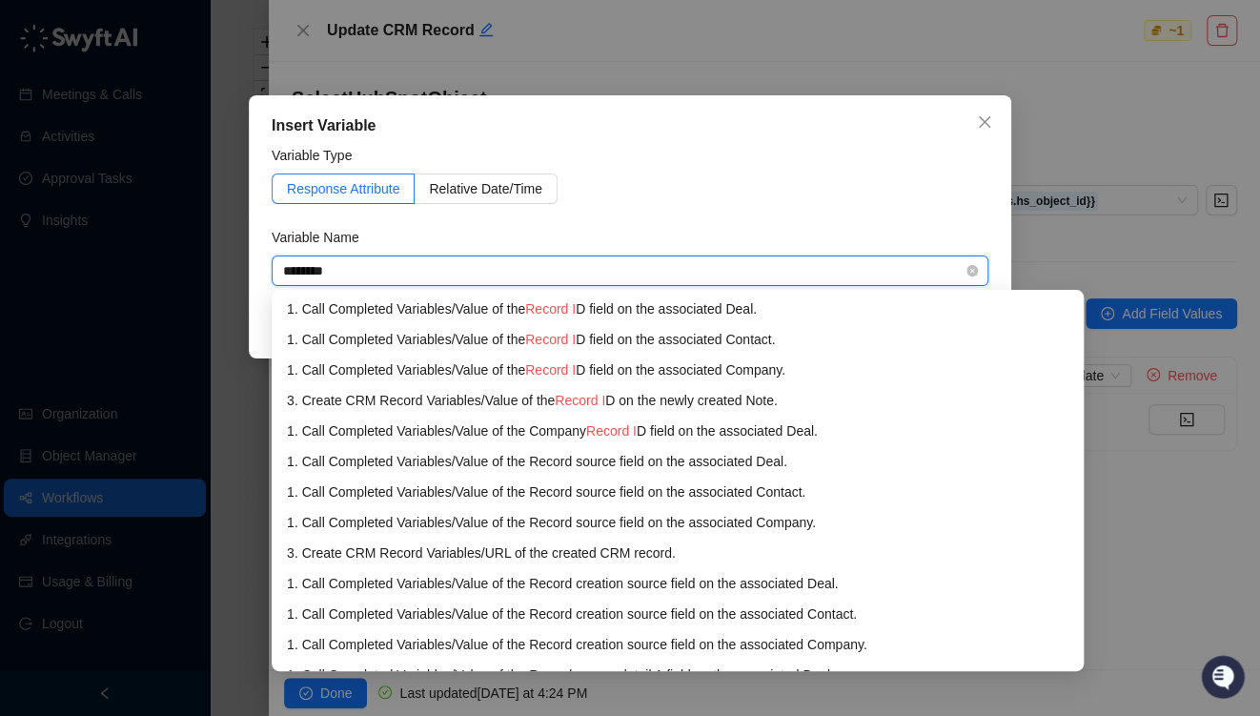
type input "*********"
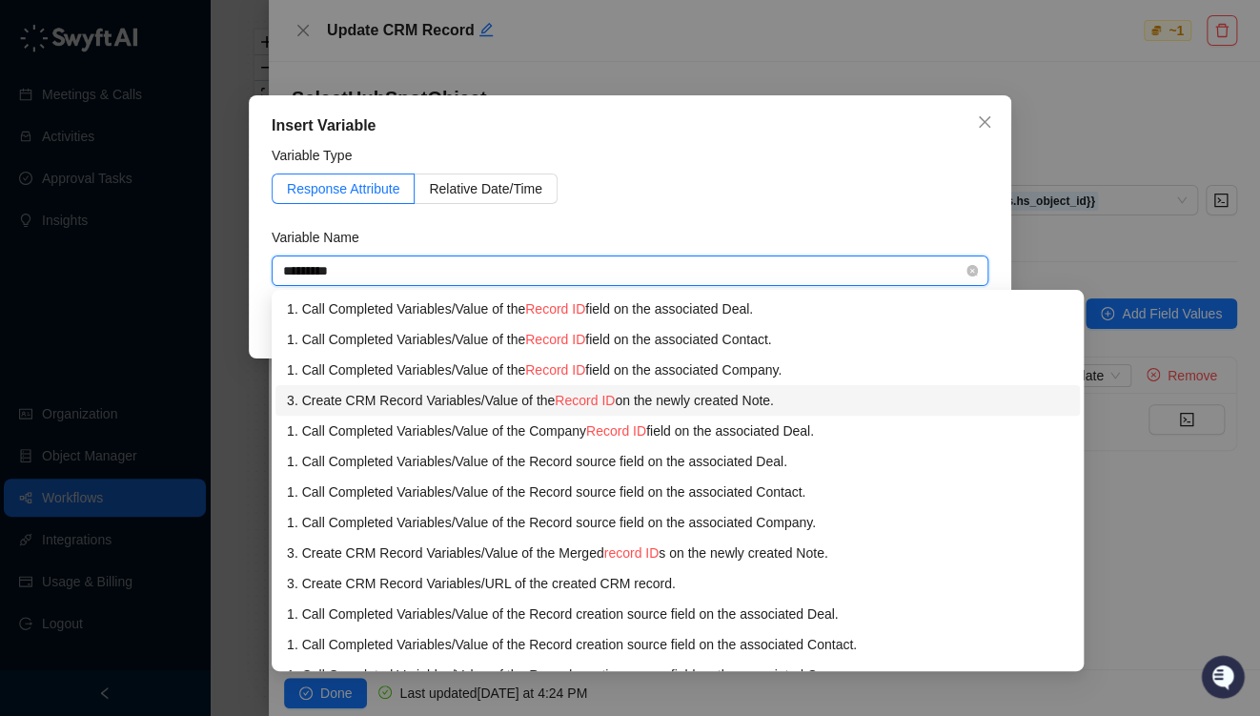
click at [545, 407] on div "3. Create CRM Record Variables / Value of the Record ID on the newly created No…" at bounding box center [678, 400] width 782 height 21
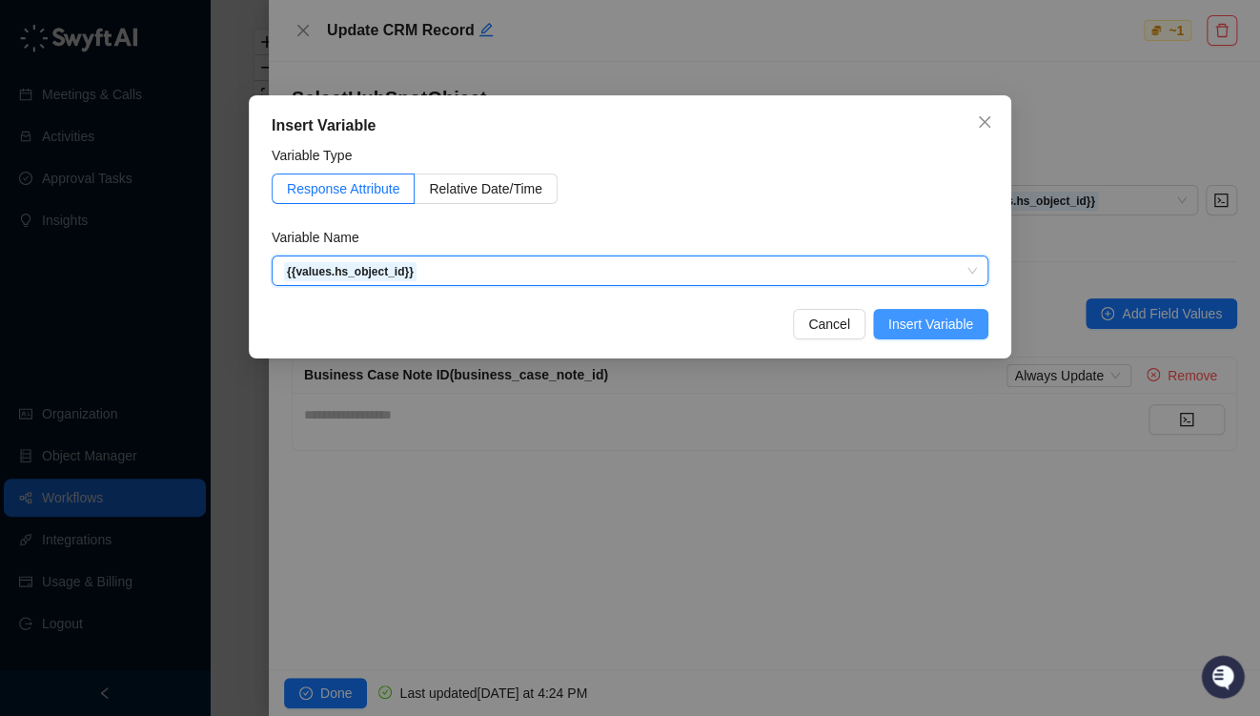
click at [965, 315] on span "Insert Variable" at bounding box center [930, 324] width 85 height 21
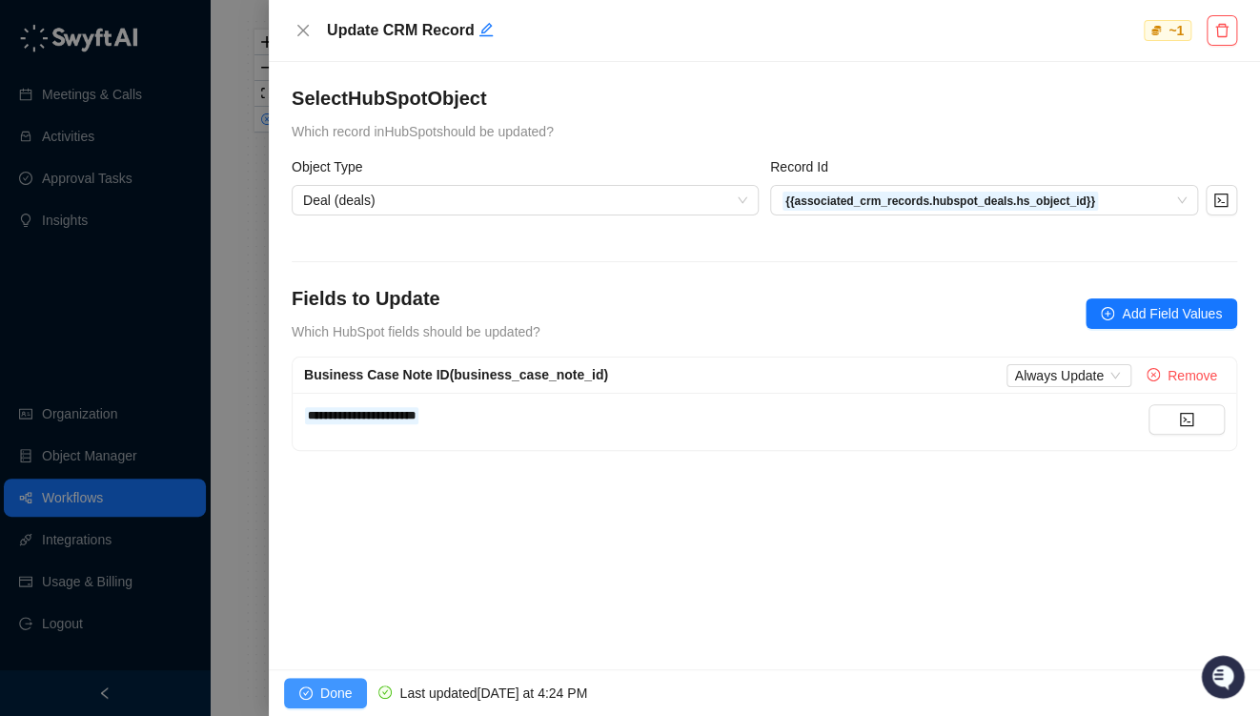
click at [332, 698] on span "Done" at bounding box center [335, 693] width 31 height 21
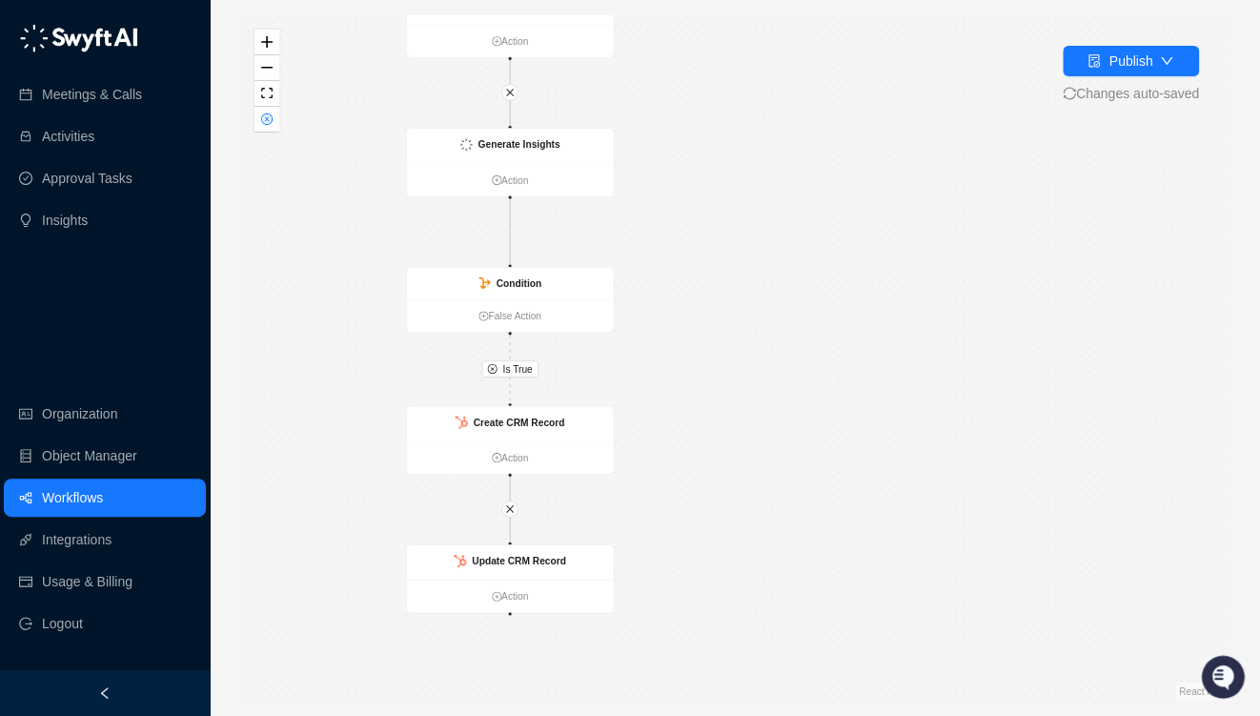
drag, startPoint x: 927, startPoint y: 483, endPoint x: 656, endPoint y: 421, distance: 277.7
click at [656, 421] on div "Is True Call Completed Action Generate Insights Action Condition False Action U…" at bounding box center [734, 357] width 989 height 685
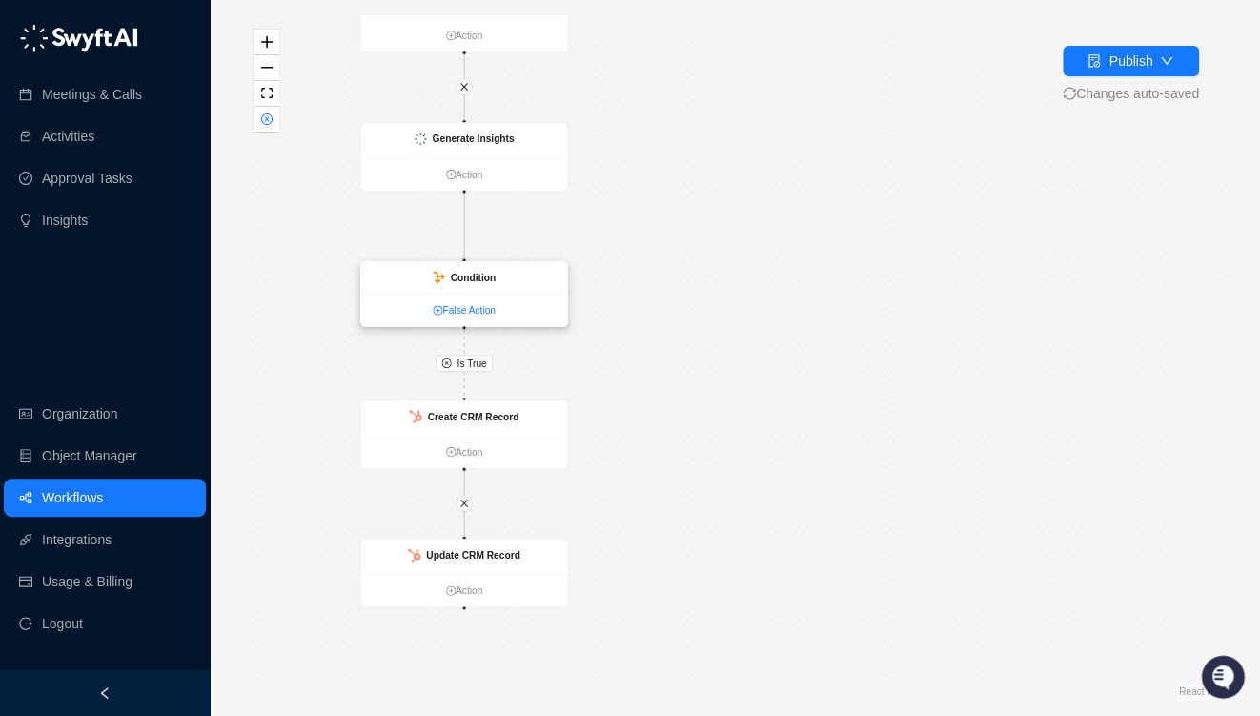
click at [474, 307] on link "False Action" at bounding box center [464, 310] width 207 height 15
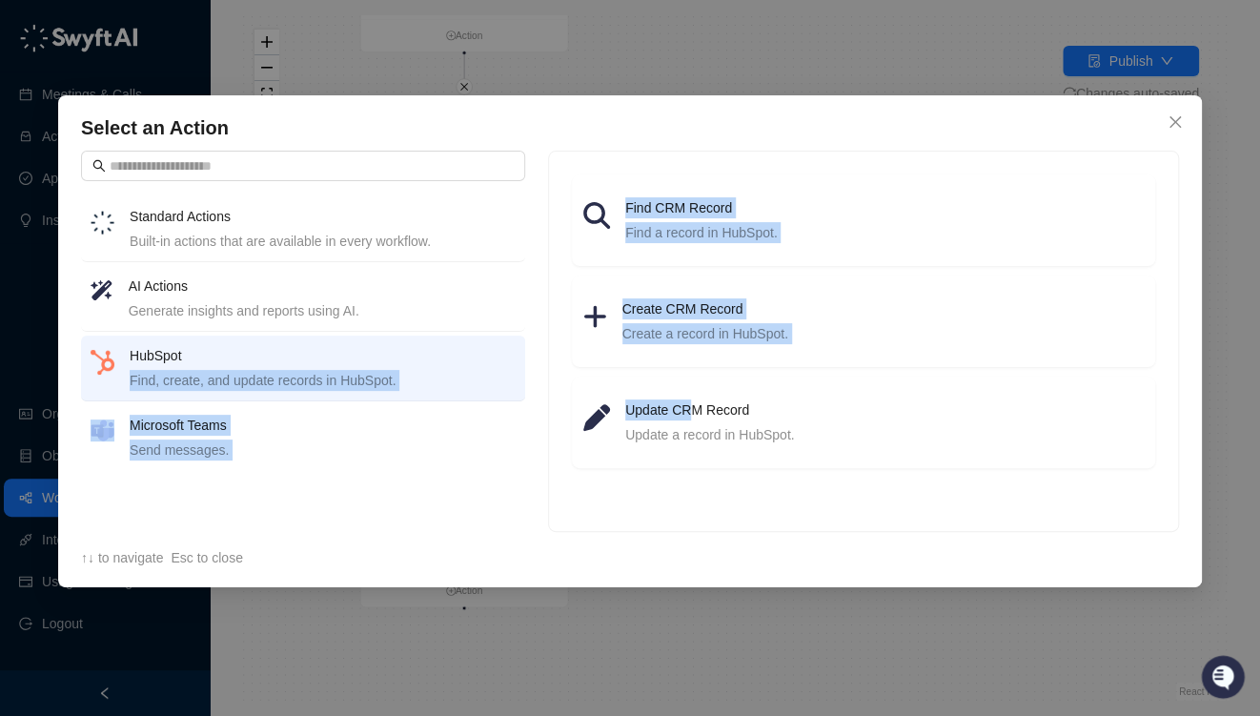
drag, startPoint x: 683, startPoint y: 418, endPoint x: 500, endPoint y: 330, distance: 203.8
click at [500, 330] on div "Standard Actions Built-in actions that are available in every workflow. AI Acti…" at bounding box center [630, 341] width 1121 height 381
drag, startPoint x: 500, startPoint y: 330, endPoint x: 690, endPoint y: 206, distance: 227.4
click at [690, 206] on h4 "Find CRM Record" at bounding box center [884, 207] width 519 height 21
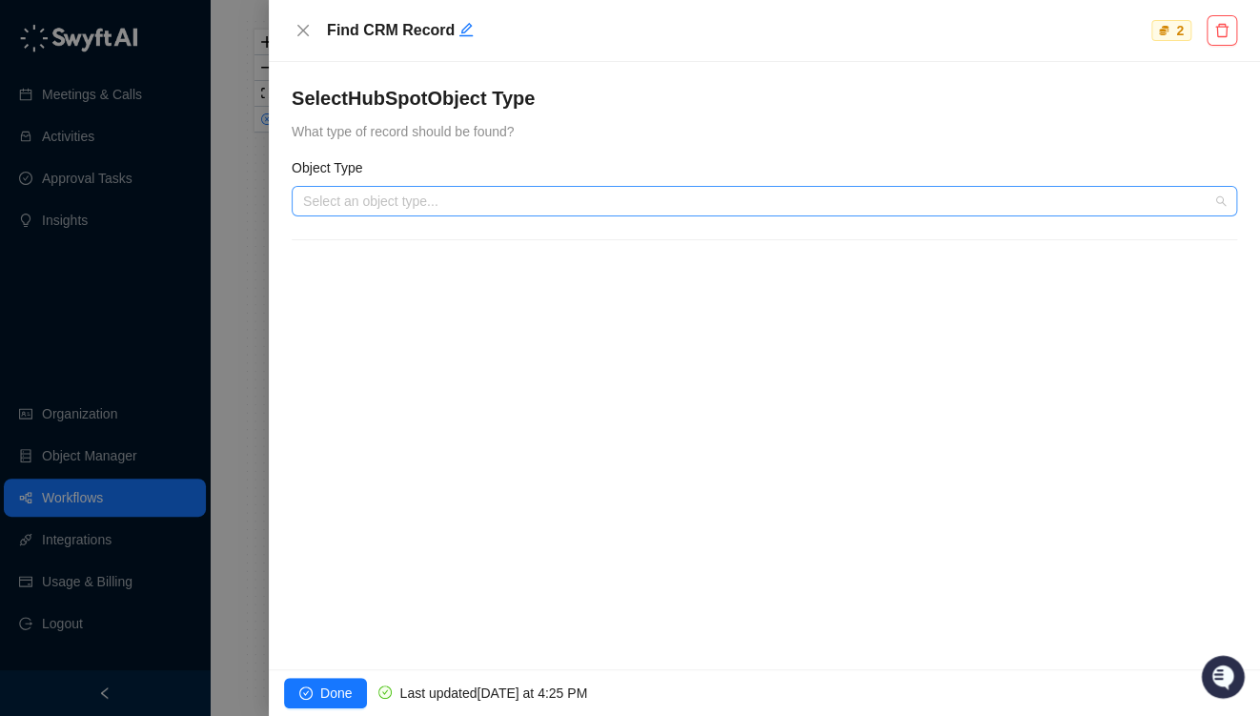
click at [483, 195] on input "search" at bounding box center [758, 201] width 911 height 29
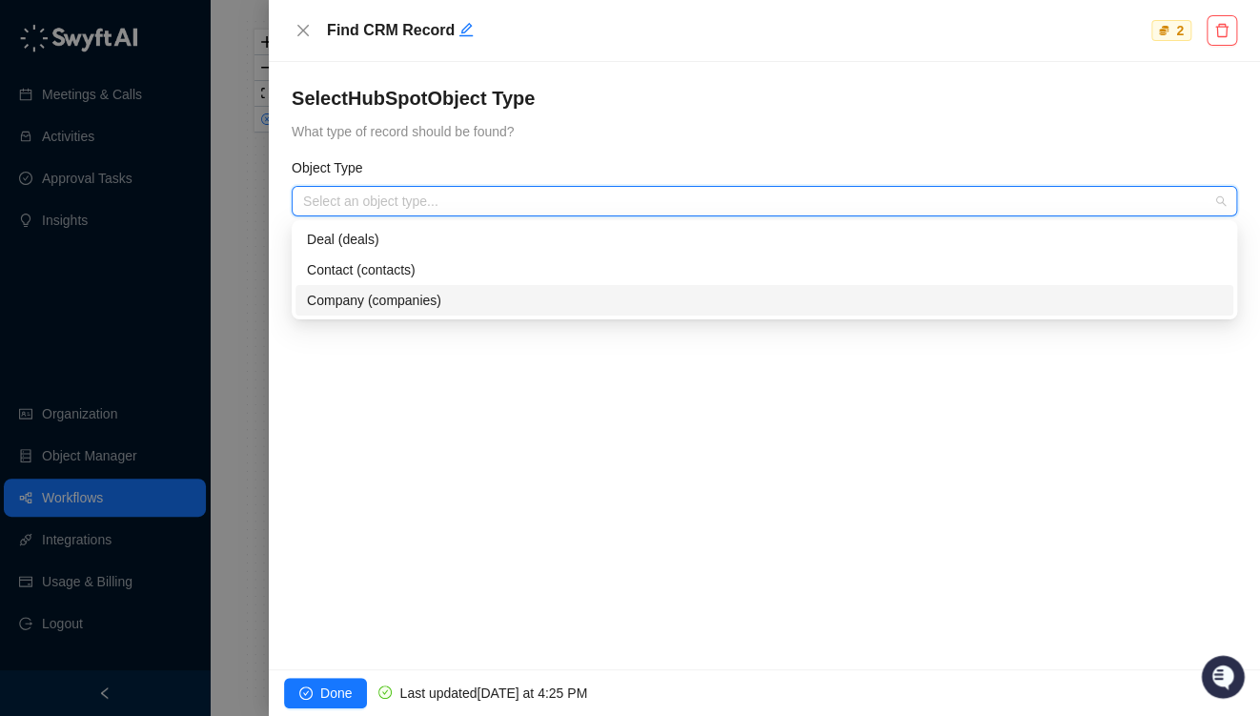
drag, startPoint x: 946, startPoint y: 467, endPoint x: 957, endPoint y: 446, distance: 23.9
click at [946, 465] on div "Select HubSpot Object Type What type of record should be found? Object Type Sel…" at bounding box center [764, 365] width 991 height 607
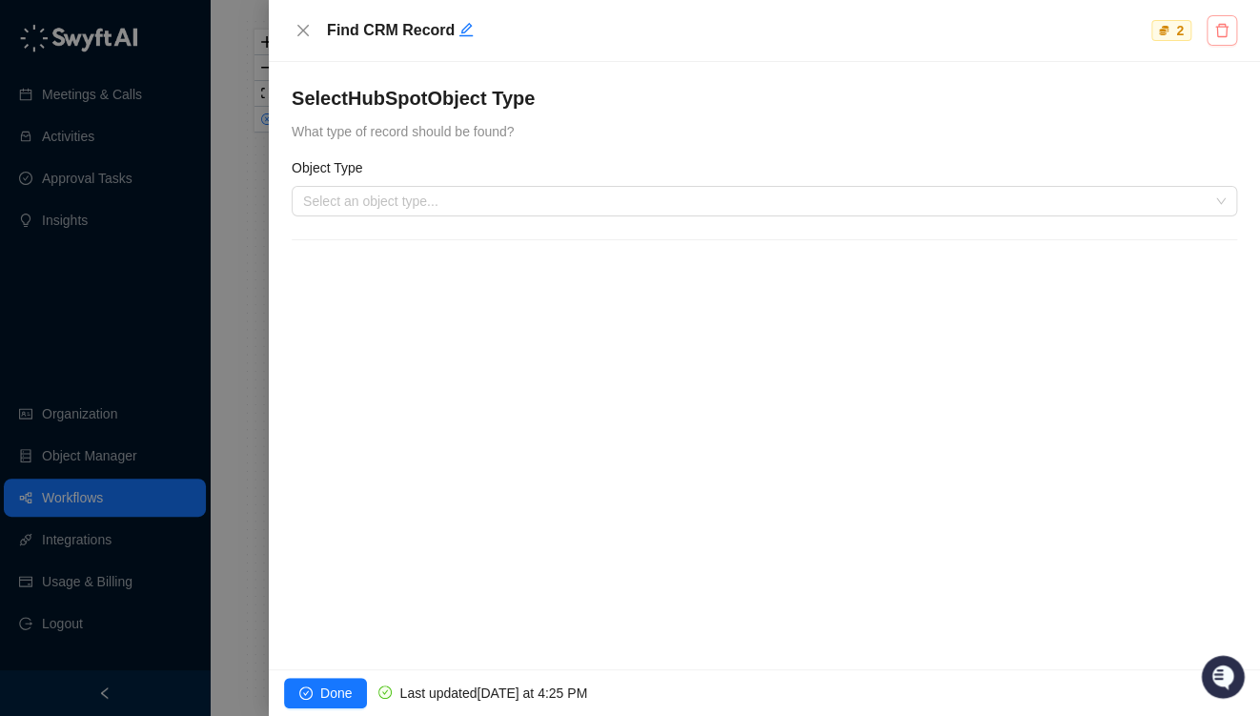
click at [1220, 27] on icon "delete" at bounding box center [1221, 30] width 13 height 13
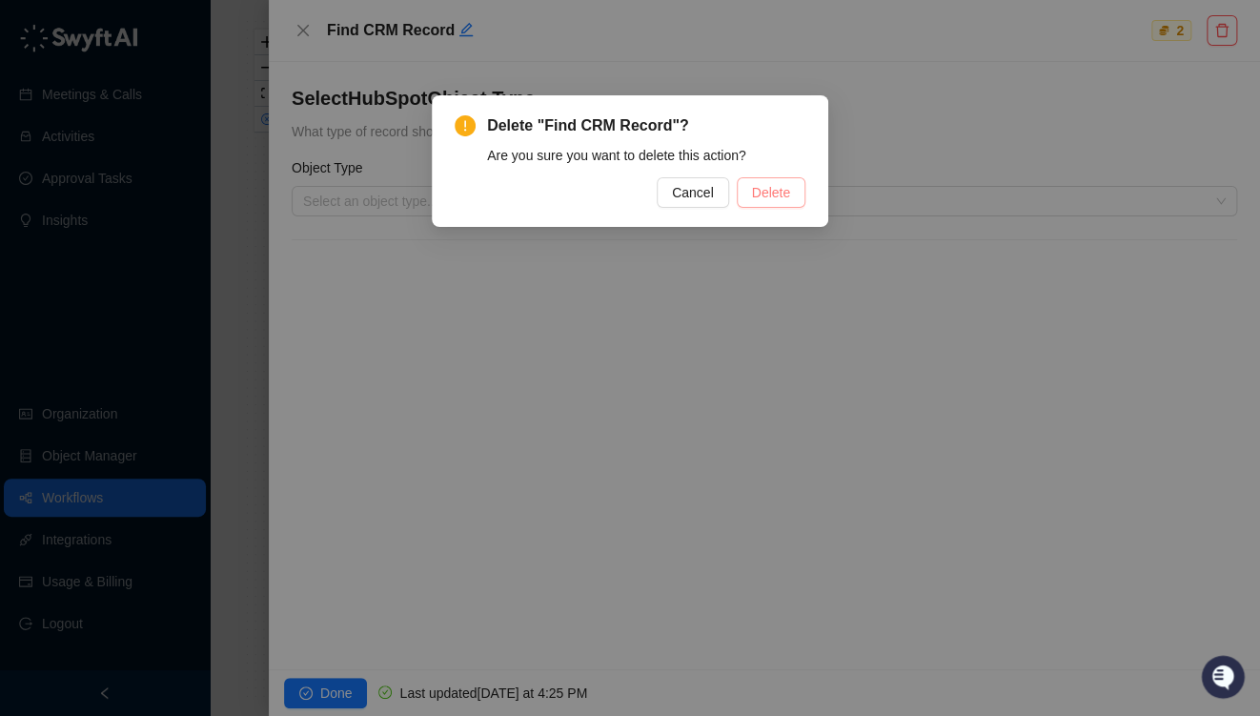
click at [795, 194] on button "Delete" at bounding box center [771, 192] width 69 height 31
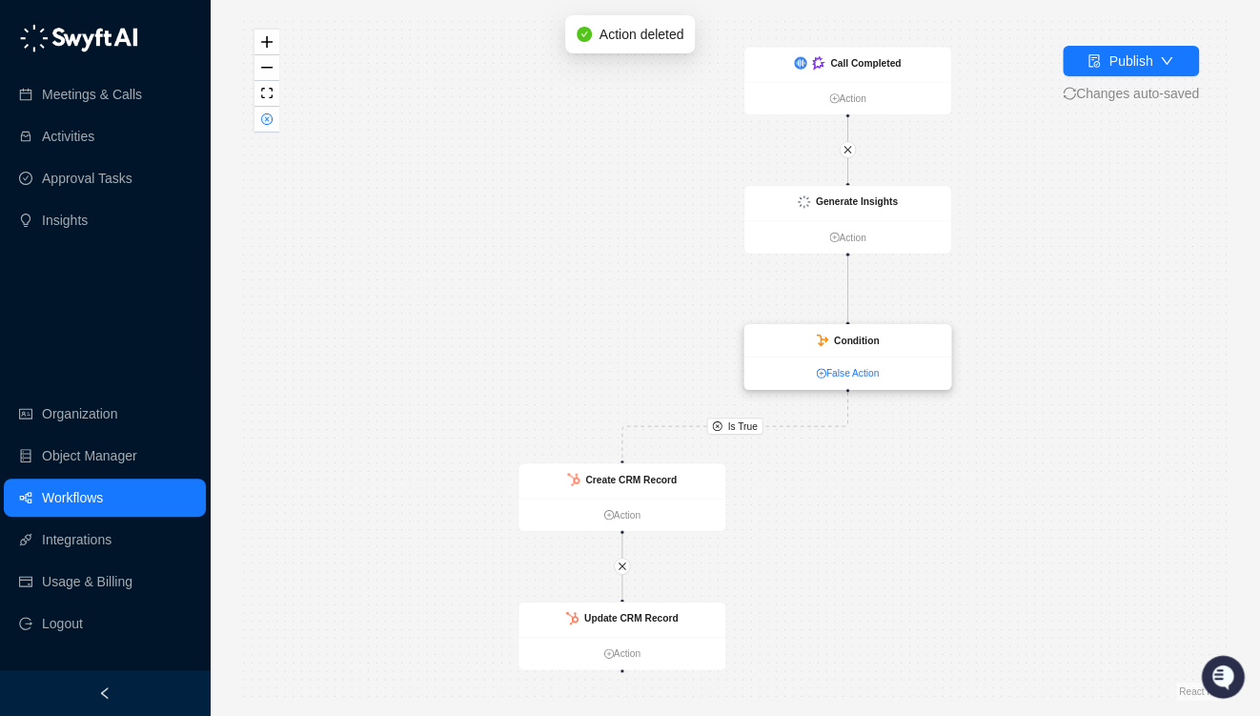
click at [838, 373] on link "False Action" at bounding box center [848, 373] width 207 height 15
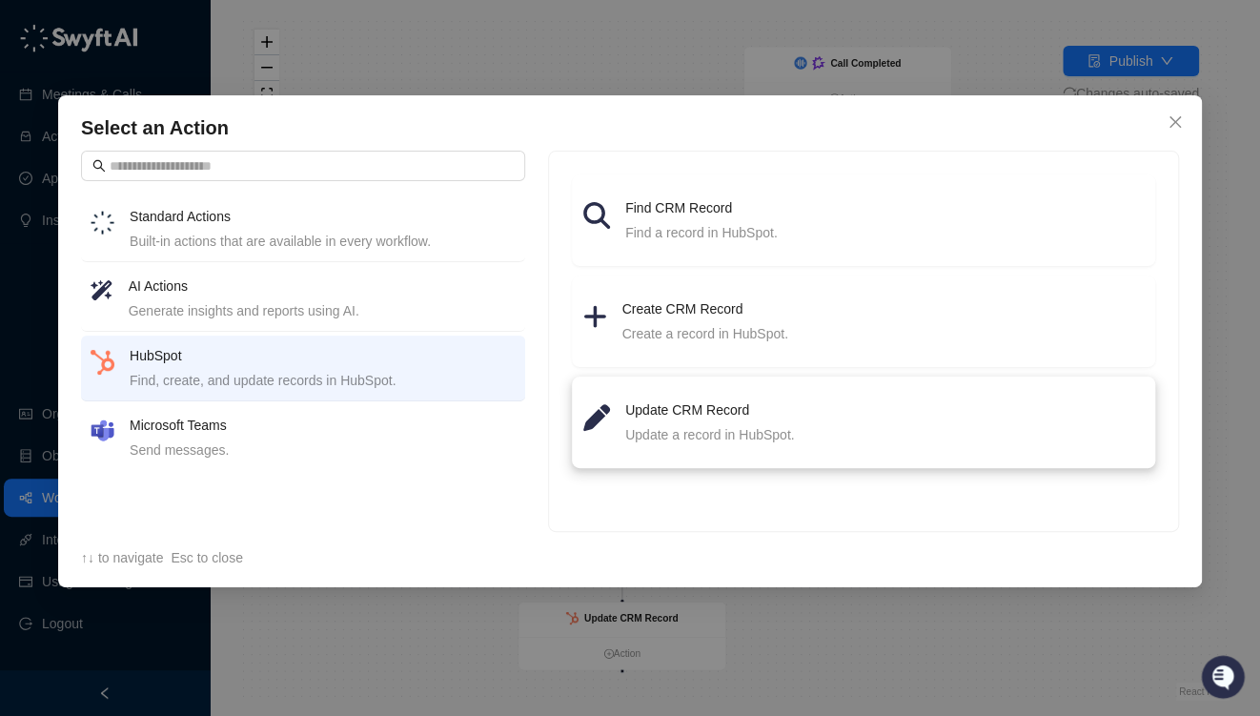
click at [653, 417] on h4 "Update CRM Record" at bounding box center [884, 409] width 519 height 21
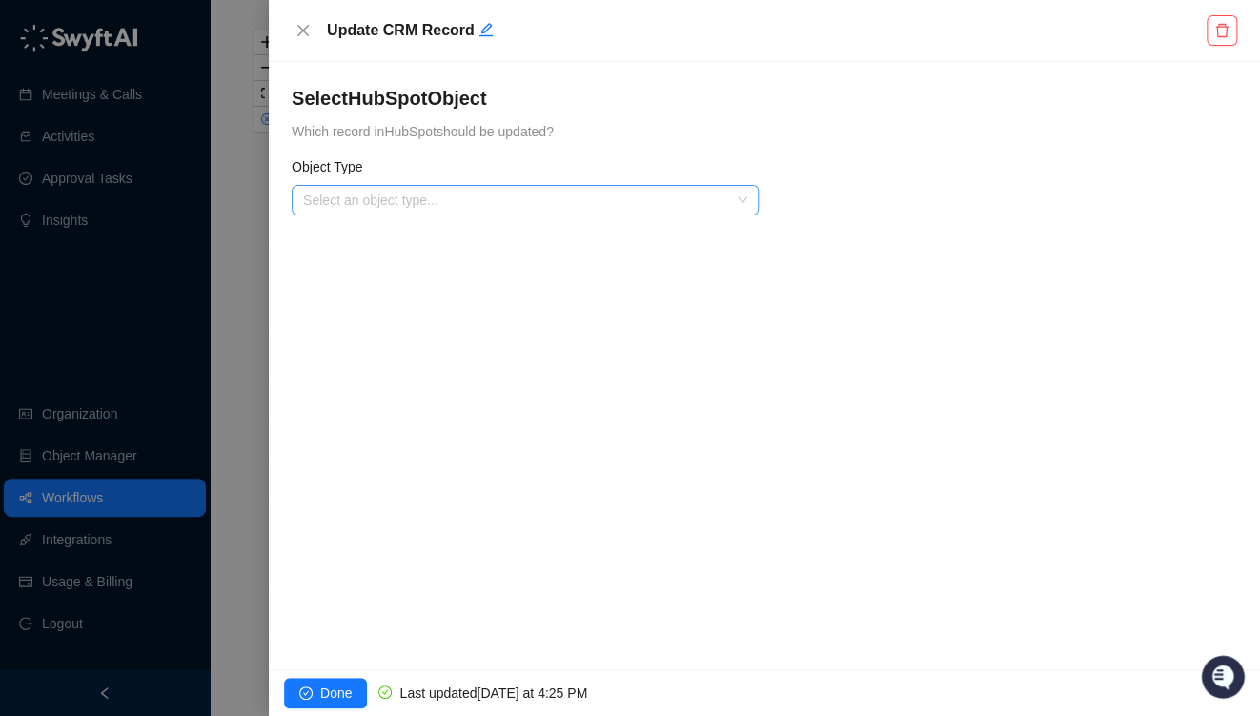
click at [461, 210] on input "search" at bounding box center [519, 200] width 433 height 29
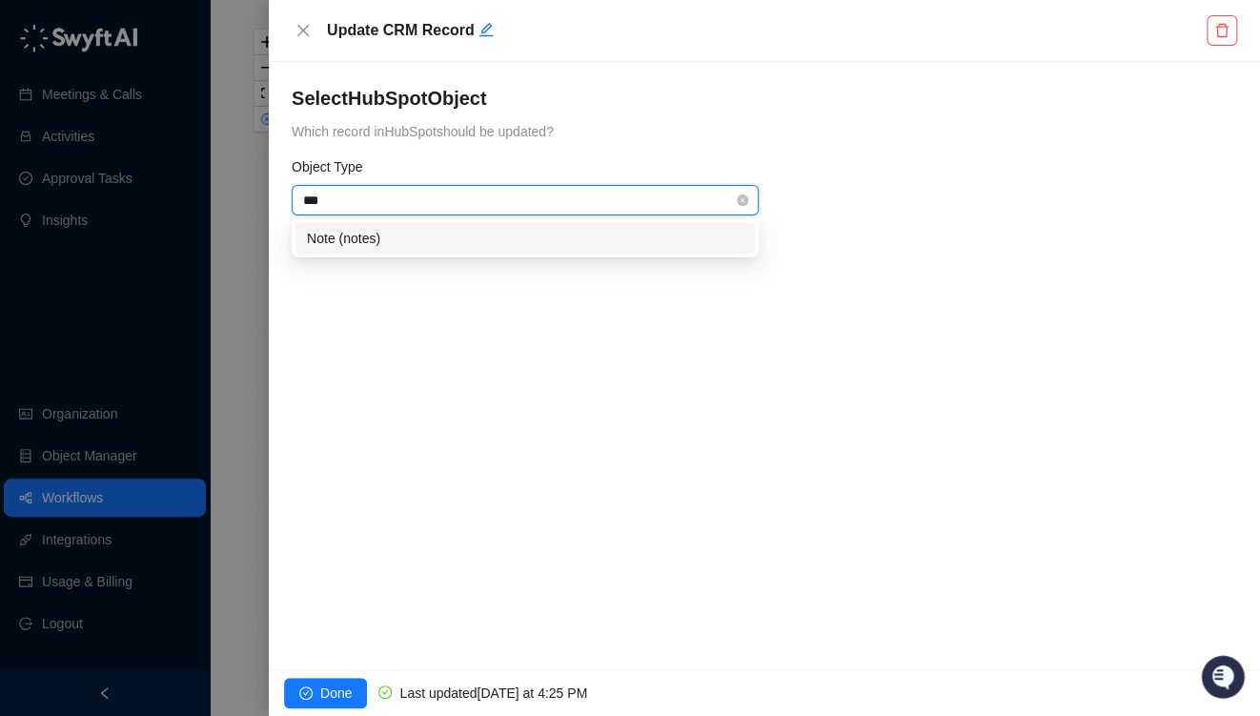
type input "****"
click at [424, 227] on div "Note (notes)" at bounding box center [525, 238] width 459 height 31
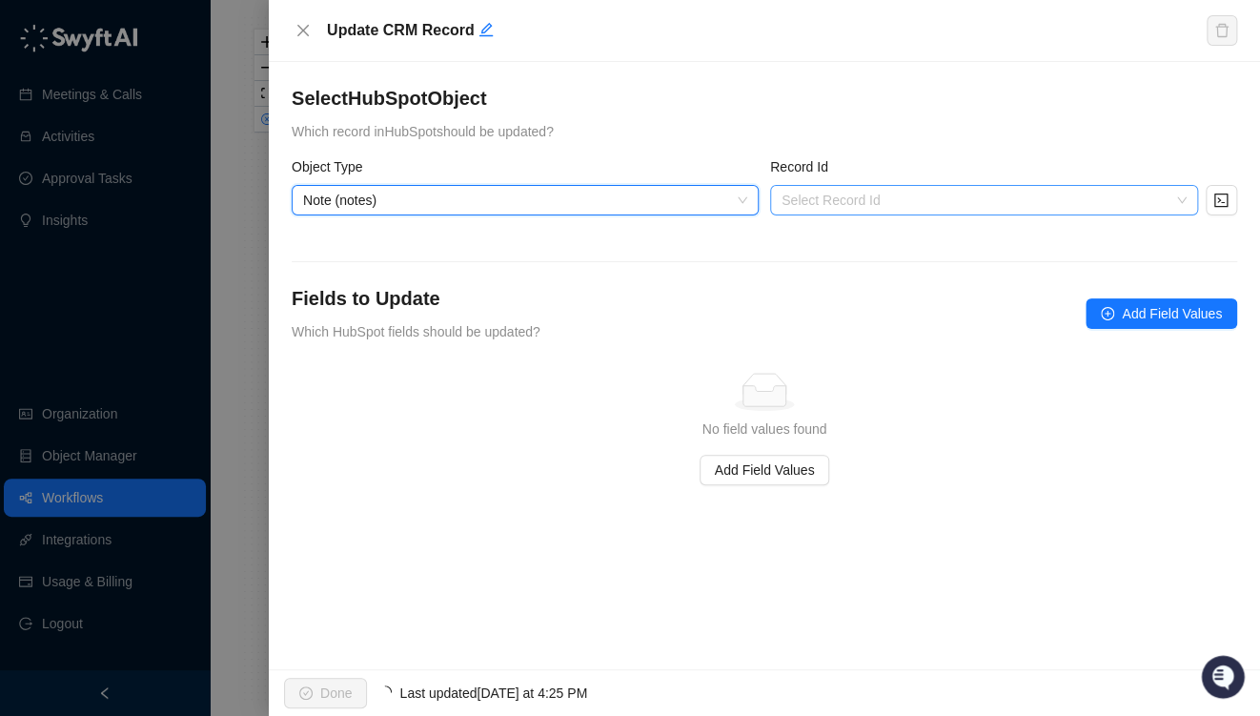
click at [861, 189] on input "search" at bounding box center [979, 200] width 394 height 29
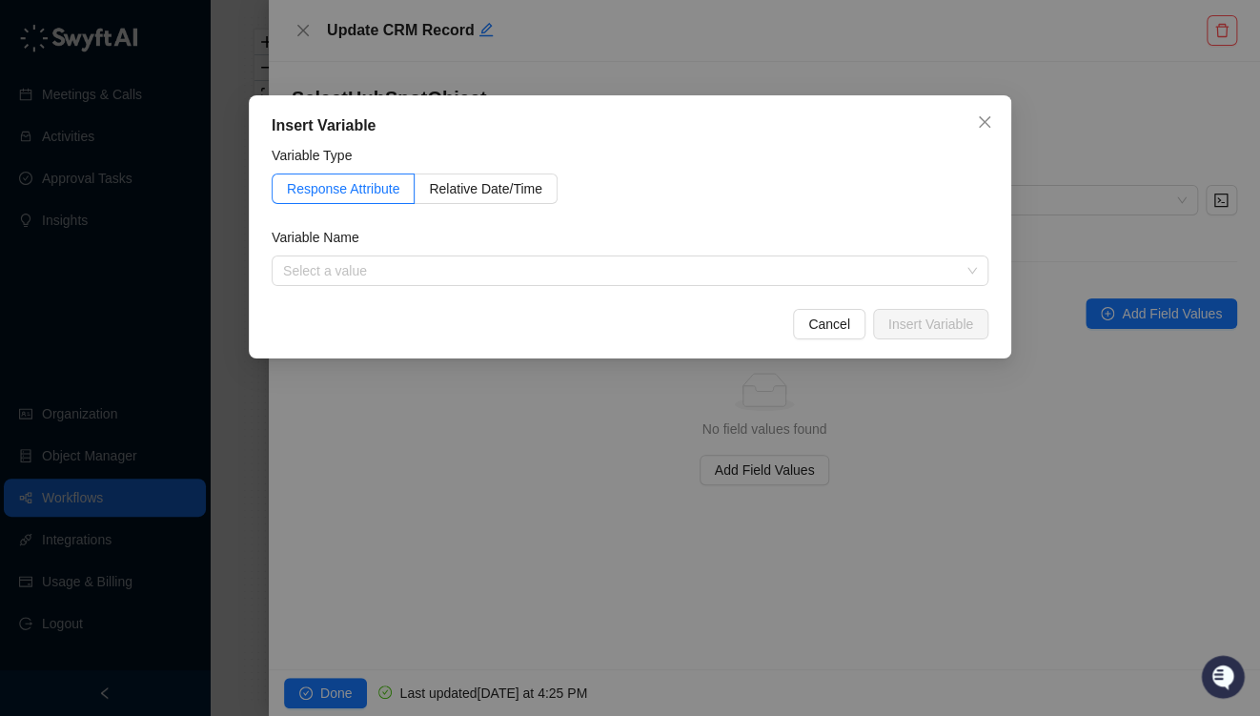
click at [812, 317] on button "Cancel" at bounding box center [829, 324] width 72 height 31
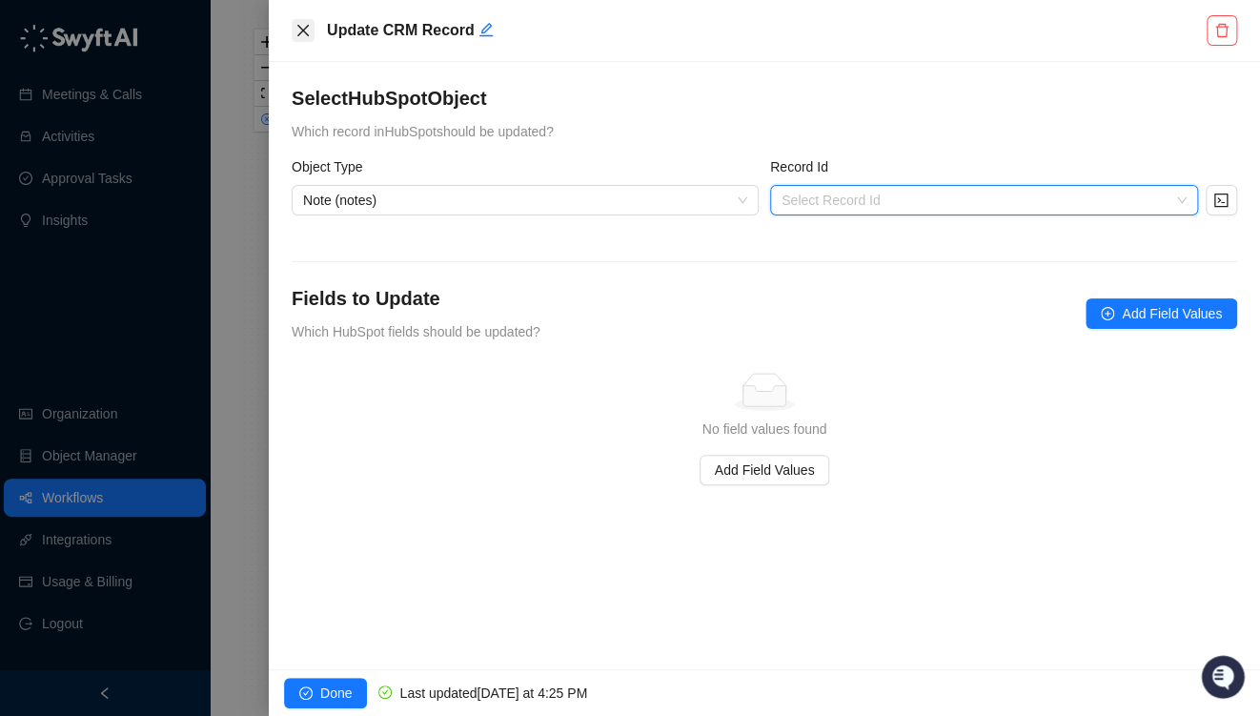
click at [310, 25] on button "Close" at bounding box center [303, 30] width 23 height 23
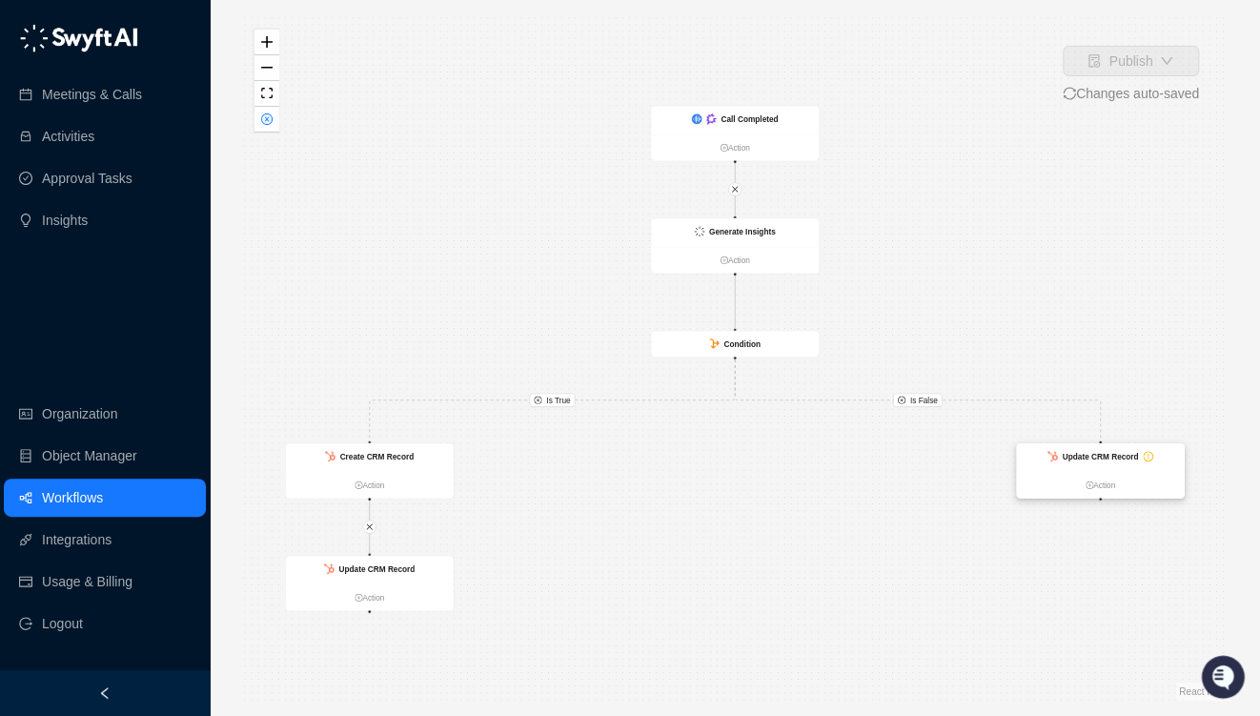
click at [1095, 452] on strong "Update CRM Record" at bounding box center [1100, 456] width 76 height 9
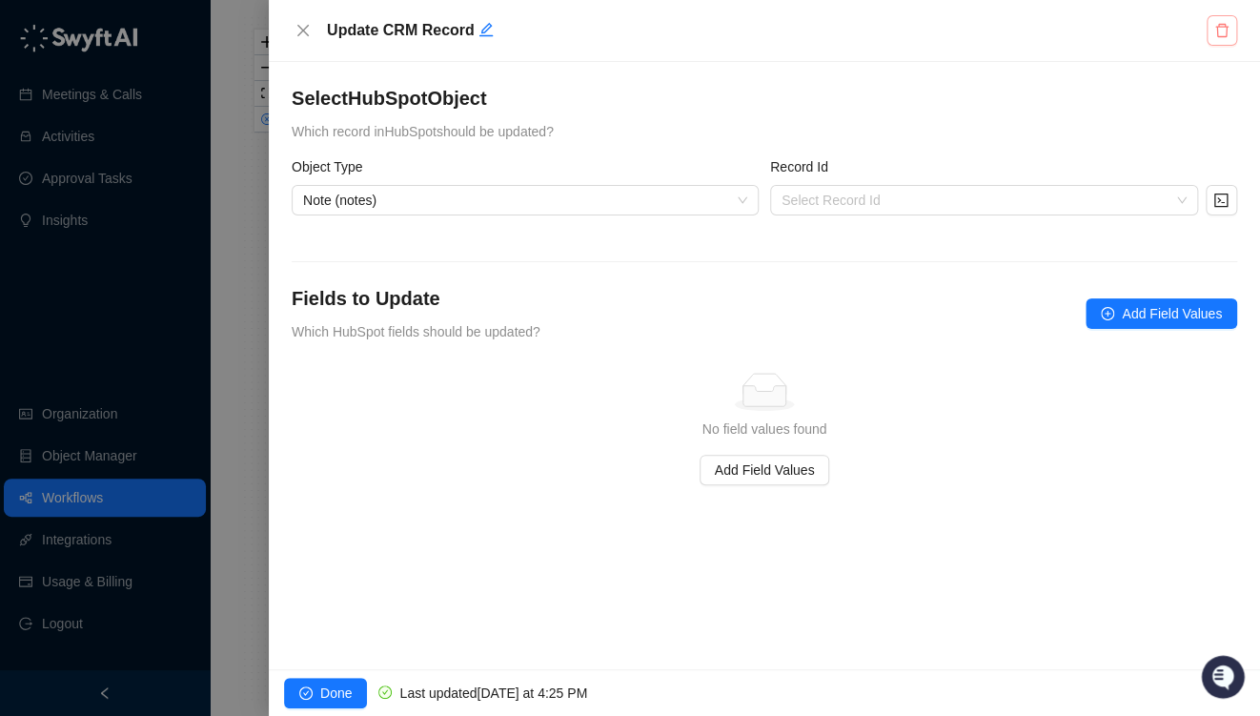
click at [1218, 29] on icon "delete" at bounding box center [1221, 30] width 15 height 15
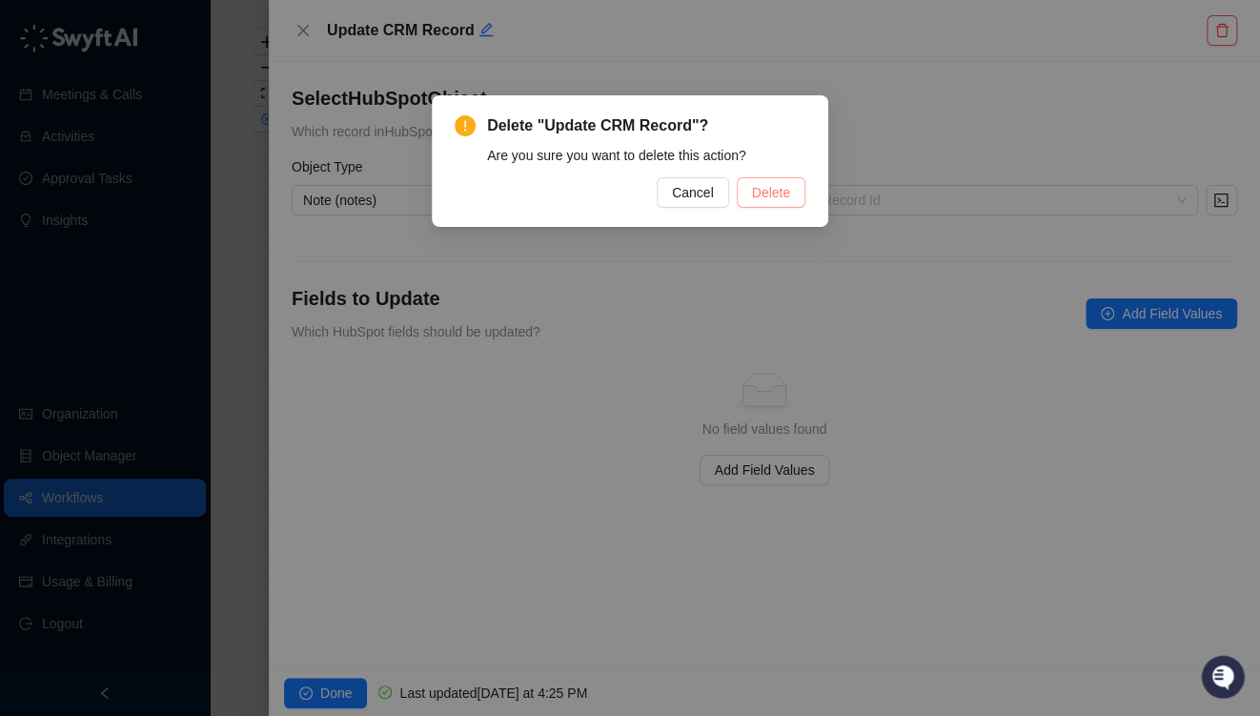
click at [790, 194] on button "Delete" at bounding box center [771, 192] width 69 height 31
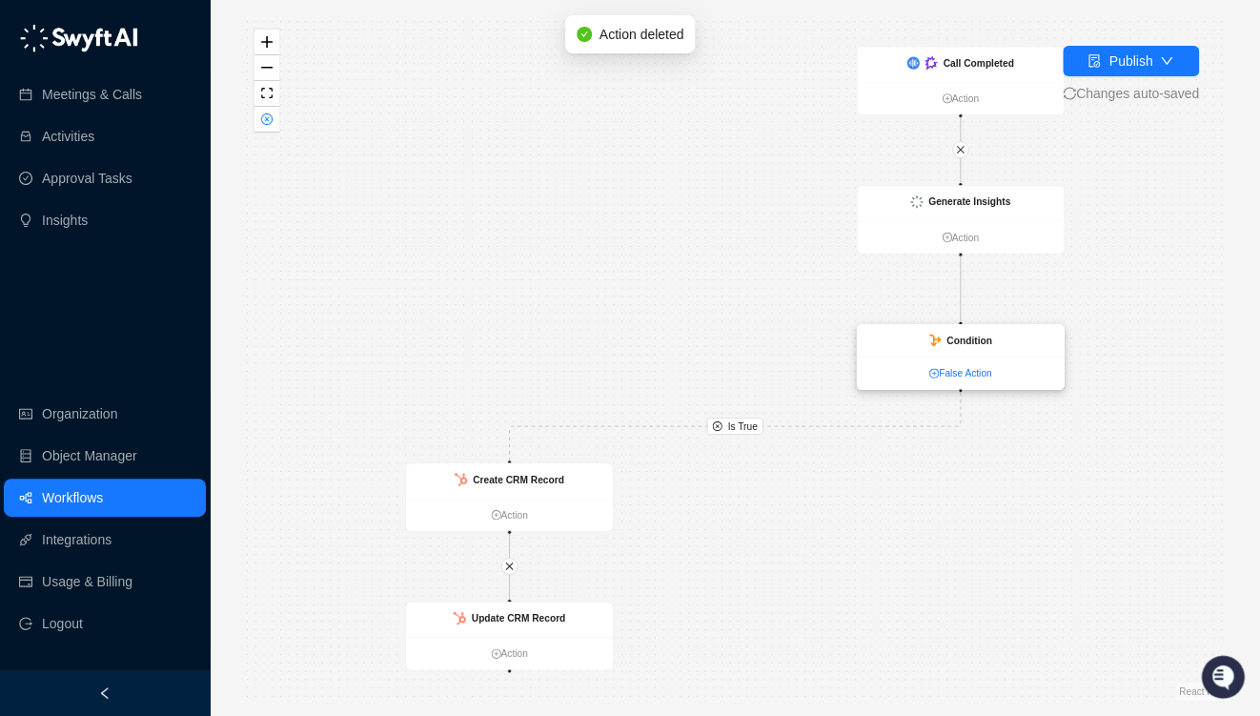
click at [947, 370] on link "False Action" at bounding box center [960, 373] width 207 height 15
click at [959, 377] on link "False Action" at bounding box center [959, 373] width 207 height 15
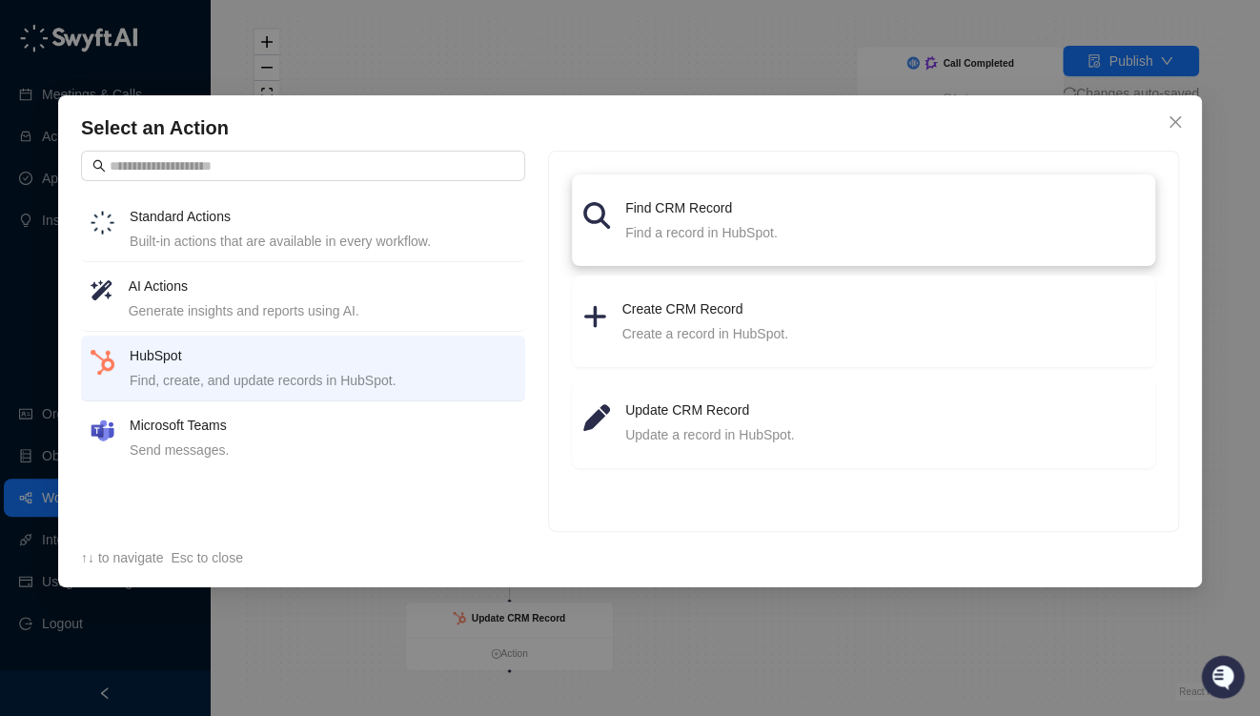
click at [687, 209] on h4 "Find CRM Record" at bounding box center [884, 207] width 519 height 21
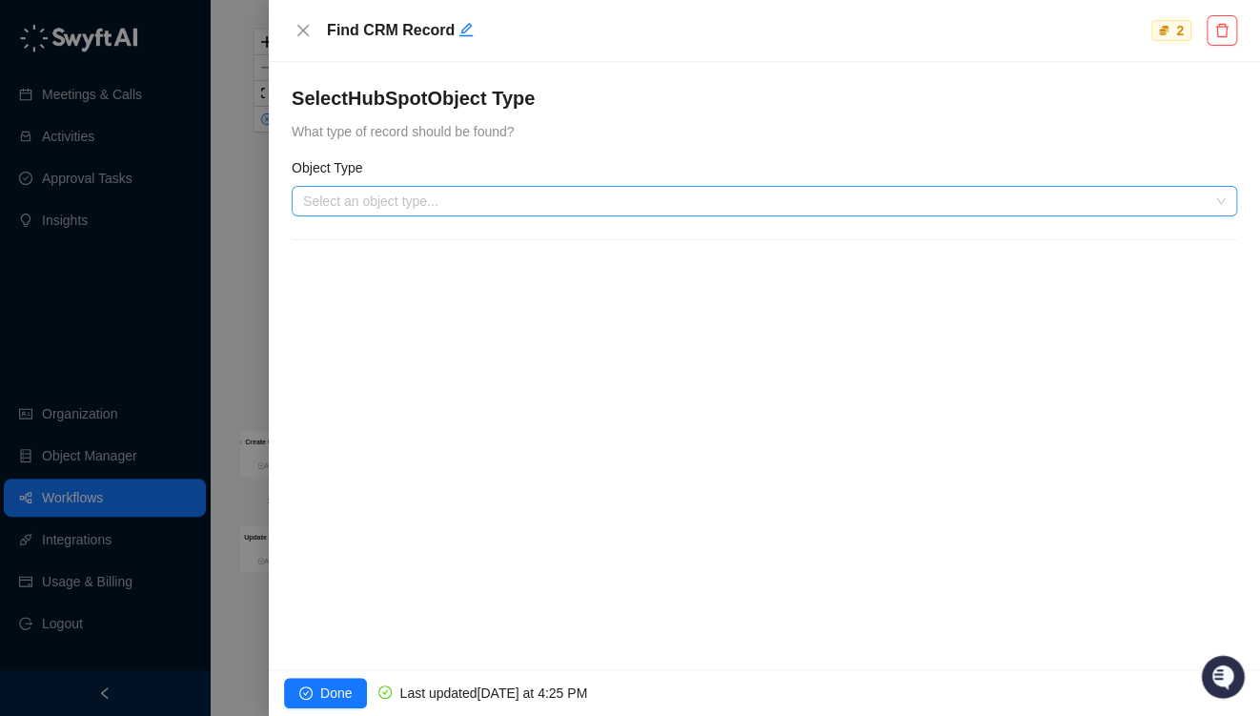
click at [450, 205] on input "search" at bounding box center [758, 201] width 911 height 29
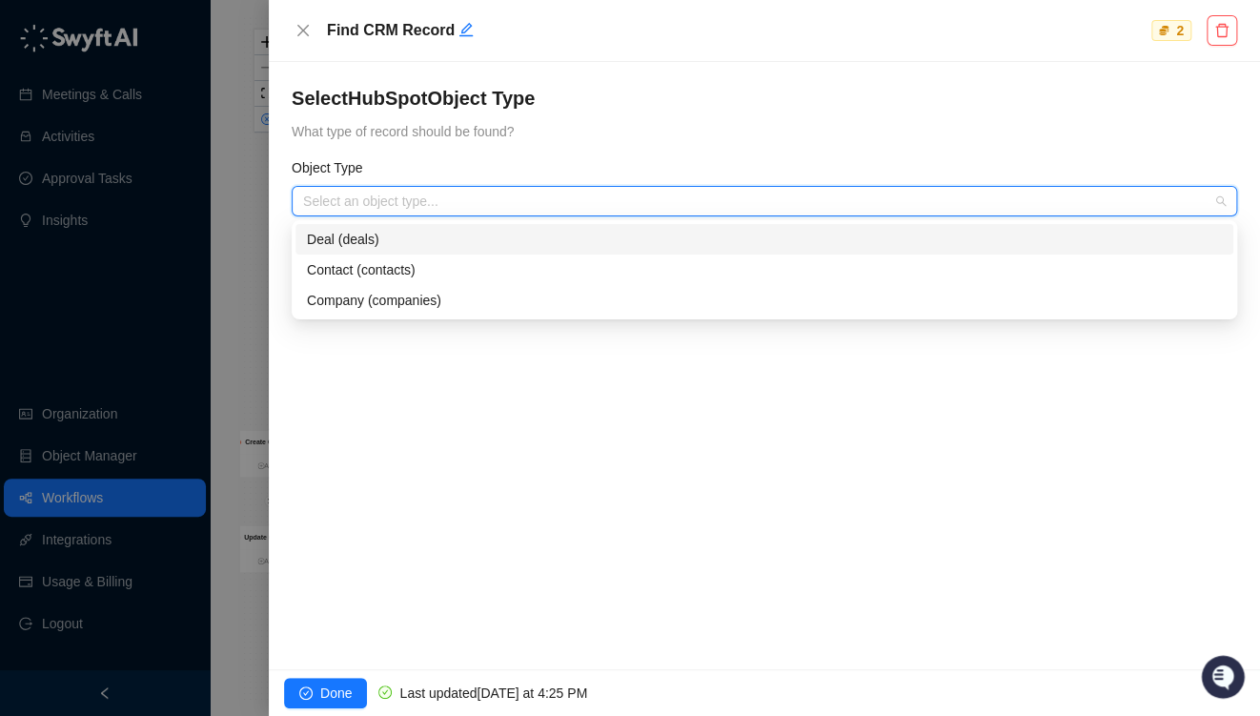
click at [380, 241] on div "Deal (deals)" at bounding box center [764, 239] width 915 height 21
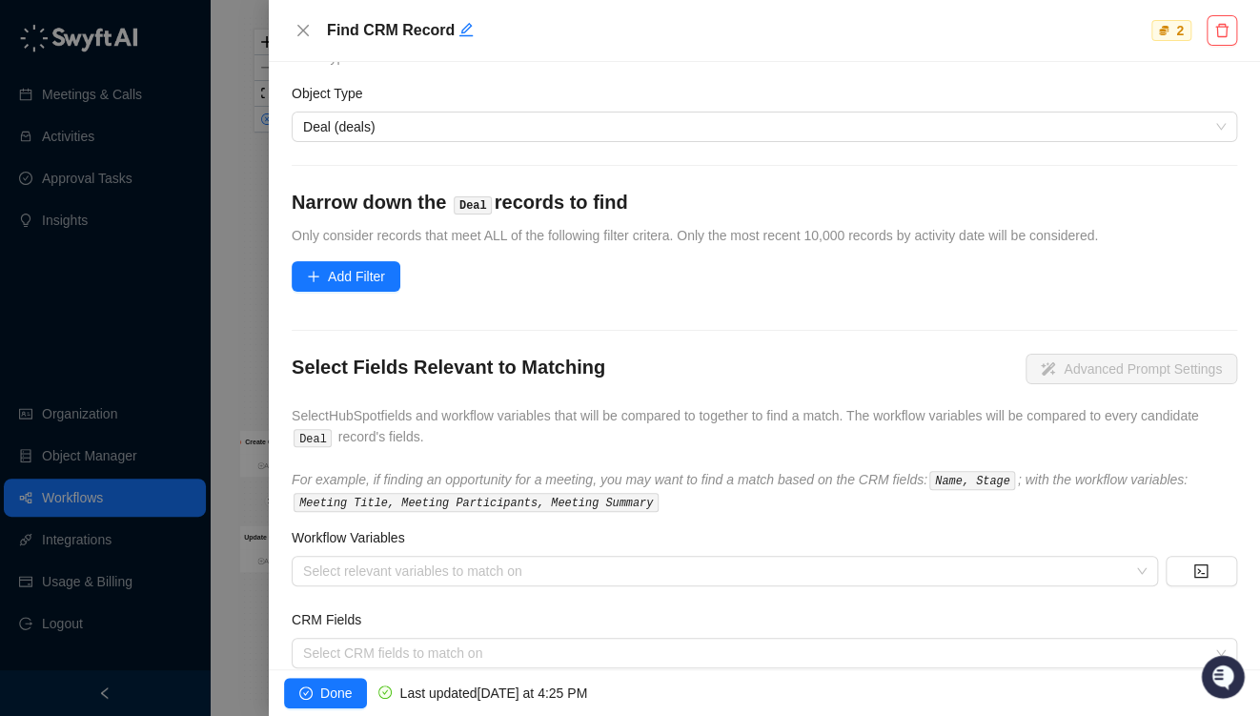
scroll to position [76, 0]
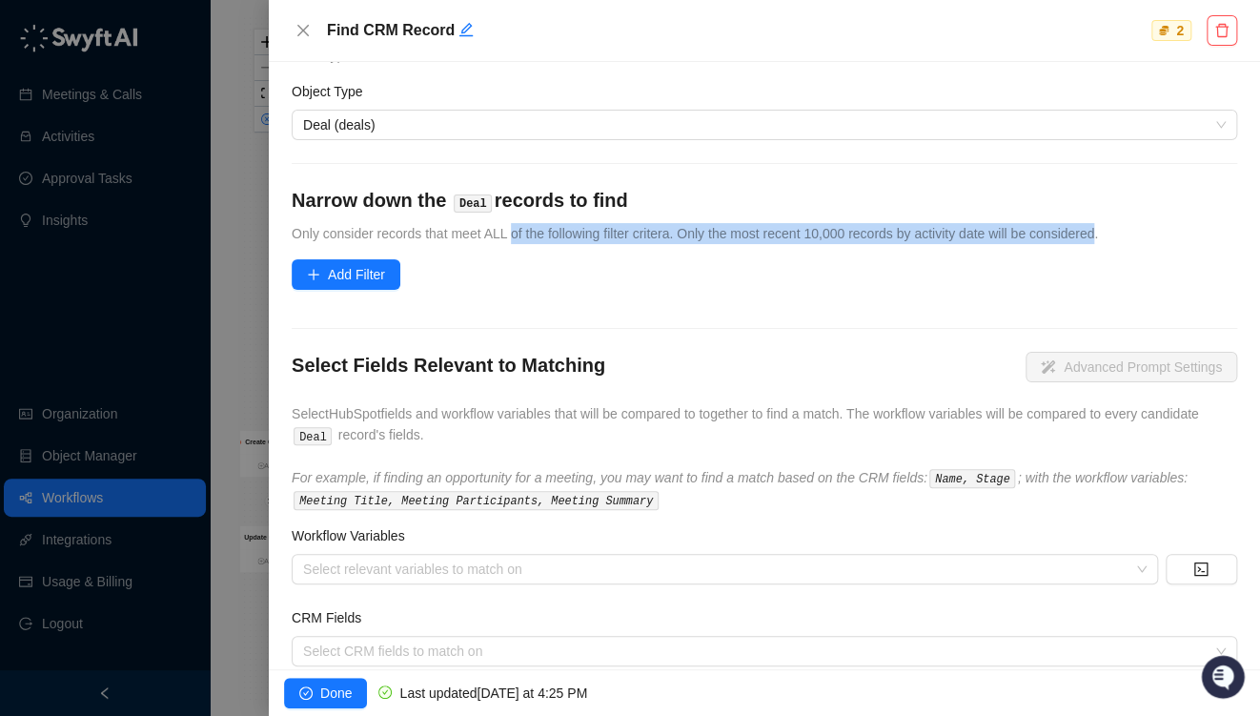
drag, startPoint x: 516, startPoint y: 224, endPoint x: 1091, endPoint y: 233, distance: 575.8
click at [1091, 233] on span "Only consider records that meet ALL of the following filter critera. Only the m…" at bounding box center [695, 233] width 806 height 15
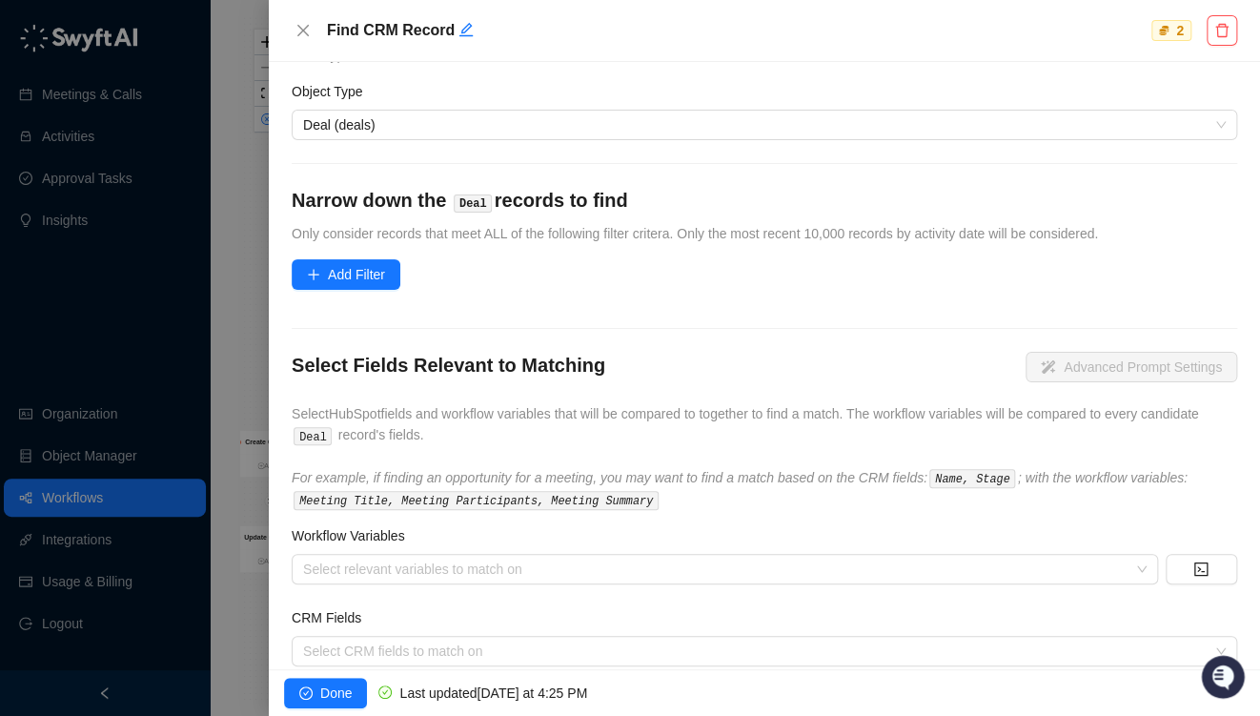
click at [859, 272] on form "Select HubSpot Object Type What type of record should be found? Object Type Dea…" at bounding box center [765, 338] width 946 height 658
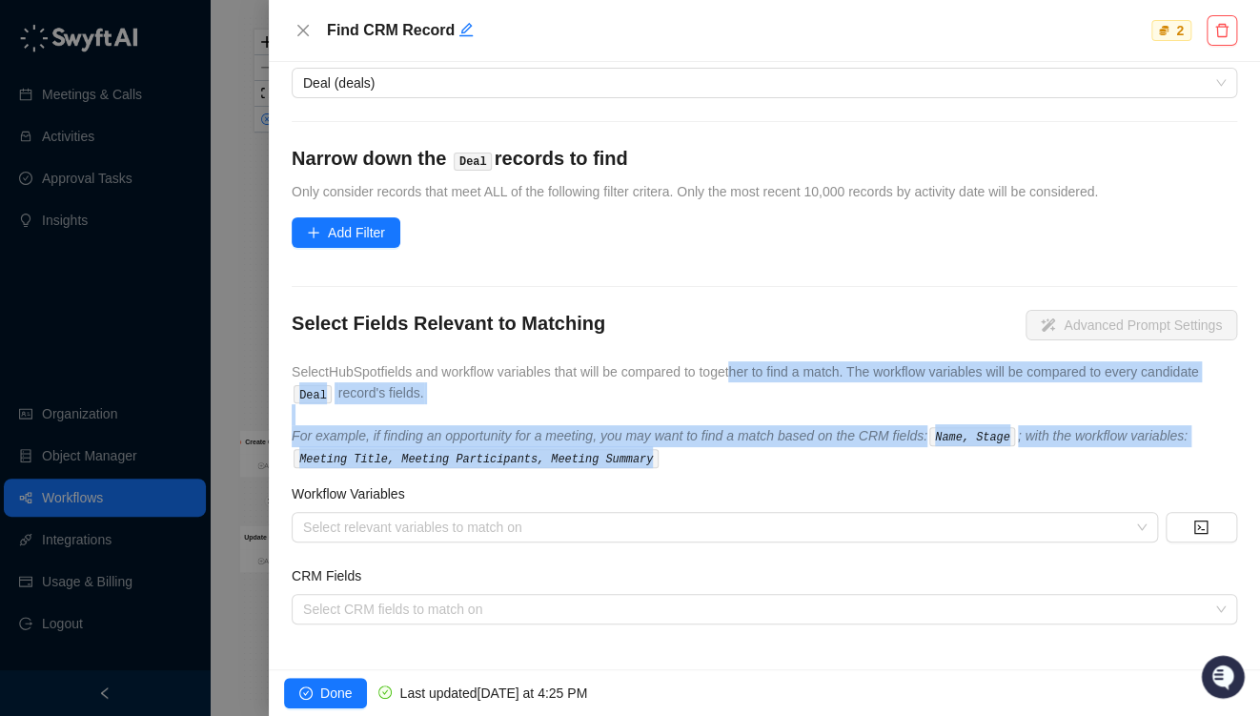
drag, startPoint x: 734, startPoint y: 373, endPoint x: 722, endPoint y: 454, distance: 82.0
click at [722, 454] on div "Select Fields Relevant to Matching Advanced Prompt Settings Select HubSpot fiel…" at bounding box center [765, 389] width 946 height 158
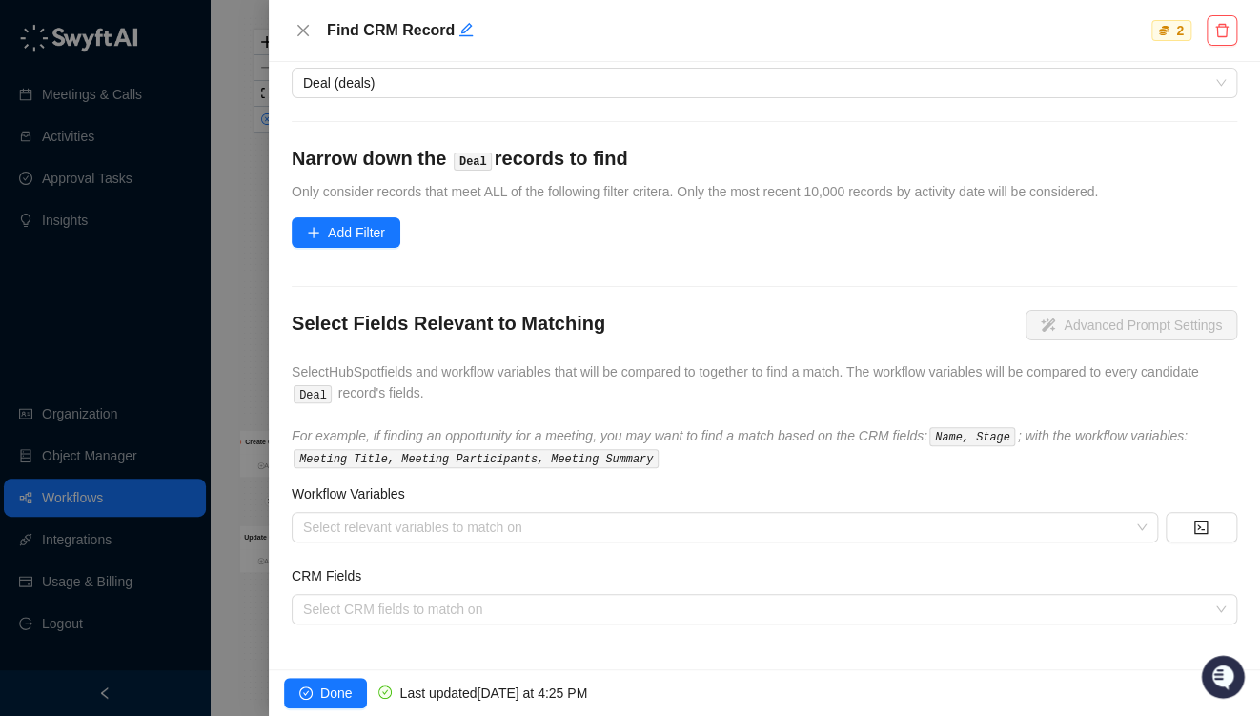
drag, startPoint x: 722, startPoint y: 454, endPoint x: 593, endPoint y: 480, distance: 131.4
click at [593, 480] on form "Select HubSpot Object Type What type of record should be found? Object Type Dea…" at bounding box center [765, 296] width 946 height 658
click at [353, 227] on span "Add Filter" at bounding box center [356, 232] width 57 height 21
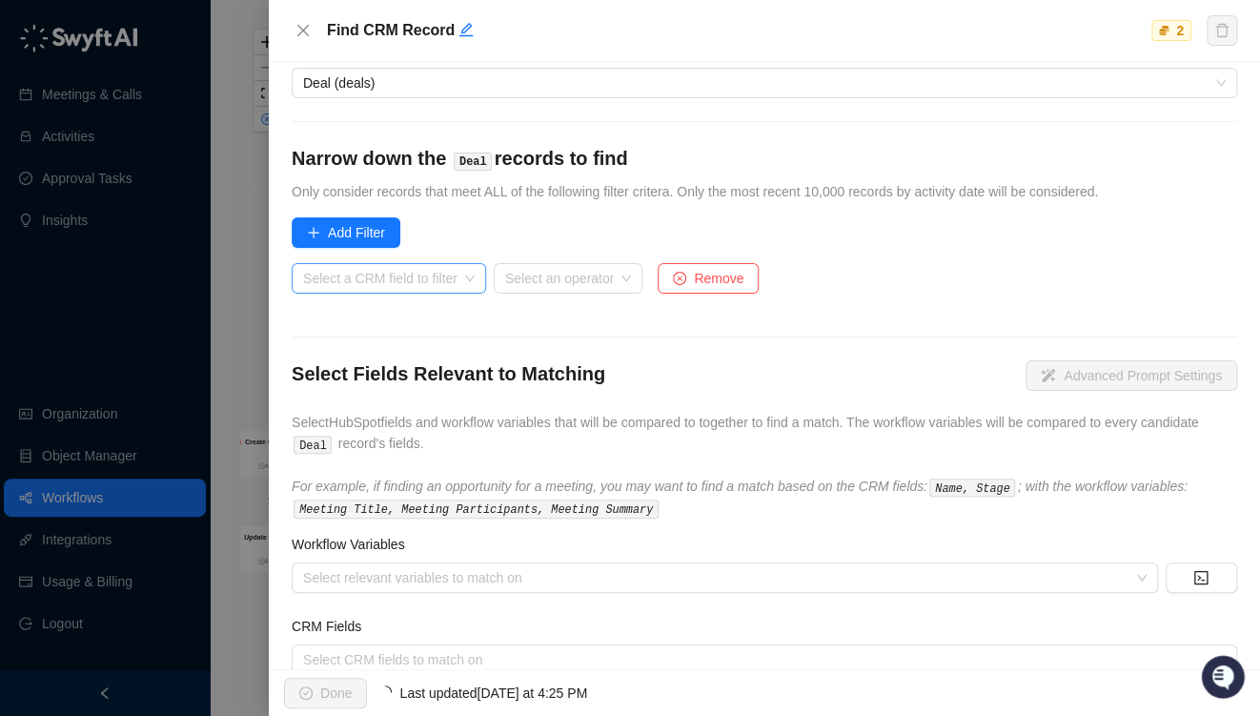
click at [377, 278] on input "search" at bounding box center [383, 278] width 160 height 29
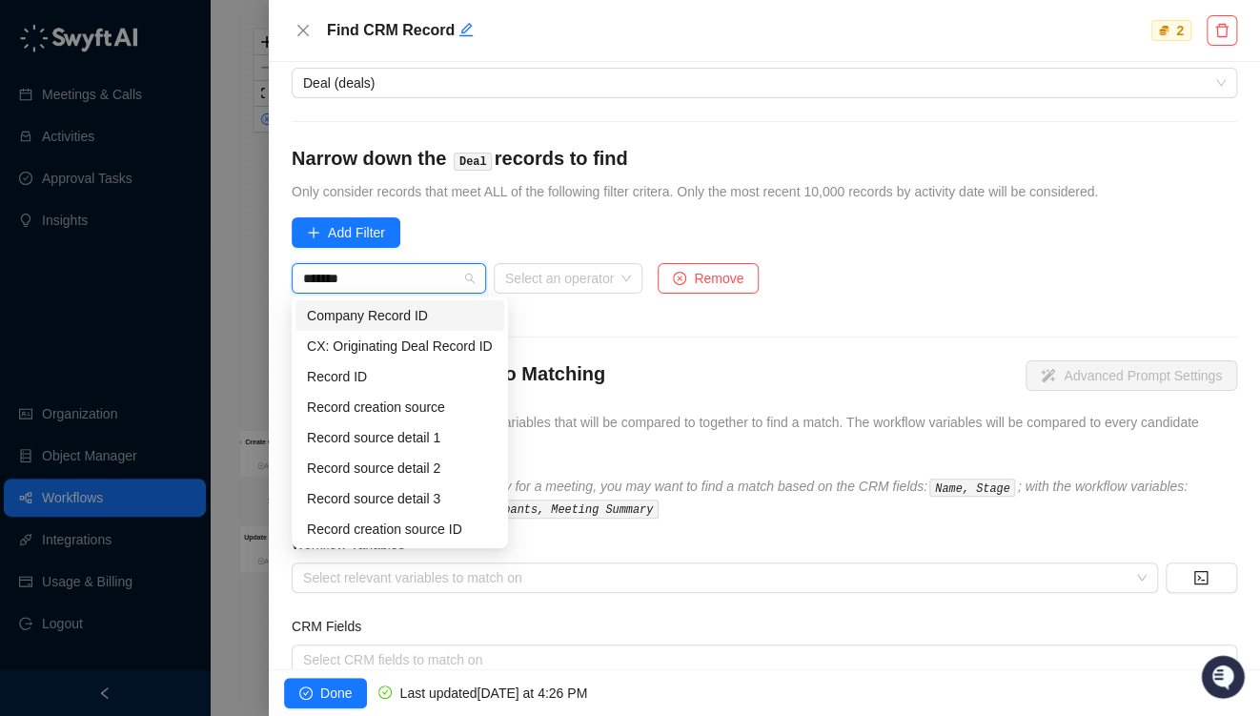
type input "********"
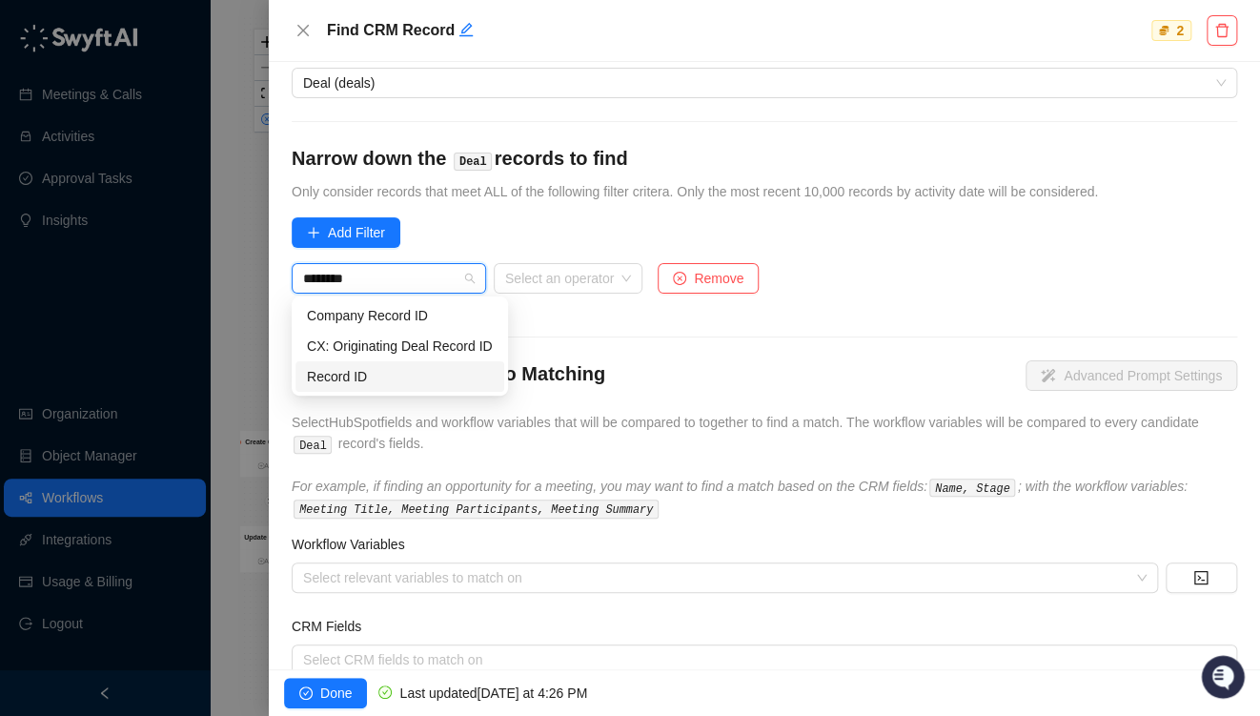
click at [339, 377] on div "Record ID" at bounding box center [400, 376] width 186 height 21
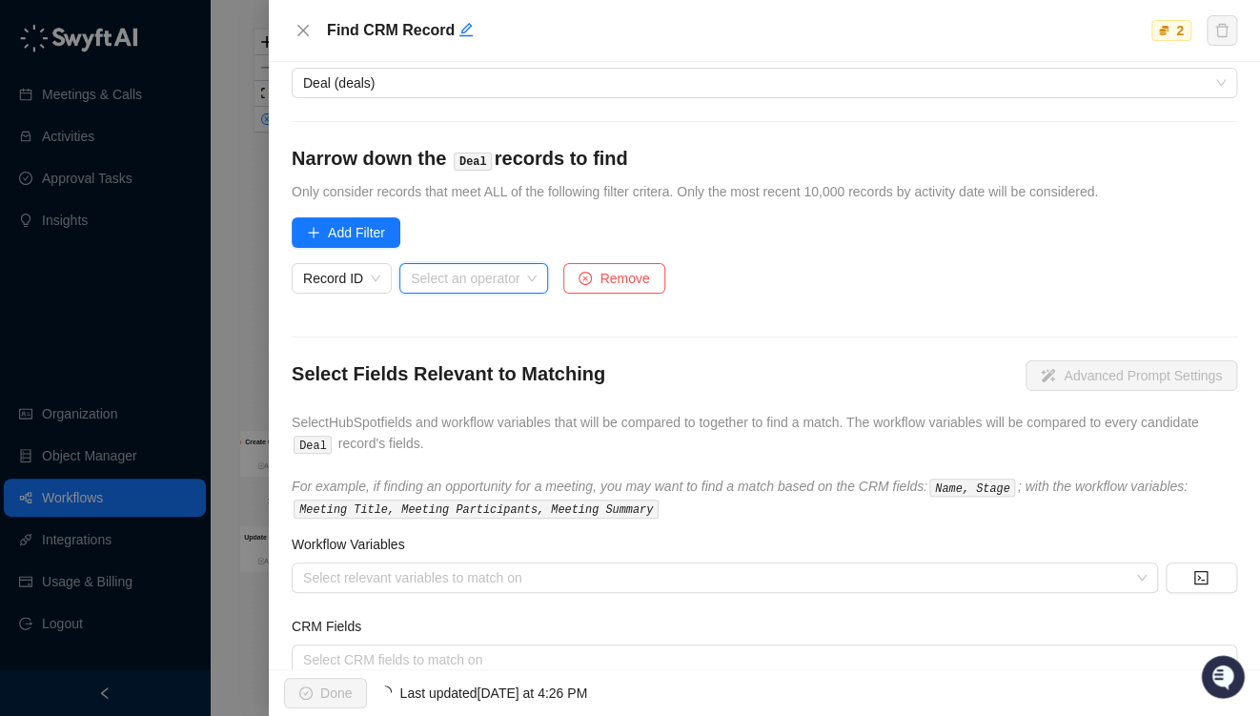
click at [470, 274] on input "search" at bounding box center [468, 278] width 114 height 29
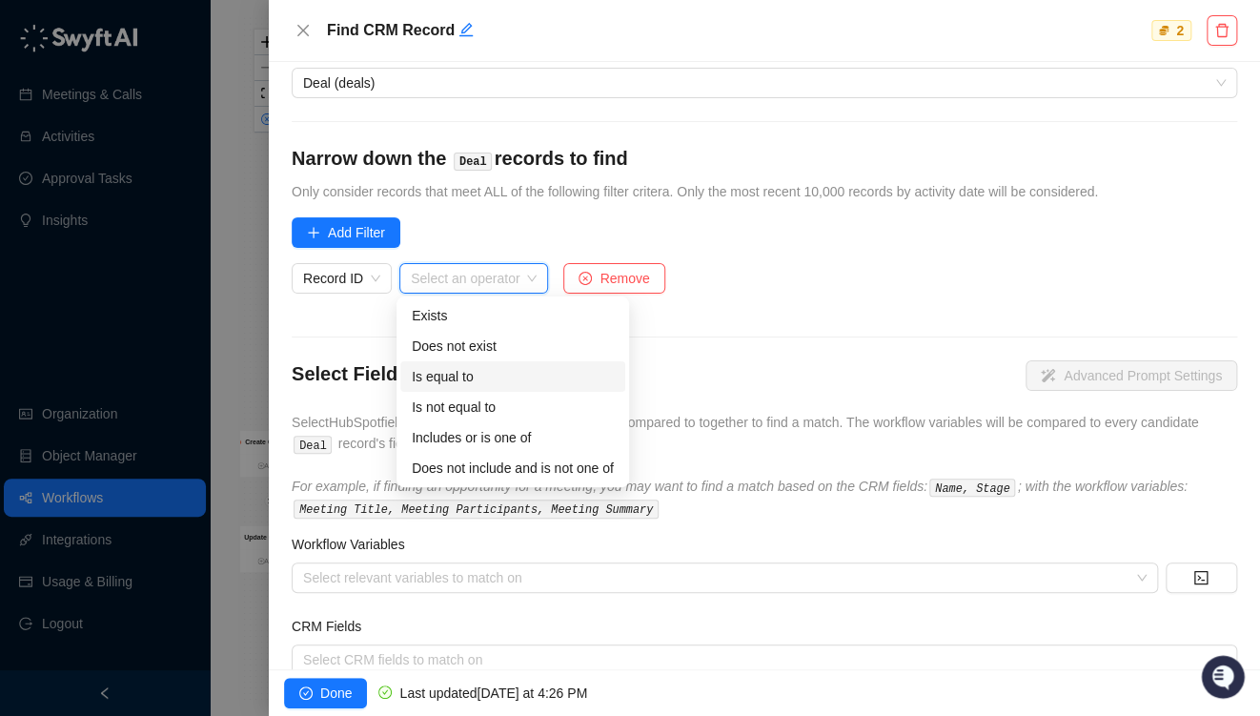
click at [461, 371] on div "Is equal to" at bounding box center [513, 376] width 202 height 21
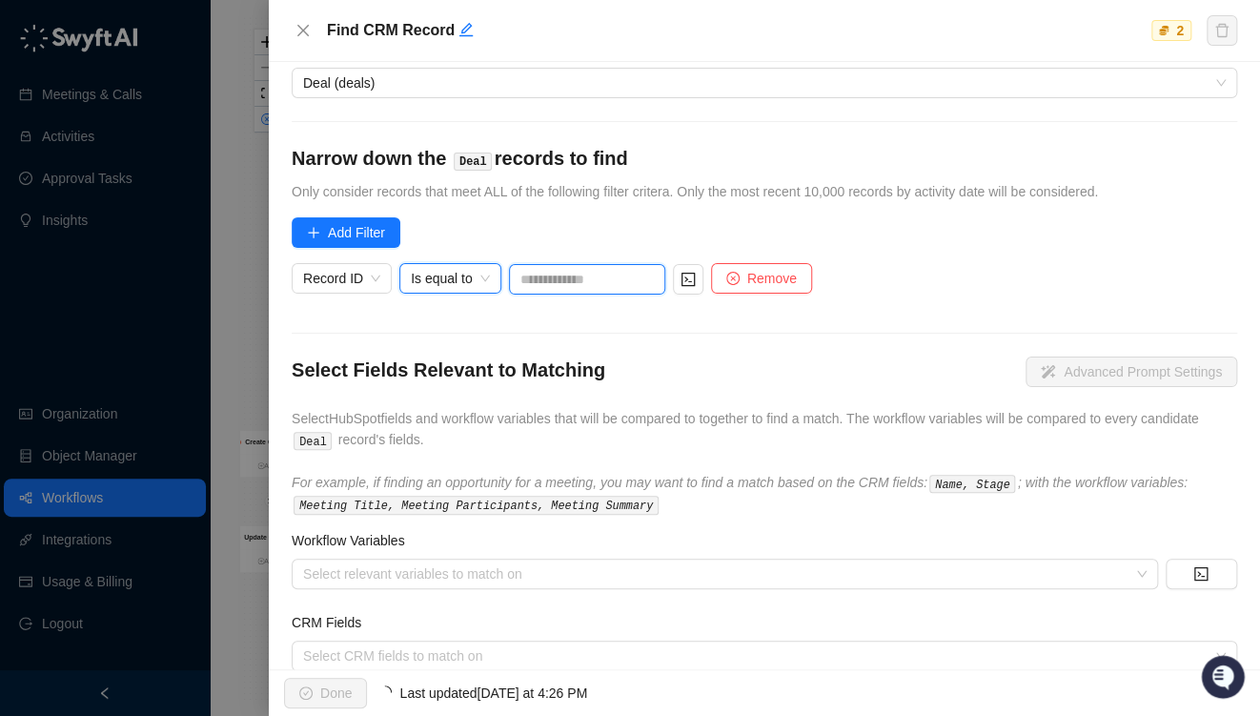
drag, startPoint x: 617, startPoint y: 275, endPoint x: 652, endPoint y: 275, distance: 35.3
click at [618, 275] on input "text" at bounding box center [587, 279] width 156 height 31
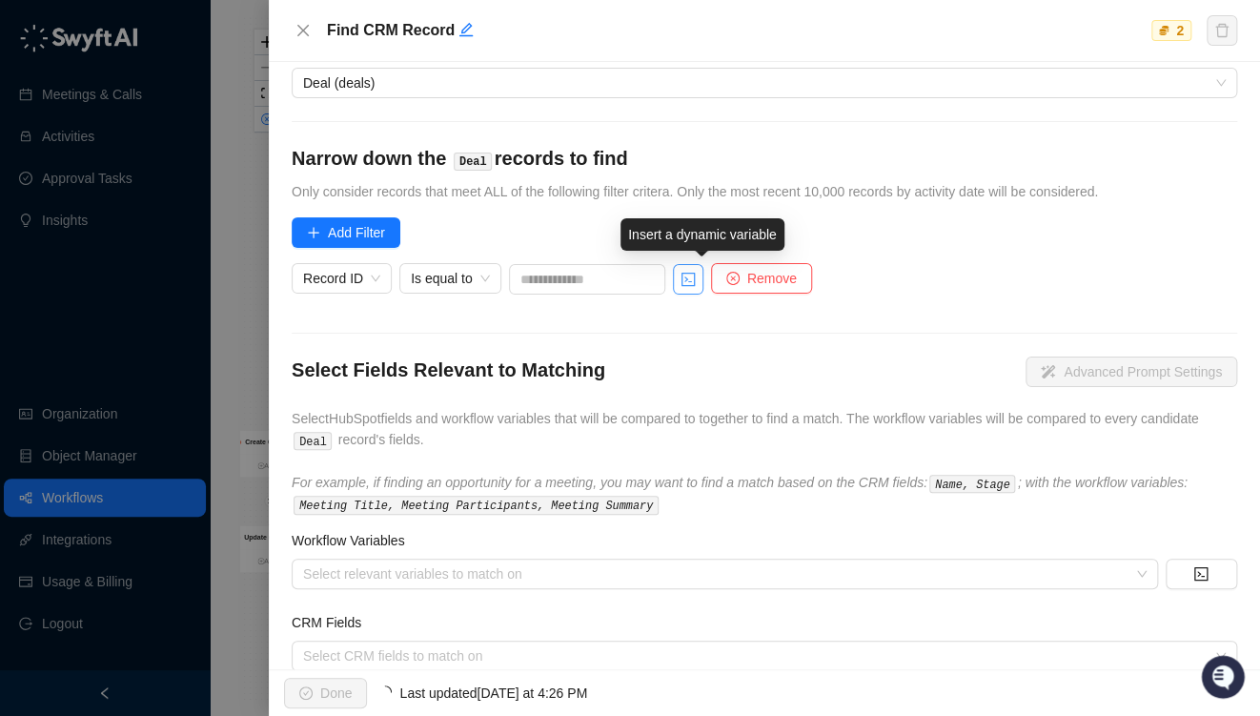
click at [696, 275] on icon "code" at bounding box center [688, 279] width 15 height 15
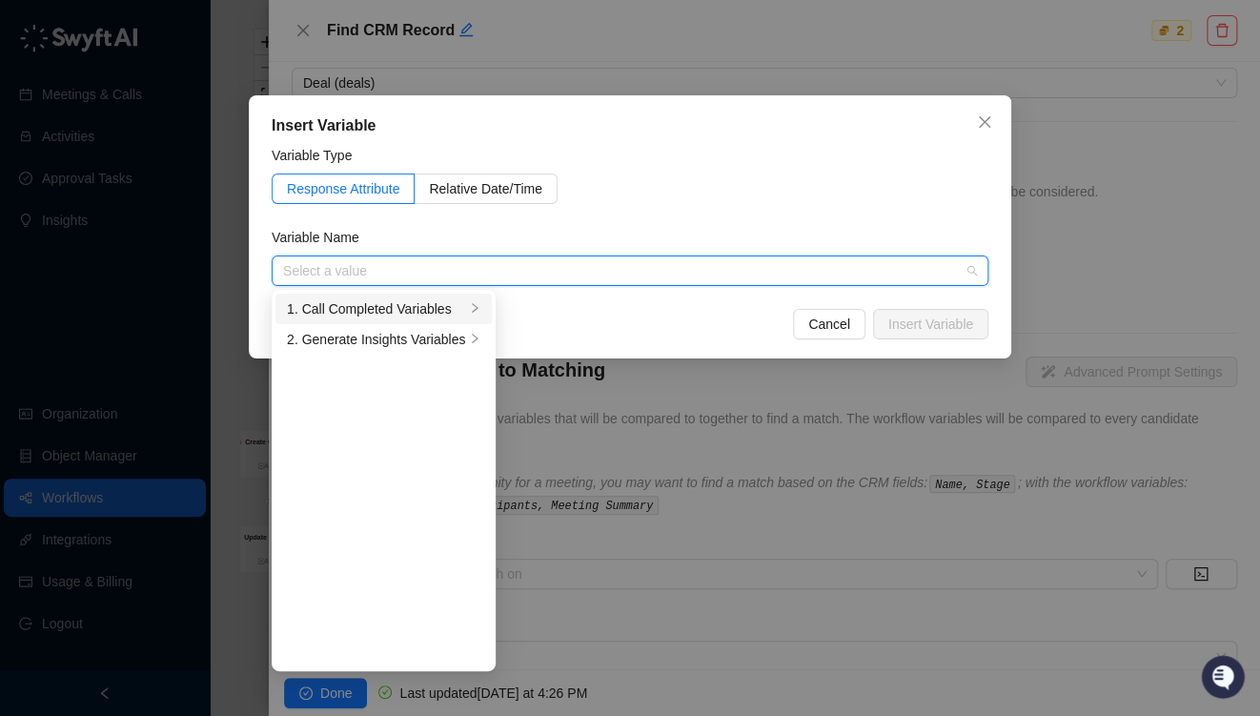
click at [384, 307] on div "1. Call Completed Variables" at bounding box center [376, 308] width 178 height 21
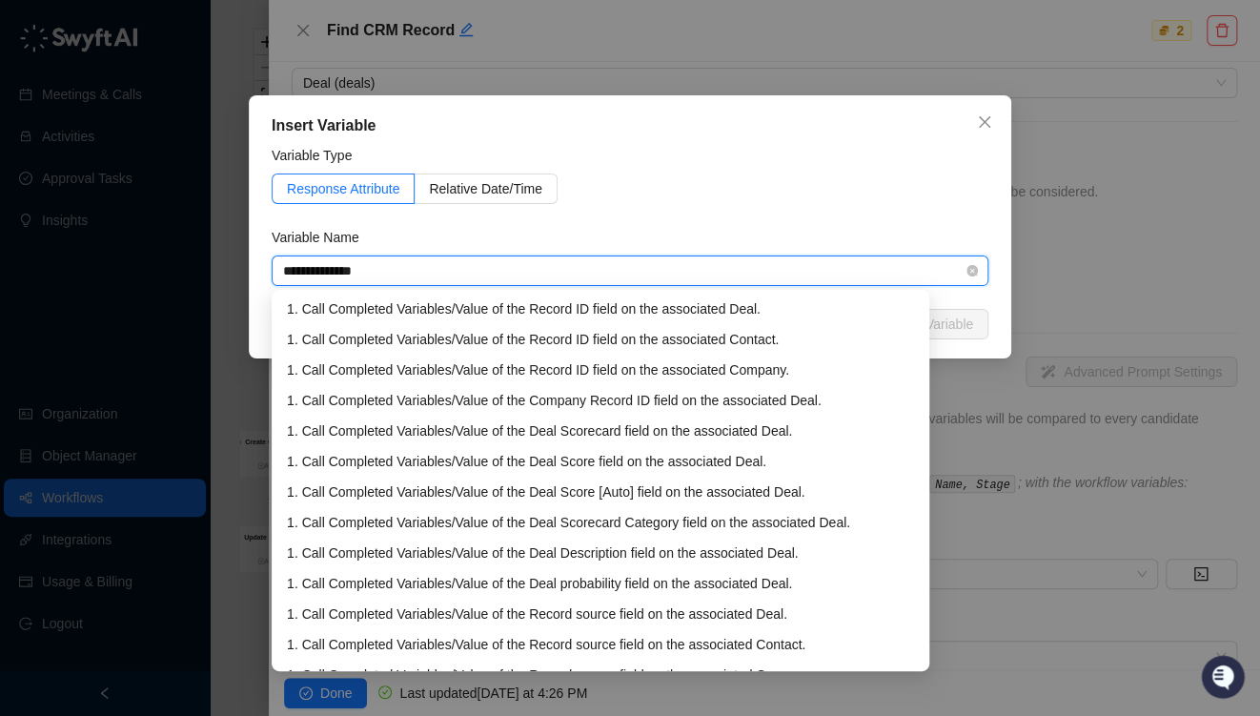
type input "**********"
click at [543, 314] on div "1. Call Completed Variables / Value of the Record ID field on the associated De…" at bounding box center [600, 308] width 627 height 21
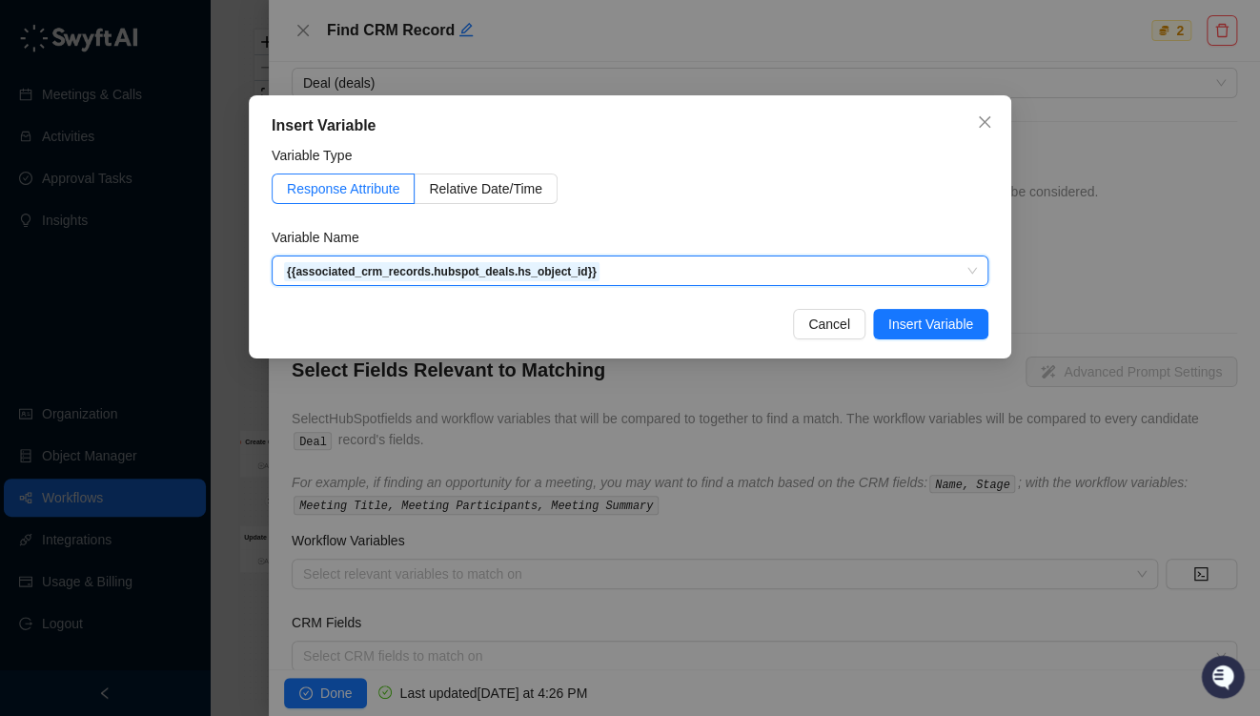
click at [912, 319] on span "Insert Variable" at bounding box center [930, 324] width 85 height 21
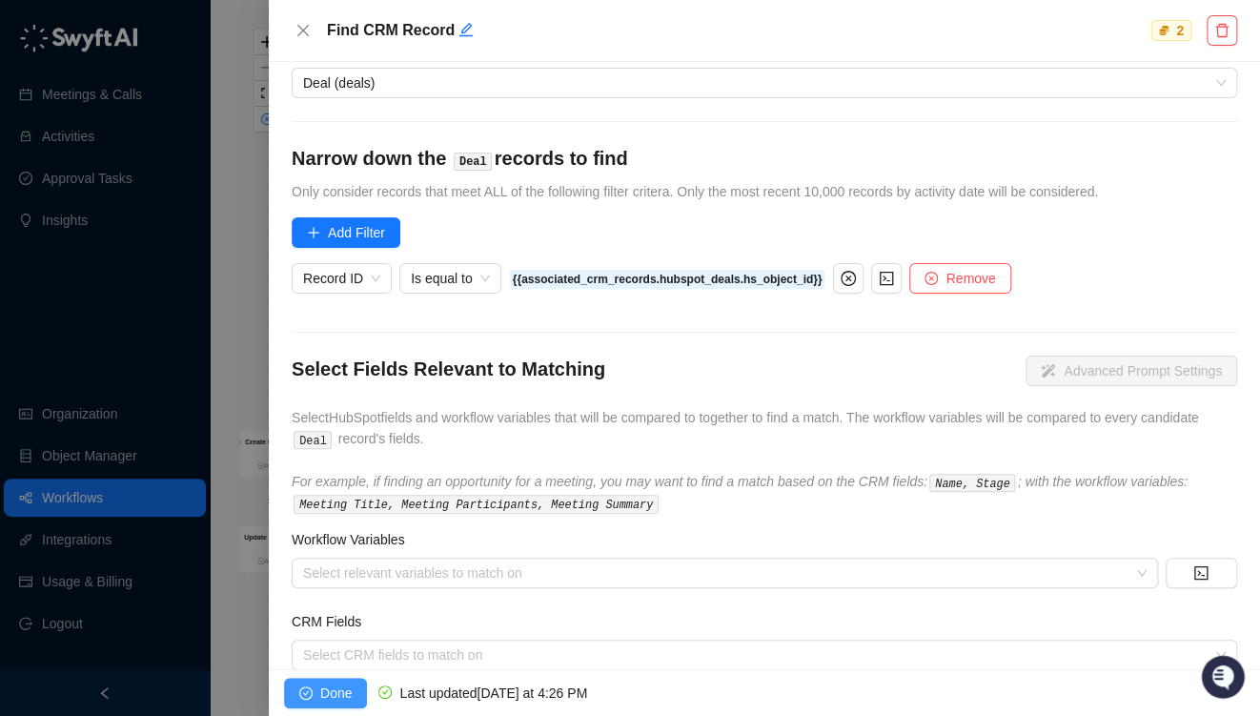
click at [333, 692] on span "Done" at bounding box center [335, 693] width 31 height 21
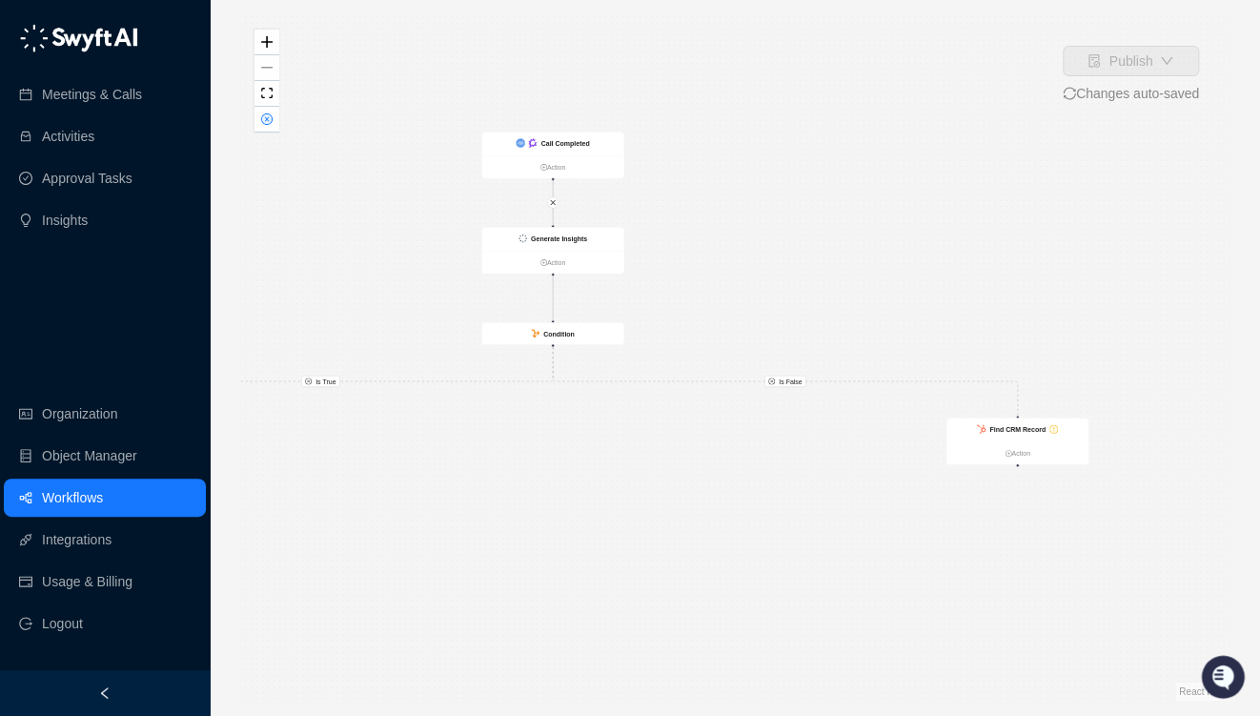
drag, startPoint x: 858, startPoint y: 518, endPoint x: 643, endPoint y: 505, distance: 215.8
click at [639, 505] on div "Is True Is False Call Completed Action Generate Insights Action Condition Updat…" at bounding box center [734, 357] width 989 height 685
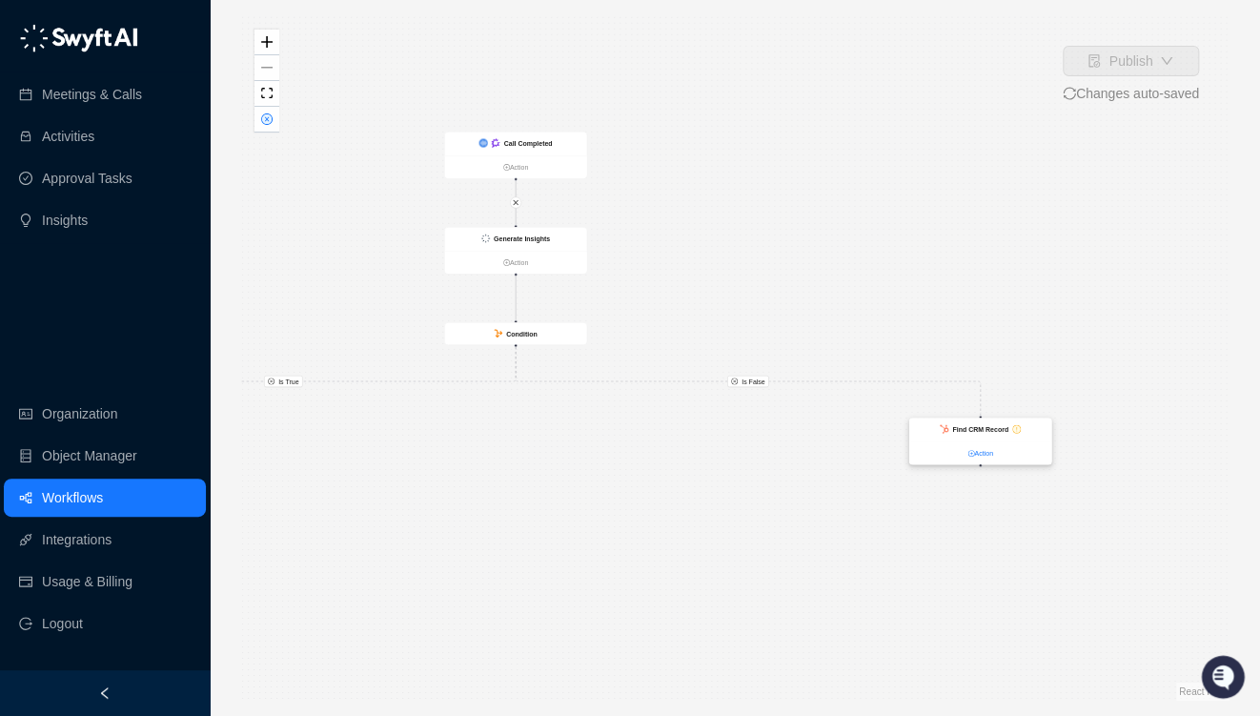
click at [993, 452] on link "Action" at bounding box center [980, 453] width 142 height 10
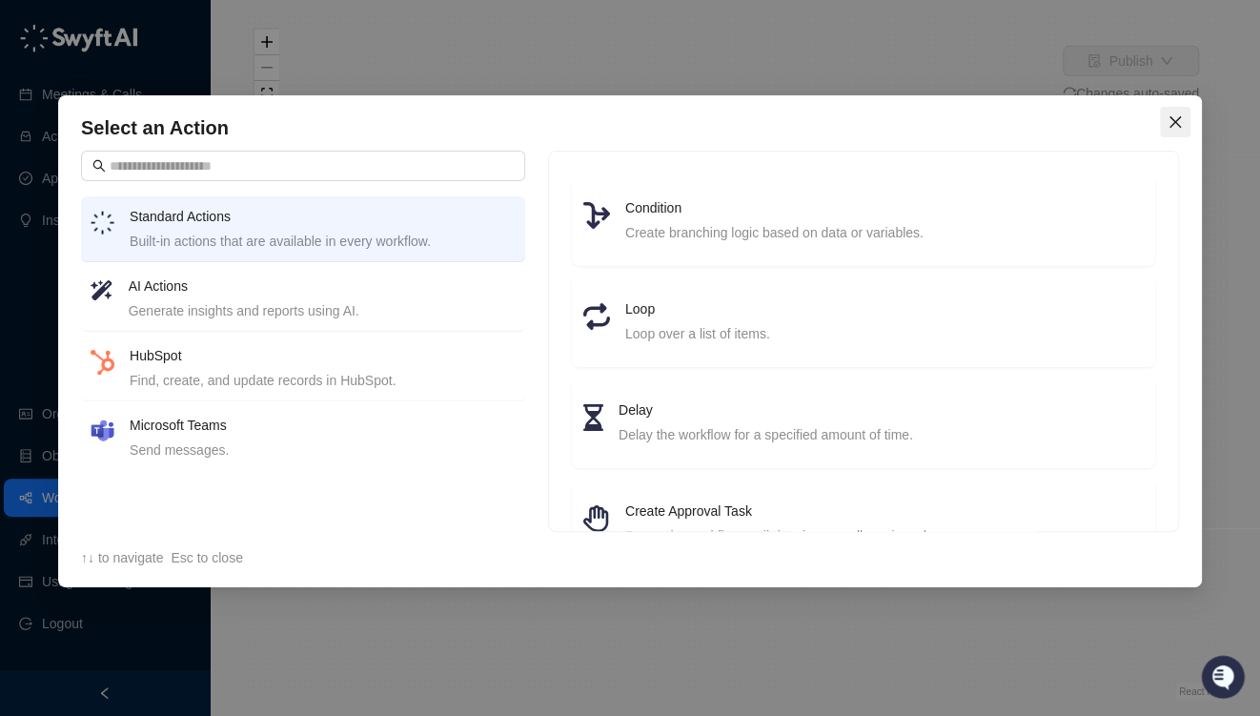
click at [1168, 118] on icon "close" at bounding box center [1175, 121] width 15 height 15
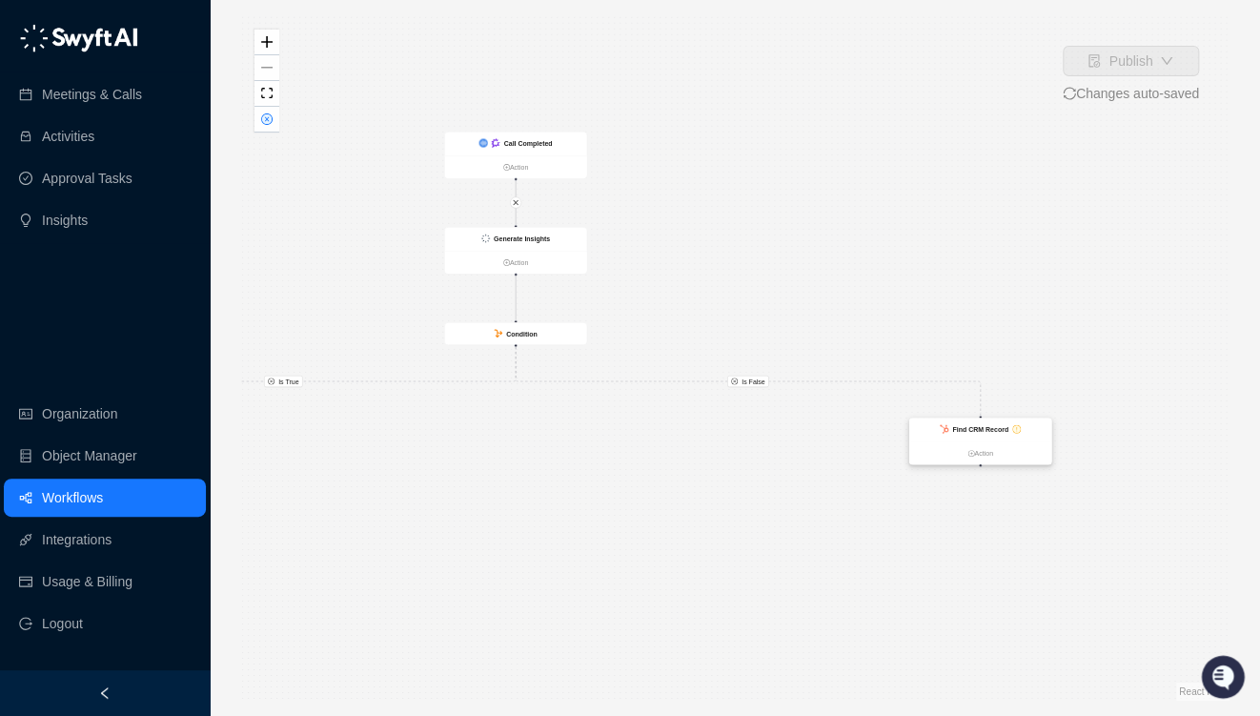
click at [978, 422] on div "Find CRM Record" at bounding box center [980, 430] width 142 height 24
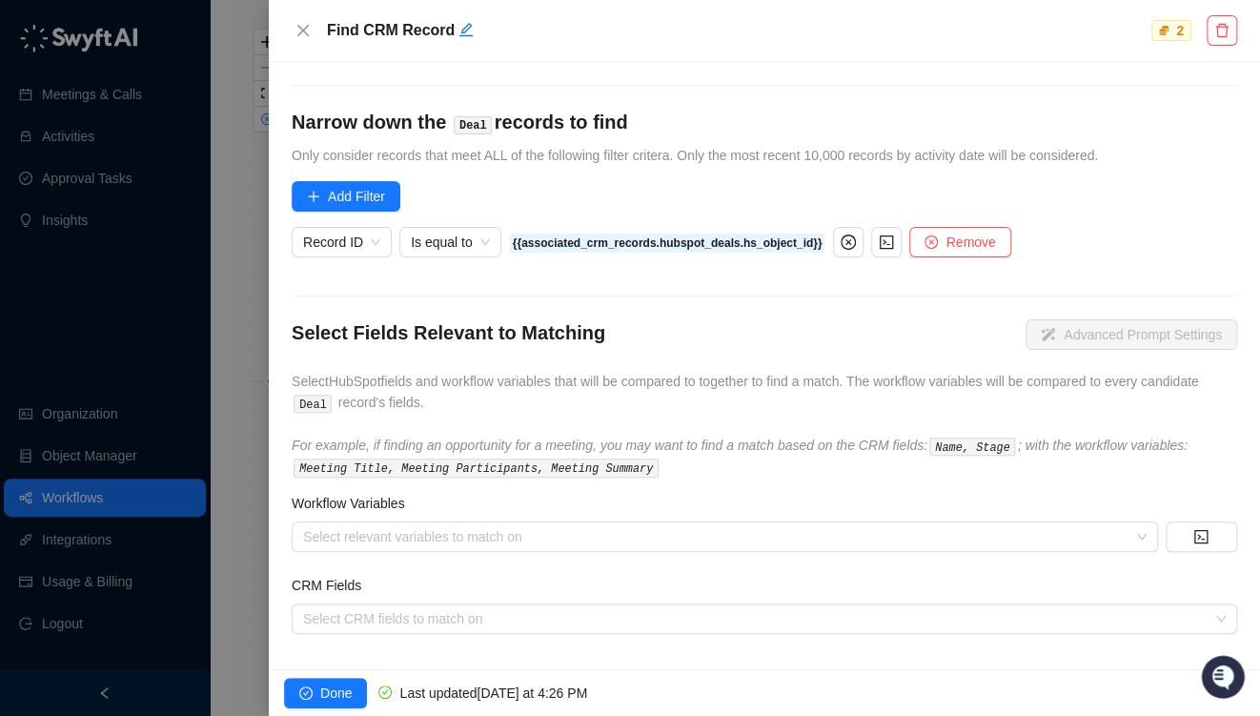
scroll to position [164, 0]
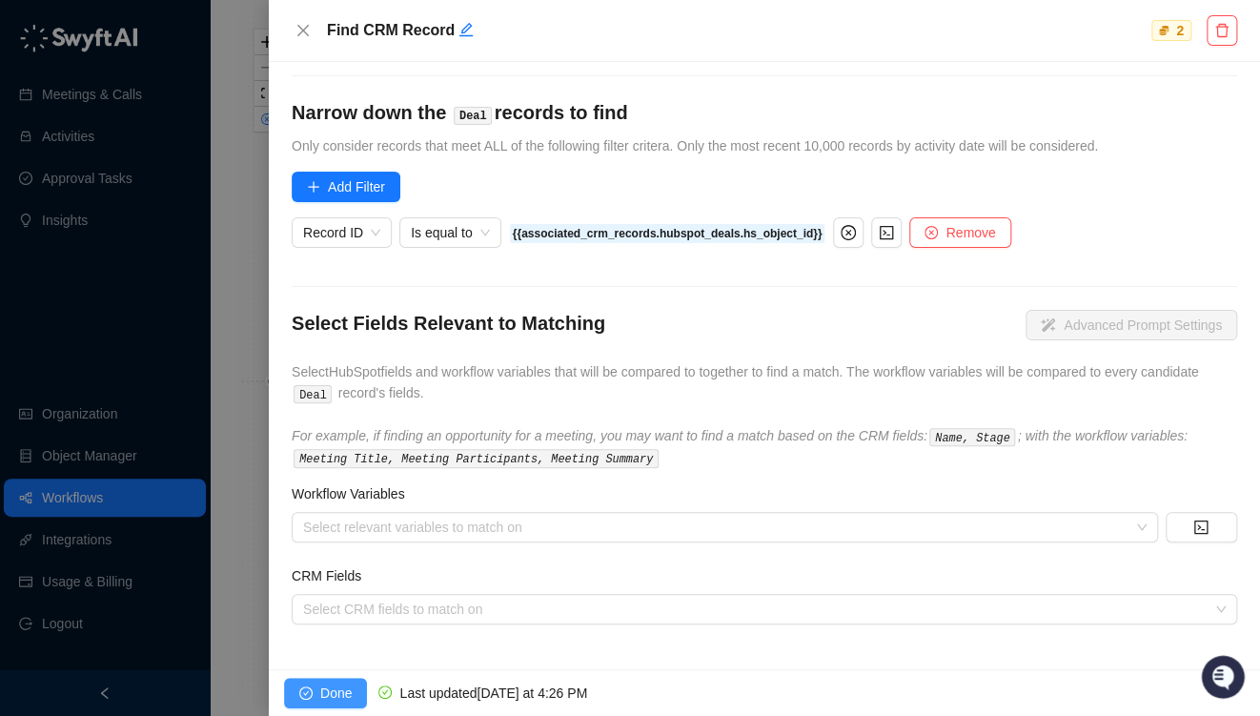
click at [328, 691] on span "Done" at bounding box center [335, 693] width 31 height 21
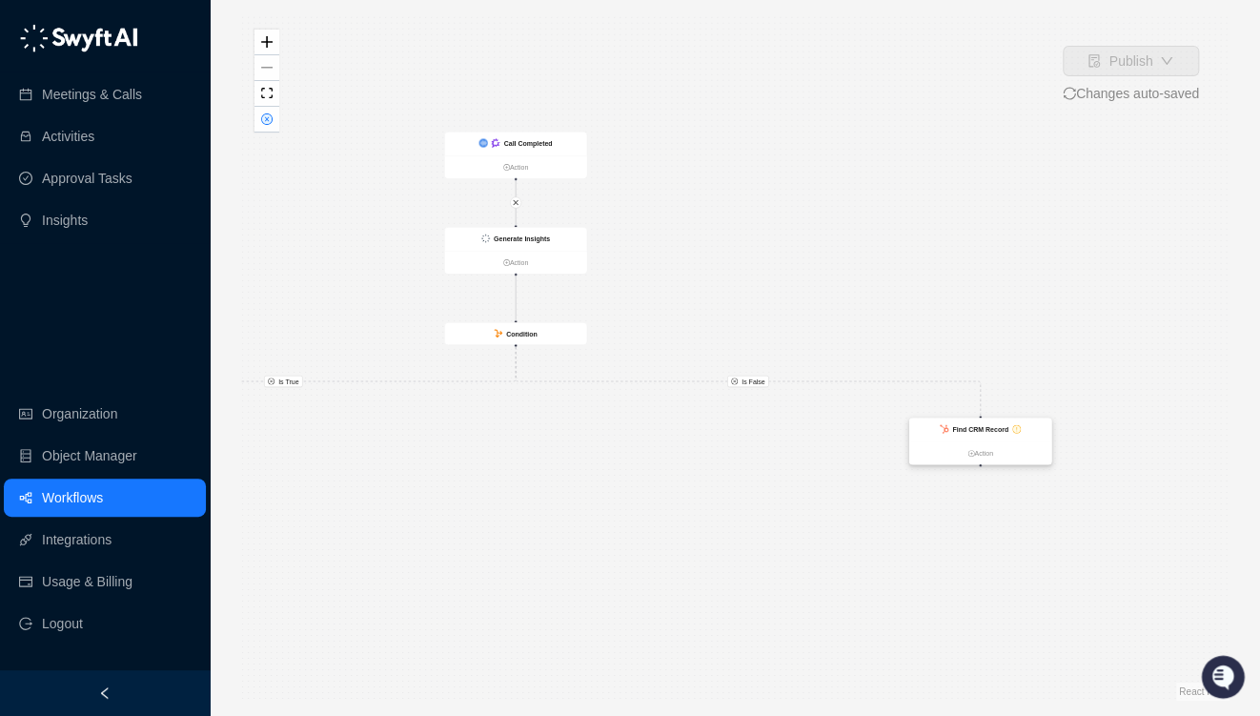
click at [980, 432] on strong "Find CRM Record" at bounding box center [980, 429] width 56 height 8
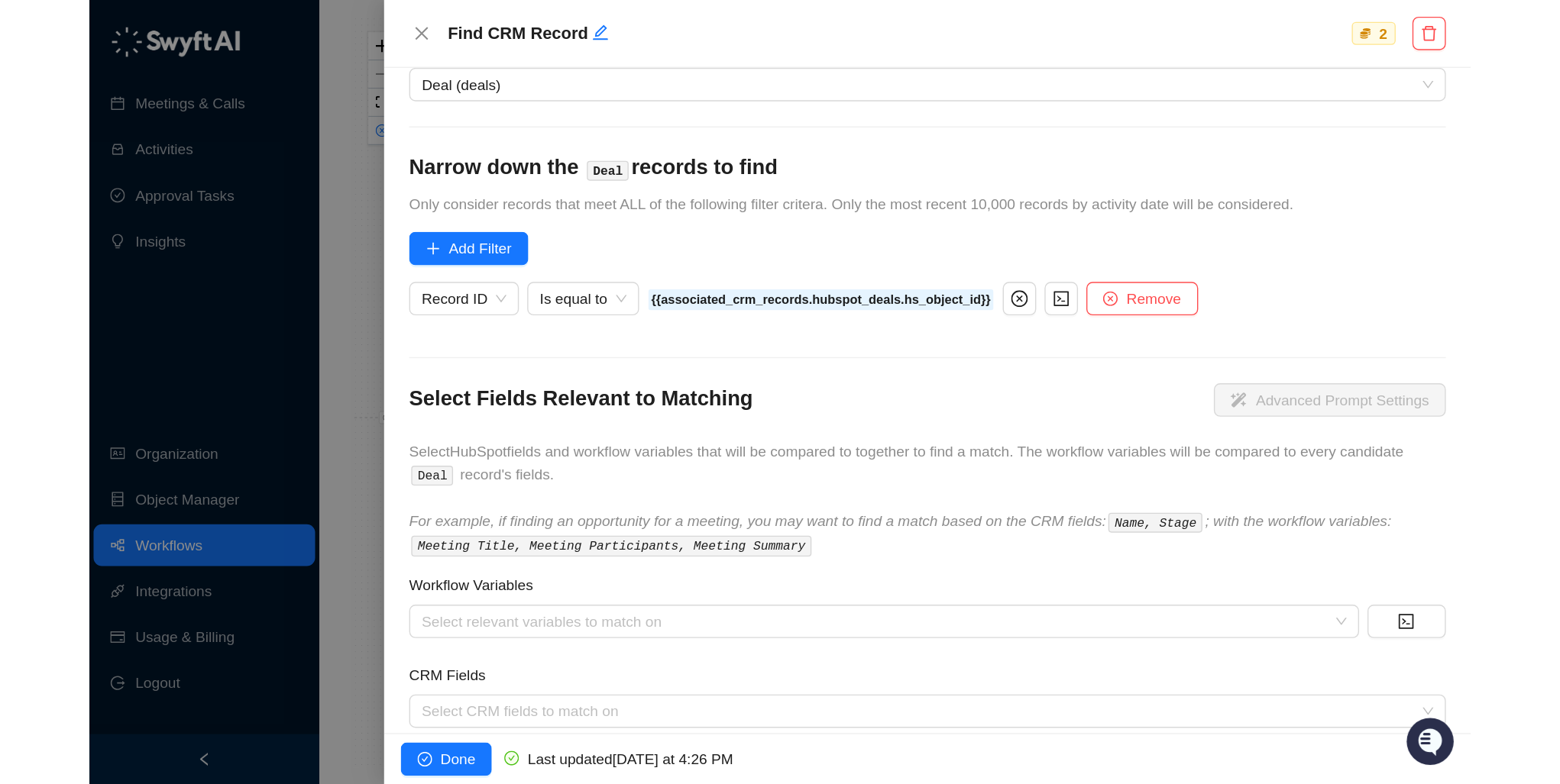
scroll to position [131, 0]
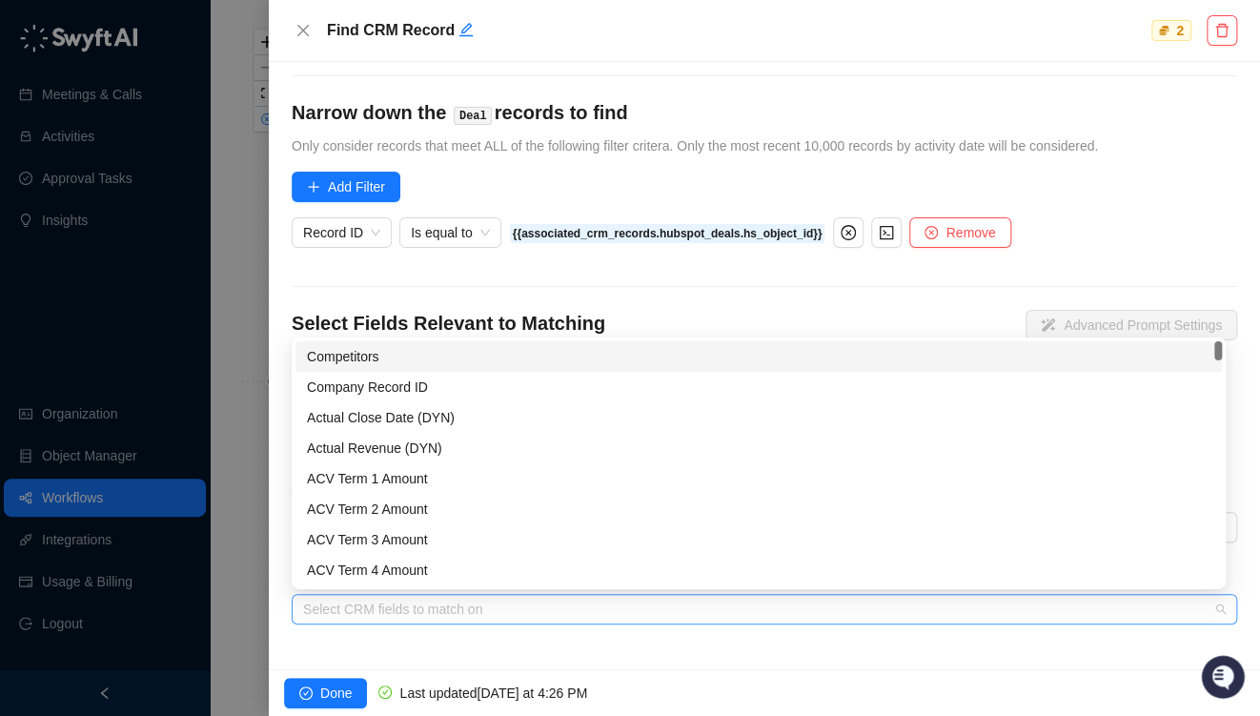
click at [406, 609] on div at bounding box center [755, 609] width 918 height 14
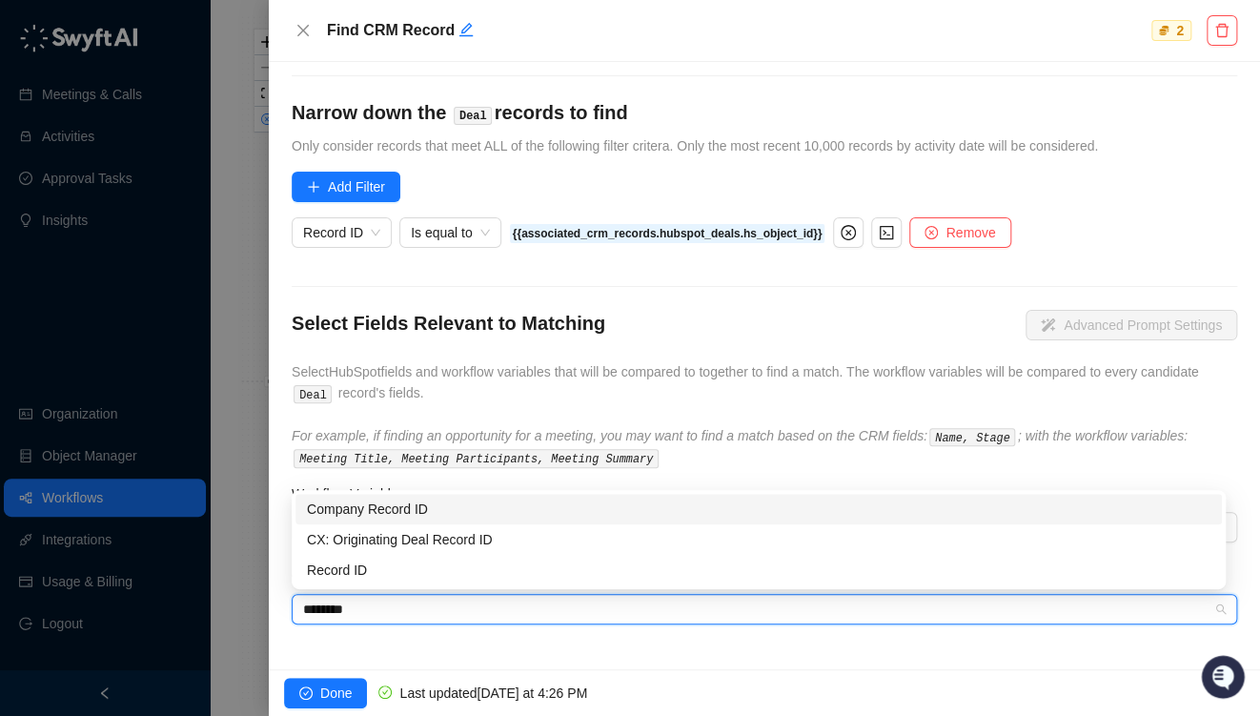
type input "*********"
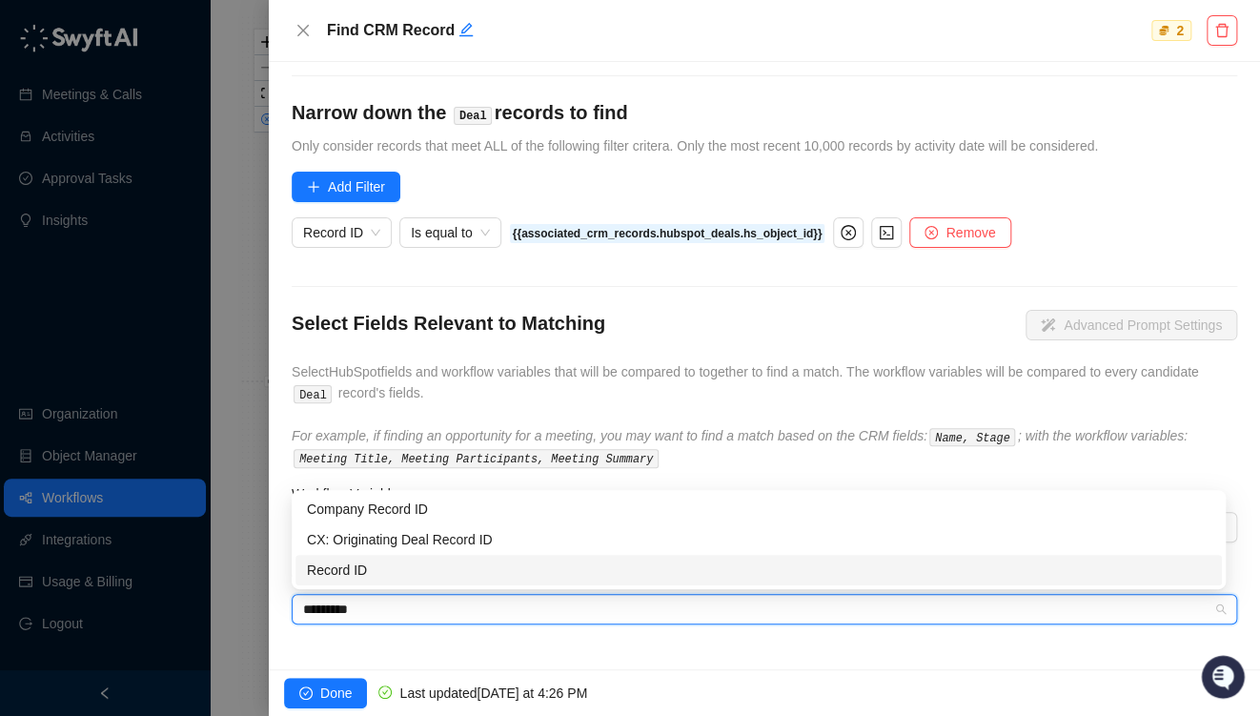
click at [345, 573] on div "Record ID" at bounding box center [759, 570] width 904 height 21
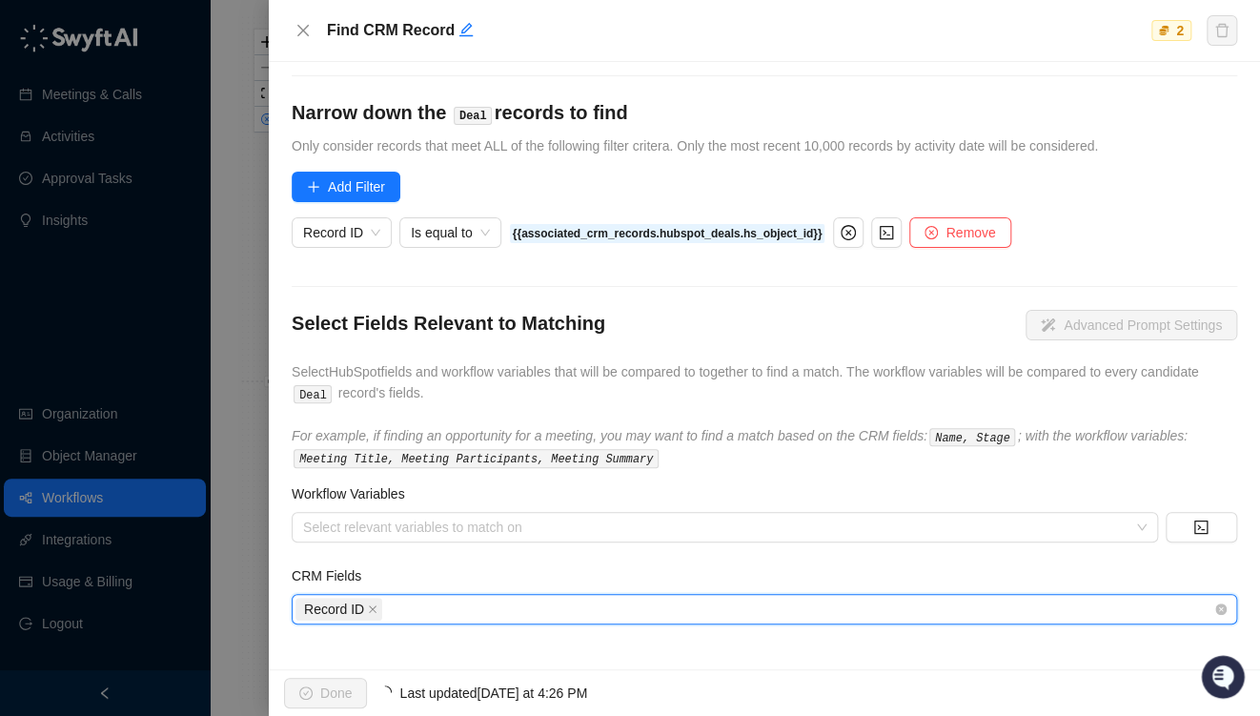
click at [420, 610] on div "Record ID" at bounding box center [755, 609] width 918 height 27
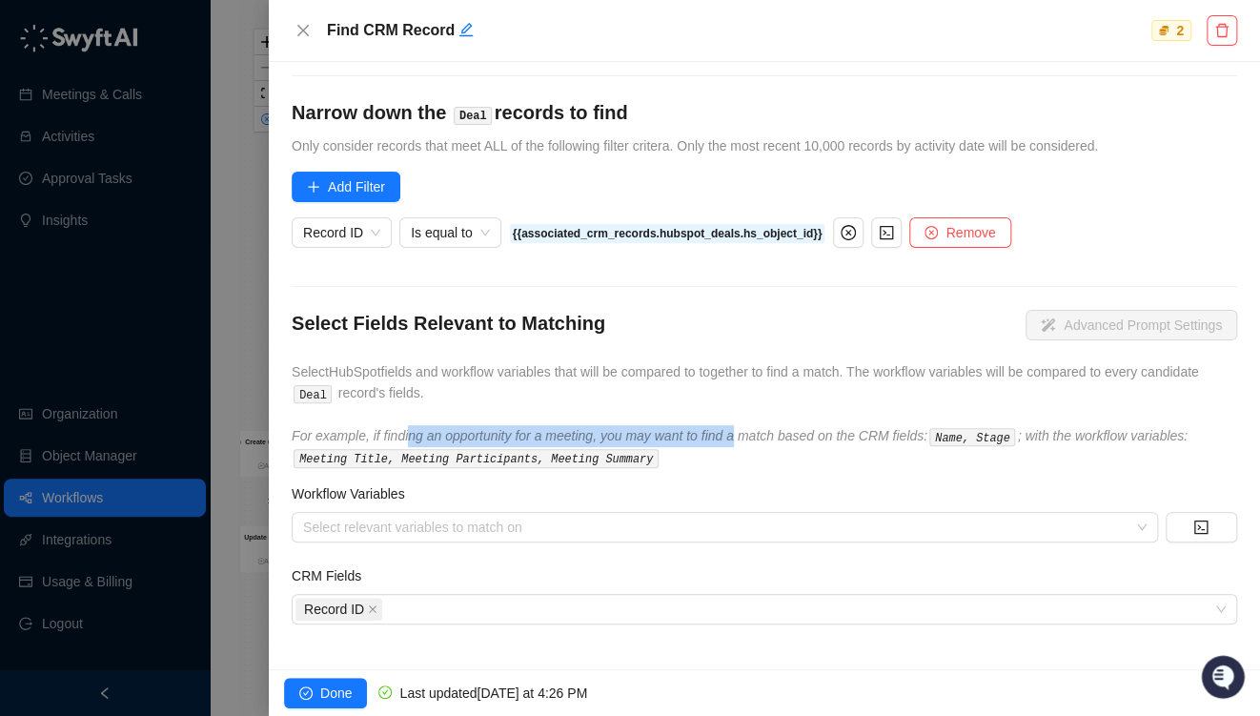
drag, startPoint x: 420, startPoint y: 435, endPoint x: 732, endPoint y: 431, distance: 311.7
click at [732, 431] on icon "For example, if finding an opportunity for a meeting, you may want to find a ma…" at bounding box center [740, 446] width 896 height 37
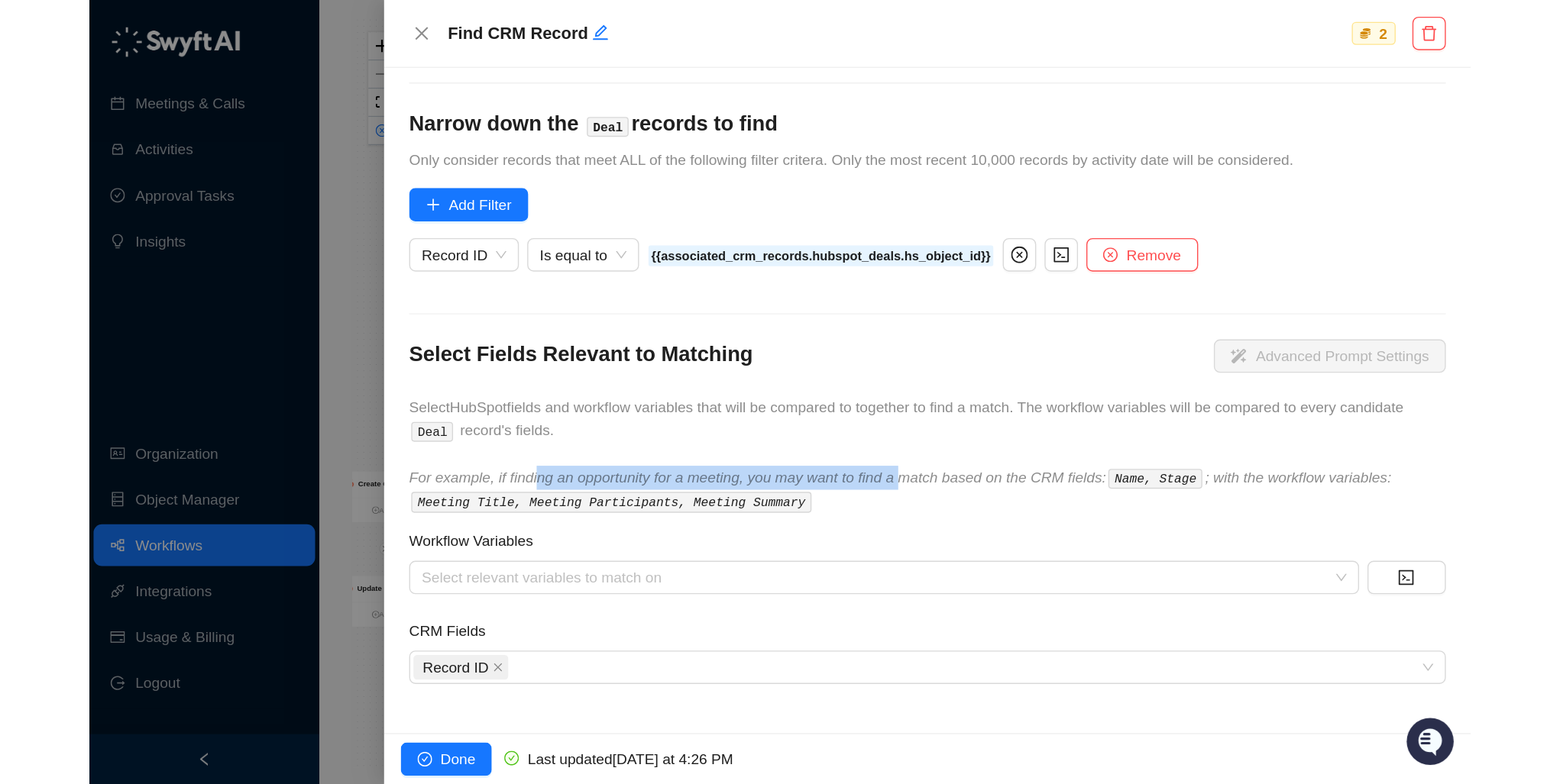
scroll to position [0, 0]
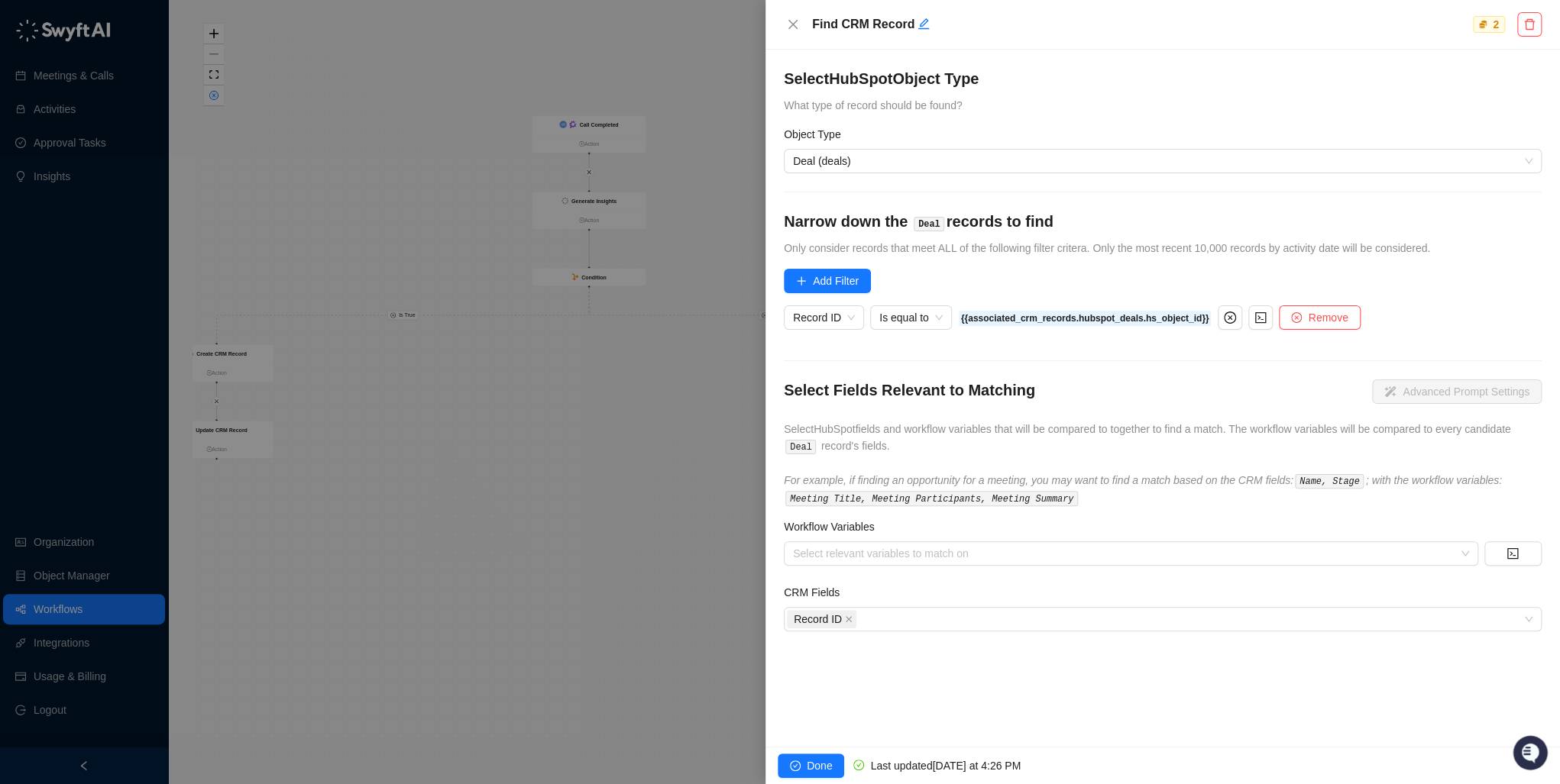
click at [924, 573] on div "Select HubSpot Object Type What type of record should be found? Object Type Dea…" at bounding box center [1162, 398] width 794 height 697
click at [802, 573] on button "Done" at bounding box center [810, 766] width 67 height 25
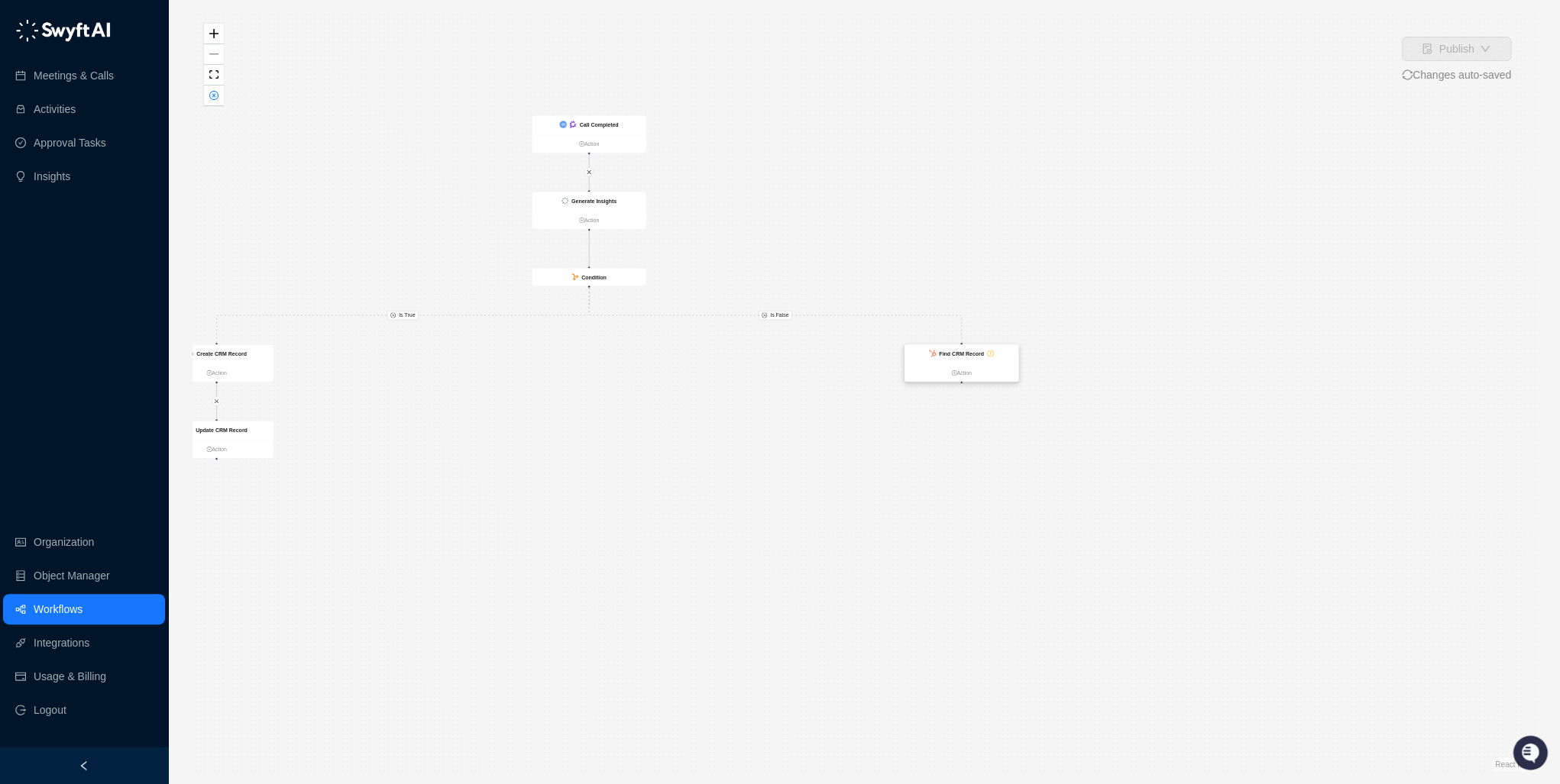
click at [981, 356] on strong "Find CRM Record" at bounding box center [961, 354] width 45 height 6
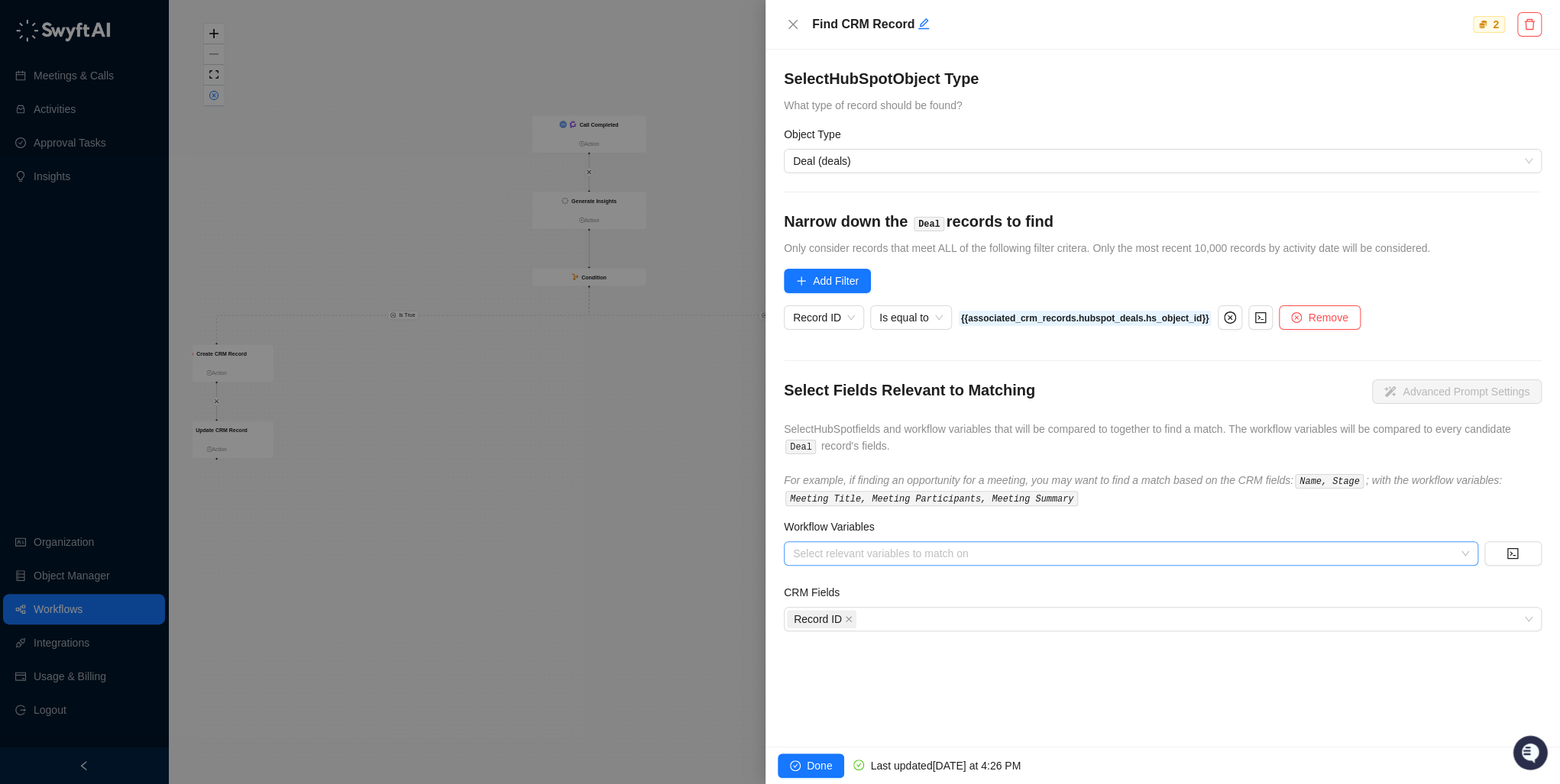
click at [837, 554] on div at bounding box center [1123, 553] width 672 height 11
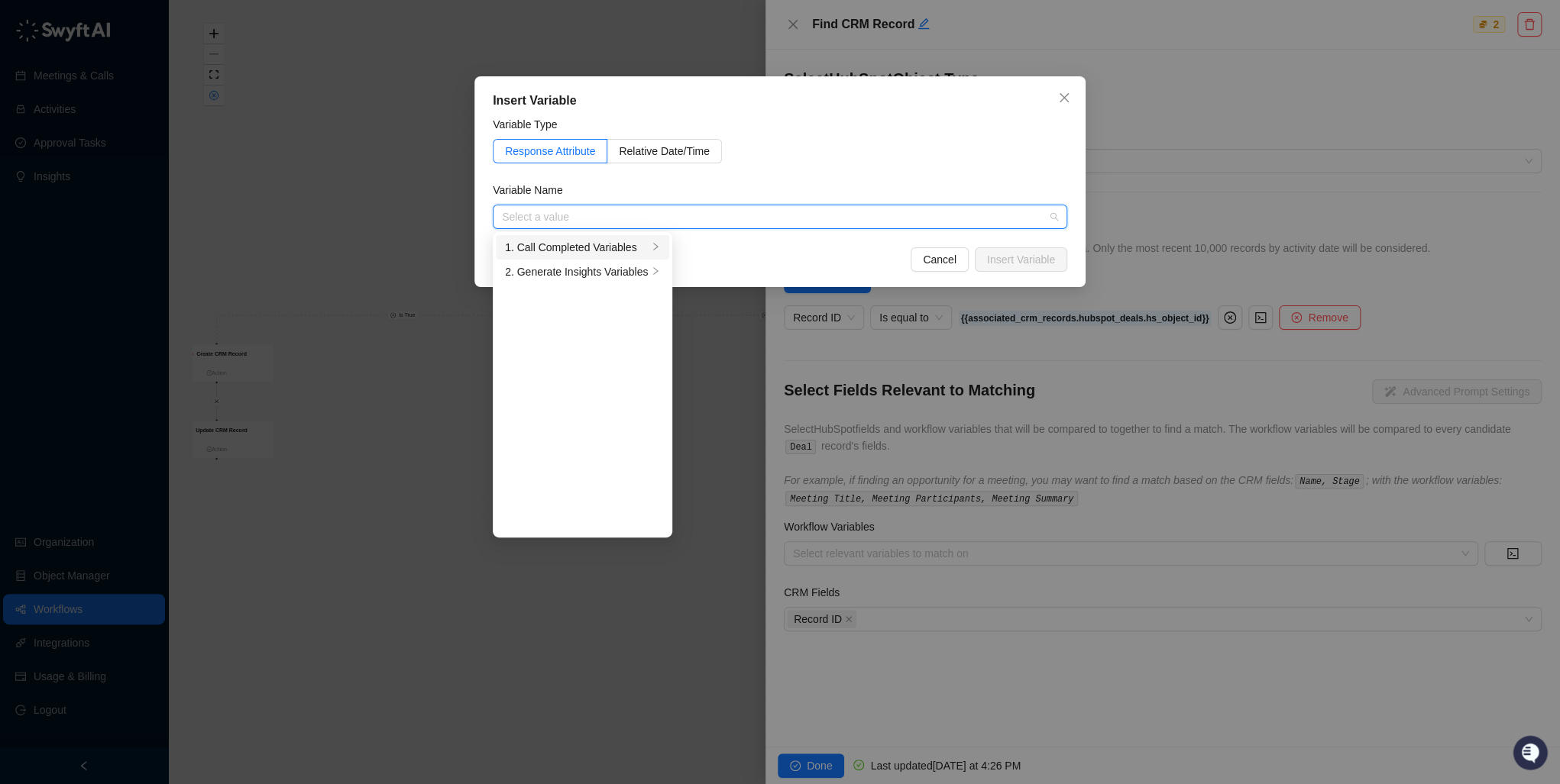
click at [614, 246] on div "1. Call Completed Variables" at bounding box center [576, 247] width 143 height 17
click at [622, 249] on div "1. Call Completed Variables" at bounding box center [576, 247] width 143 height 17
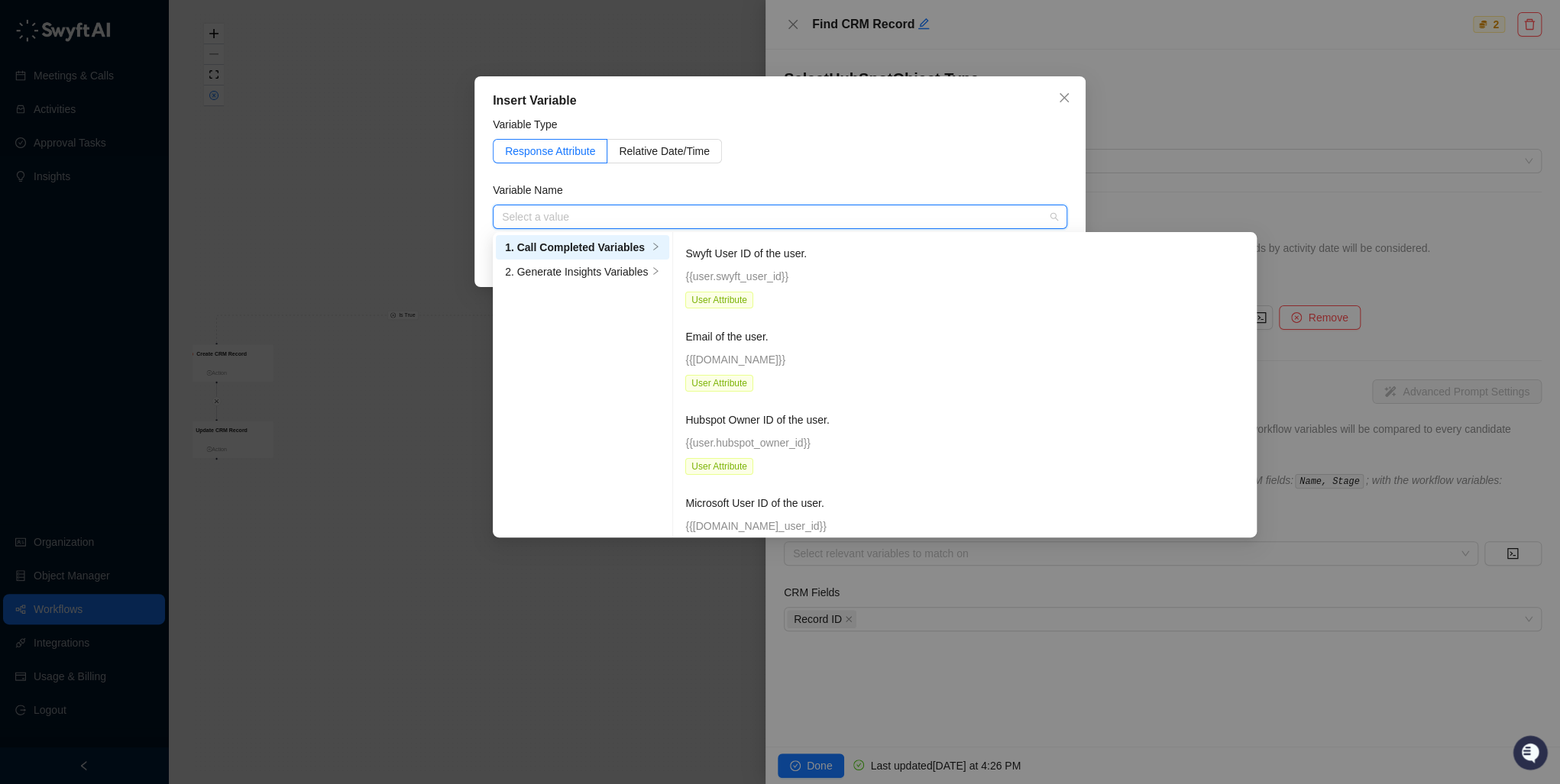
click at [679, 219] on input "search" at bounding box center [775, 216] width 547 height 23
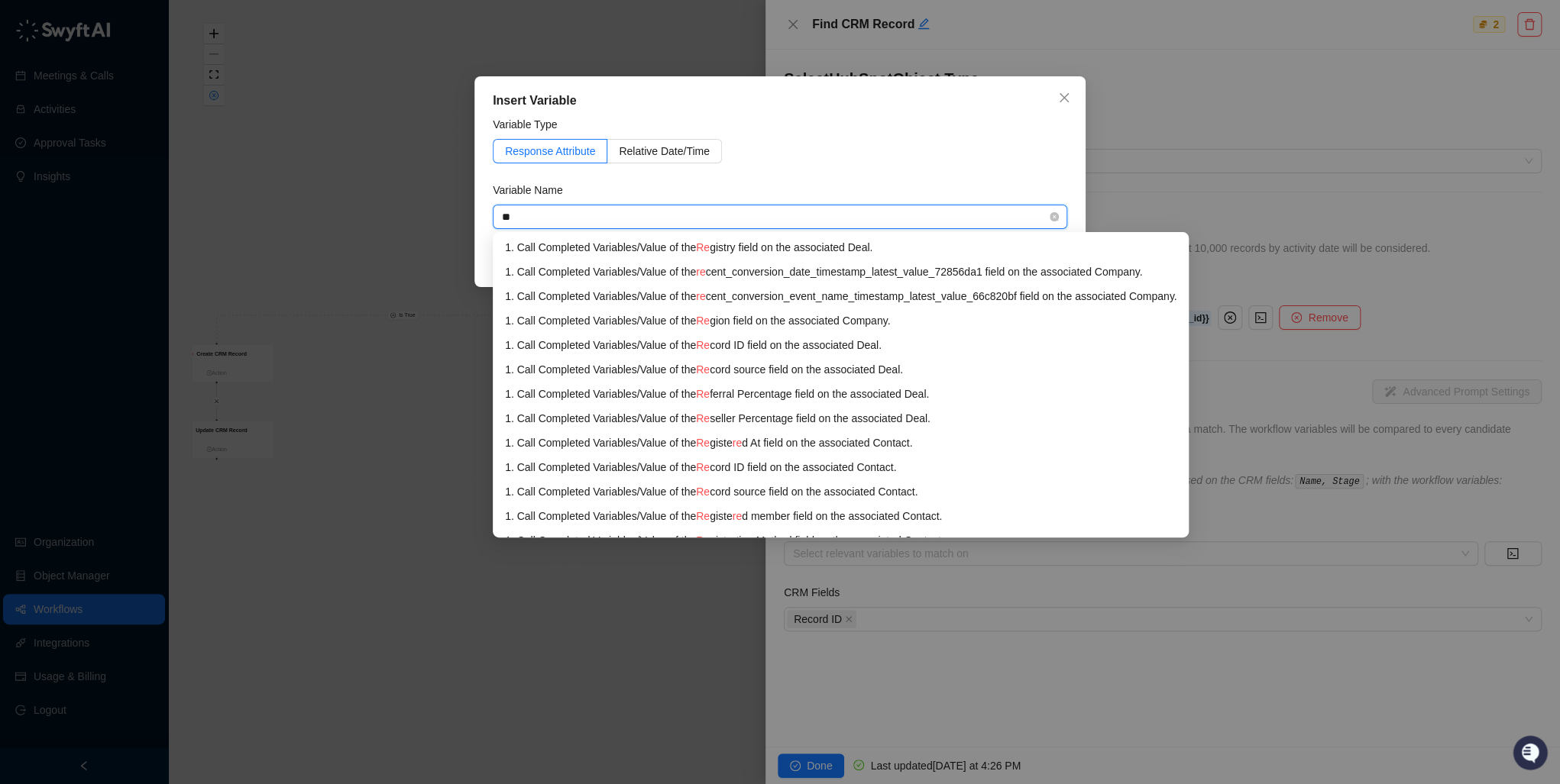
type input "*"
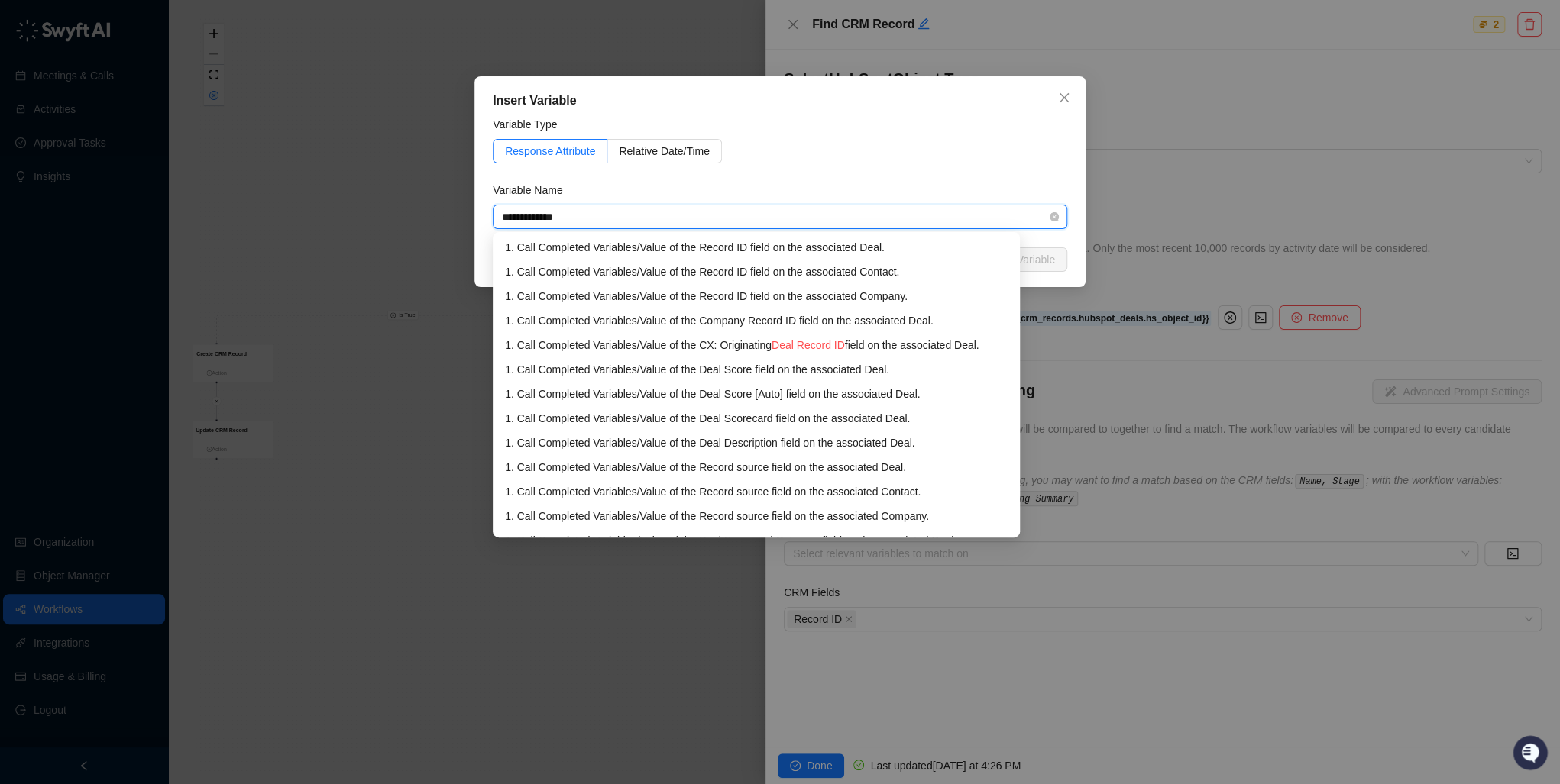
type input "**********"
click at [688, 247] on div "1. Call Completed Variables / Value of the Record ID field on the associated De…" at bounding box center [756, 247] width 502 height 17
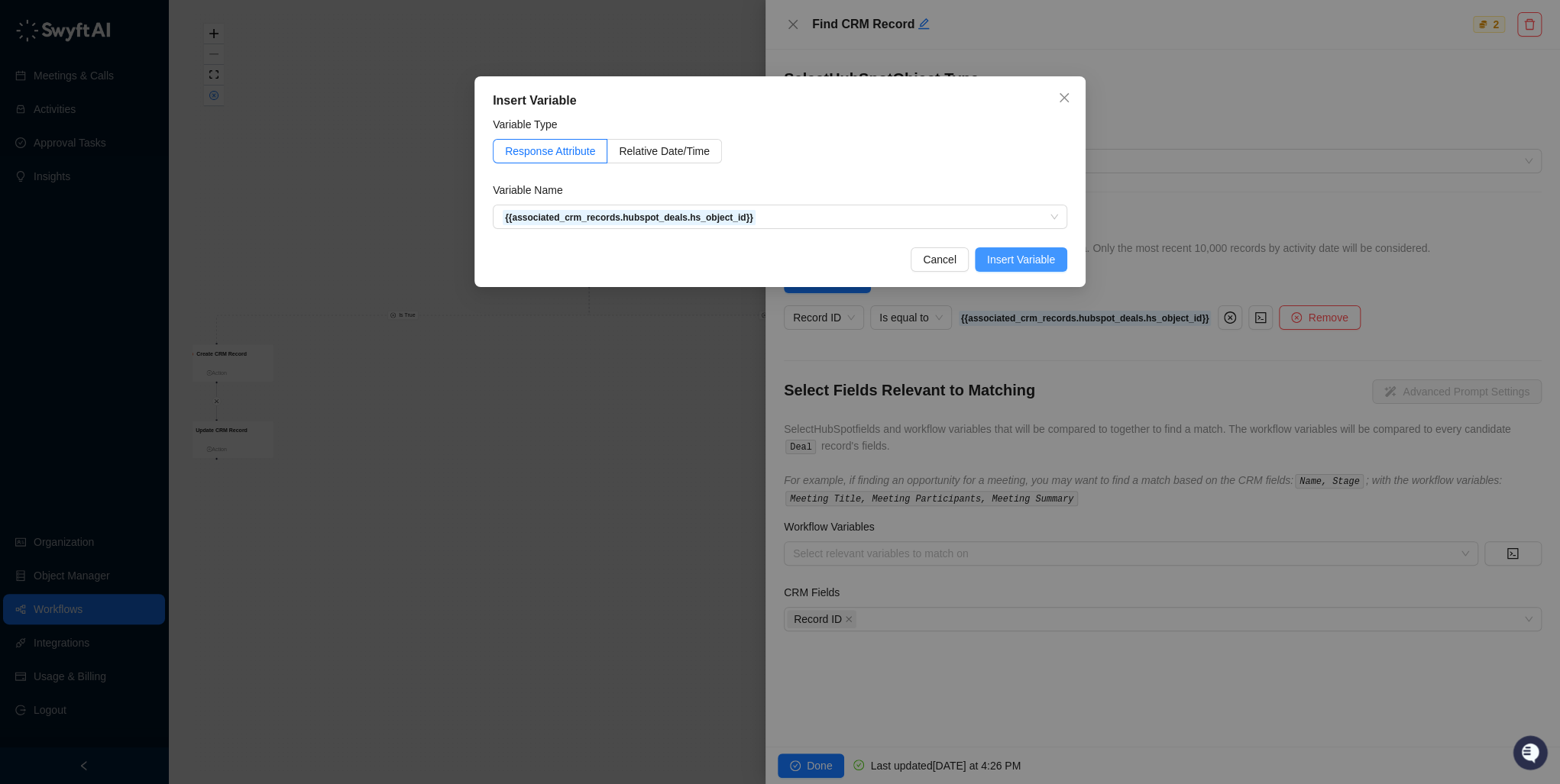
click at [1009, 255] on span "Insert Variable" at bounding box center [1021, 259] width 68 height 17
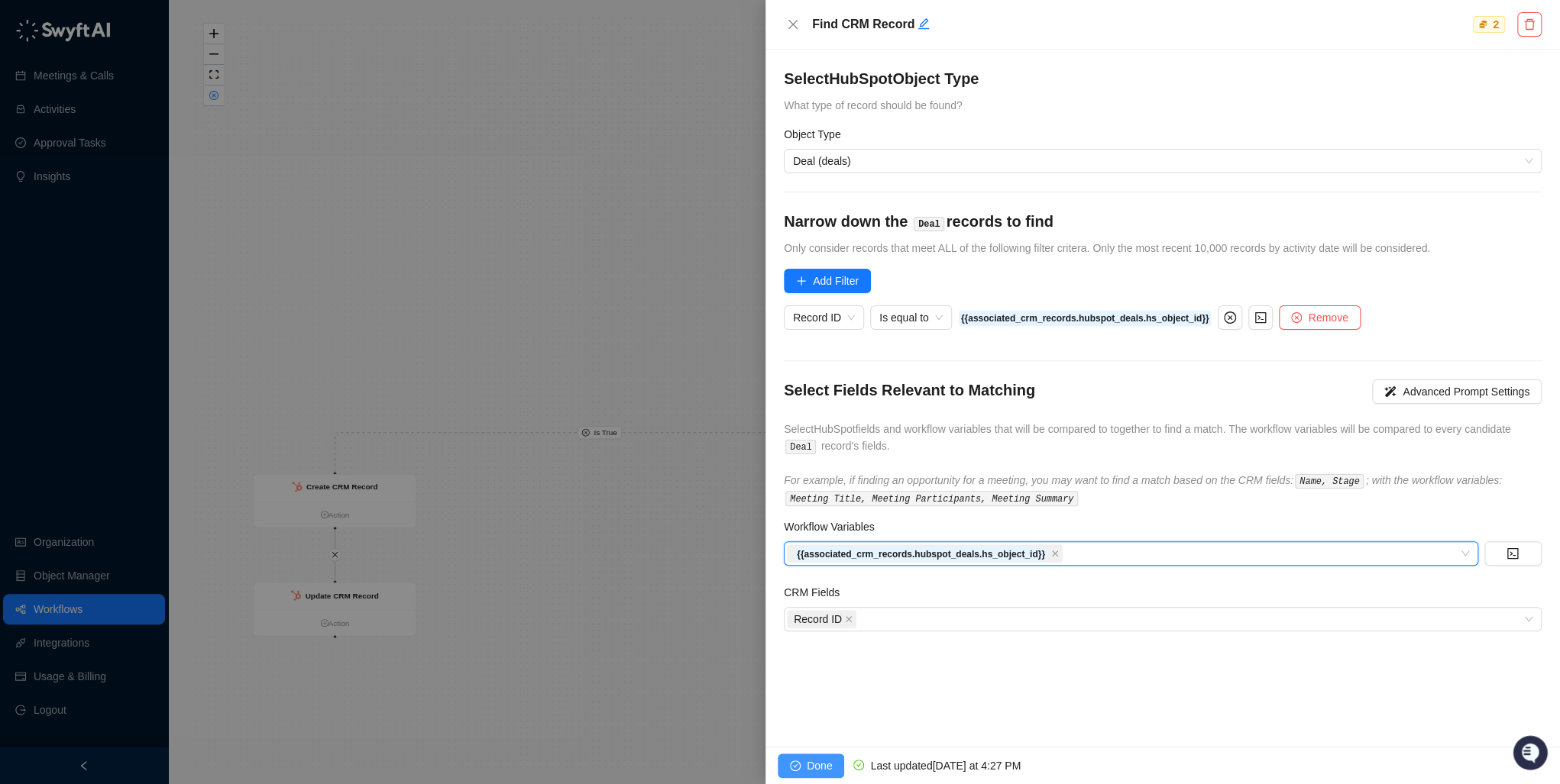
click at [812, 573] on span "Done" at bounding box center [819, 766] width 25 height 17
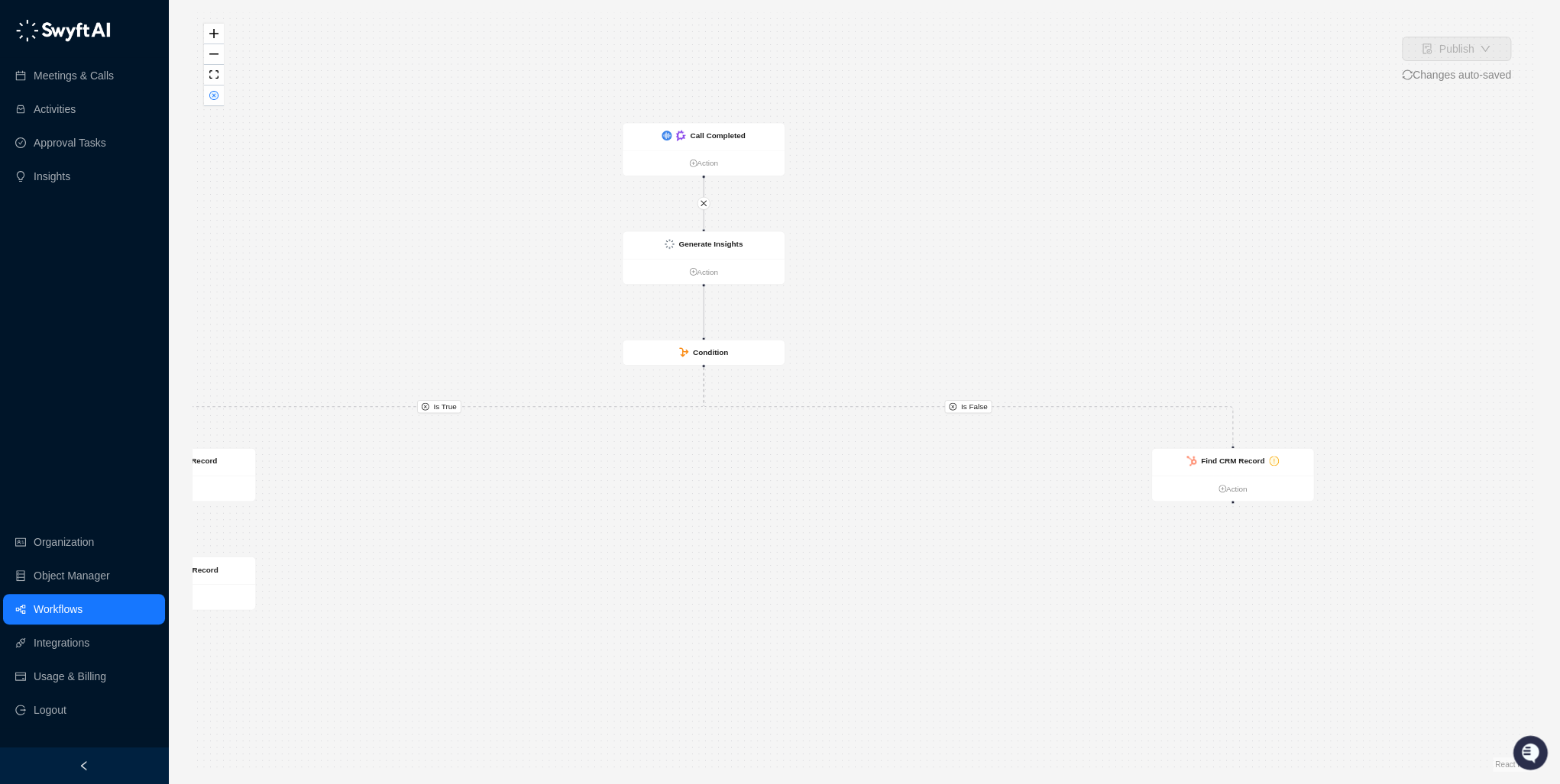
drag, startPoint x: 889, startPoint y: 531, endPoint x: 799, endPoint y: 508, distance: 92.9
click at [797, 510] on div "Is True Is False Call Completed Action Generate Insights Action Condition Updat…" at bounding box center [864, 392] width 1343 height 760
click at [1009, 452] on strong "Find CRM Record" at bounding box center [1232, 453] width 63 height 8
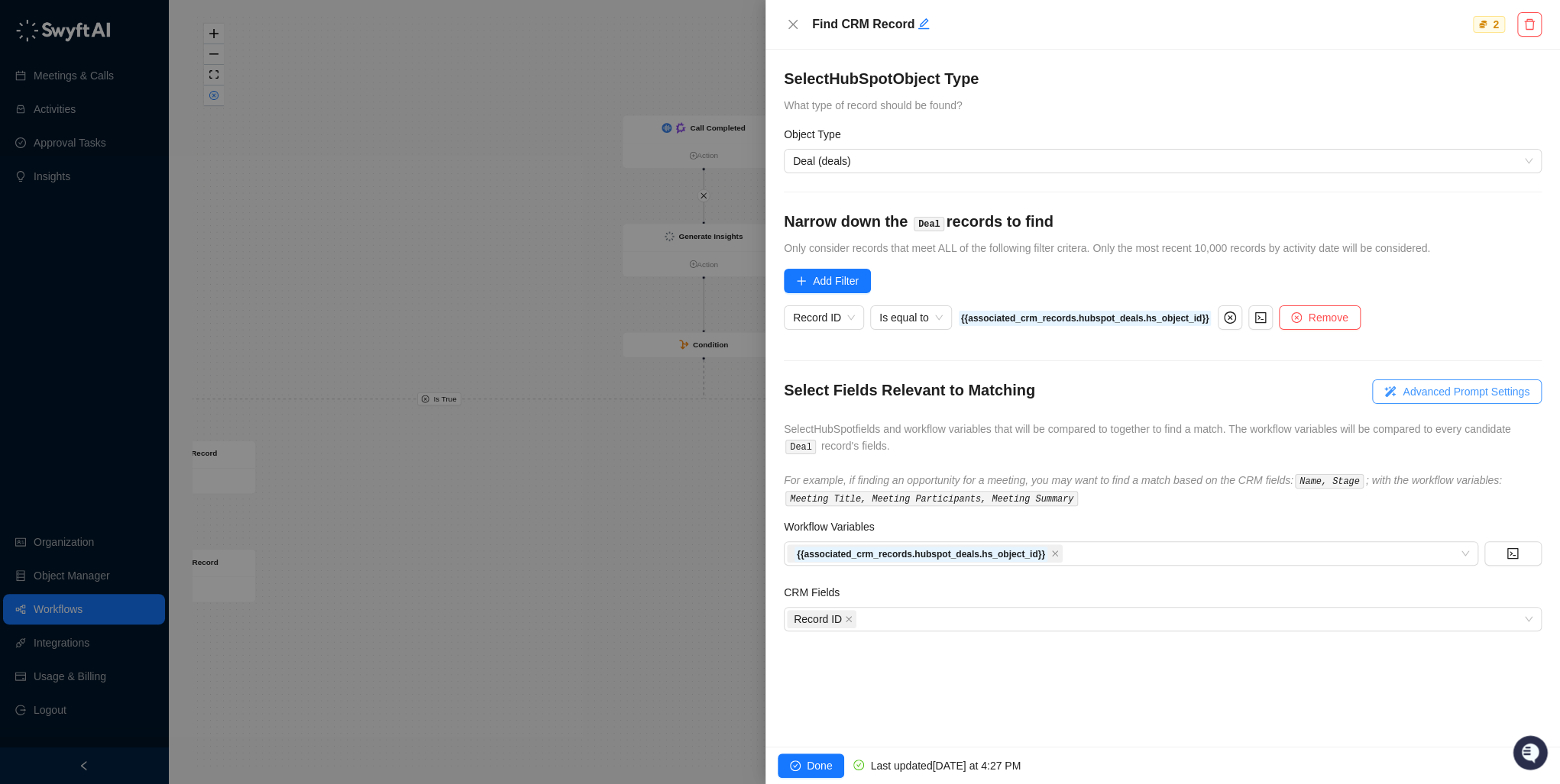
click at [1009, 388] on span "Advanced Prompt Settings" at bounding box center [1465, 392] width 127 height 17
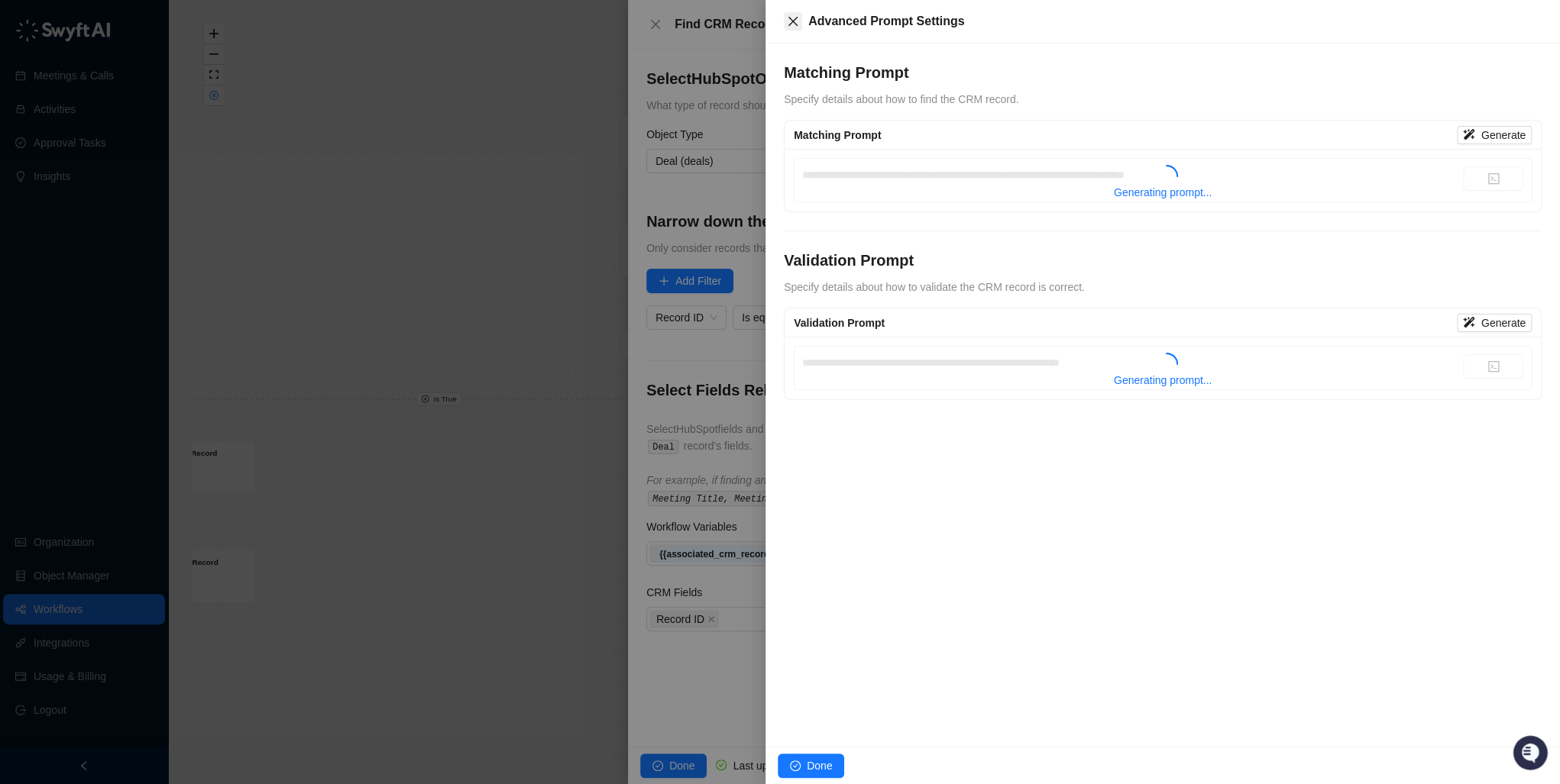
click at [792, 22] on icon "close" at bounding box center [792, 21] width 9 height 9
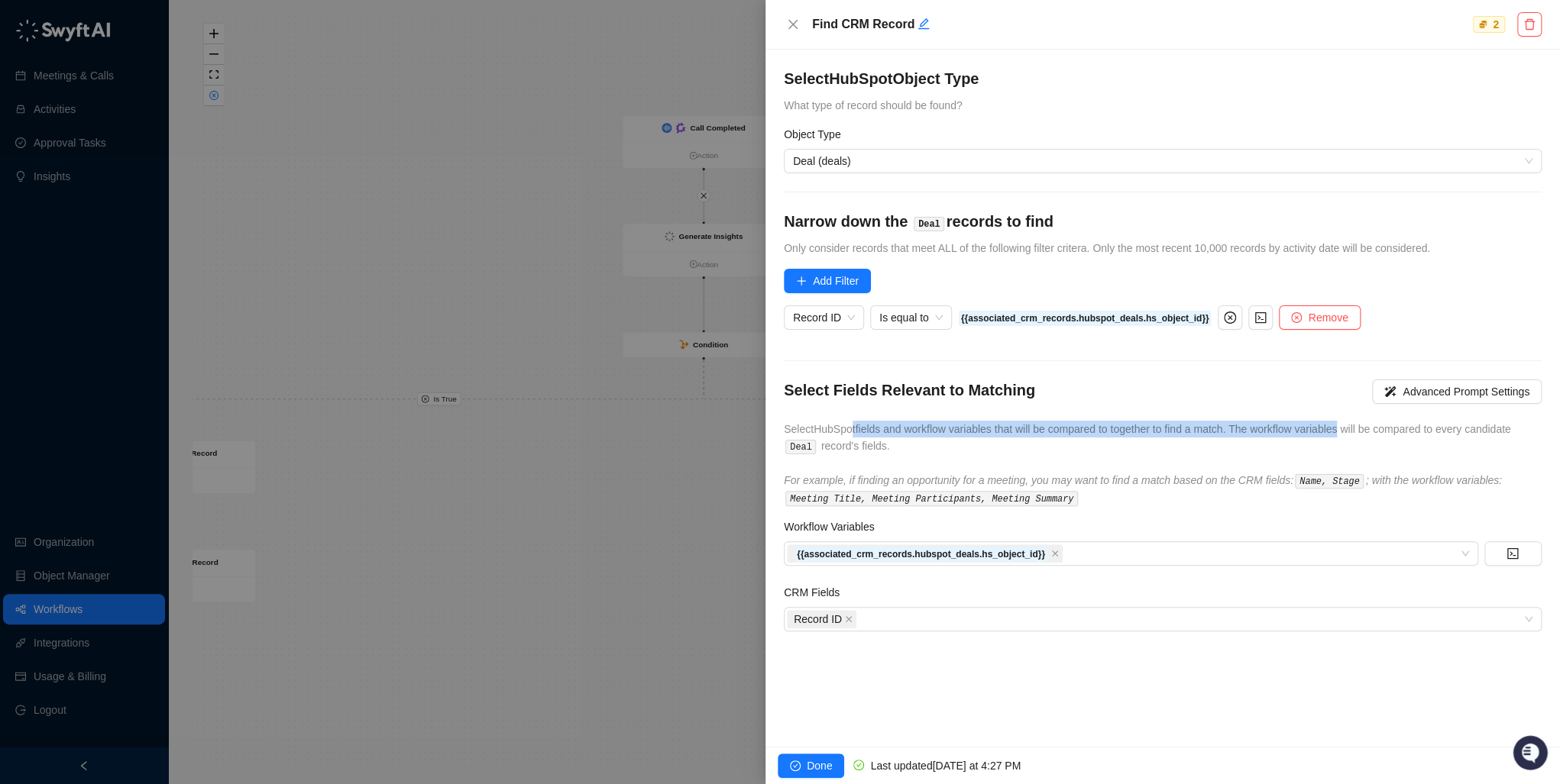
drag, startPoint x: 852, startPoint y: 429, endPoint x: 1337, endPoint y: 426, distance: 485.0
click at [1009, 426] on span "Select HubSpot fields and workflow variables that will be compared to together …" at bounding box center [1147, 437] width 727 height 29
click at [1009, 350] on form "Select HubSpot Object Type What type of record should be found? Object Type Dea…" at bounding box center [1163, 350] width 758 height 564
click at [1009, 317] on span "Remove" at bounding box center [1328, 317] width 40 height 17
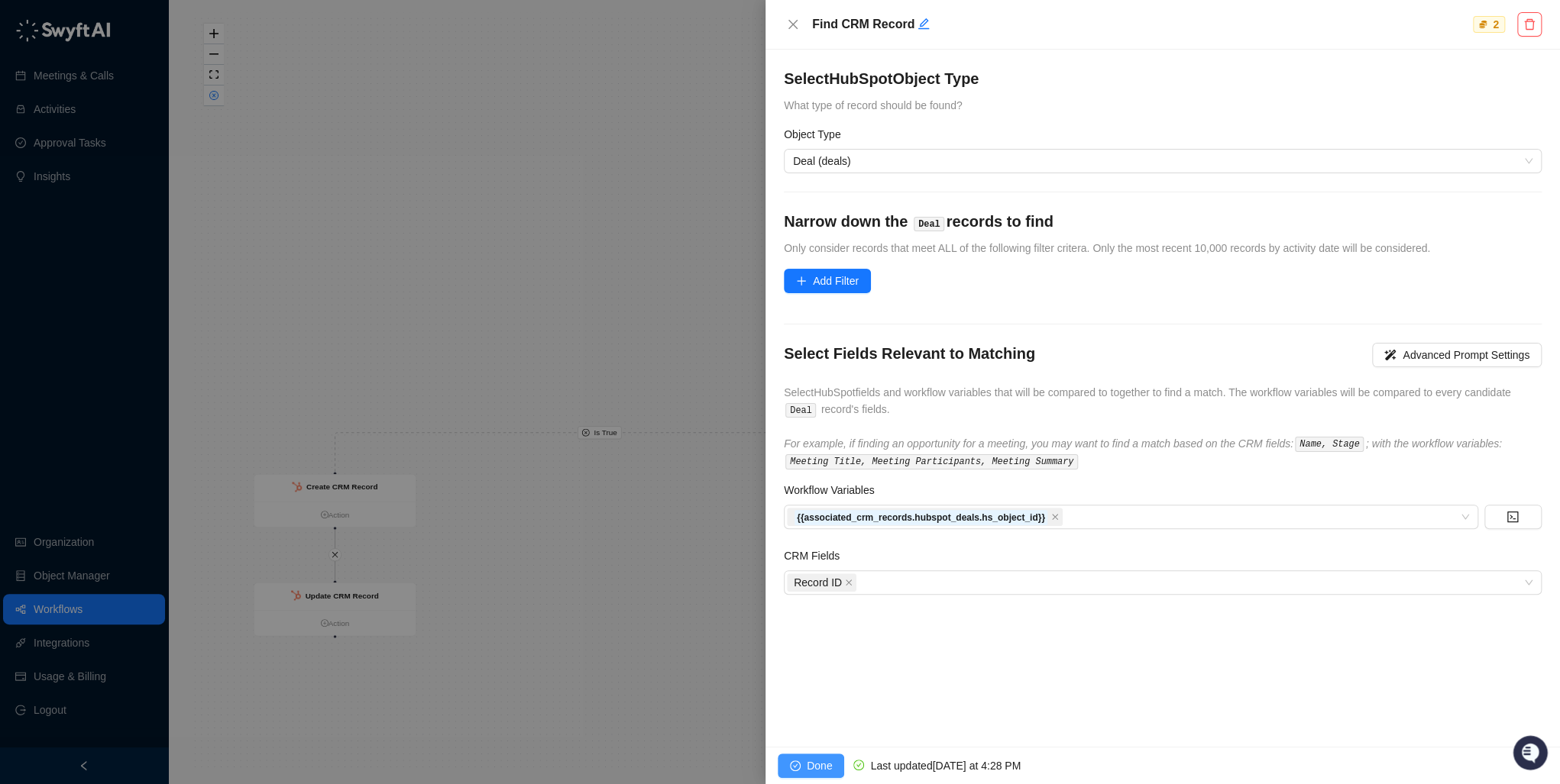
click at [813, 573] on span "Done" at bounding box center [819, 766] width 25 height 17
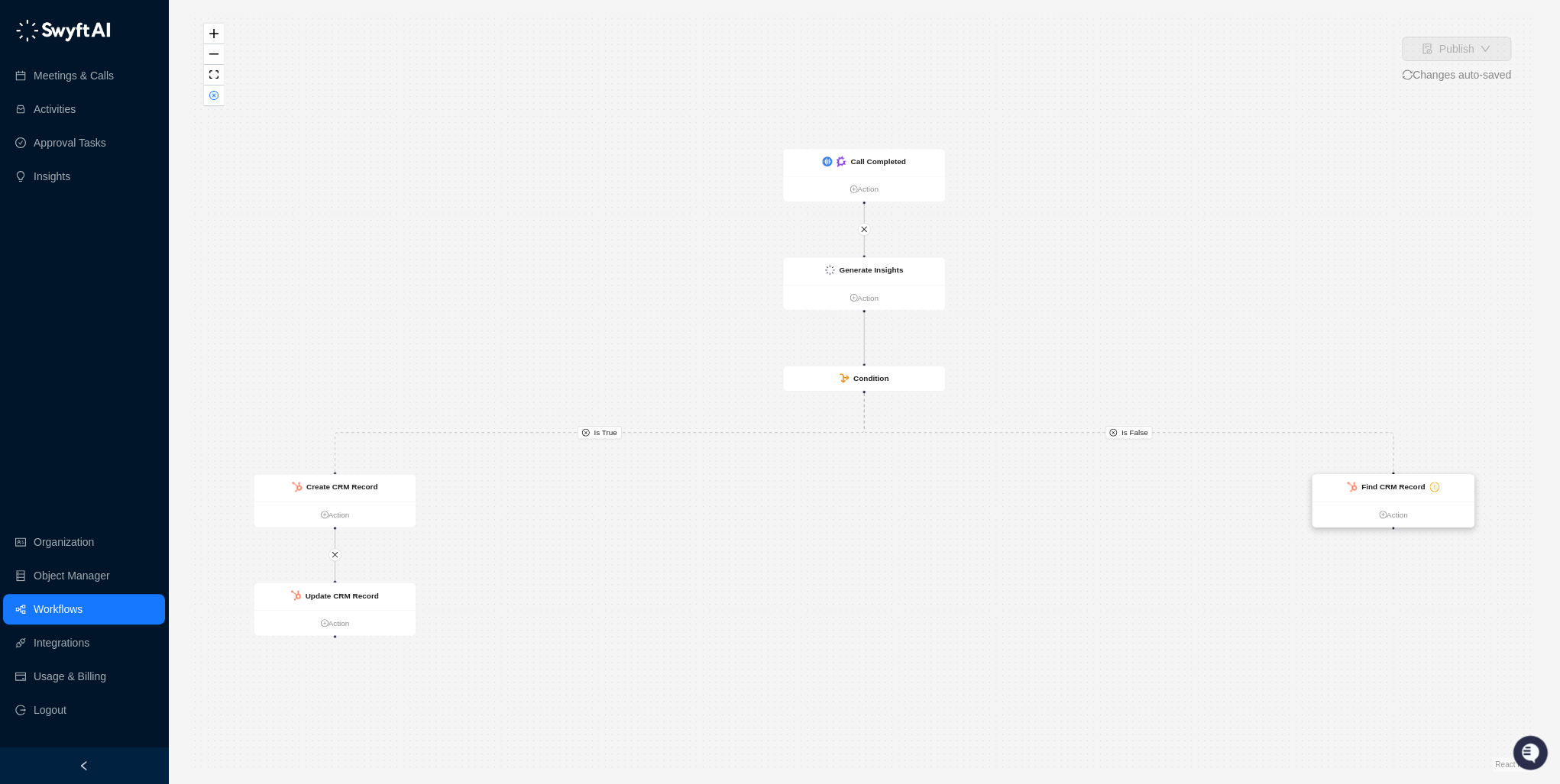
click at [1009, 485] on icon "exclamation-circle" at bounding box center [1434, 486] width 8 height 8
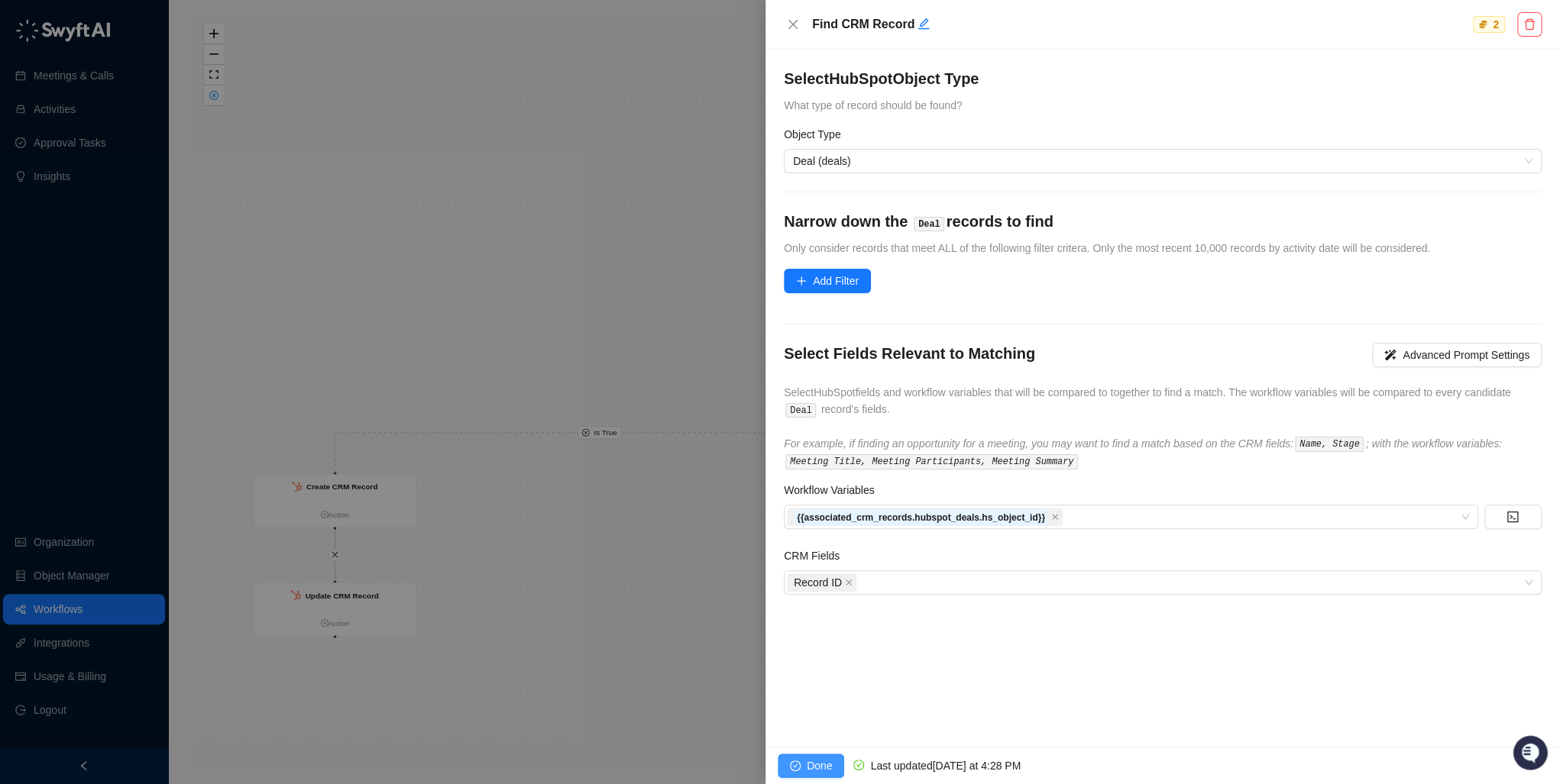
click at [810, 573] on span "Done" at bounding box center [819, 766] width 25 height 17
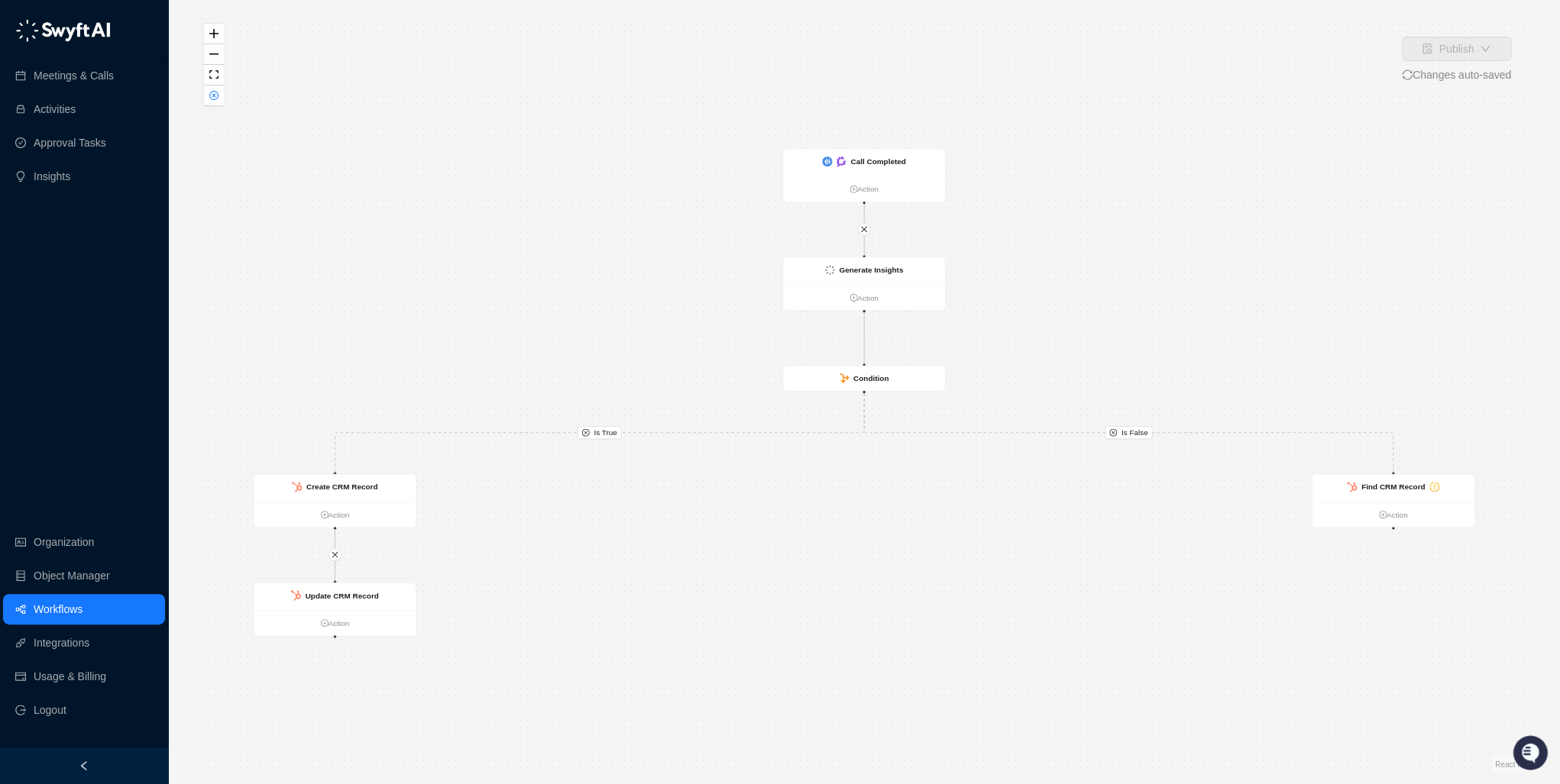
click at [1009, 564] on div "Is True Is False Call Completed Action Generate Insights Action Condition Updat…" at bounding box center [864, 392] width 1343 height 760
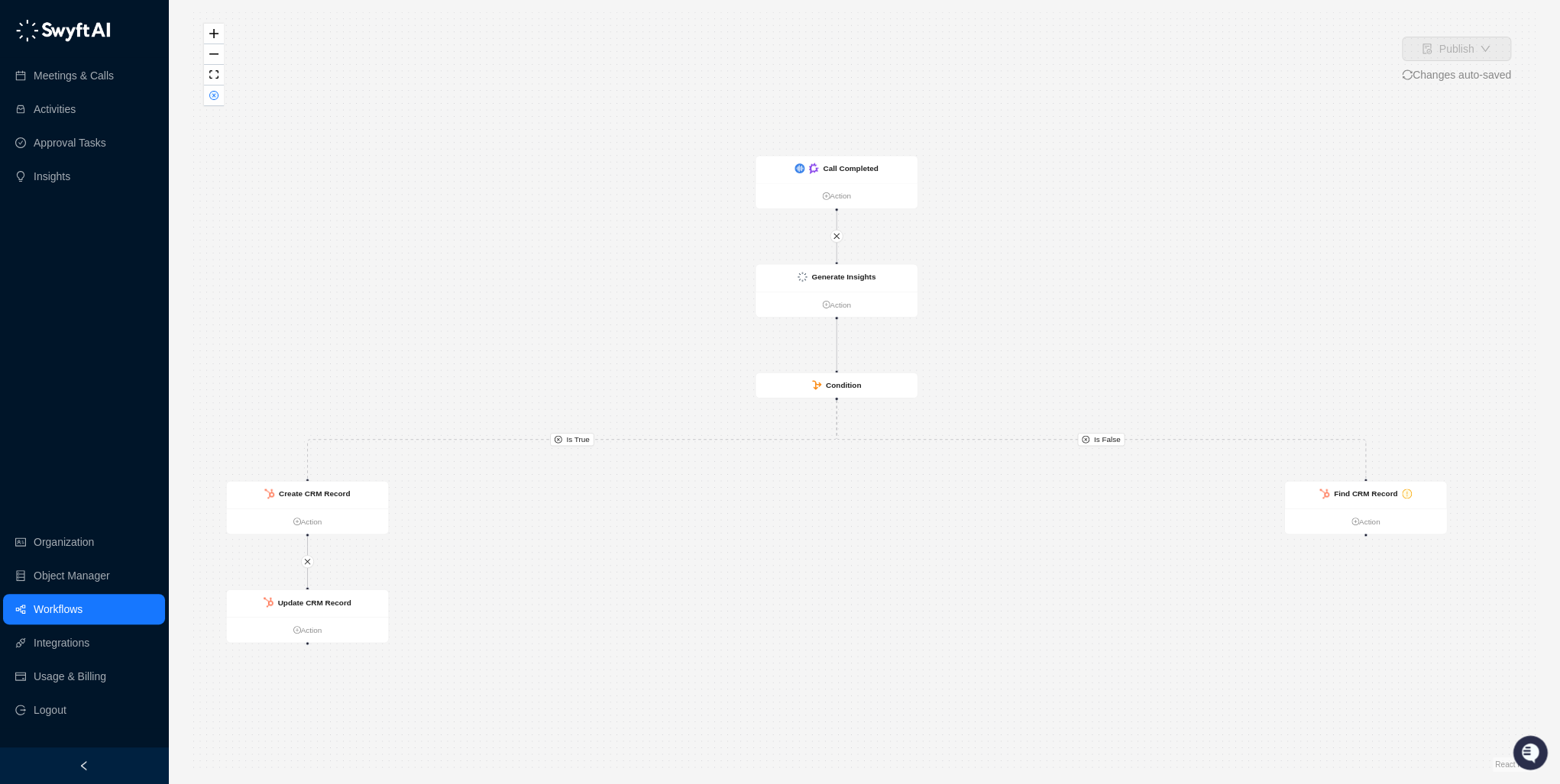
drag, startPoint x: 1101, startPoint y: 496, endPoint x: 800, endPoint y: 455, distance: 303.8
click at [800, 455] on div "Is True Is False Call Completed Action Generate Insights Action Condition Updat…" at bounding box center [864, 392] width 1343 height 760
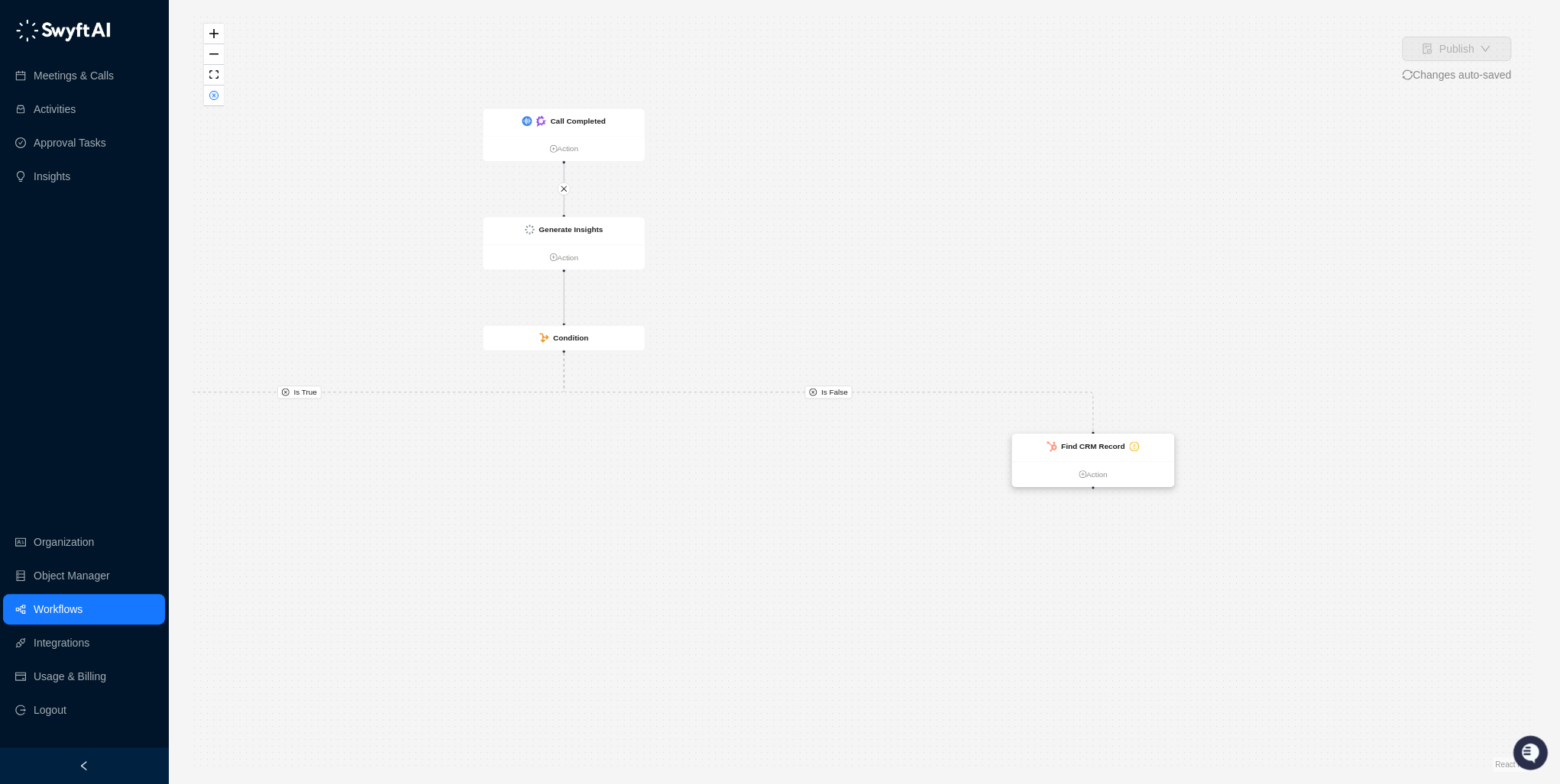
click at [1009, 444] on strong "Find CRM Record" at bounding box center [1092, 446] width 63 height 8
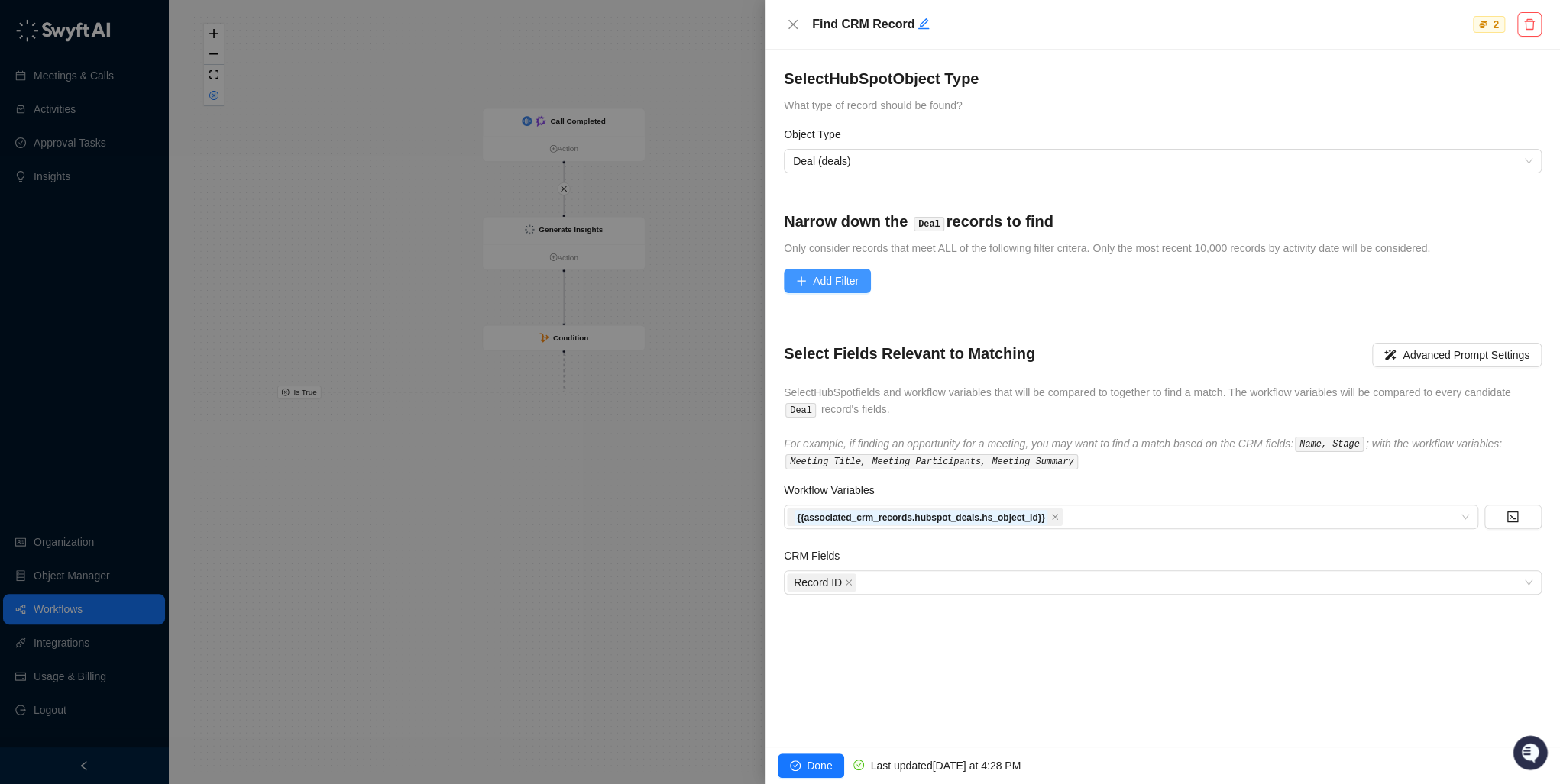
click at [818, 279] on span "Add Filter" at bounding box center [835, 280] width 46 height 17
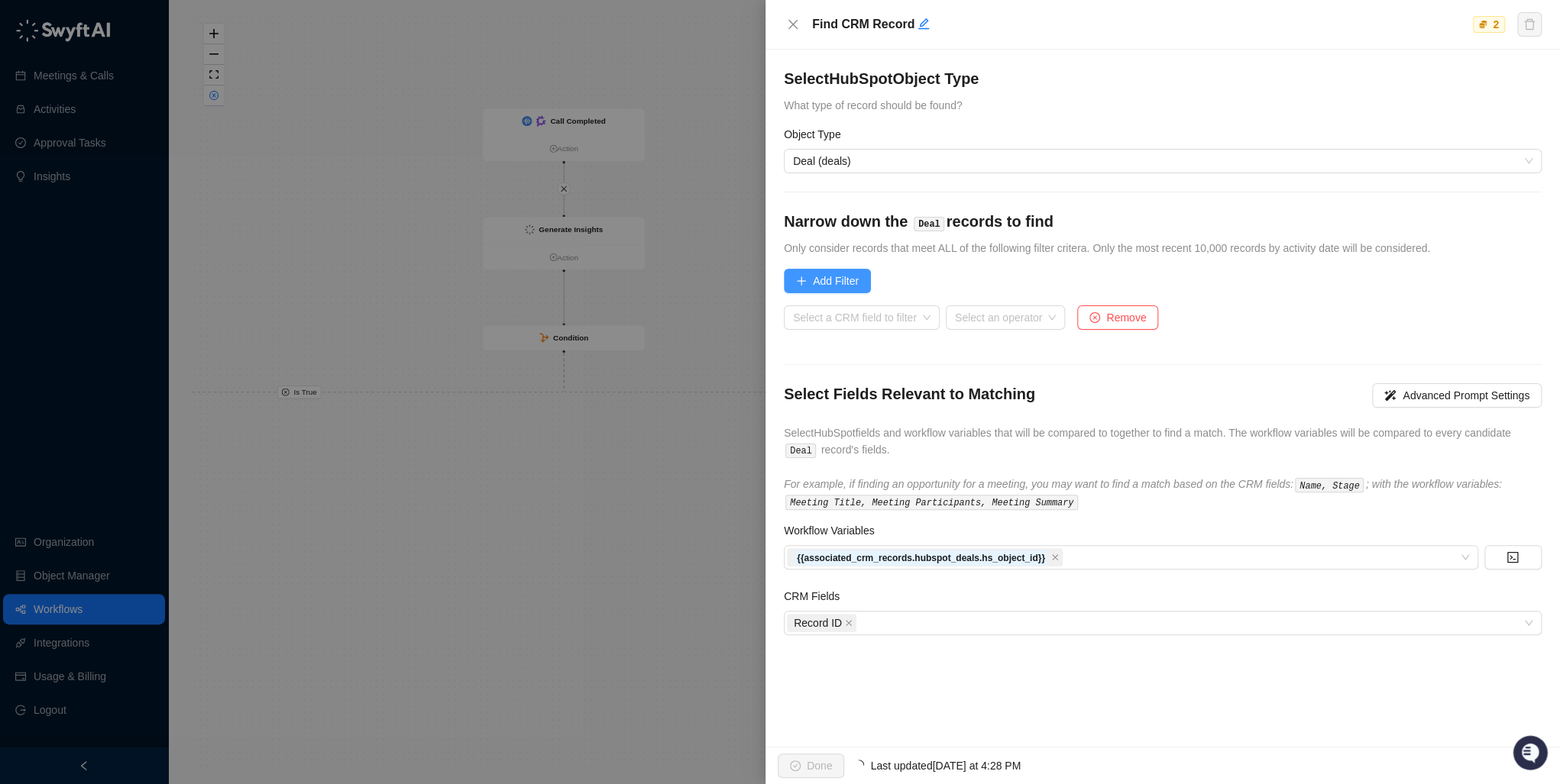
click at [818, 279] on span "Add Filter" at bounding box center [835, 280] width 46 height 17
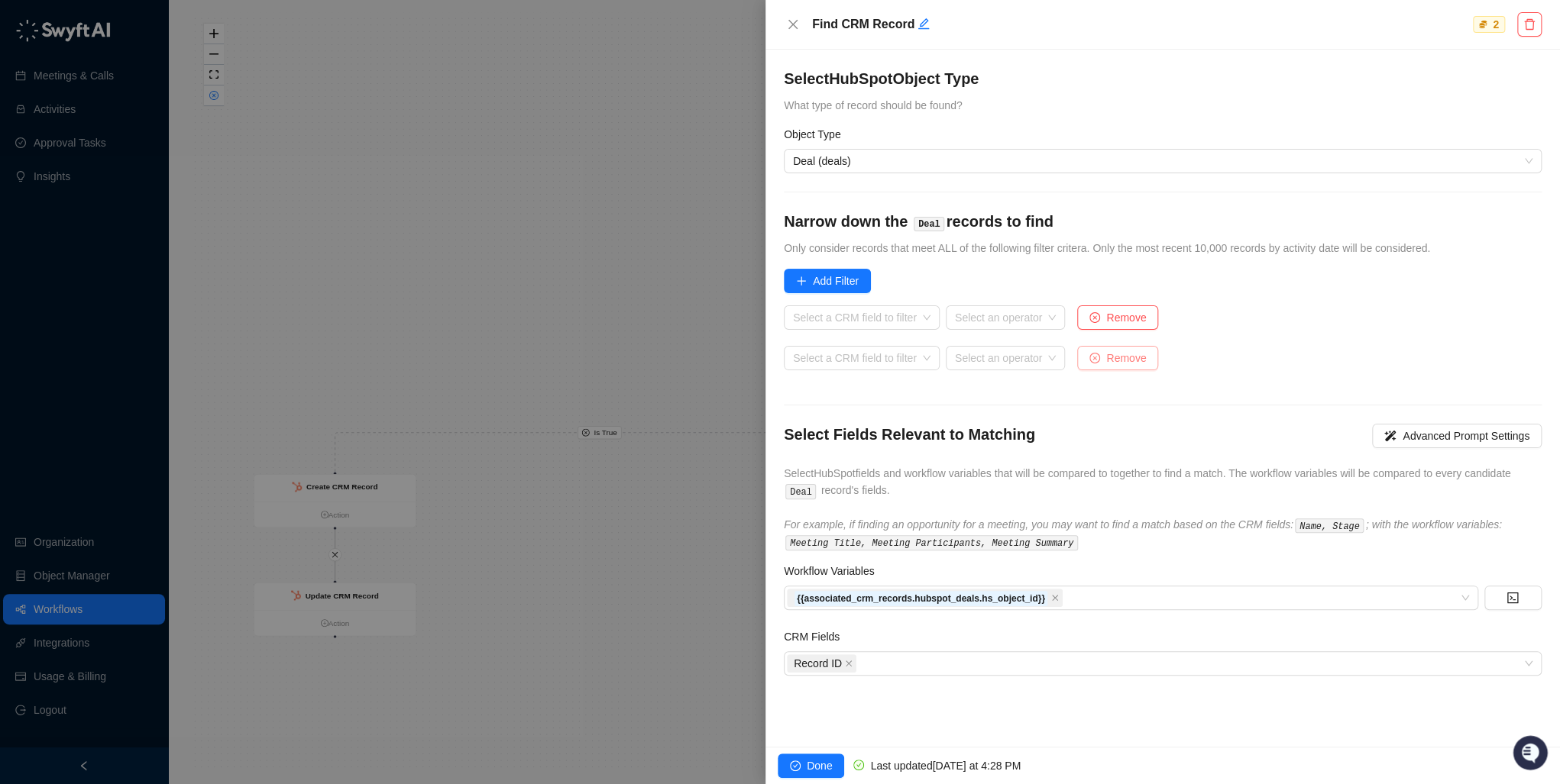
click at [1009, 348] on button "Remove" at bounding box center [1117, 358] width 81 height 25
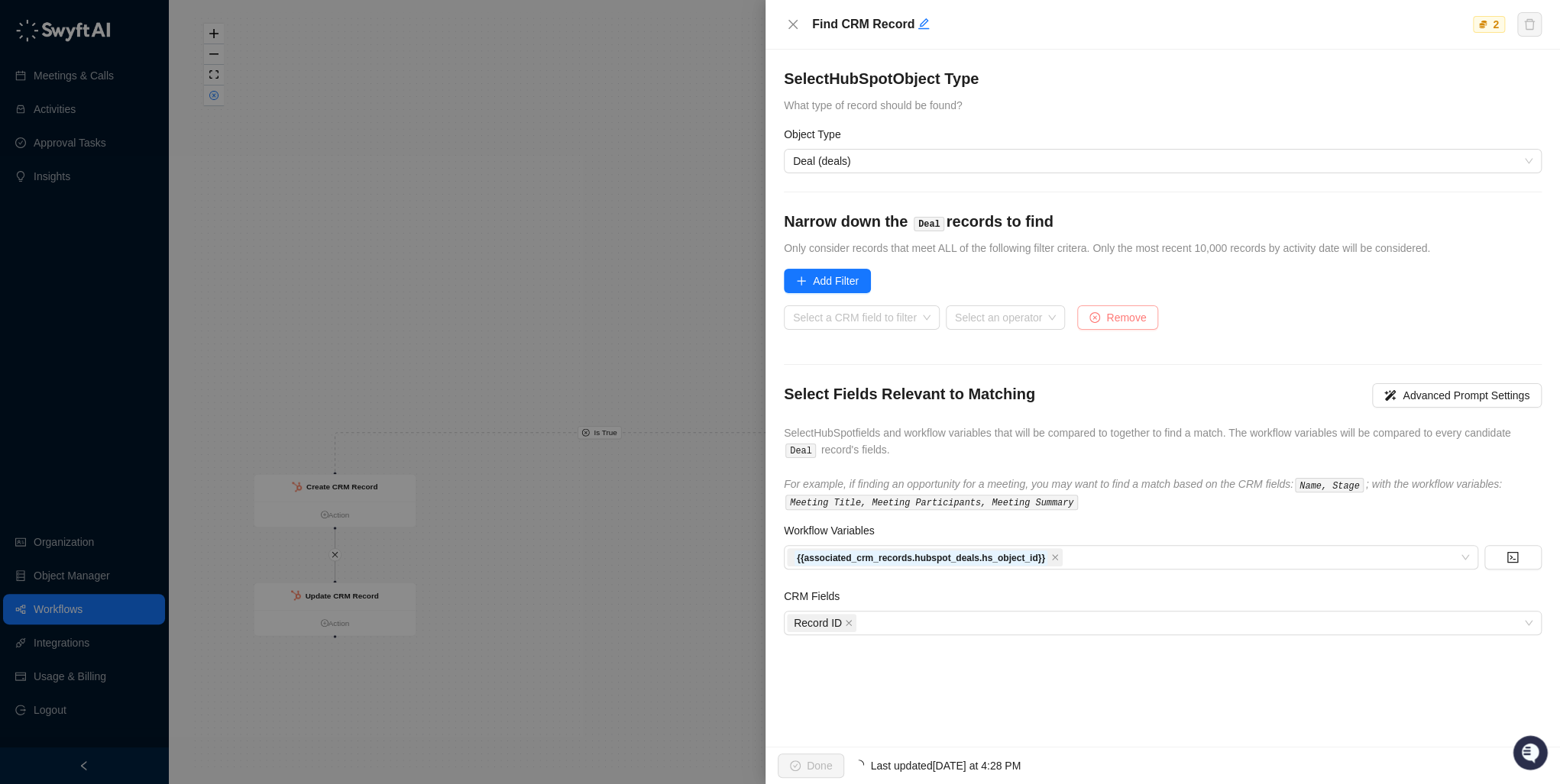
click at [1009, 313] on icon "close-circle" at bounding box center [1094, 317] width 10 height 10
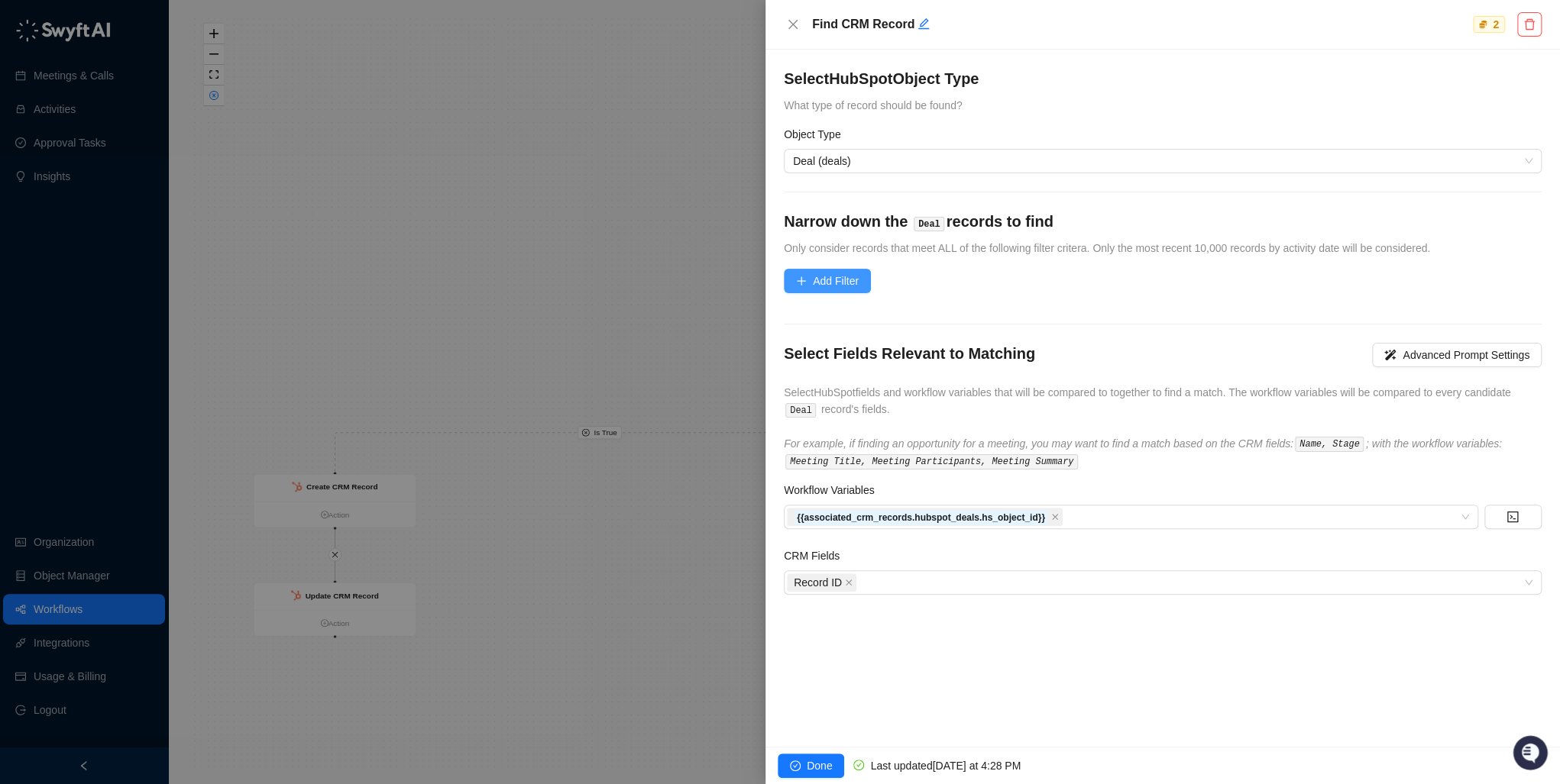
click at [847, 275] on span "Add Filter" at bounding box center [835, 280] width 46 height 17
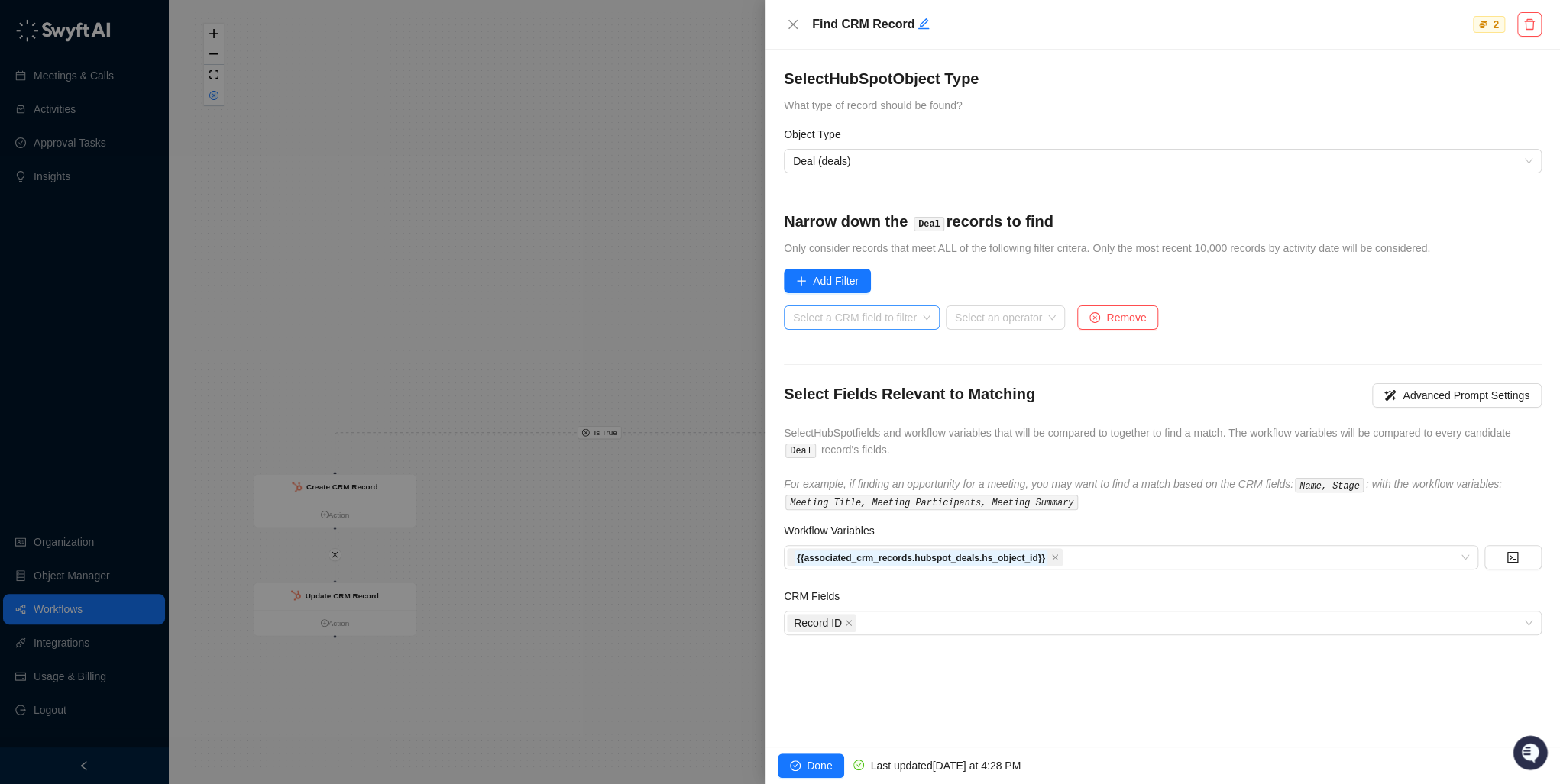
click at [874, 324] on input "search" at bounding box center [857, 317] width 128 height 23
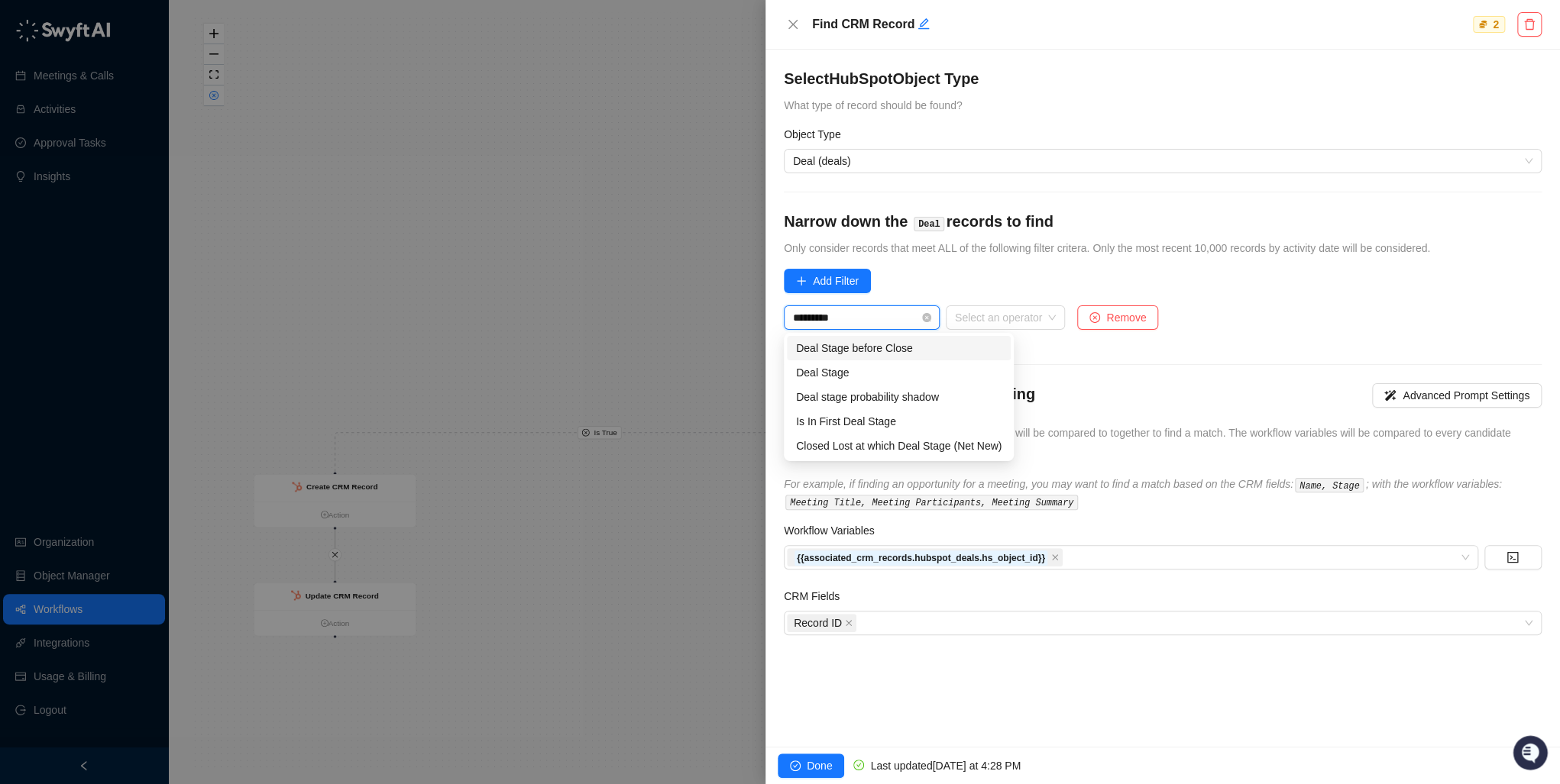
type input "**********"
type input "********"
click at [831, 347] on div "Is Closed (numeric)" at bounding box center [861, 348] width 130 height 17
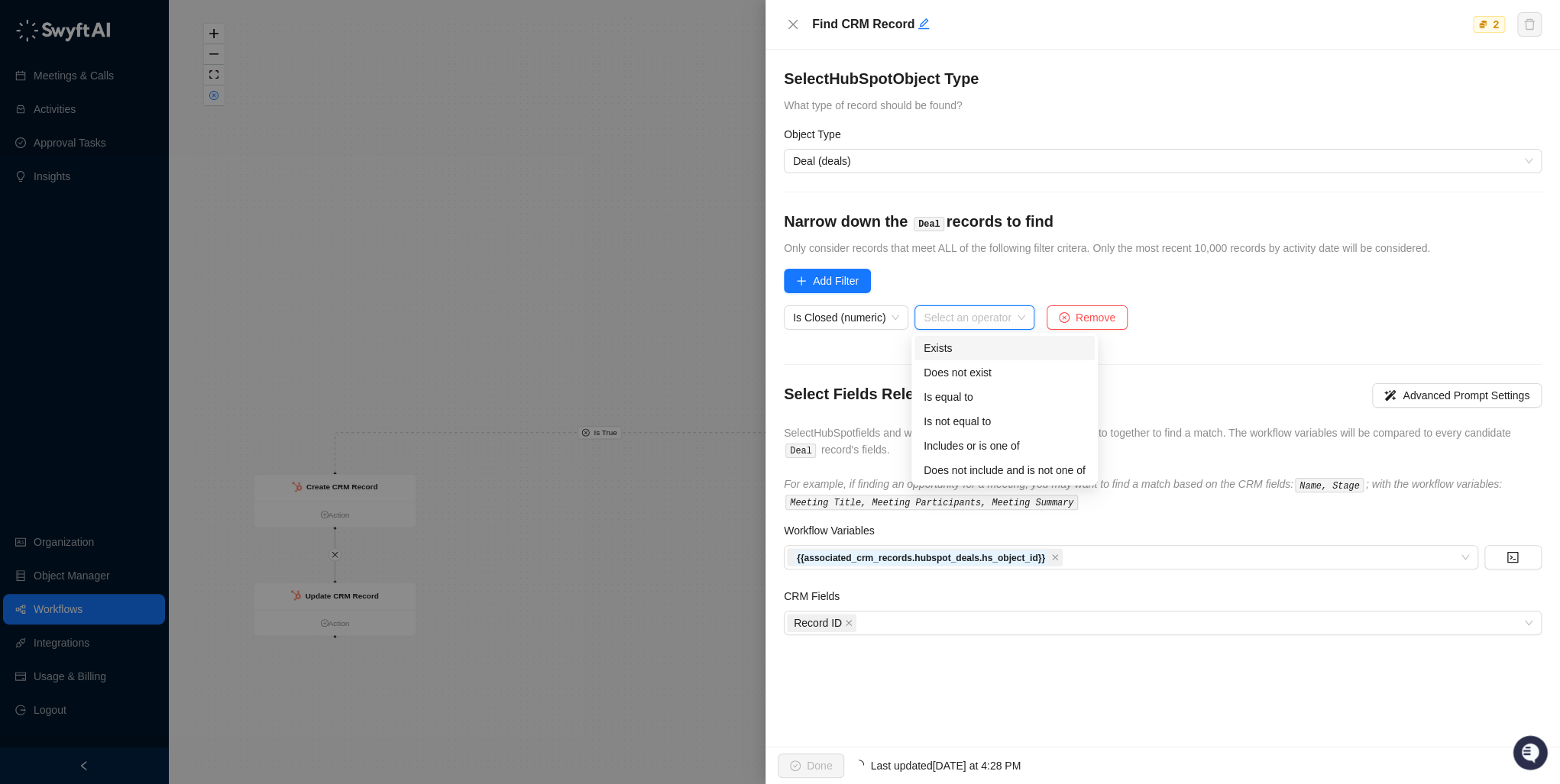
click at [959, 319] on input "search" at bounding box center [969, 317] width 91 height 23
click at [959, 395] on div "Is equal to" at bounding box center [1005, 396] width 162 height 17
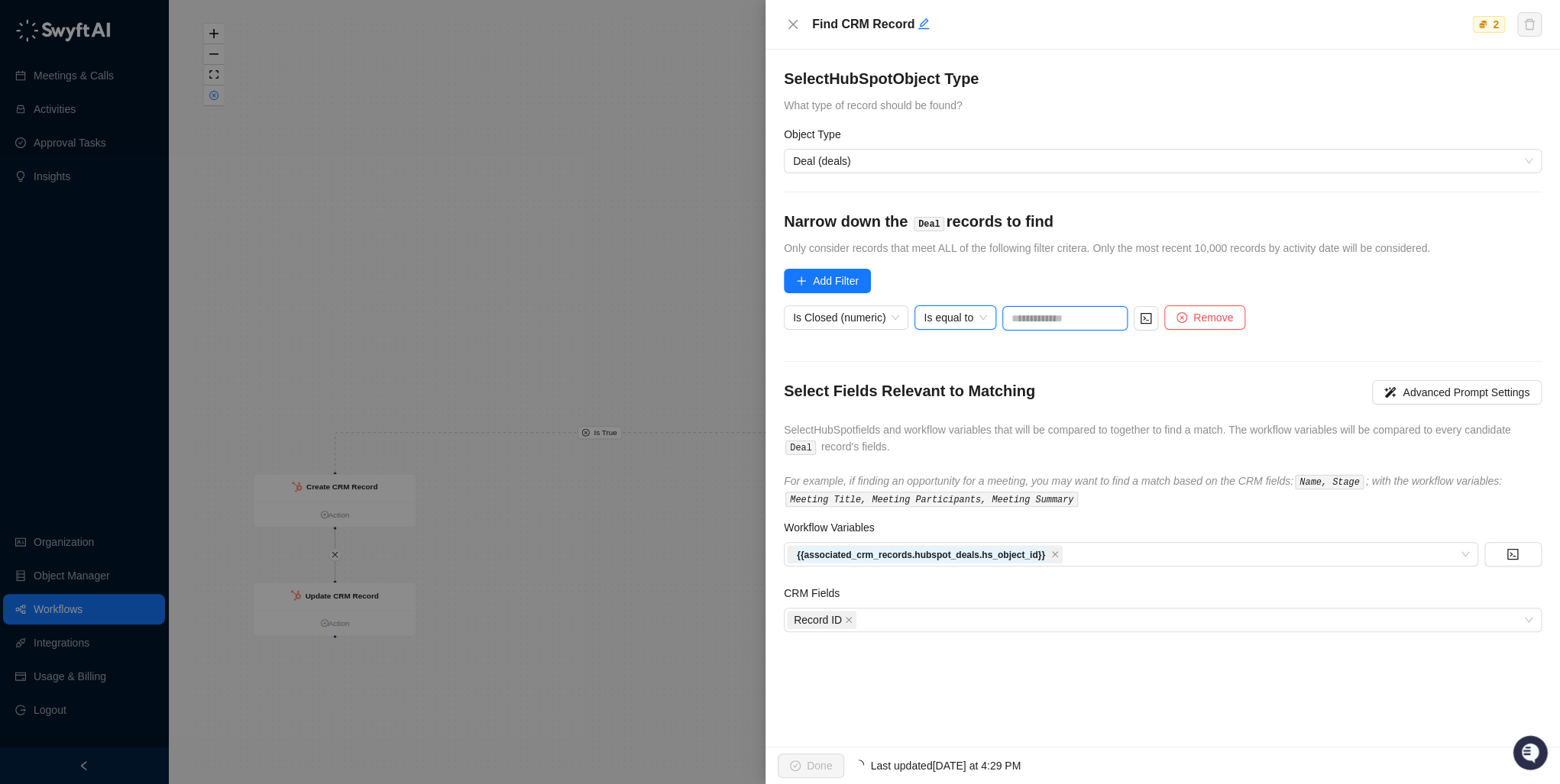
click at [1009, 323] on input "text" at bounding box center [1065, 318] width 125 height 25
click at [885, 320] on span "Is Closed (numeric)" at bounding box center [845, 317] width 107 height 23
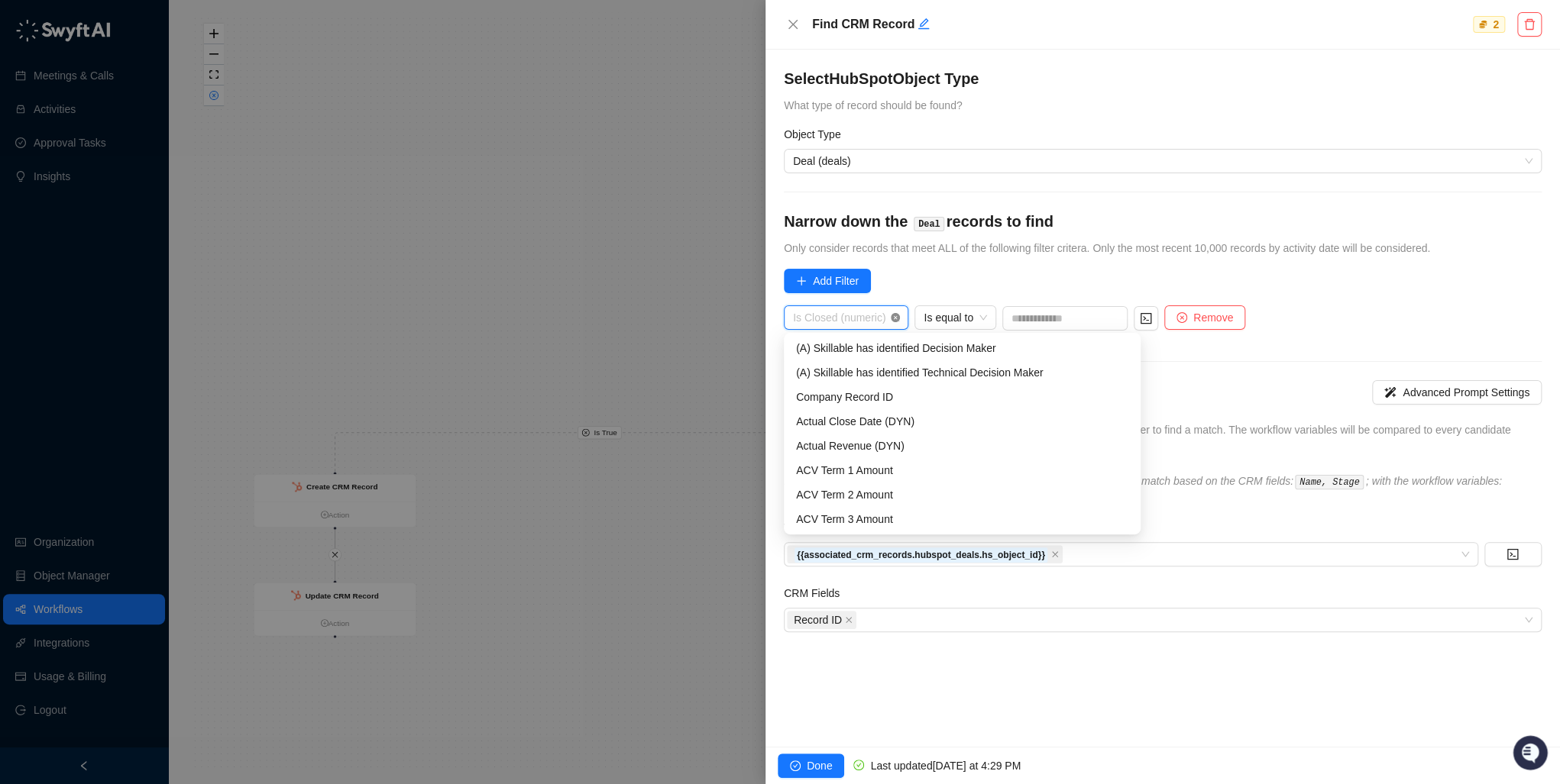
scroll to position [8428, 0]
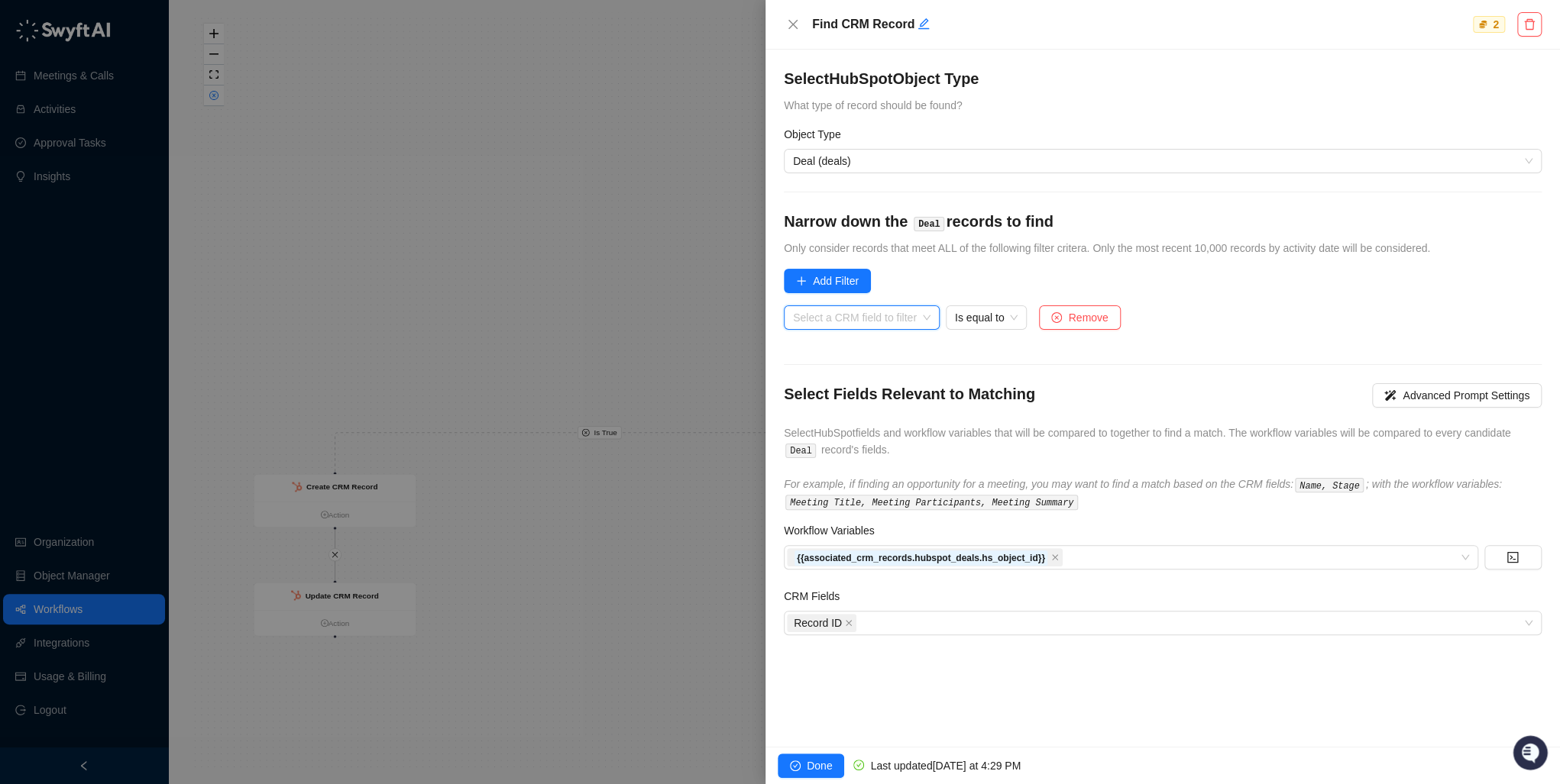
click at [877, 320] on input "search" at bounding box center [857, 317] width 128 height 23
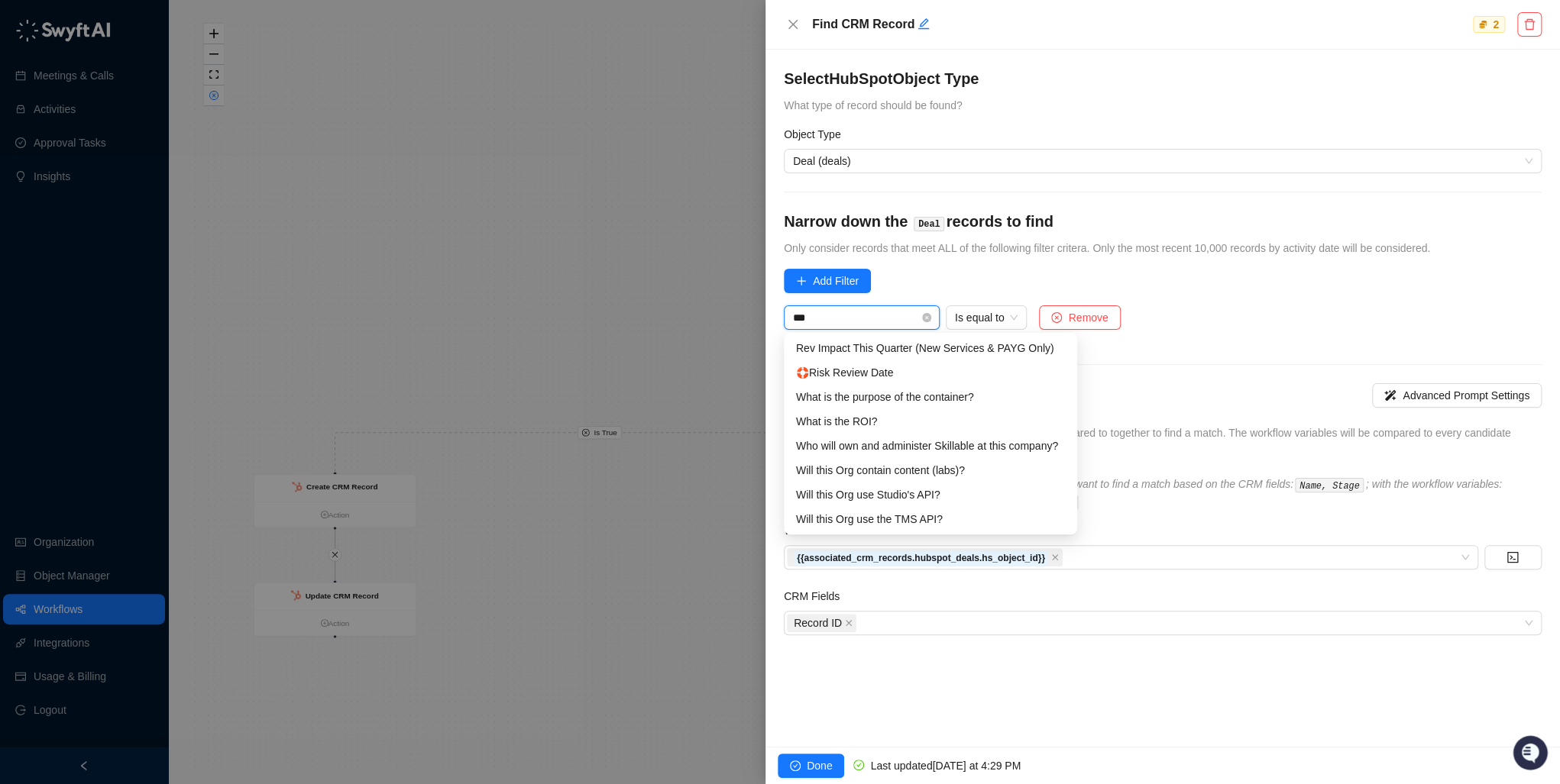
scroll to position [0, 0]
type input "*"
type input "******"
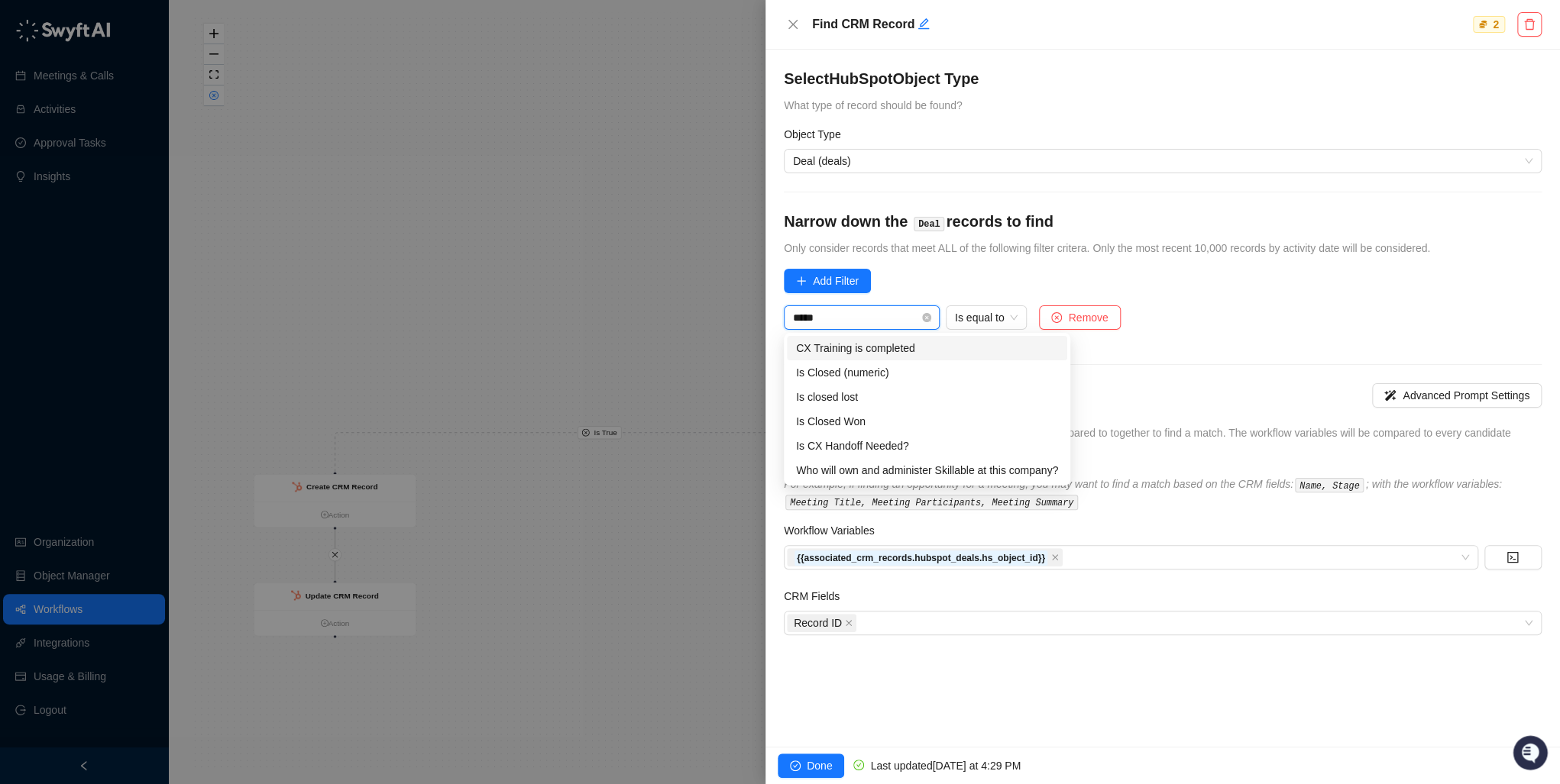
type input "******"
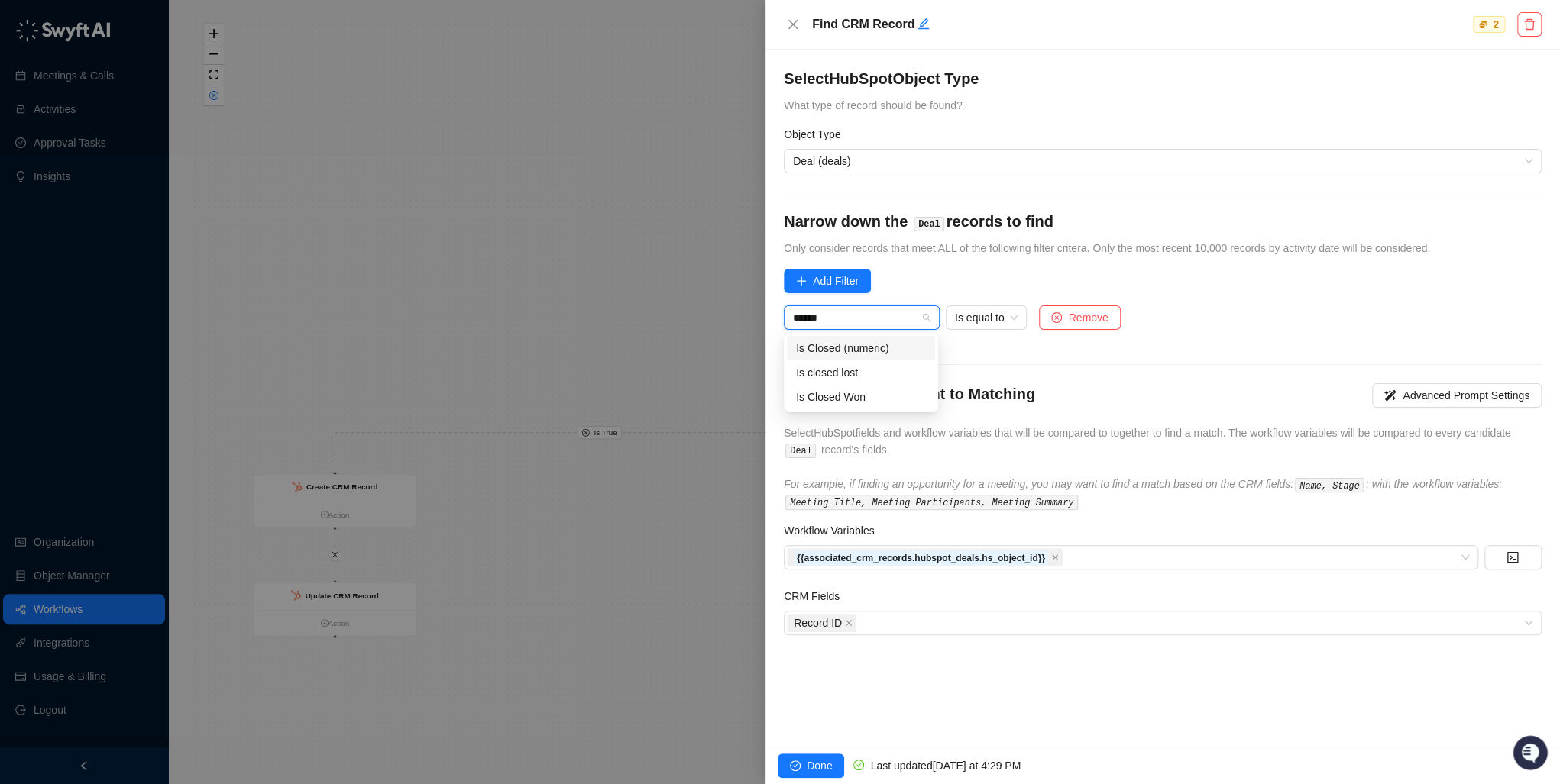
click at [836, 345] on div "Is Closed (numeric)" at bounding box center [861, 348] width 130 height 17
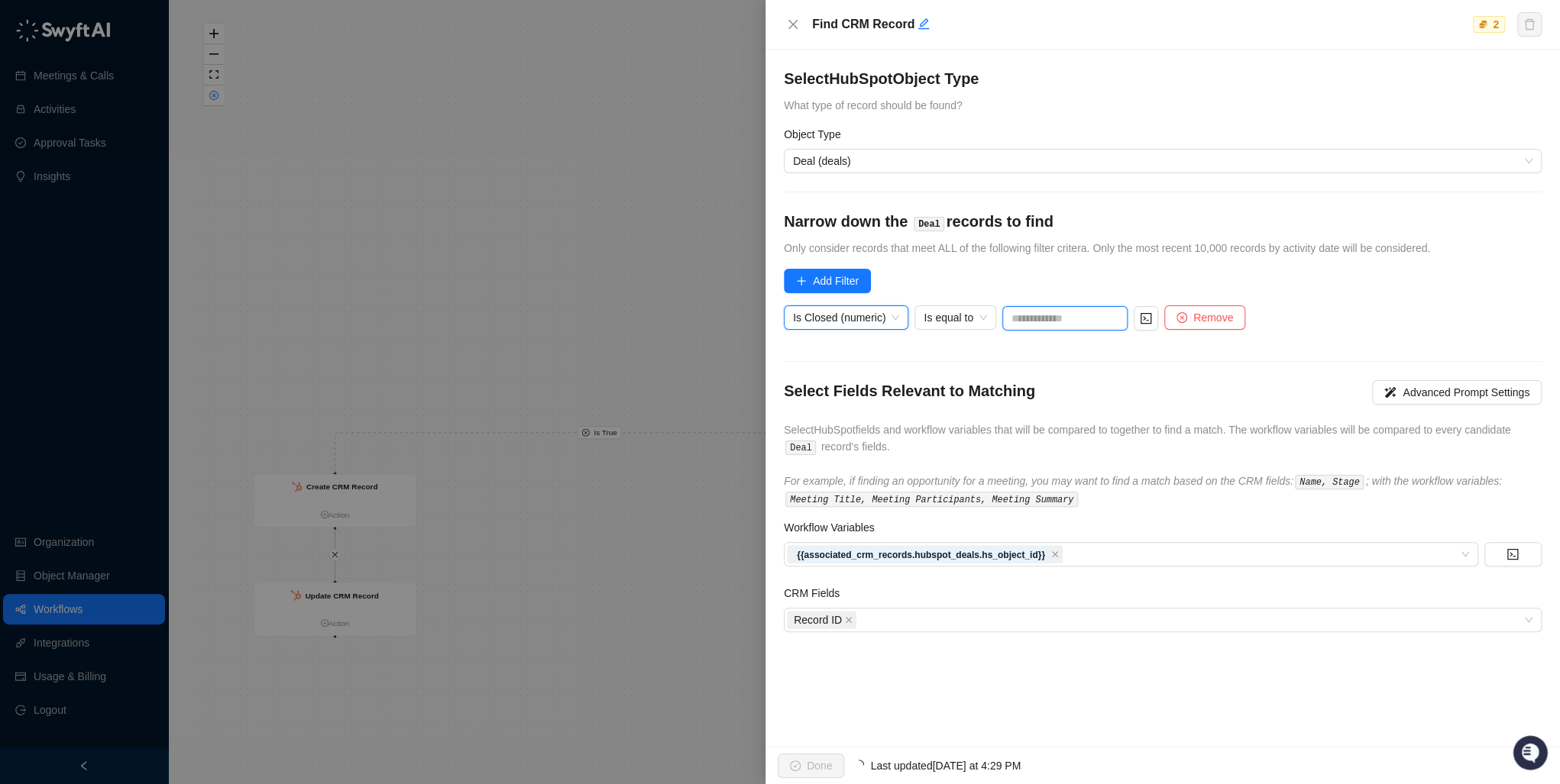
click at [1005, 317] on input "text" at bounding box center [1065, 318] width 125 height 25
click at [1009, 325] on input "text" at bounding box center [1065, 318] width 125 height 25
type input "*"
click at [1006, 349] on form "Select HubSpot Object Type What type of record should be found? Object Type Dea…" at bounding box center [1163, 350] width 758 height 564
click at [800, 573] on button "Done" at bounding box center [810, 766] width 67 height 25
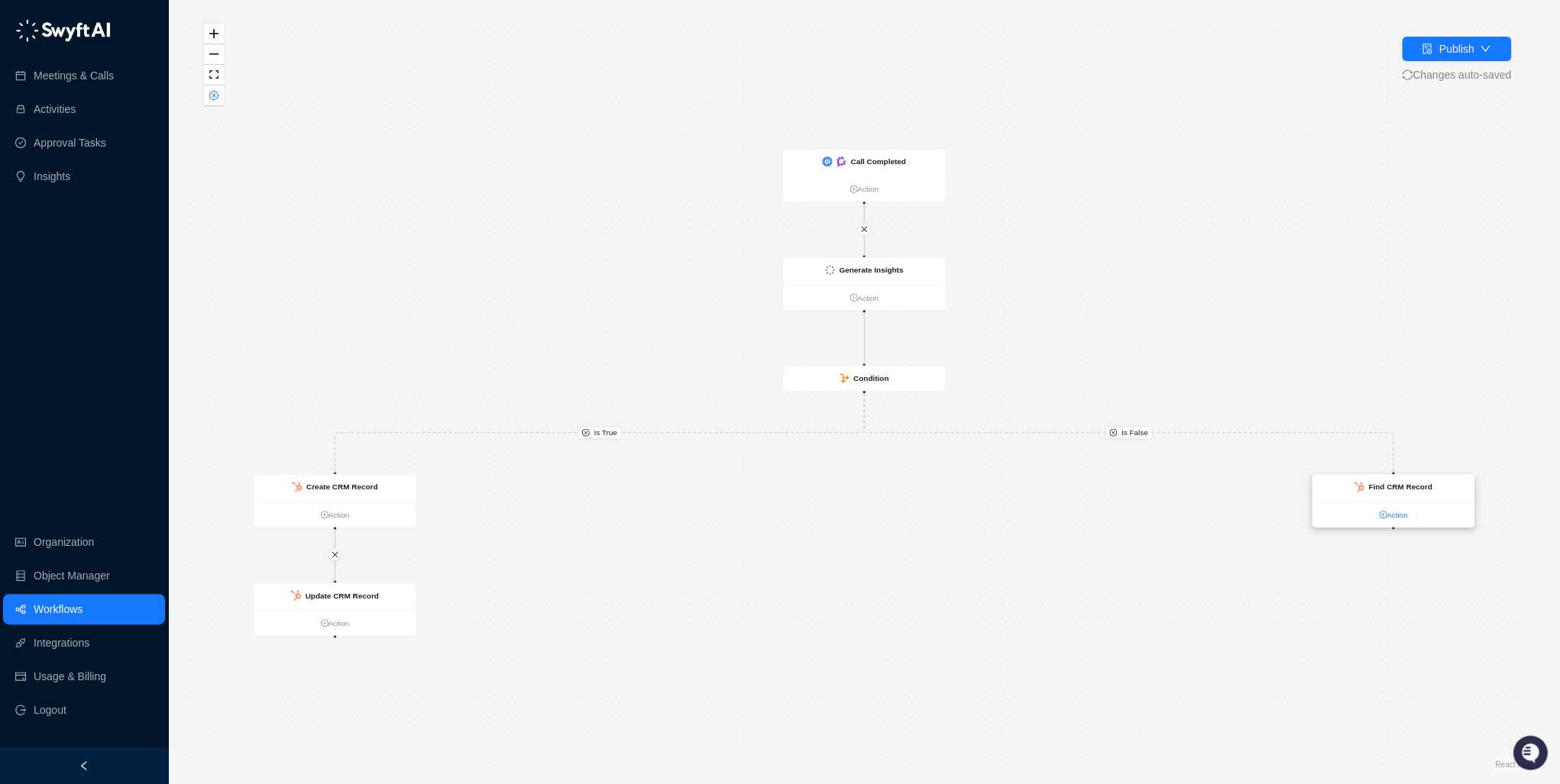
click at [1009, 509] on link "Action" at bounding box center [1393, 514] width 162 height 12
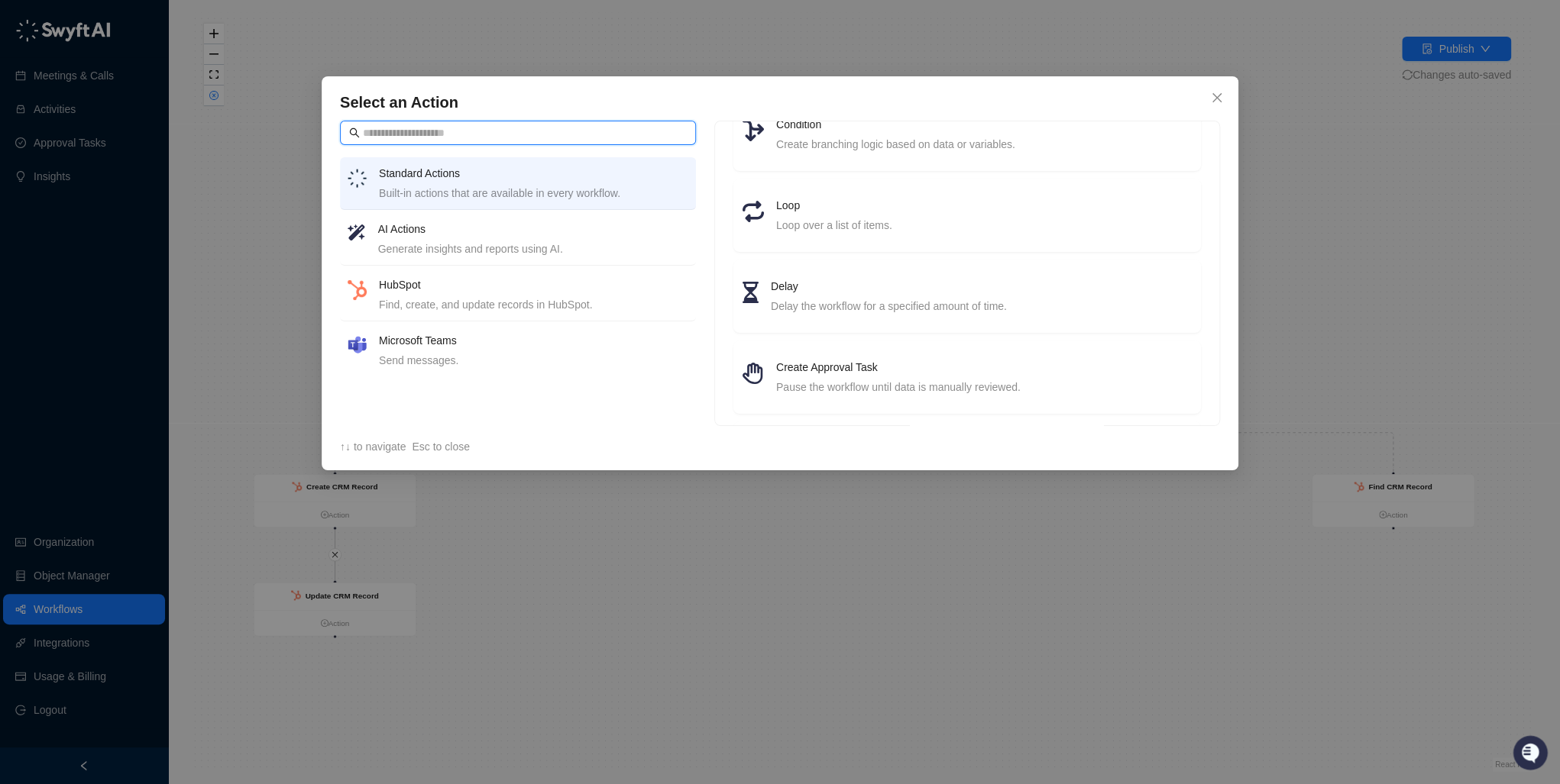
scroll to position [61, 0]
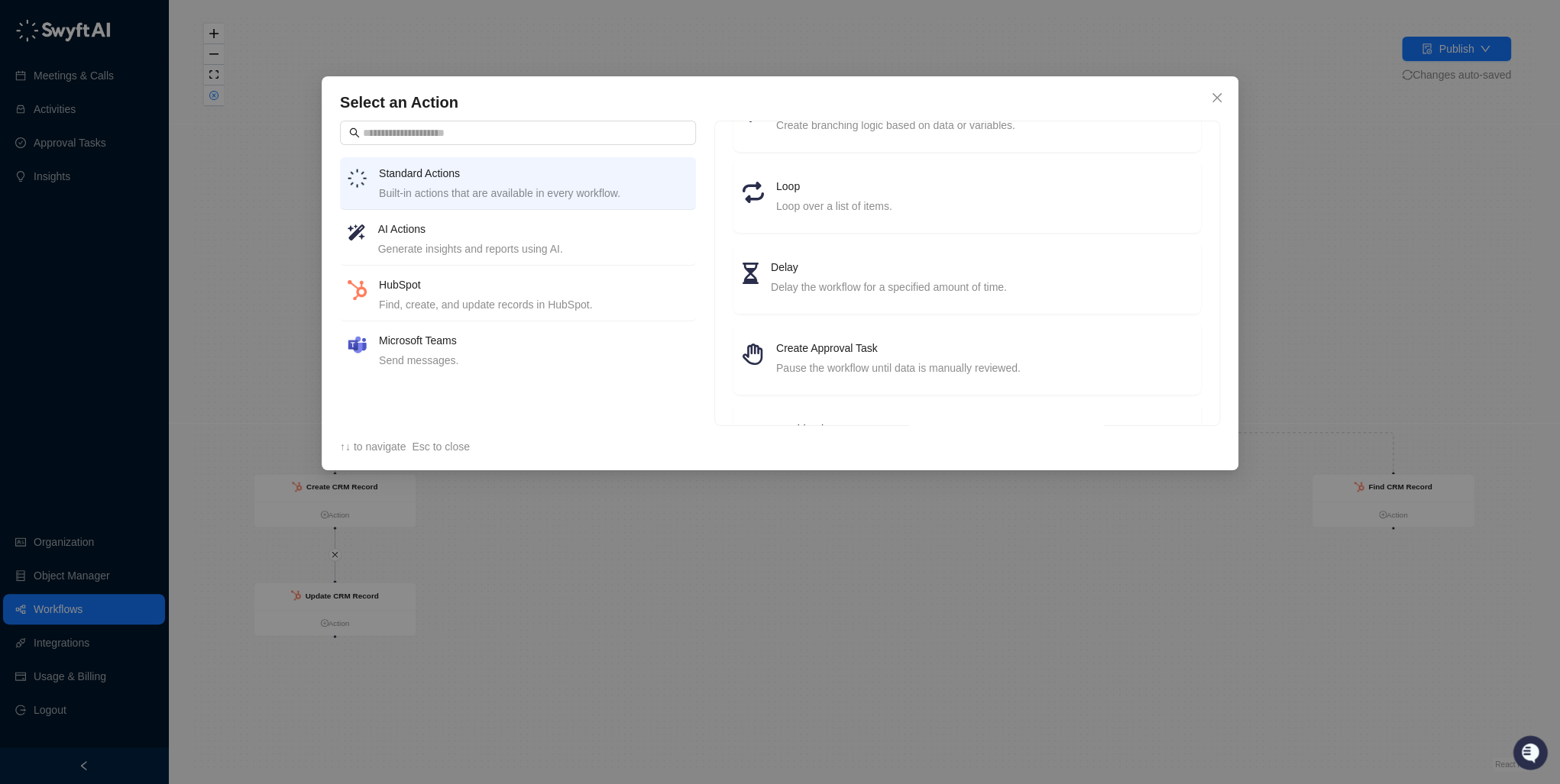
click at [409, 279] on h4 "HubSpot" at bounding box center [534, 284] width 309 height 17
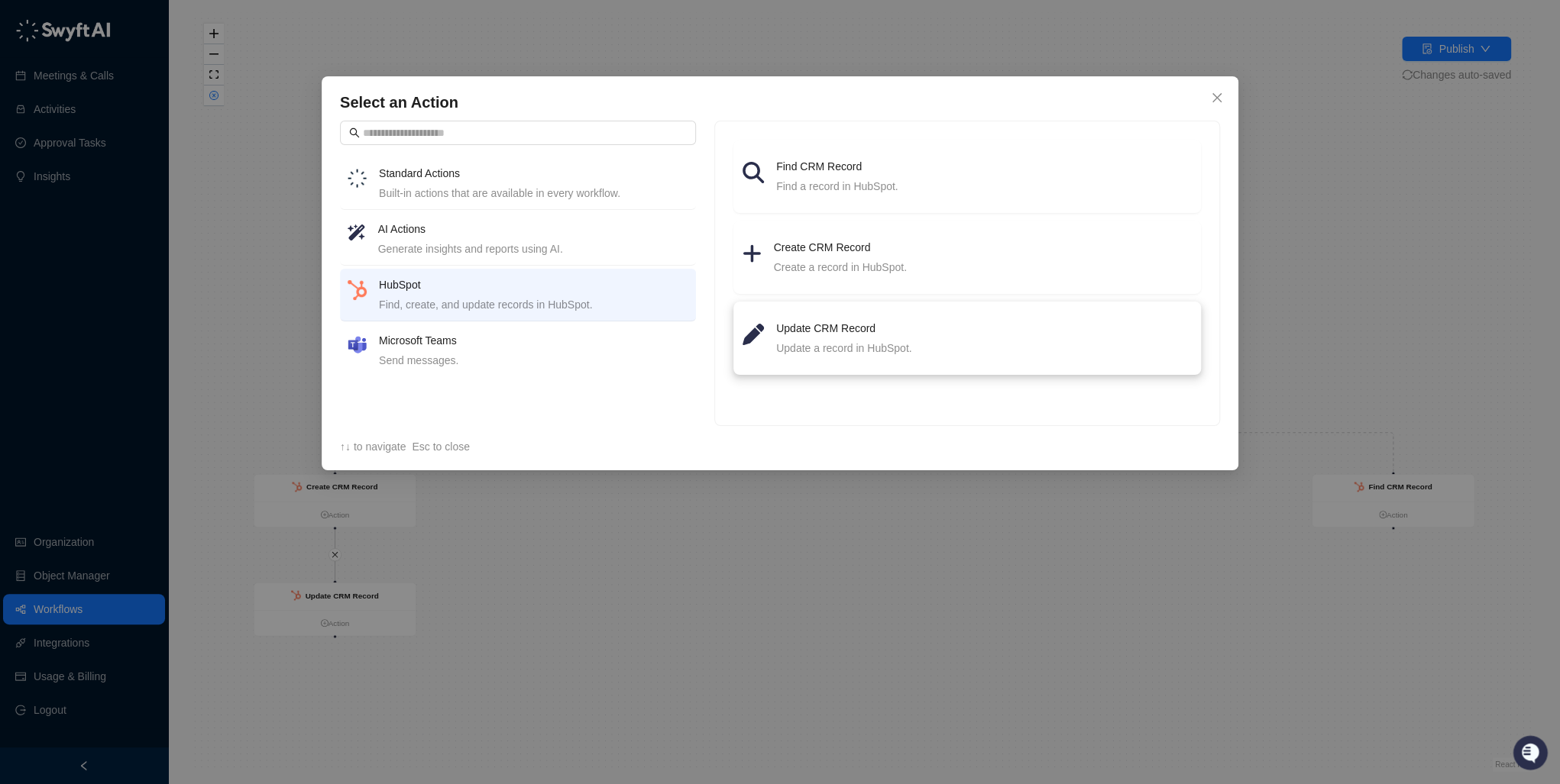
click at [803, 317] on li "Update CRM Record Update a record in HubSpot." at bounding box center [967, 338] width 449 height 55
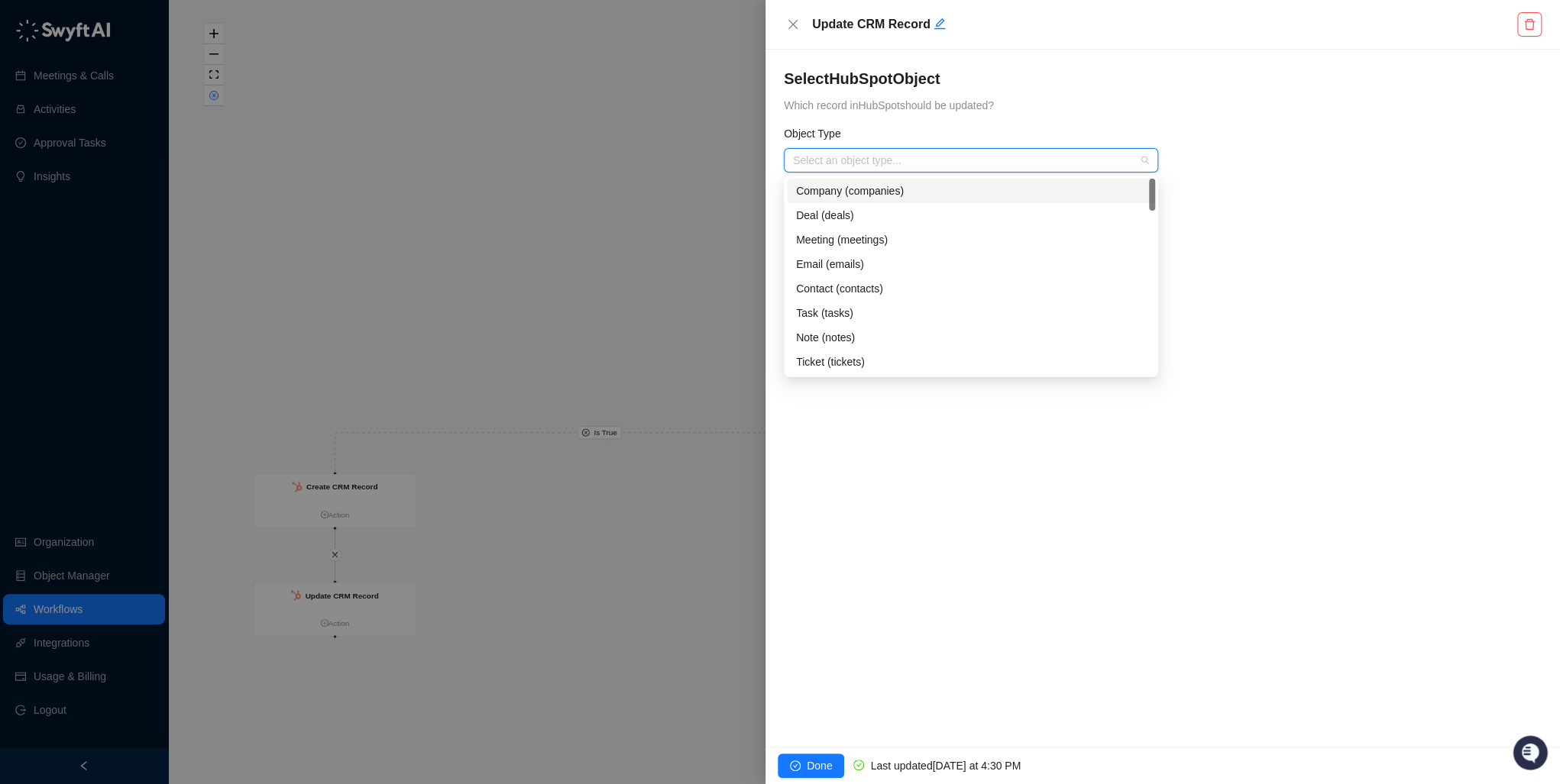
click at [885, 159] on input "search" at bounding box center [965, 160] width 347 height 23
click at [824, 333] on div "Note (notes)" at bounding box center [970, 337] width 350 height 17
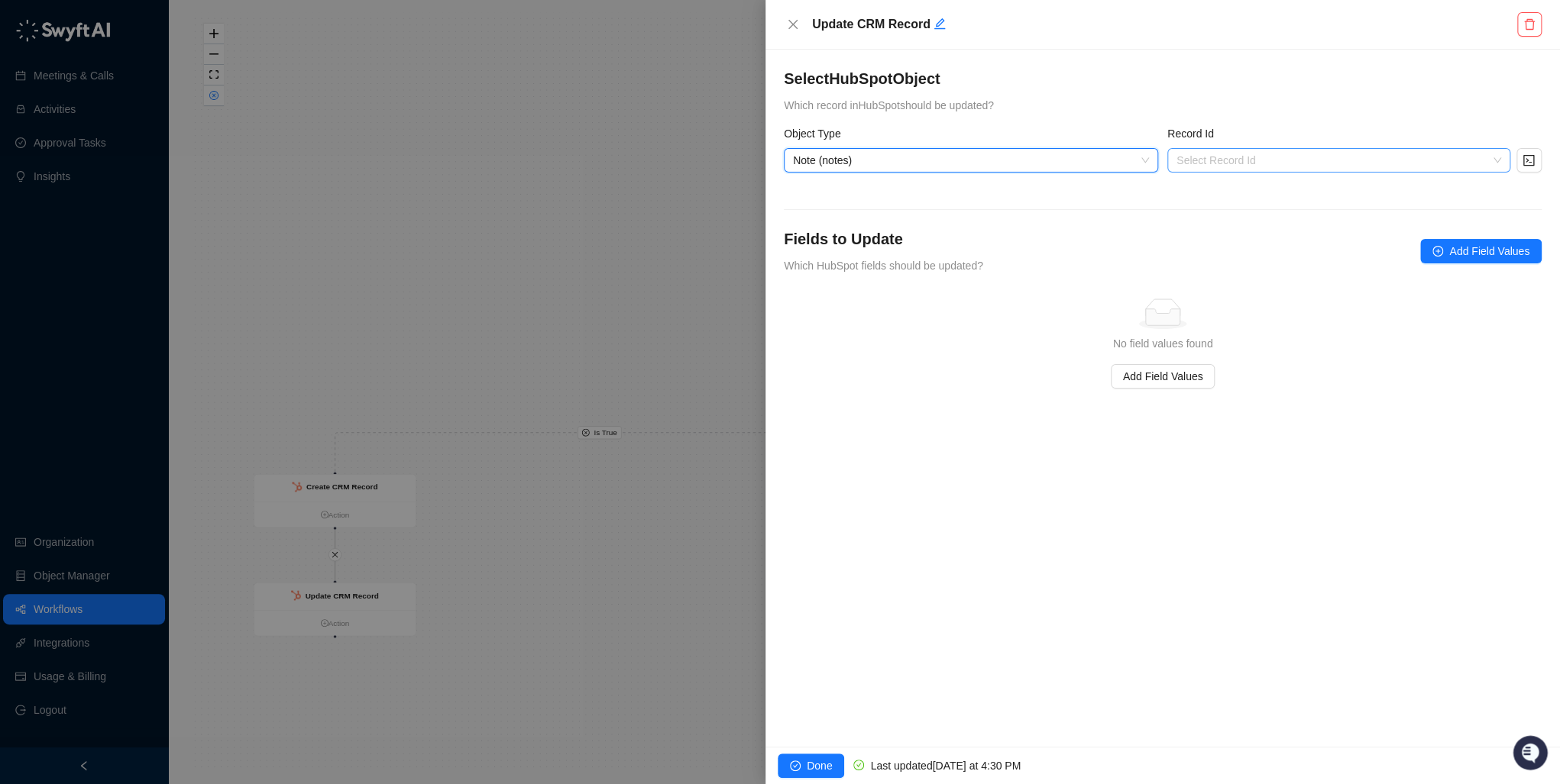
click at [1009, 165] on input "search" at bounding box center [1334, 160] width 316 height 23
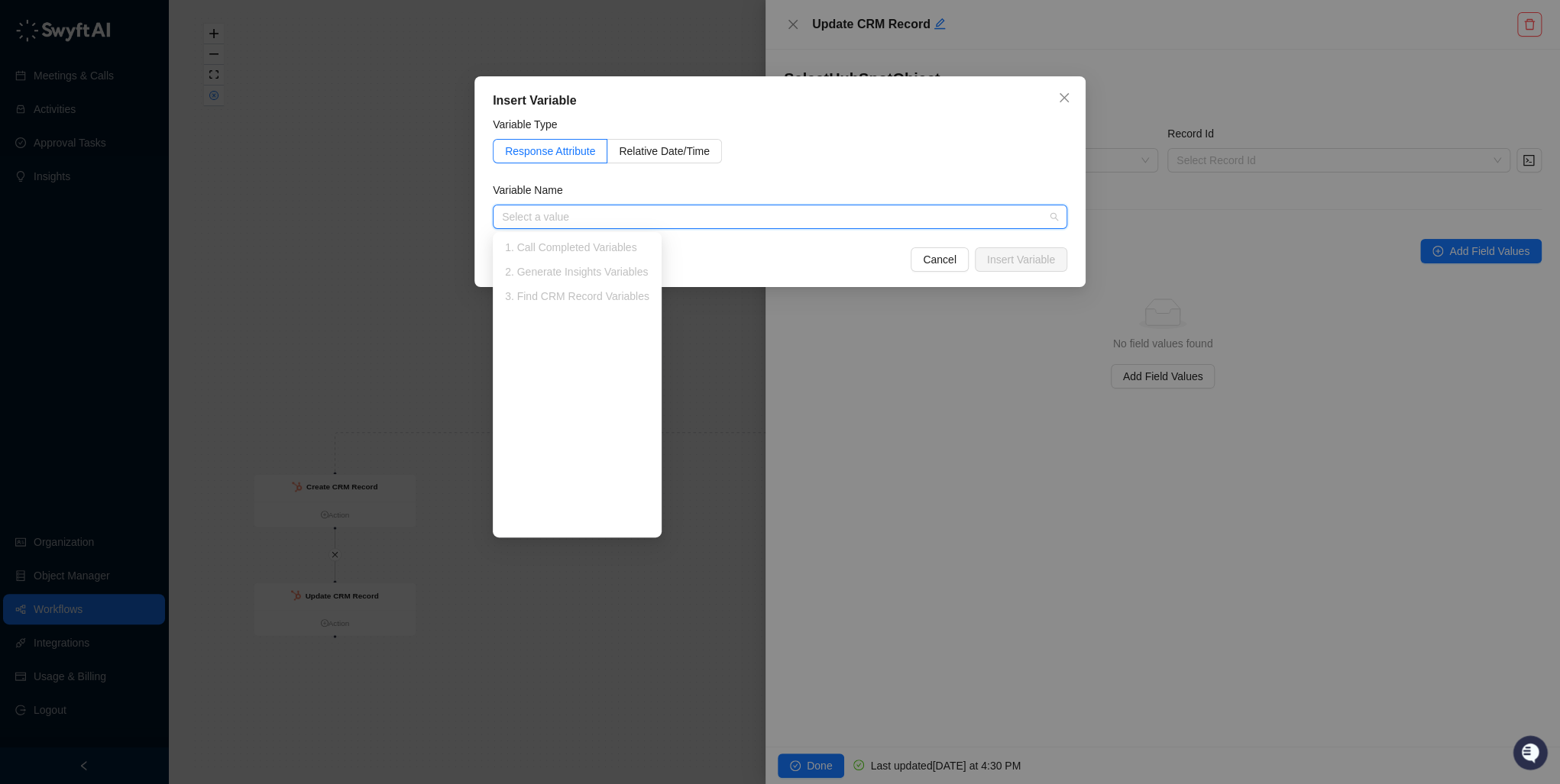
click at [564, 296] on div "3. Find CRM Record Variables" at bounding box center [577, 296] width 144 height 17
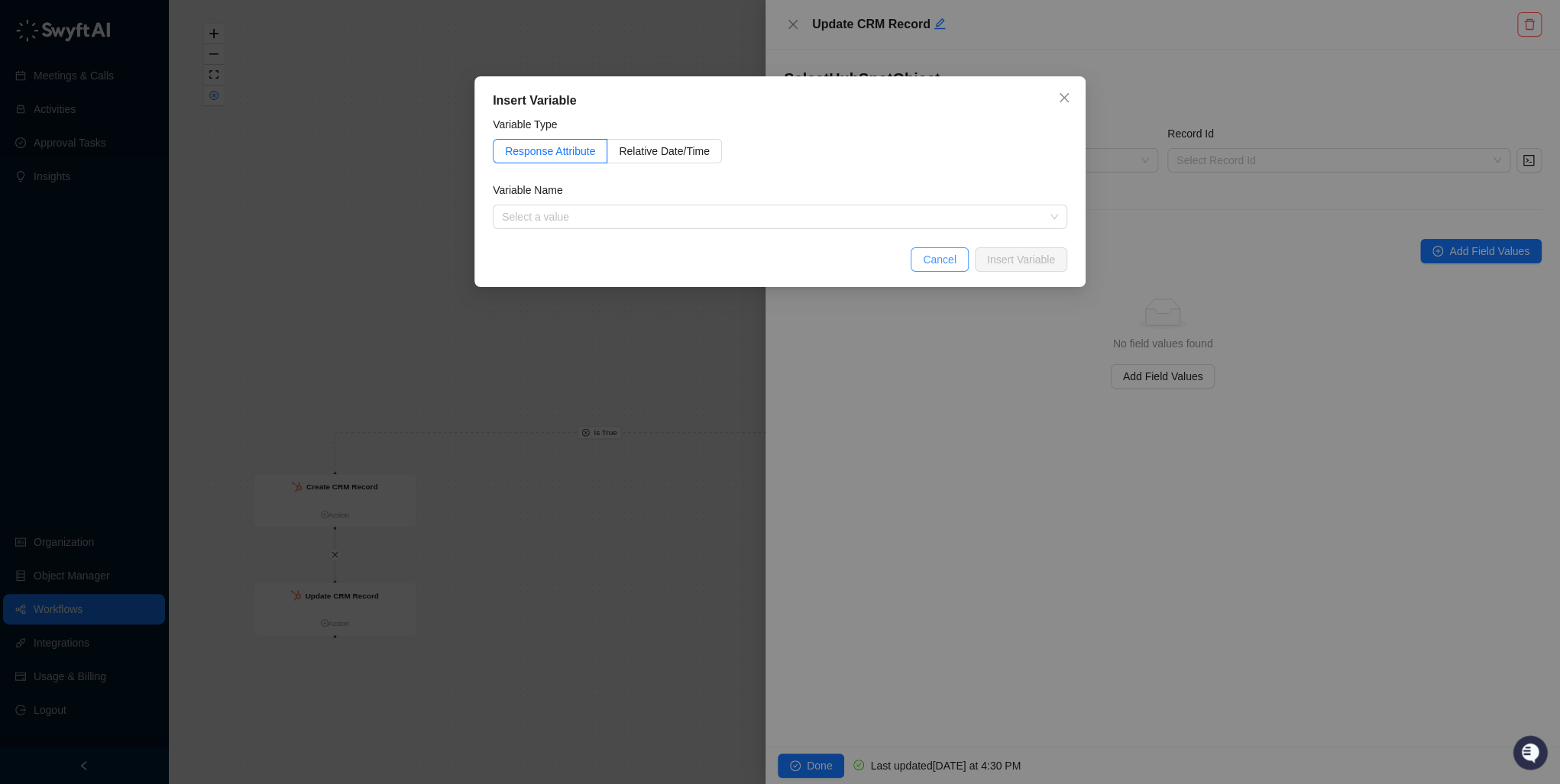
click at [937, 258] on span "Cancel" at bounding box center [940, 259] width 34 height 17
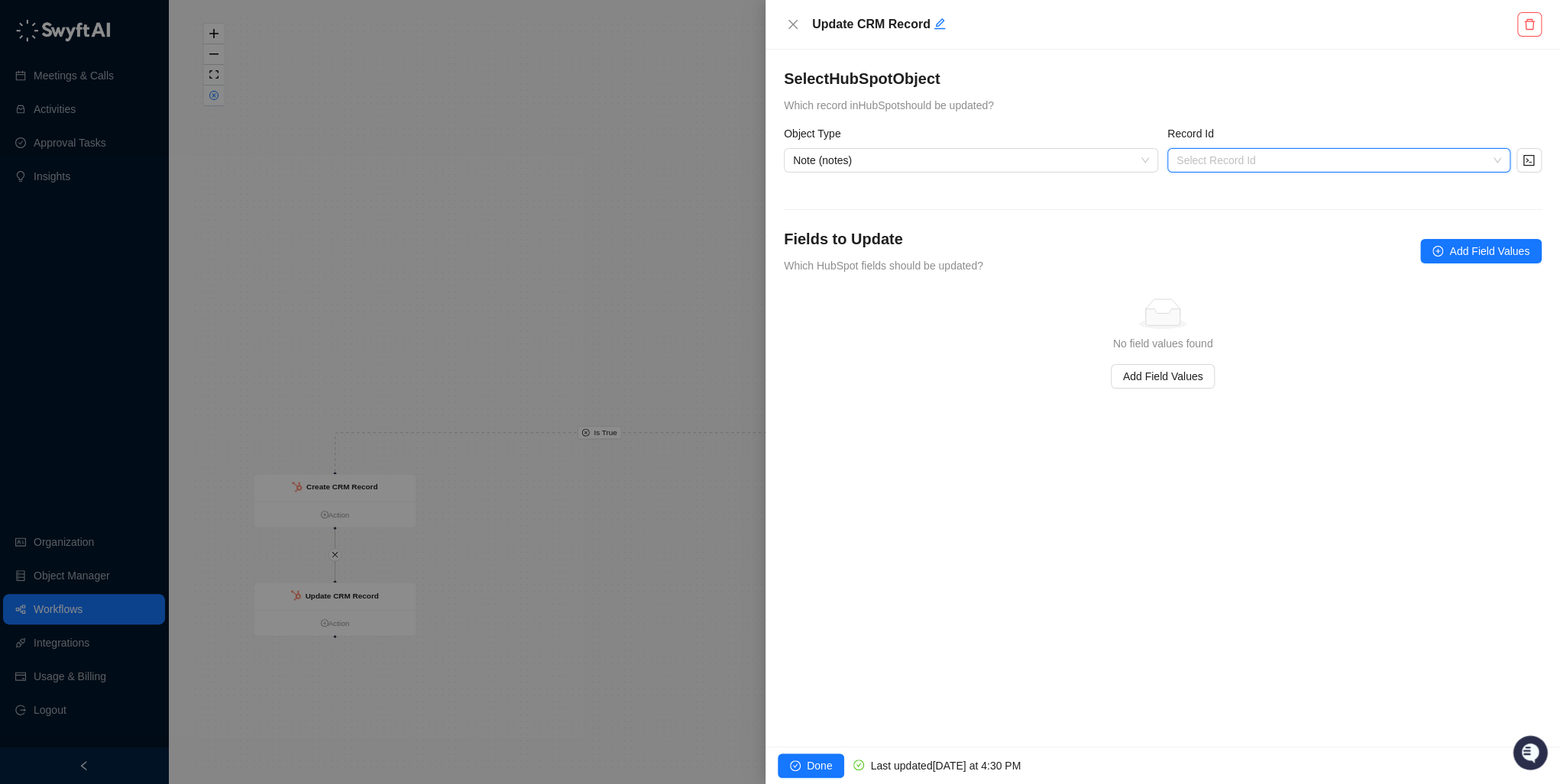
click at [1009, 155] on input "search" at bounding box center [1334, 160] width 316 height 23
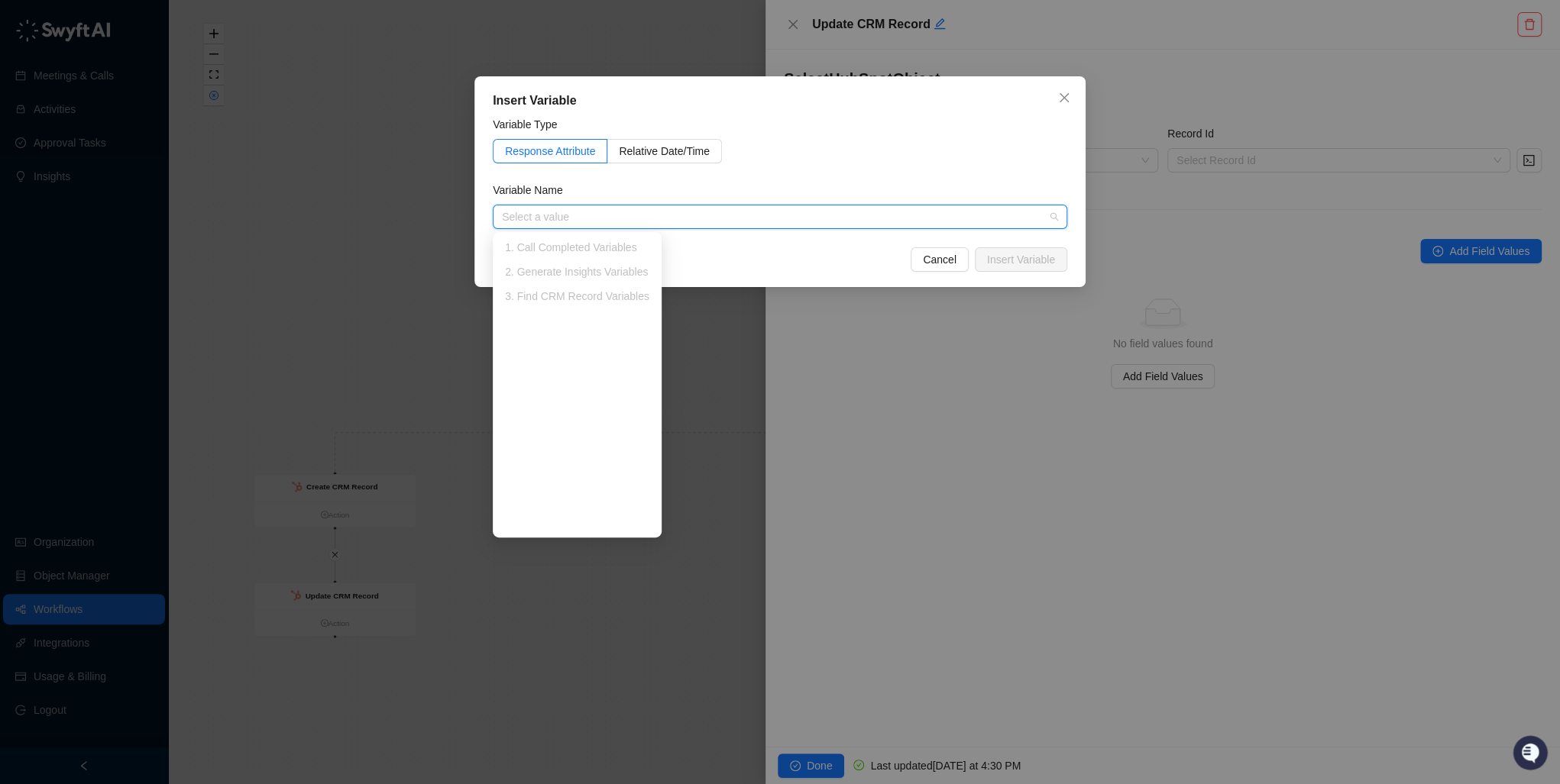
click at [565, 296] on div "3. Find CRM Record Variables" at bounding box center [577, 296] width 144 height 17
click at [564, 299] on div "3. Find CRM Record Variables" at bounding box center [577, 296] width 144 height 17
click at [564, 300] on div "3. Find CRM Record Variables" at bounding box center [577, 296] width 144 height 17
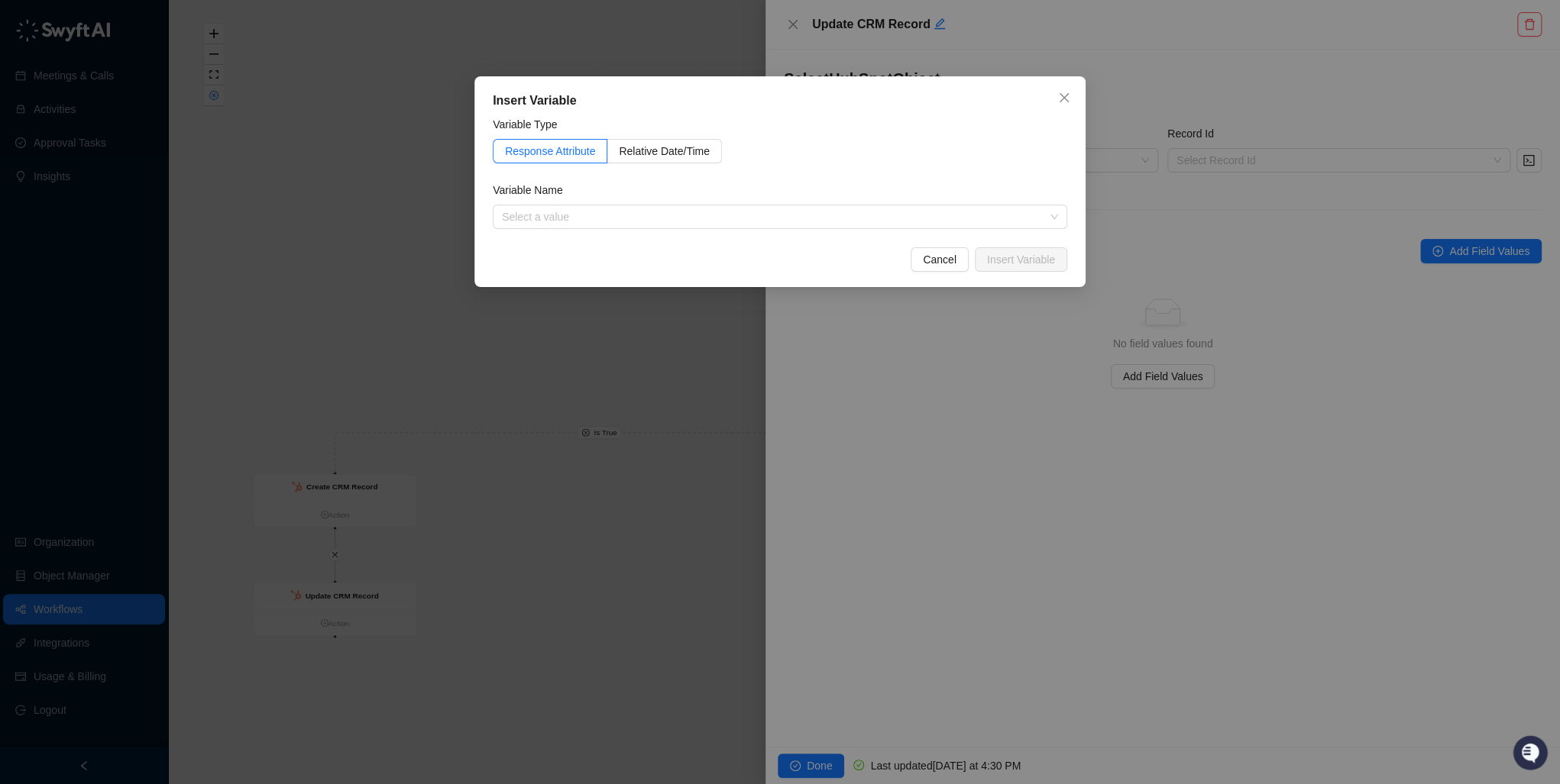
click at [850, 159] on div "Response Attribute Relative Date/Time" at bounding box center [780, 151] width 574 height 25
click at [937, 255] on span "Cancel" at bounding box center [940, 259] width 34 height 17
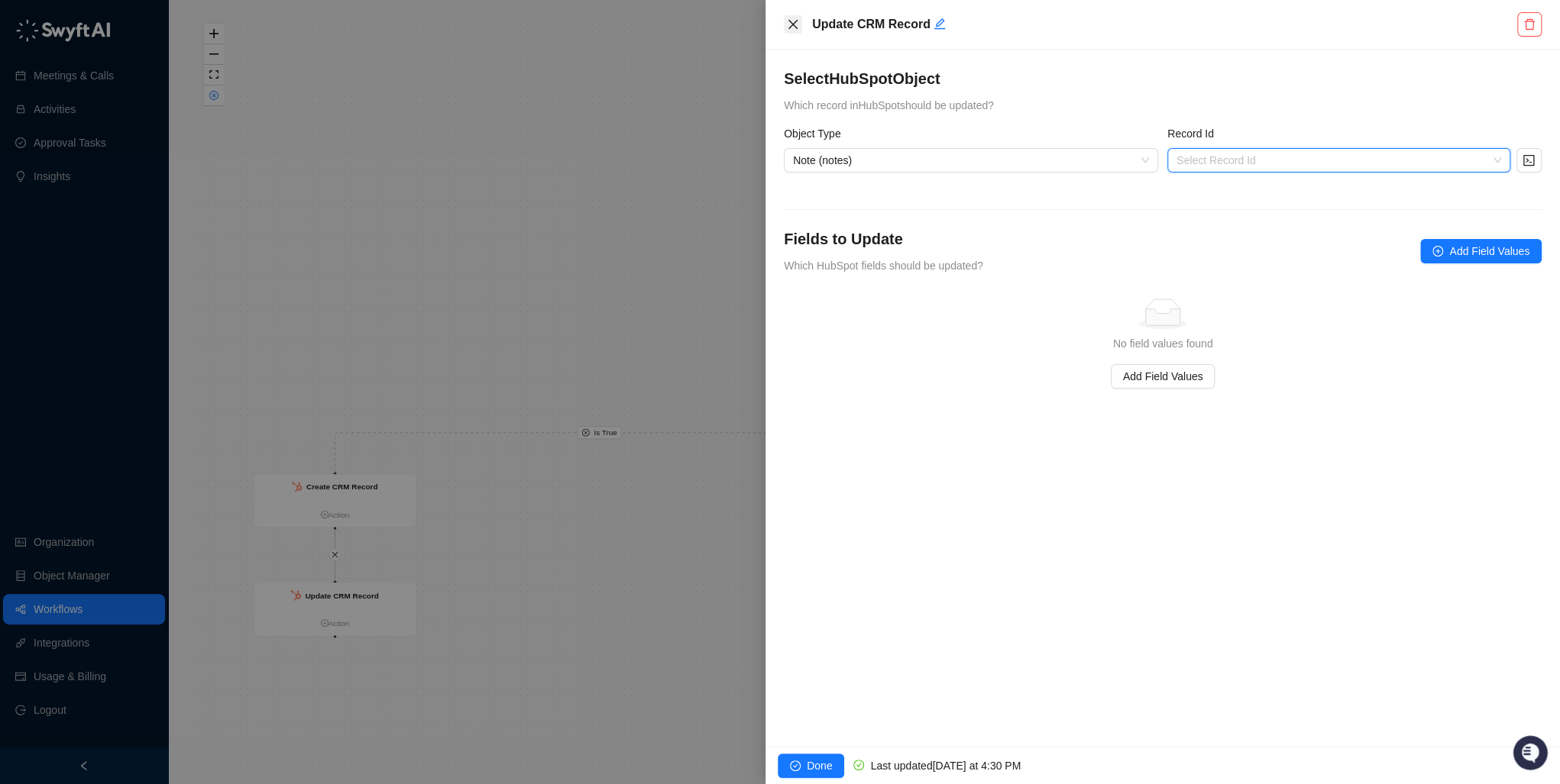
click at [789, 25] on icon "close" at bounding box center [792, 24] width 12 height 12
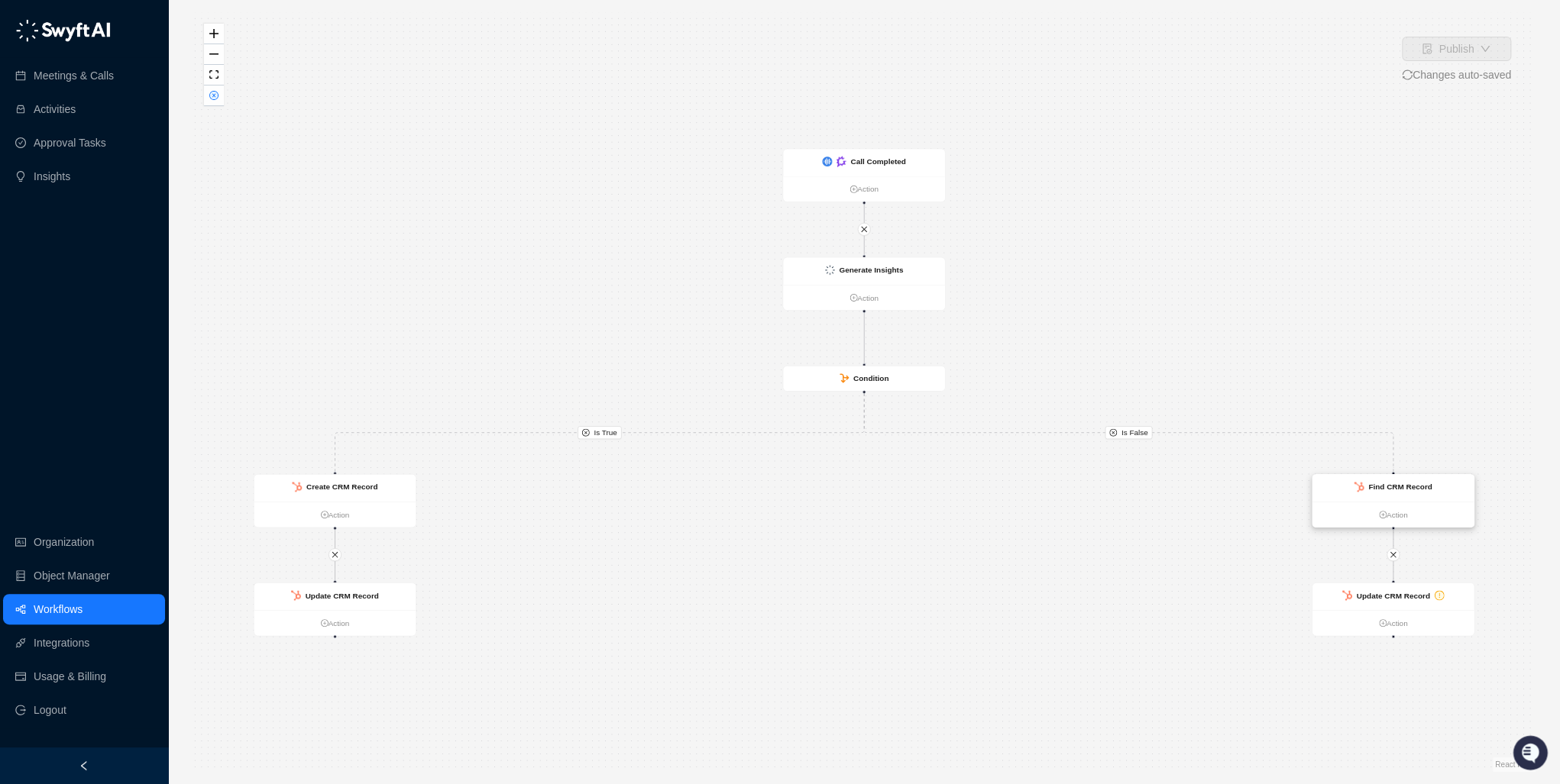
click at [1009, 485] on strong "Find CRM Record" at bounding box center [1399, 486] width 63 height 8
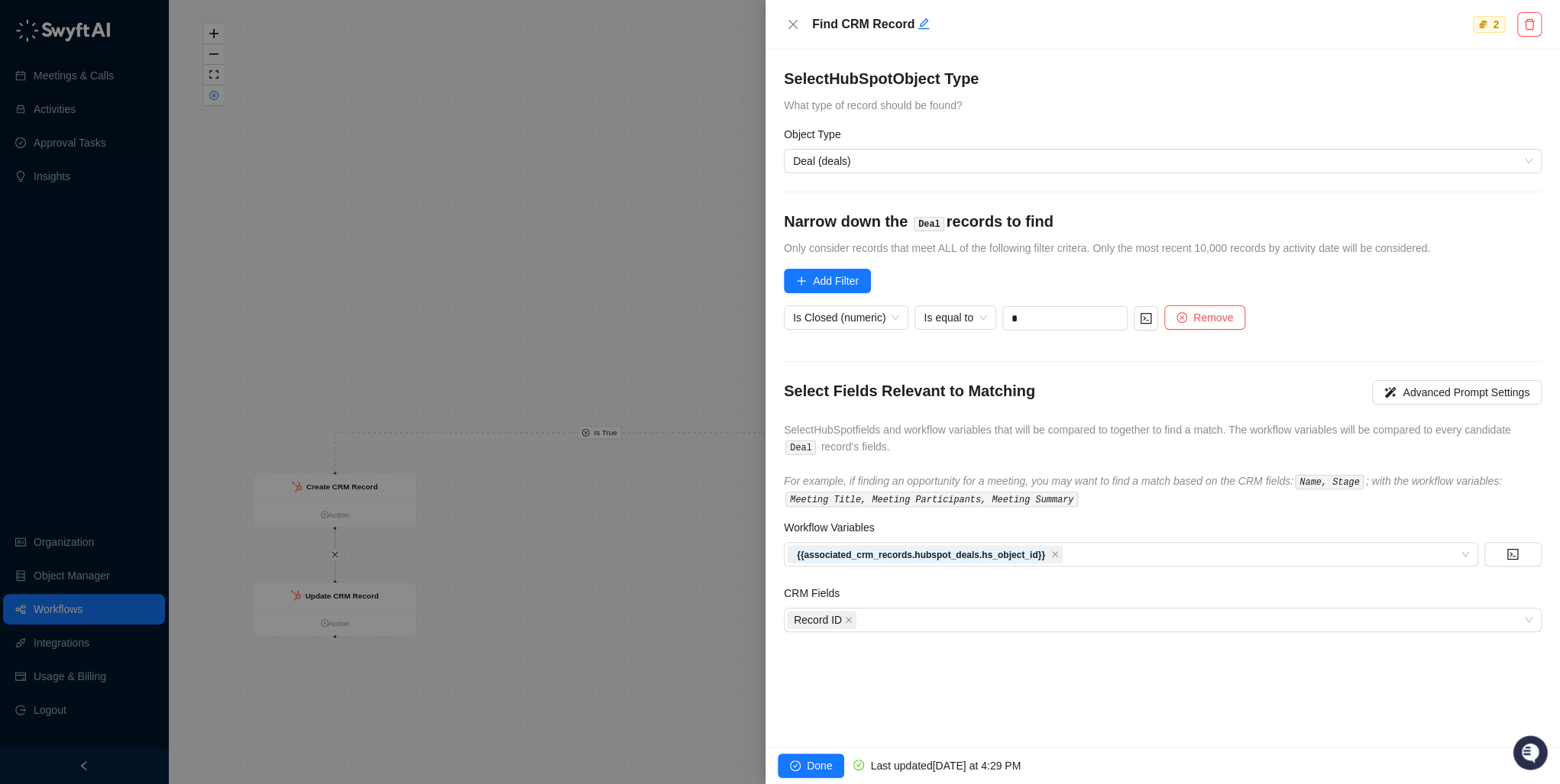
drag, startPoint x: 795, startPoint y: 123, endPoint x: 795, endPoint y: 113, distance: 10.0
click at [794, 123] on form "Select HubSpot Object Type What type of record should be found? Object Type Dea…" at bounding box center [1163, 350] width 758 height 564
click at [788, 25] on icon "close" at bounding box center [792, 24] width 12 height 12
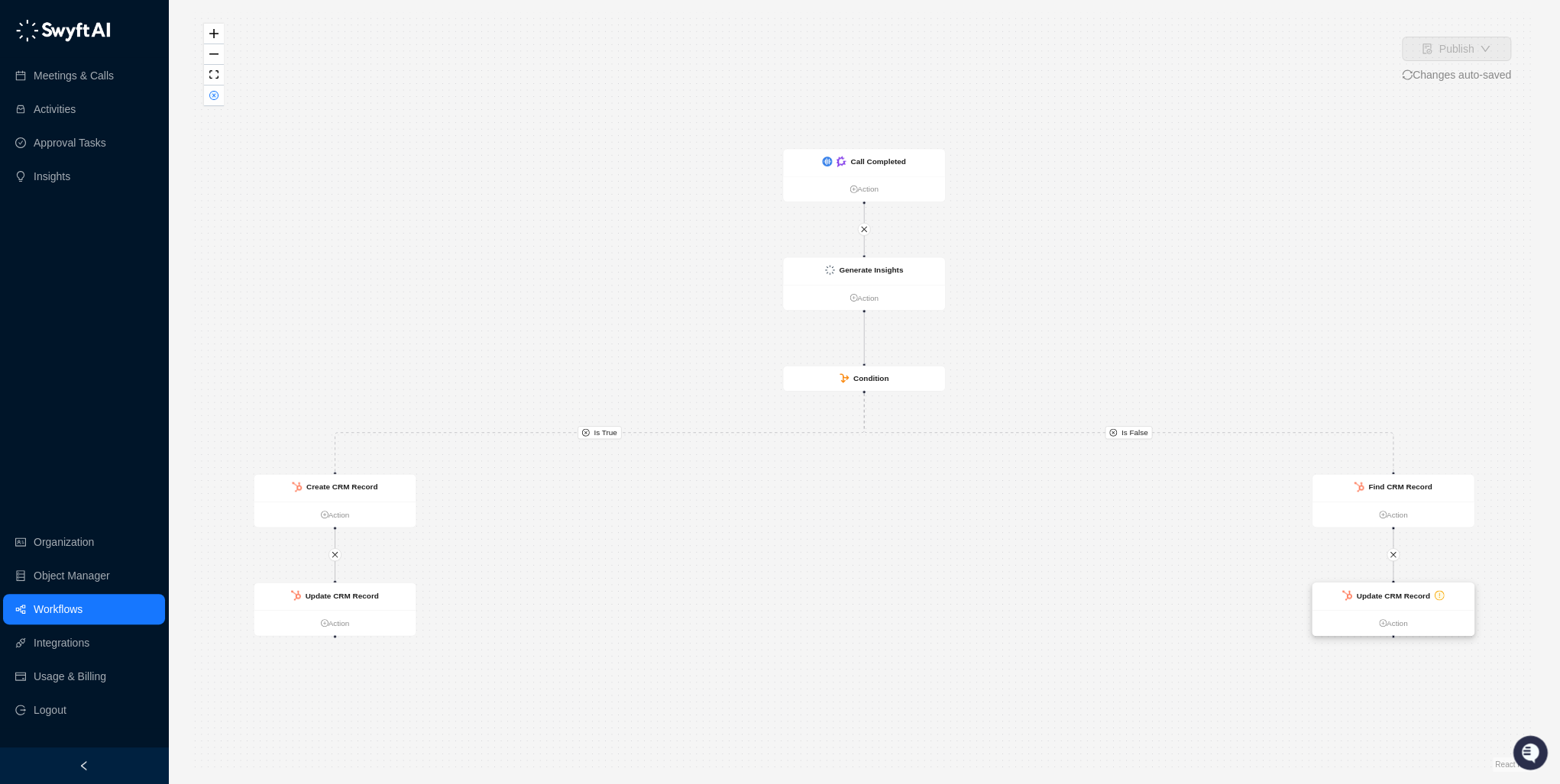
click at [1009, 573] on div "Update CRM Record" at bounding box center [1393, 597] width 162 height 27
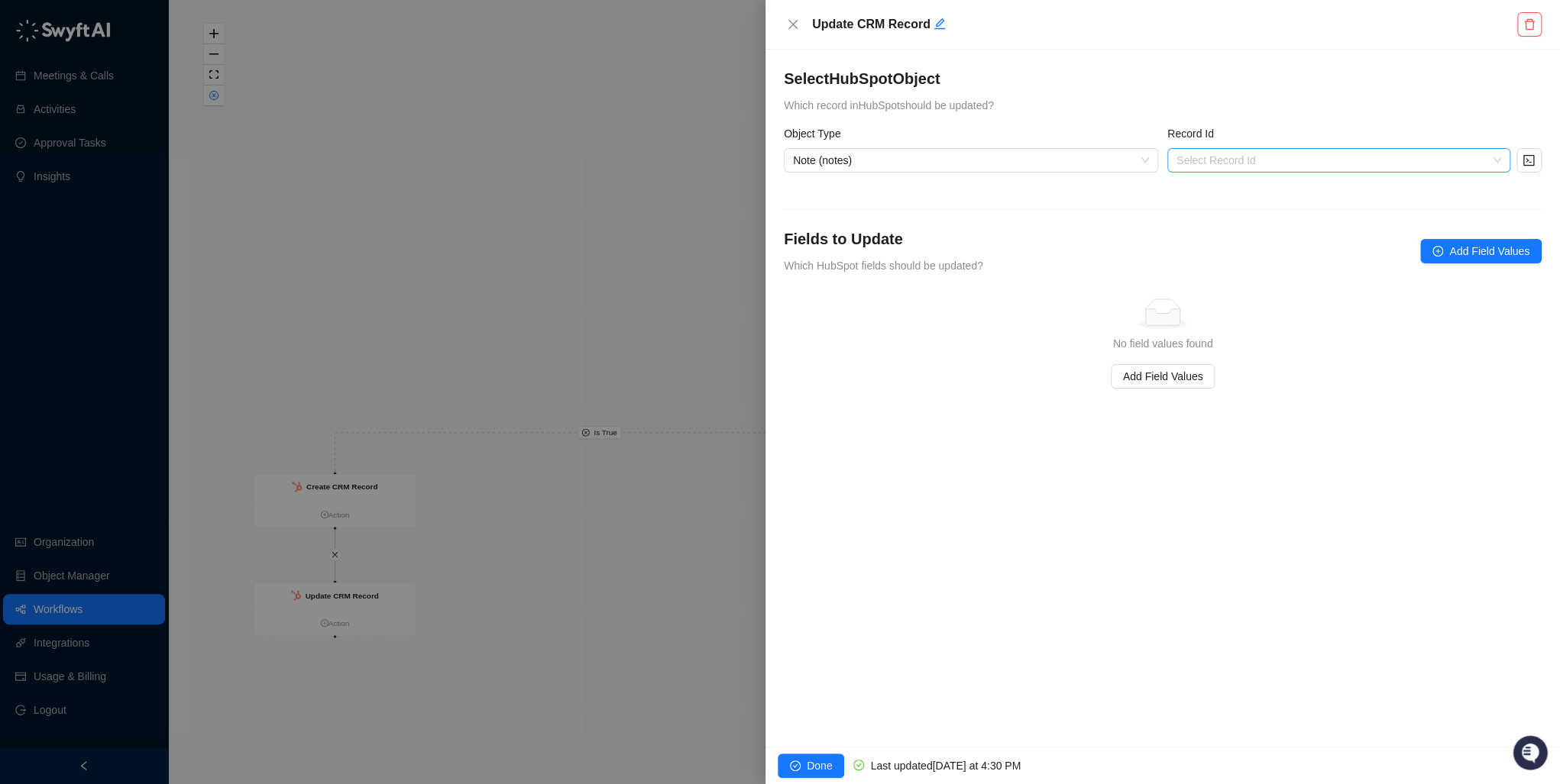
click at [1009, 159] on input "search" at bounding box center [1334, 160] width 316 height 23
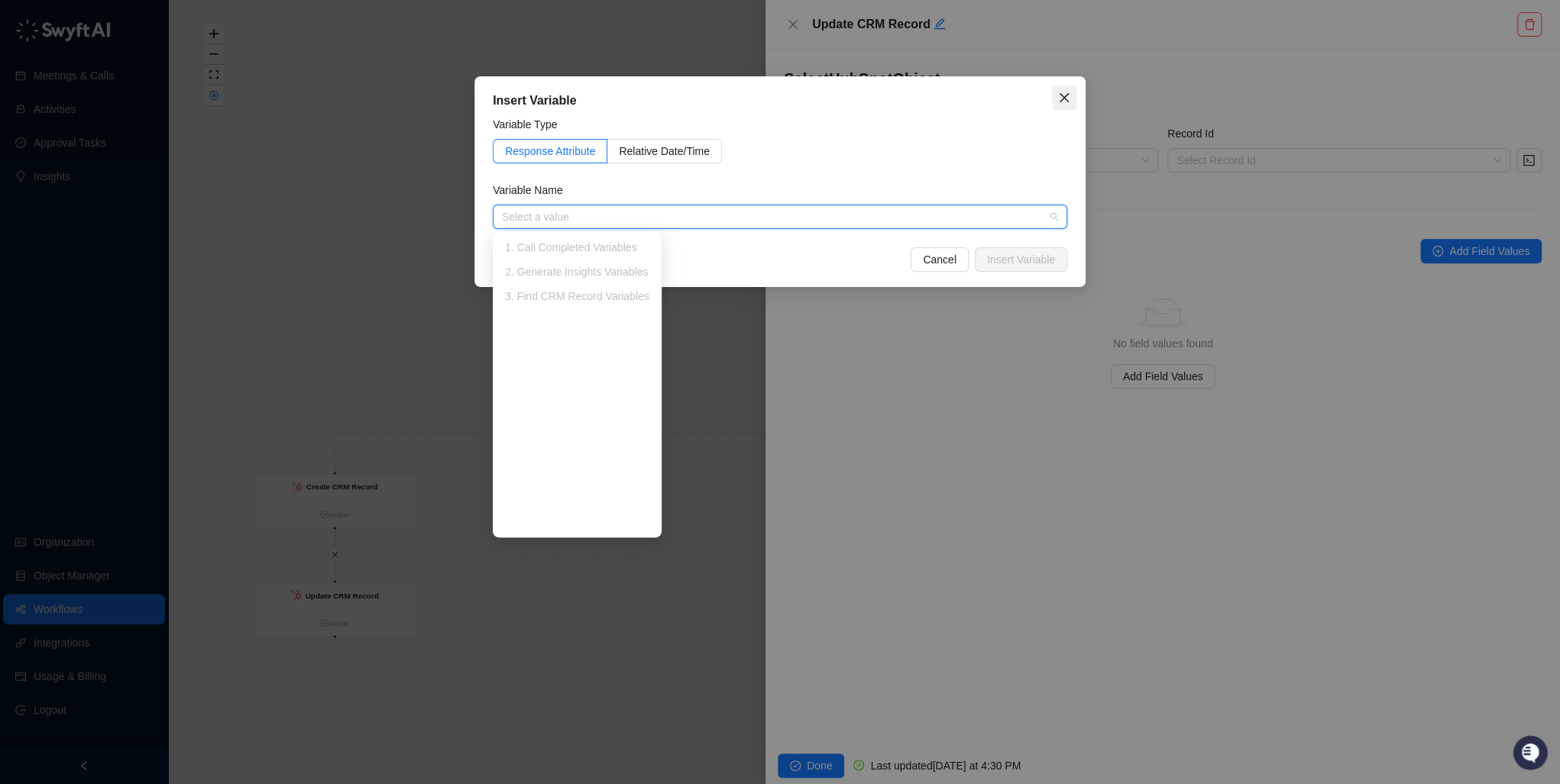
click at [1009, 99] on icon "close" at bounding box center [1063, 97] width 12 height 12
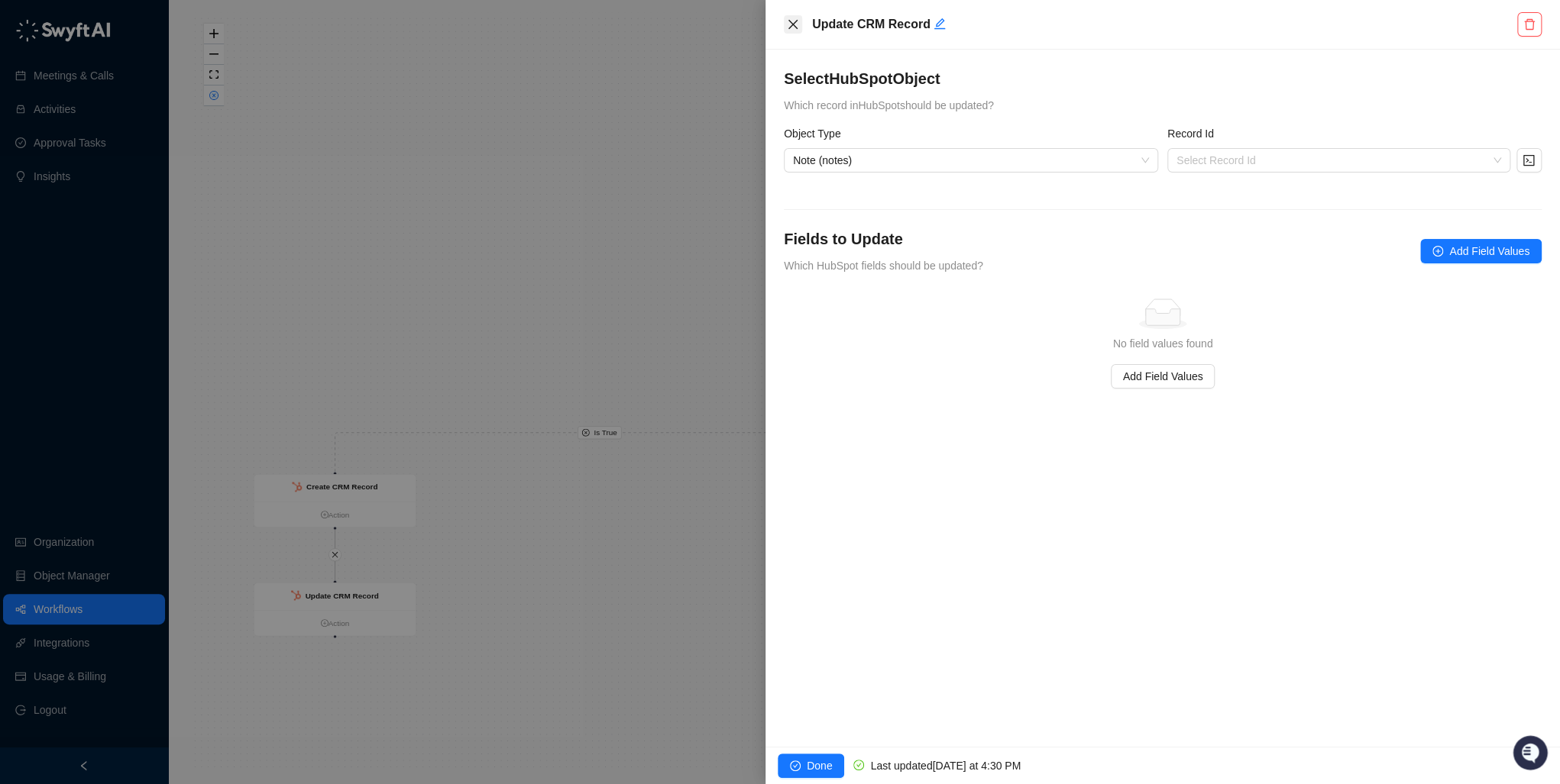
click at [788, 24] on icon "close" at bounding box center [792, 24] width 12 height 12
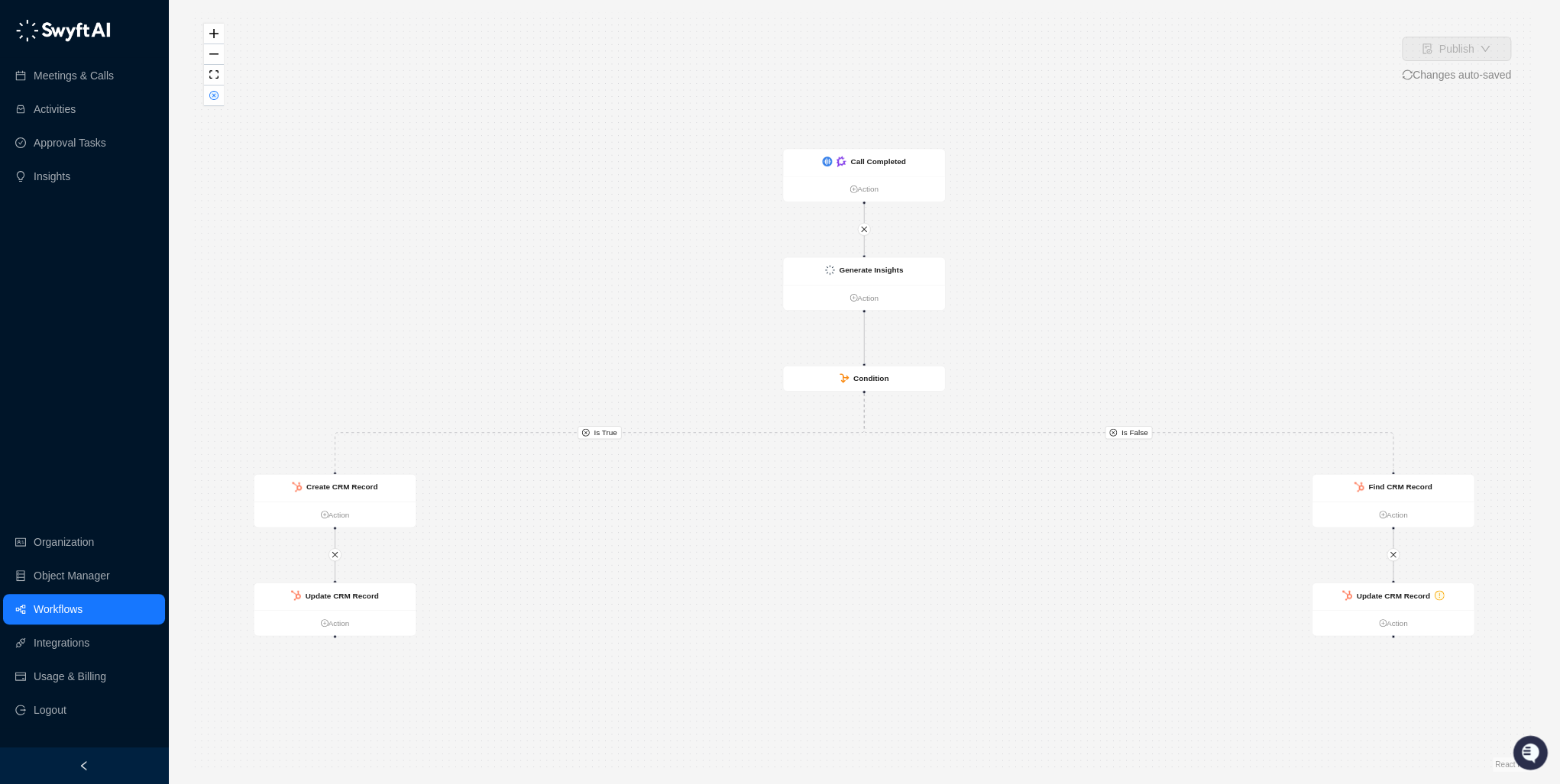
click at [1009, 324] on div "Is True Is False Call Completed Action Generate Insights Action Condition Updat…" at bounding box center [864, 392] width 1343 height 760
click at [1009, 573] on strong "Update CRM Record" at bounding box center [1393, 595] width 74 height 8
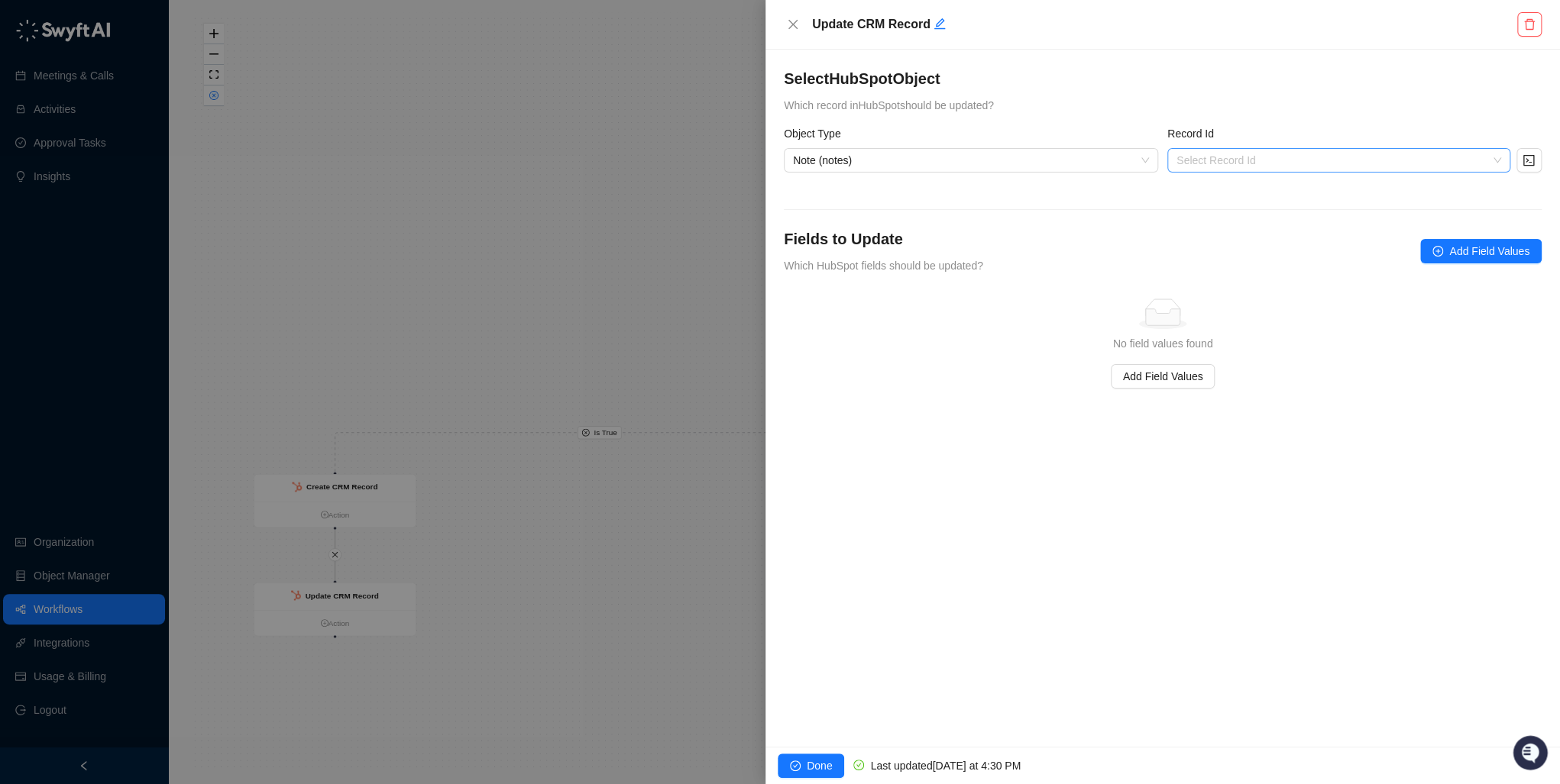
click at [1009, 147] on div "Record Id Select Record Id" at bounding box center [1354, 148] width 374 height 47
drag, startPoint x: 1288, startPoint y: 150, endPoint x: 1290, endPoint y: 162, distance: 12.2
click at [1009, 162] on input "search" at bounding box center [1334, 160] width 316 height 23
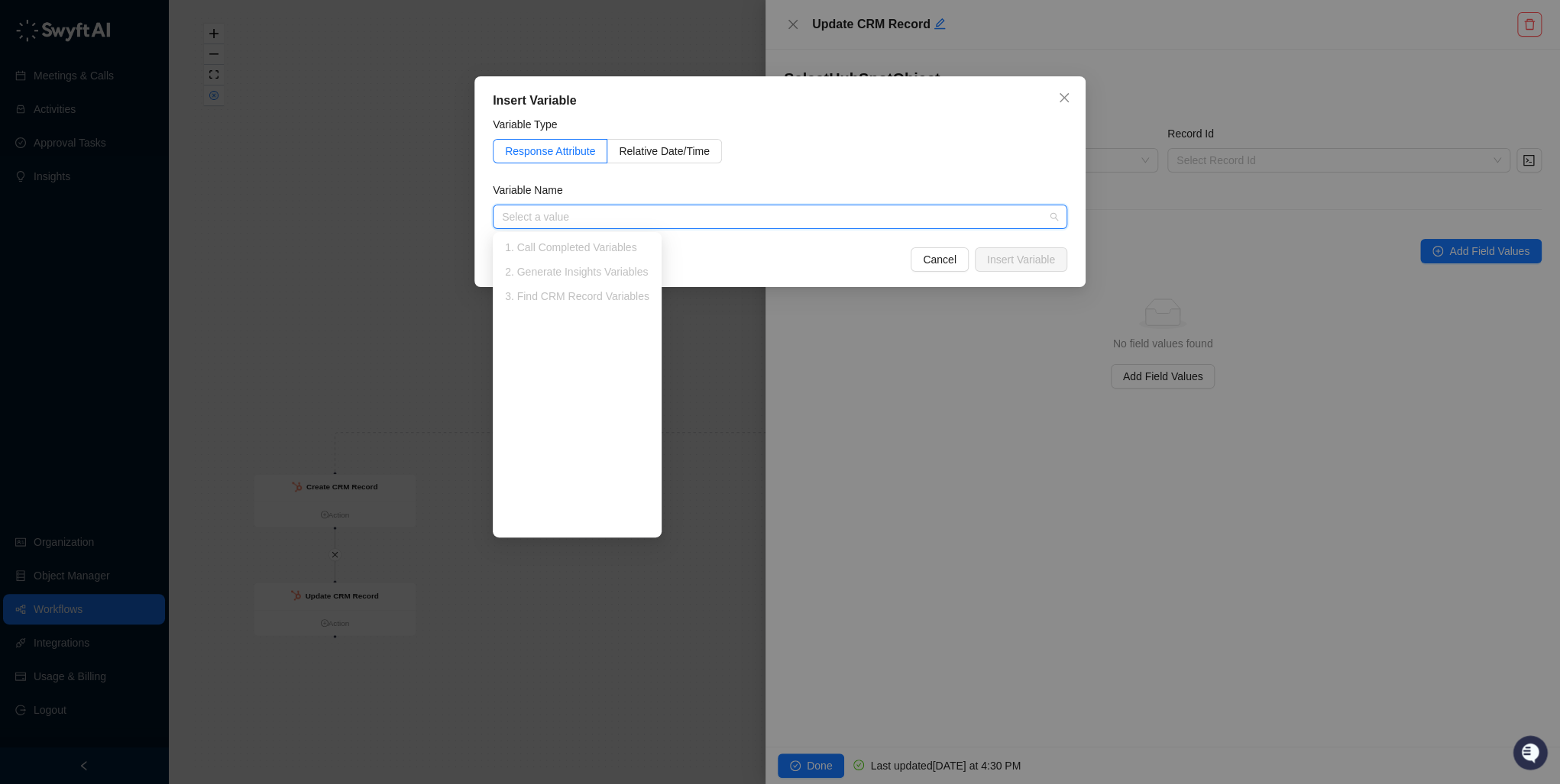
click at [540, 296] on div "3. Find CRM Record Variables" at bounding box center [577, 296] width 144 height 17
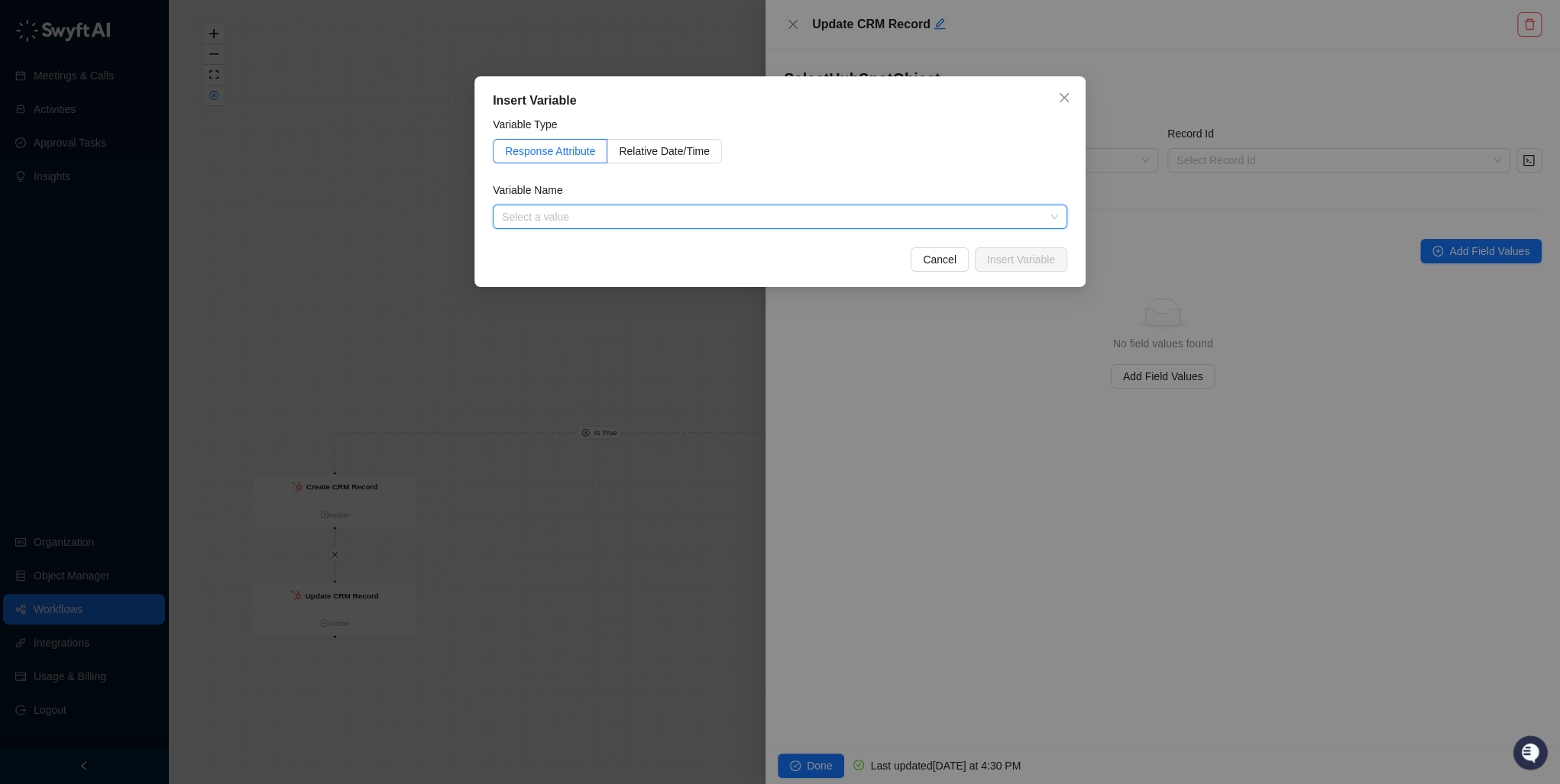
click at [989, 79] on div "Insert Variable Variable Type Response Attribute Relative Date/Time Variable Na…" at bounding box center [780, 181] width 611 height 211
click at [589, 209] on input "search" at bounding box center [775, 216] width 547 height 23
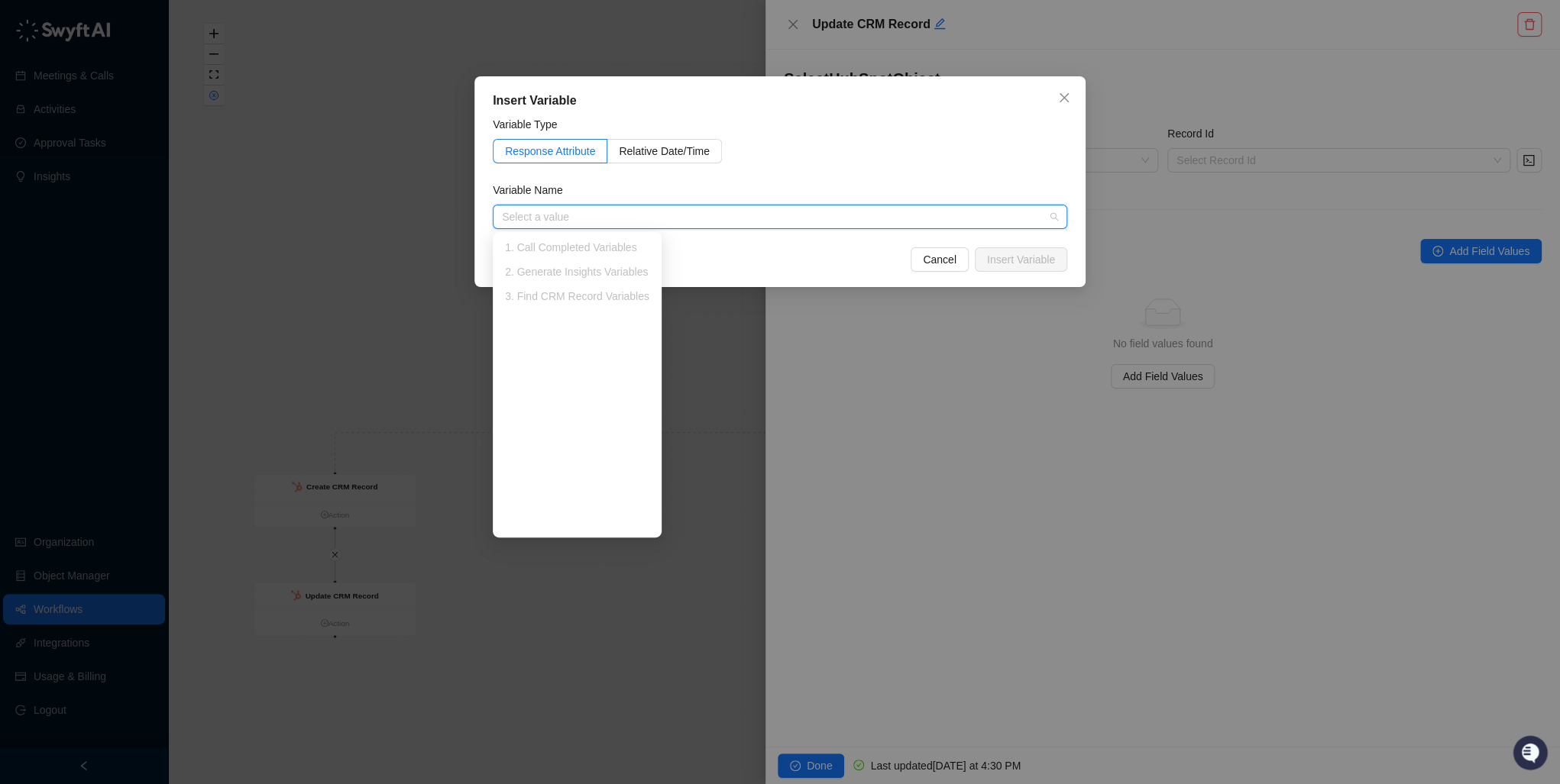
click at [534, 201] on div "Variable Name" at bounding box center [780, 193] width 574 height 23
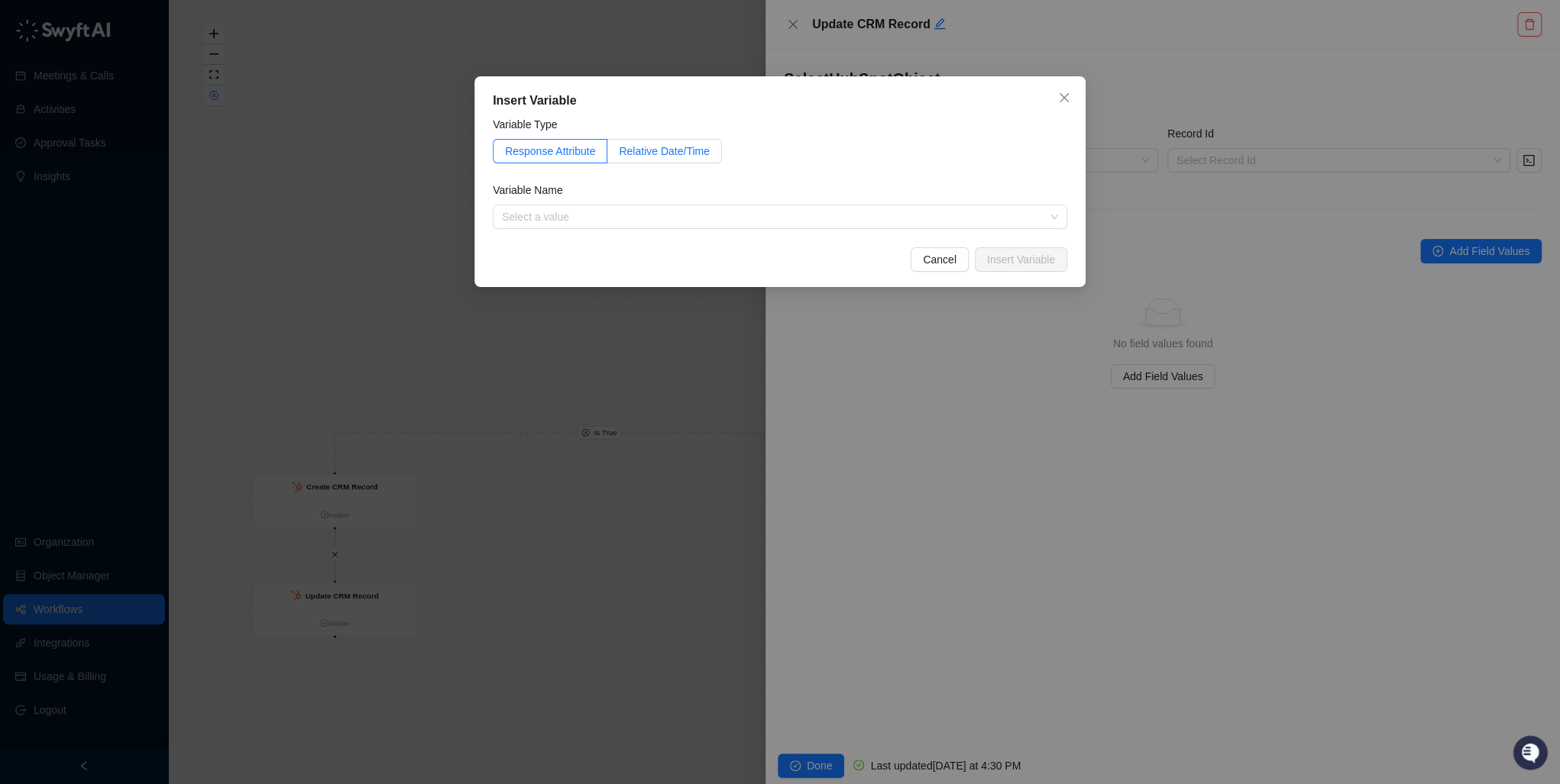
click at [639, 162] on form "Variable Type Response Attribute Relative Date/Time Variable Name Select a valu…" at bounding box center [780, 172] width 574 height 113
click at [953, 253] on span "Cancel" at bounding box center [940, 259] width 34 height 17
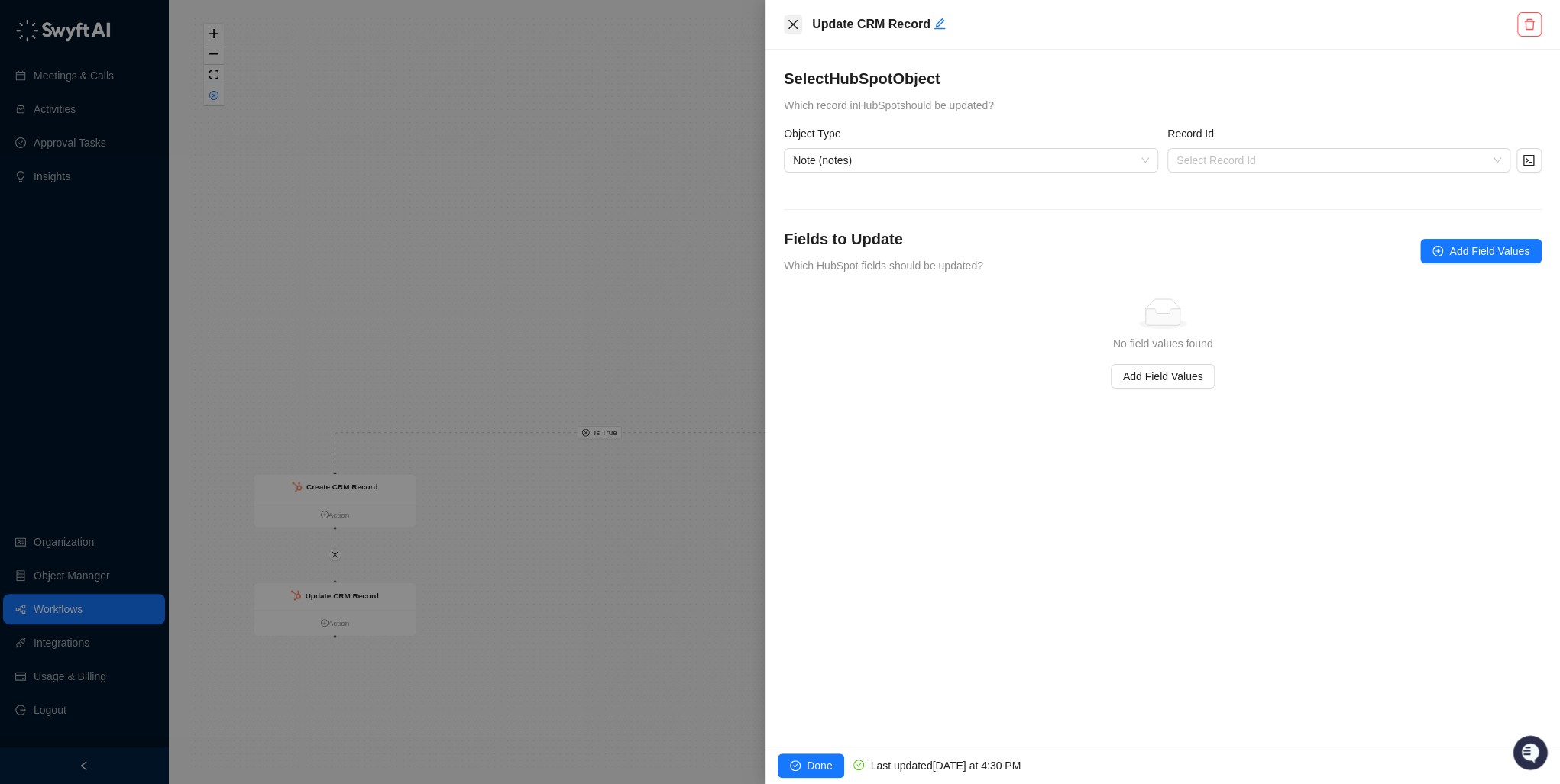
click at [794, 20] on icon "close" at bounding box center [792, 24] width 12 height 12
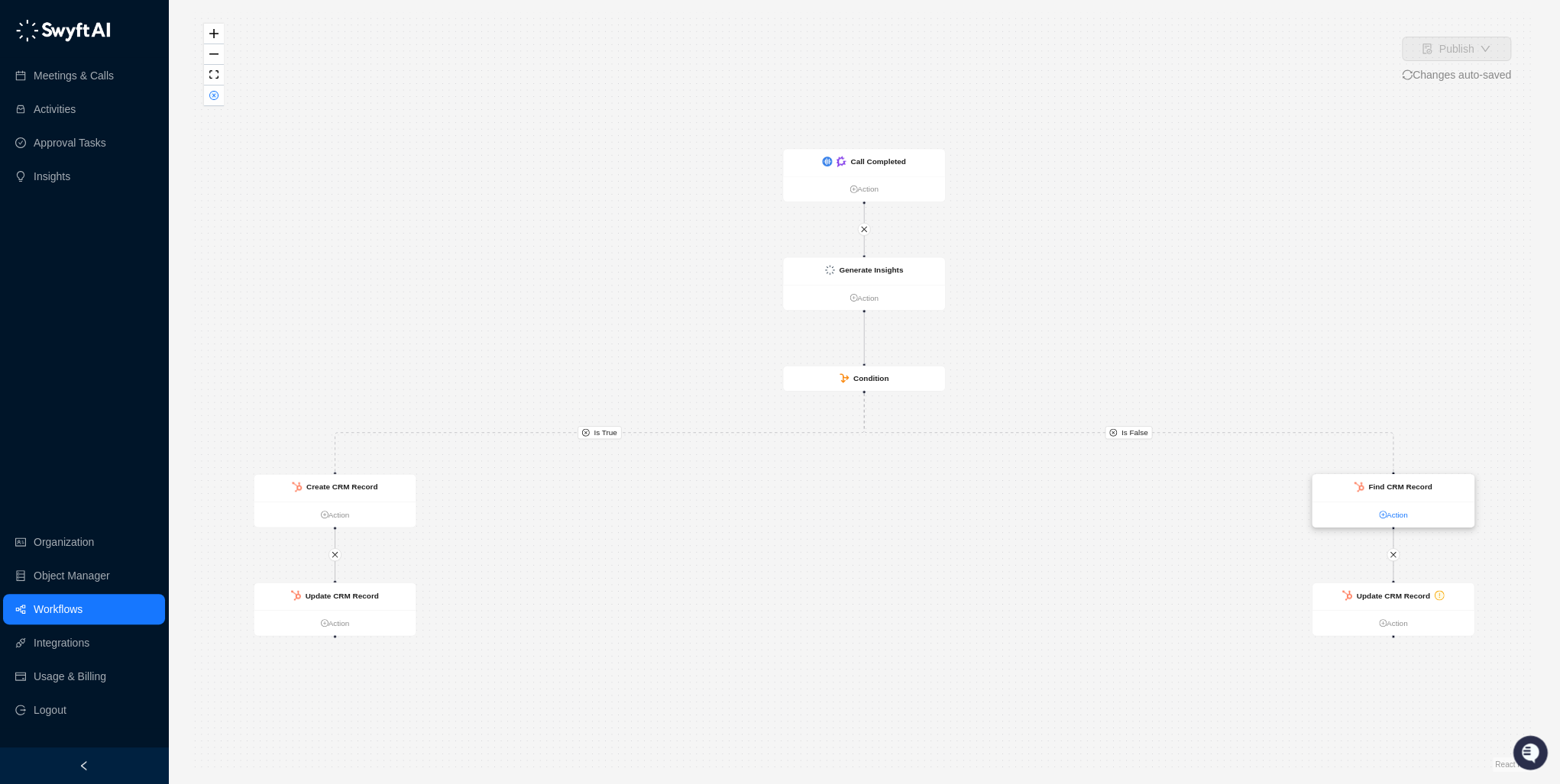
click at [1009, 516] on link "Action" at bounding box center [1393, 514] width 162 height 12
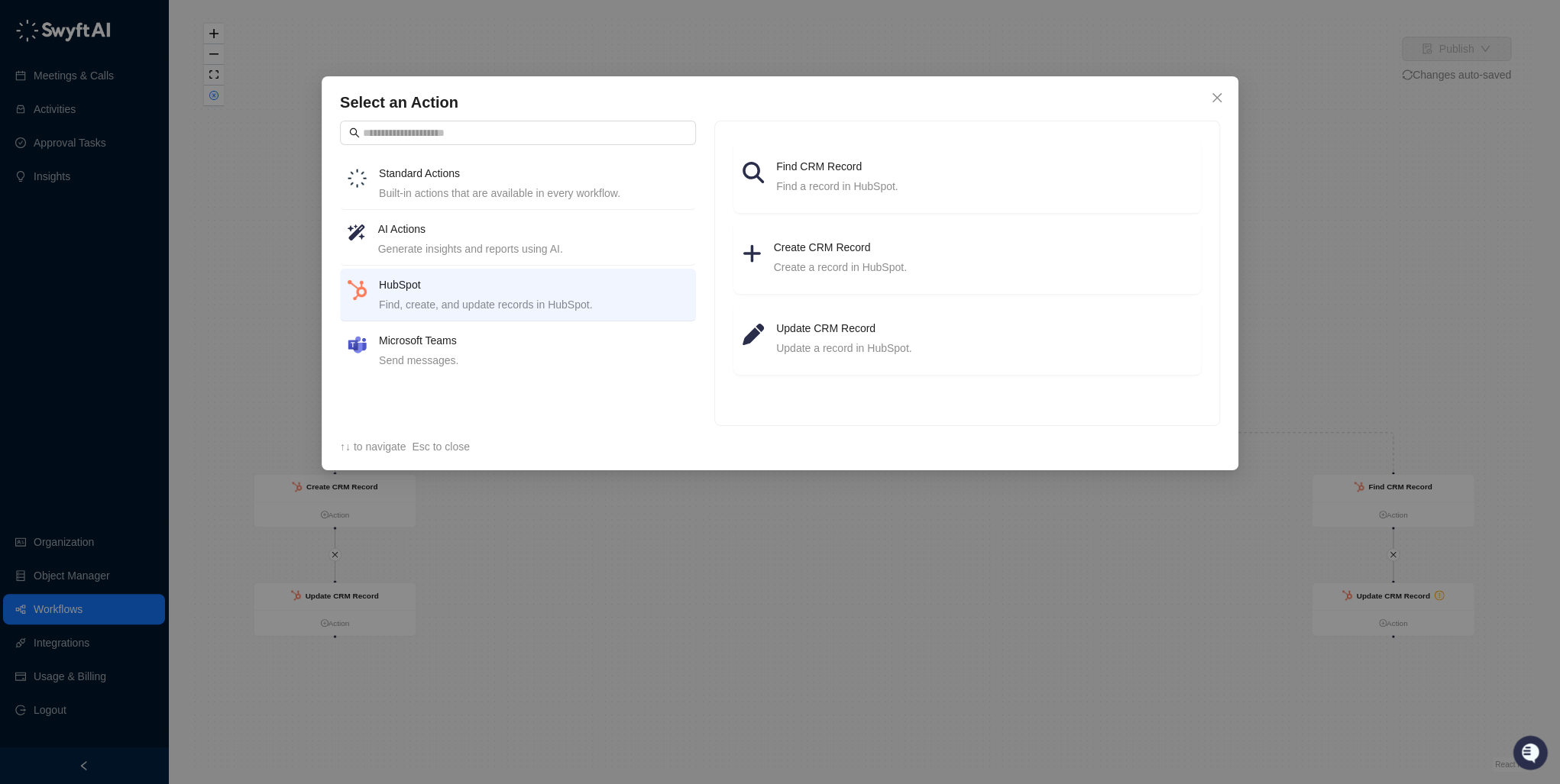
click at [481, 298] on div "Find, create, and update records in HubSpot." at bounding box center [534, 304] width 309 height 17
click at [756, 164] on icon at bounding box center [753, 172] width 22 height 22
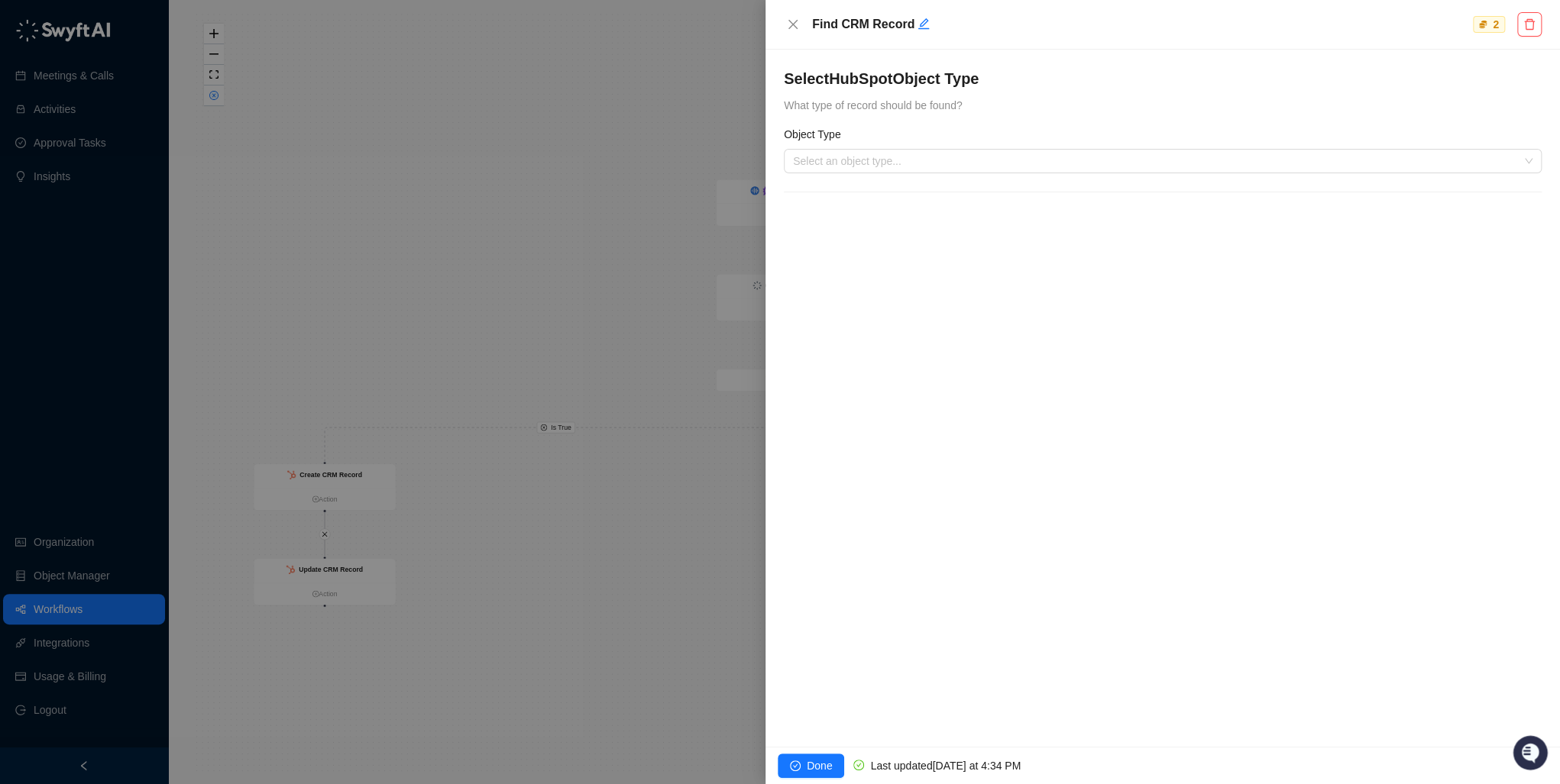
click at [906, 147] on div "Object Type" at bounding box center [1163, 137] width 758 height 23
click at [899, 151] on input "search" at bounding box center [1157, 161] width 730 height 23
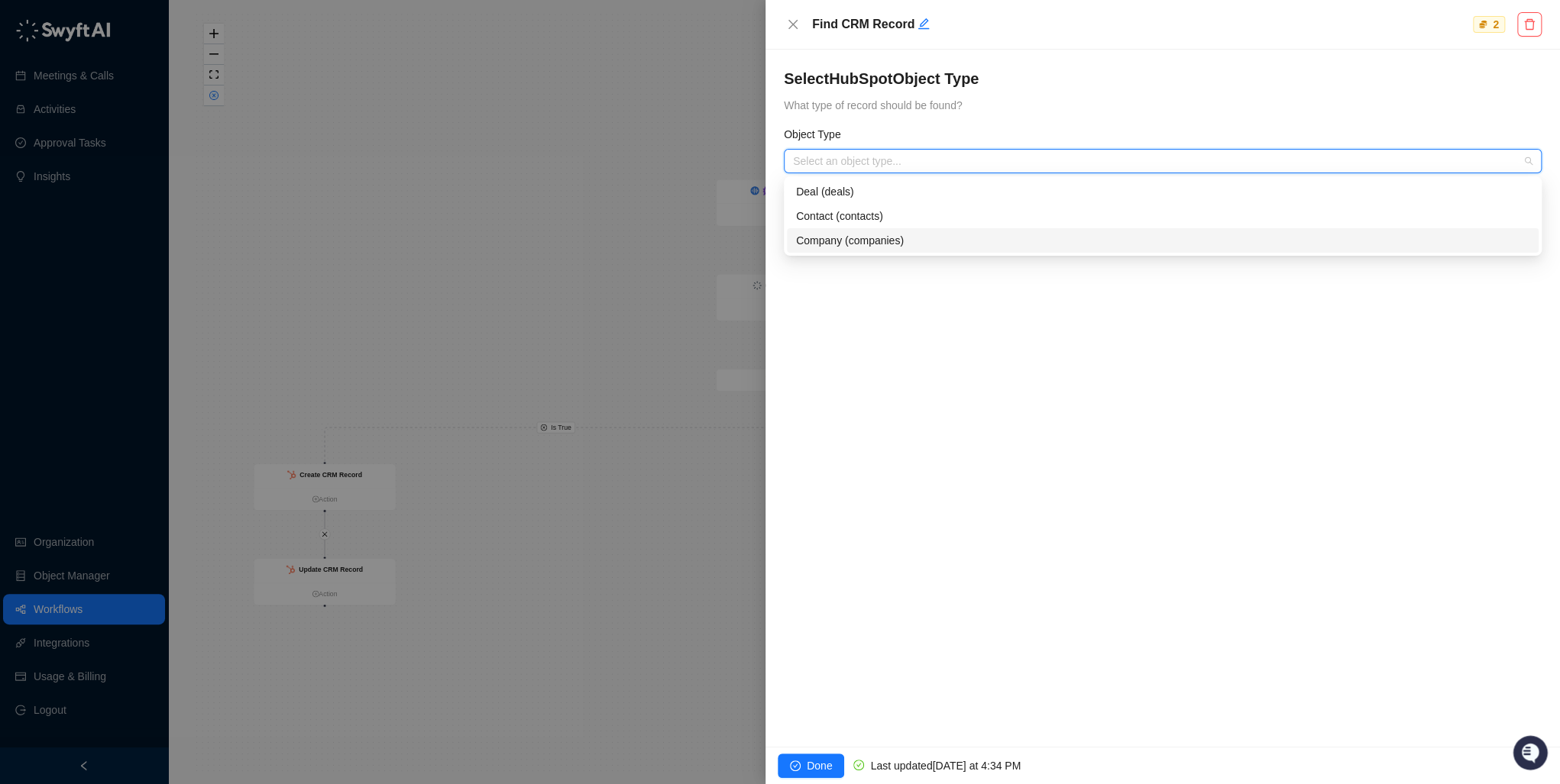
click at [530, 278] on div at bounding box center [780, 392] width 1560 height 784
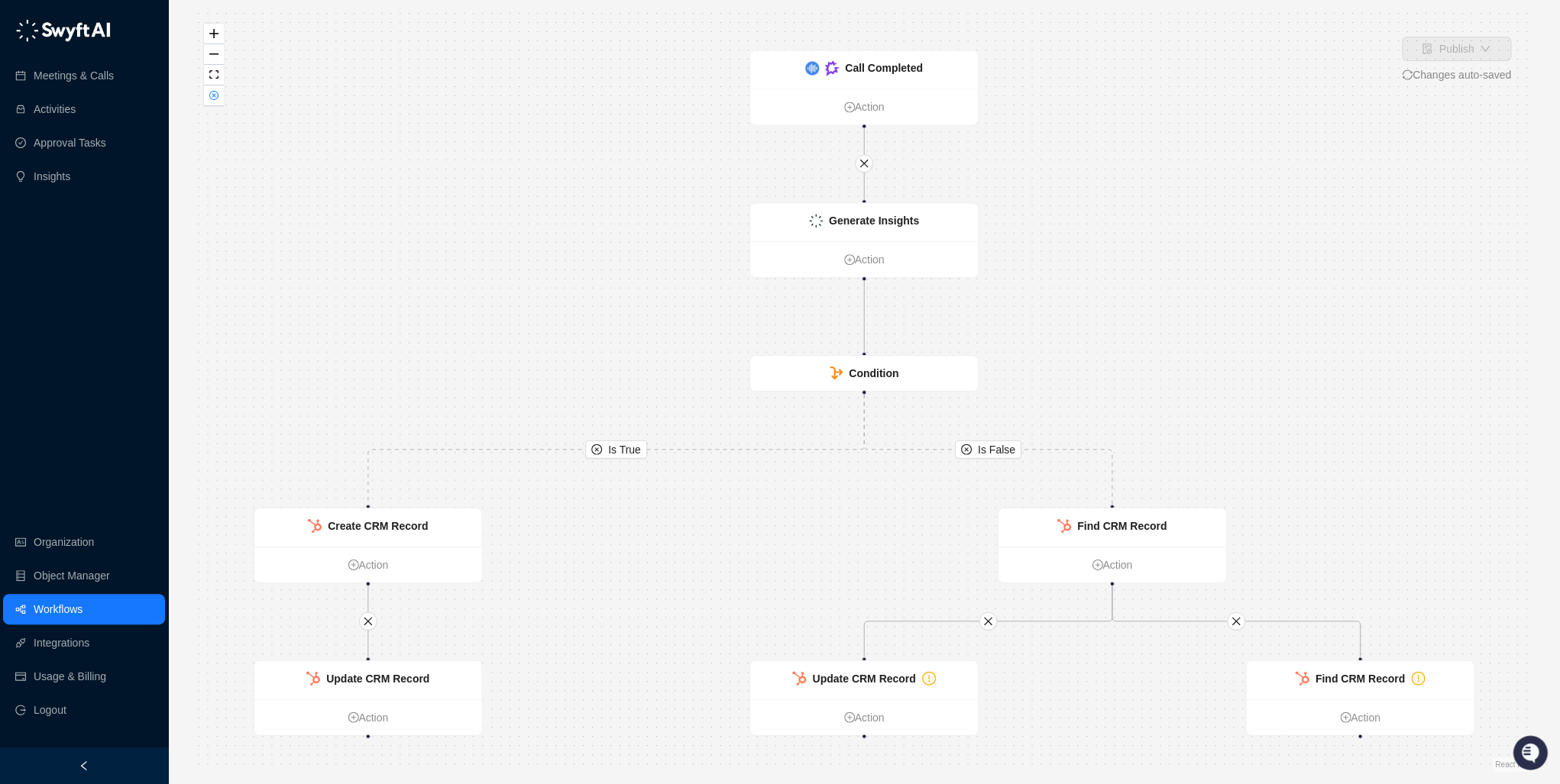
click at [81, 609] on link "Workflows" at bounding box center [58, 609] width 49 height 30
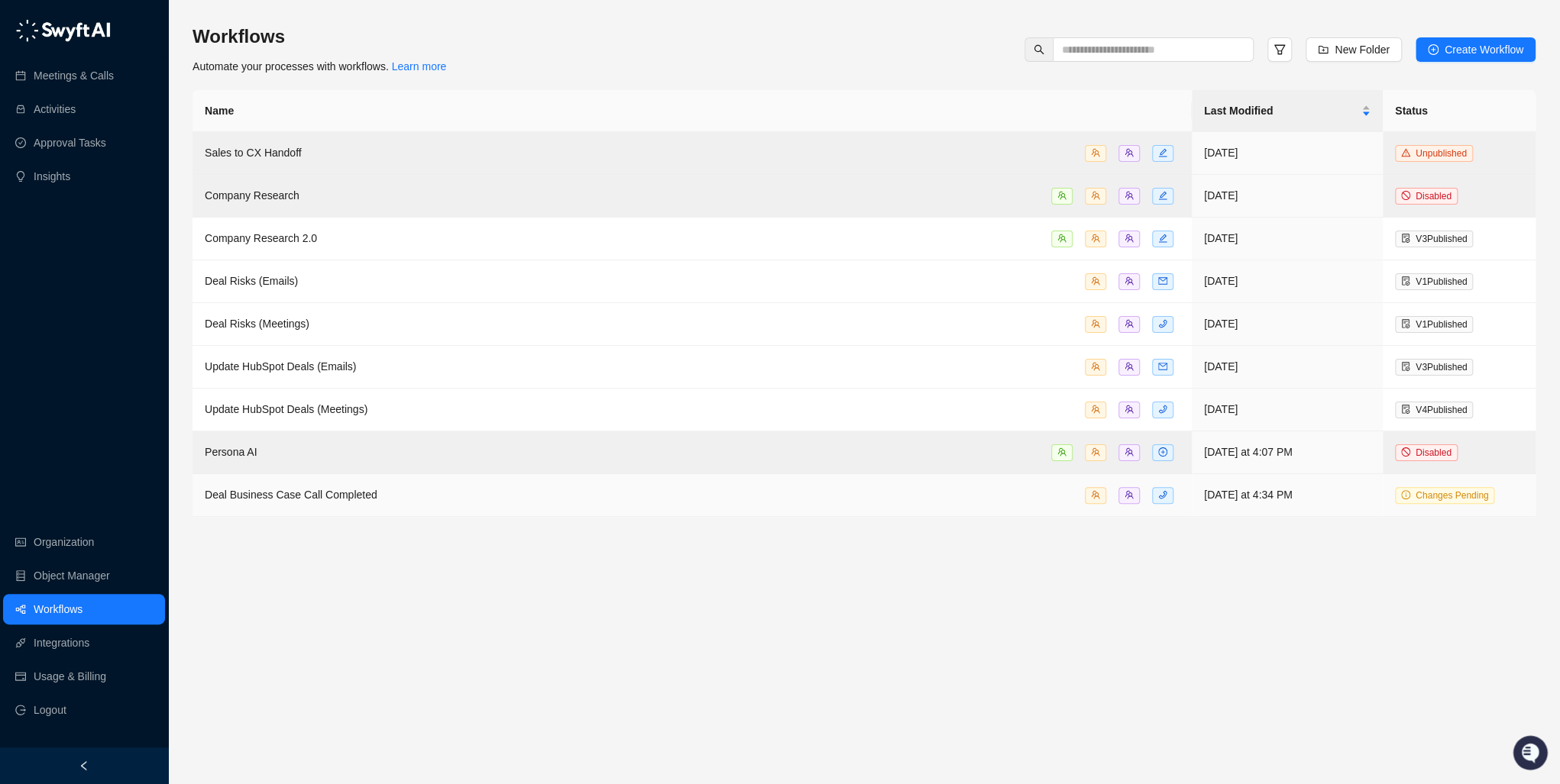
click at [302, 493] on span "Deal Business Case Call Completed" at bounding box center [290, 494] width 172 height 12
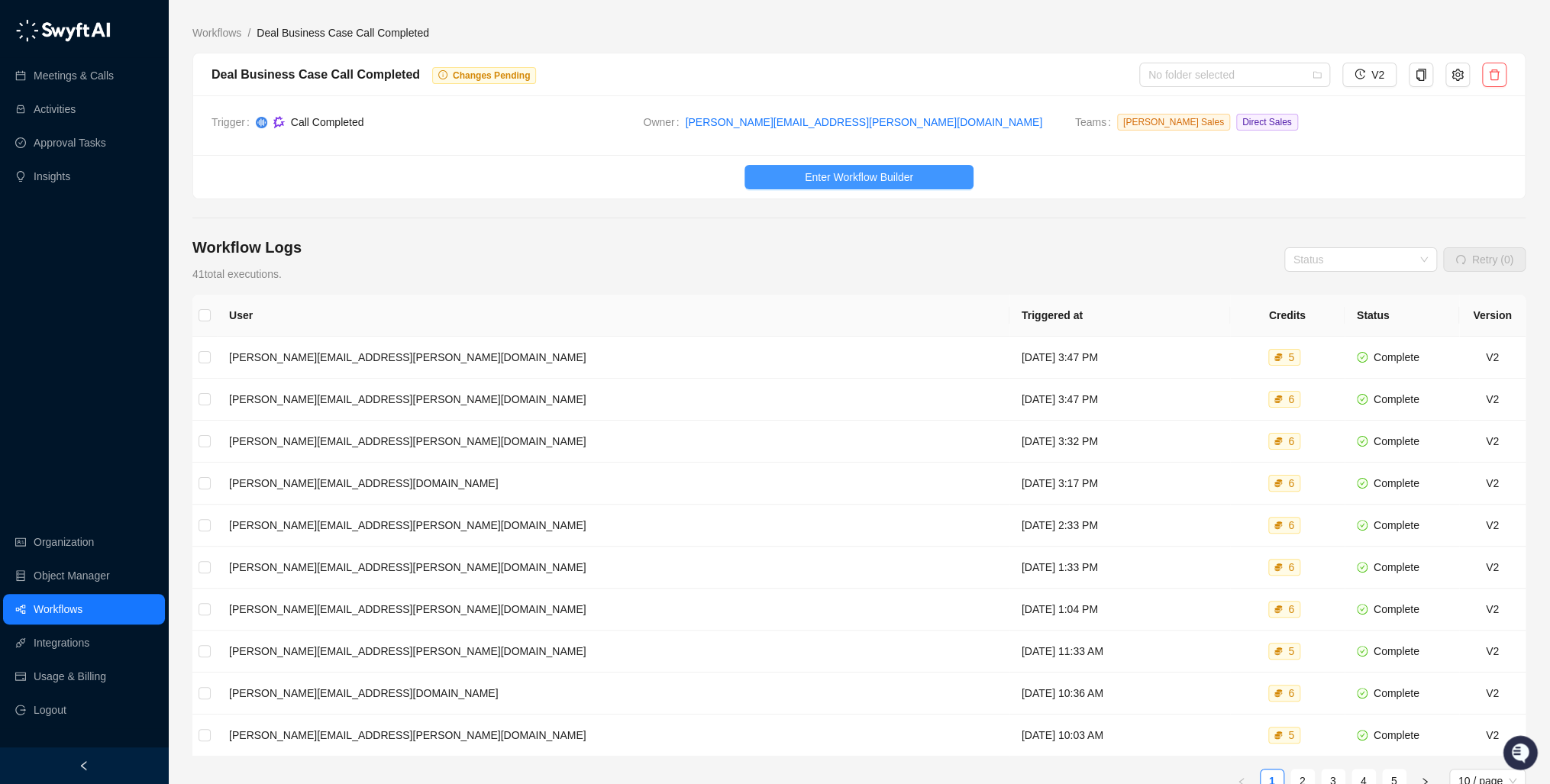
click at [896, 172] on span "Enter Workflow Builder" at bounding box center [859, 177] width 108 height 17
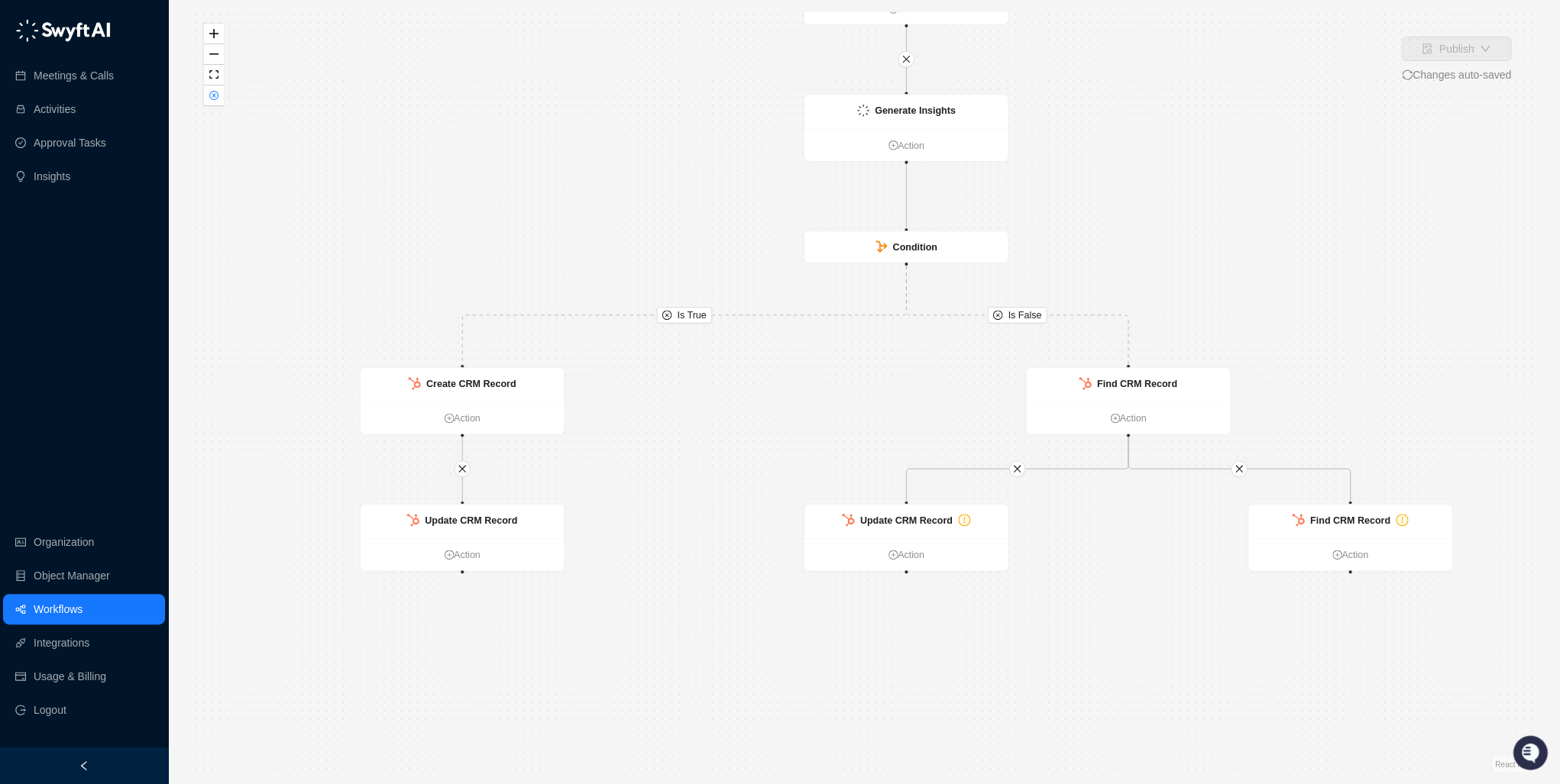
drag, startPoint x: 1210, startPoint y: 690, endPoint x: 1200, endPoint y: 503, distance: 187.3
click at [1191, 505] on div "Is True Is False Call Completed Action Generate Insights Action Condition Updat…" at bounding box center [864, 392] width 1343 height 760
click at [1351, 507] on strong "Find CRM Record" at bounding box center [1352, 512] width 80 height 10
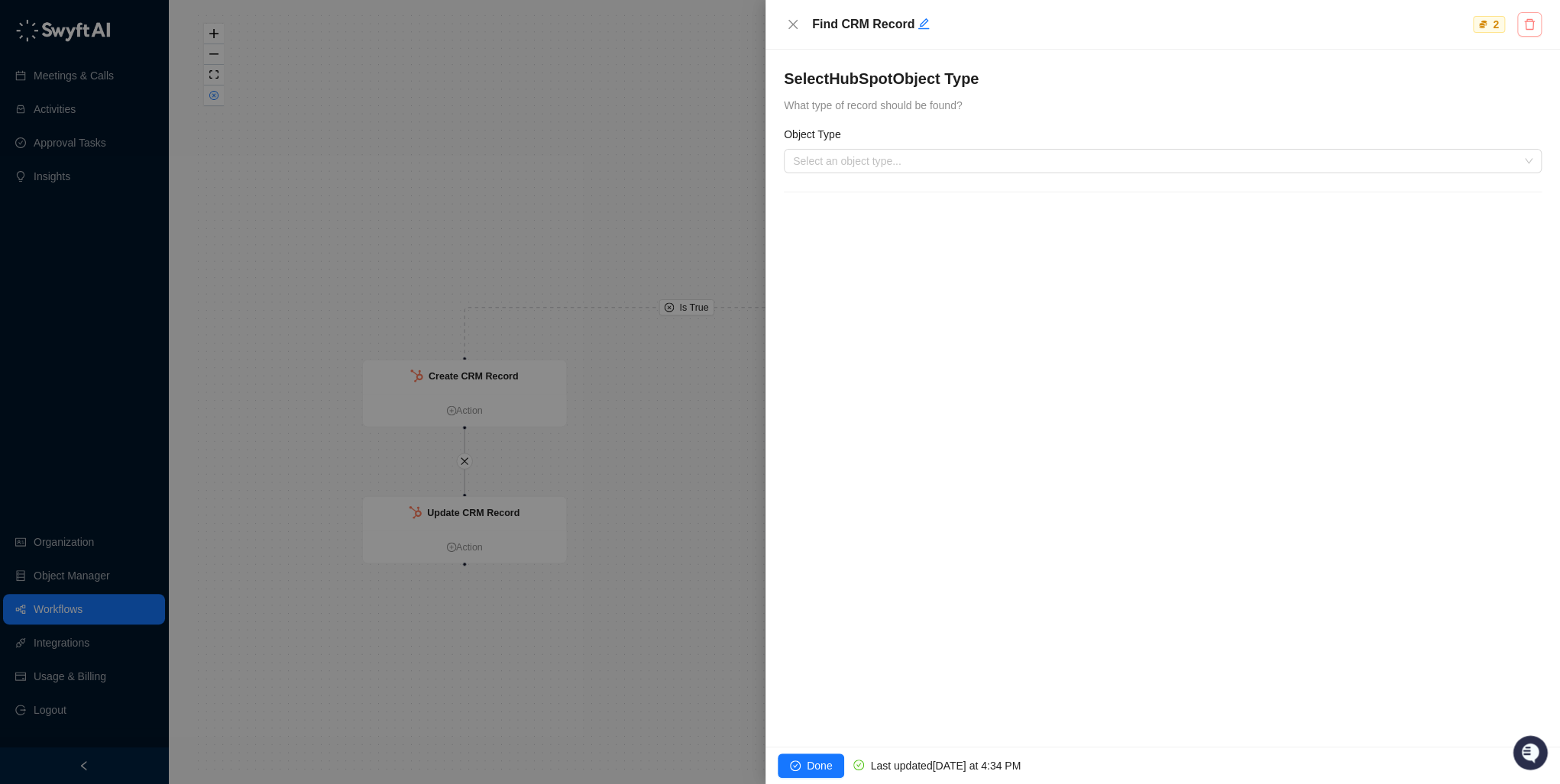
click at [1526, 24] on icon "delete" at bounding box center [1529, 24] width 12 height 12
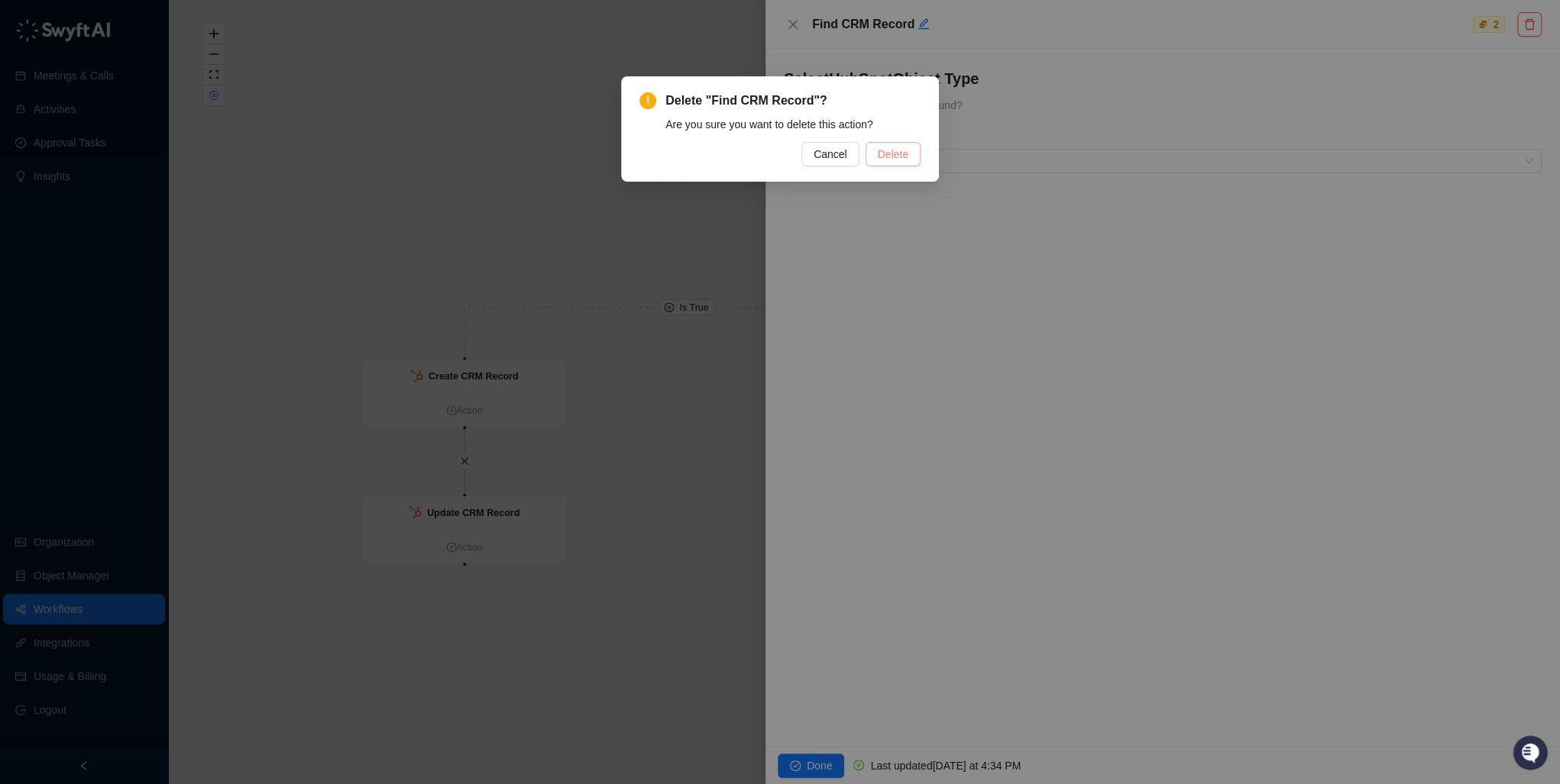
click at [891, 158] on span "Delete" at bounding box center [893, 154] width 30 height 17
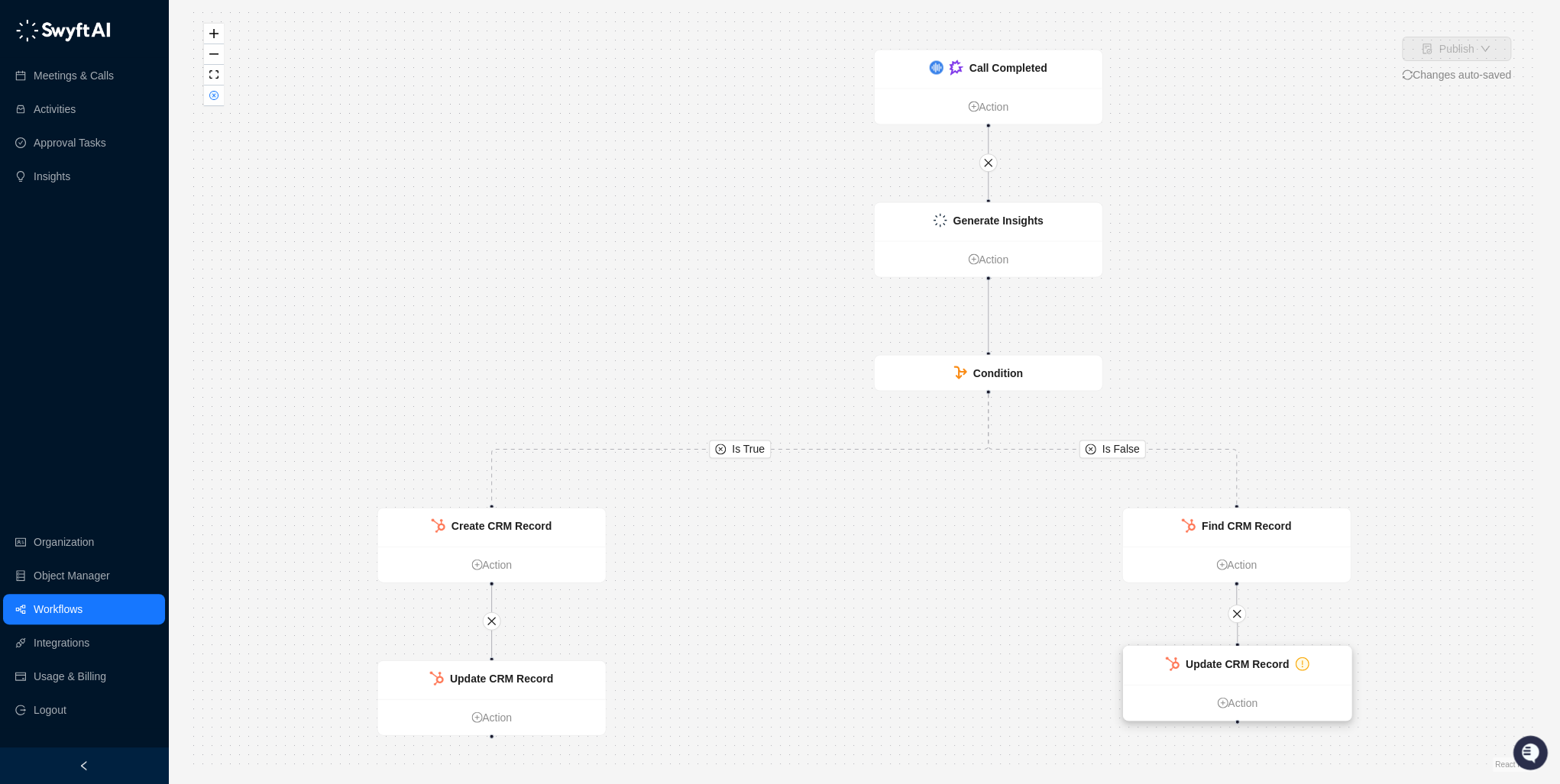
drag, startPoint x: 973, startPoint y: 706, endPoint x: 1222, endPoint y: 691, distance: 249.5
click at [1222, 691] on ul "Action" at bounding box center [1237, 702] width 228 height 36
click at [1227, 662] on strong "Update CRM Record" at bounding box center [1237, 664] width 103 height 12
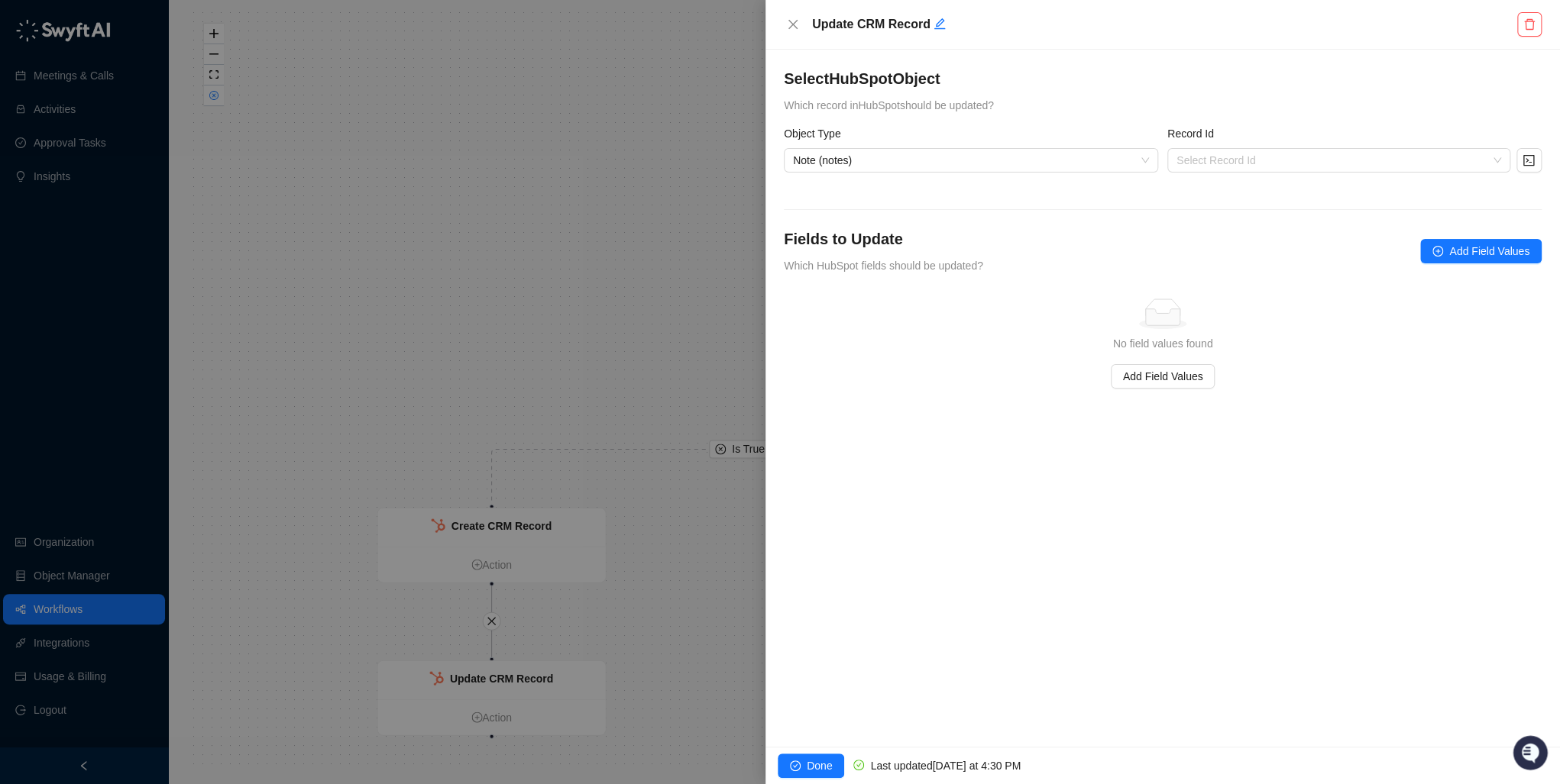
click at [1216, 183] on div "Record Id Select Record Id" at bounding box center [1354, 158] width 384 height 66
click at [1213, 168] on input "search" at bounding box center [1334, 160] width 316 height 23
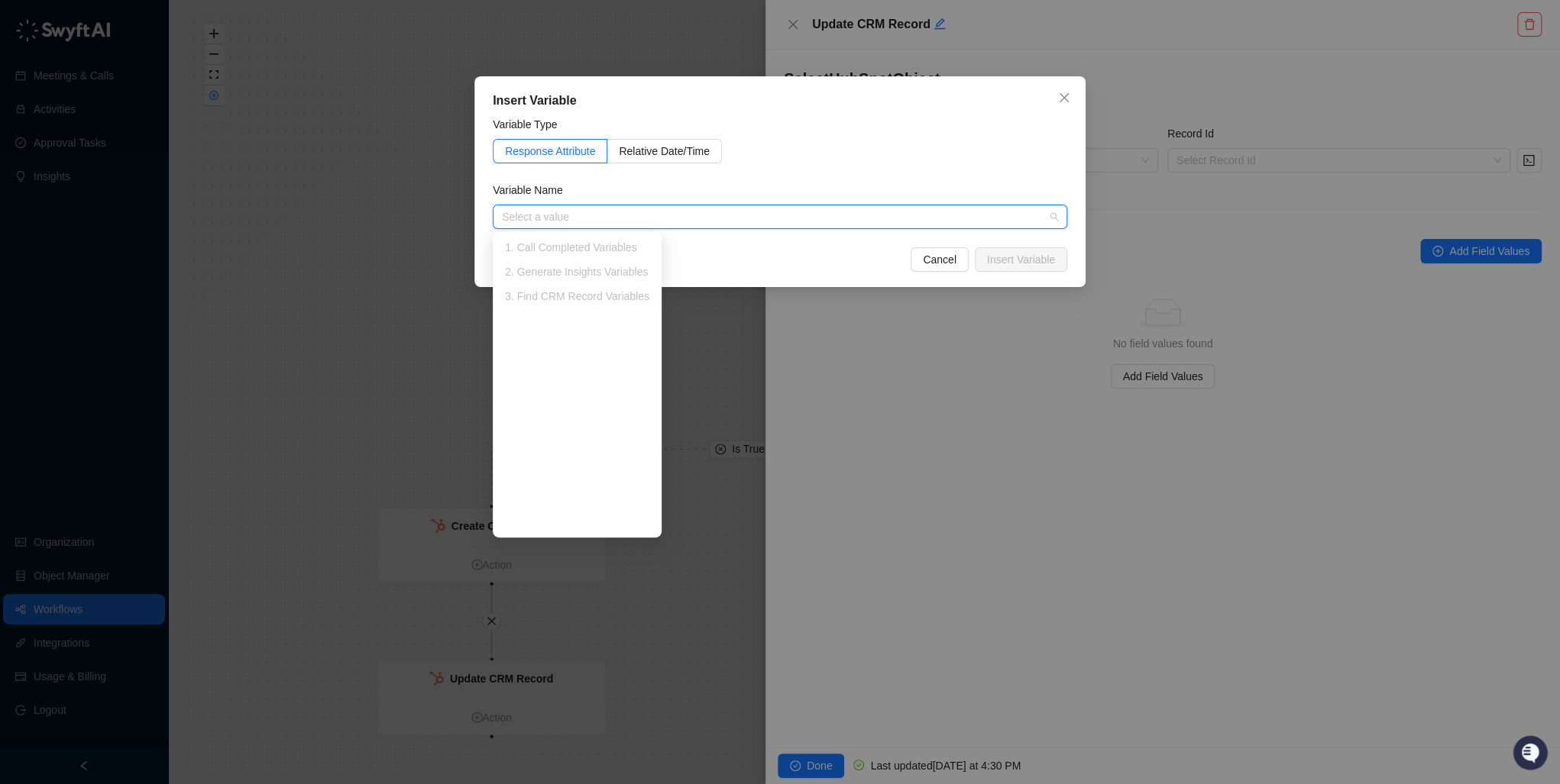
click at [544, 300] on div "3. Find CRM Record Variables" at bounding box center [577, 296] width 144 height 17
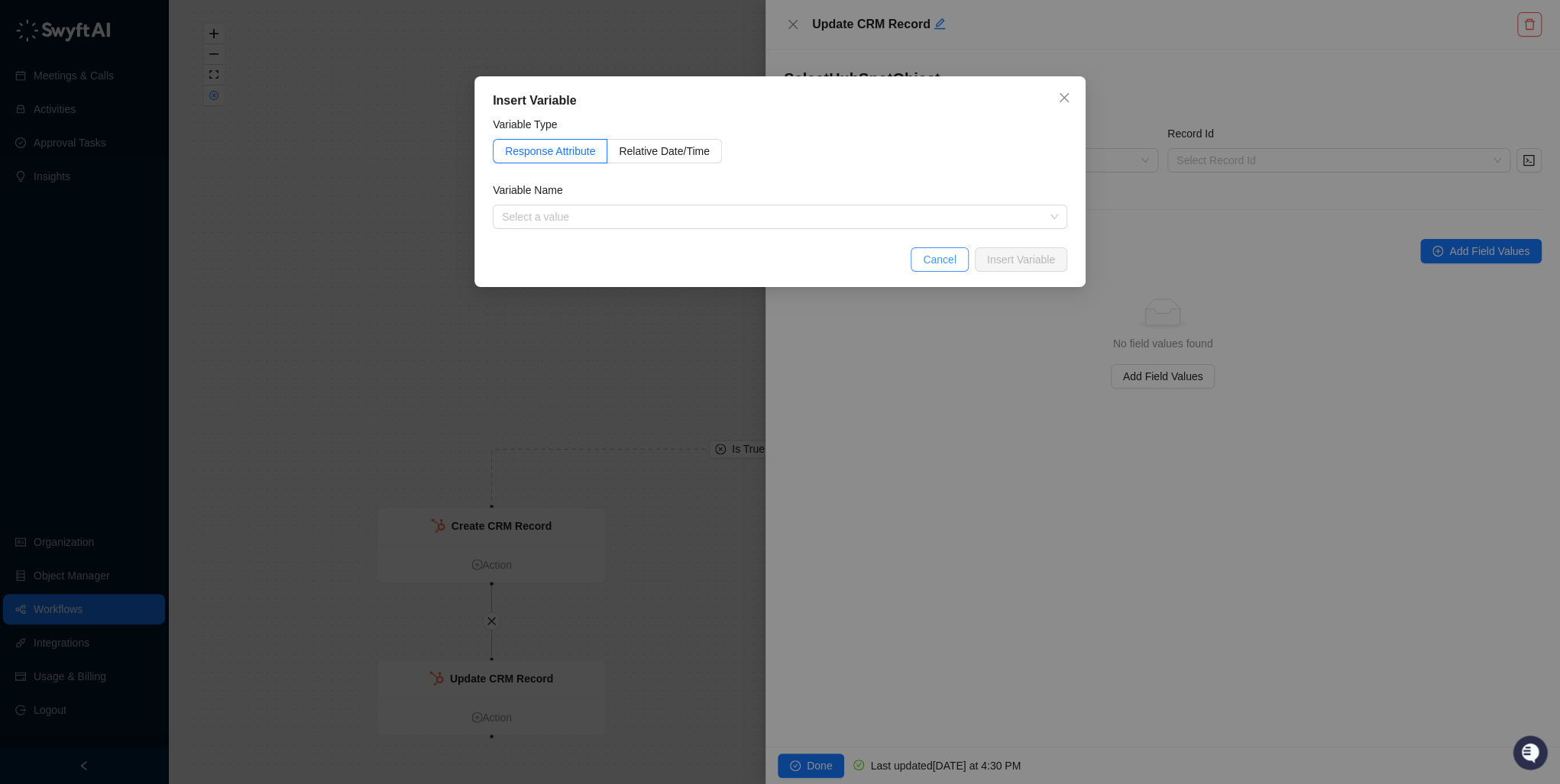
click at [953, 259] on span "Cancel" at bounding box center [940, 259] width 34 height 17
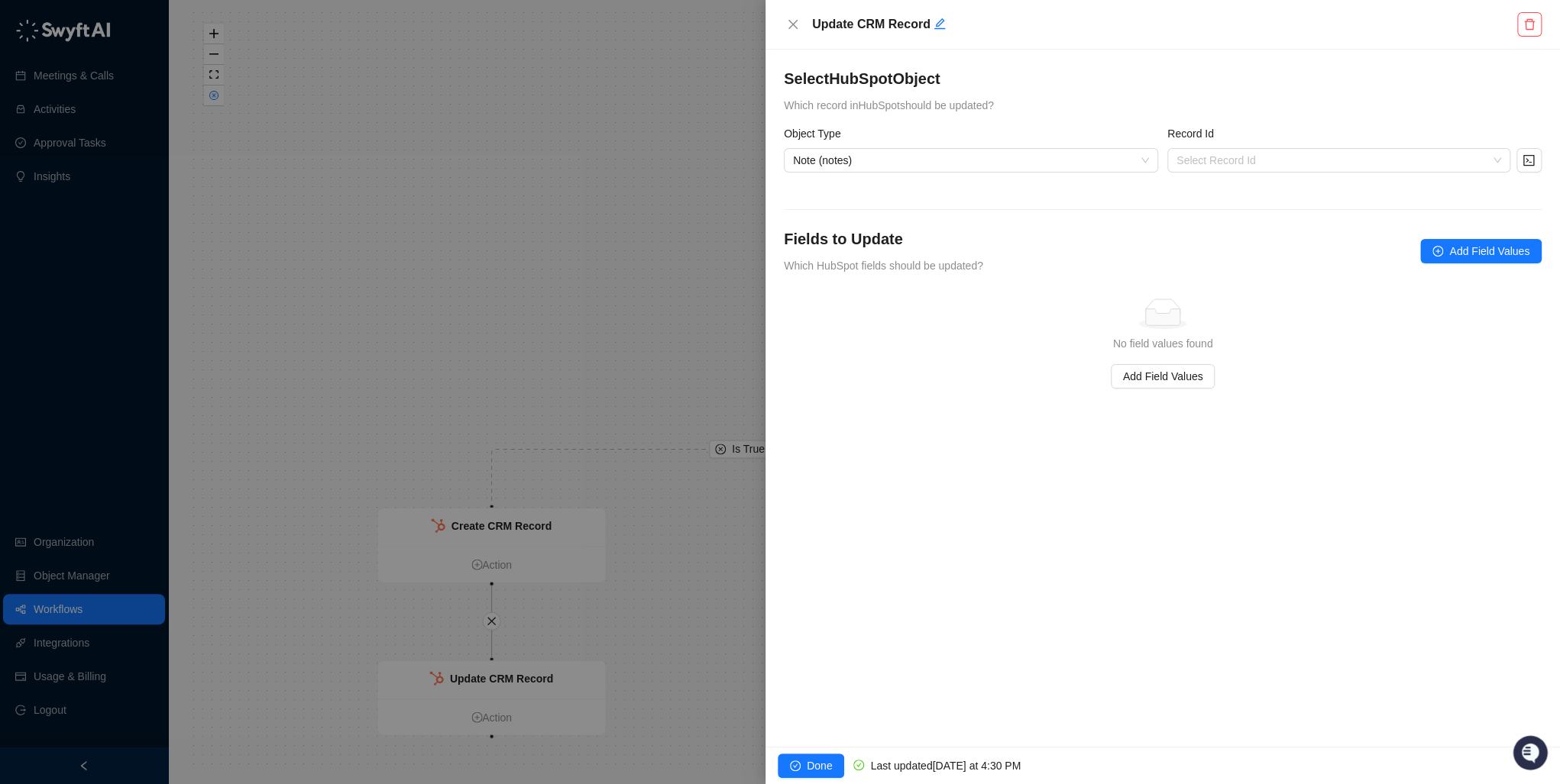
click at [760, 280] on div at bounding box center [780, 392] width 1560 height 784
